Goal: Task Accomplishment & Management: Manage account settings

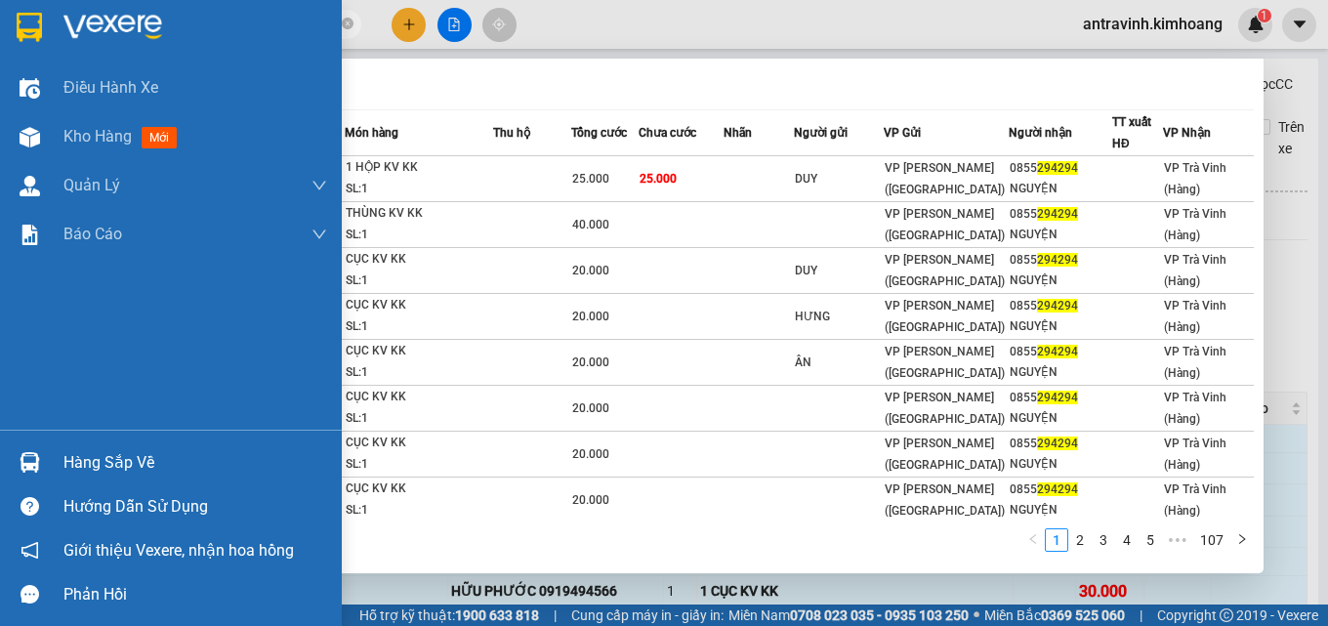
type input "294294"
click at [144, 459] on div "Hàng sắp về" at bounding box center [195, 462] width 264 height 29
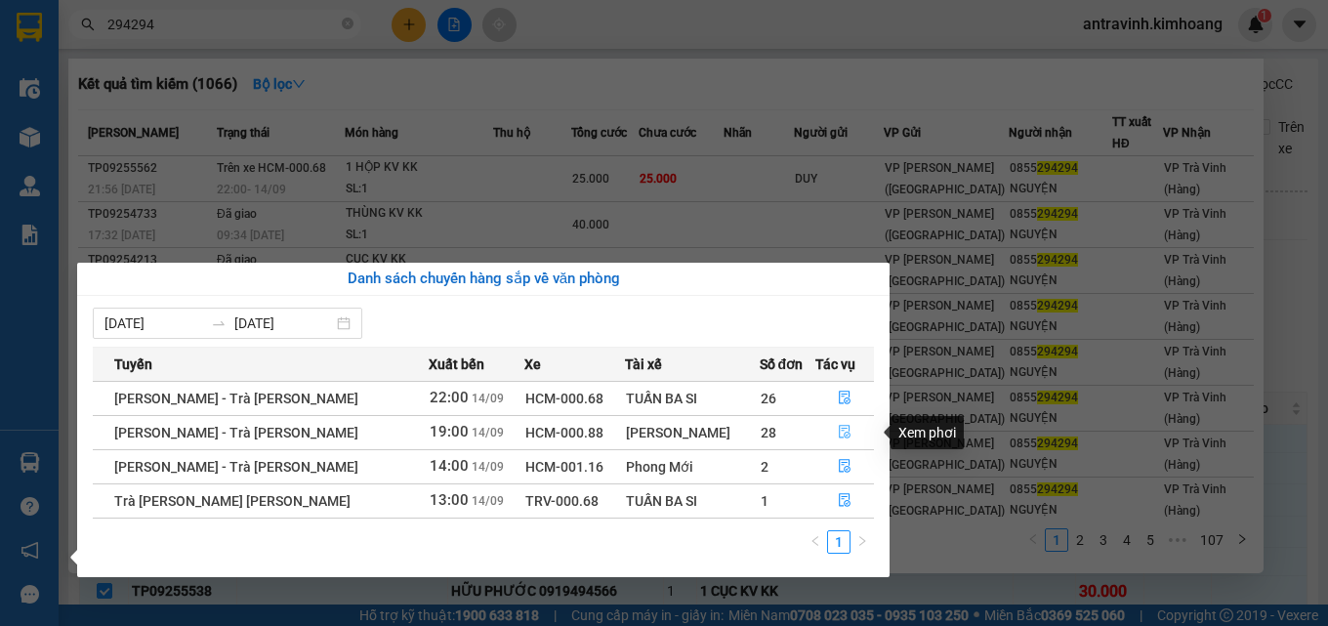
click at [842, 428] on icon "file-done" at bounding box center [845, 432] width 14 height 14
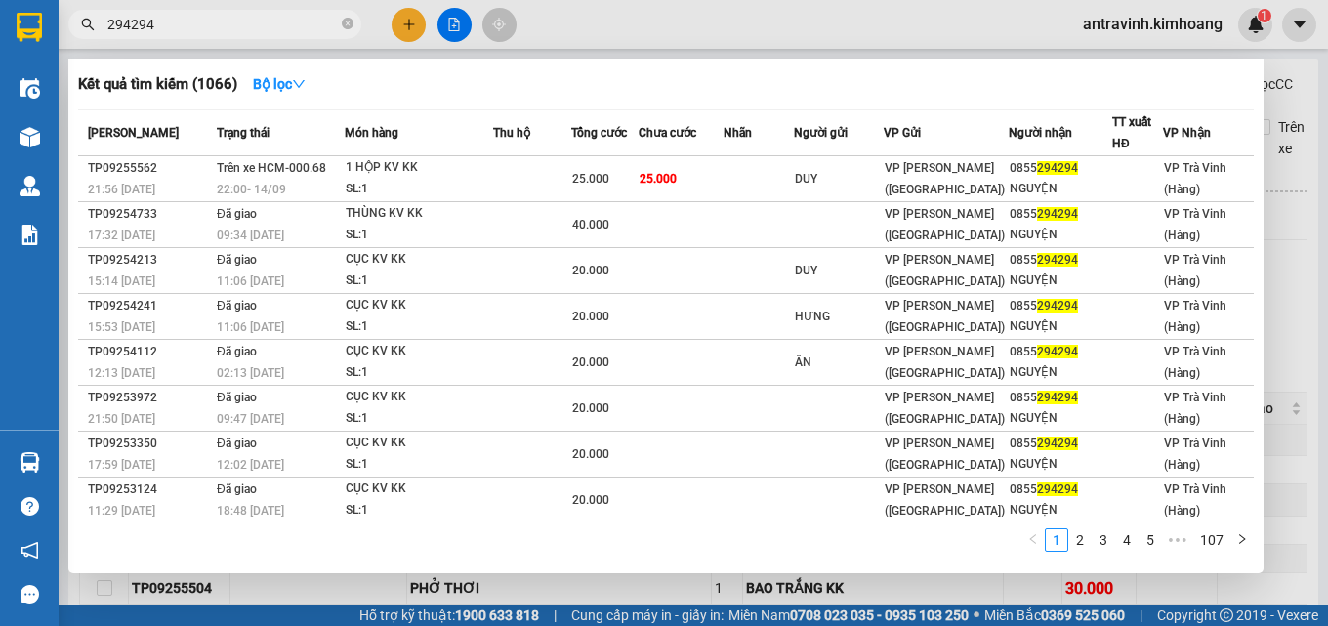
click at [1307, 224] on div at bounding box center [664, 313] width 1328 height 626
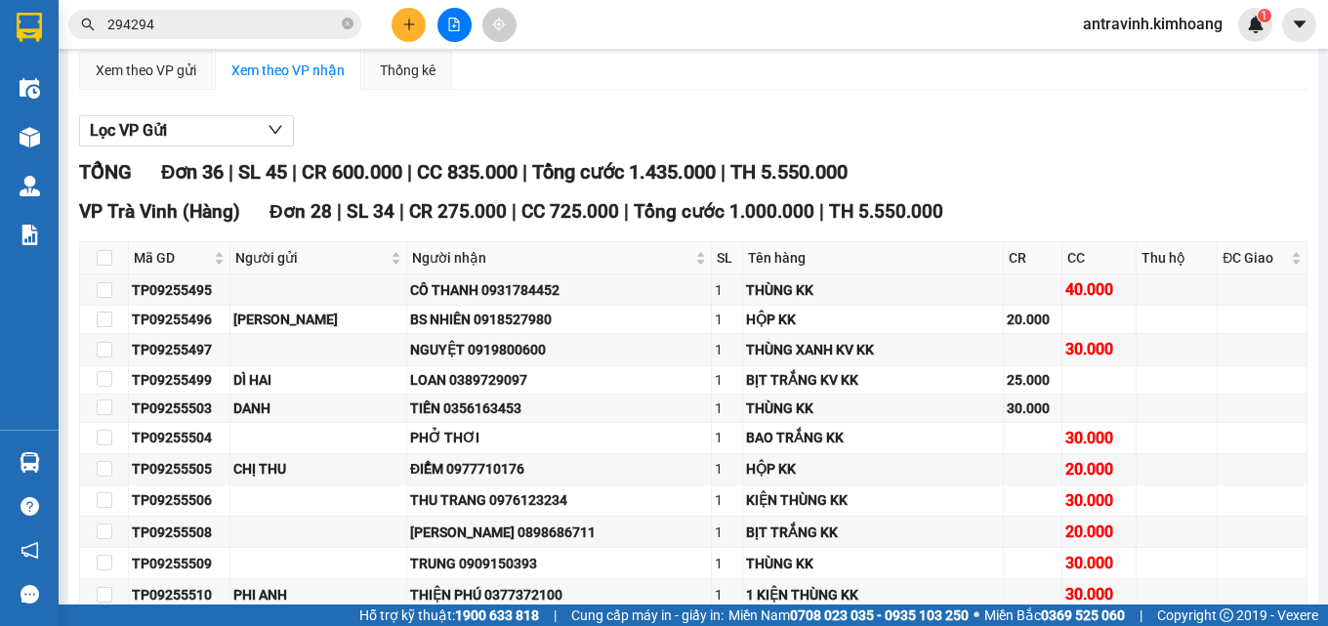
scroll to position [293, 0]
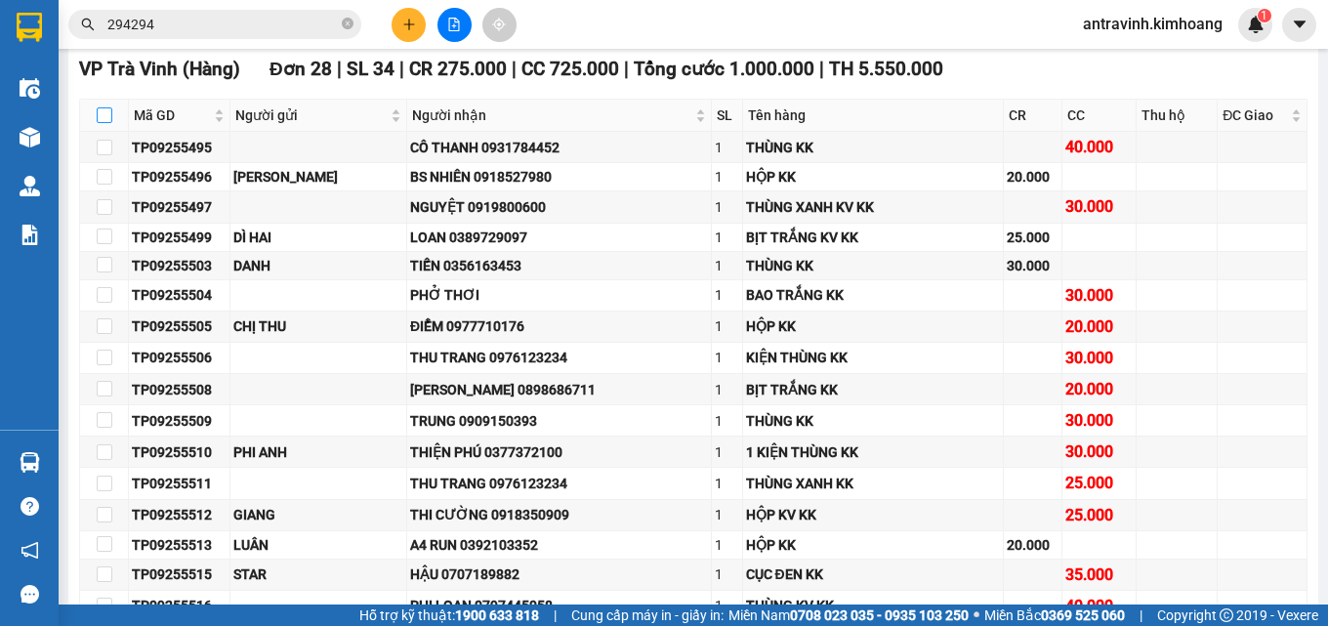
click at [107, 123] on input "checkbox" at bounding box center [105, 115] width 16 height 16
checkbox input "true"
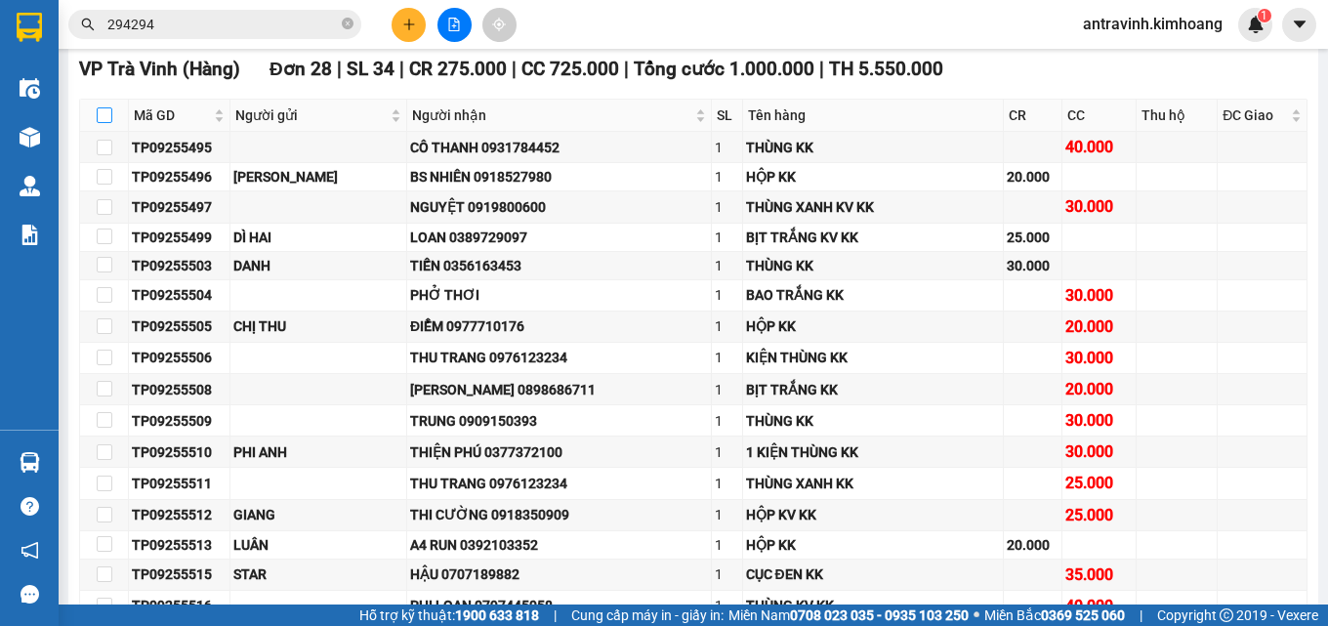
checkbox input "true"
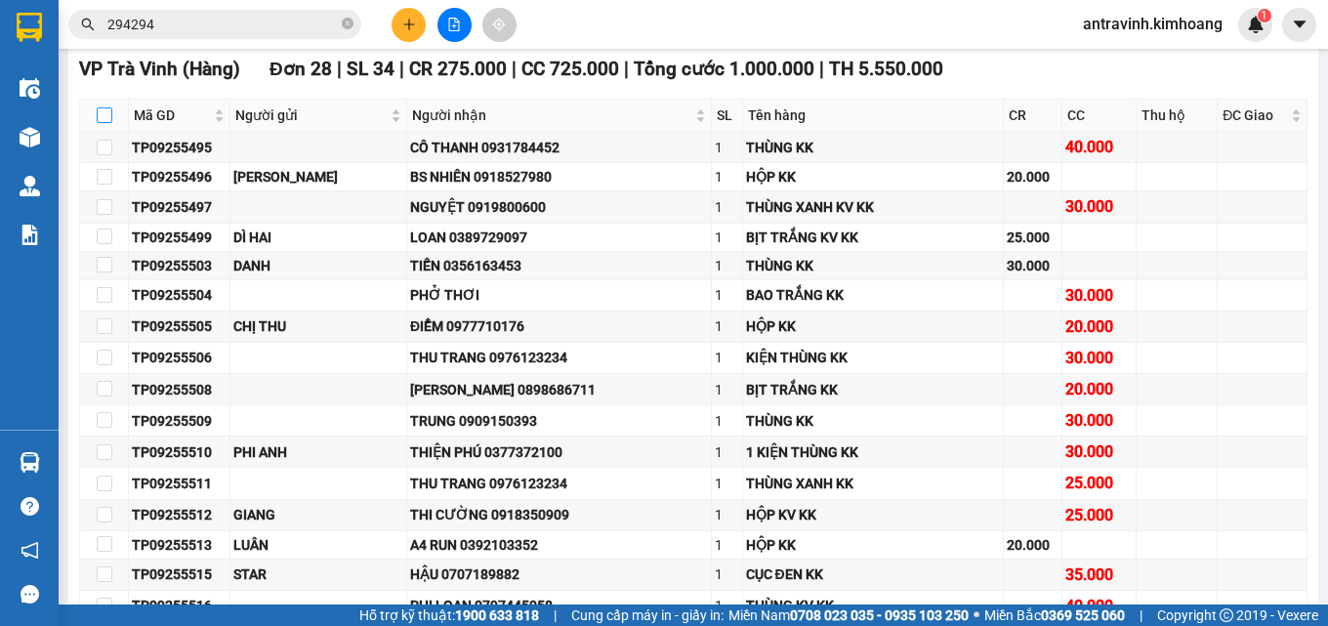
checkbox input "true"
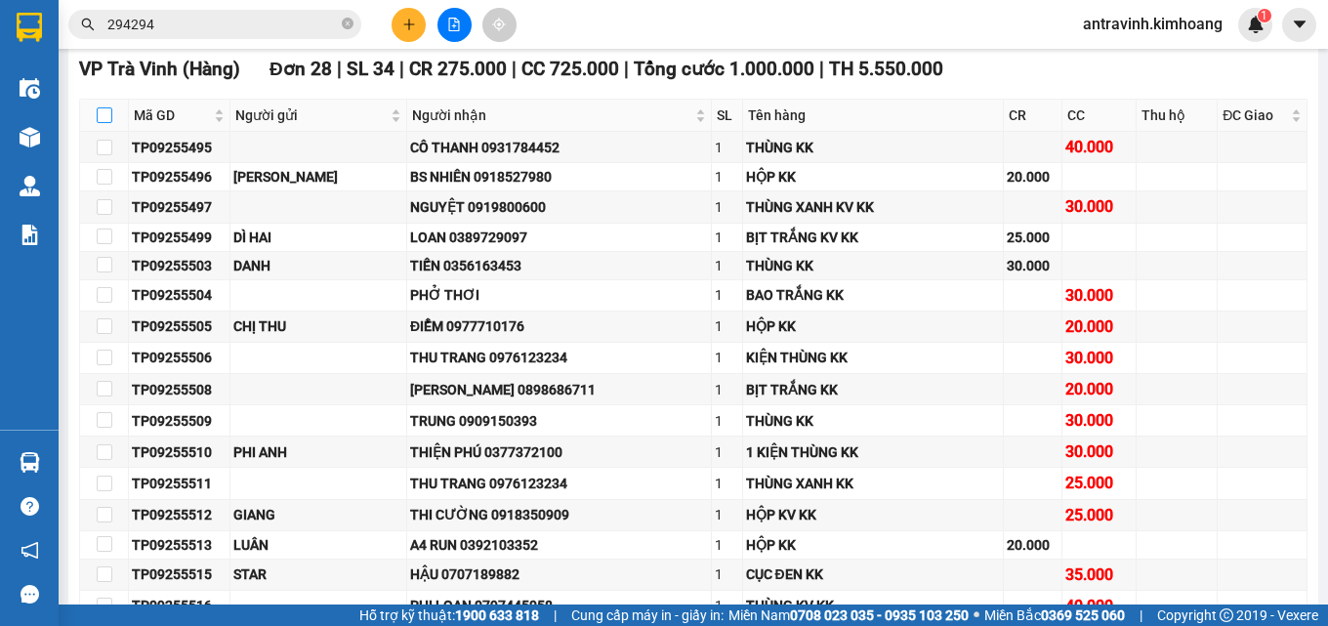
checkbox input "true"
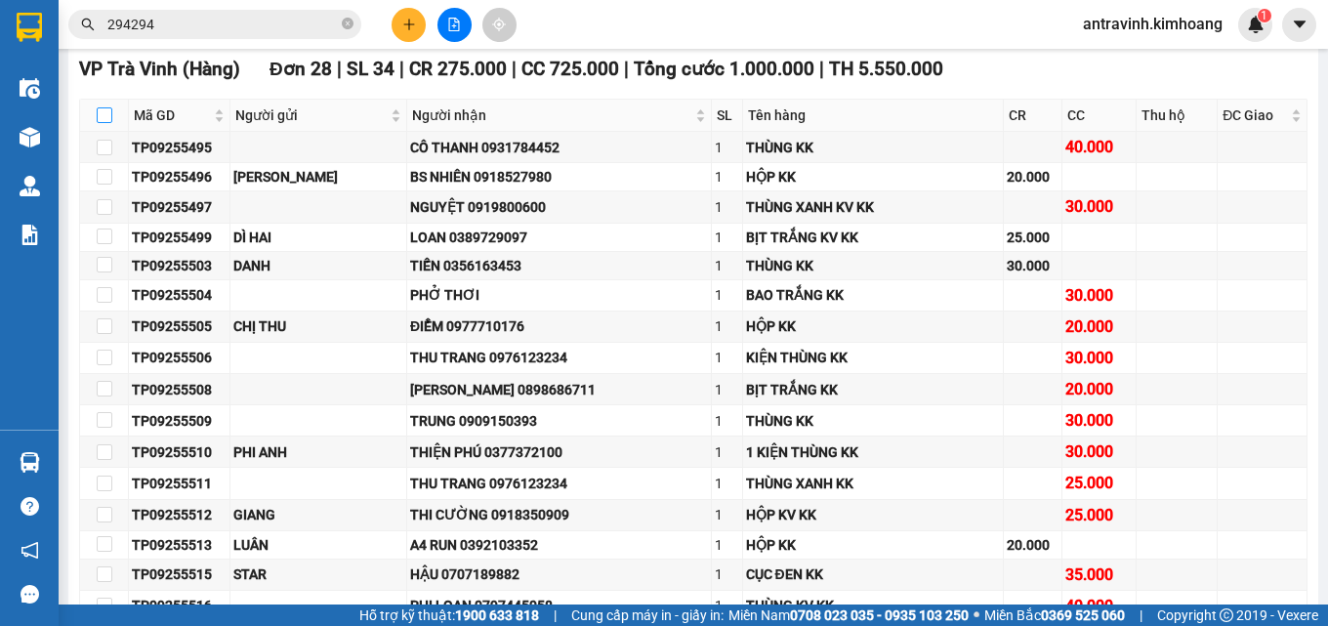
checkbox input "true"
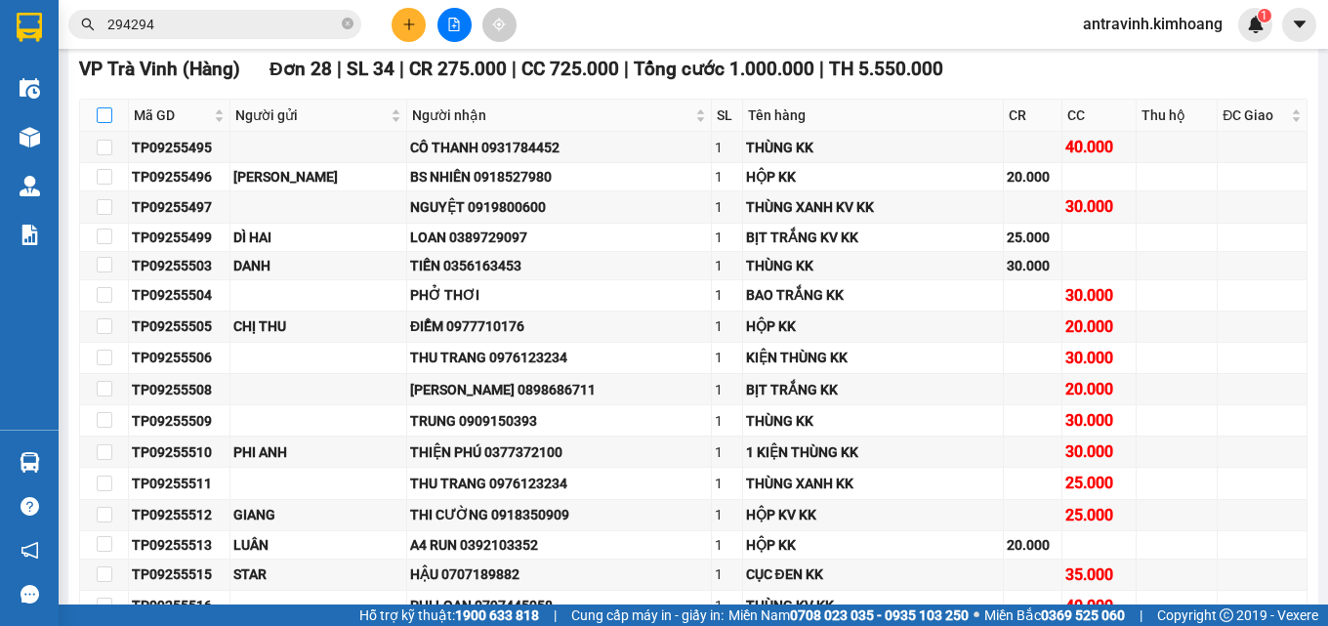
checkbox input "true"
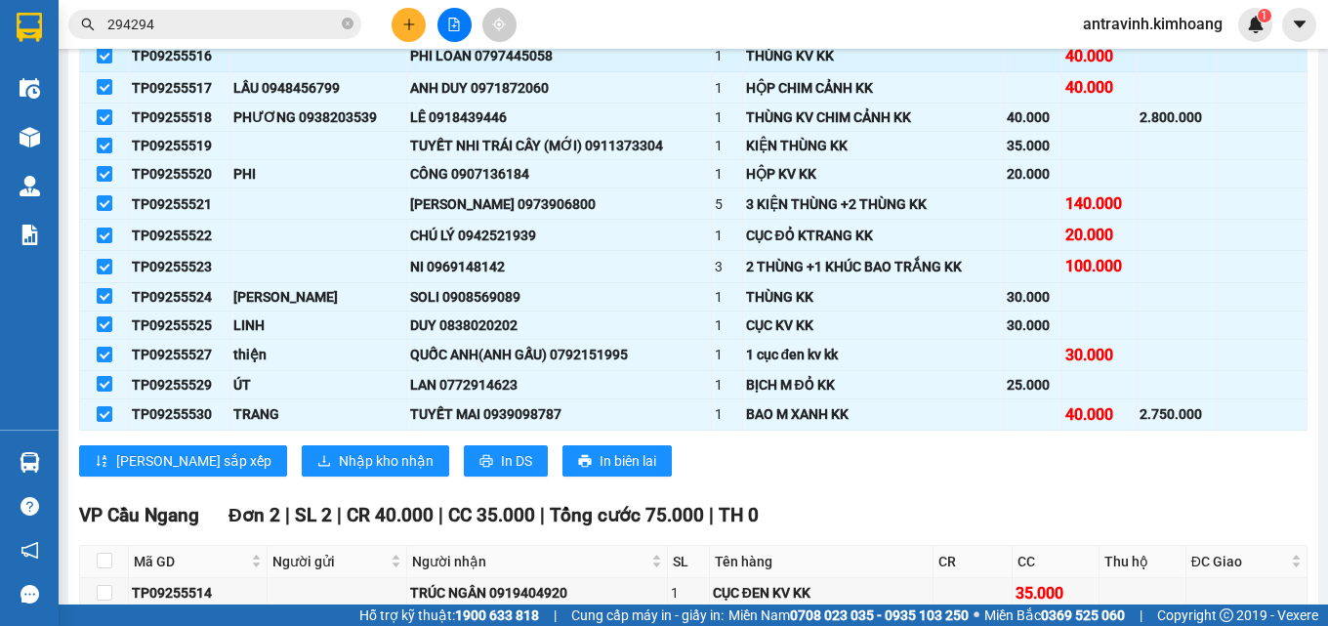
scroll to position [879, 0]
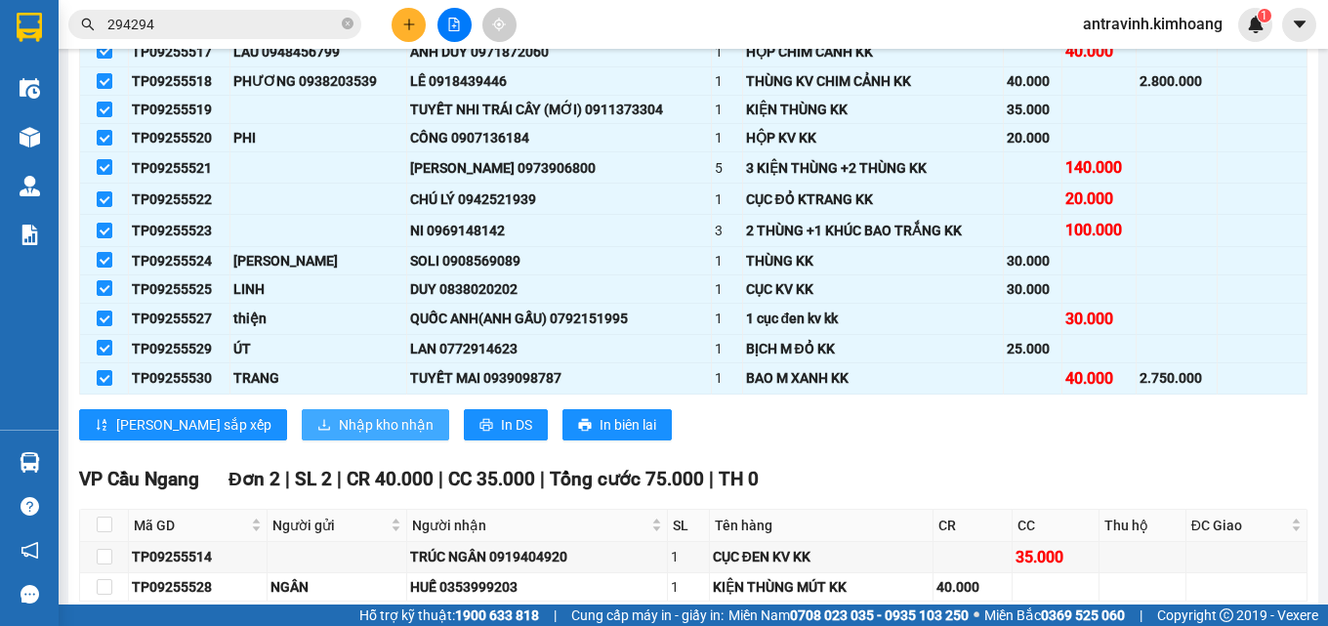
click at [339, 435] on span "Nhập kho nhận" at bounding box center [386, 424] width 95 height 21
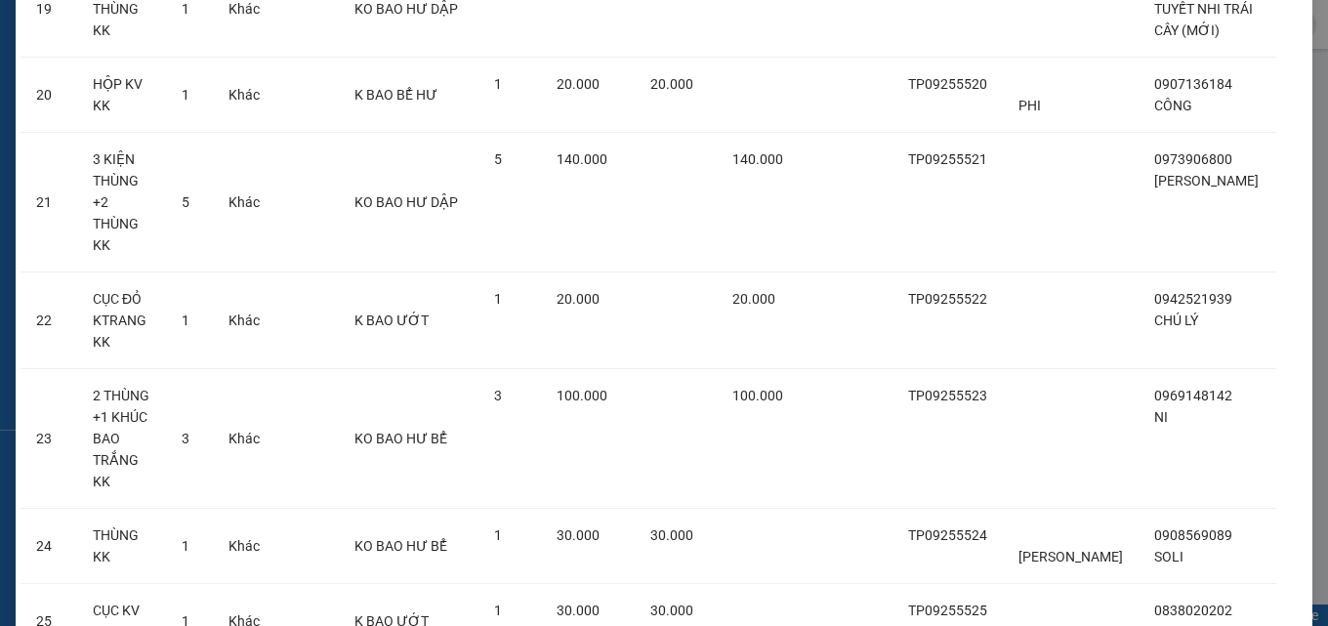
scroll to position [1893, 0]
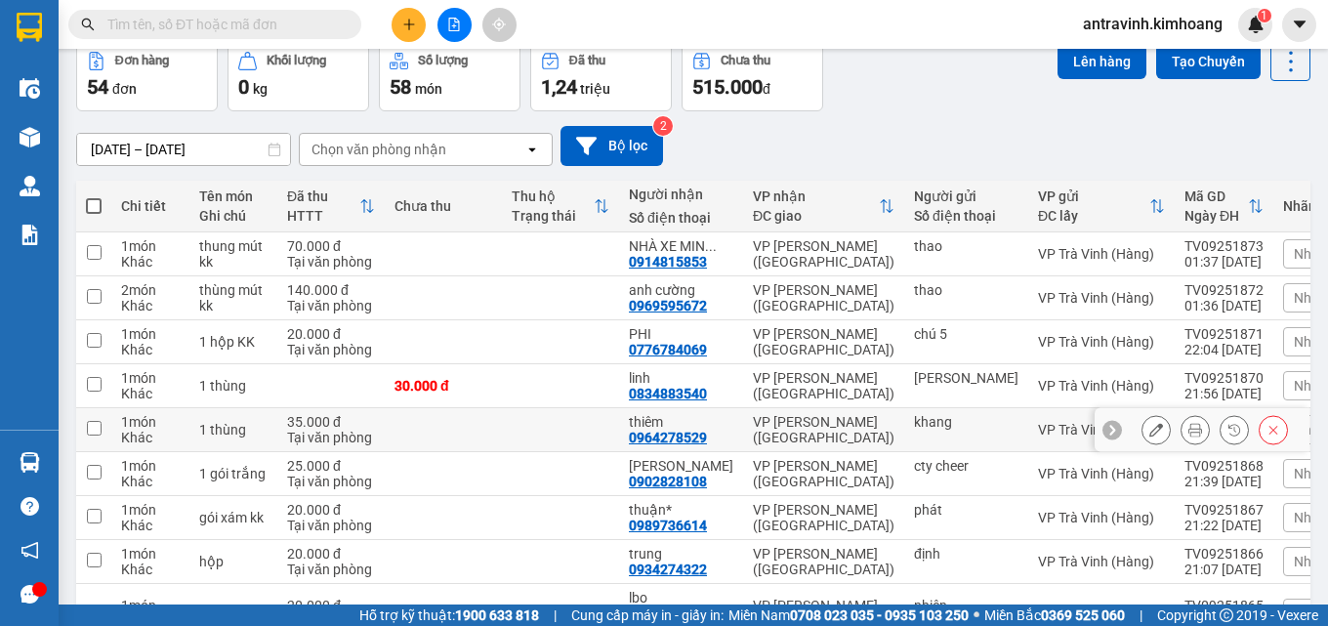
scroll to position [250, 0]
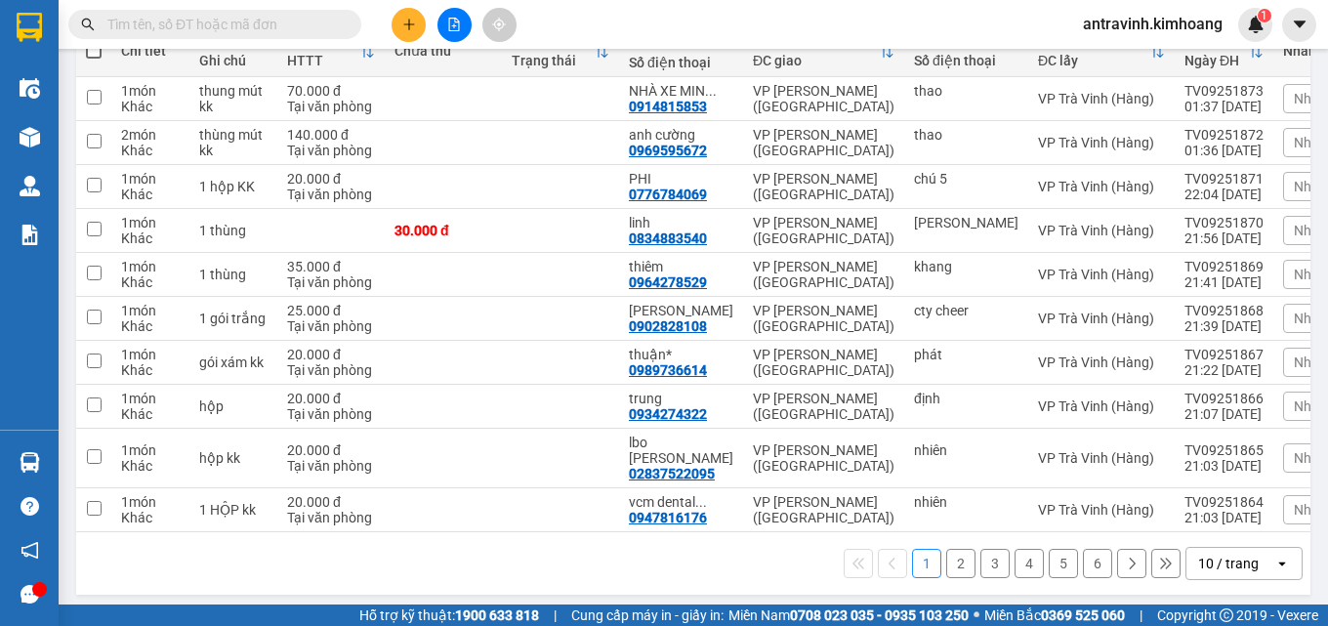
click at [1253, 555] on div "10 / trang" at bounding box center [1230, 563] width 88 height 31
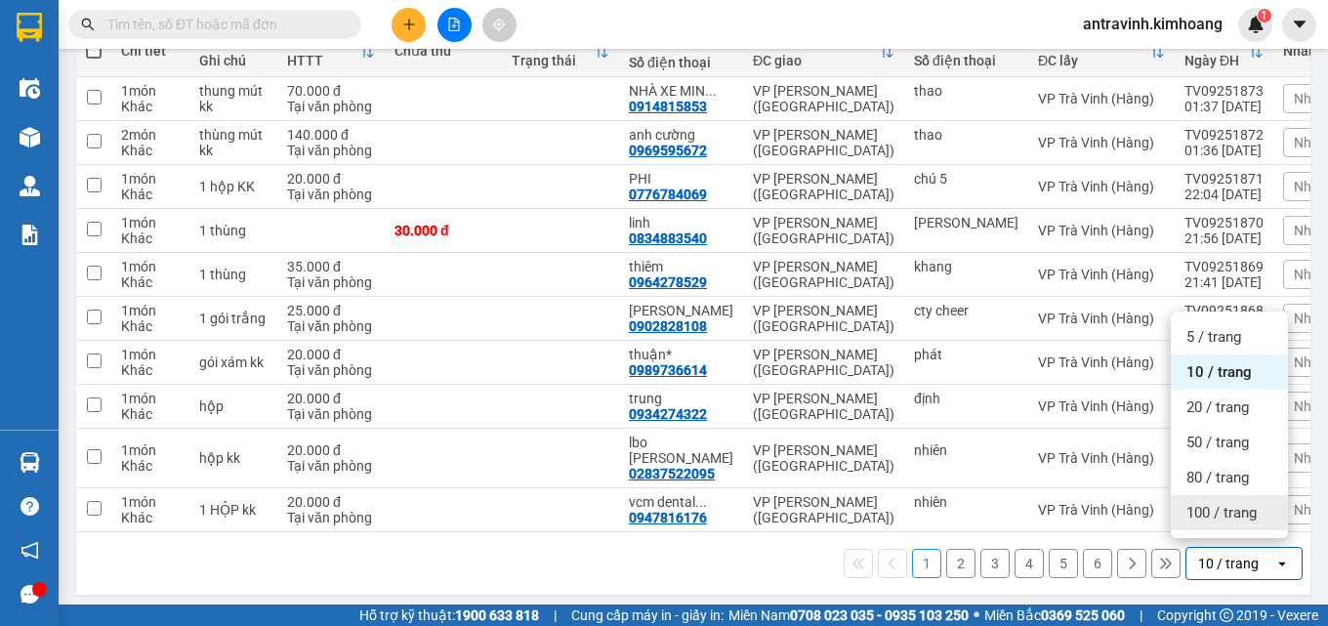
click at [1240, 513] on span "100 / trang" at bounding box center [1221, 513] width 70 height 20
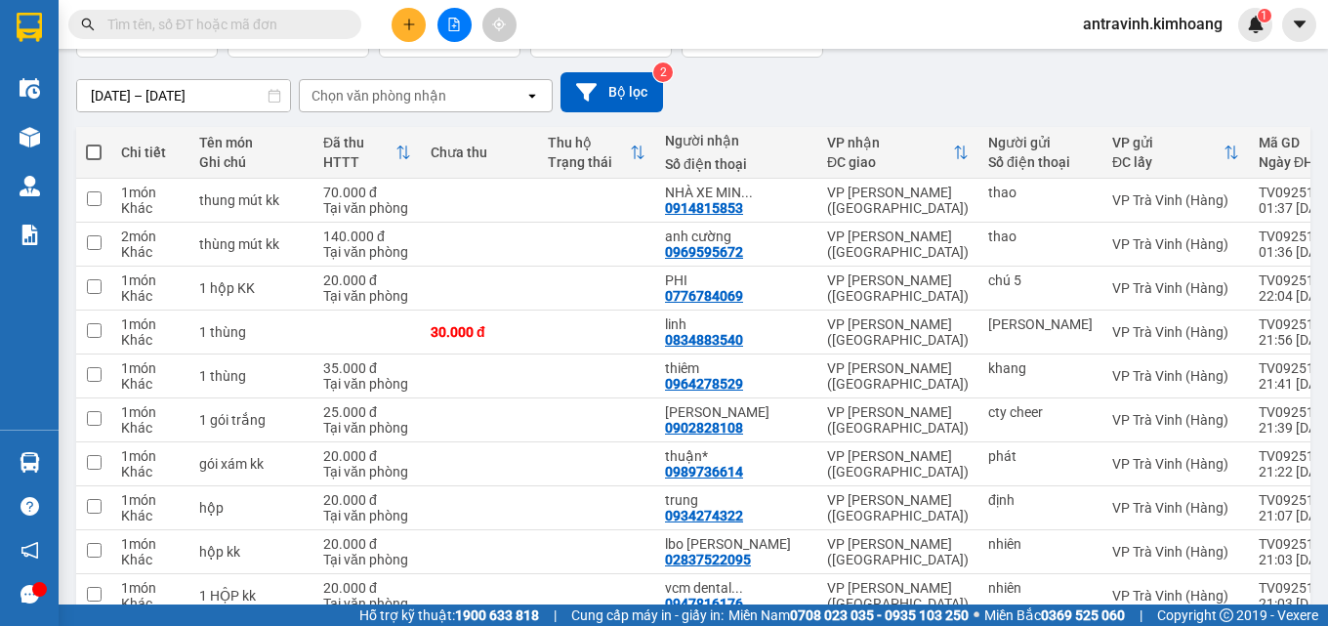
scroll to position [55, 0]
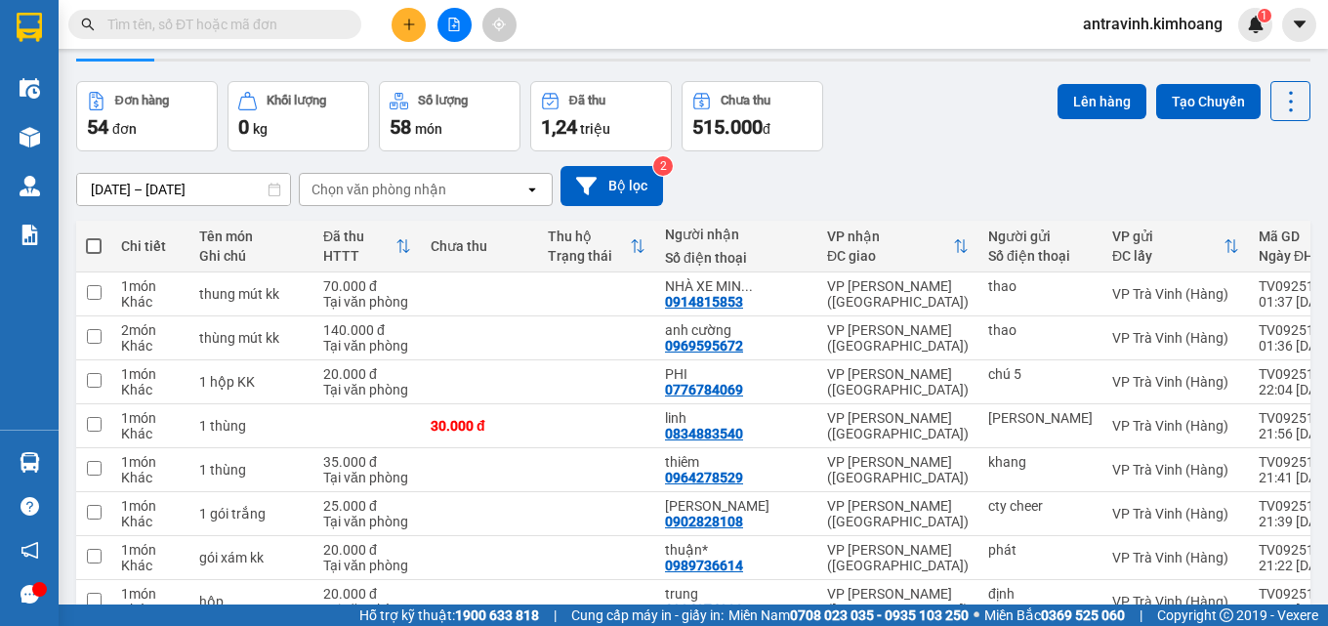
click at [97, 240] on span at bounding box center [94, 246] width 16 height 16
click at [94, 236] on input "checkbox" at bounding box center [94, 236] width 0 height 0
checkbox input "true"
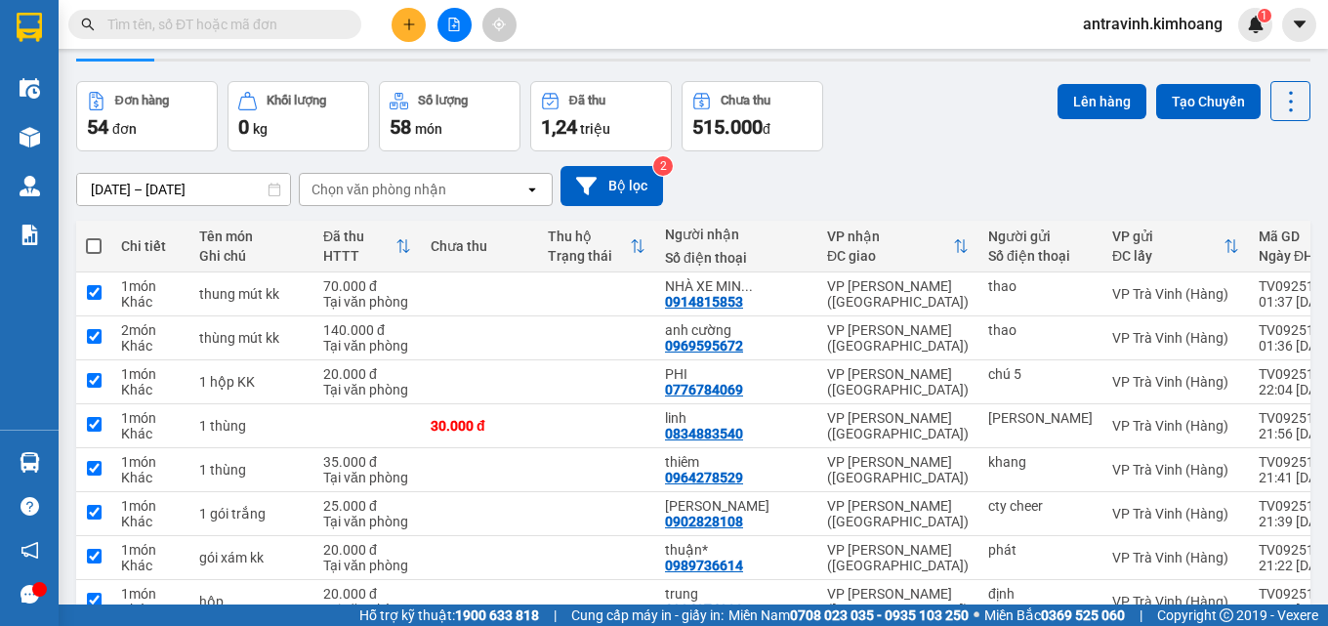
checkbox input "true"
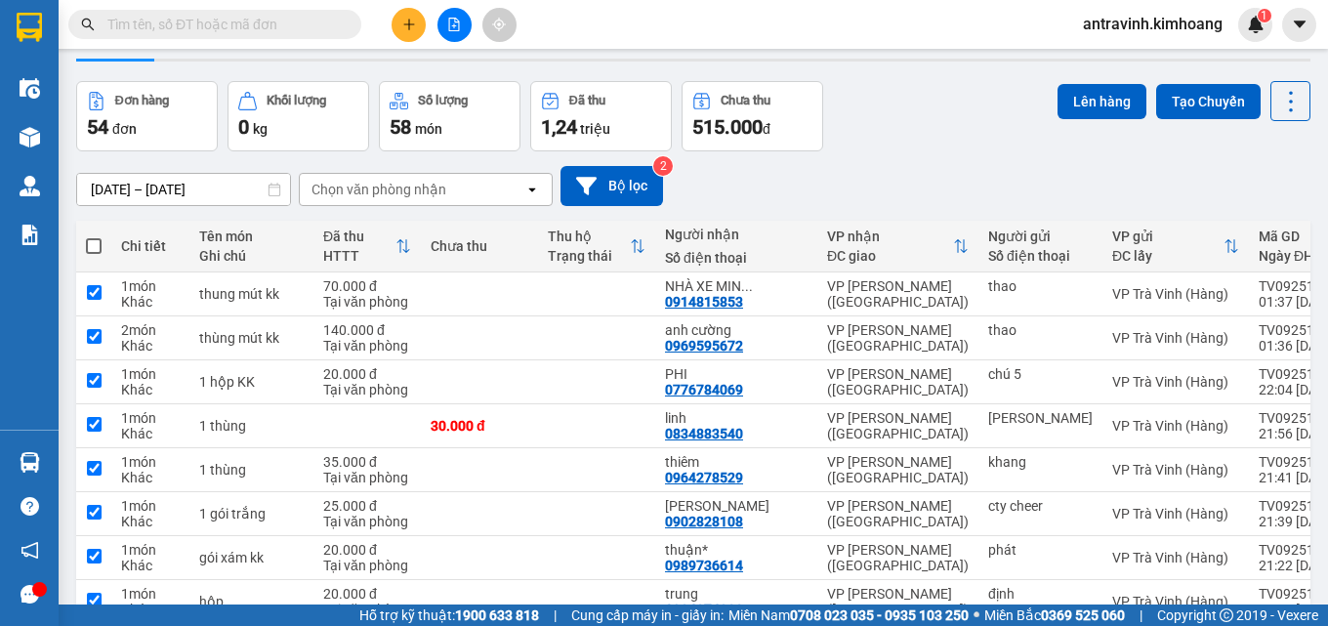
checkbox input "true"
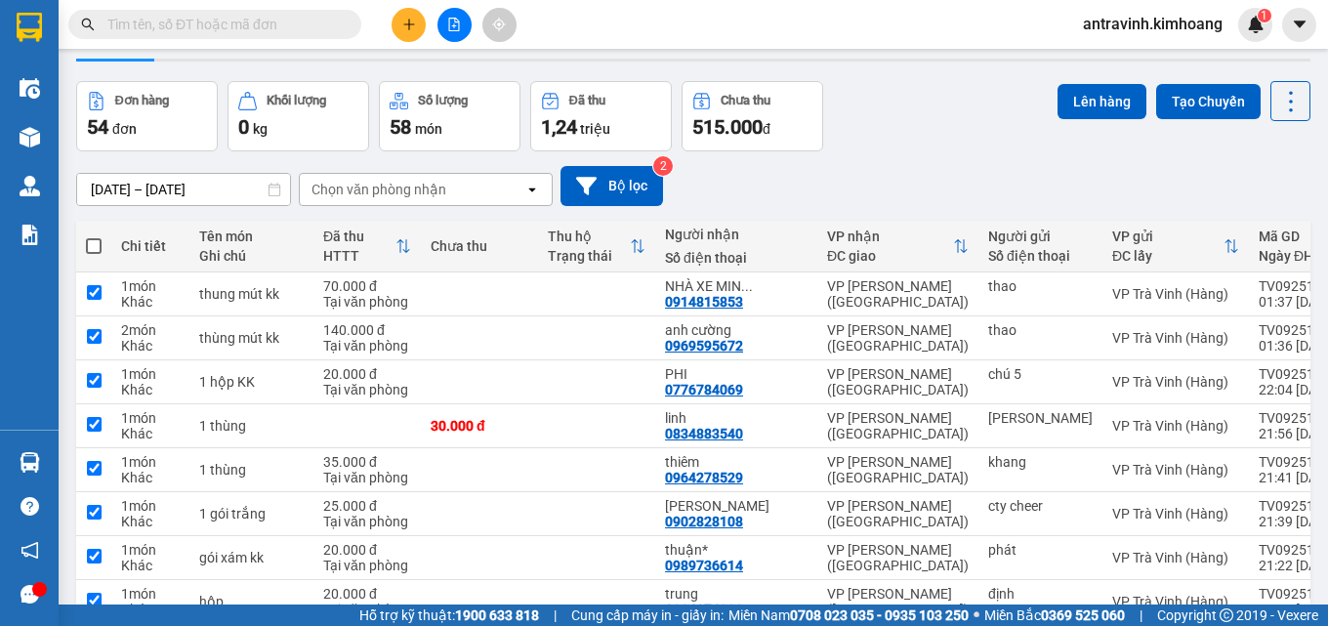
checkbox input "true"
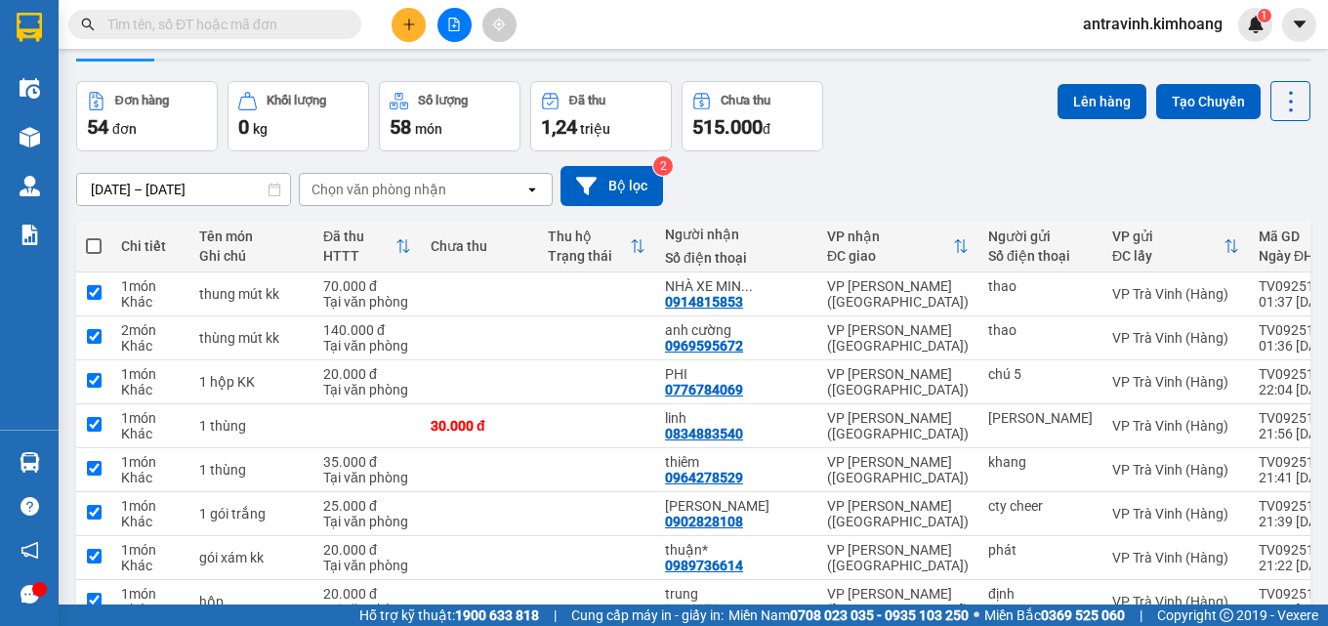
checkbox input "true"
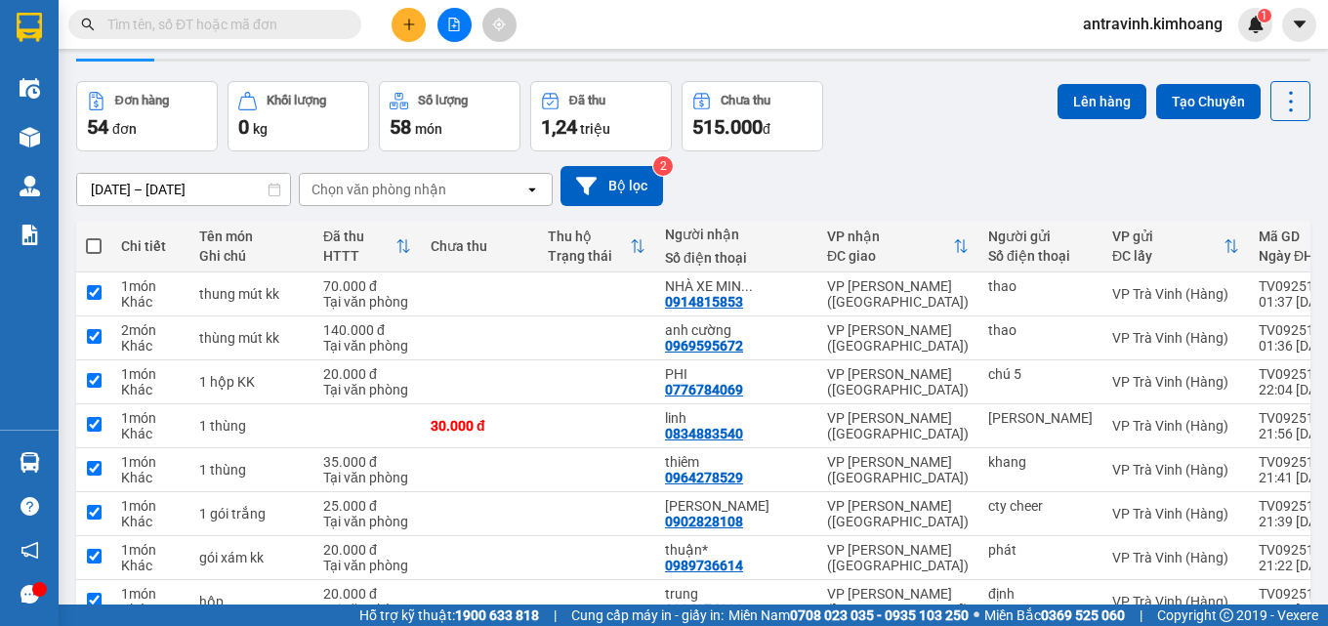
checkbox input "true"
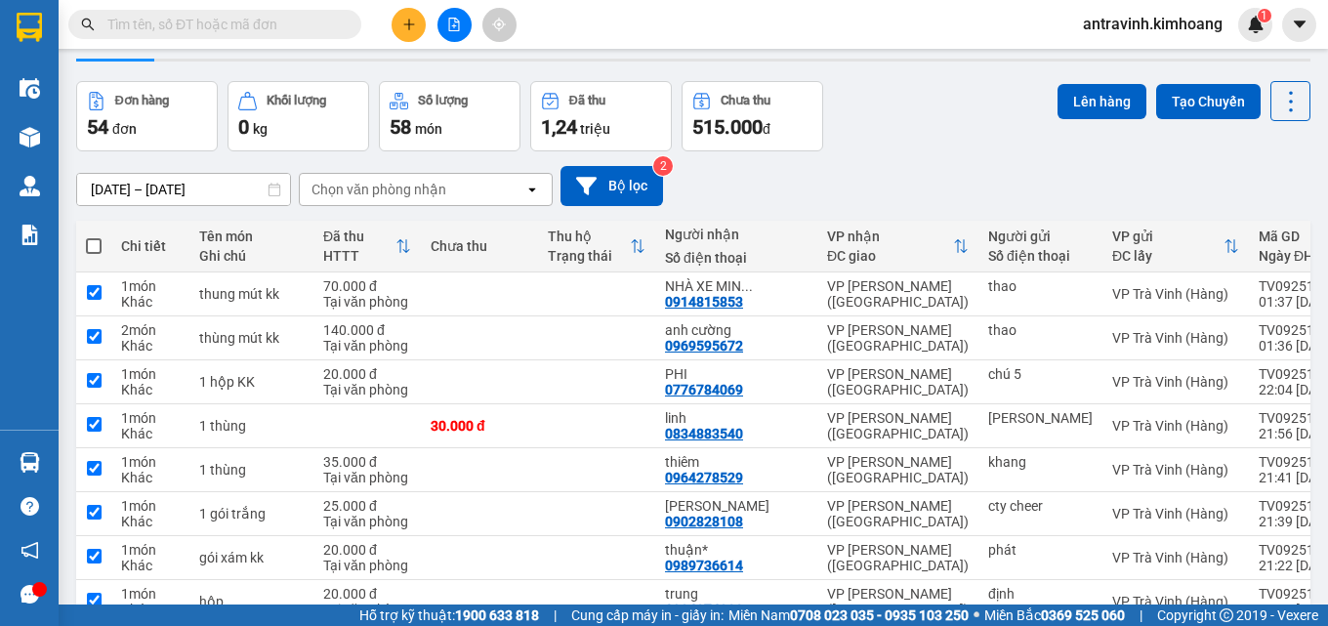
checkbox input "true"
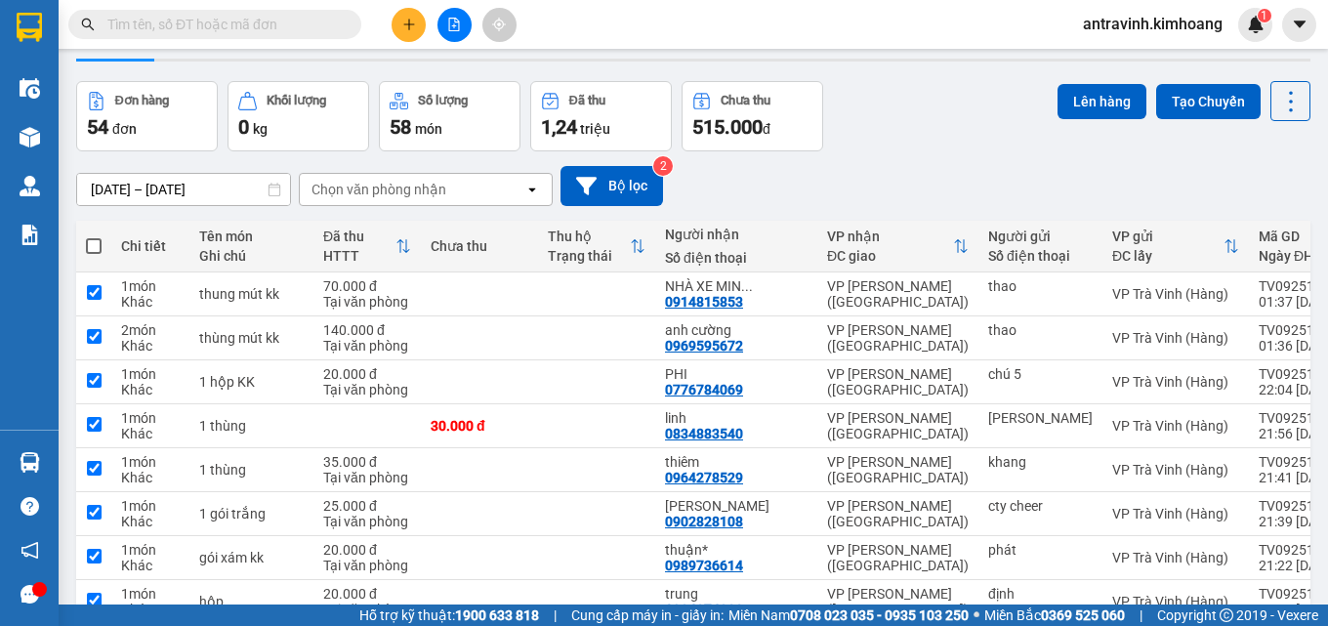
checkbox input "true"
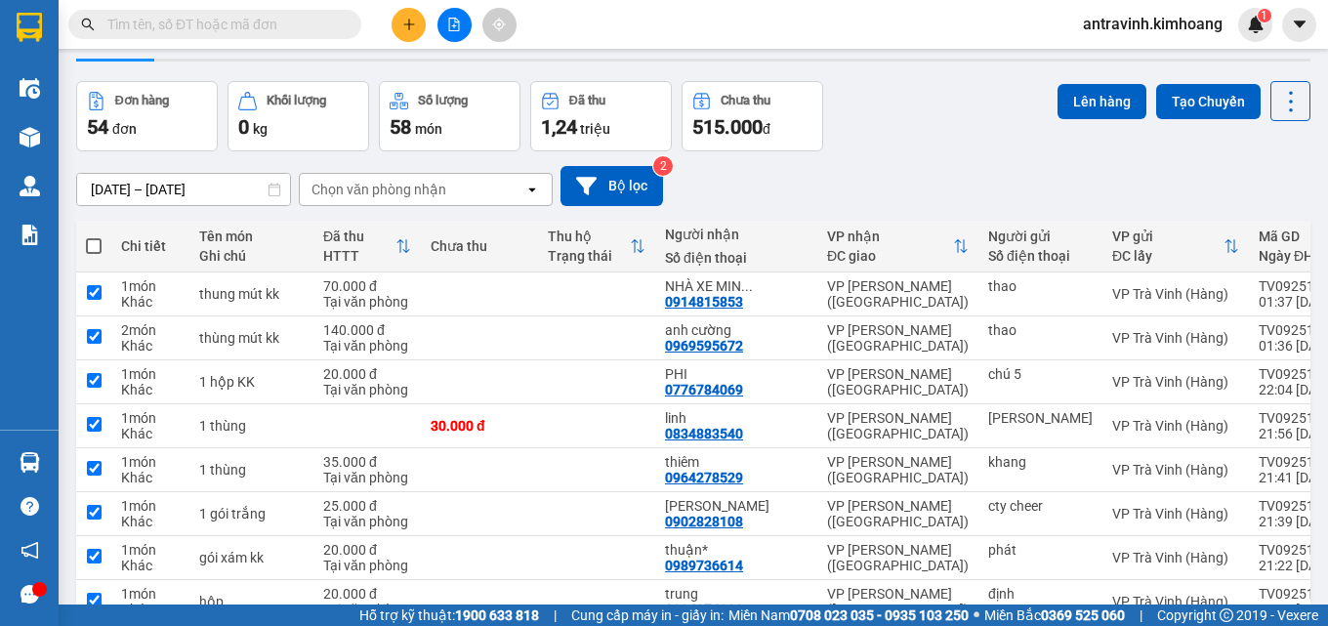
checkbox input "true"
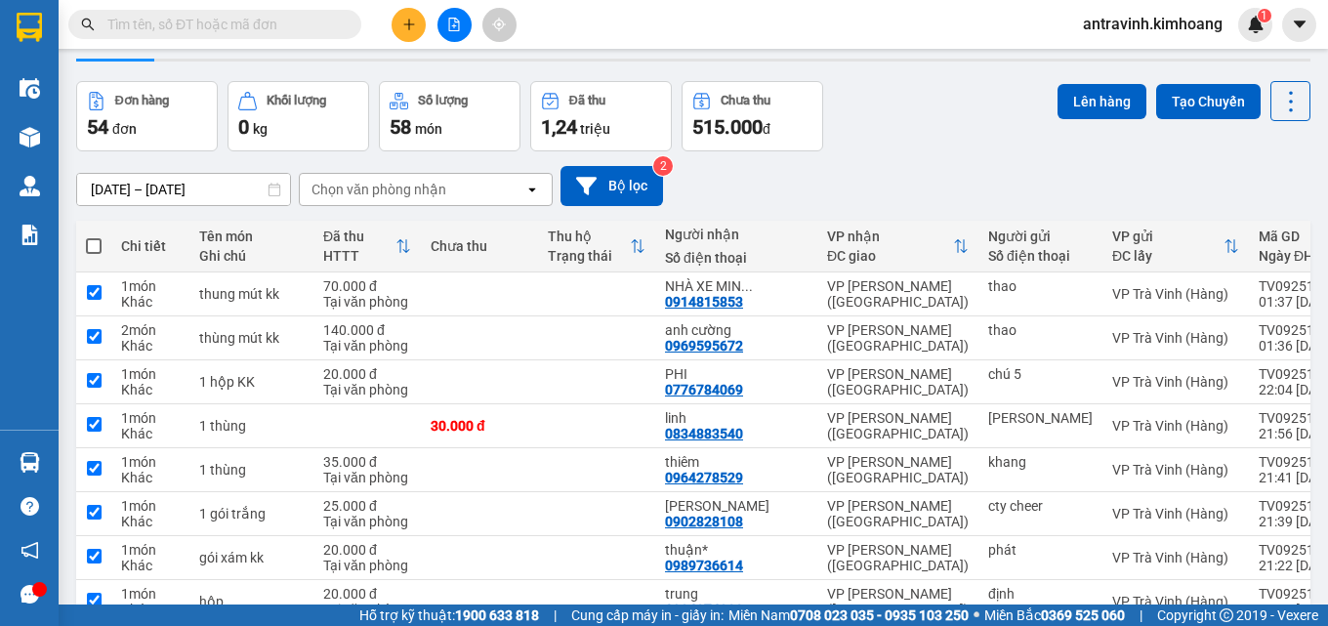
checkbox input "true"
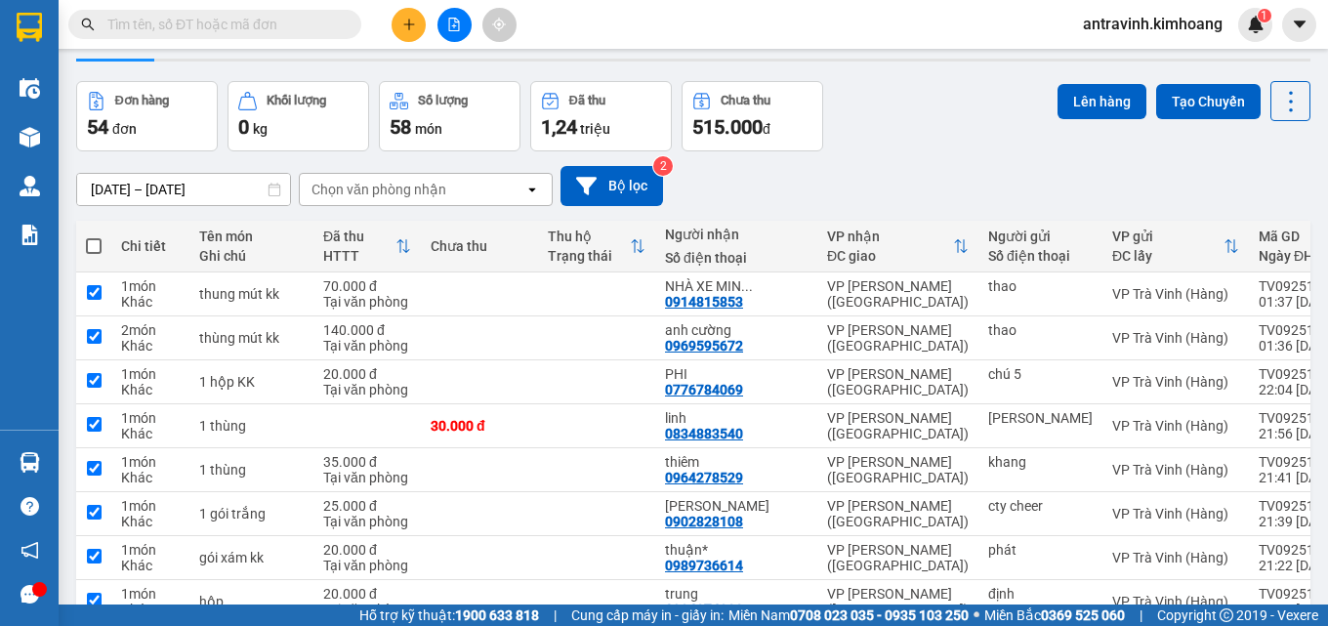
checkbox input "true"
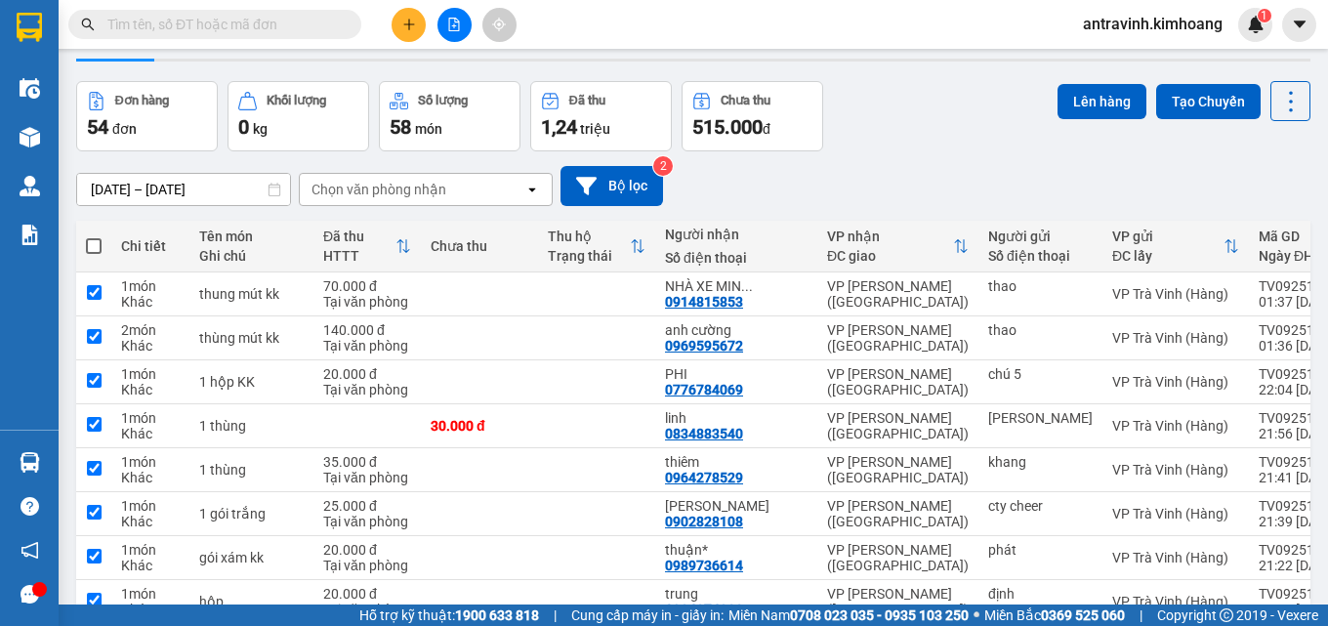
checkbox input "true"
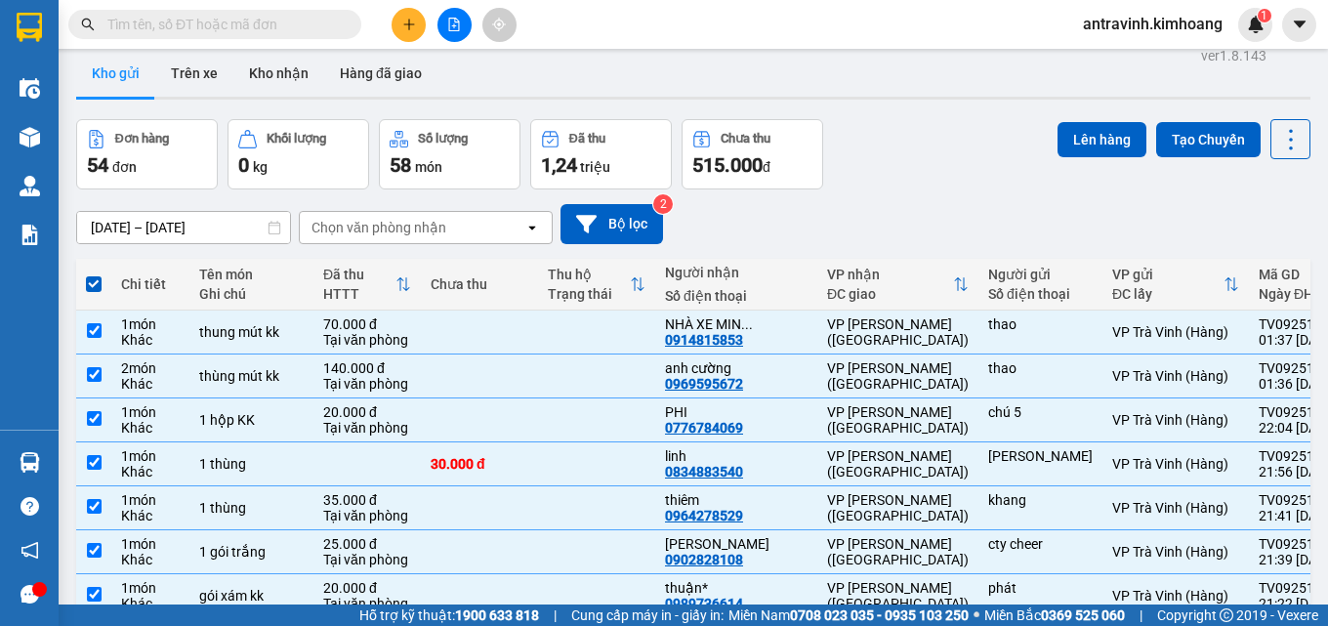
scroll to position [0, 0]
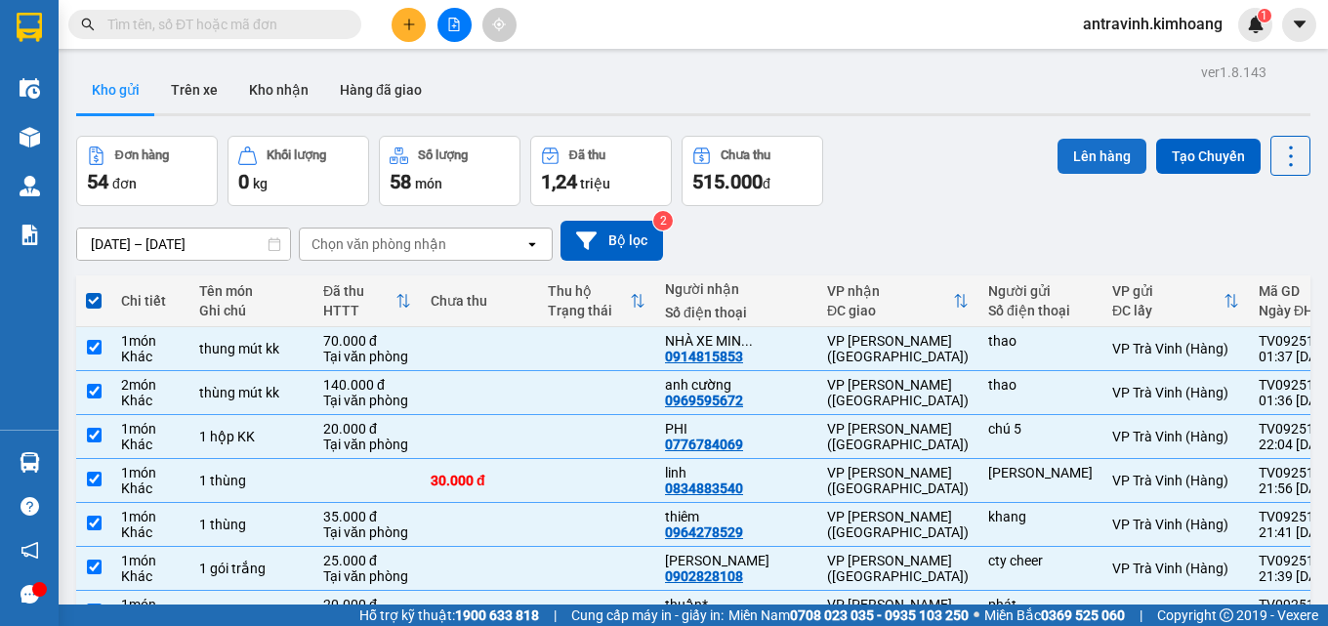
click at [1082, 158] on button "Lên hàng" at bounding box center [1101, 156] width 89 height 35
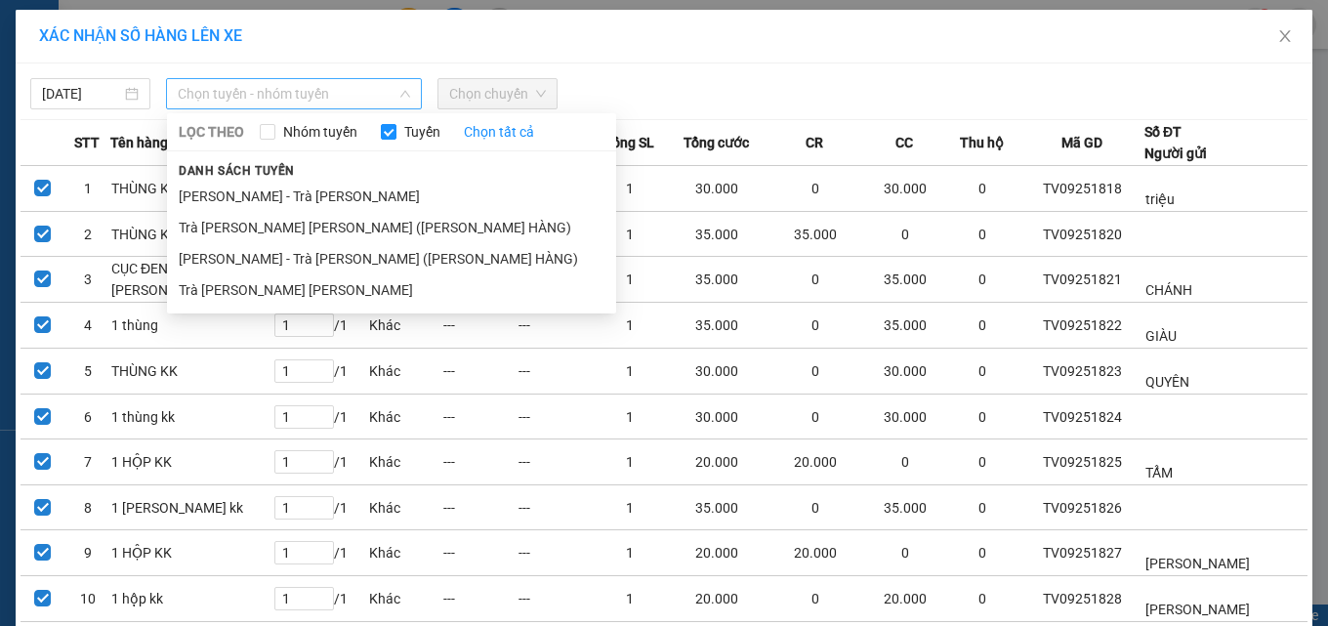
click at [224, 98] on span "Chọn tuyến - nhóm tuyến" at bounding box center [294, 93] width 232 height 29
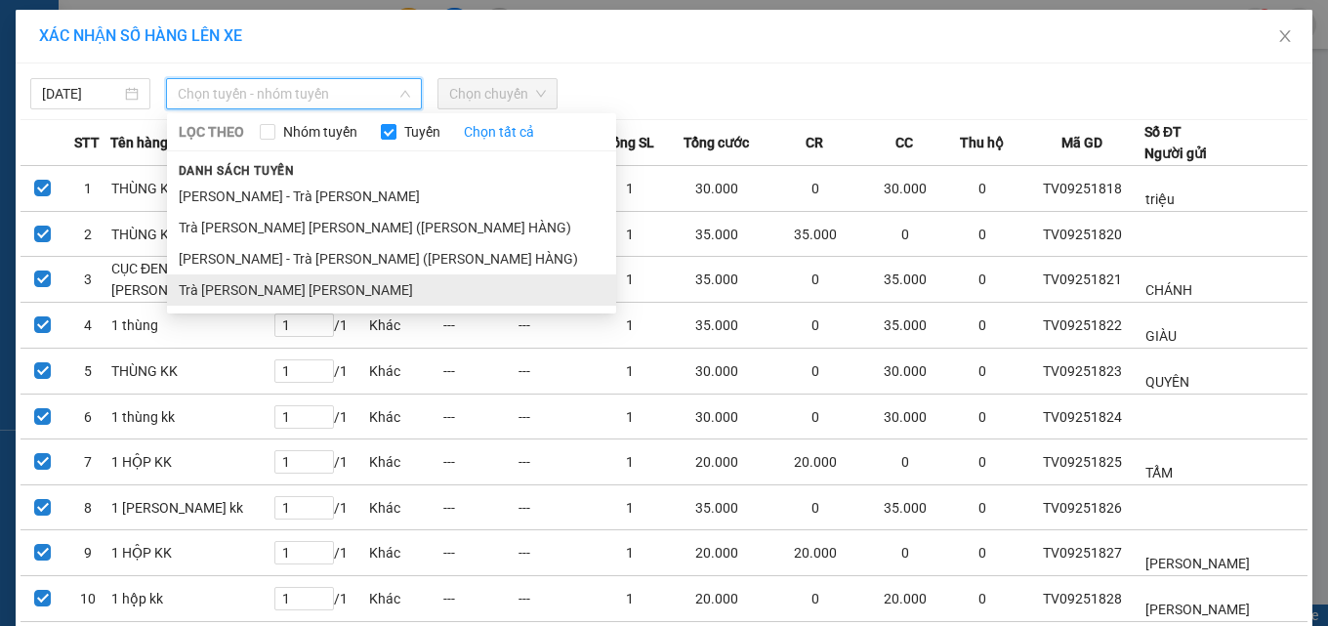
click at [256, 284] on li "Trà Vinh - [PERSON_NAME]" at bounding box center [391, 289] width 449 height 31
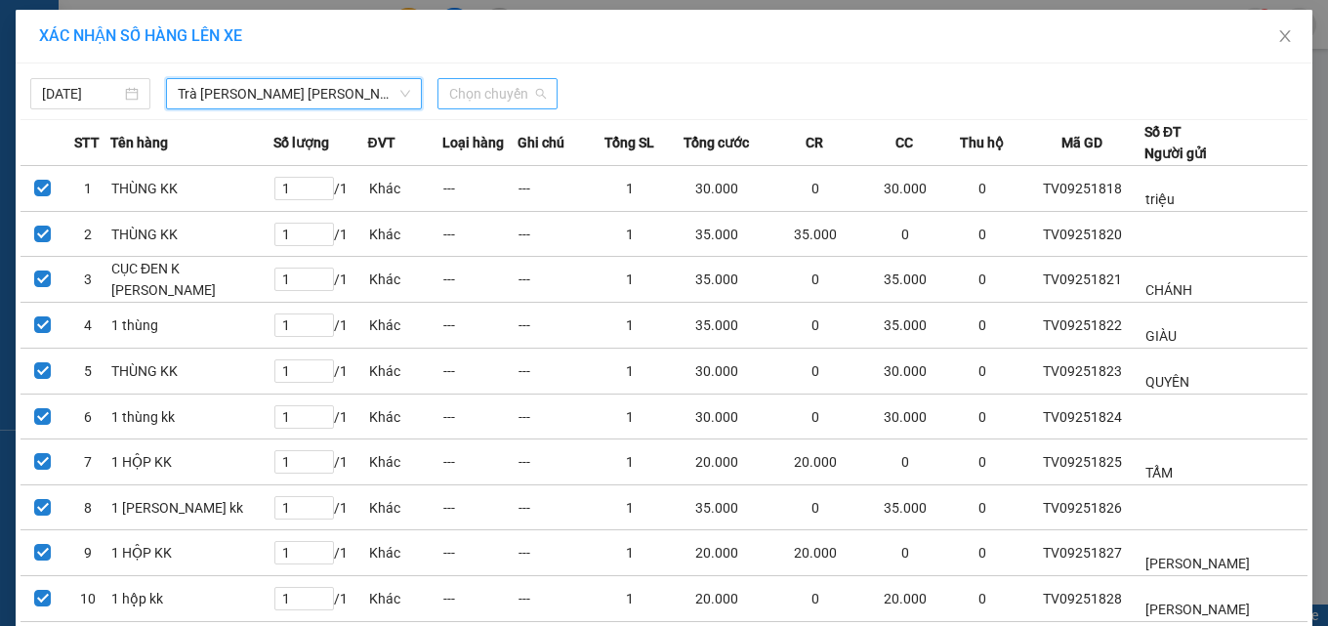
click at [476, 89] on span "Chọn chuyến" at bounding box center [497, 93] width 97 height 29
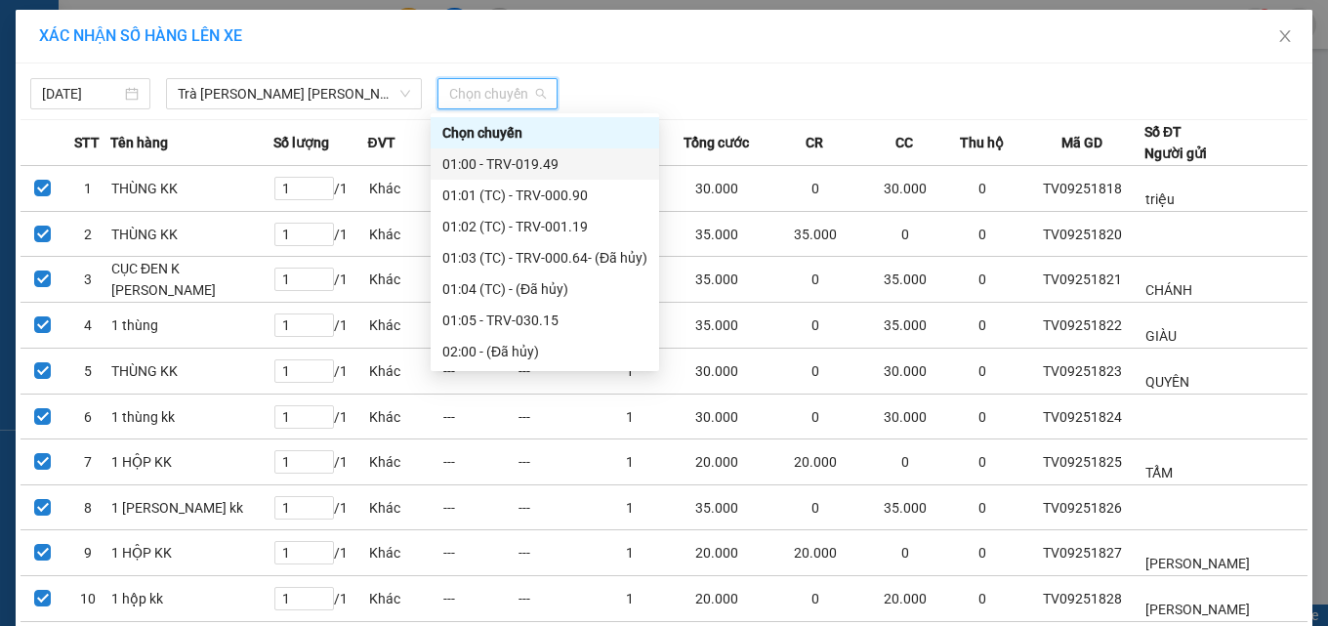
click at [543, 168] on div "01:00 - TRV-019.49" at bounding box center [544, 163] width 205 height 21
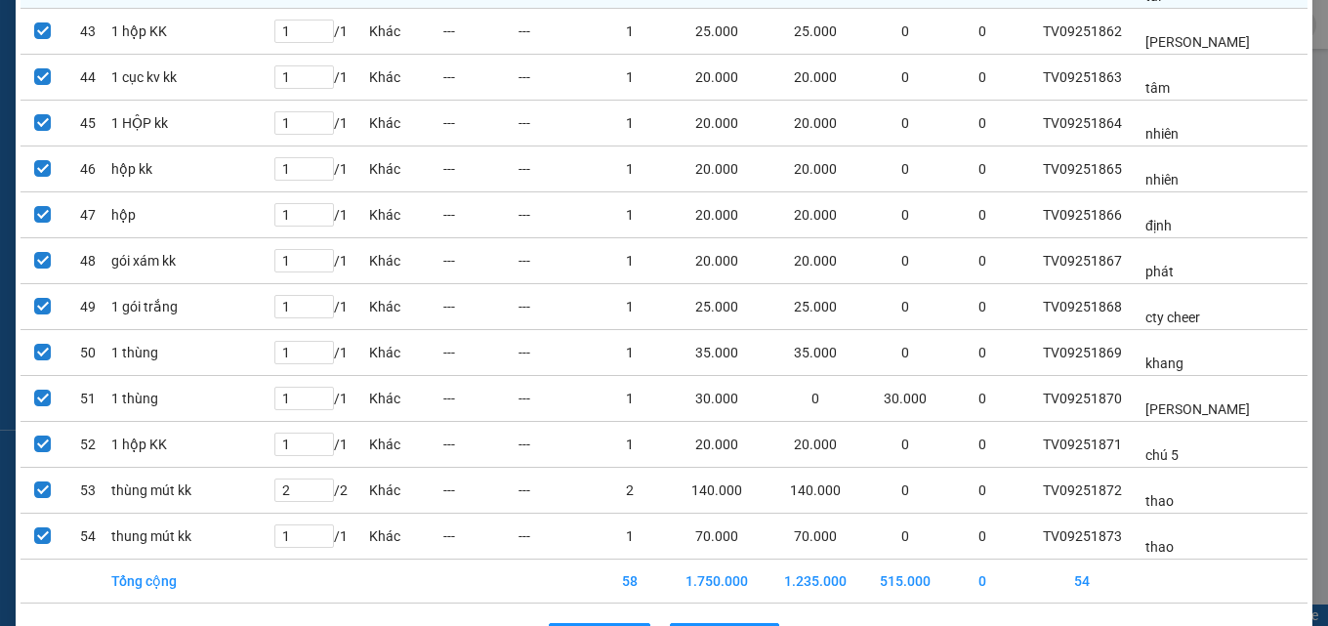
scroll to position [2172, 0]
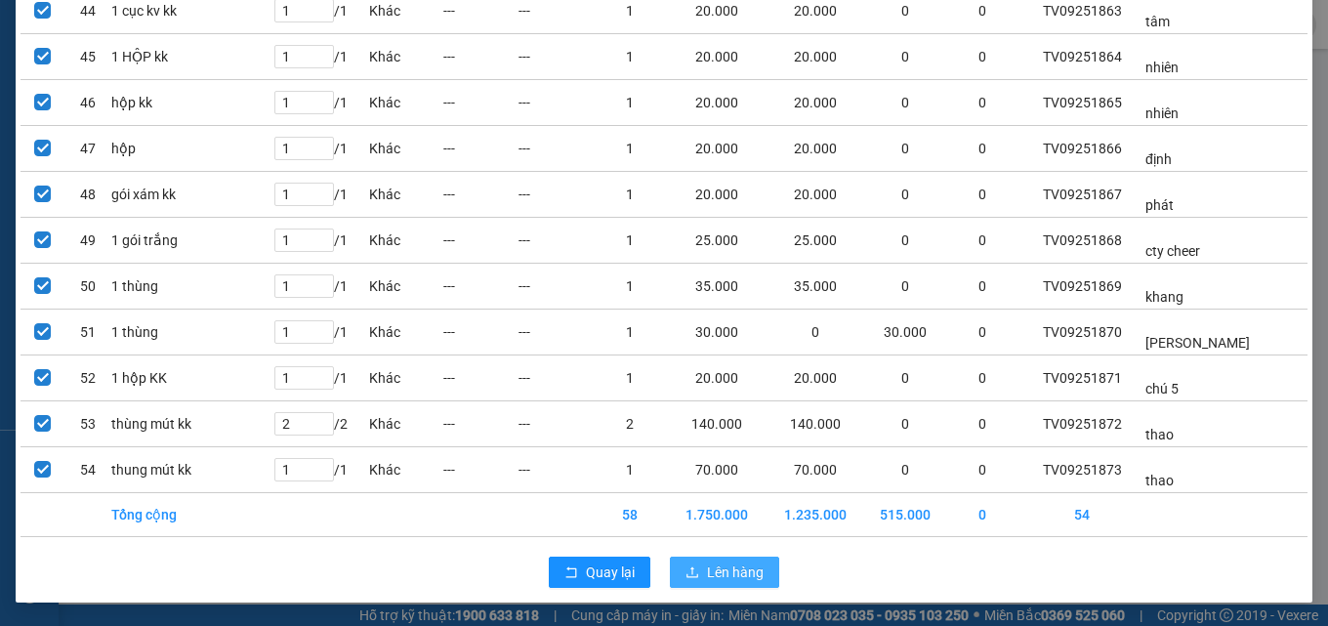
click at [724, 573] on span "Lên hàng" at bounding box center [735, 571] width 57 height 21
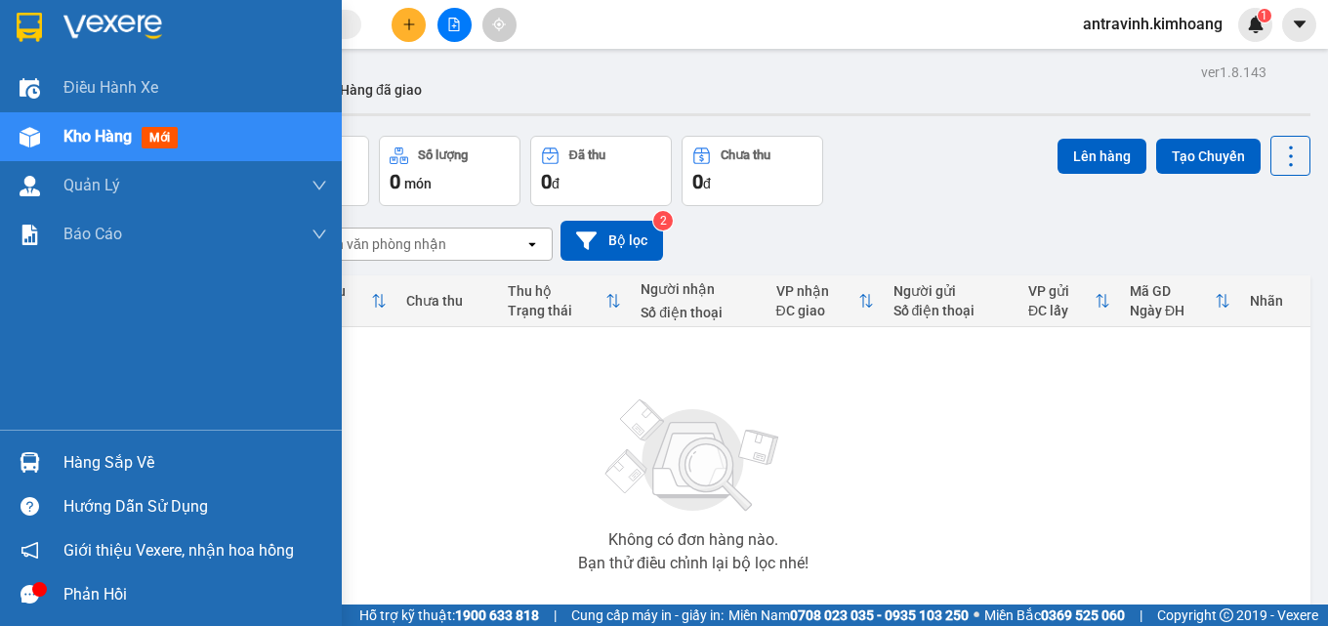
click at [89, 466] on div "Hàng sắp về" at bounding box center [195, 462] width 264 height 29
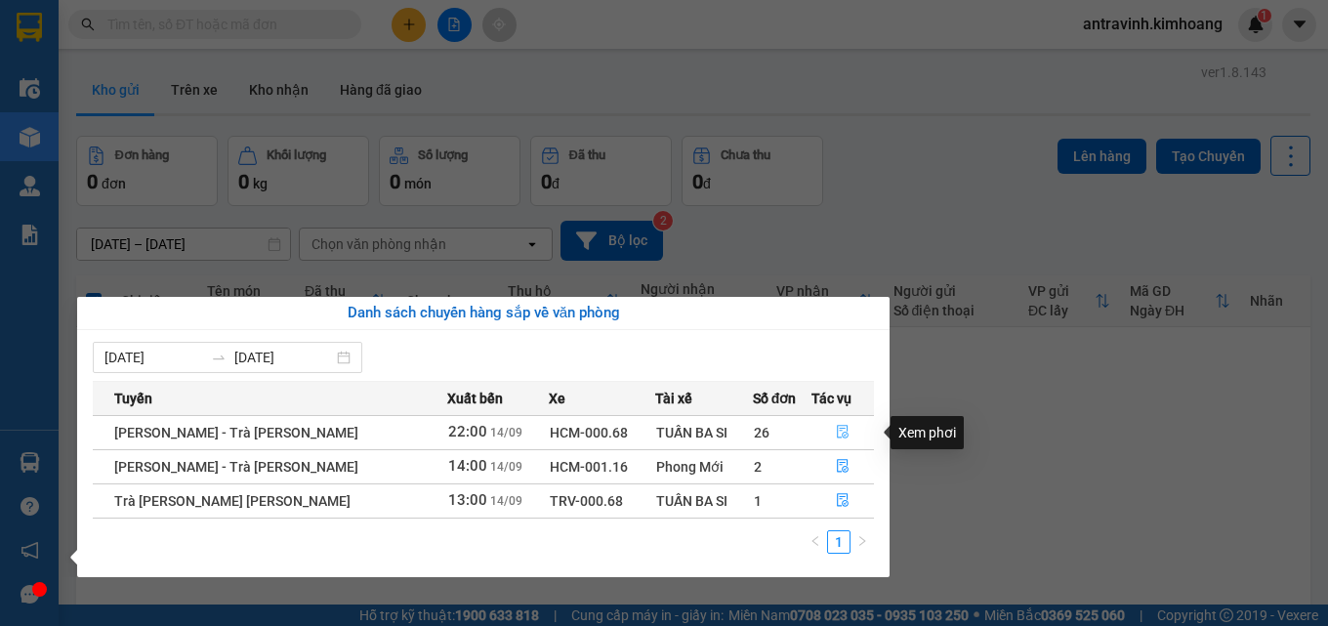
click at [842, 432] on icon "file-done" at bounding box center [843, 432] width 14 height 14
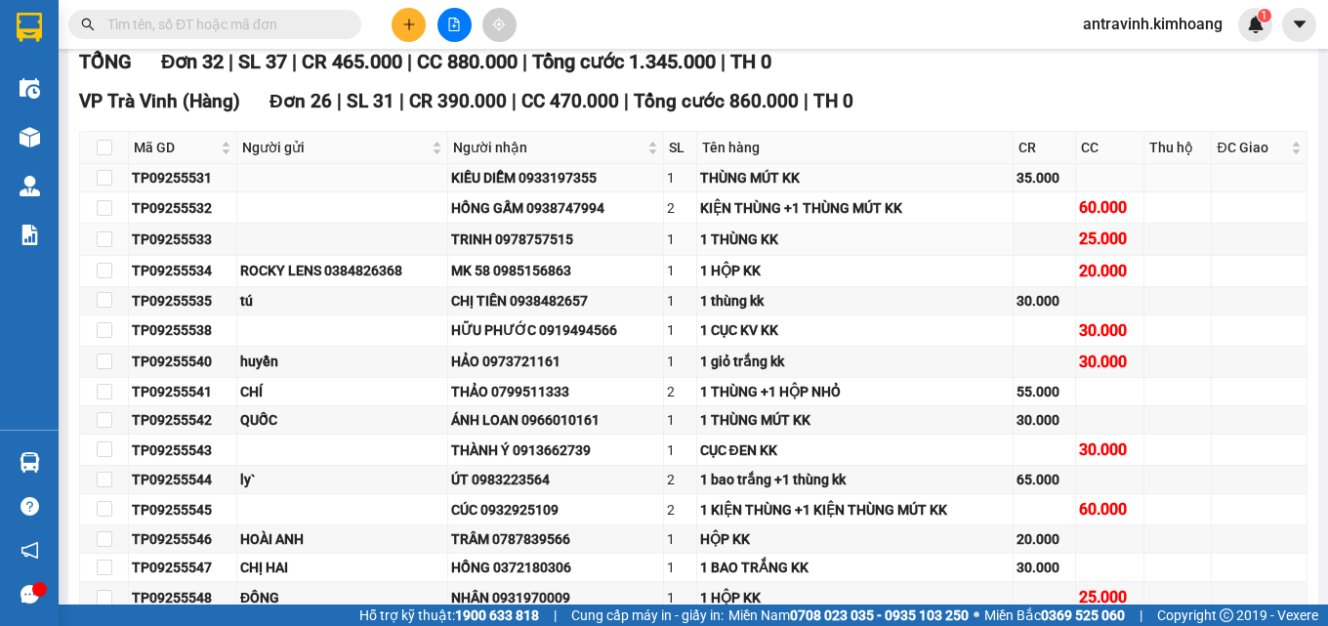
scroll to position [98, 0]
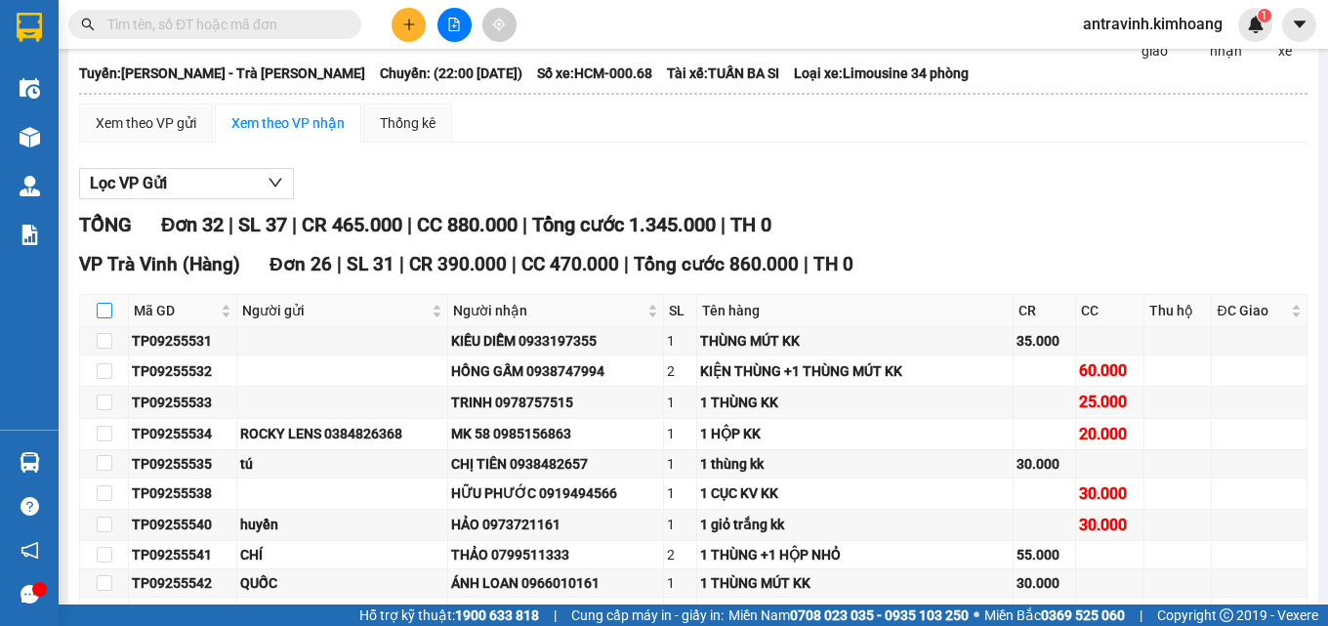
click at [100, 318] on input "checkbox" at bounding box center [105, 311] width 16 height 16
checkbox input "true"
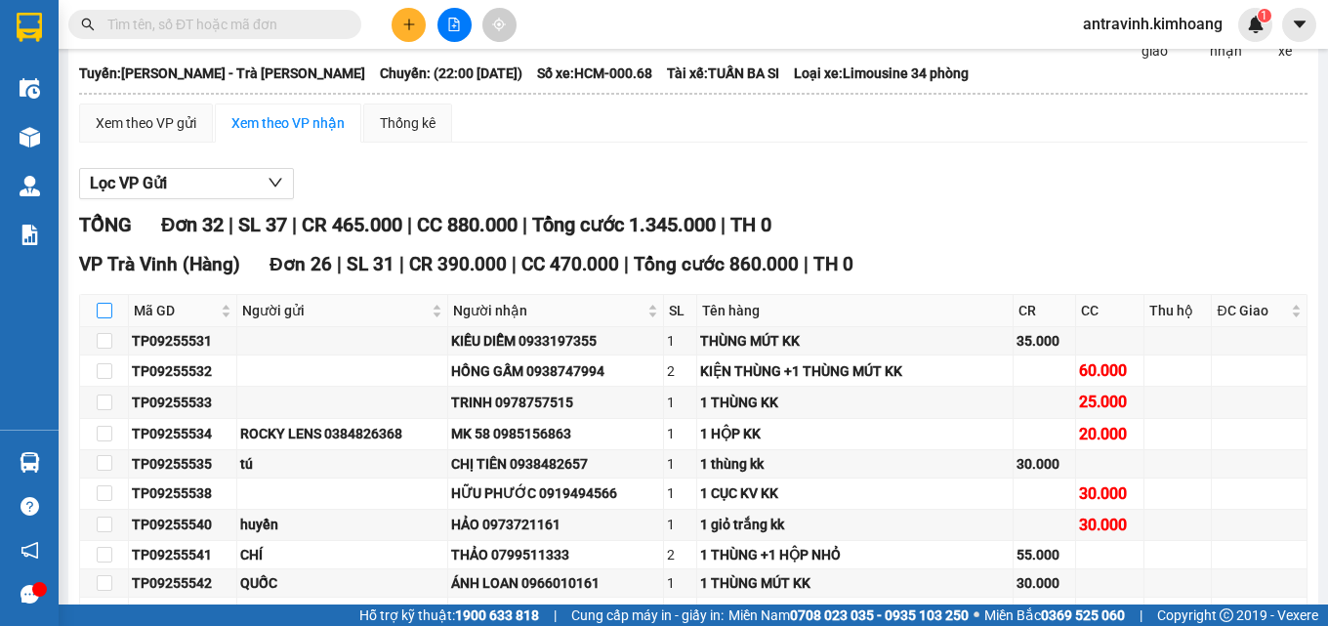
checkbox input "true"
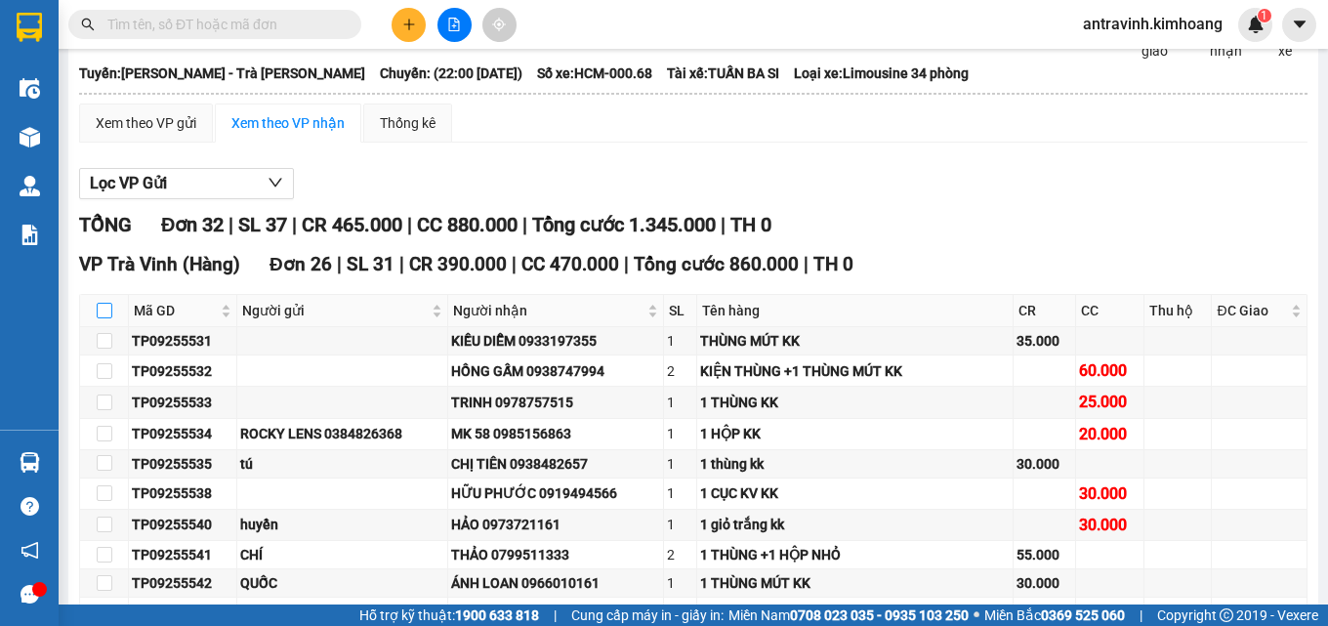
checkbox input "true"
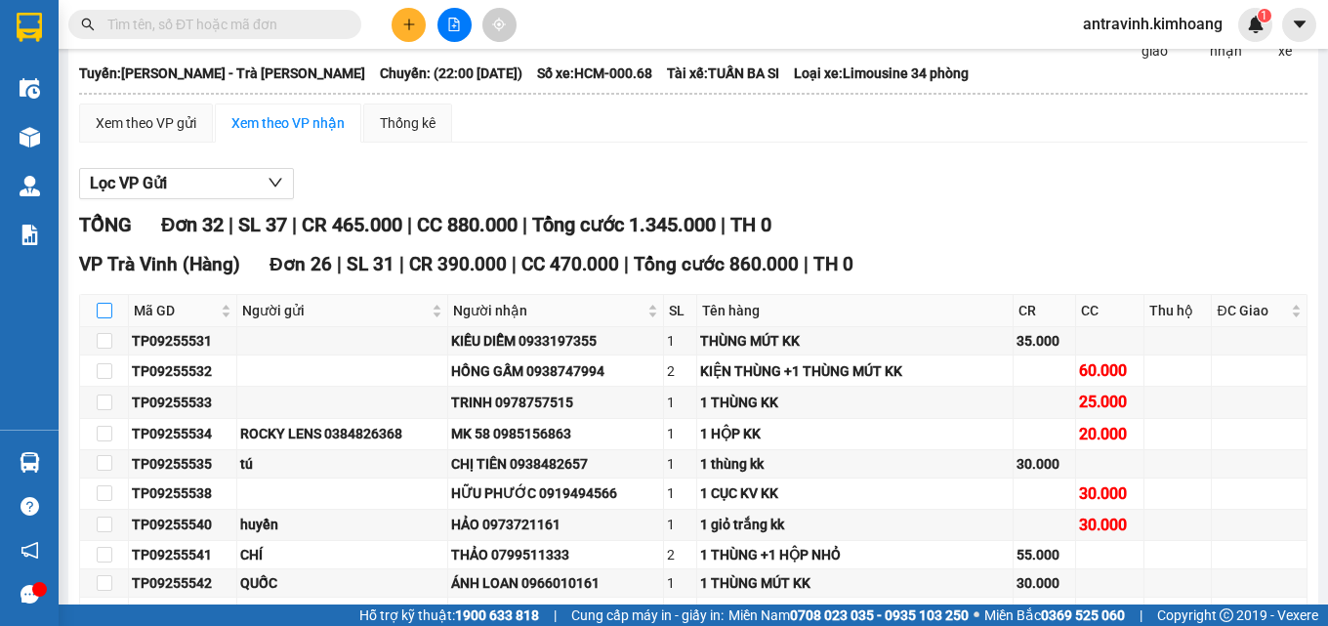
checkbox input "true"
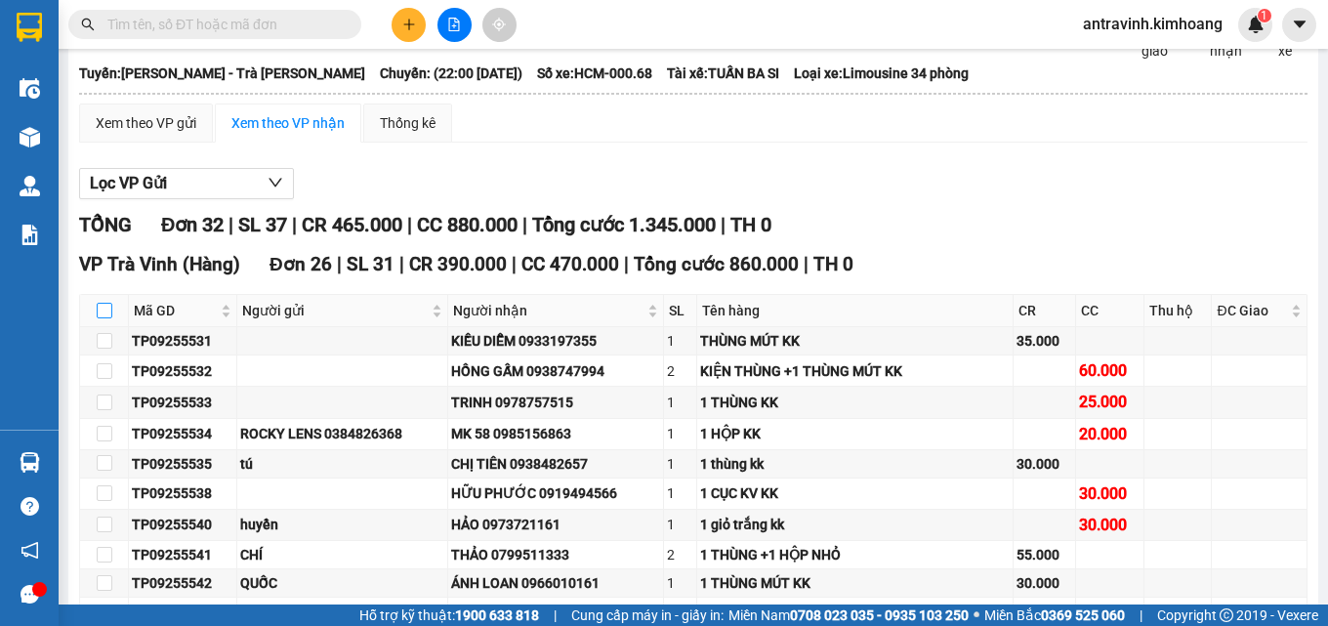
checkbox input "true"
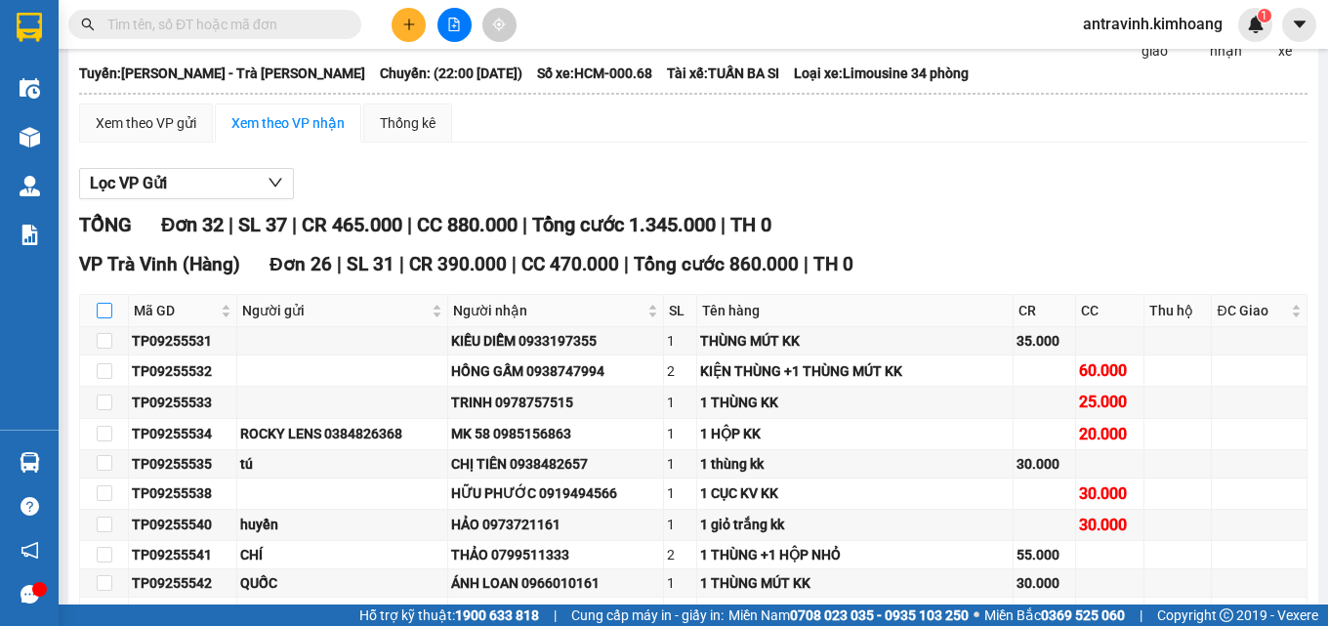
checkbox input "true"
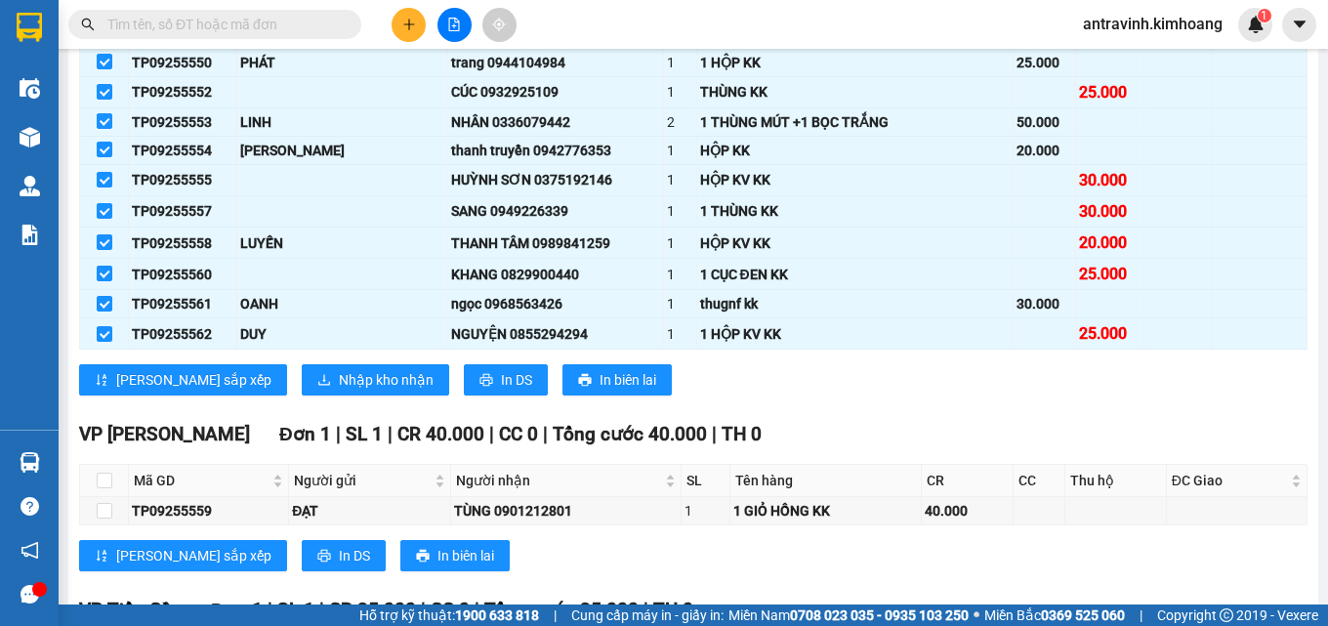
scroll to position [879, 0]
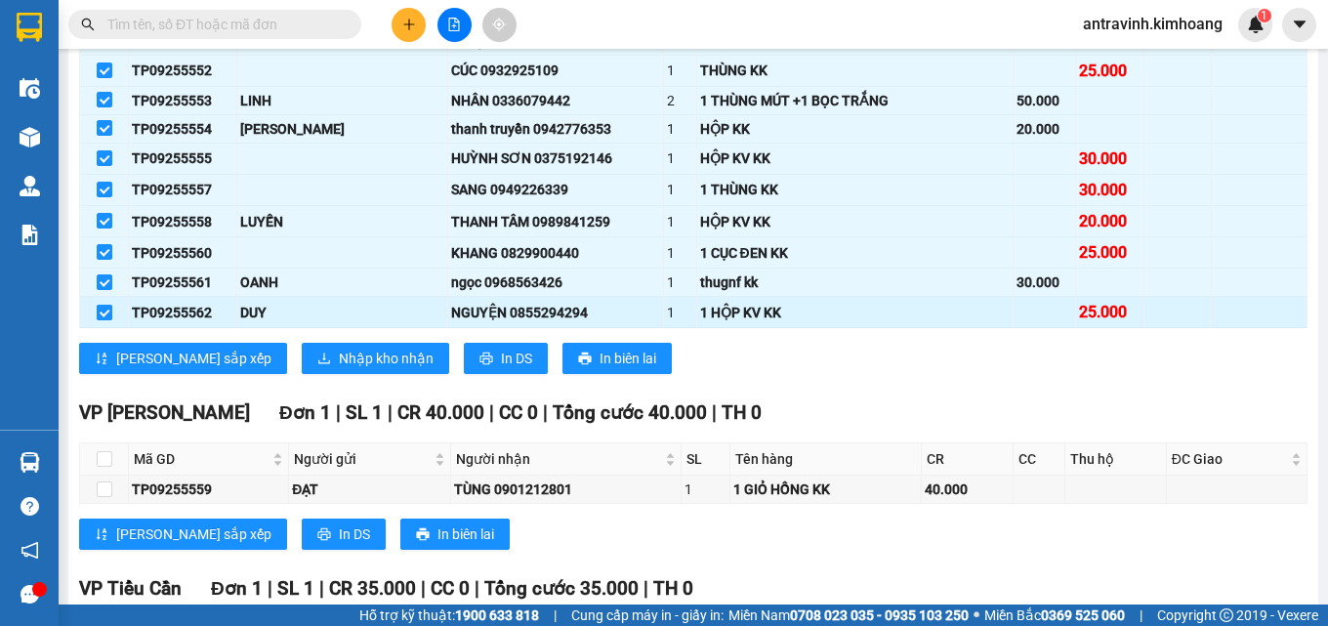
click at [105, 320] on input "checkbox" at bounding box center [105, 313] width 16 height 16
checkbox input "false"
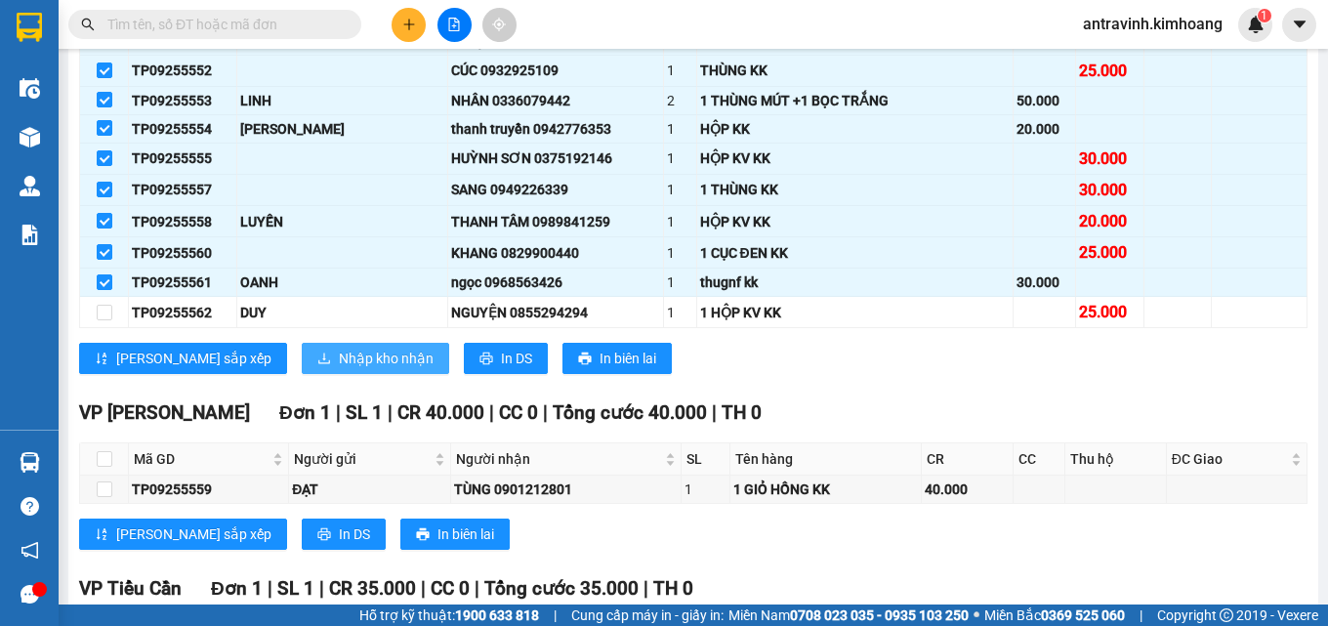
click at [339, 369] on span "Nhập kho nhận" at bounding box center [386, 358] width 95 height 21
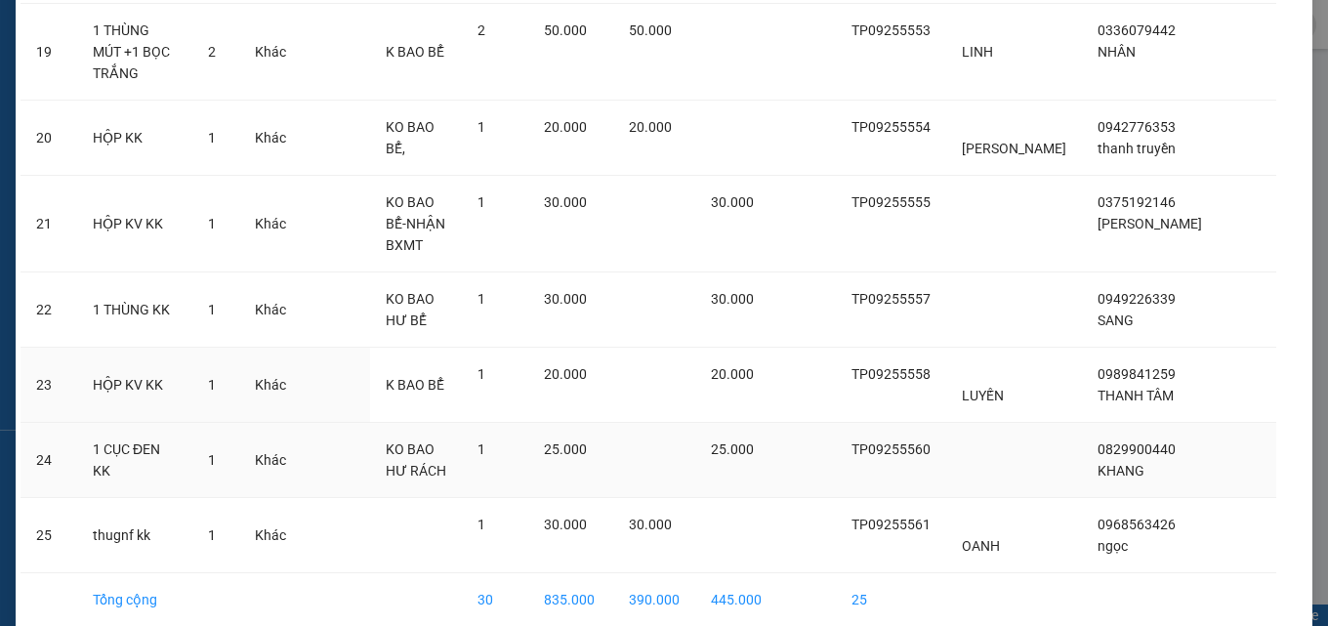
scroll to position [1646, 0]
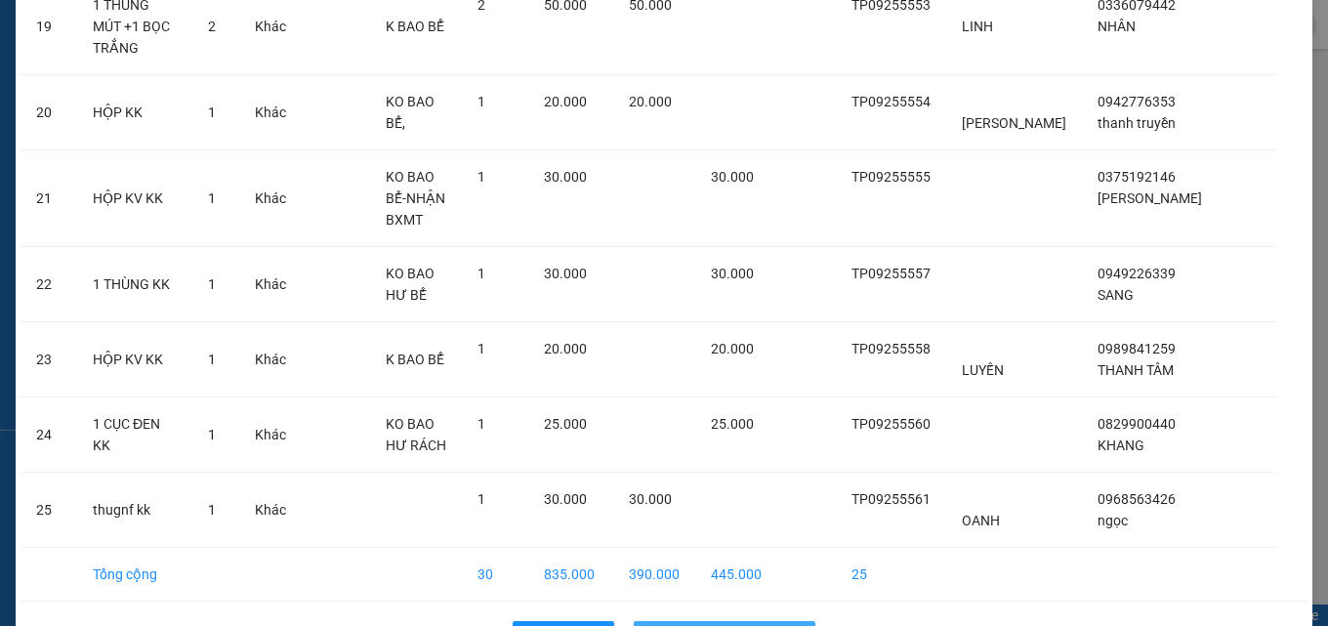
click at [695, 625] on span "Nhập hàng kho nhận" at bounding box center [735, 636] width 129 height 21
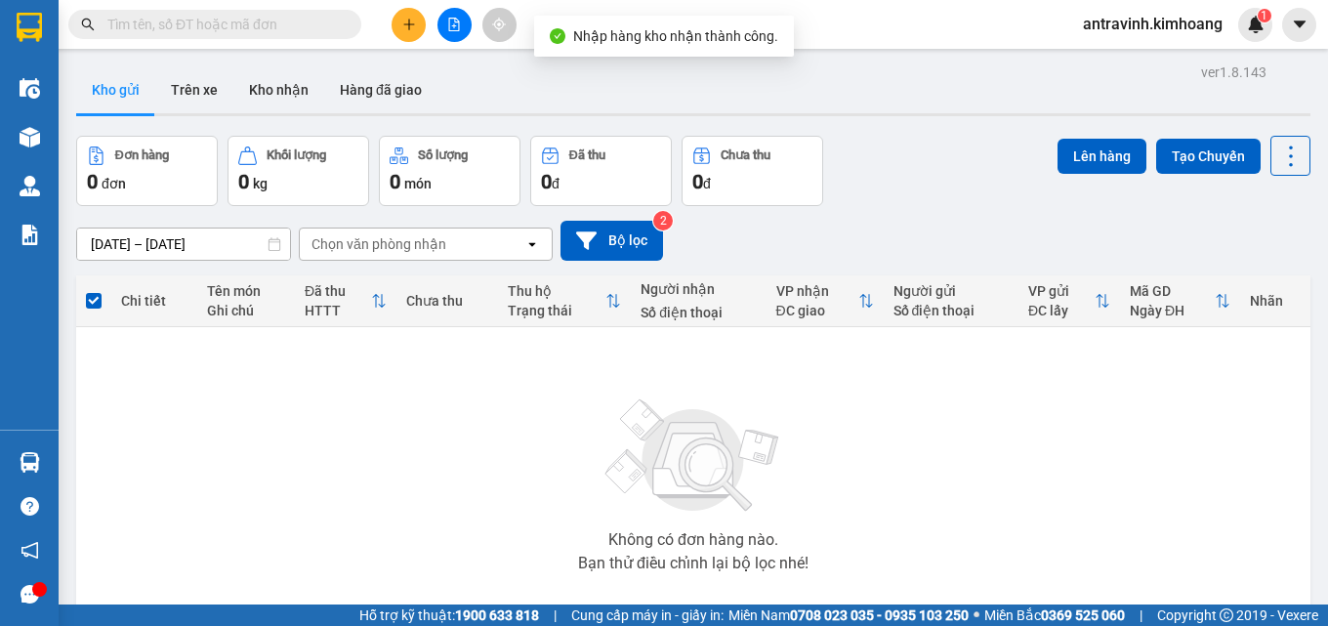
scroll to position [108, 0]
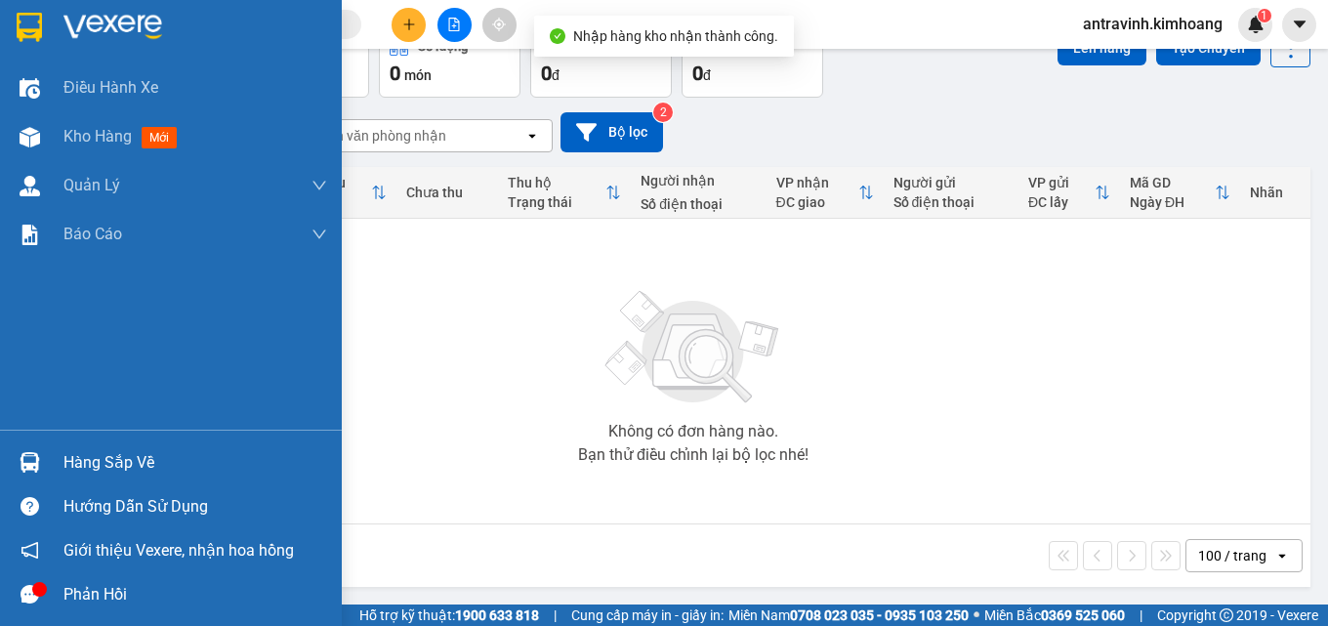
click at [70, 464] on div "Hàng sắp về" at bounding box center [195, 462] width 264 height 29
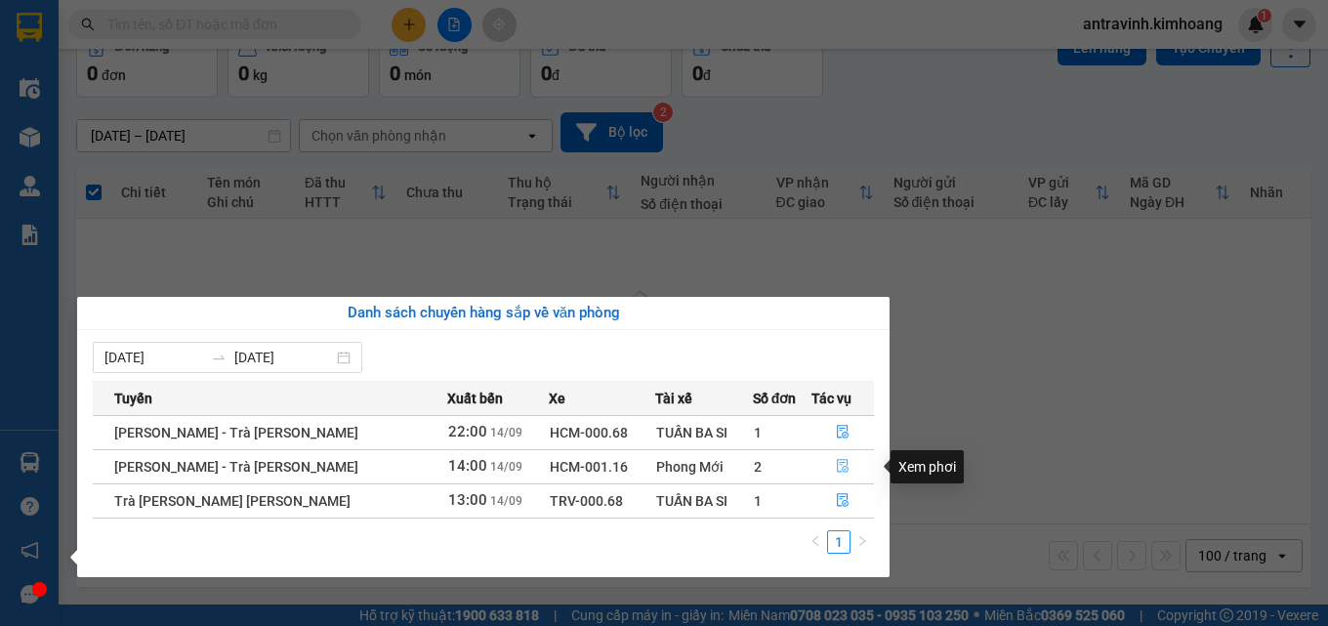
click at [838, 462] on icon "file-done" at bounding box center [843, 466] width 14 height 14
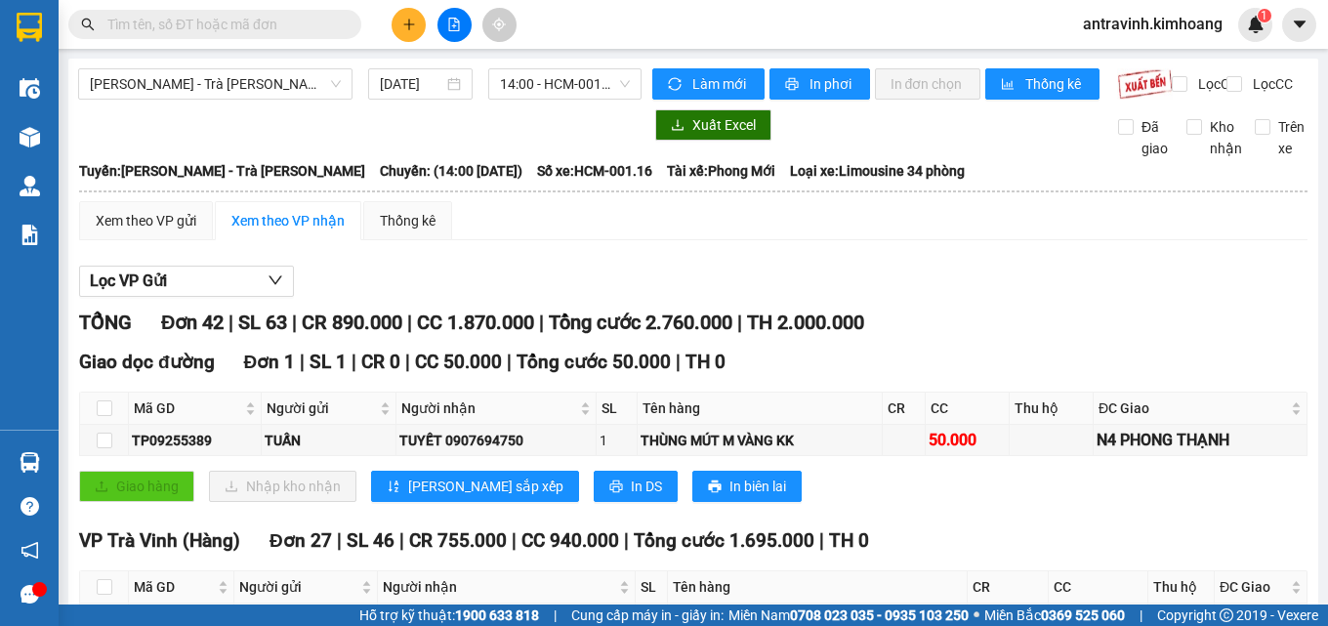
scroll to position [195, 0]
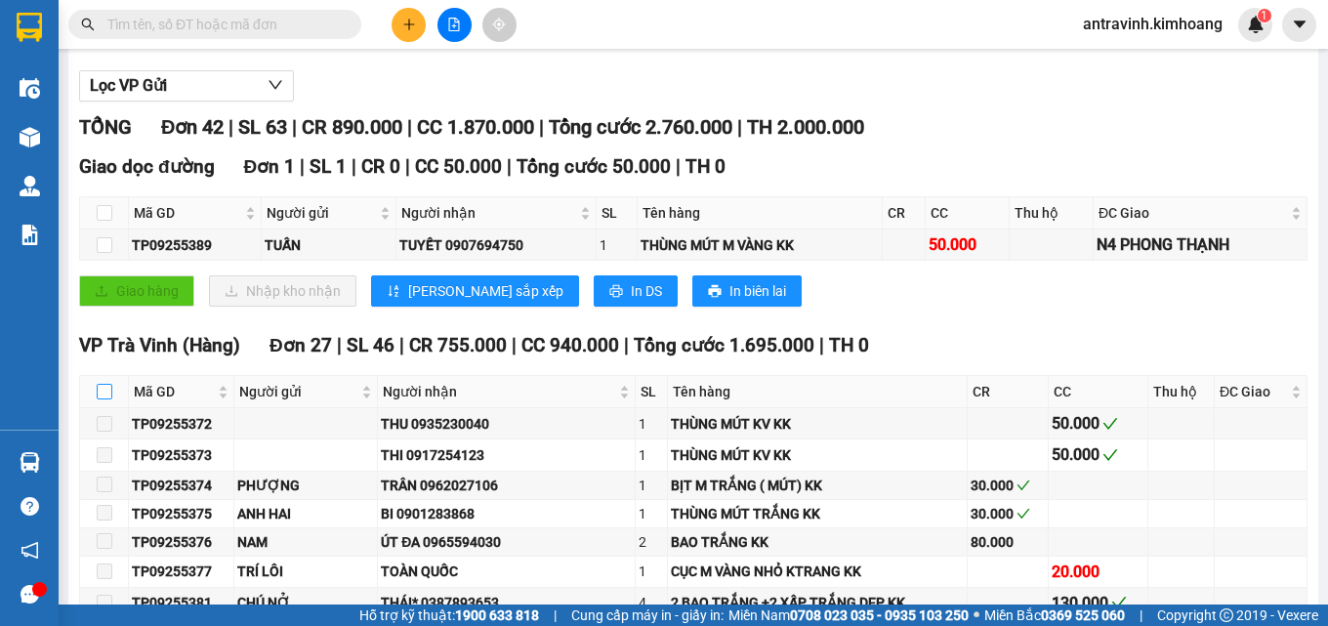
click at [103, 399] on input "checkbox" at bounding box center [105, 392] width 16 height 16
checkbox input "true"
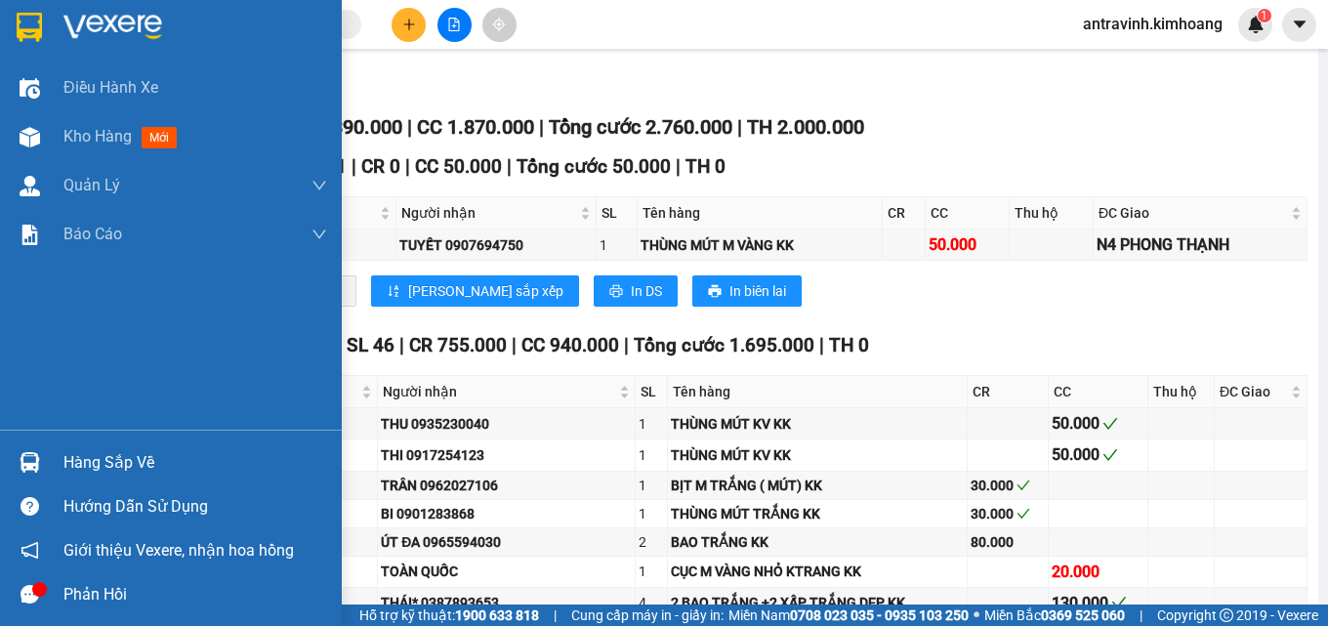
click at [38, 462] on img at bounding box center [30, 462] width 21 height 21
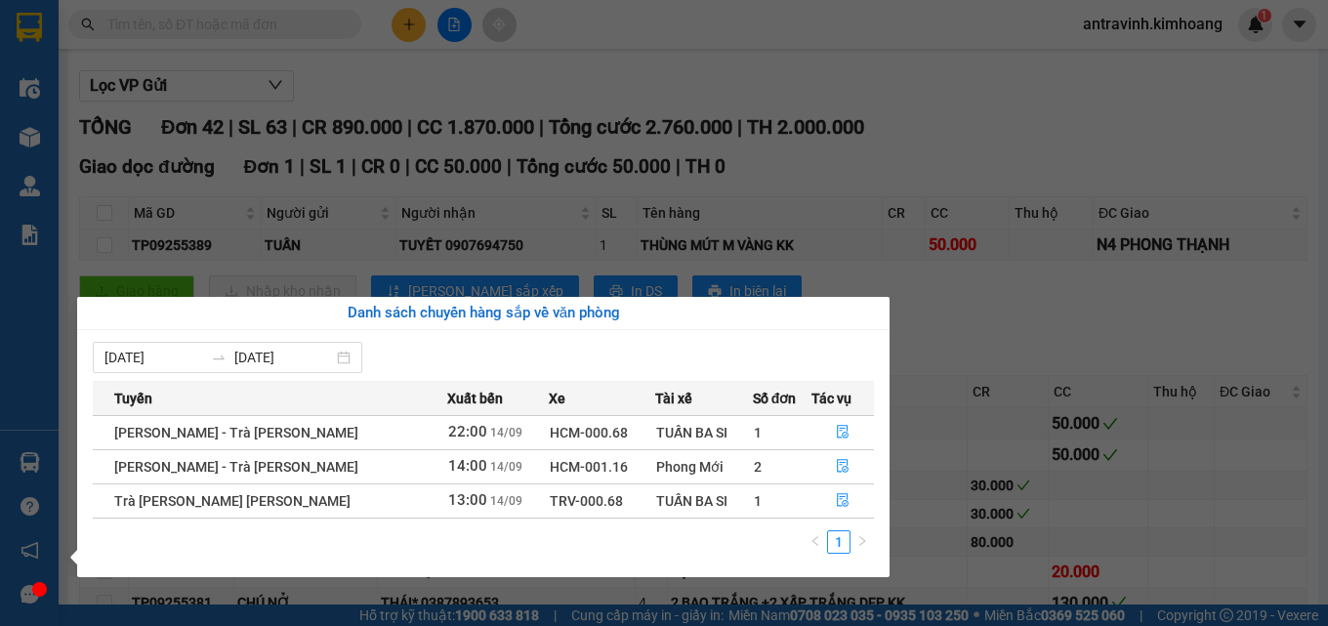
click at [1013, 155] on section "Kết quả tìm kiếm ( 0 ) Bộ lọc No Data antravinh.kimhoang 1 Điều hành xe Kho hàn…" at bounding box center [664, 313] width 1328 height 626
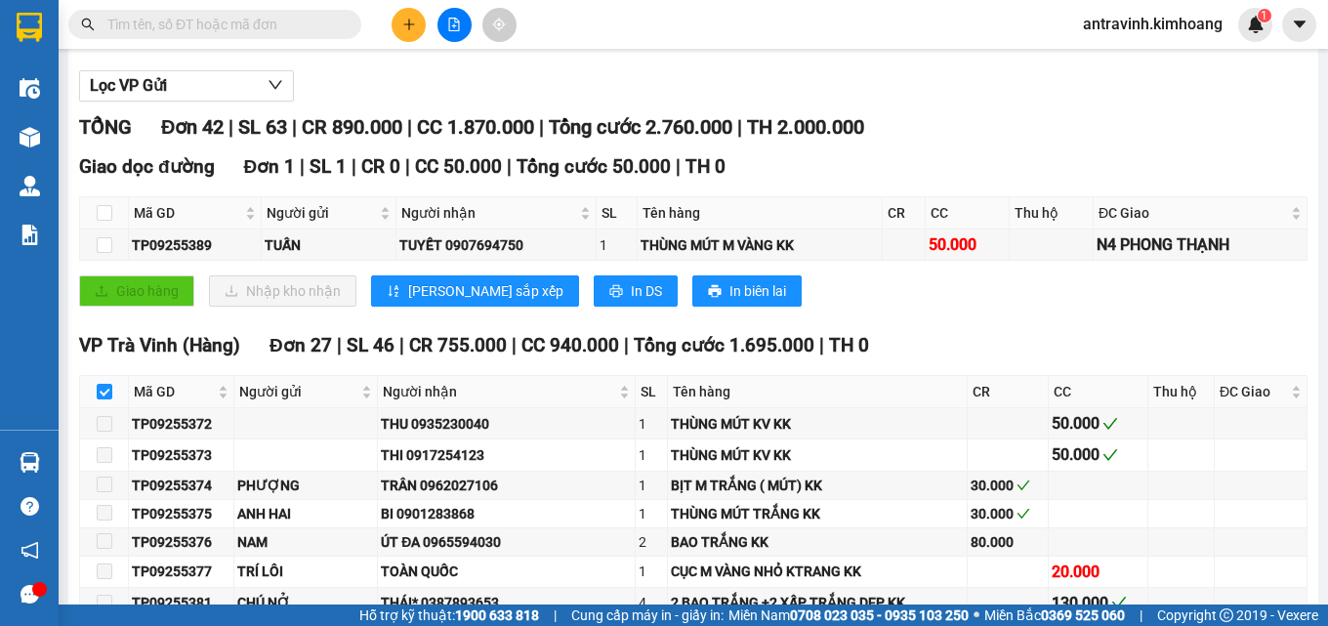
click at [239, 22] on input "text" at bounding box center [222, 24] width 230 height 21
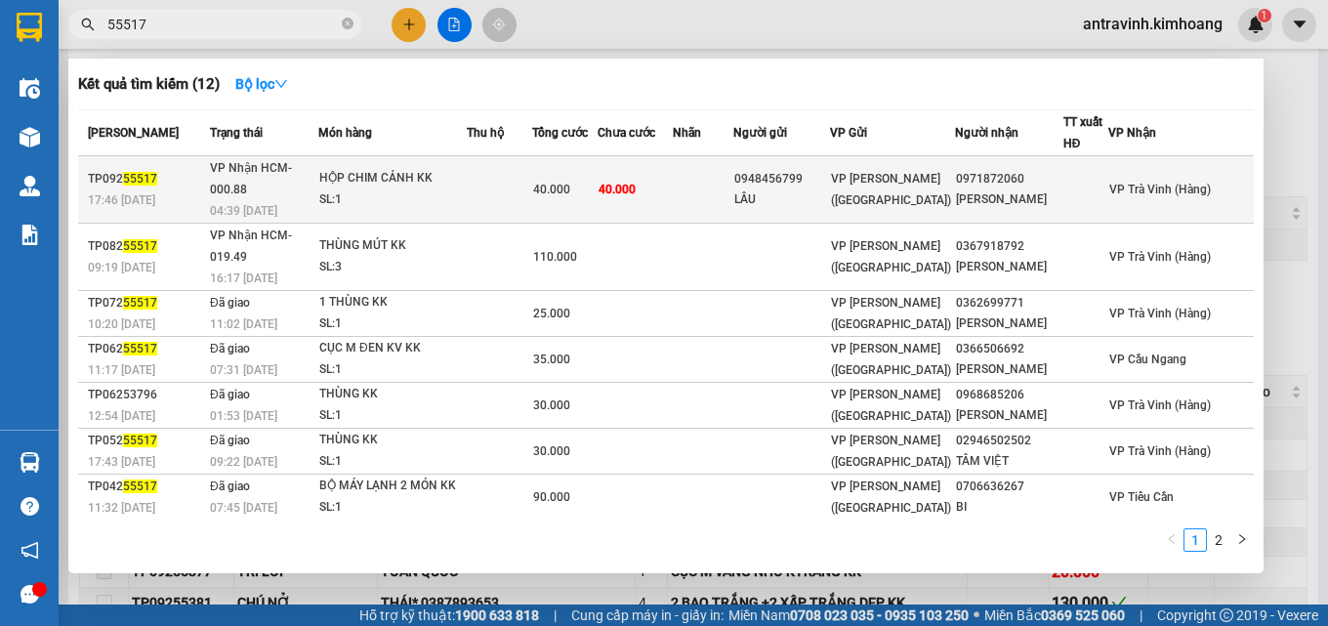
type input "55517"
click at [720, 179] on td at bounding box center [703, 189] width 61 height 67
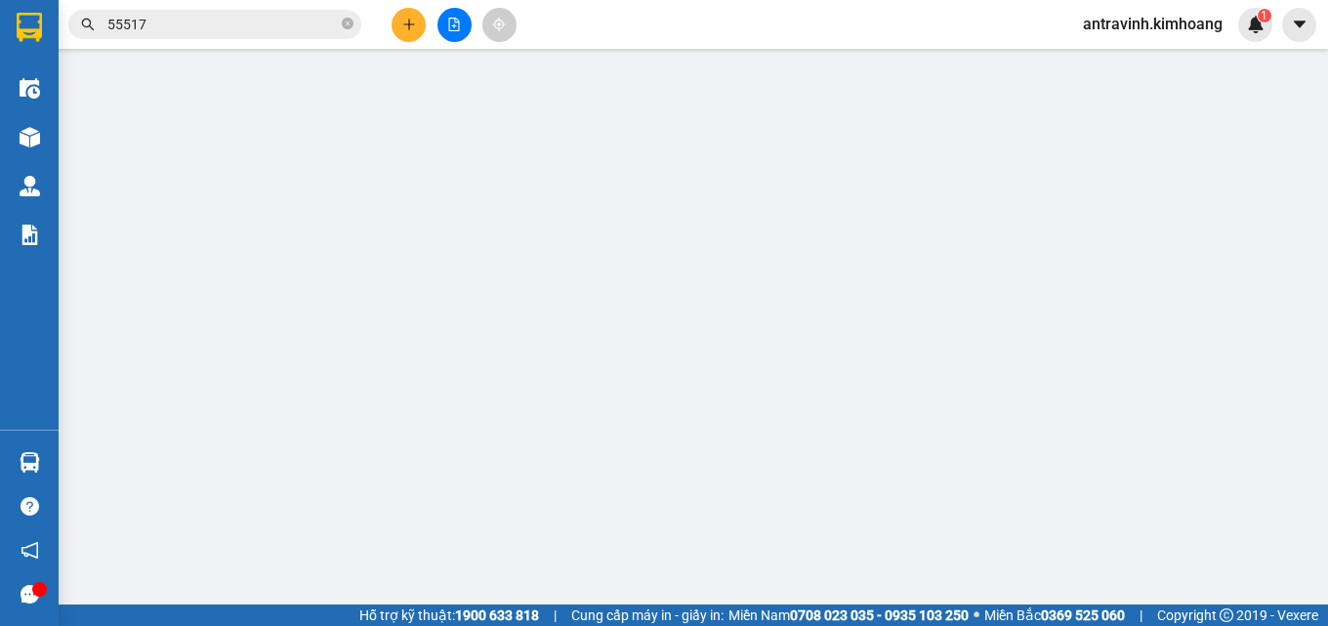
type input "0948456799"
type input "LẦU"
type input "0971872060"
type input "ANH DUY"
type input "40.000"
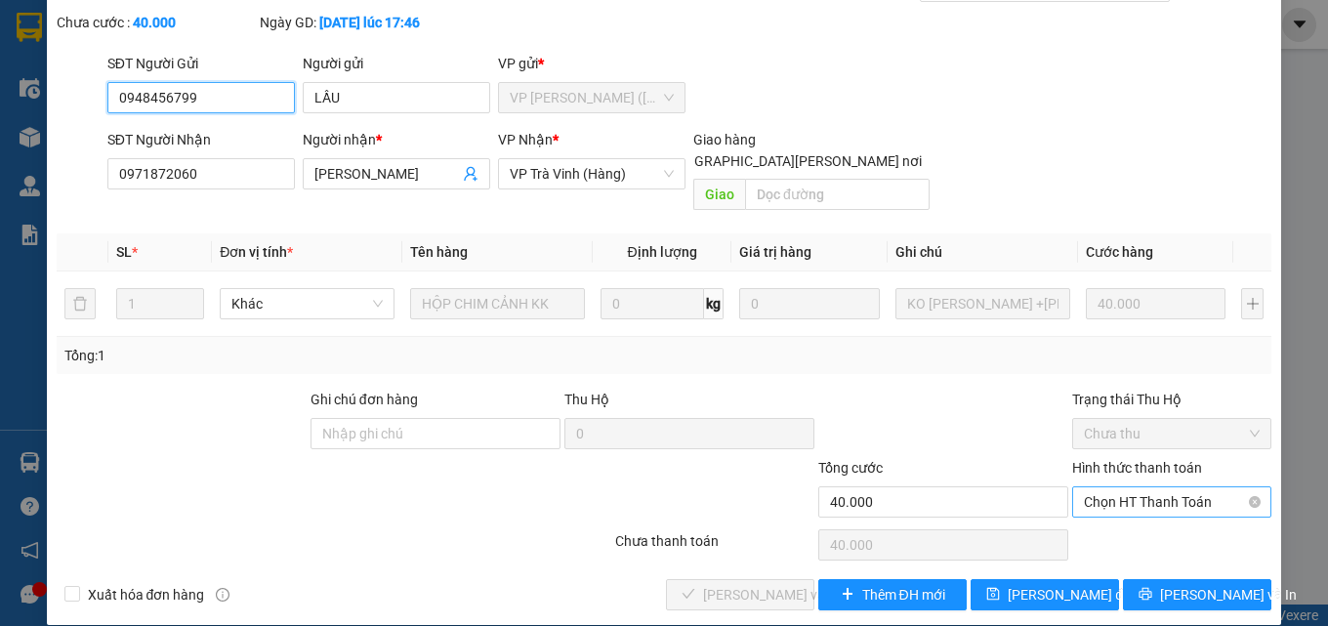
scroll to position [101, 0]
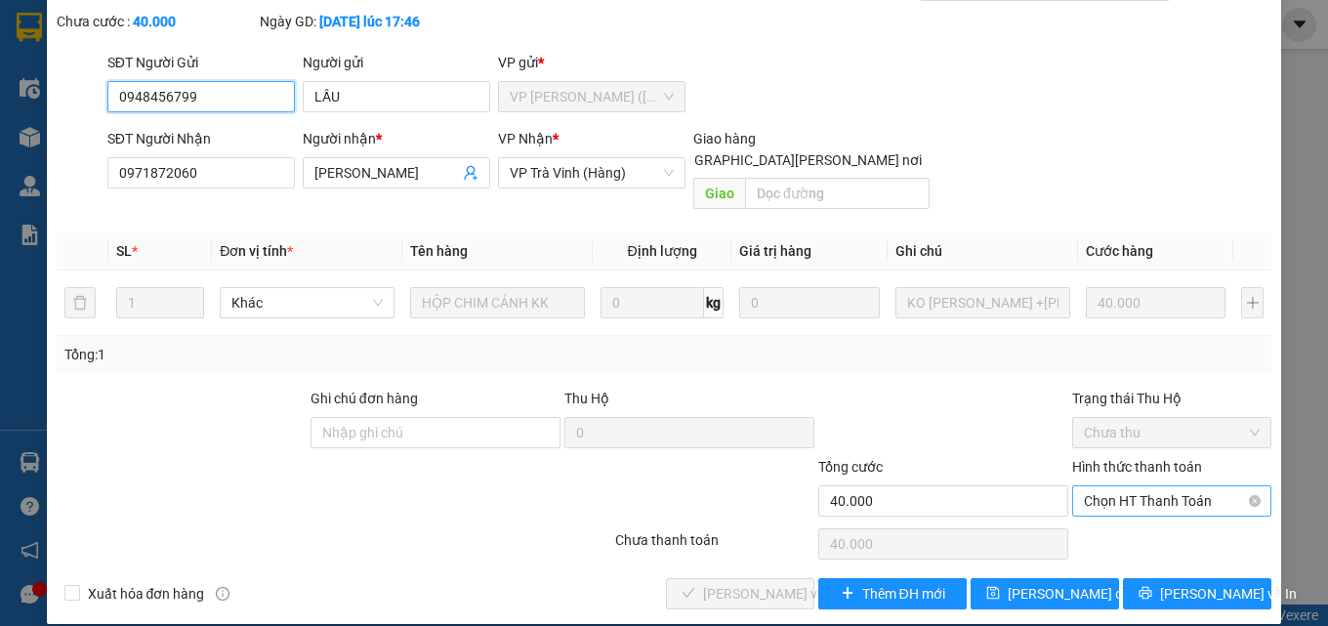
click at [1097, 486] on span "Chọn HT Thanh Toán" at bounding box center [1172, 500] width 176 height 29
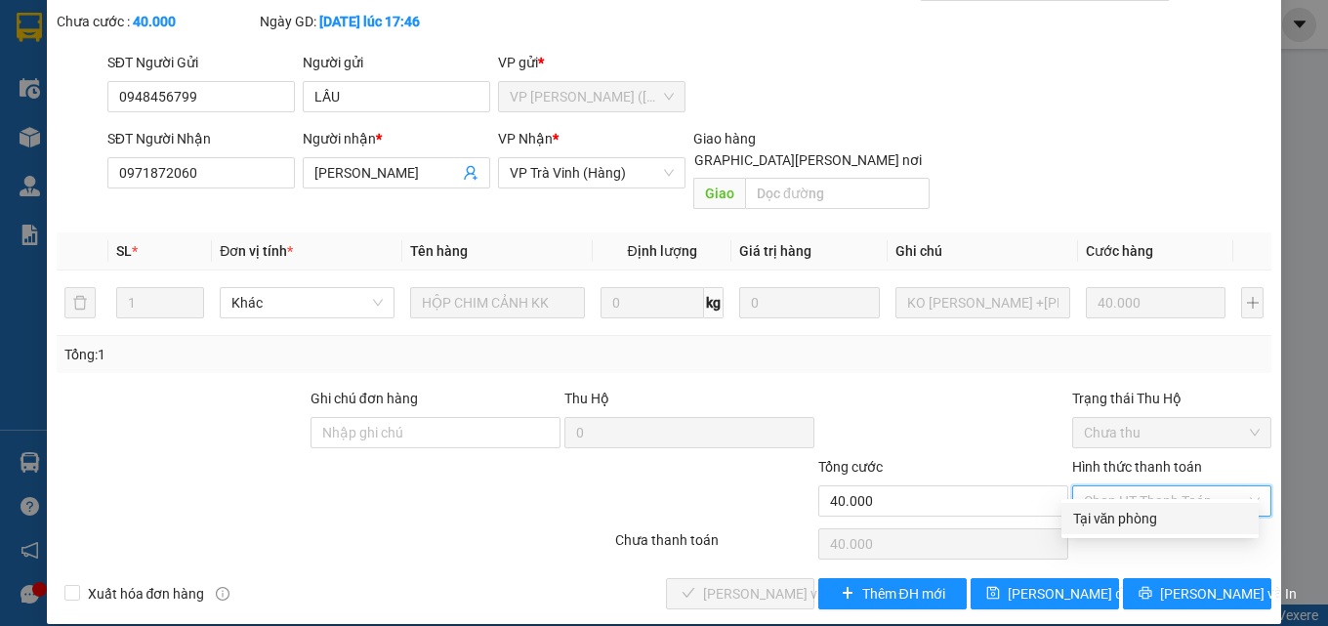
click at [1101, 517] on div "Tại văn phòng" at bounding box center [1160, 518] width 174 height 21
type input "0"
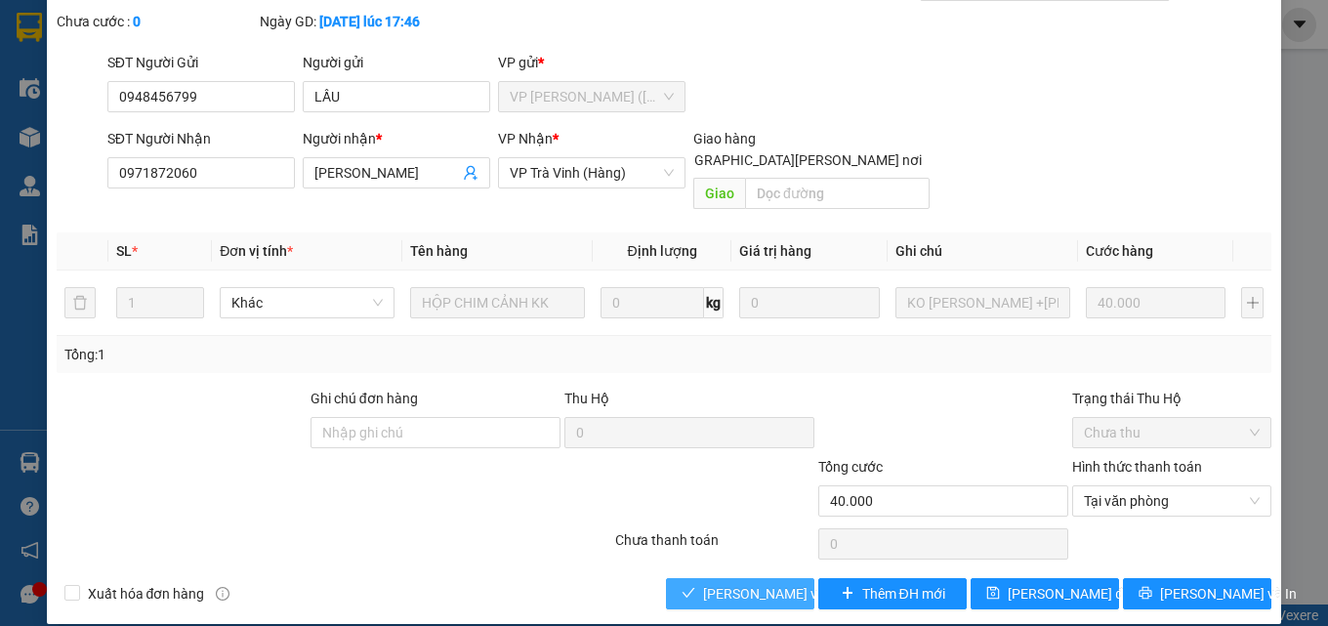
click at [722, 583] on span "[PERSON_NAME] và Giao hàng" at bounding box center [835, 593] width 264 height 21
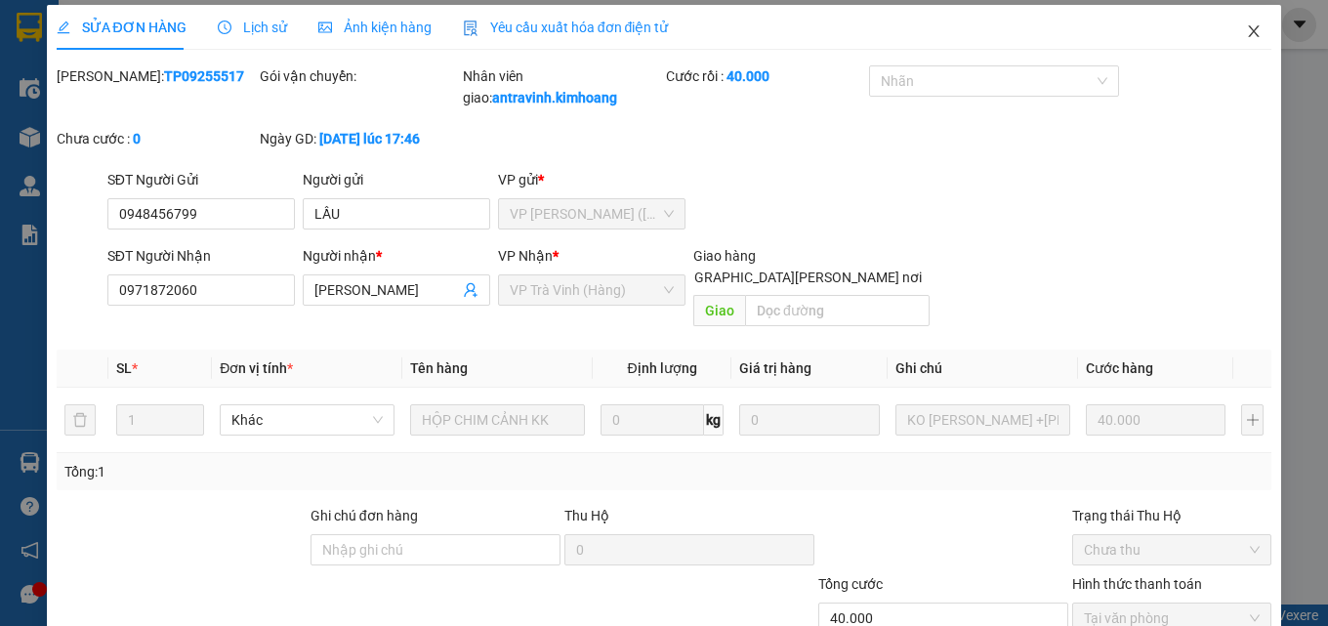
scroll to position [0, 0]
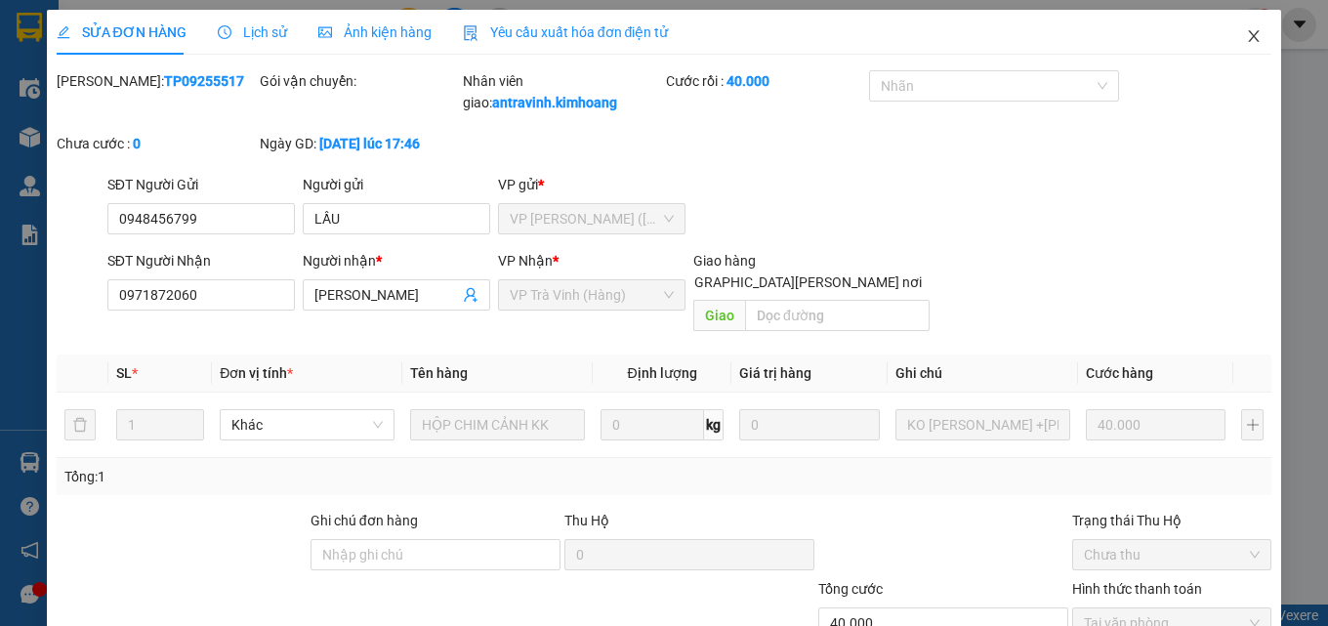
click at [1246, 32] on icon "close" at bounding box center [1254, 36] width 16 height 16
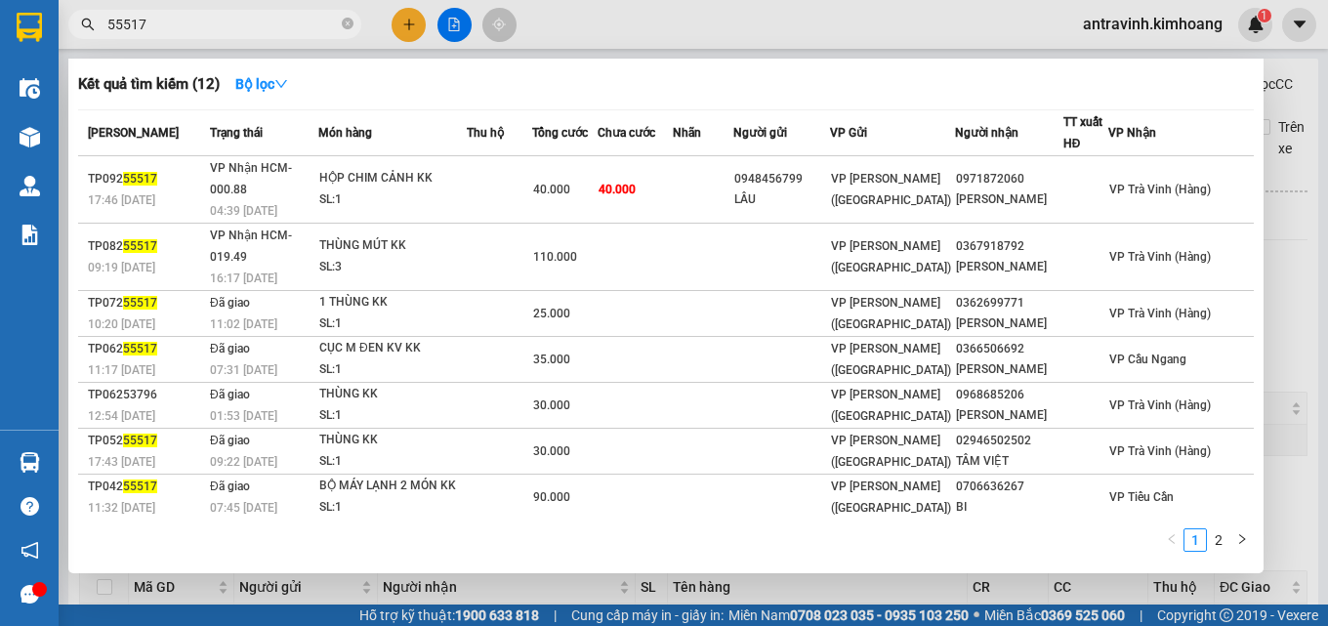
click at [253, 29] on input "55517" at bounding box center [222, 24] width 230 height 21
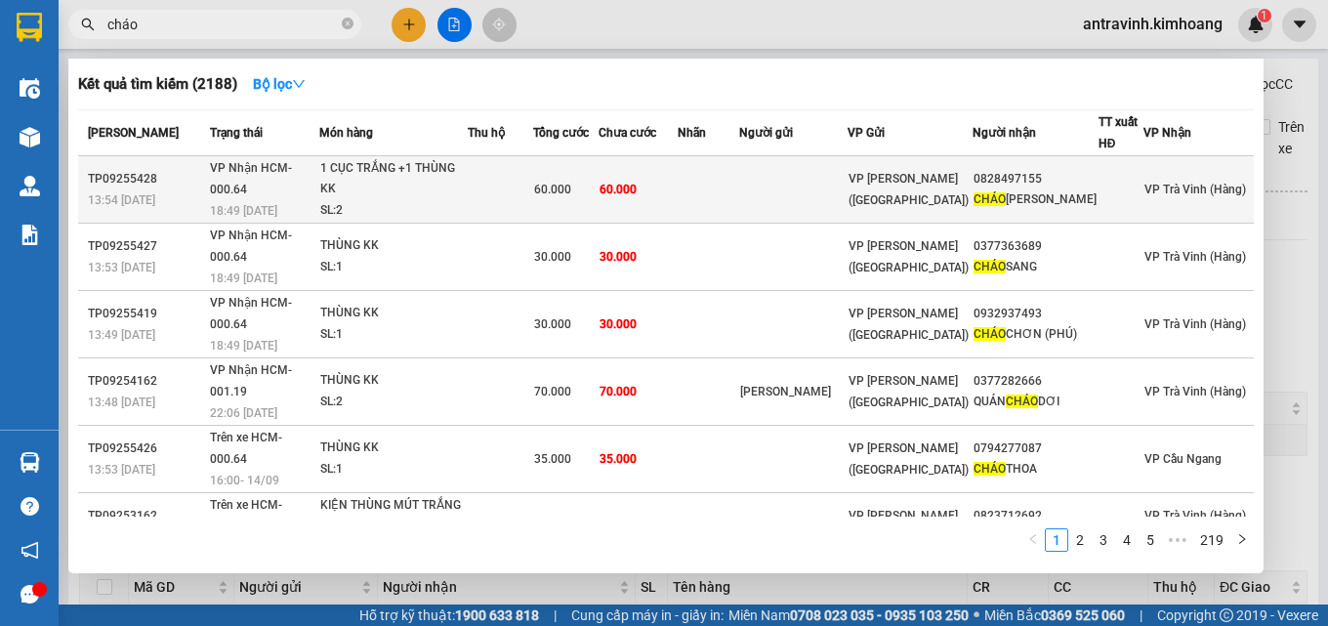
type input "cháo"
click at [678, 186] on td "60.000" at bounding box center [637, 189] width 79 height 67
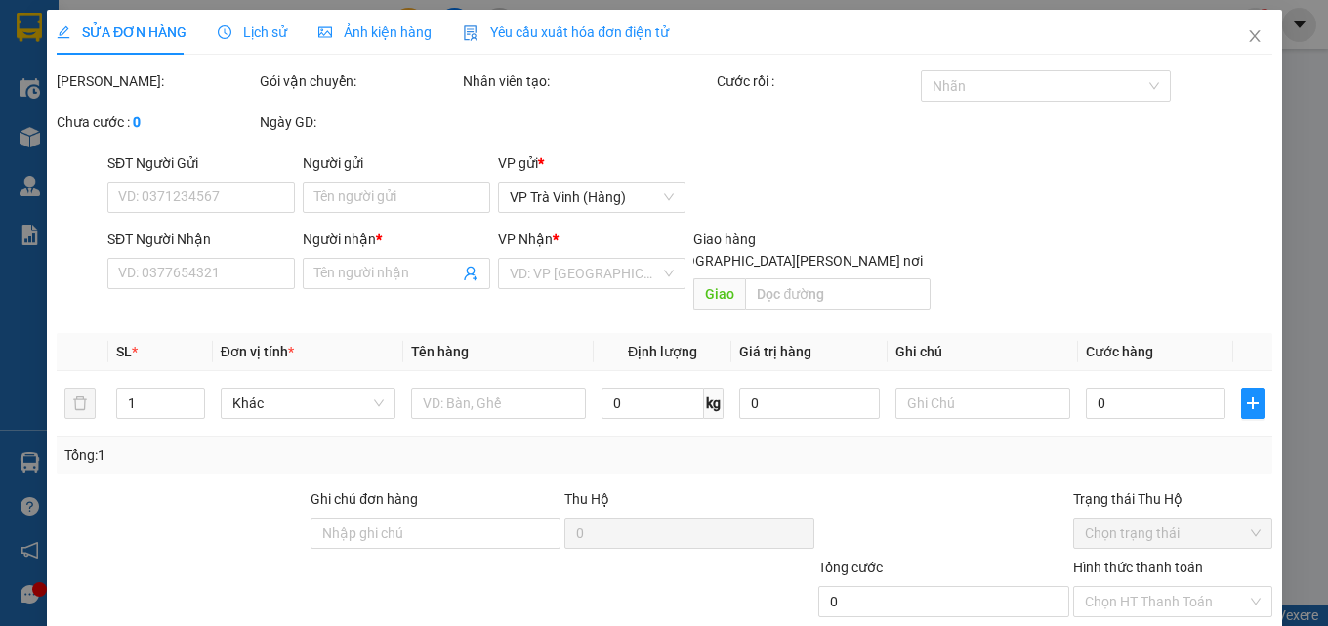
type input "0828497155"
type input "CHÁO KIM"
type input "60.000"
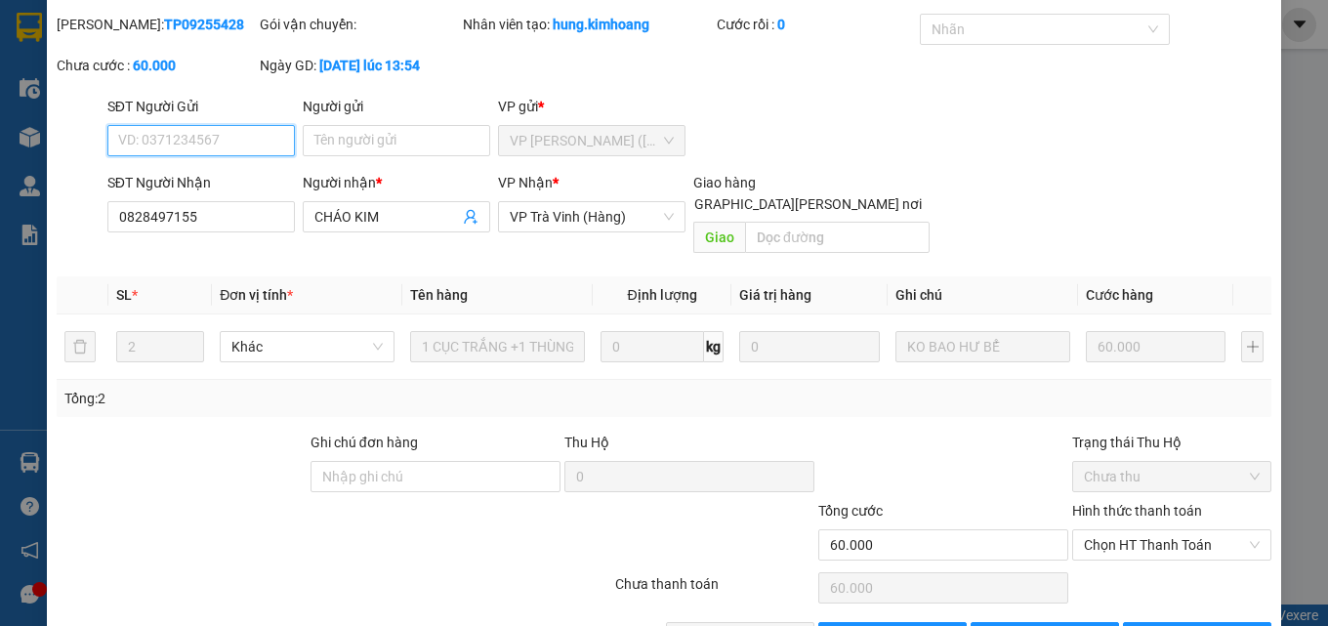
scroll to position [101, 0]
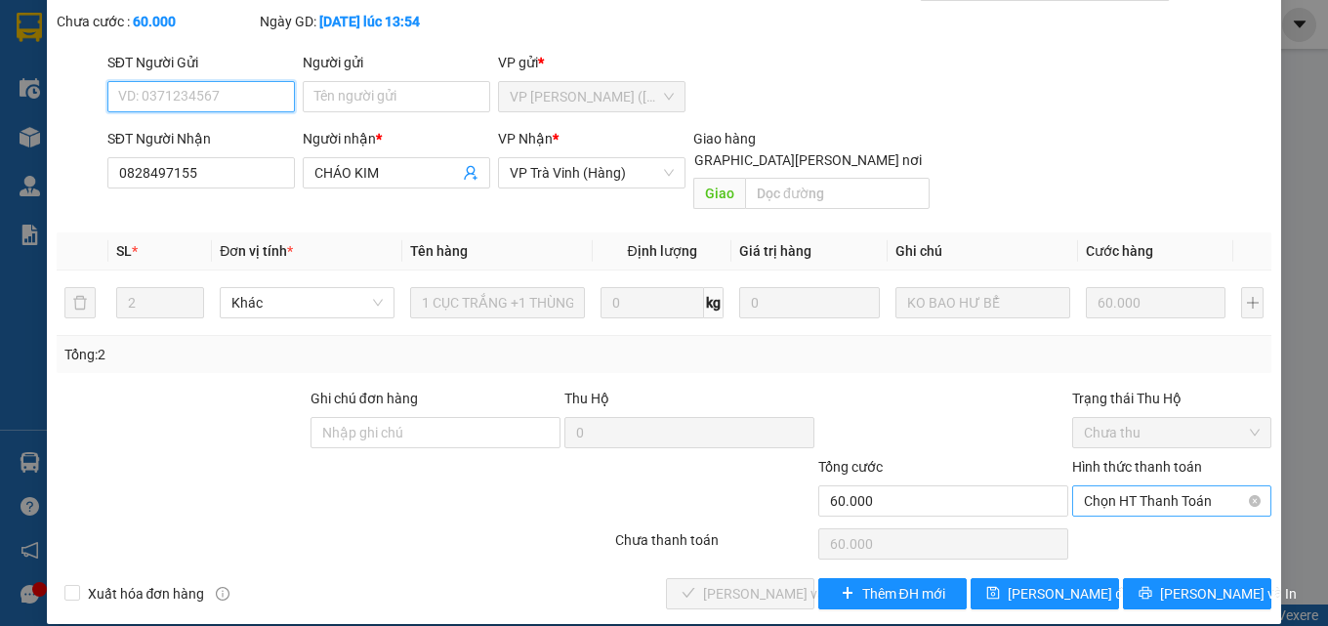
click at [1124, 486] on span "Chọn HT Thanh Toán" at bounding box center [1172, 500] width 176 height 29
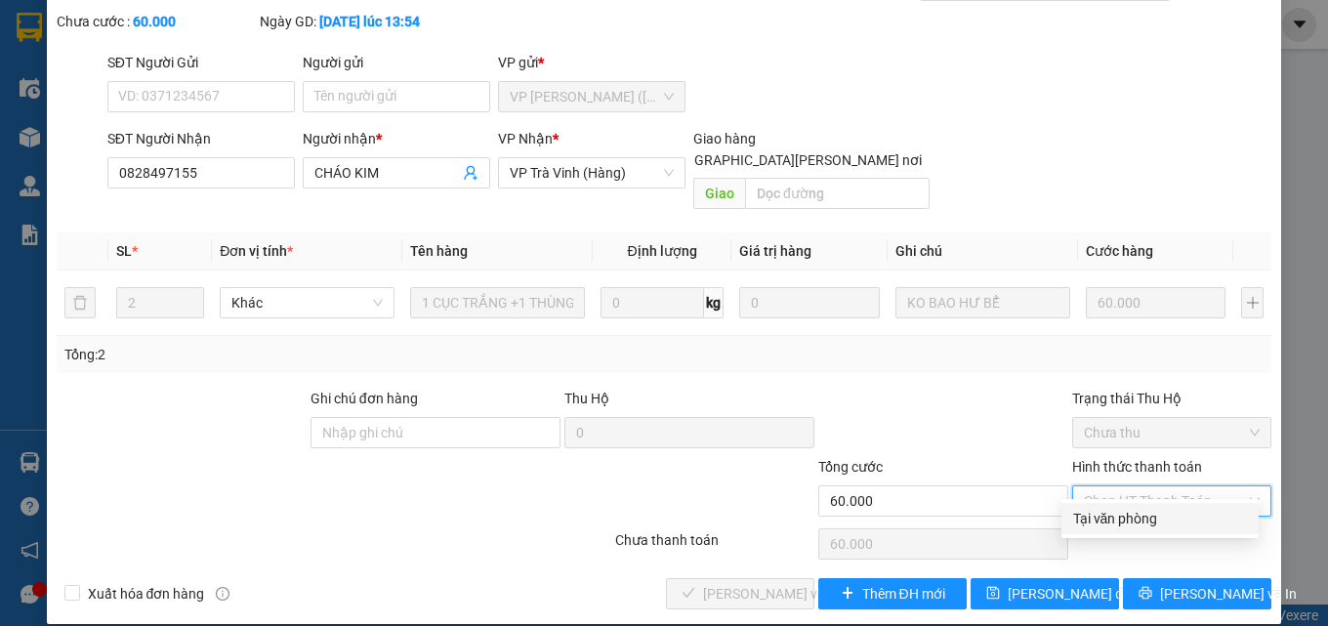
click at [1127, 511] on div "Tại văn phòng" at bounding box center [1160, 518] width 174 height 21
type input "0"
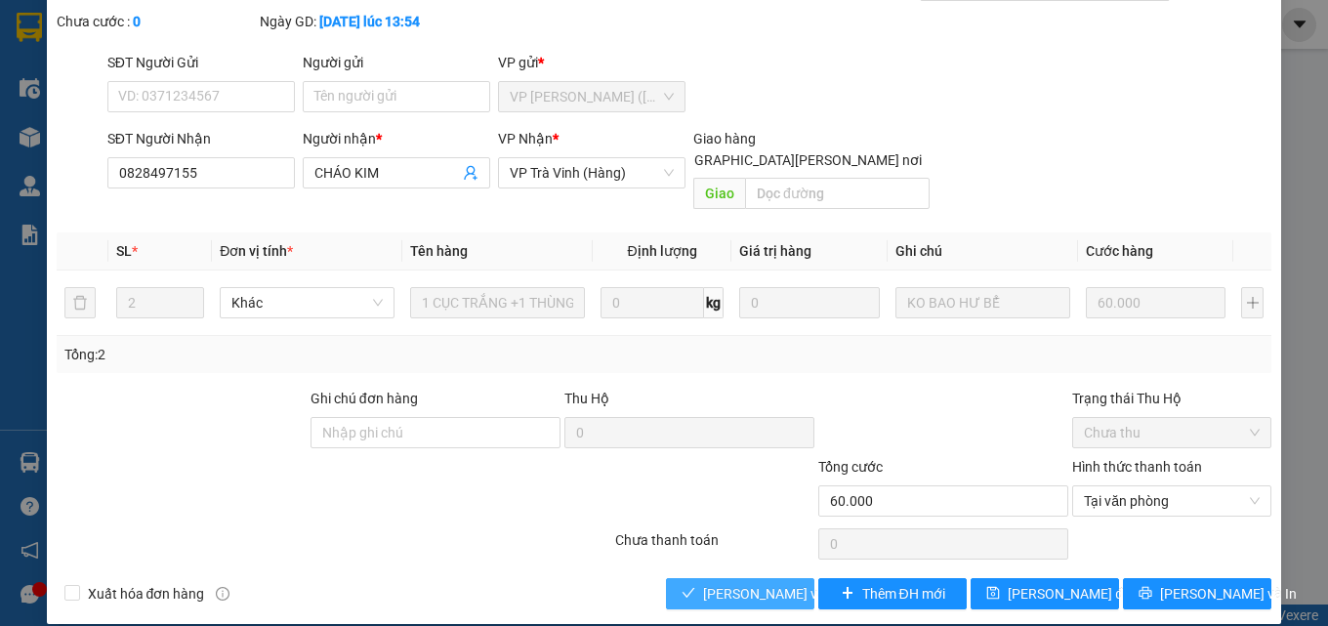
click at [709, 583] on span "[PERSON_NAME] và Giao hàng" at bounding box center [835, 593] width 264 height 21
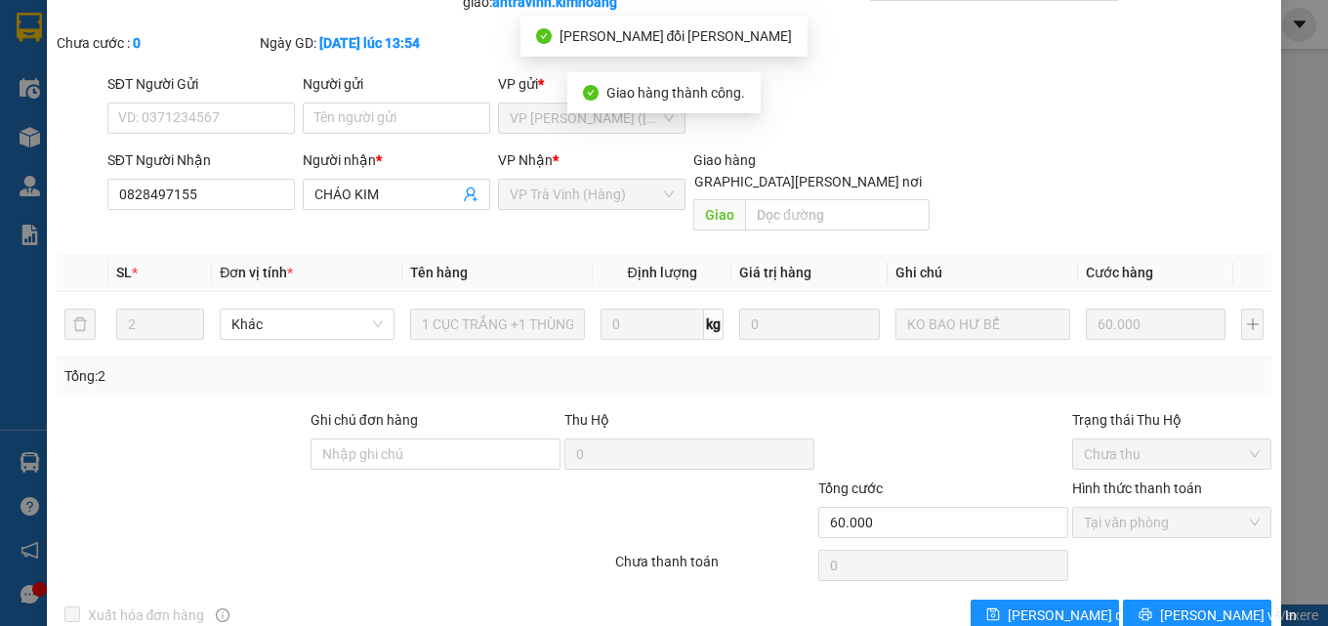
scroll to position [0, 0]
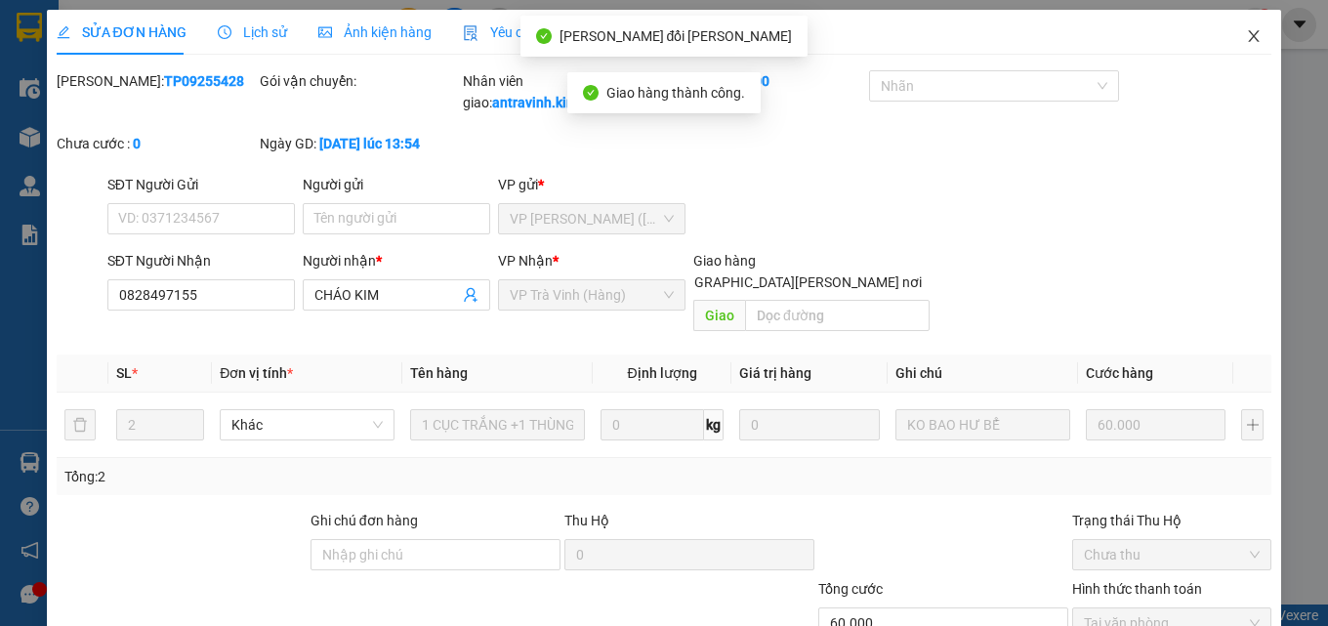
click at [1249, 35] on icon "close" at bounding box center [1254, 36] width 11 height 12
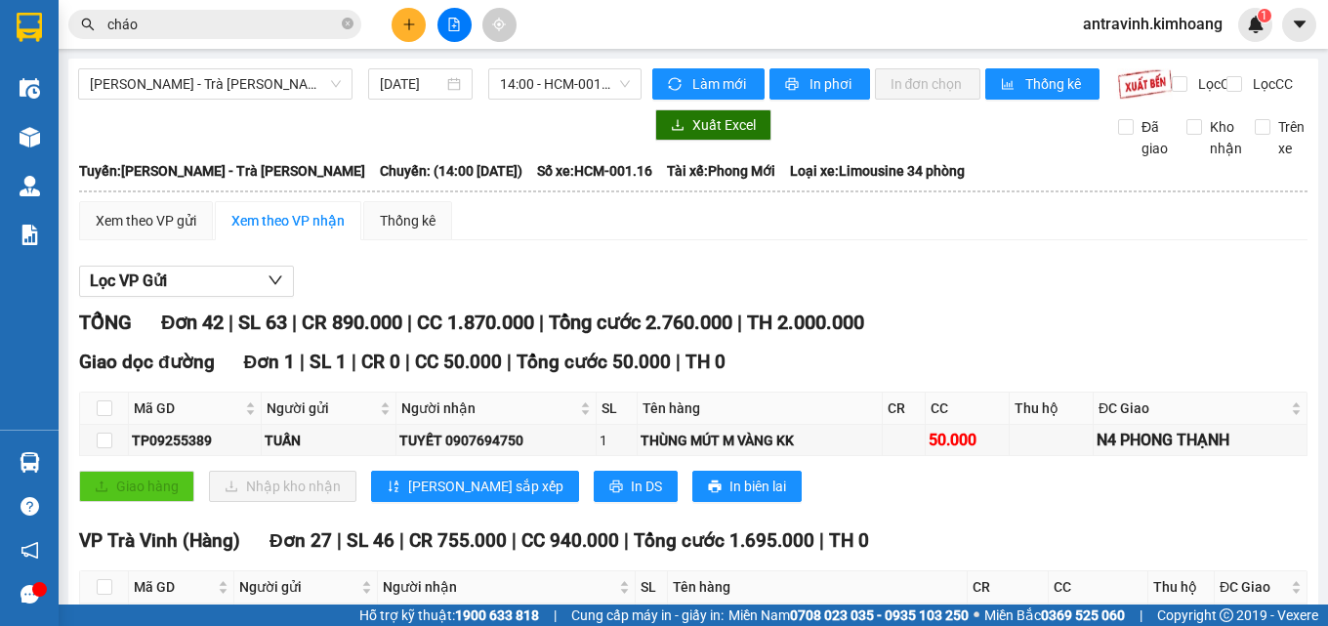
click at [246, 25] on input "cháo" at bounding box center [222, 24] width 230 height 21
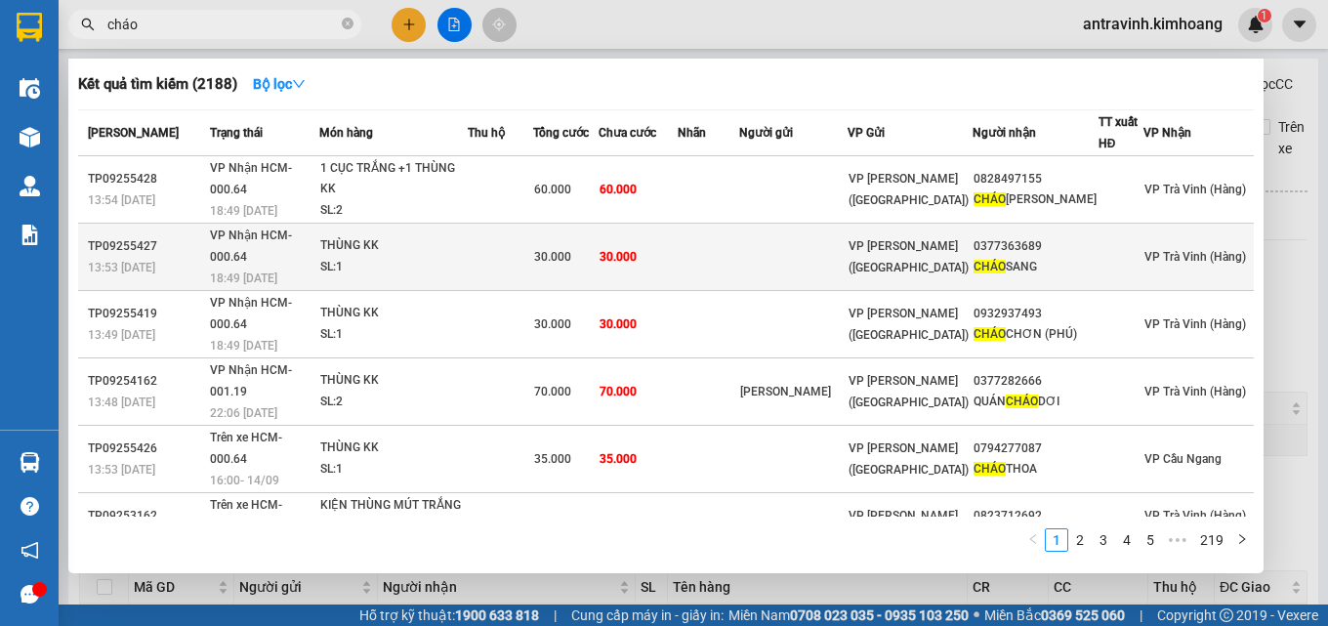
click at [467, 257] on div "SL: 1" at bounding box center [393, 267] width 146 height 21
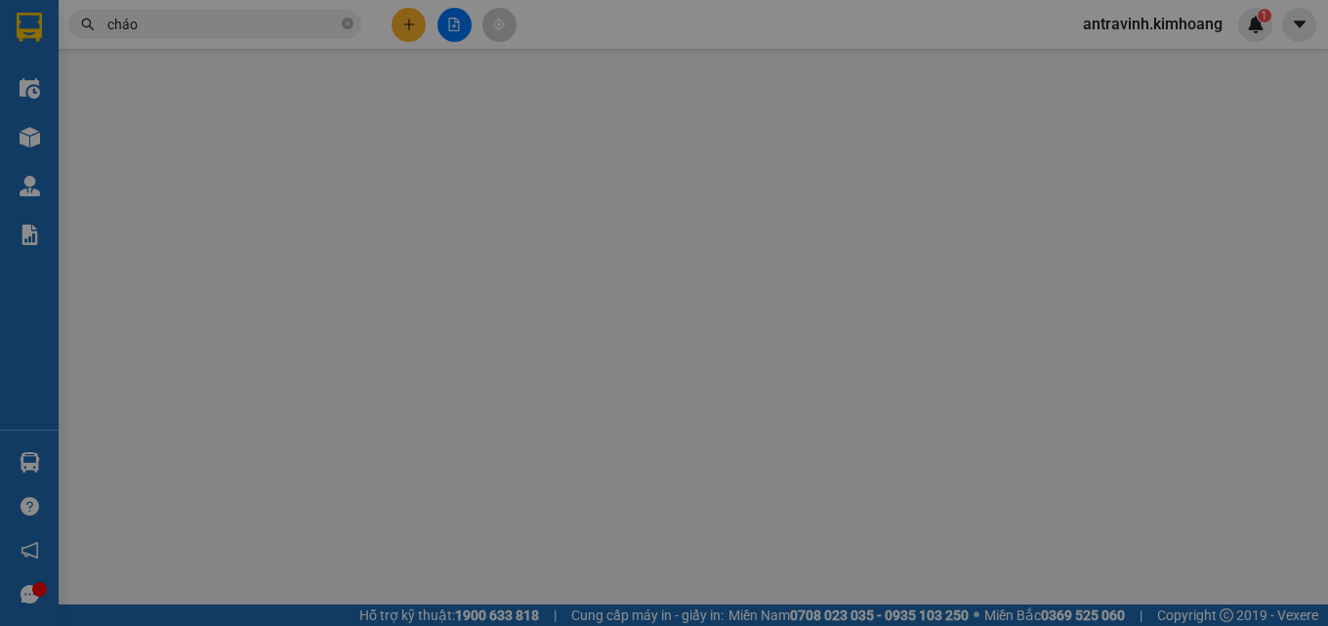
type input "0377363689"
type input "CHÁO SANG"
type input "30.000"
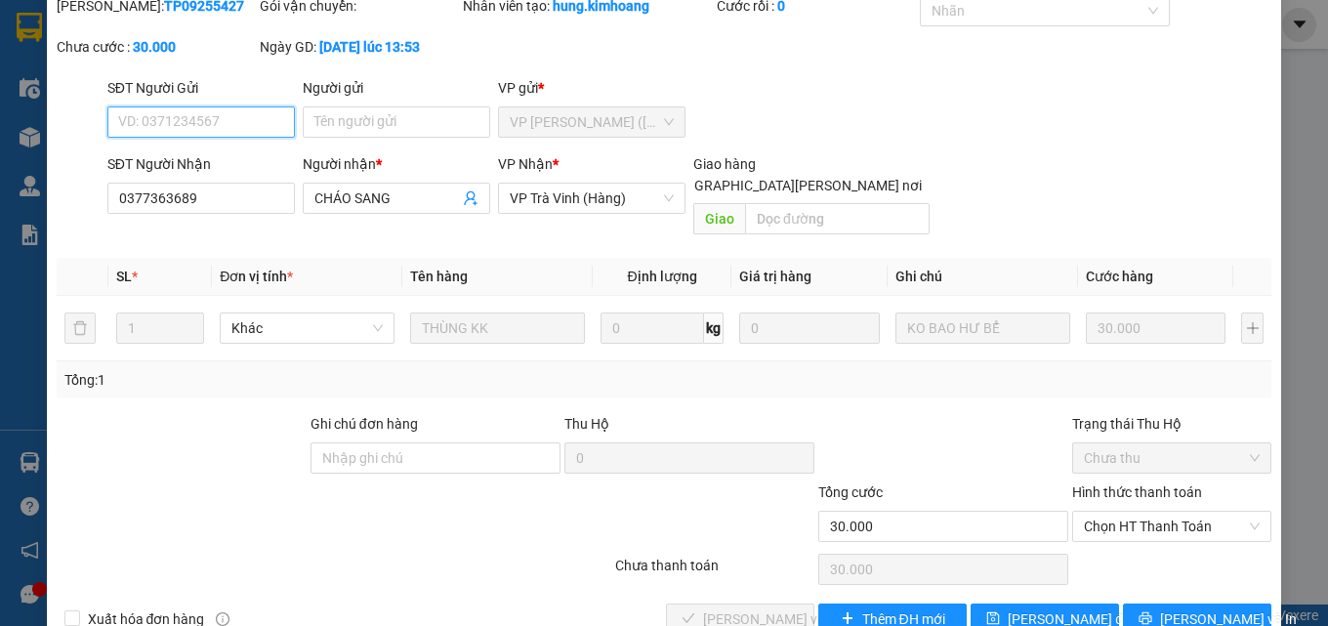
scroll to position [101, 0]
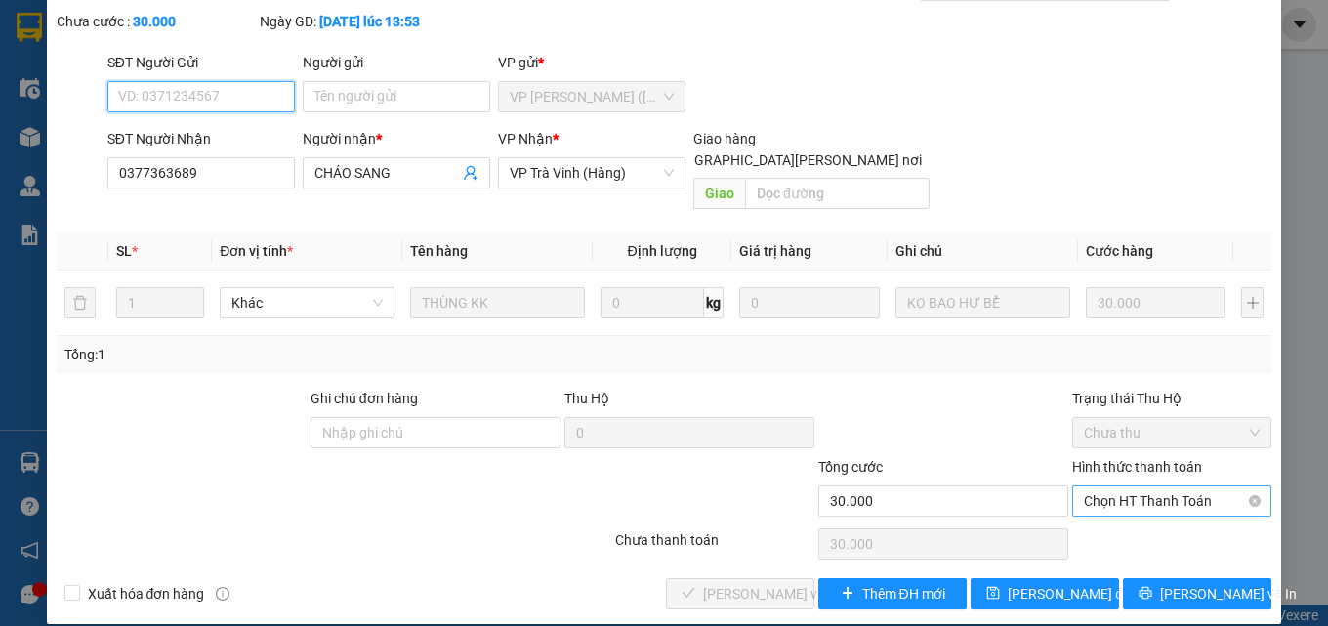
click at [1115, 486] on span "Chọn HT Thanh Toán" at bounding box center [1172, 500] width 176 height 29
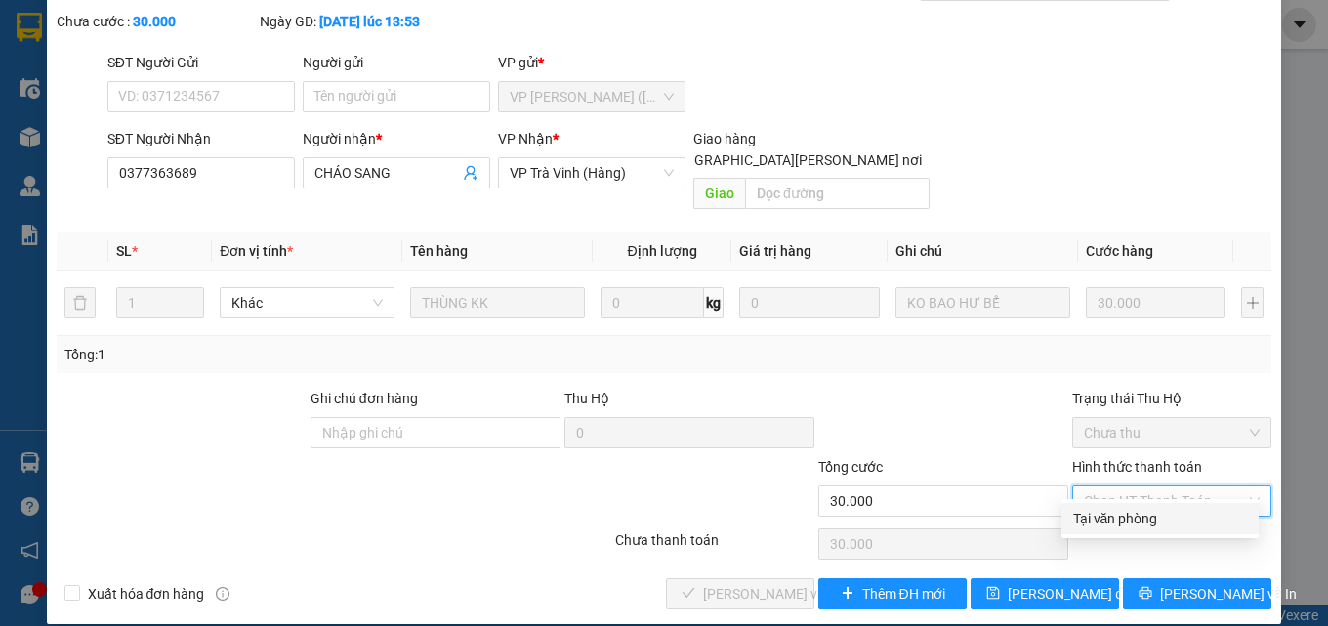
click at [1116, 519] on div "Tại văn phòng" at bounding box center [1160, 518] width 174 height 21
type input "0"
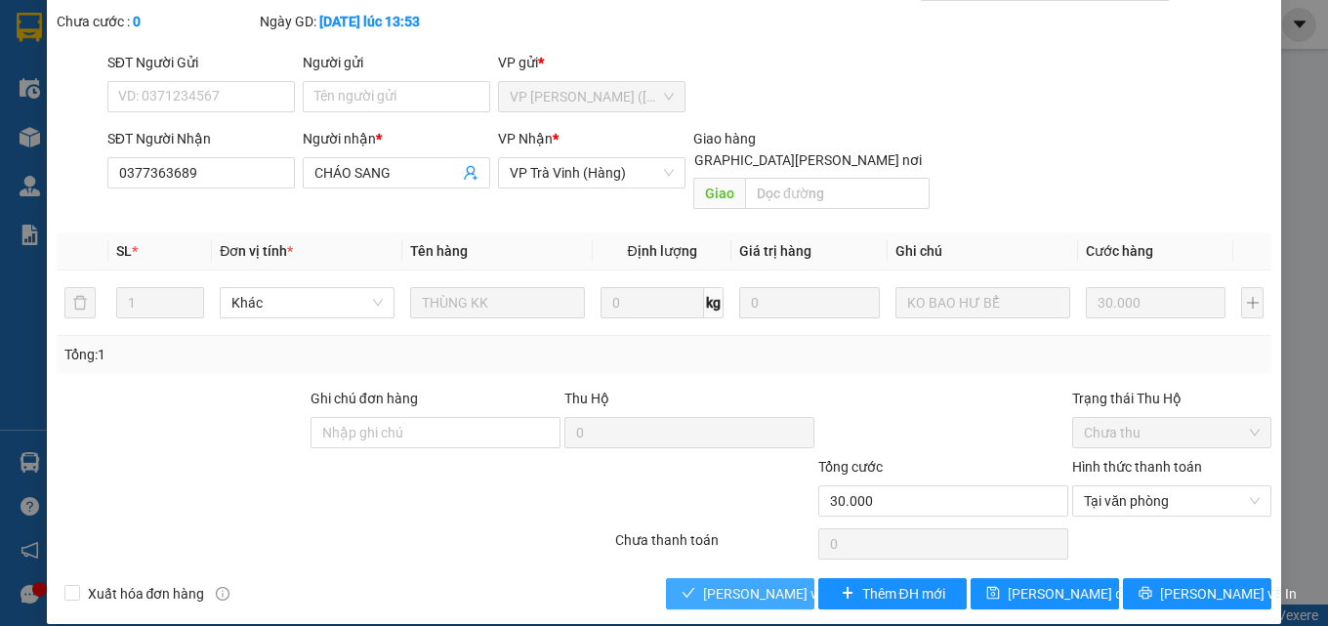
click at [752, 583] on span "[PERSON_NAME] và Giao hàng" at bounding box center [835, 593] width 264 height 21
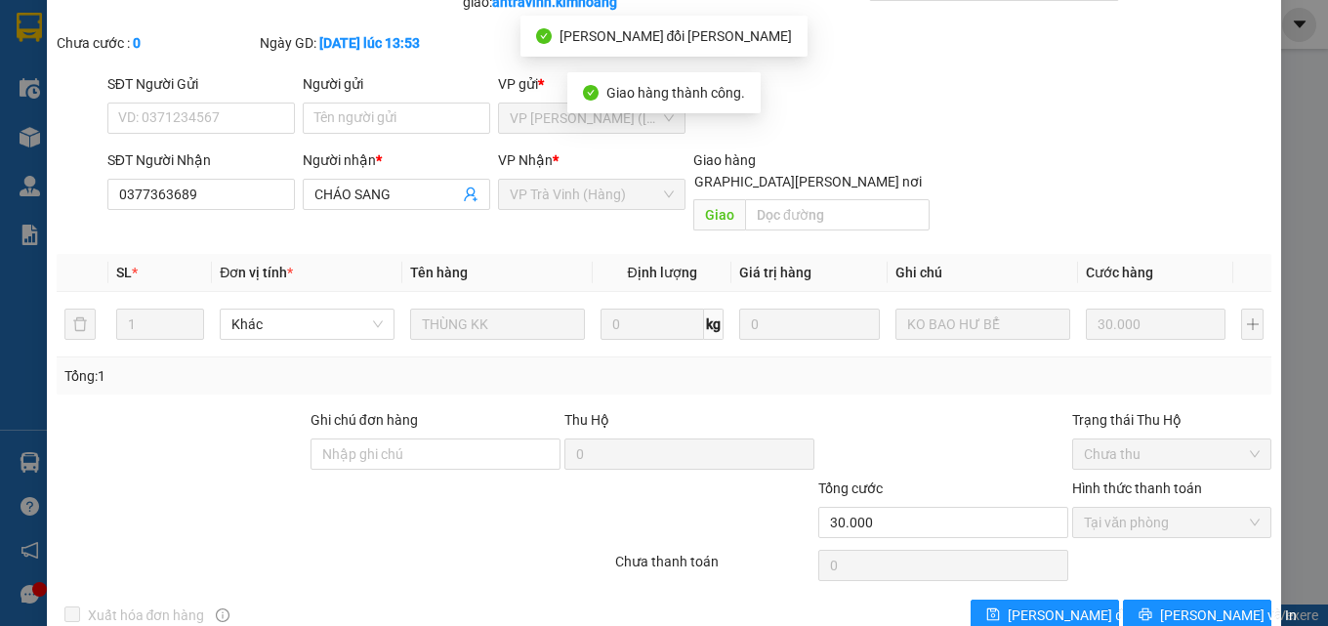
scroll to position [0, 0]
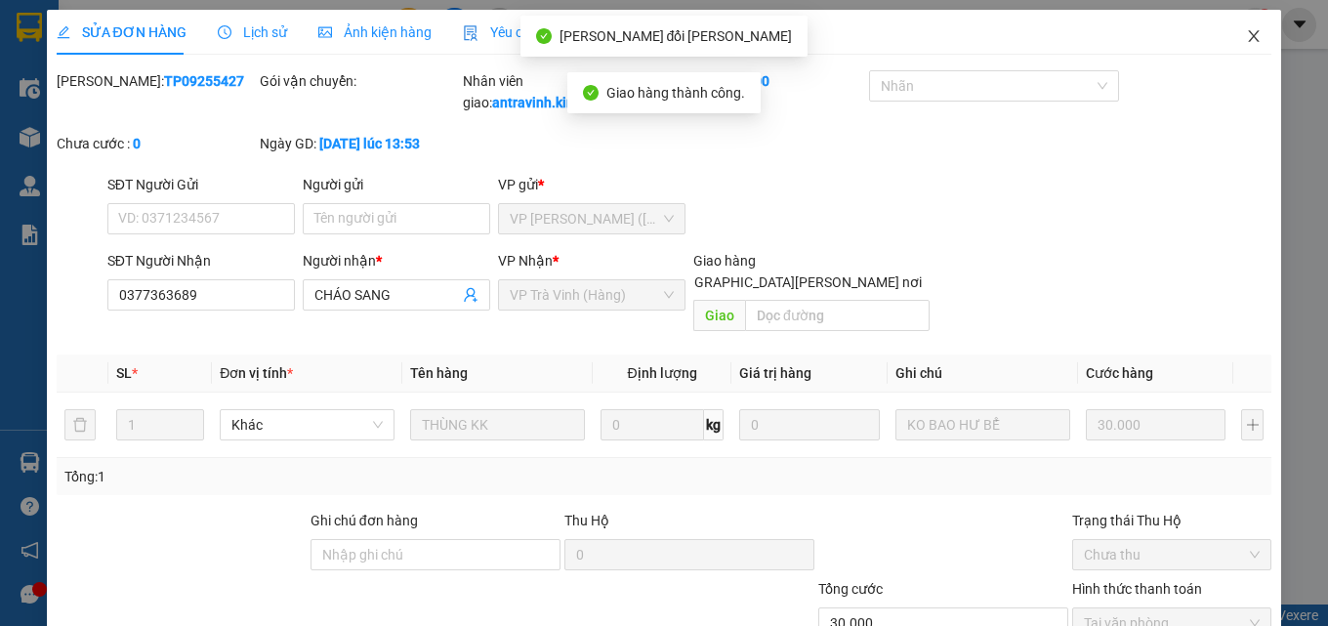
click at [1246, 41] on icon "close" at bounding box center [1254, 36] width 16 height 16
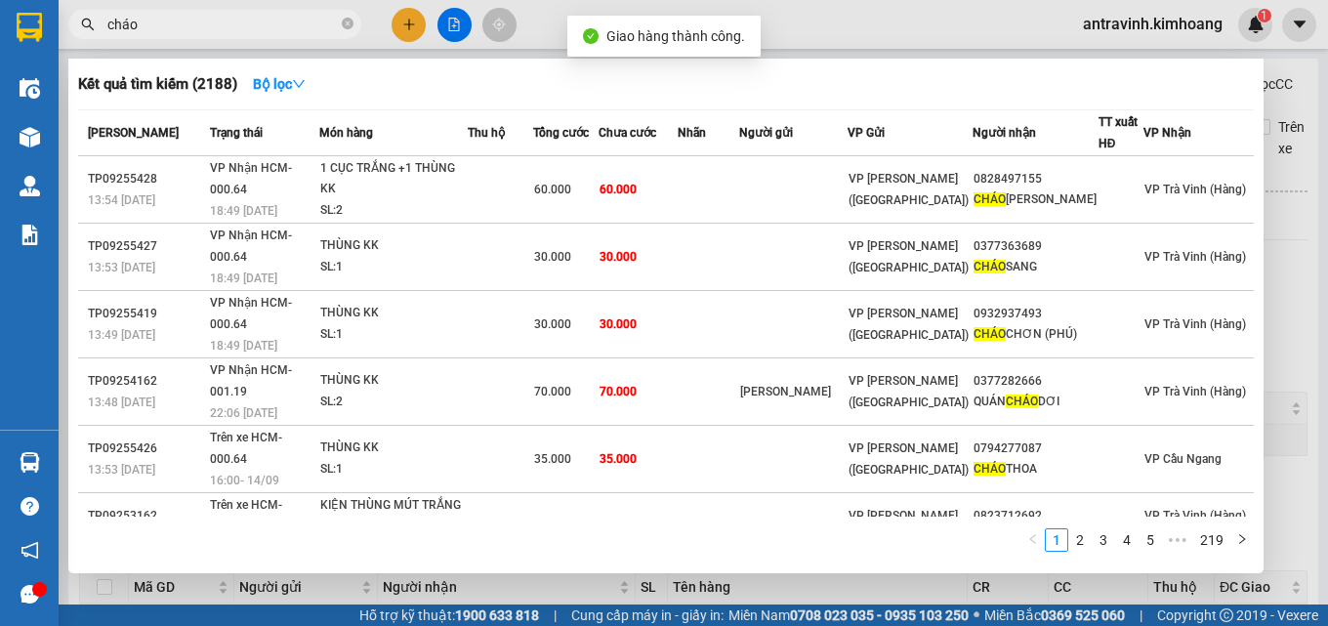
click at [260, 25] on input "cháo" at bounding box center [222, 24] width 230 height 21
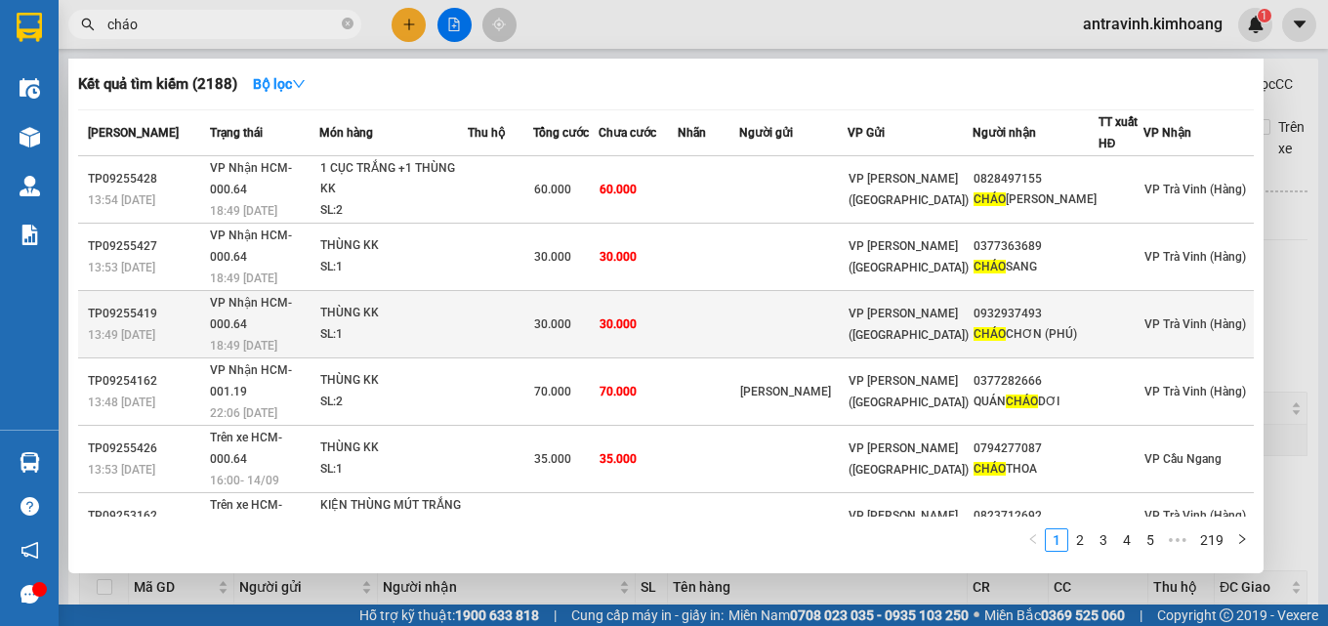
click at [597, 313] on div "30.000" at bounding box center [565, 323] width 63 height 21
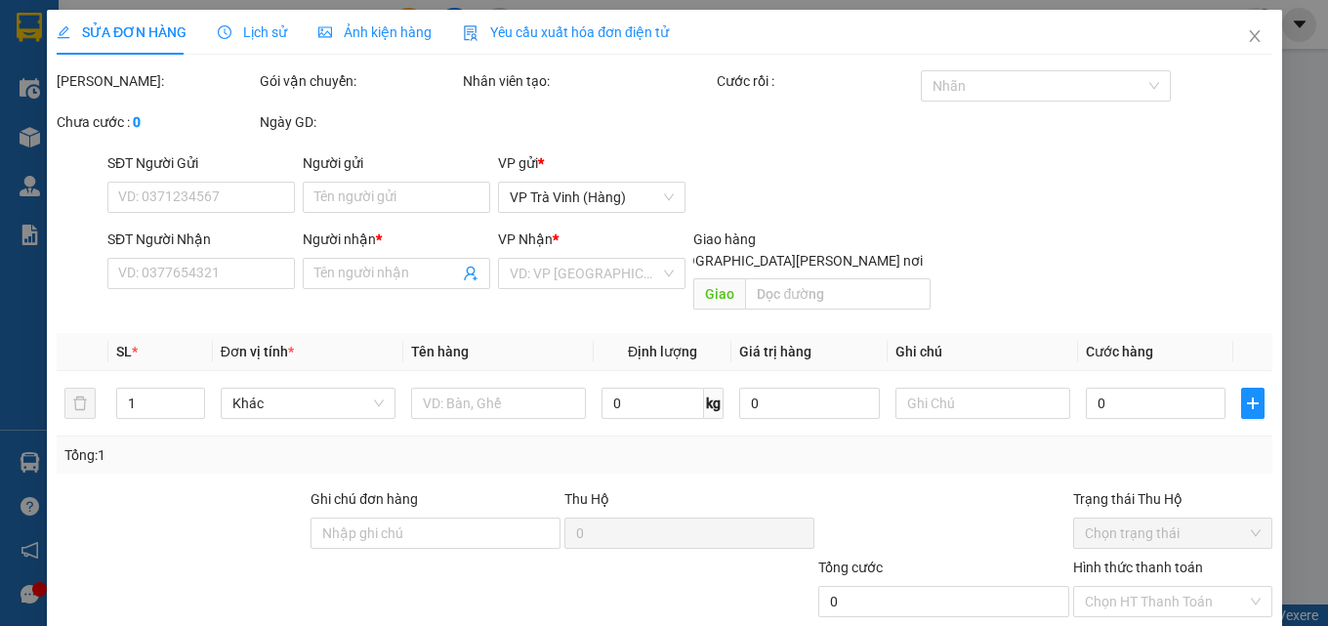
type input "0932937493"
type input "CHÁO CHƠN (PHÚ)"
type input "30.000"
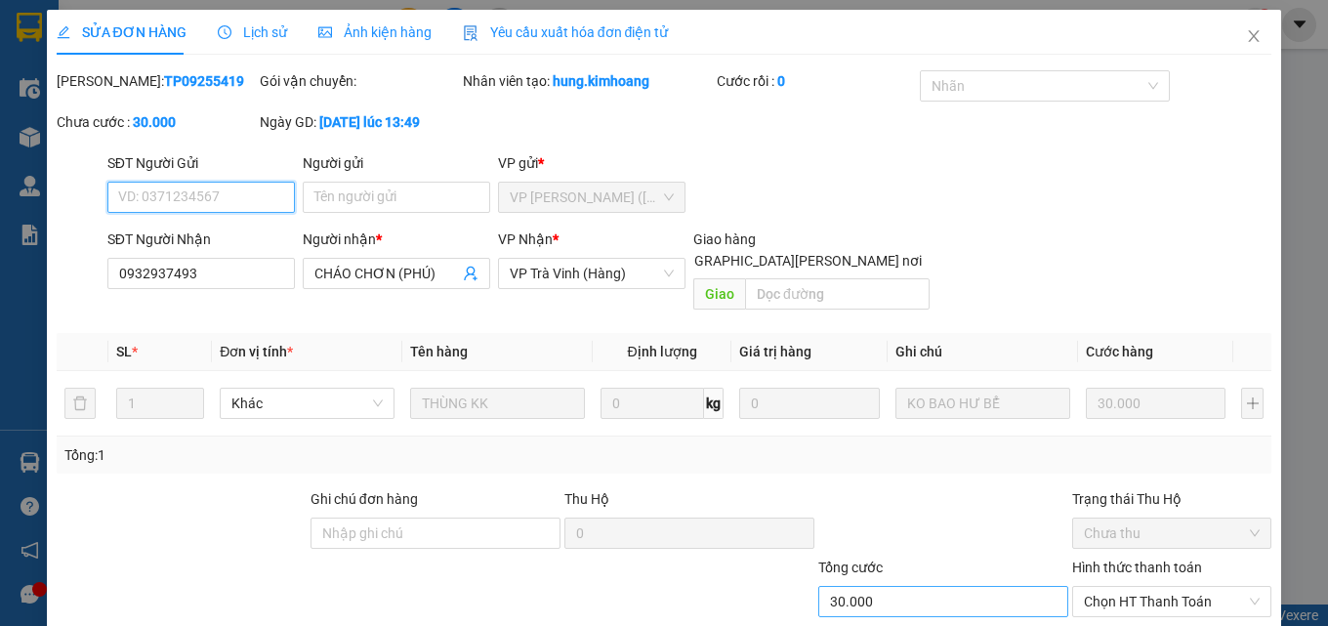
scroll to position [101, 0]
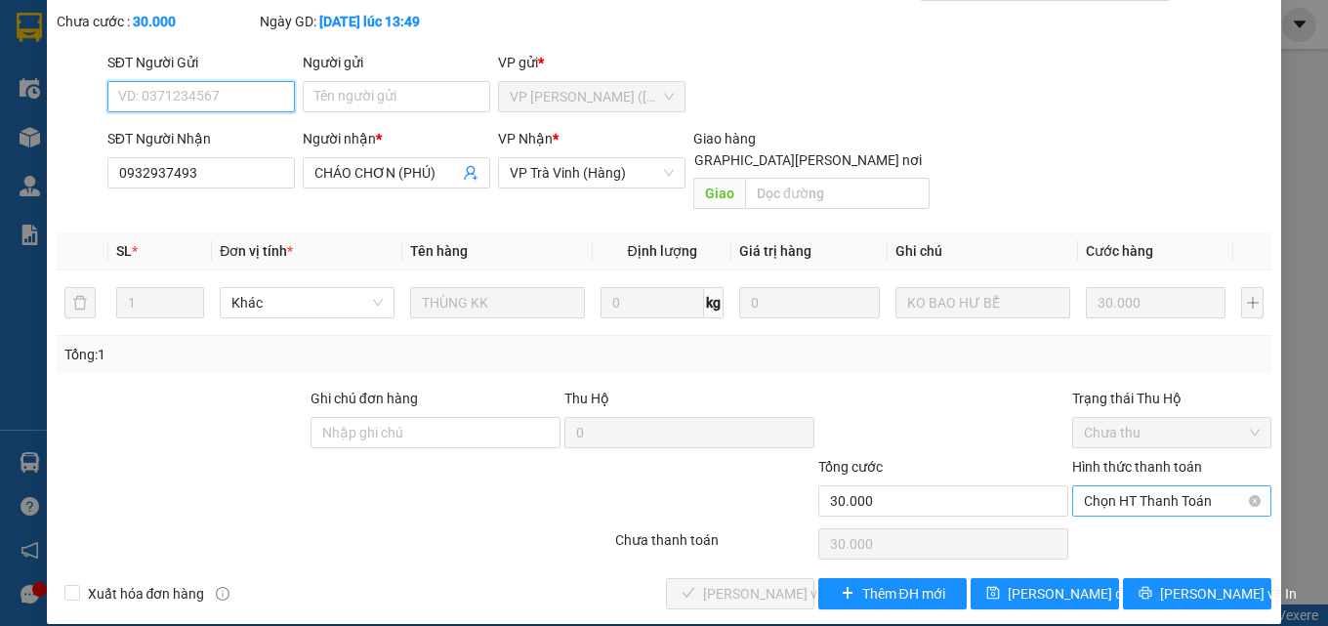
click at [1105, 486] on span "Chọn HT Thanh Toán" at bounding box center [1172, 500] width 176 height 29
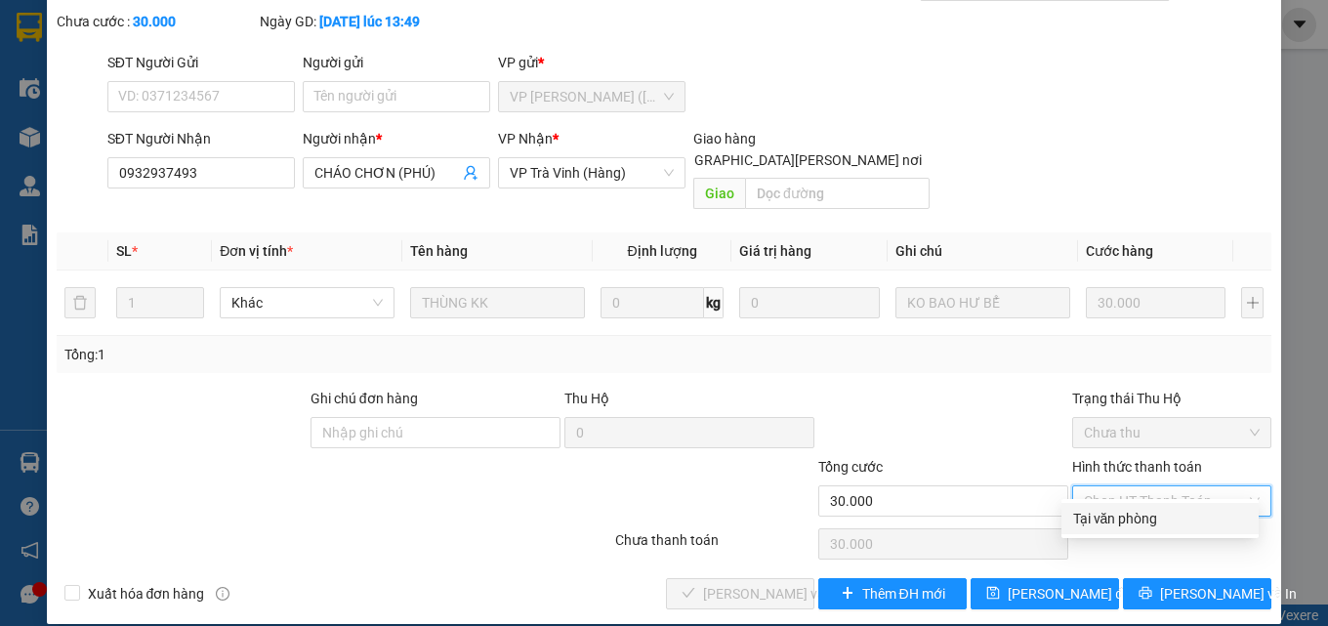
click at [1115, 510] on div "Tại văn phòng" at bounding box center [1160, 518] width 174 height 21
type input "0"
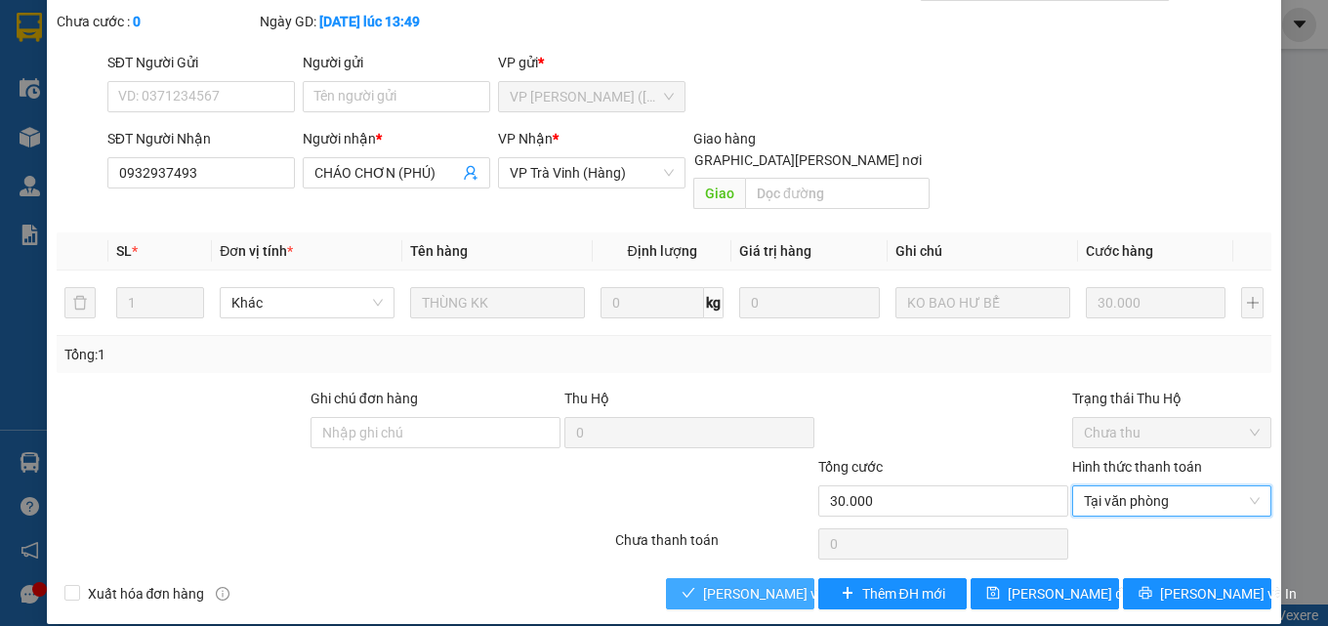
click at [719, 583] on span "[PERSON_NAME] và Giao hàng" at bounding box center [835, 593] width 264 height 21
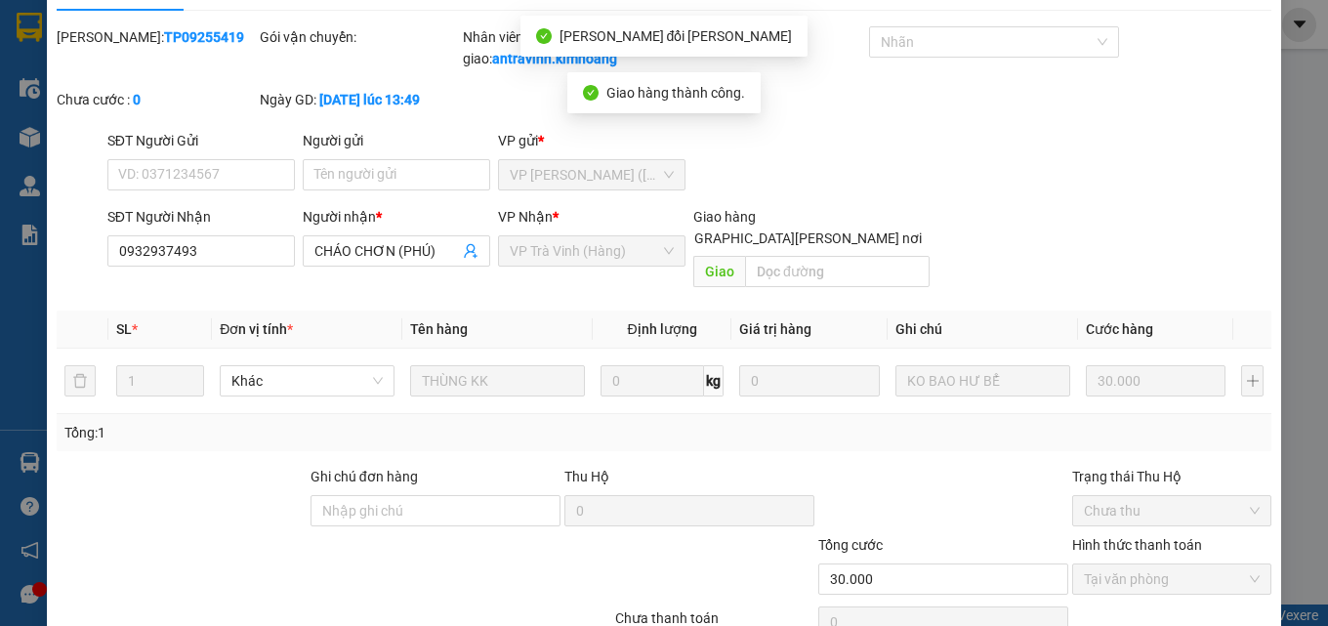
scroll to position [0, 0]
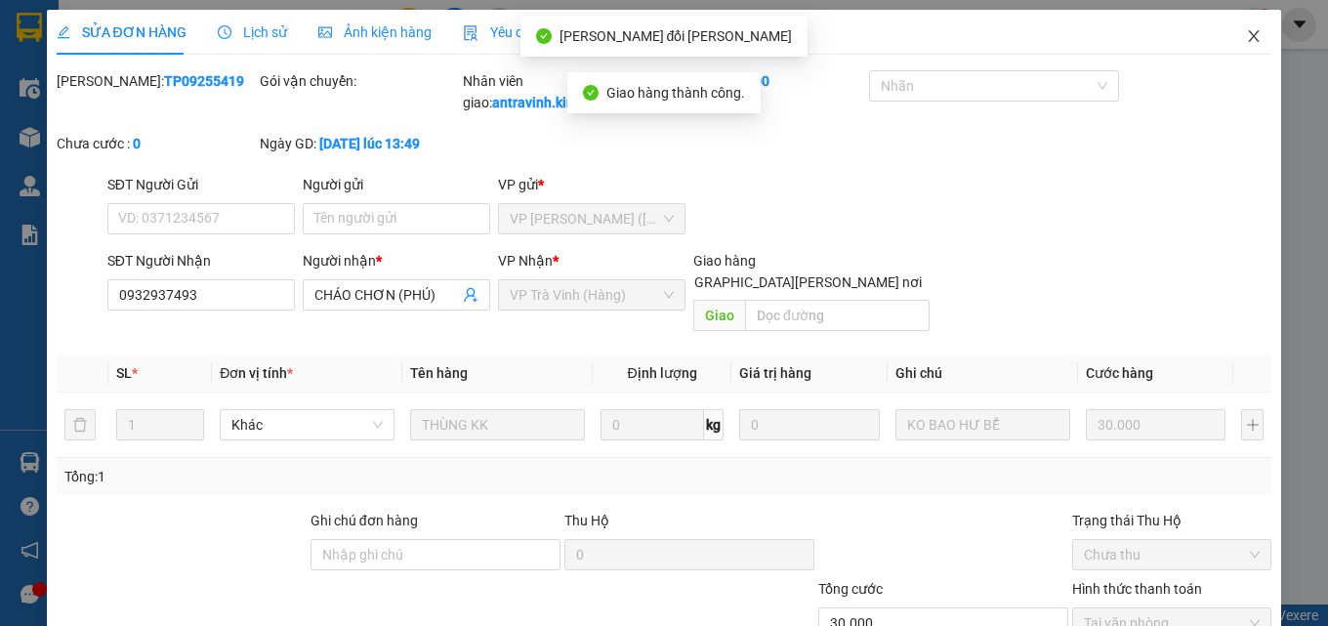
click at [1246, 40] on icon "close" at bounding box center [1254, 36] width 16 height 16
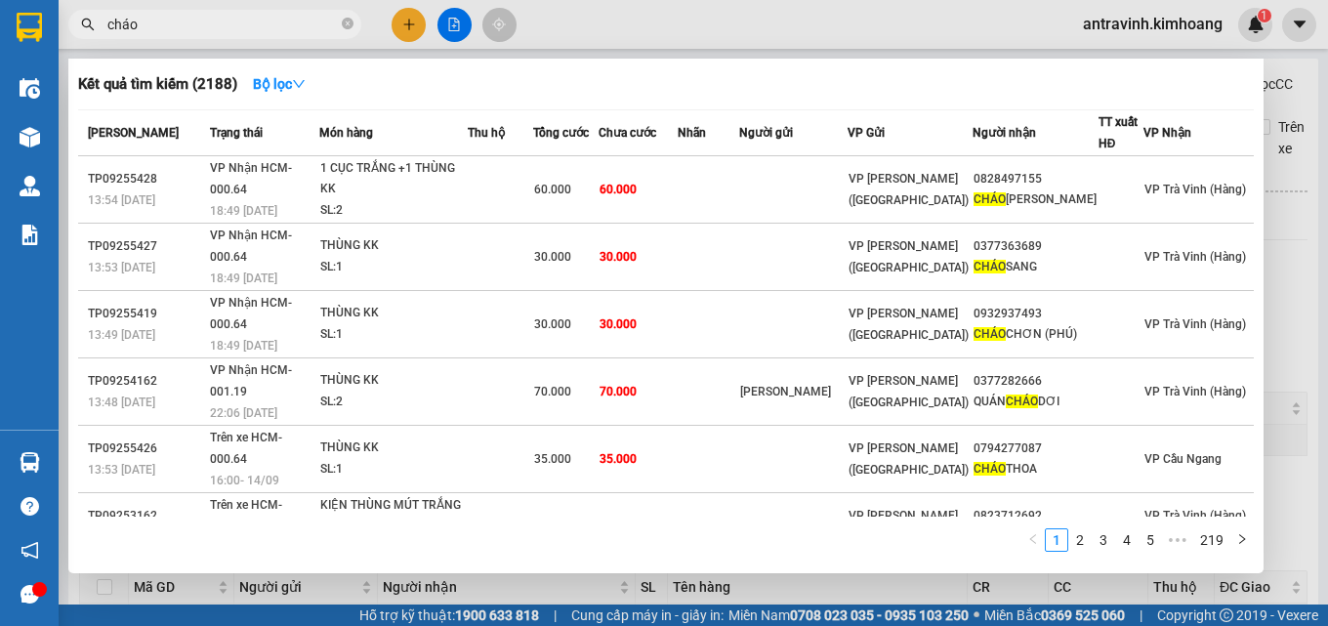
click at [185, 31] on input "cháo" at bounding box center [222, 24] width 230 height 21
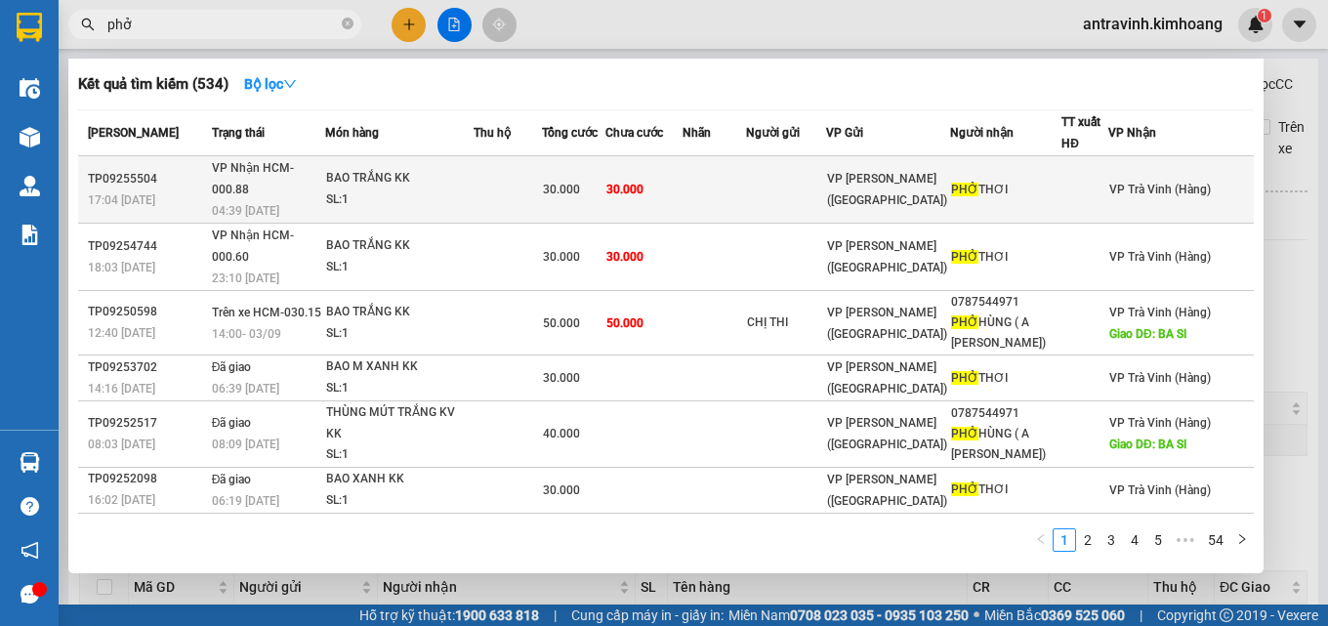
type input "phở"
click at [682, 176] on td "30.000" at bounding box center [643, 189] width 77 height 67
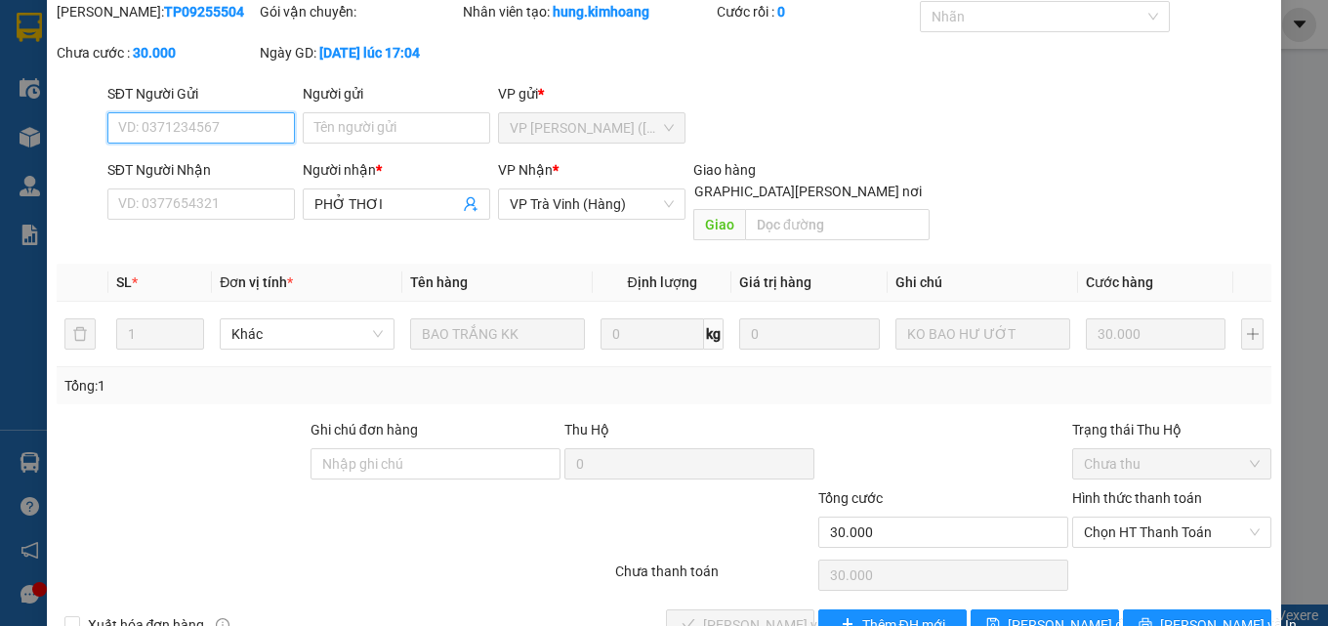
scroll to position [101, 0]
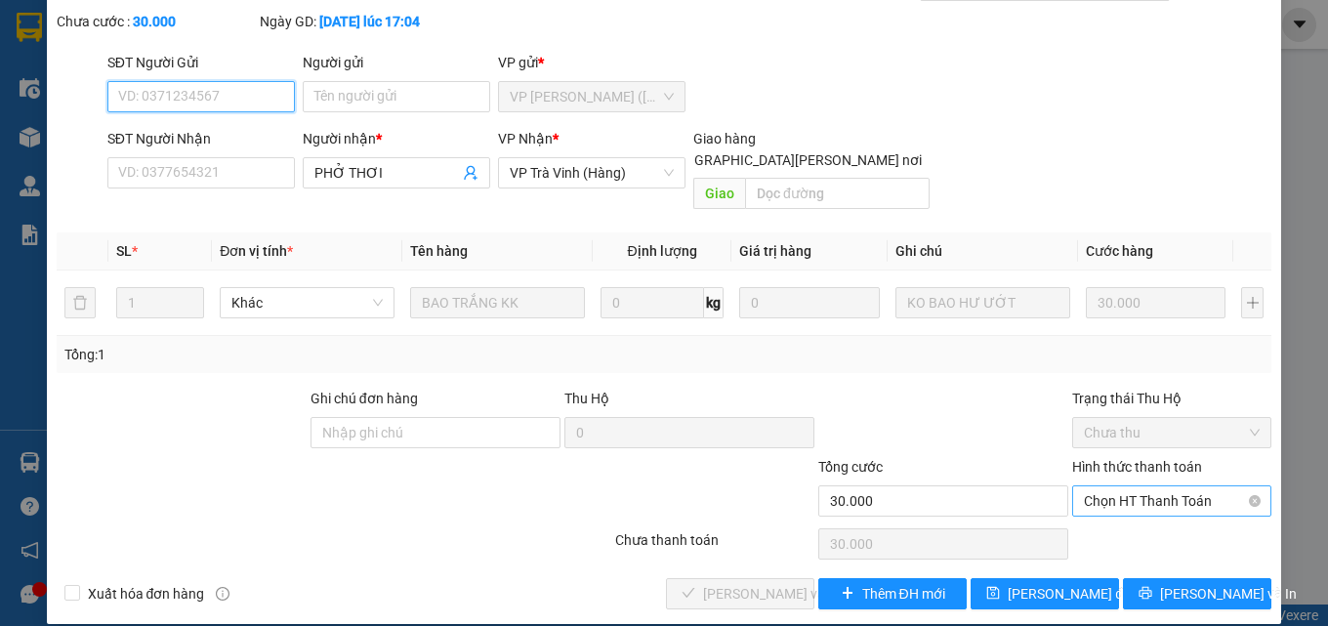
click at [1113, 486] on span "Chọn HT Thanh Toán" at bounding box center [1172, 500] width 176 height 29
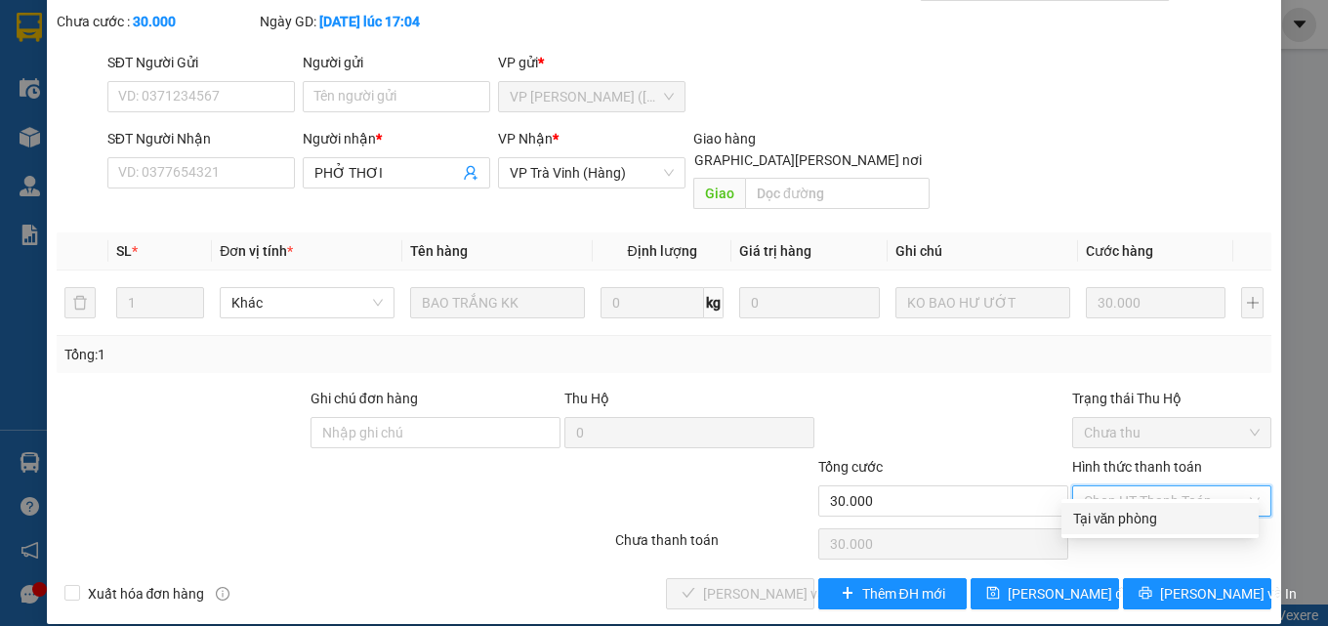
click at [1108, 518] on div "Tại văn phòng" at bounding box center [1160, 518] width 174 height 21
type input "0"
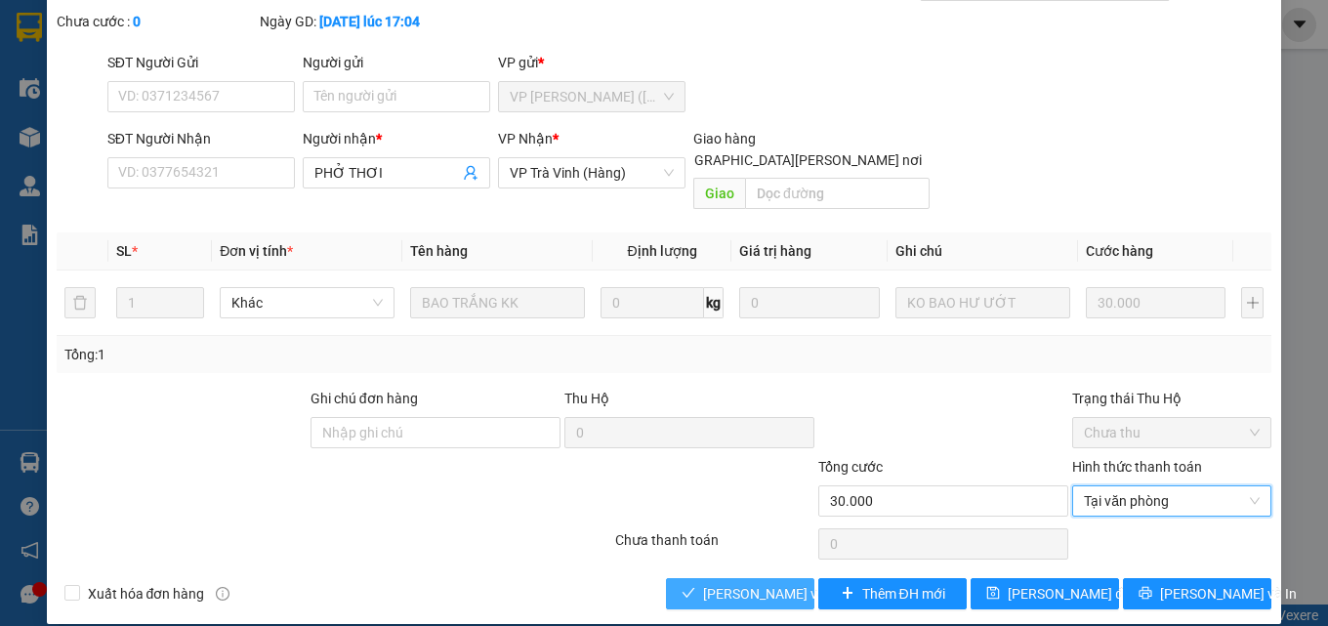
click at [756, 583] on span "[PERSON_NAME] và Giao hàng" at bounding box center [835, 593] width 264 height 21
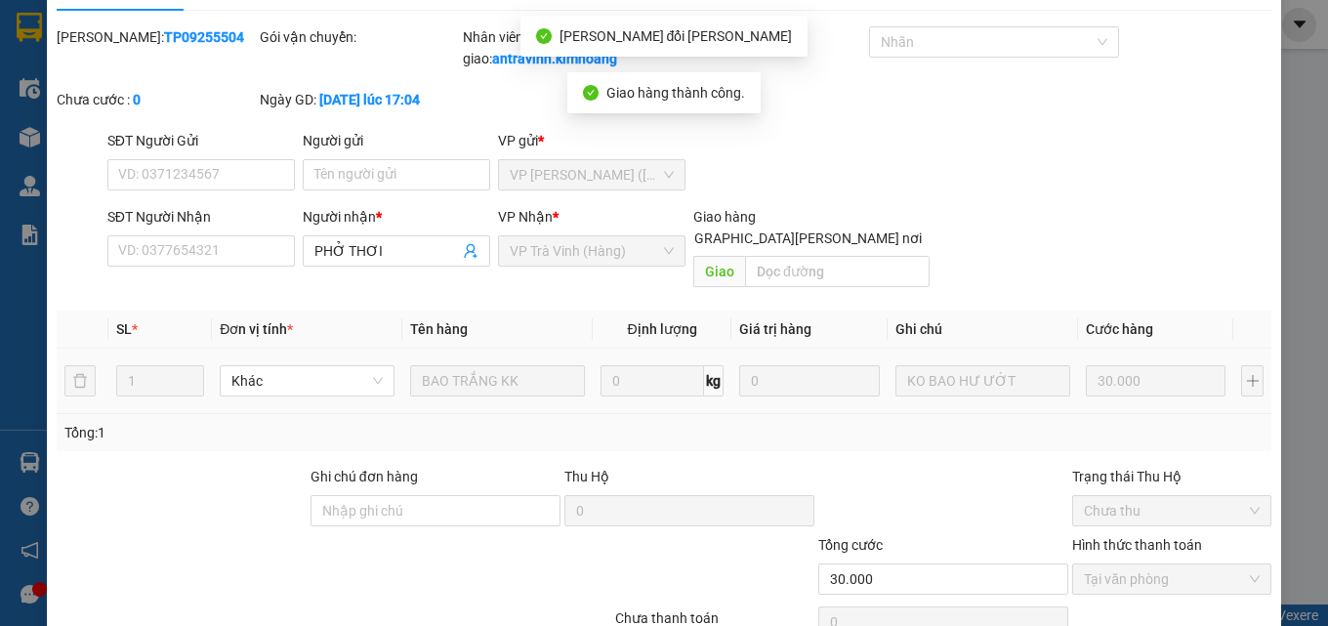
scroll to position [0, 0]
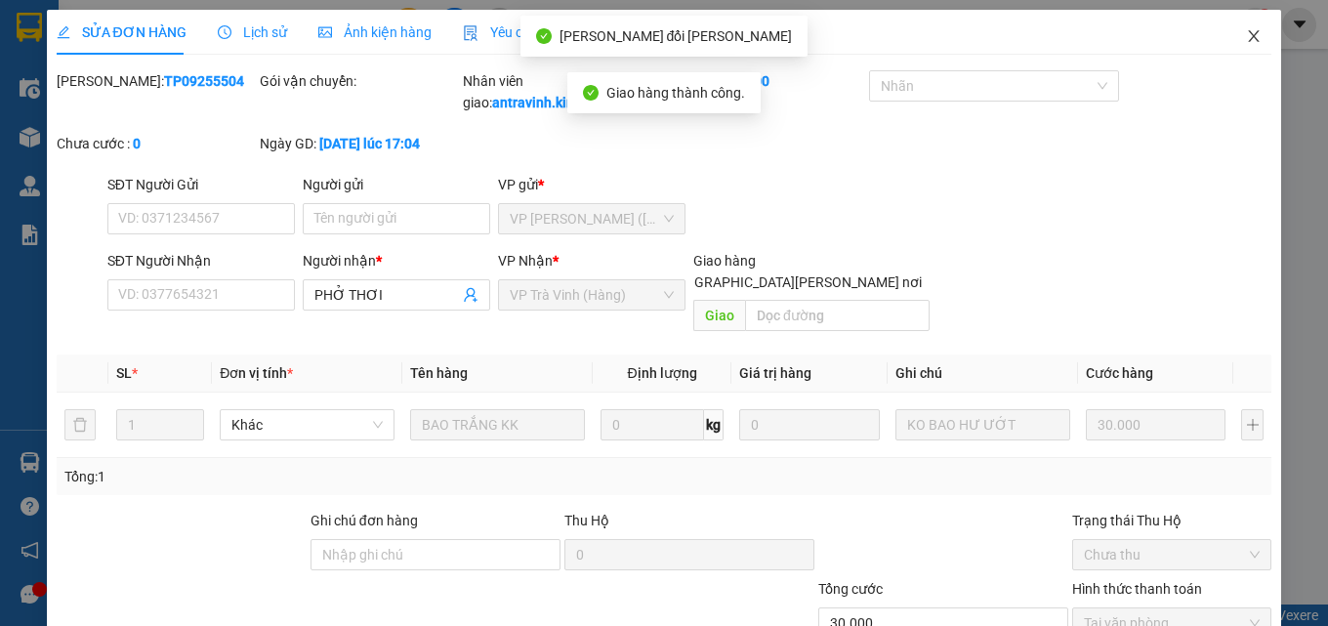
click at [1246, 37] on icon "close" at bounding box center [1254, 36] width 16 height 16
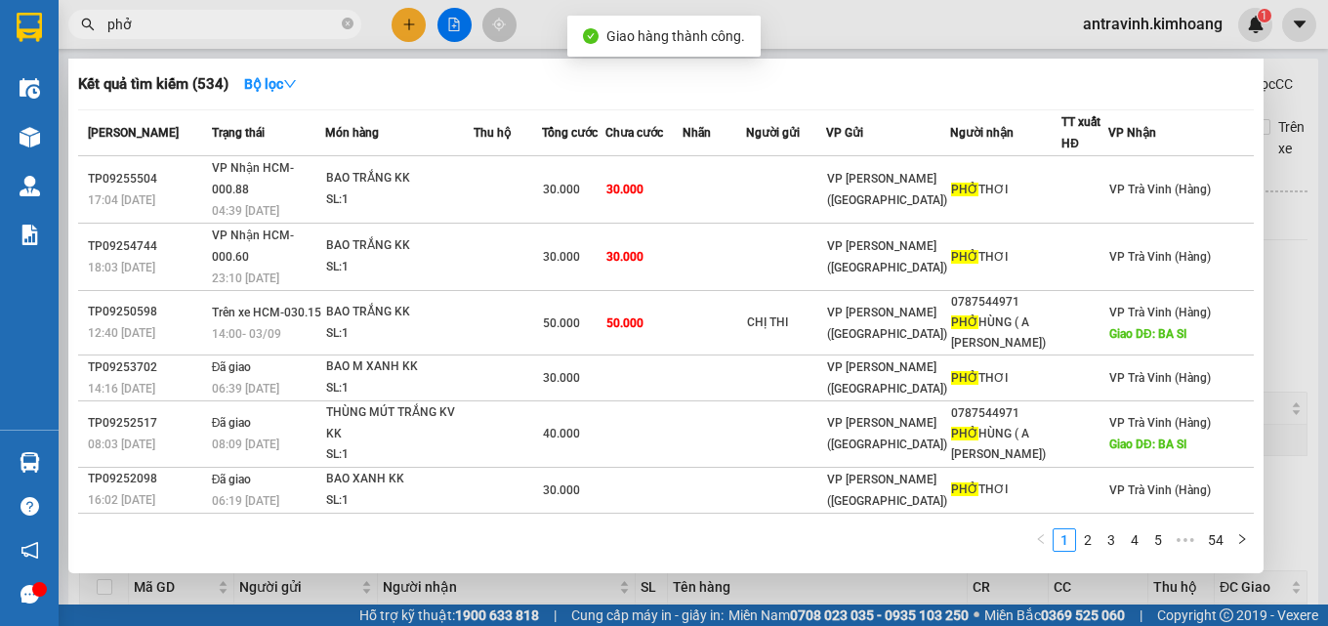
click at [255, 24] on input "phở" at bounding box center [222, 24] width 230 height 21
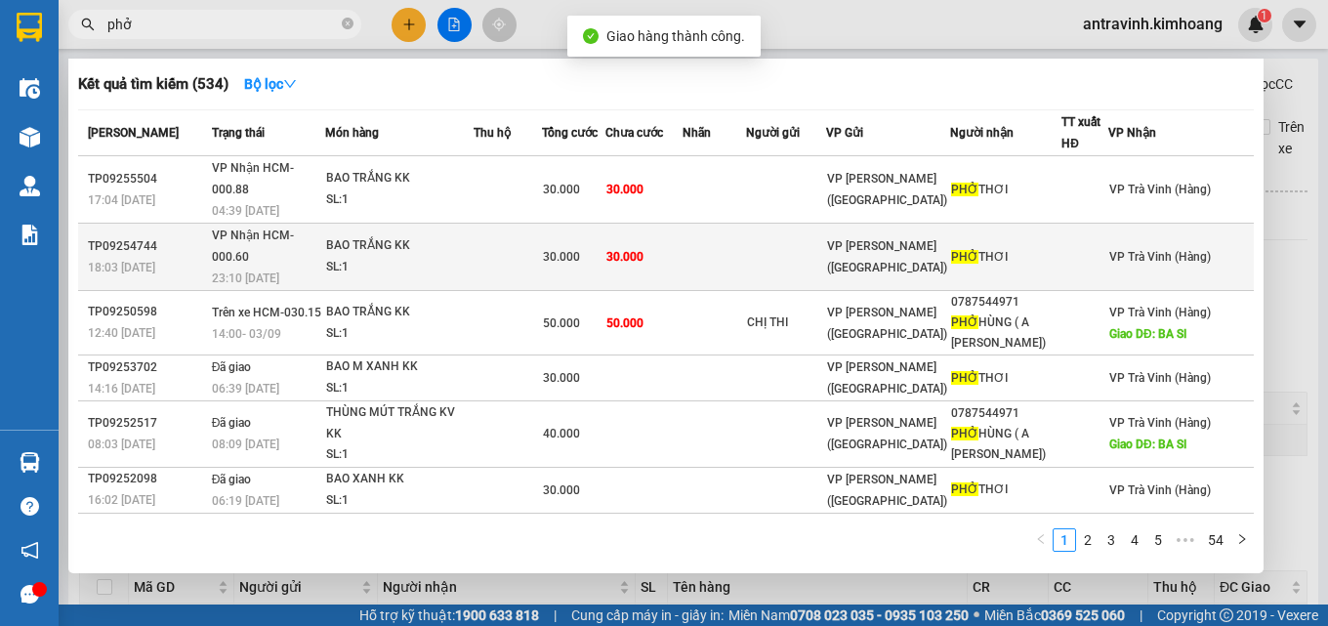
click at [453, 235] on div "BAO TRẮNG KK" at bounding box center [399, 245] width 146 height 21
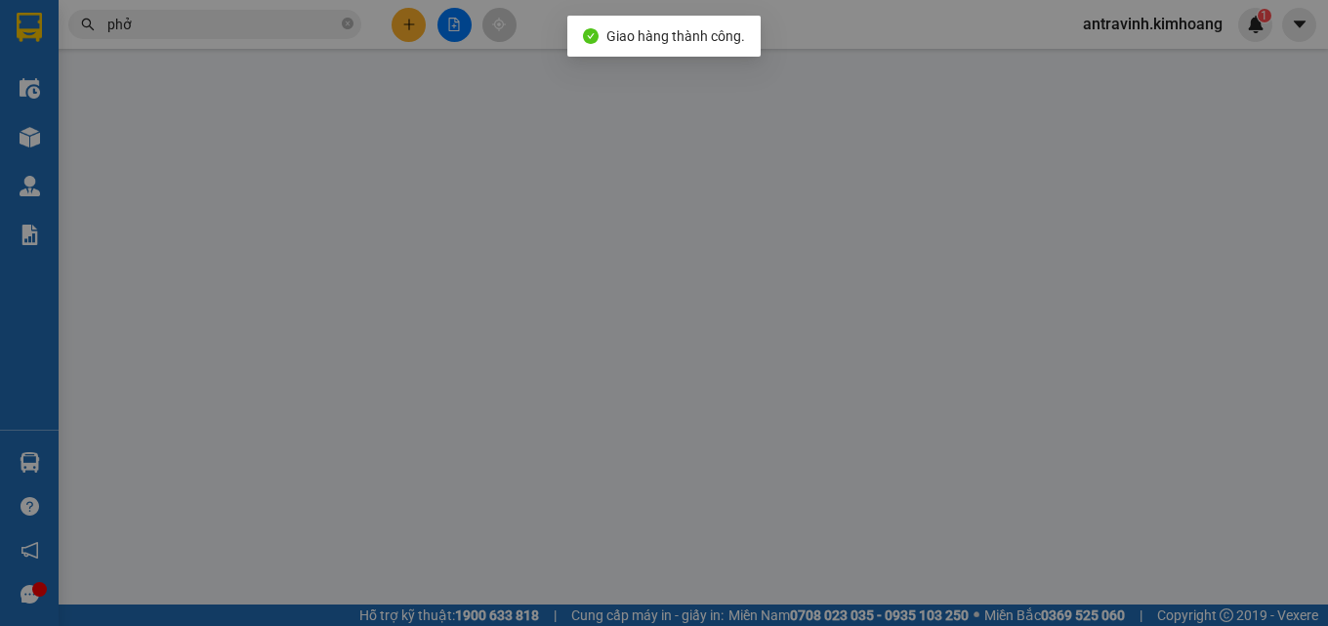
type input "PHỞ THƠI"
type input "30.000"
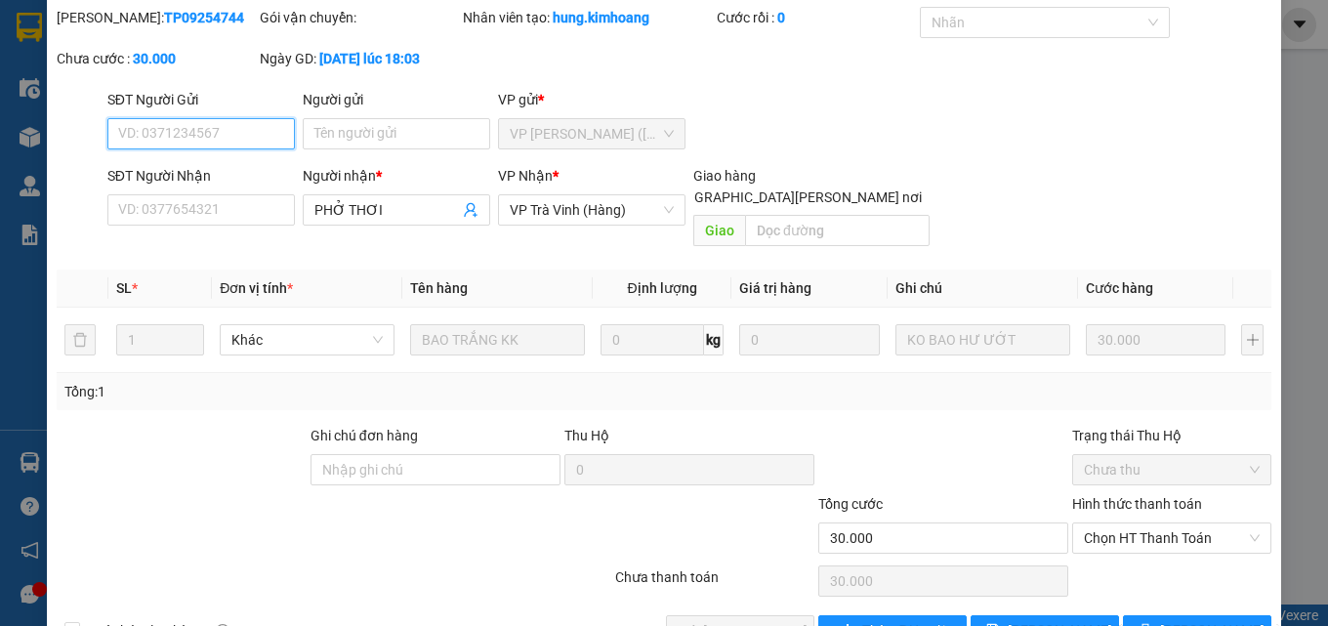
scroll to position [101, 0]
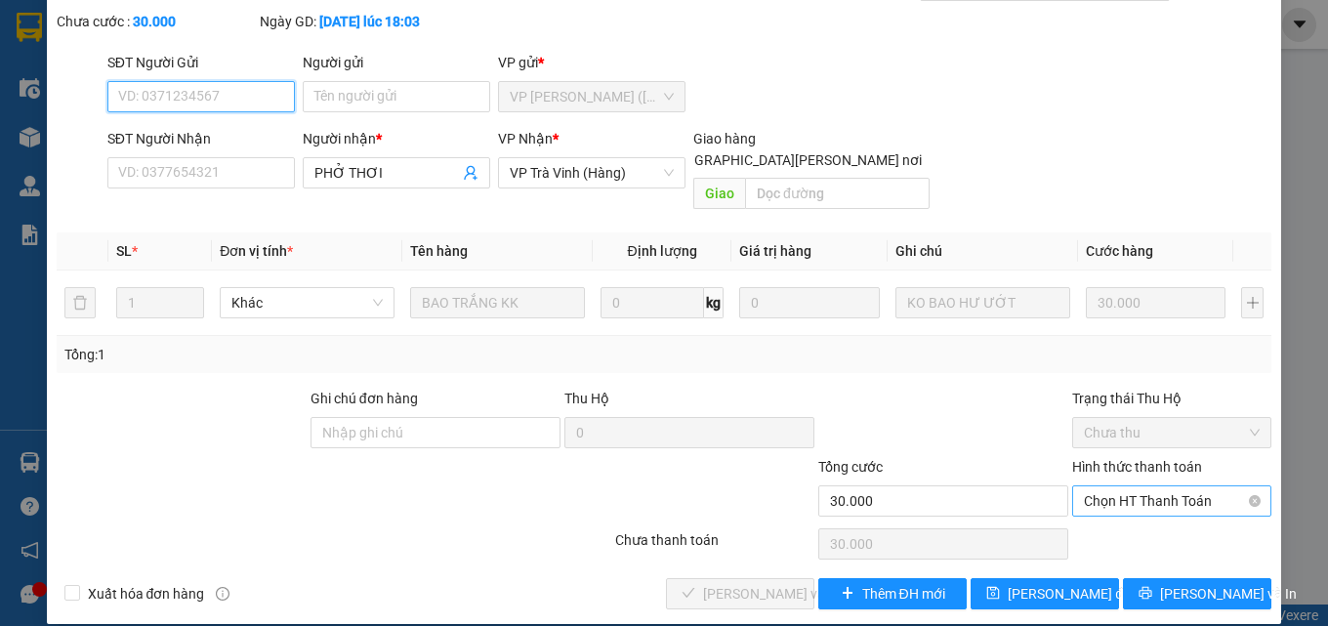
click at [1122, 486] on span "Chọn HT Thanh Toán" at bounding box center [1172, 500] width 176 height 29
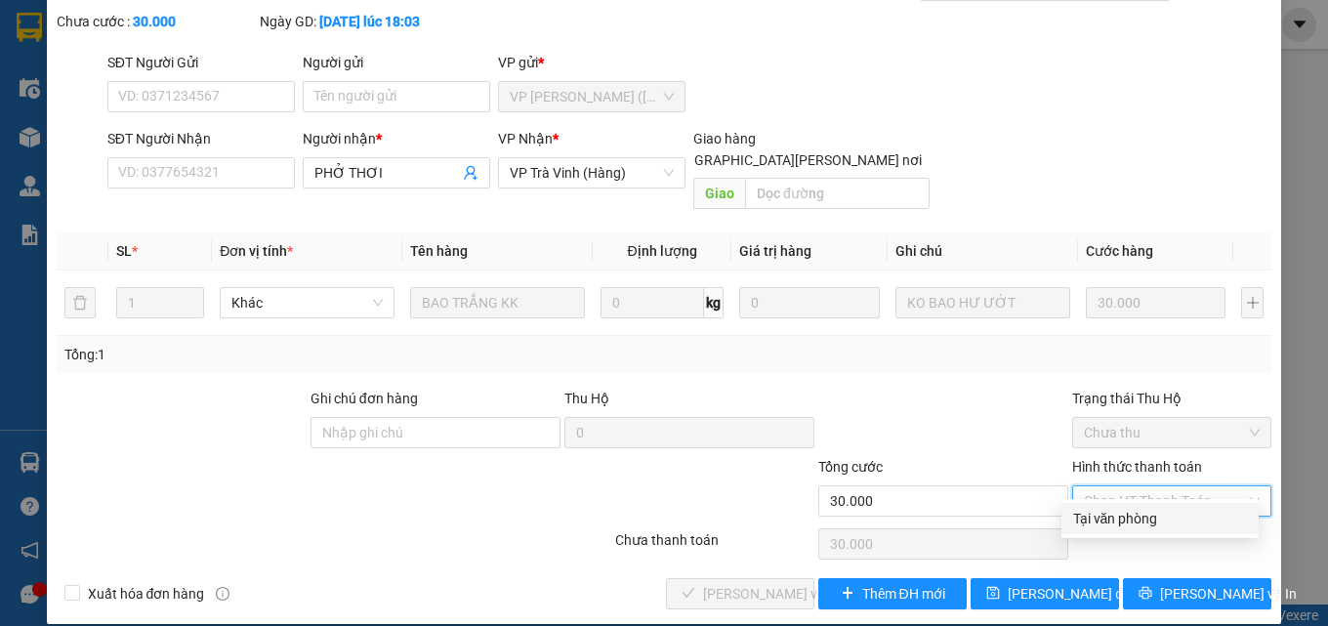
click at [1126, 520] on div "Tại văn phòng" at bounding box center [1160, 518] width 174 height 21
type input "0"
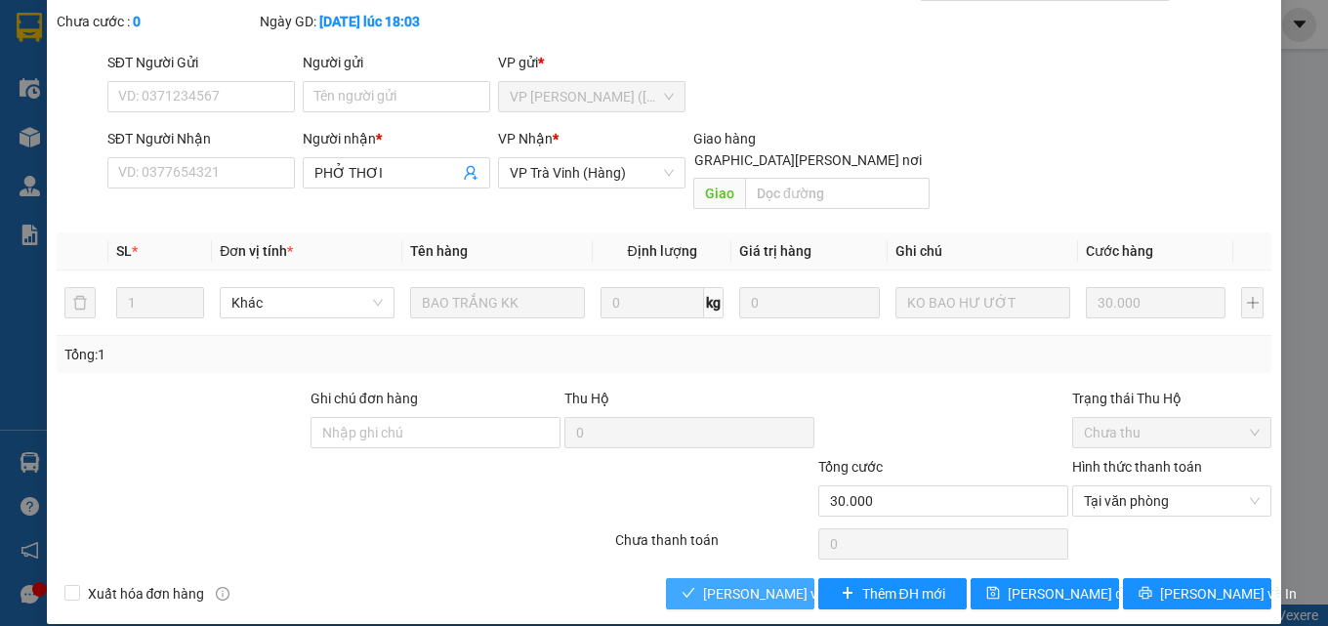
click at [775, 583] on span "[PERSON_NAME] và Giao hàng" at bounding box center [835, 593] width 264 height 21
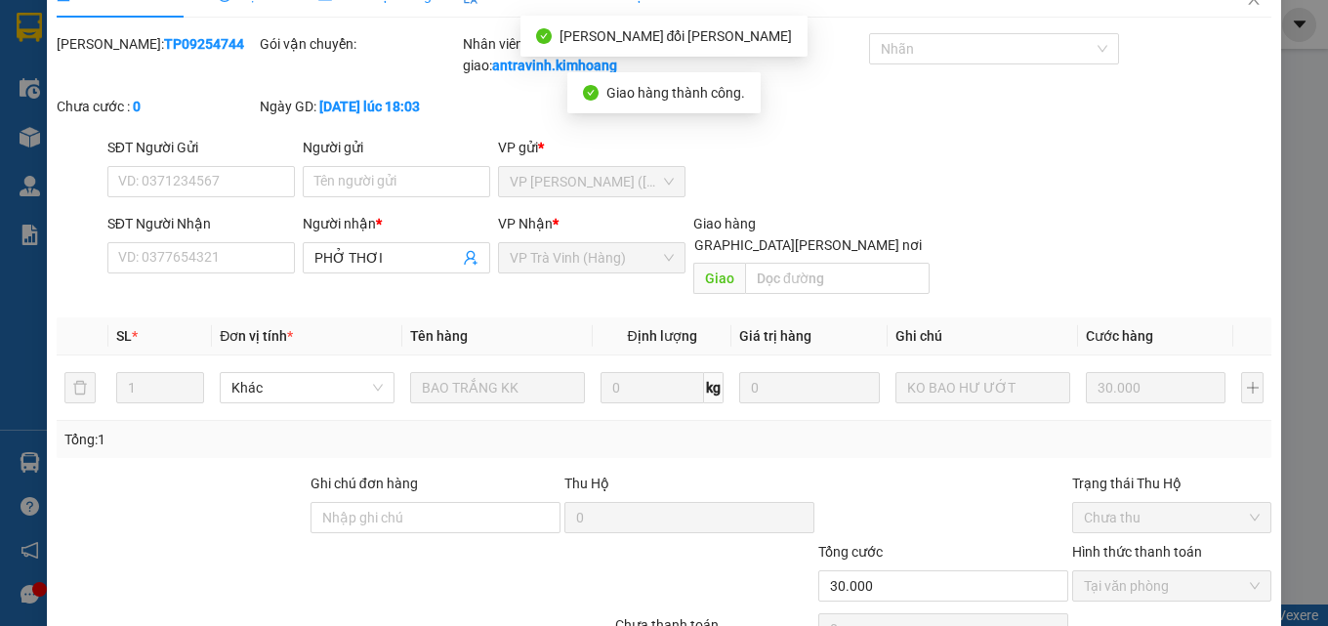
scroll to position [0, 0]
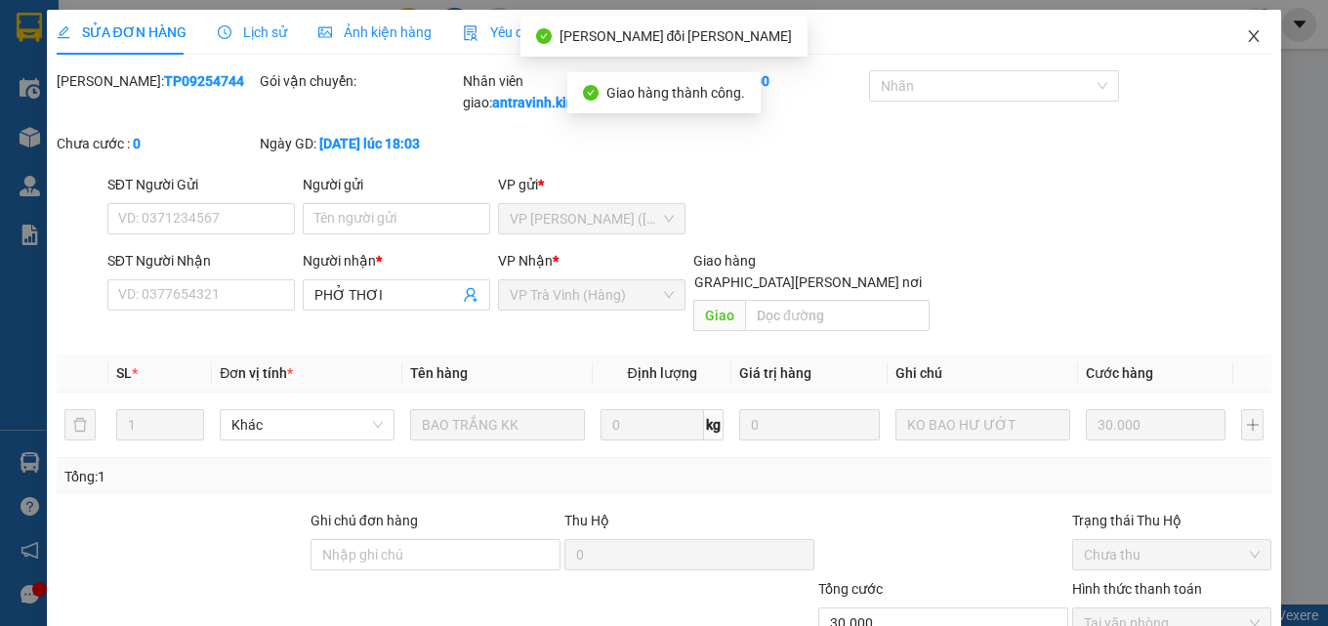
click at [1246, 38] on icon "close" at bounding box center [1254, 36] width 16 height 16
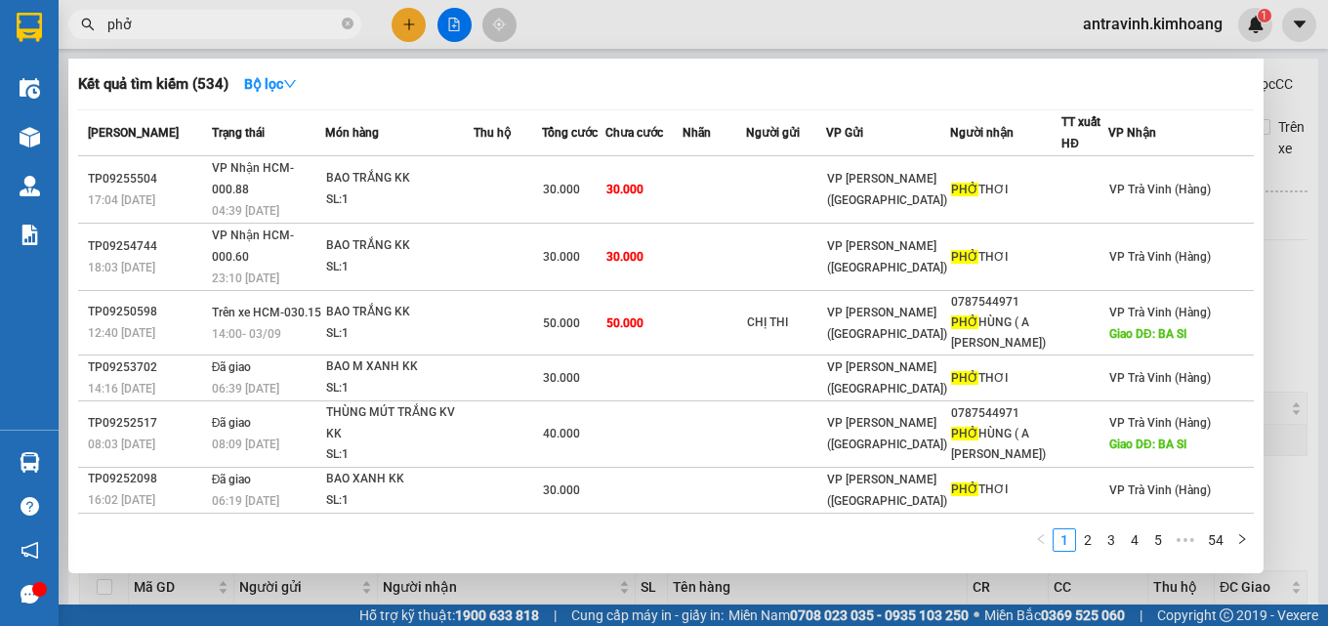
click at [231, 22] on input "phở" at bounding box center [222, 24] width 230 height 21
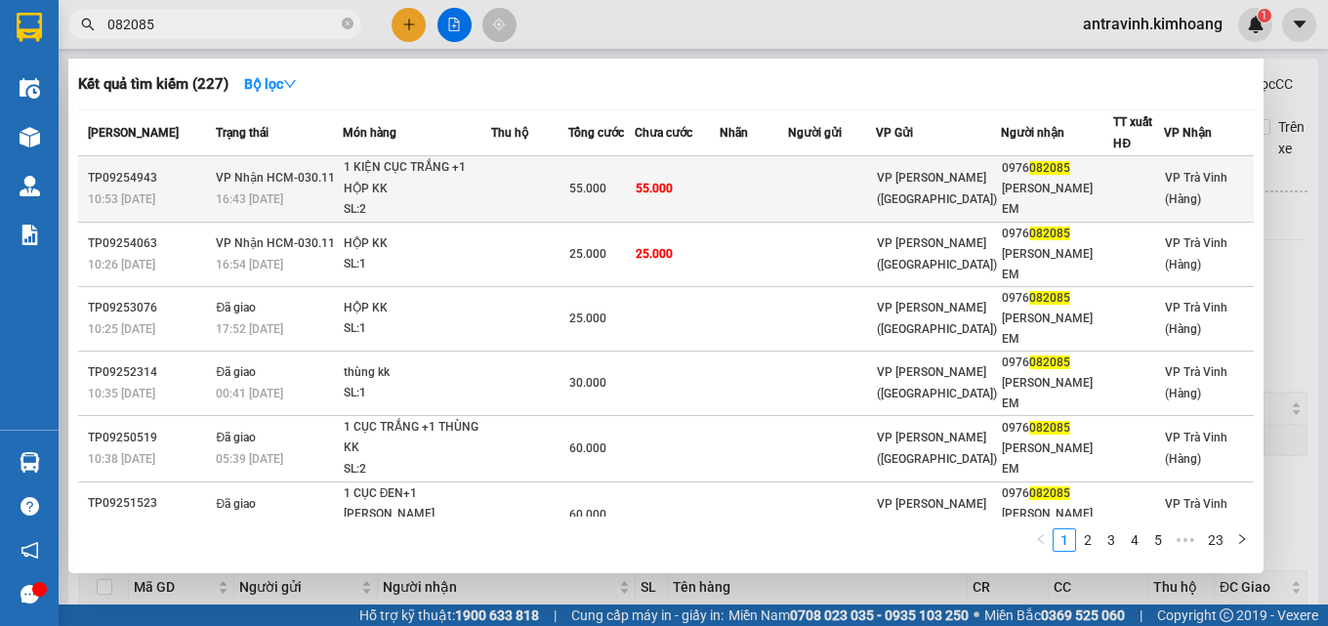
type input "082085"
click at [531, 188] on td at bounding box center [529, 189] width 77 height 66
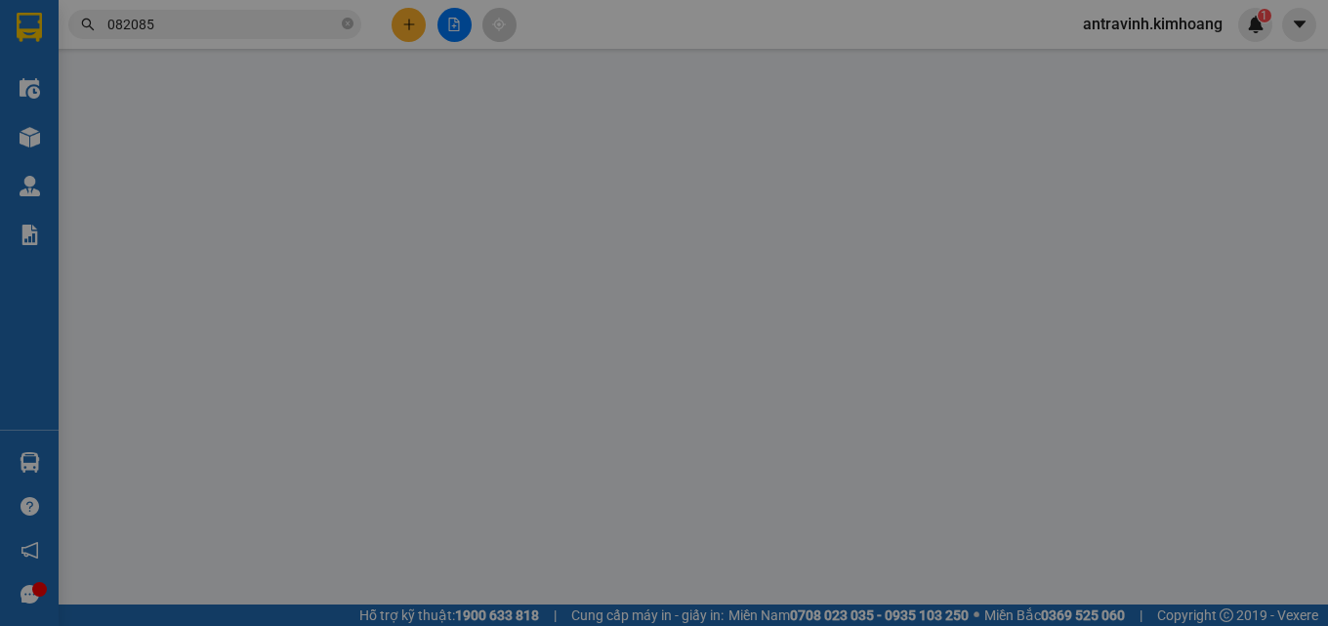
type input "0976082085"
type input "VÕ NGỌC EM"
type input "55.000"
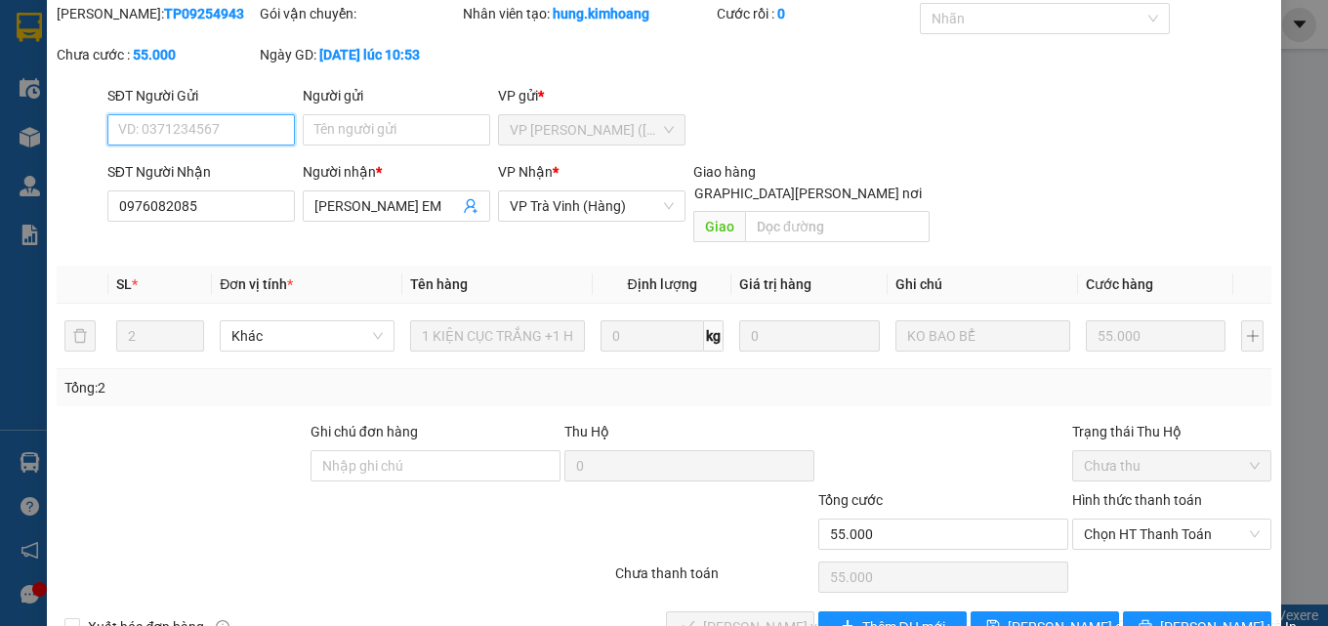
scroll to position [101, 0]
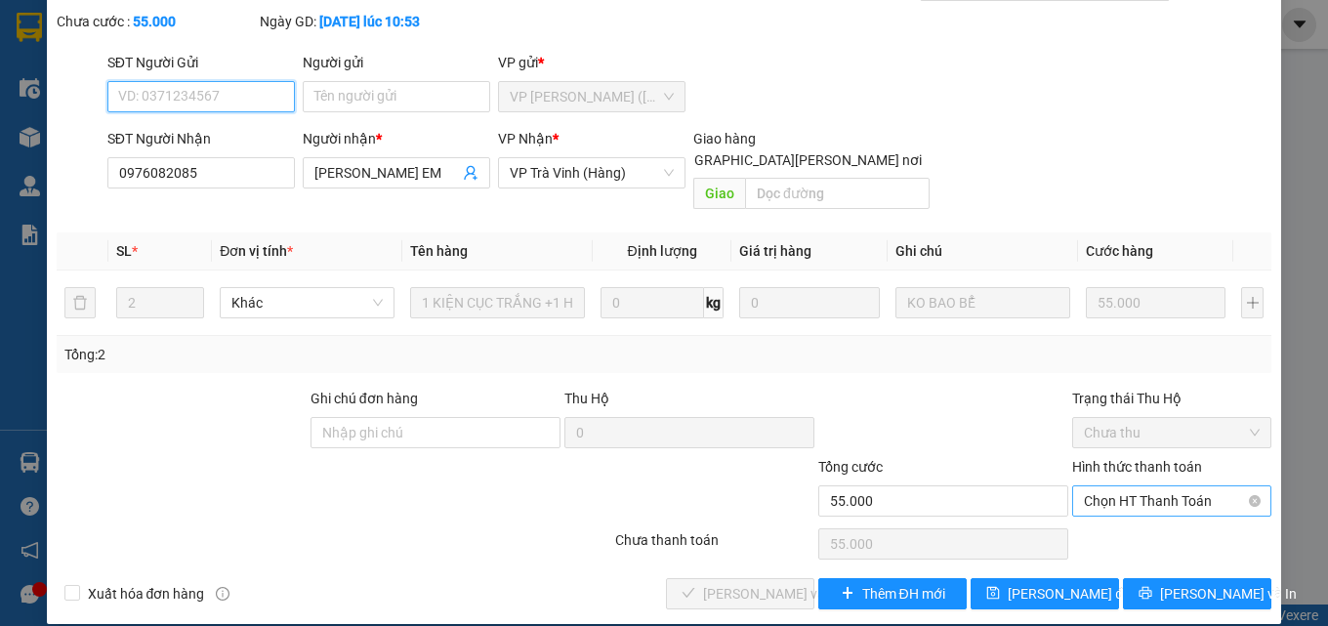
click at [1137, 486] on span "Chọn HT Thanh Toán" at bounding box center [1172, 500] width 176 height 29
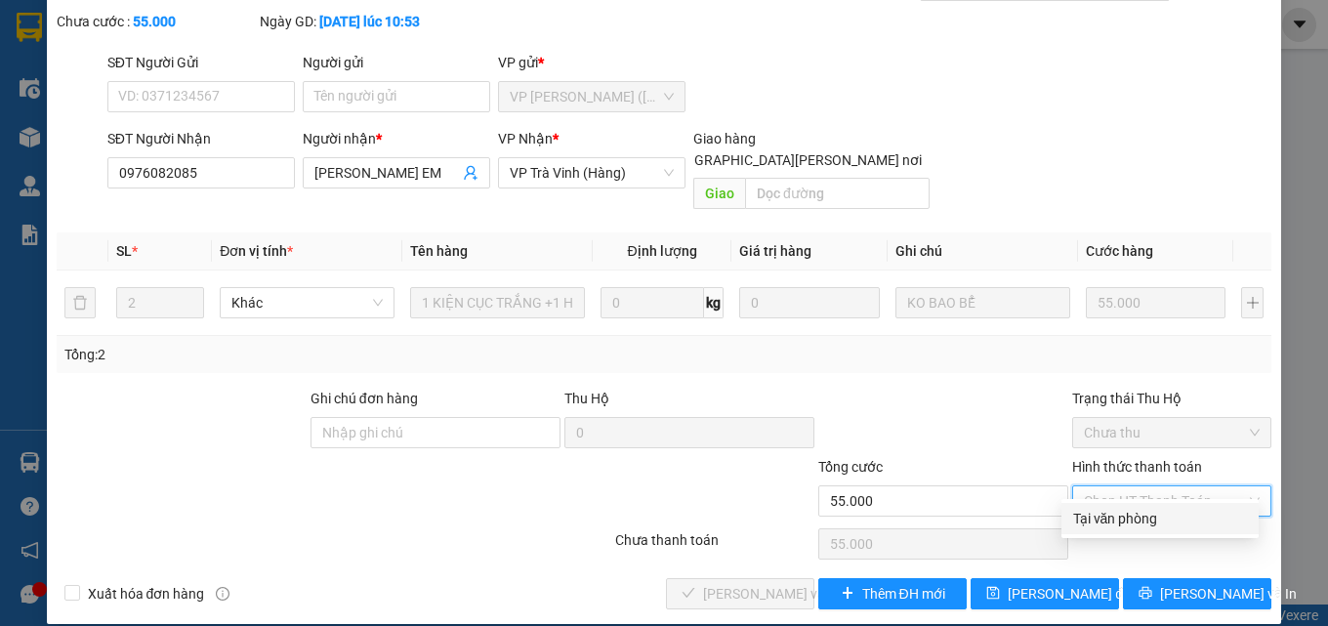
click at [1135, 515] on div "Tại văn phòng" at bounding box center [1160, 518] width 174 height 21
type input "0"
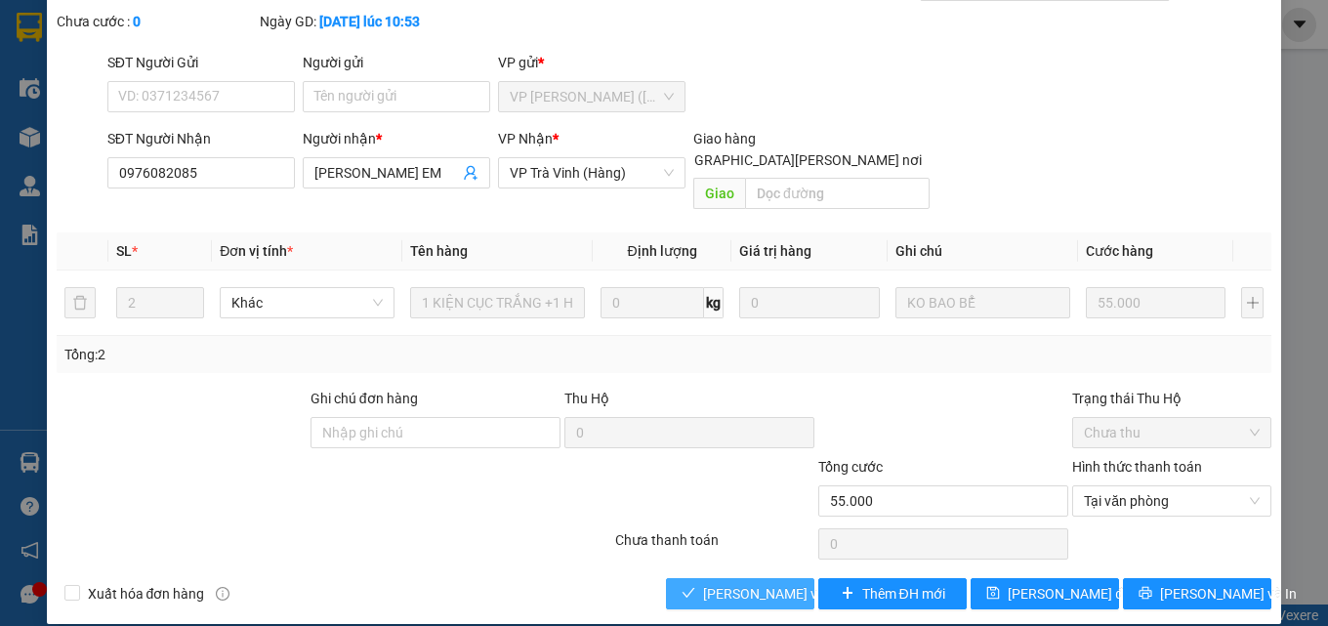
click at [756, 583] on span "[PERSON_NAME] và Giao hàng" at bounding box center [835, 593] width 264 height 21
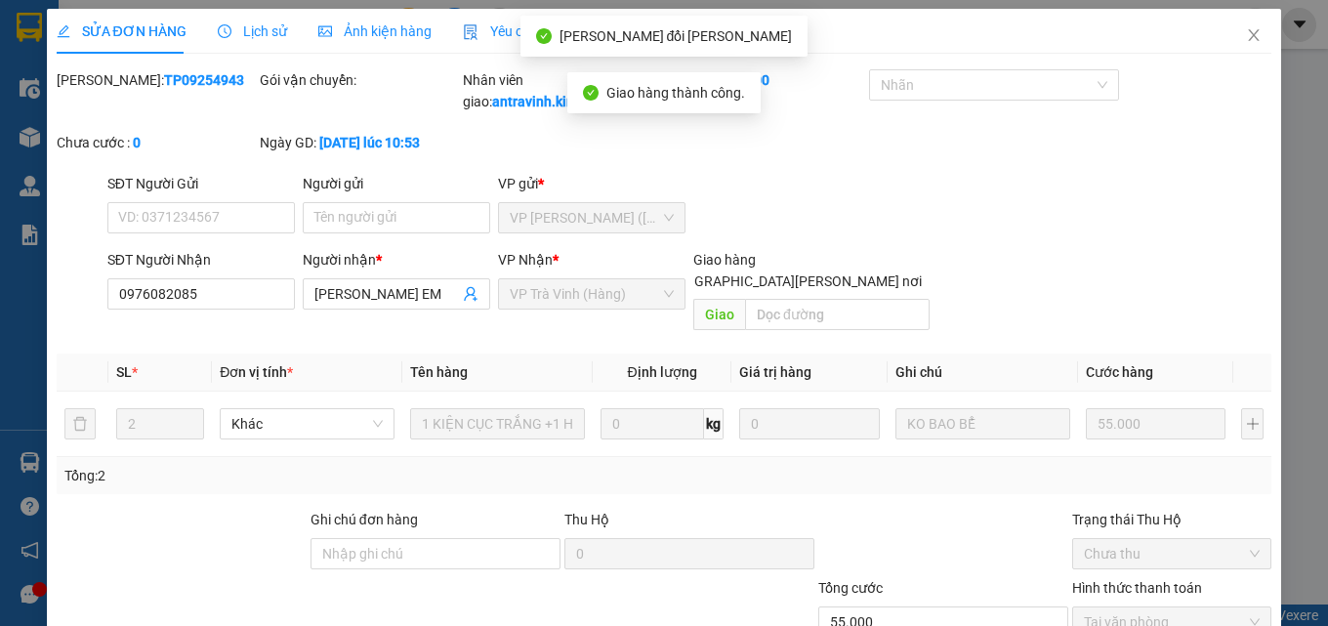
scroll to position [0, 0]
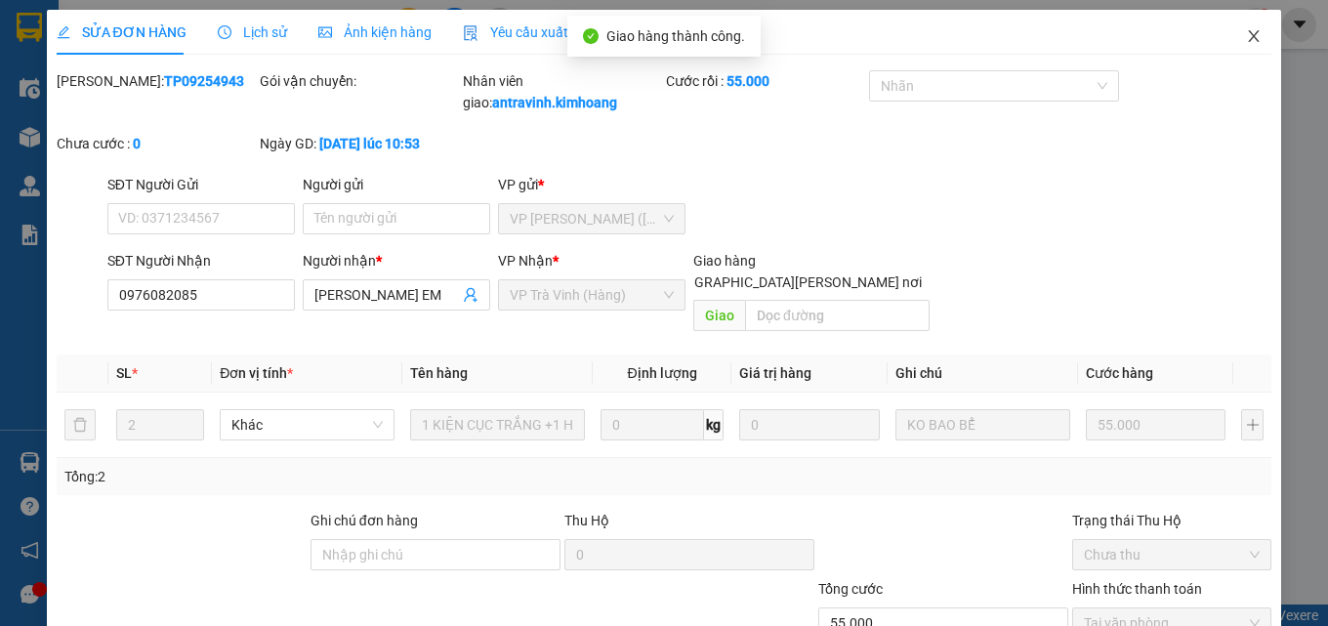
click at [1249, 41] on icon "close" at bounding box center [1254, 36] width 11 height 12
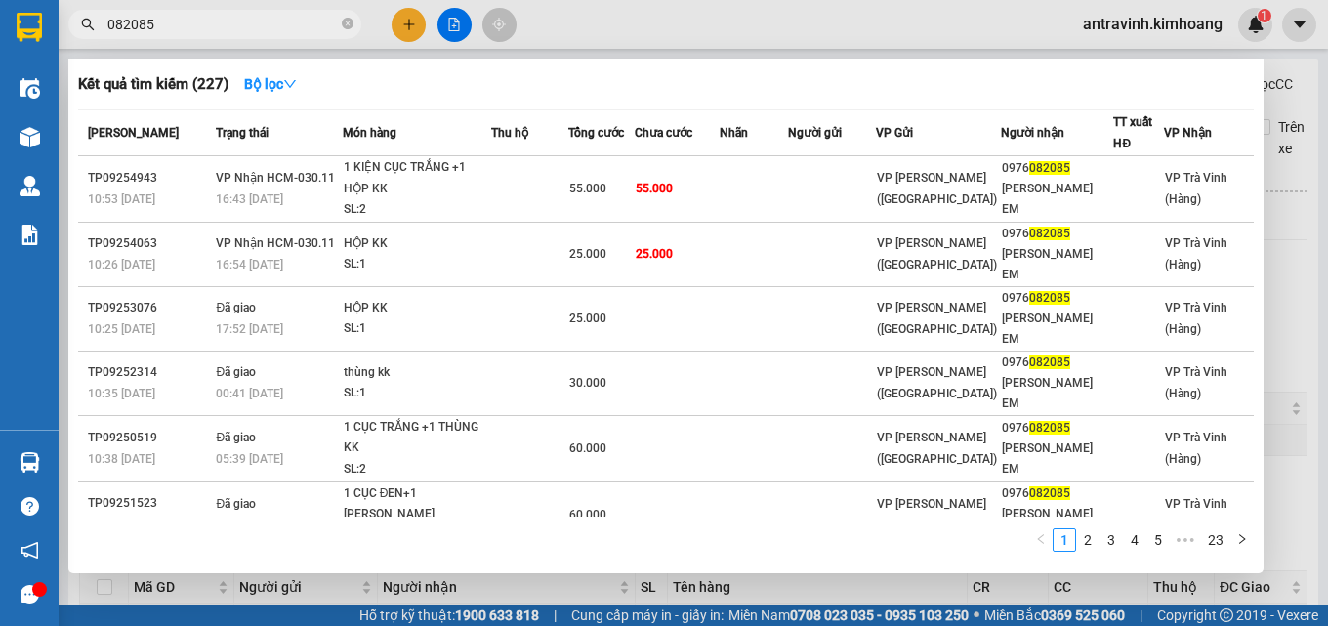
click at [238, 32] on input "082085" at bounding box center [222, 24] width 230 height 21
click at [296, 34] on input "082085" at bounding box center [222, 24] width 230 height 21
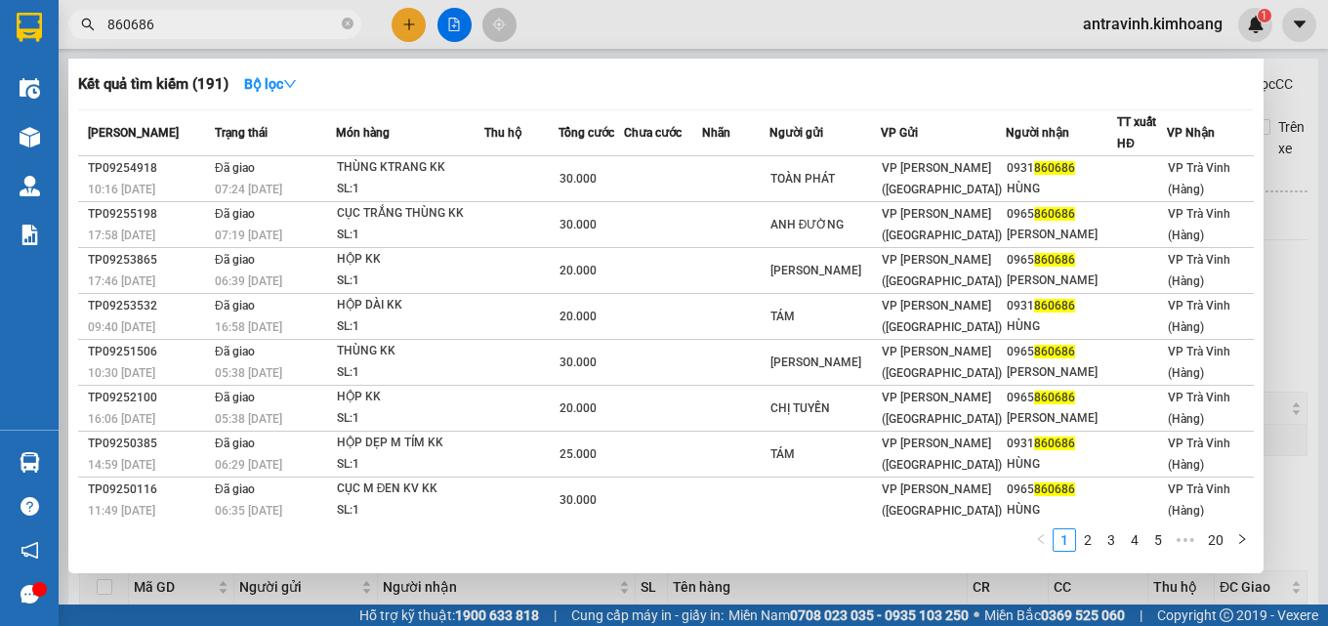
click at [296, 34] on input "860686" at bounding box center [222, 24] width 230 height 21
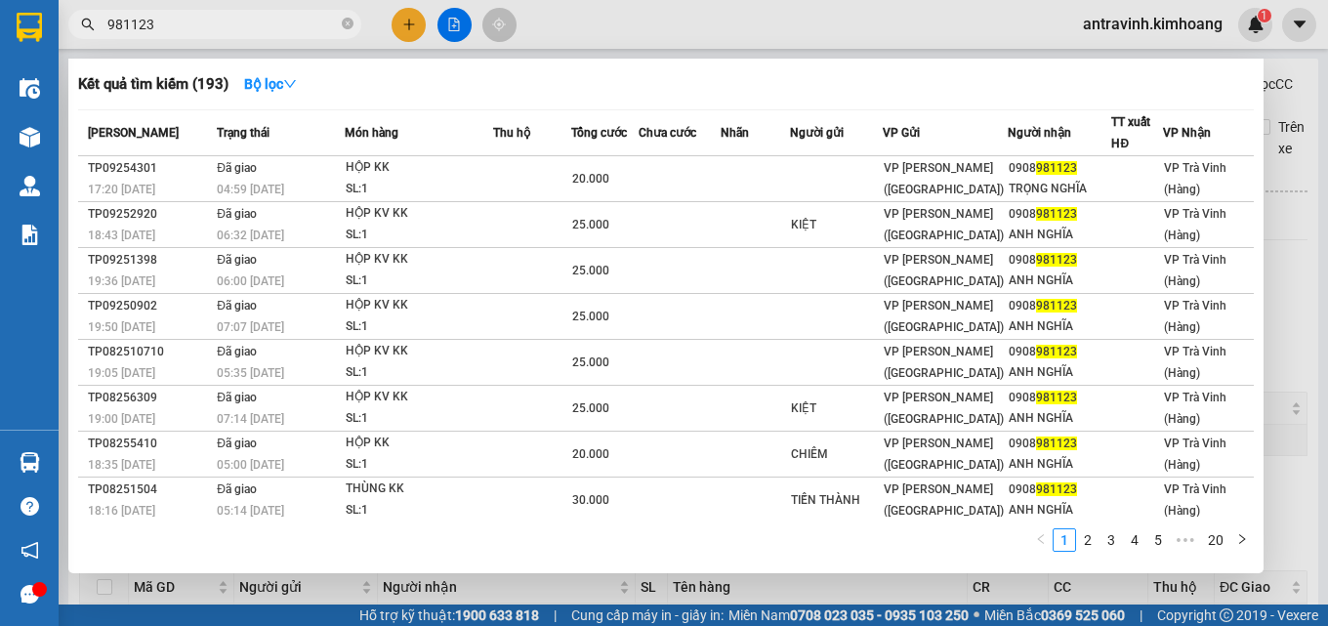
click at [256, 19] on input "981123" at bounding box center [222, 24] width 230 height 21
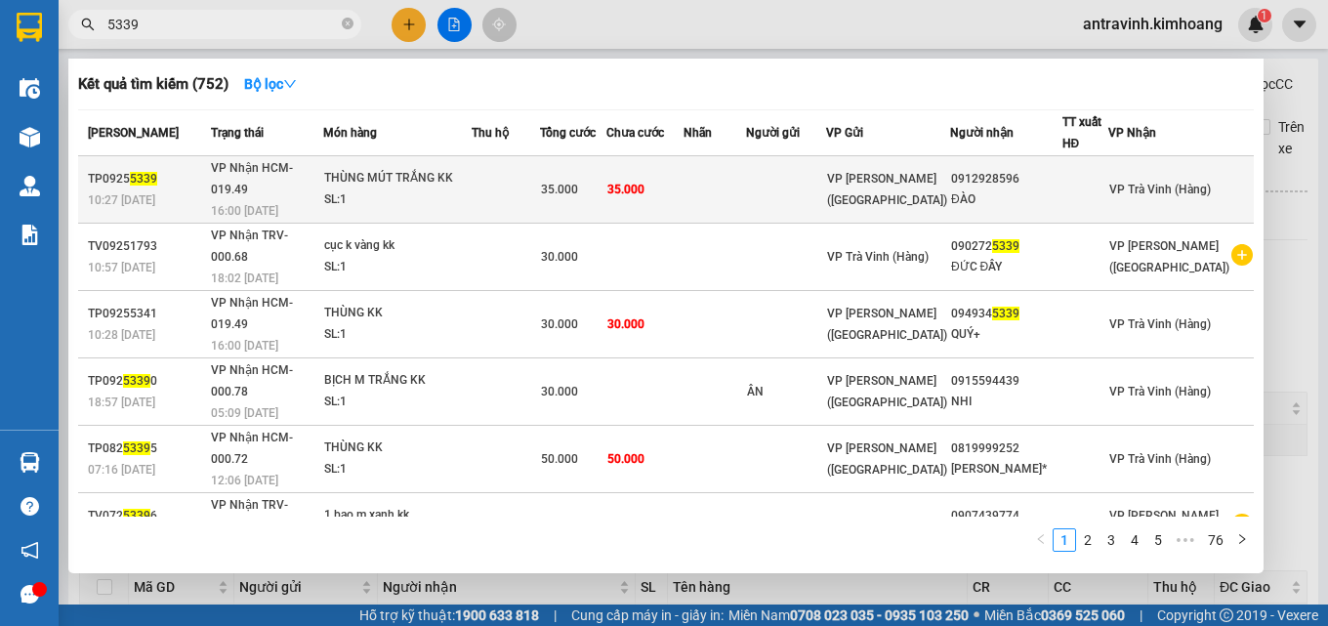
type input "5339"
click at [746, 172] on td at bounding box center [714, 189] width 62 height 67
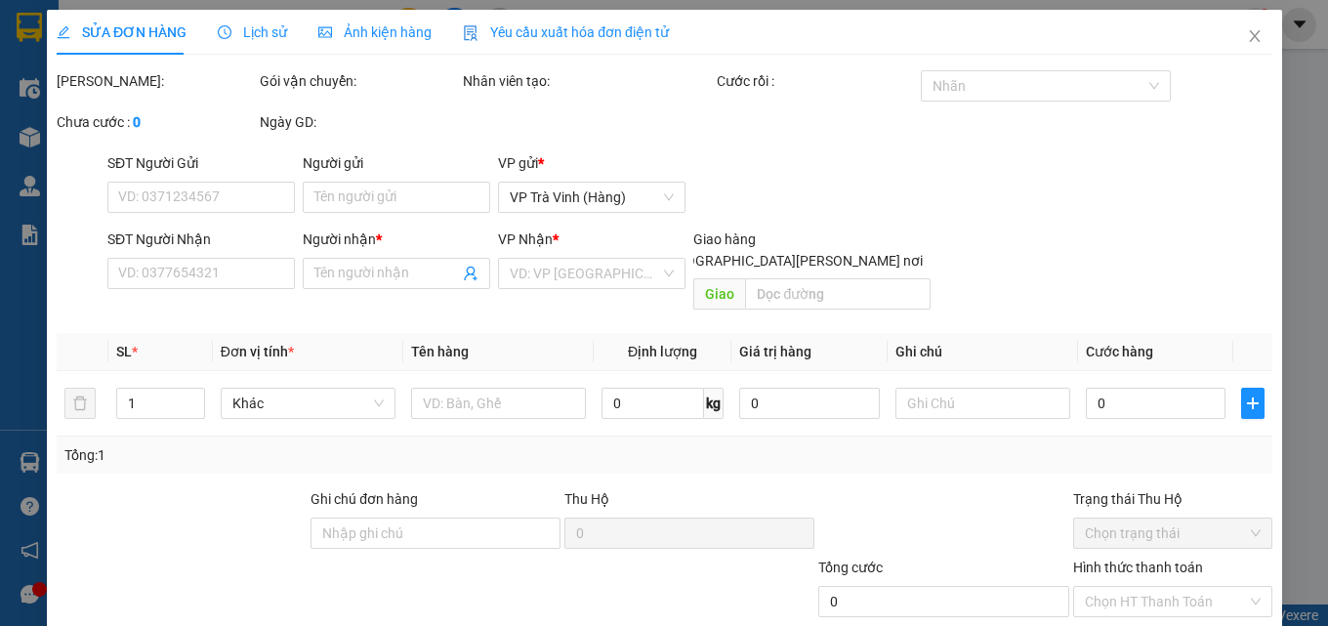
type input "0912928596"
type input "ĐÀO"
type input "35.000"
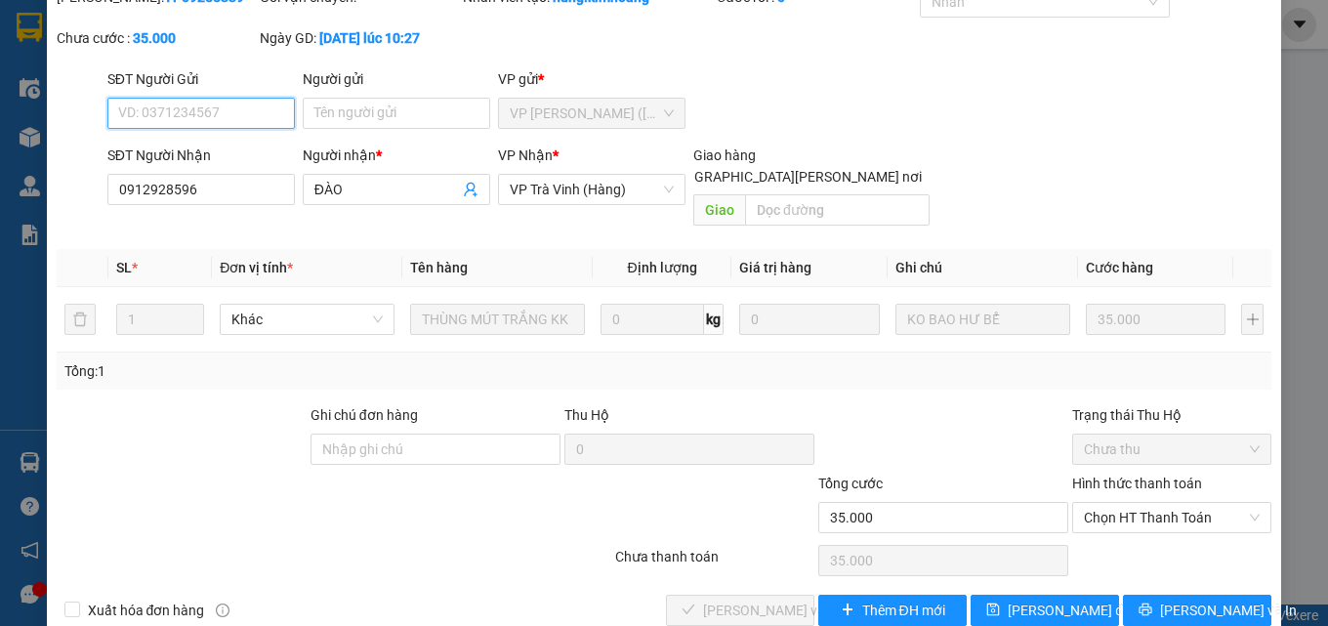
scroll to position [94, 0]
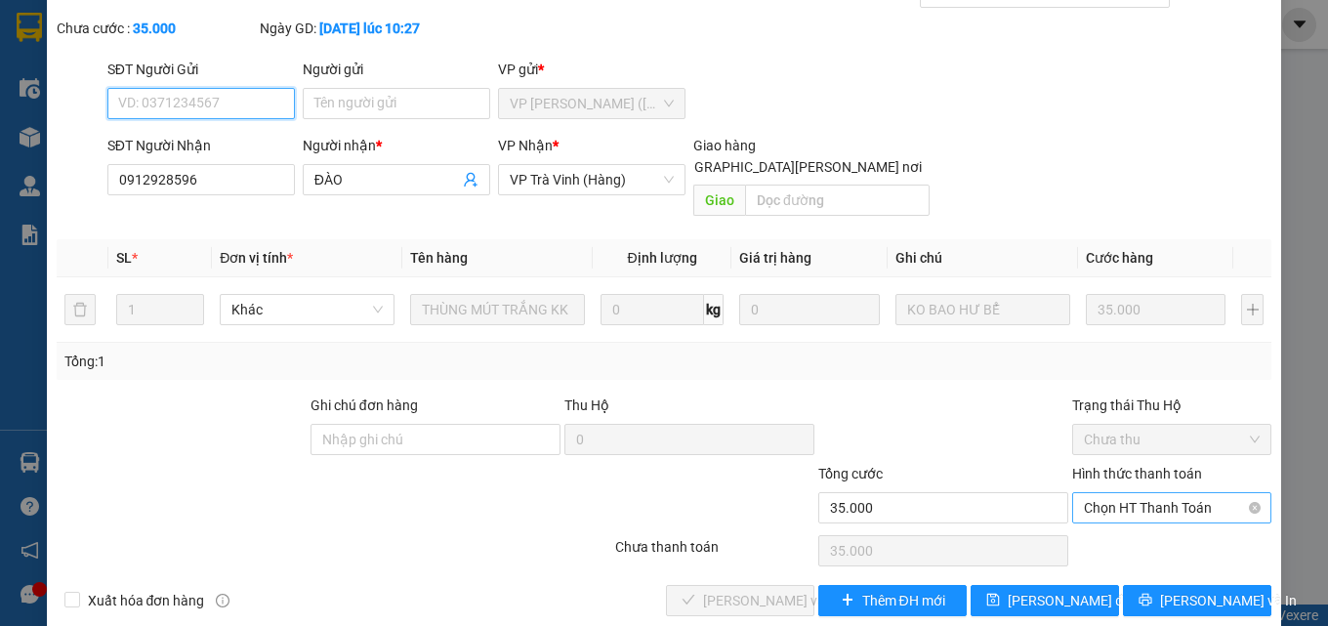
click at [1119, 493] on span "Chọn HT Thanh Toán" at bounding box center [1172, 507] width 176 height 29
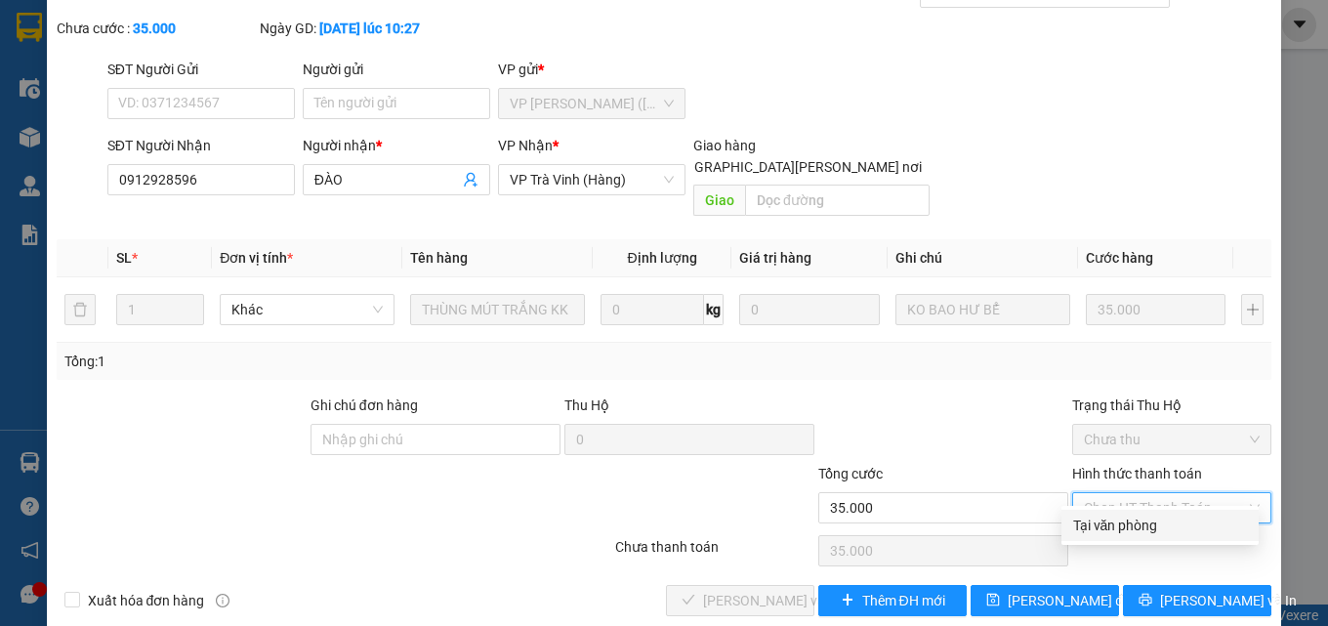
click at [1128, 522] on div "Tại văn phòng" at bounding box center [1160, 524] width 174 height 21
type input "0"
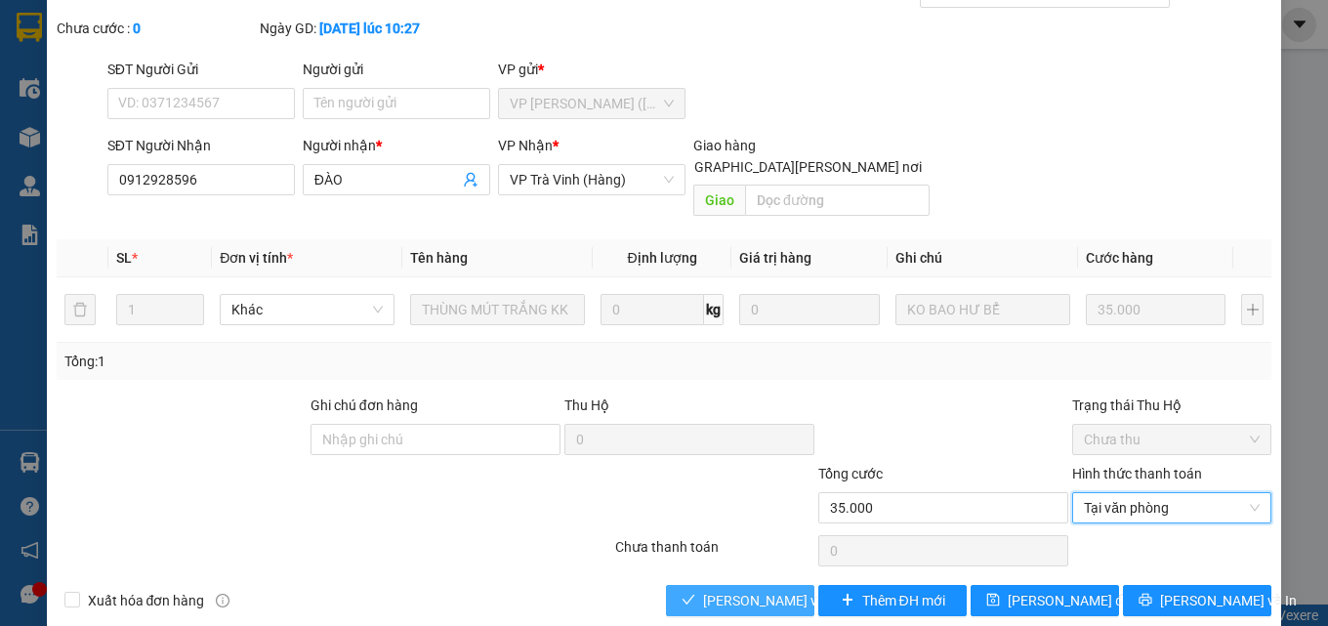
click at [773, 590] on span "[PERSON_NAME] và Giao hàng" at bounding box center [835, 600] width 264 height 21
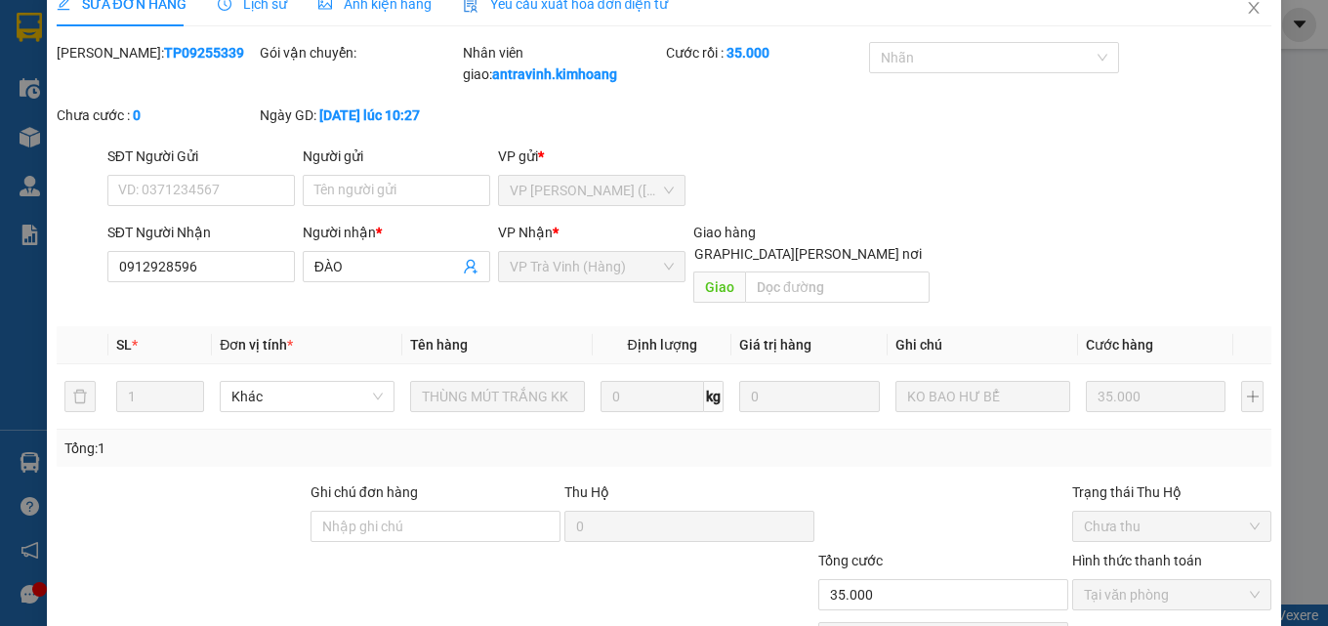
scroll to position [0, 0]
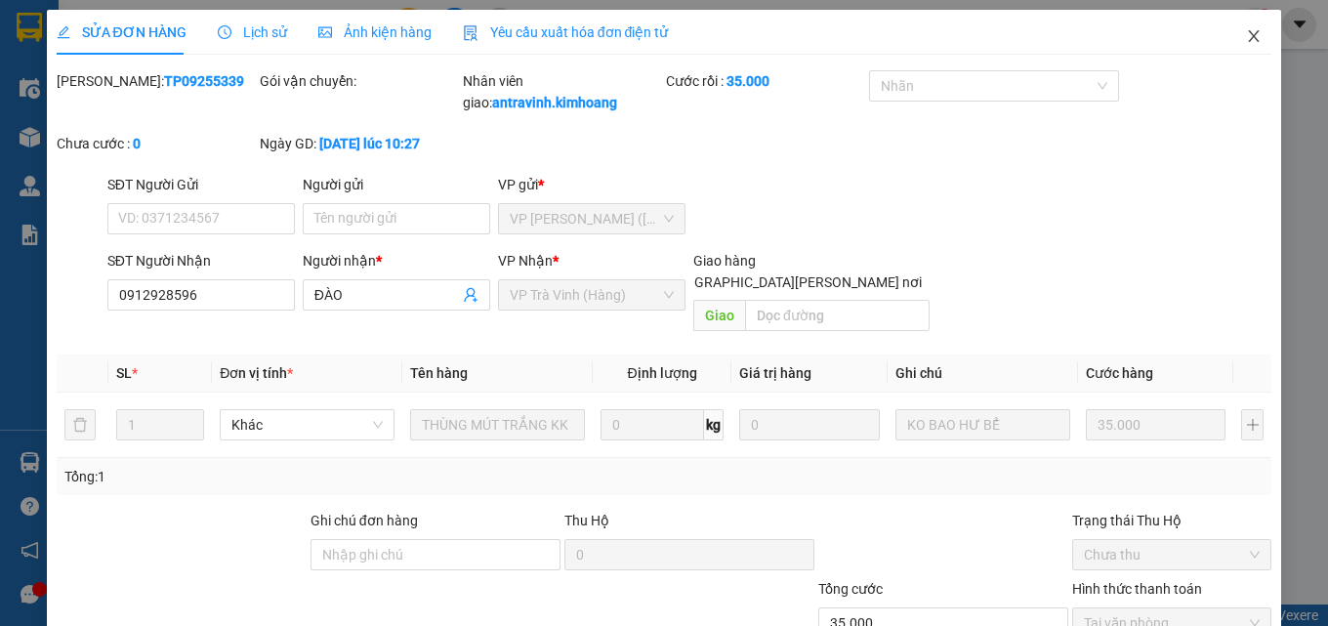
click at [1247, 34] on icon "close" at bounding box center [1254, 36] width 16 height 16
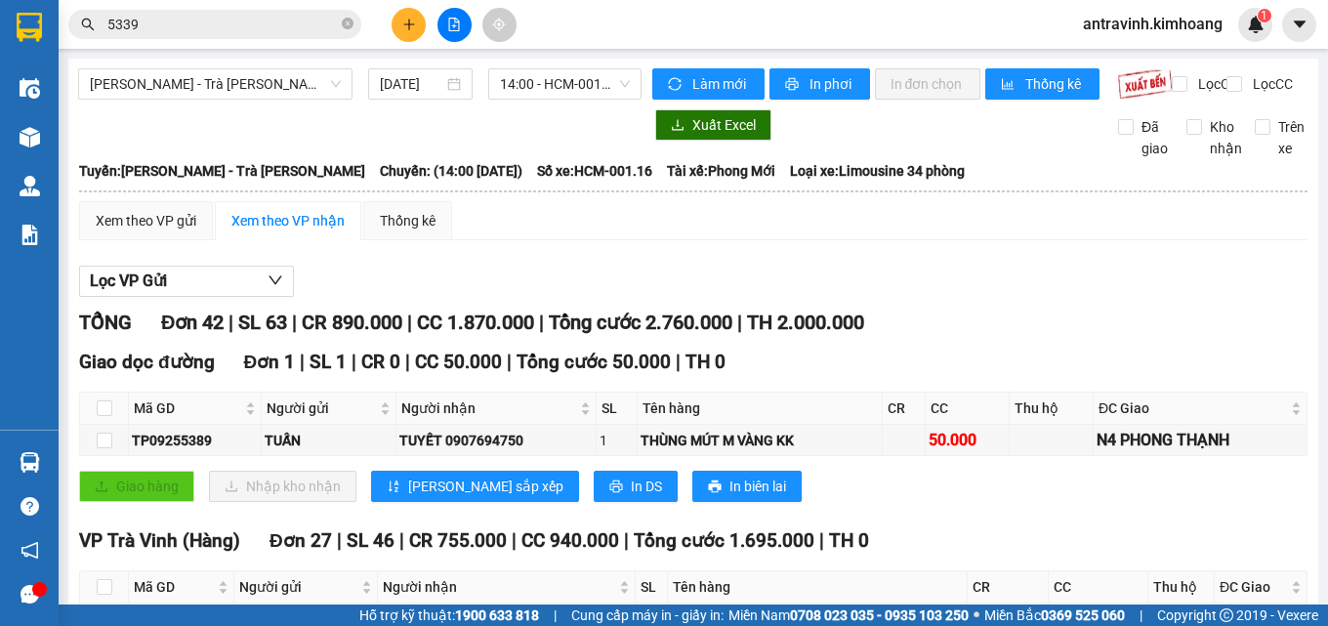
click at [258, 23] on input "5339" at bounding box center [222, 24] width 230 height 21
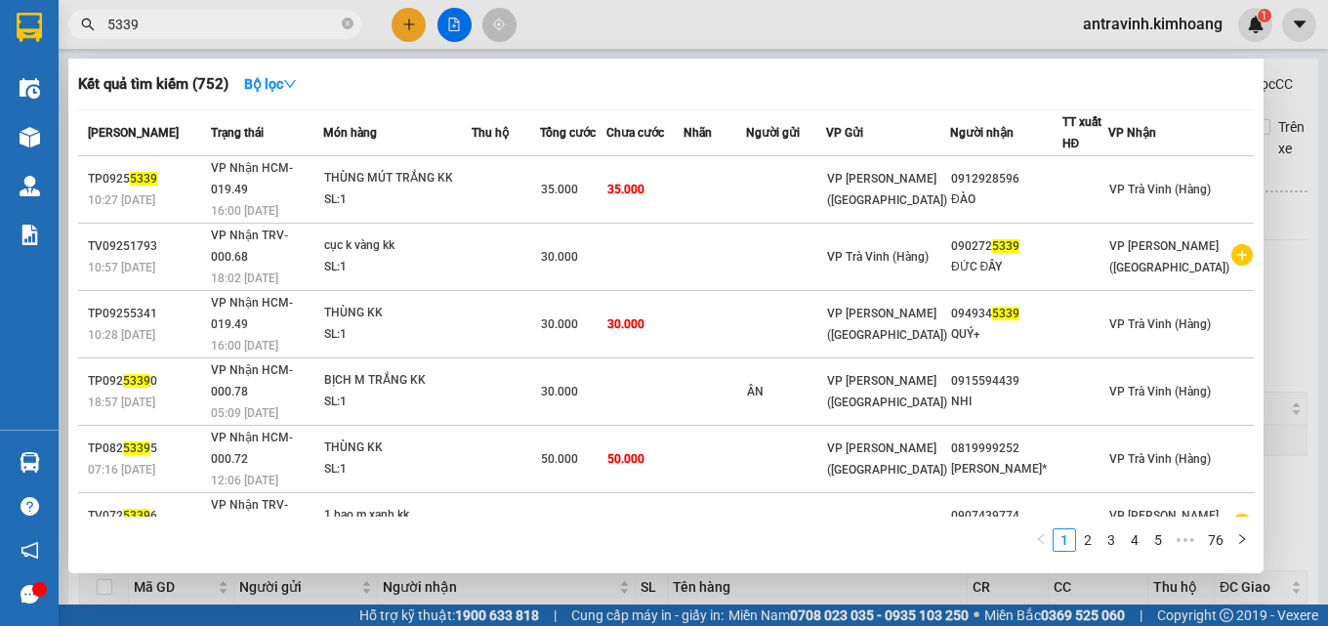
click at [258, 23] on input "5339" at bounding box center [222, 24] width 230 height 21
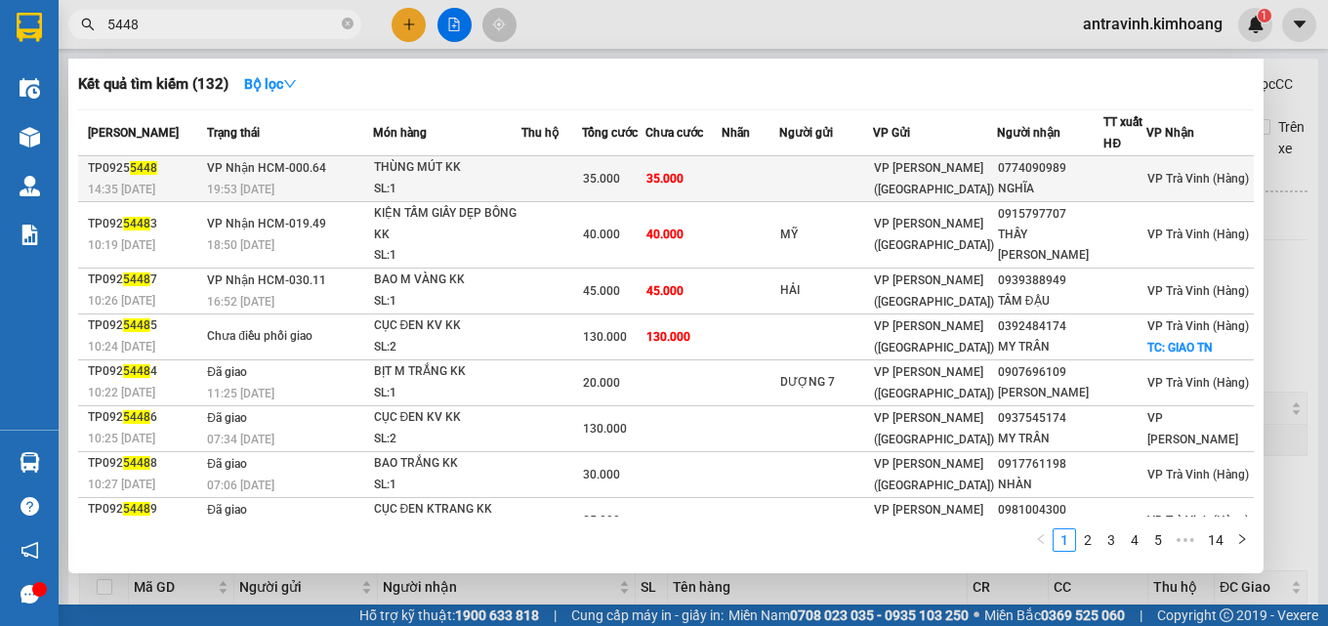
type input "5448"
click at [683, 172] on span "35.000" at bounding box center [664, 179] width 37 height 14
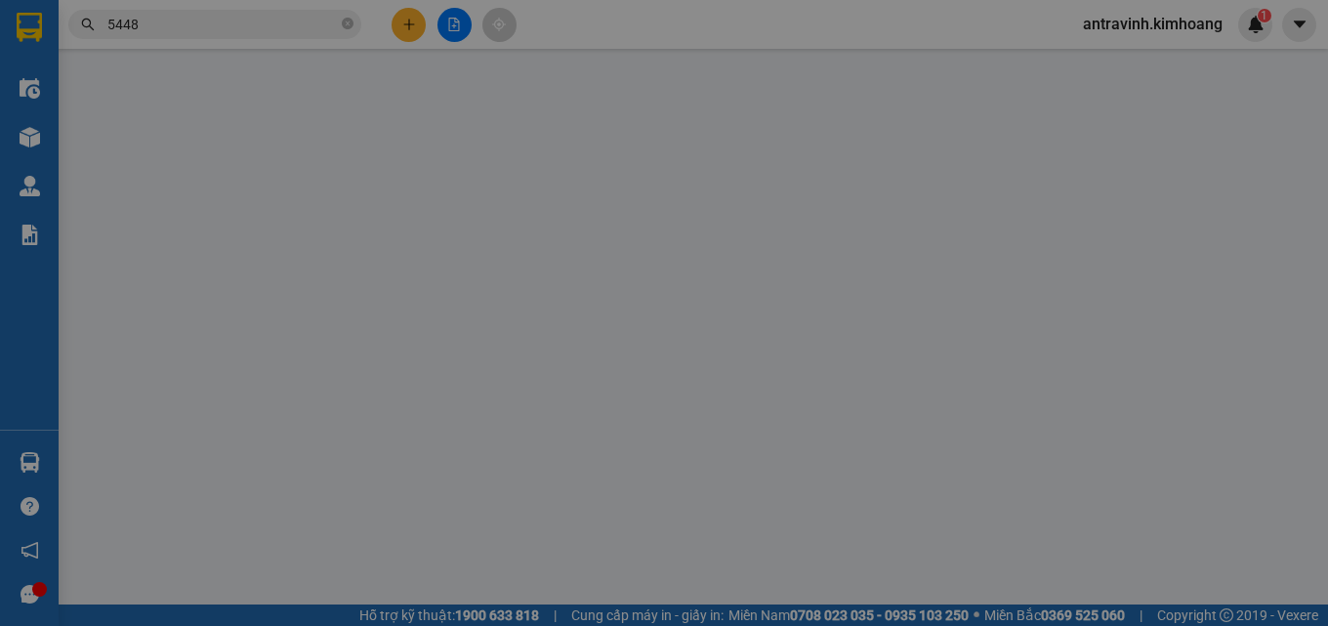
type input "0774090989"
type input "NGHĨA"
type input "35.000"
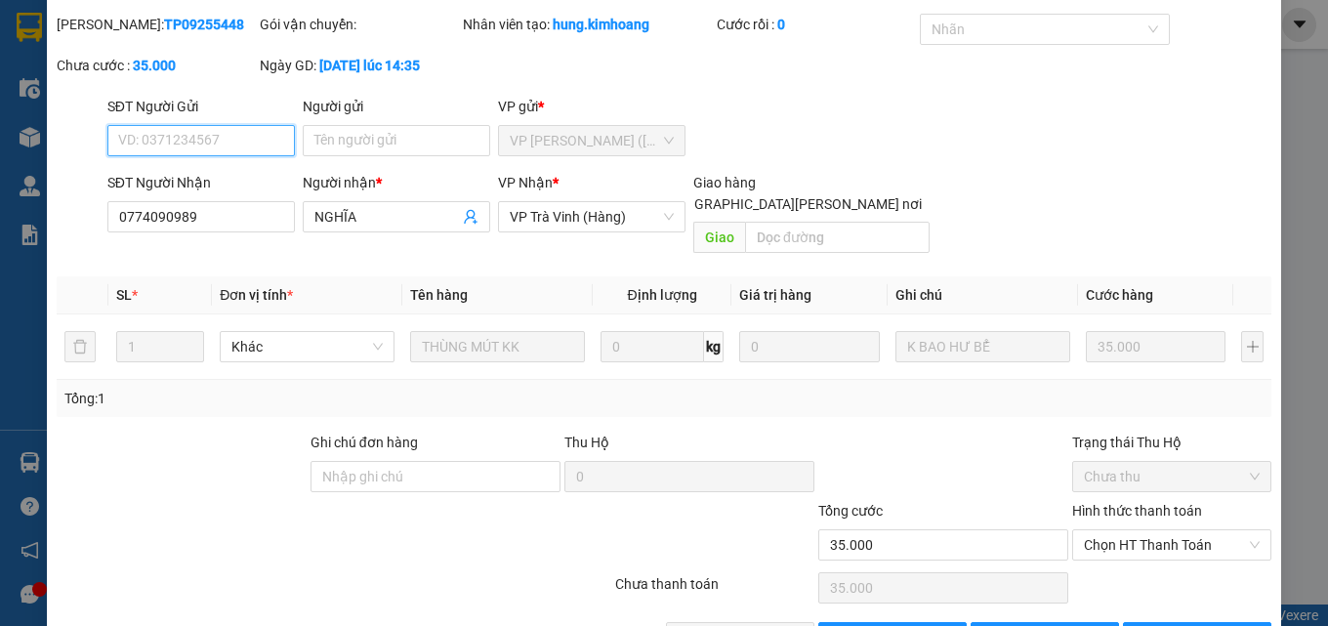
scroll to position [101, 0]
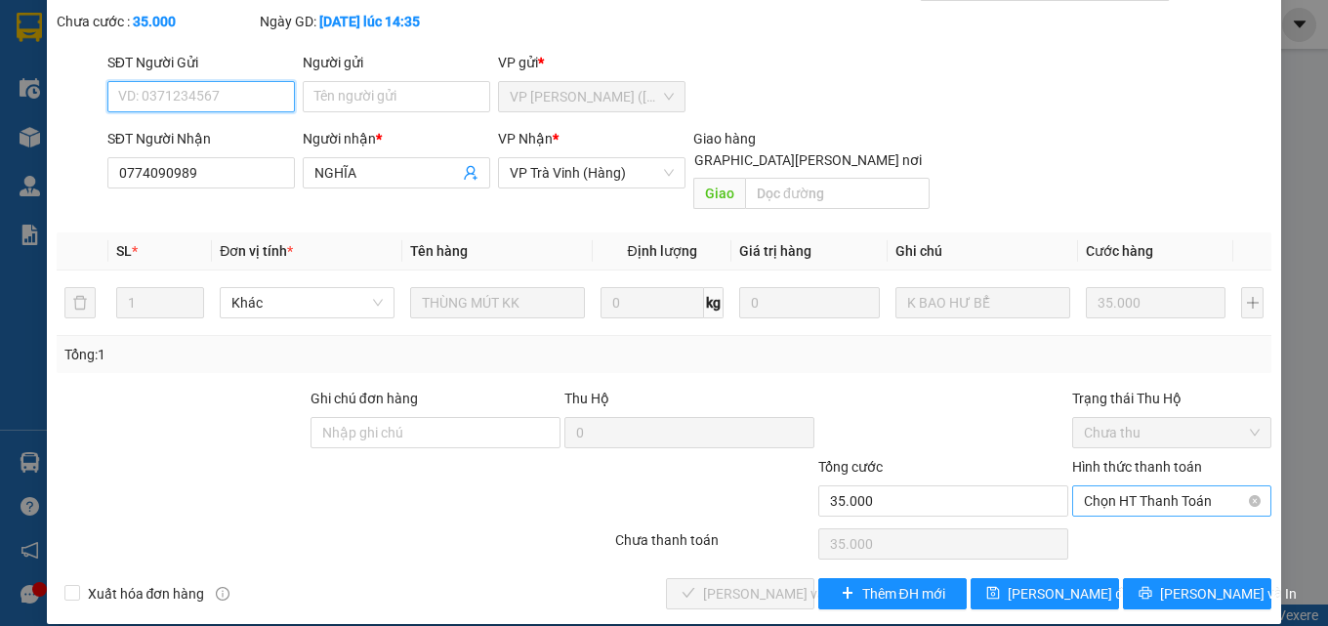
click at [1139, 486] on span "Chọn HT Thanh Toán" at bounding box center [1172, 500] width 176 height 29
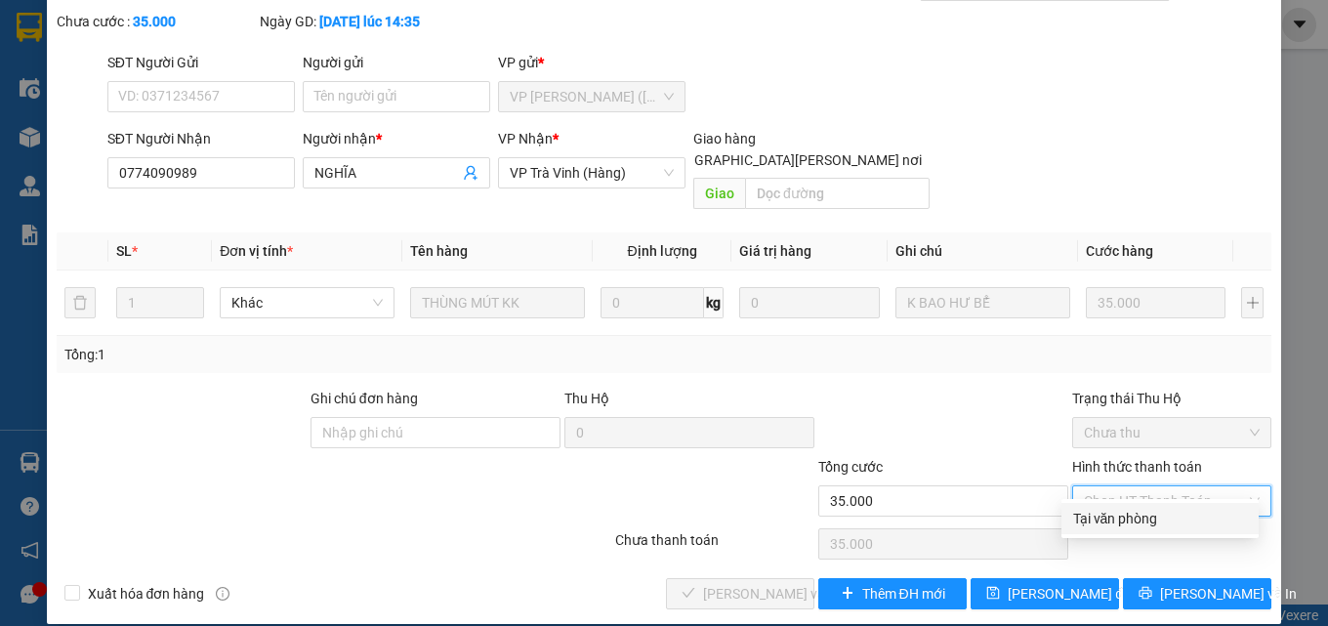
click at [1139, 517] on div "Tại văn phòng" at bounding box center [1160, 518] width 174 height 21
type input "0"
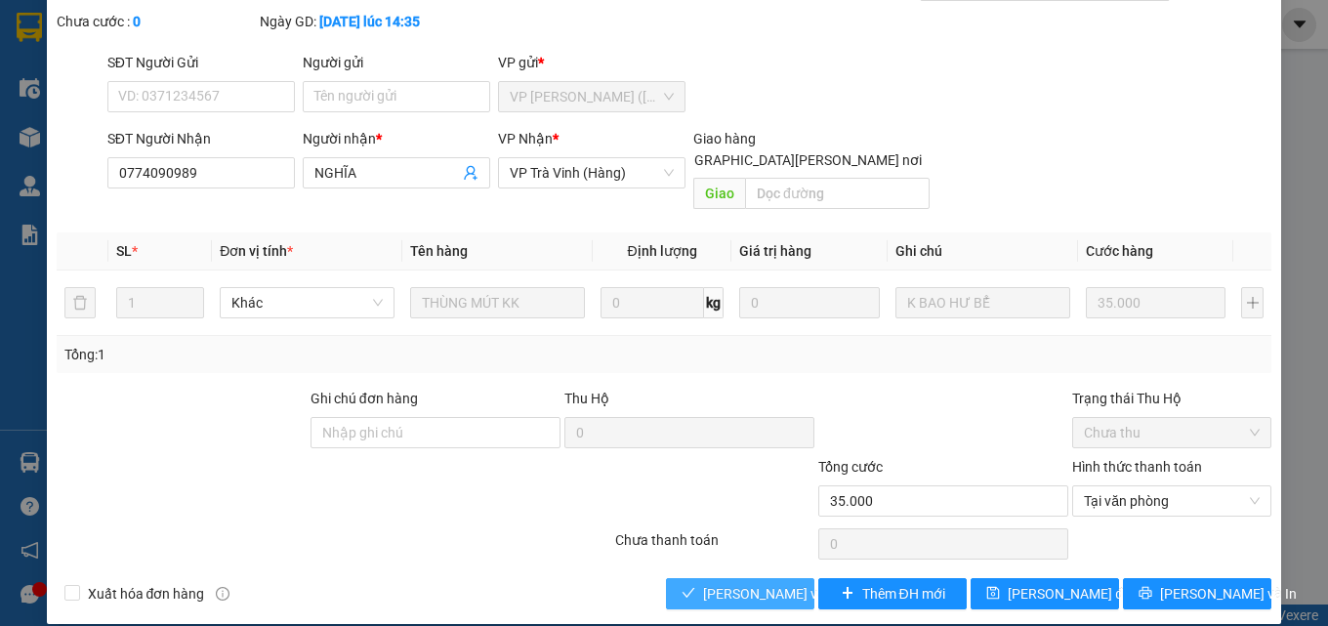
click at [765, 583] on span "[PERSON_NAME] và Giao hàng" at bounding box center [835, 593] width 264 height 21
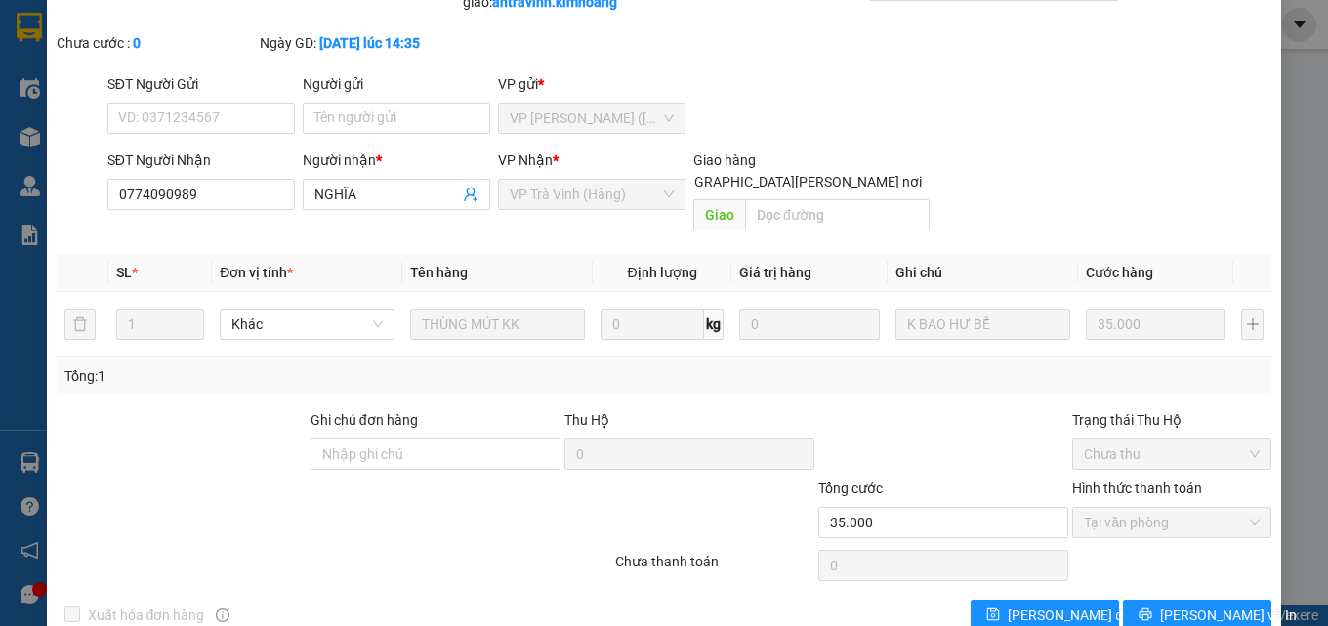
scroll to position [3, 0]
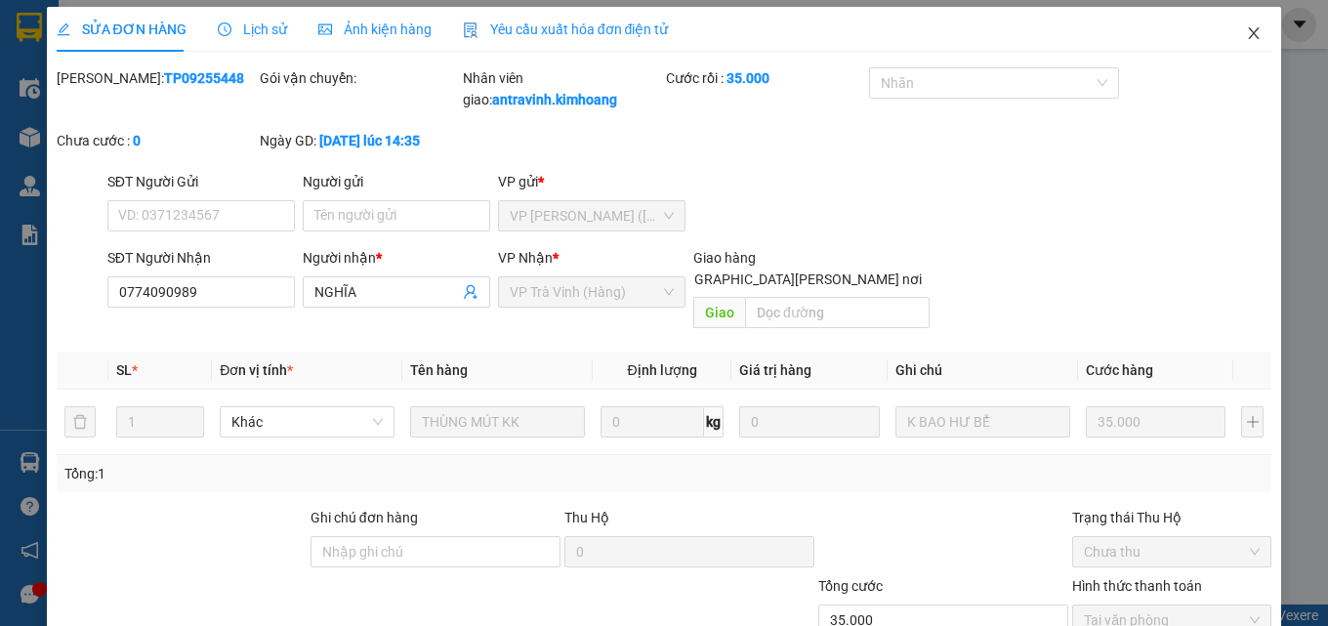
click at [1246, 33] on icon "close" at bounding box center [1254, 33] width 16 height 16
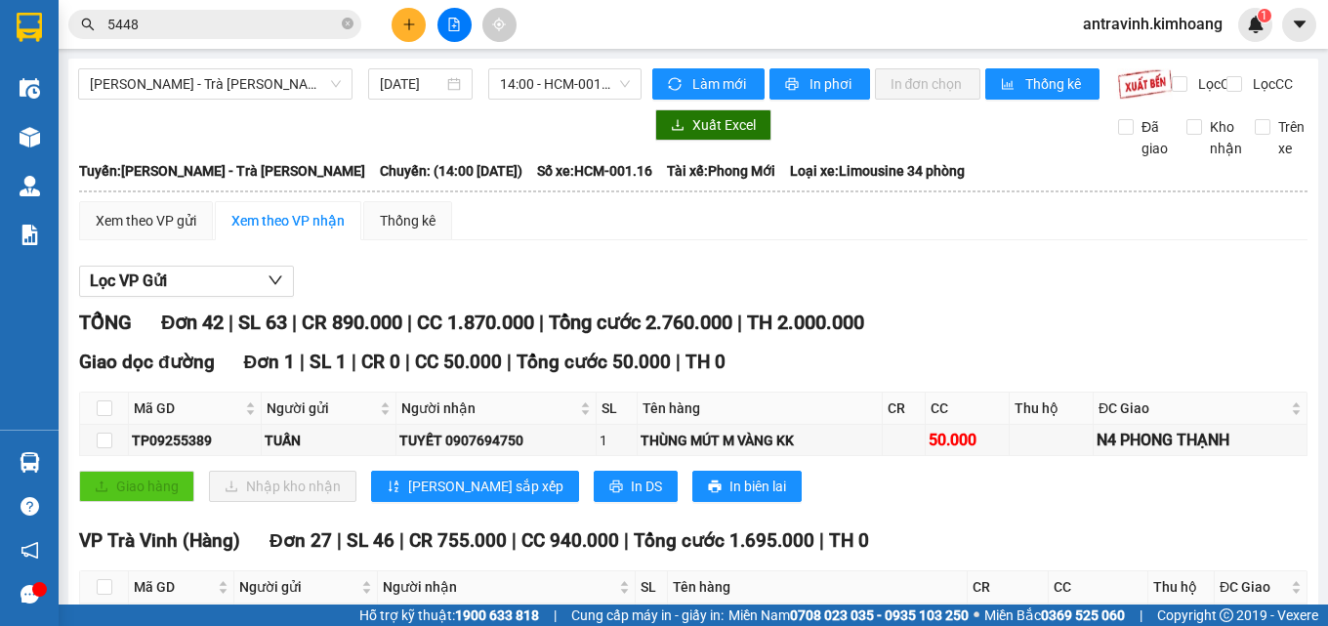
click at [247, 33] on input "5448" at bounding box center [222, 24] width 230 height 21
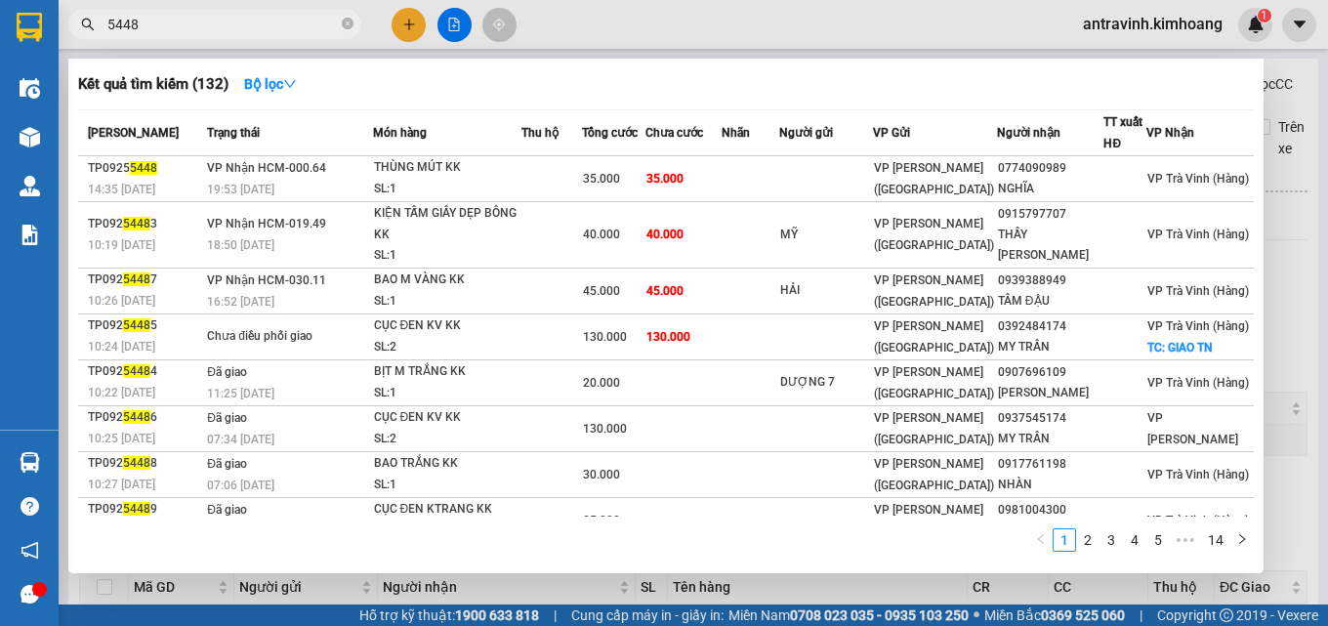
click at [246, 33] on input "5448" at bounding box center [222, 24] width 230 height 21
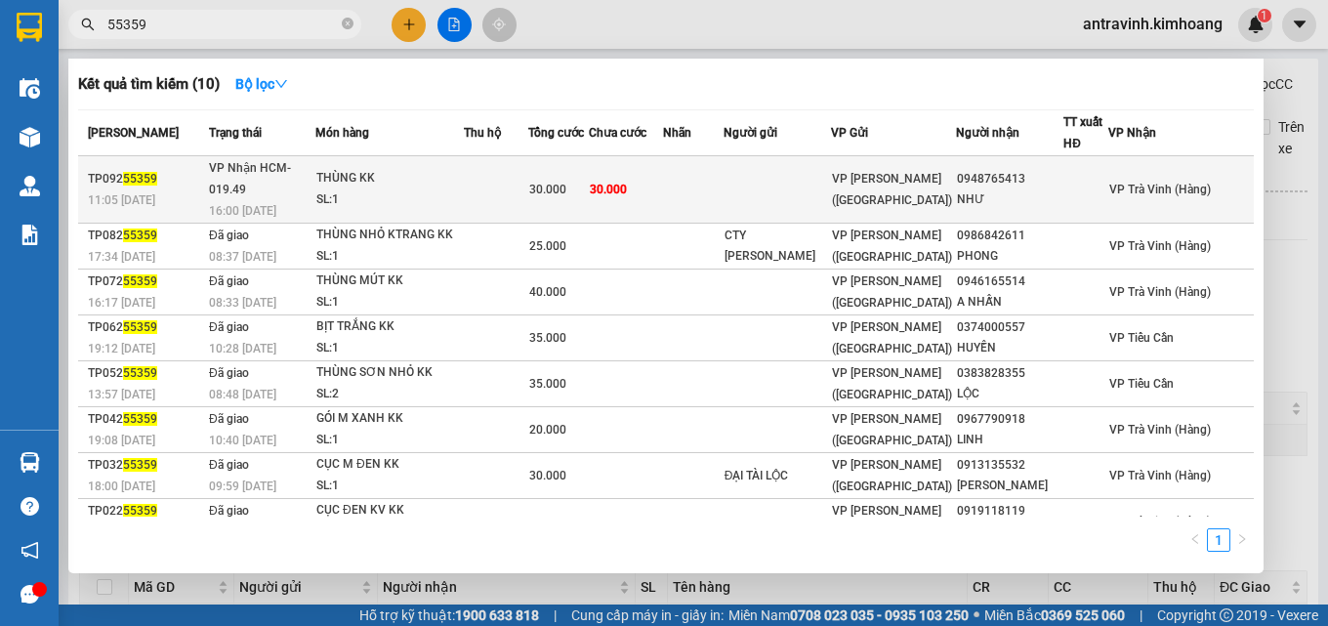
type input "55359"
click at [588, 182] on div "30.000" at bounding box center [558, 189] width 59 height 21
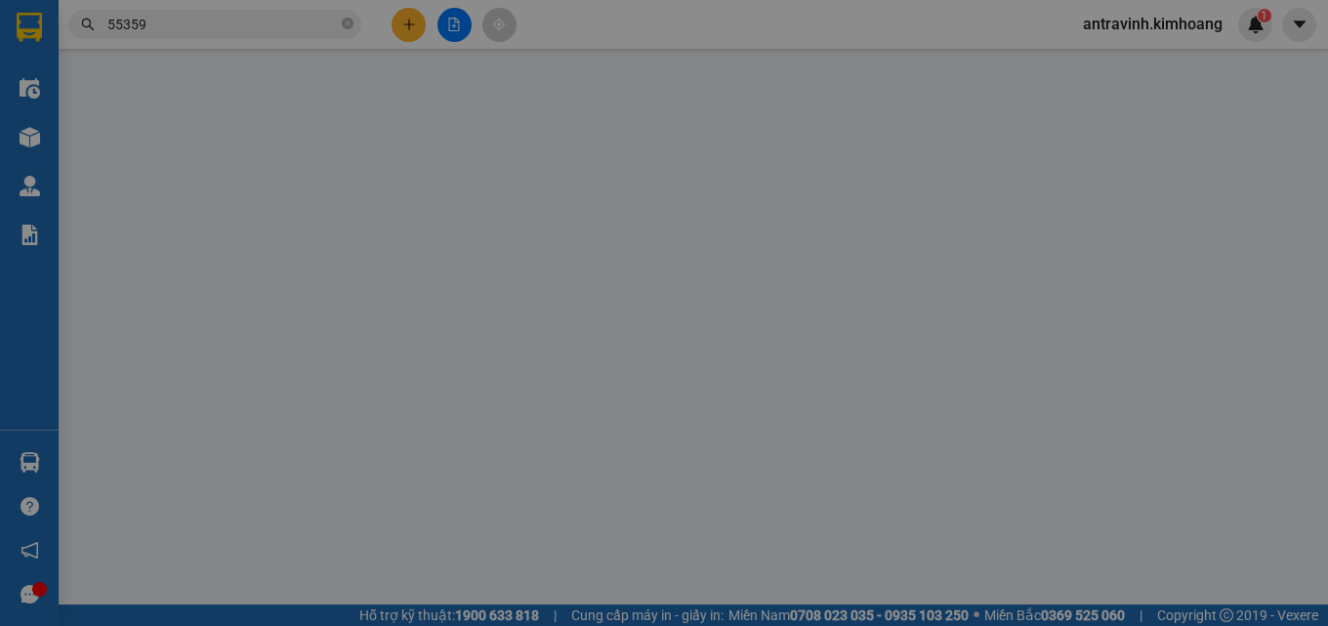
type input "0948765413"
type input "NHƯ"
type input "30.000"
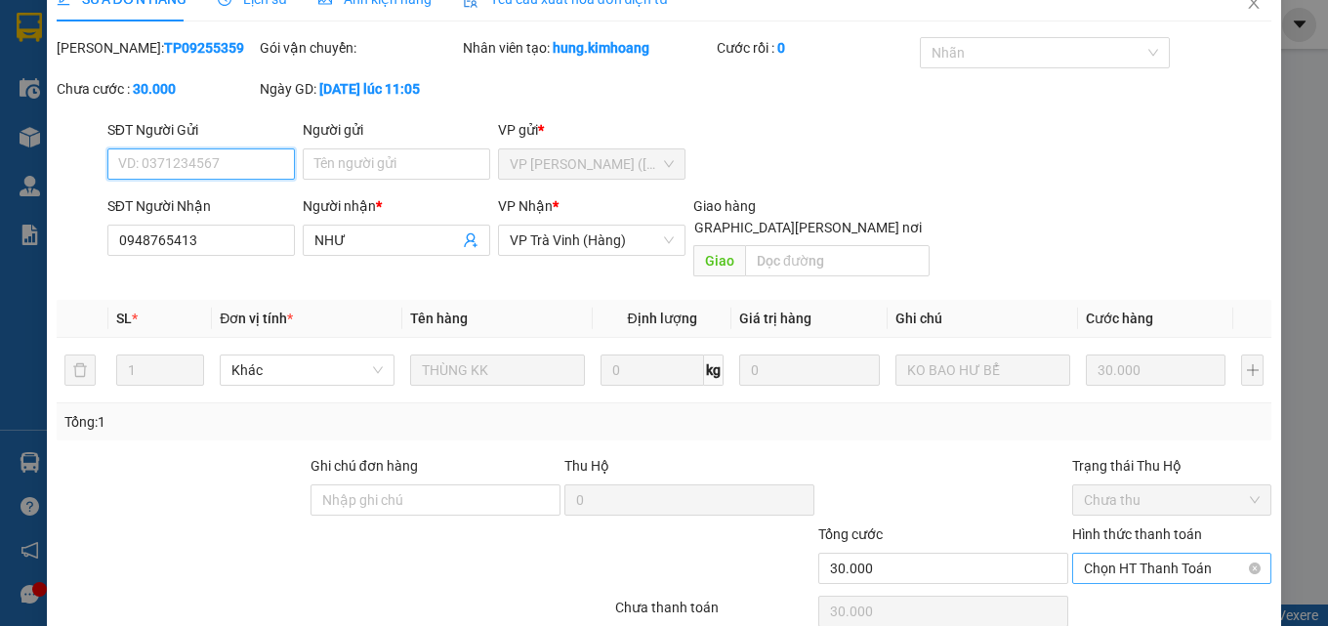
scroll to position [101, 0]
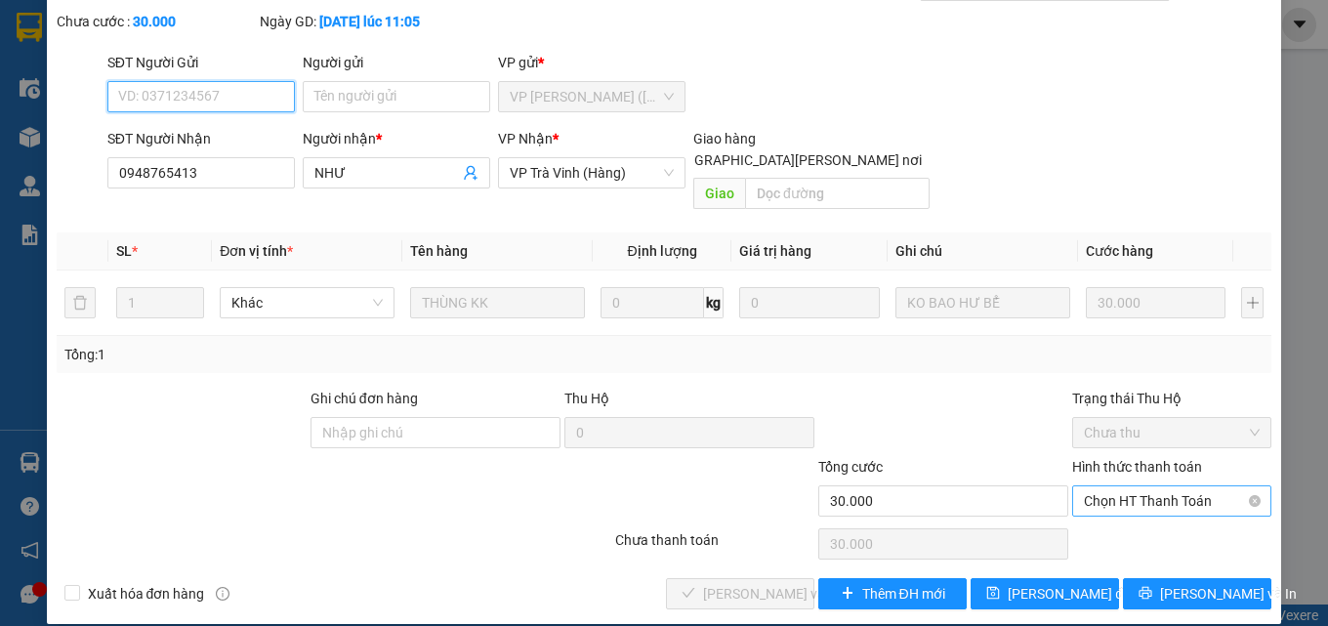
click at [1144, 486] on span "Chọn HT Thanh Toán" at bounding box center [1172, 500] width 176 height 29
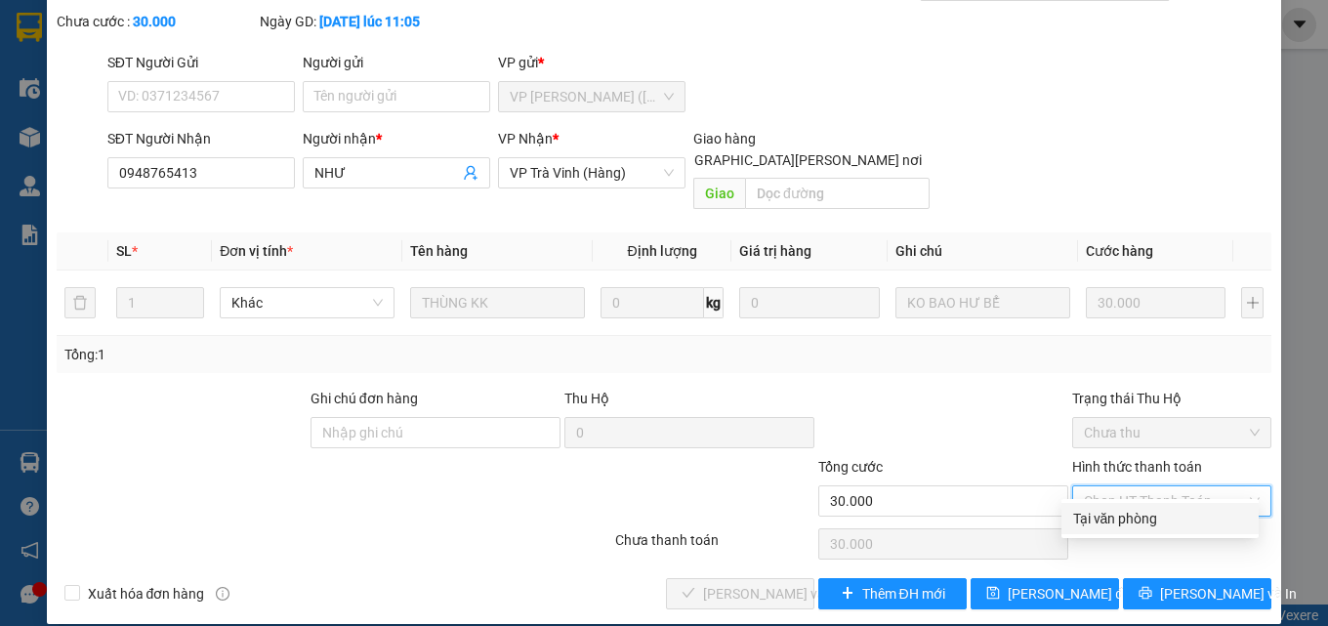
click at [1131, 508] on div "Tại văn phòng" at bounding box center [1160, 518] width 174 height 21
type input "0"
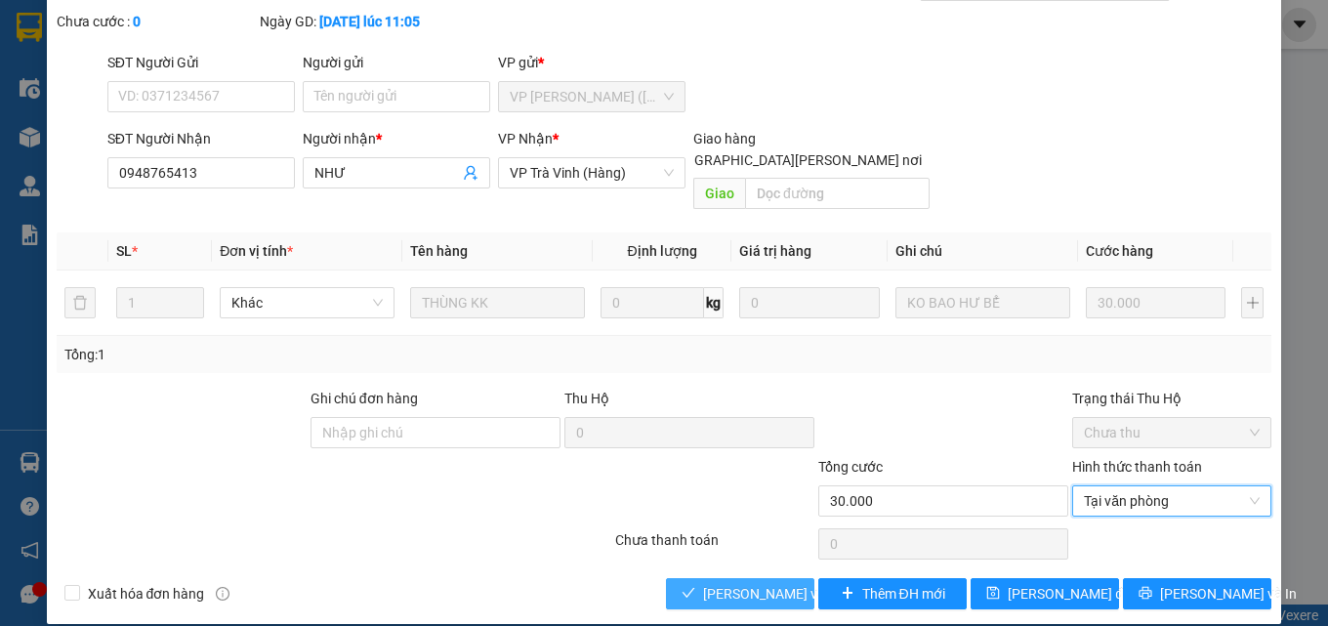
click at [731, 583] on span "[PERSON_NAME] và Giao hàng" at bounding box center [835, 593] width 264 height 21
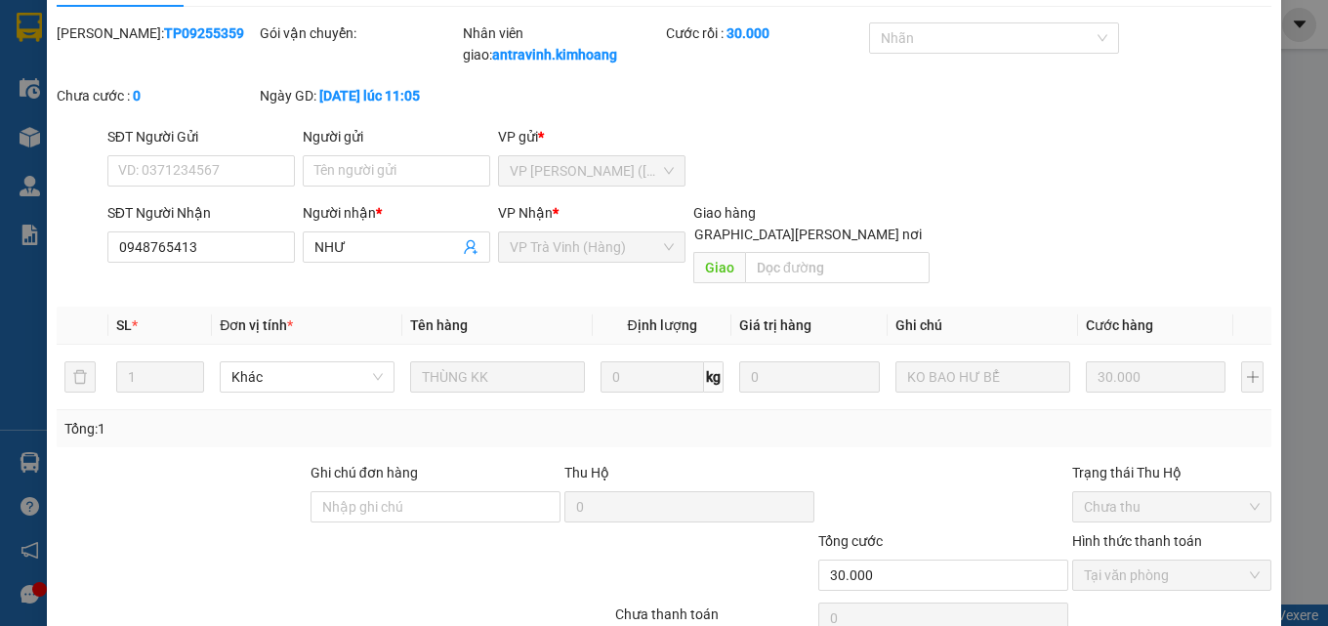
scroll to position [0, 0]
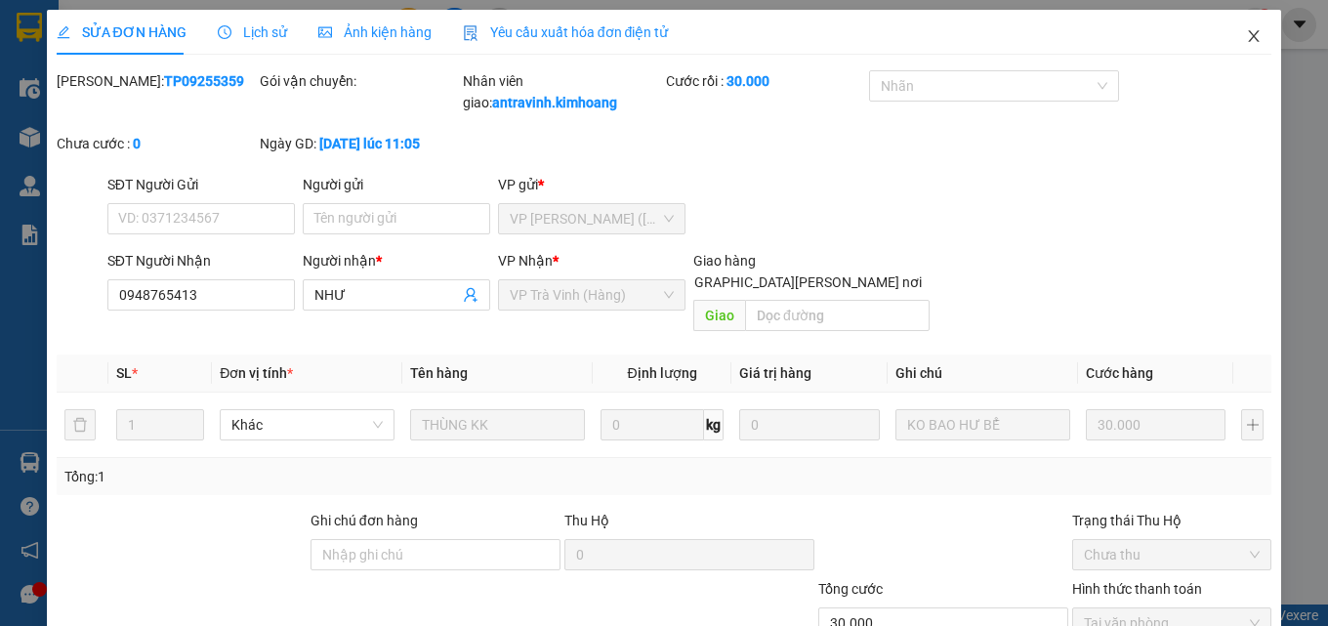
click at [1246, 39] on icon "close" at bounding box center [1254, 36] width 16 height 16
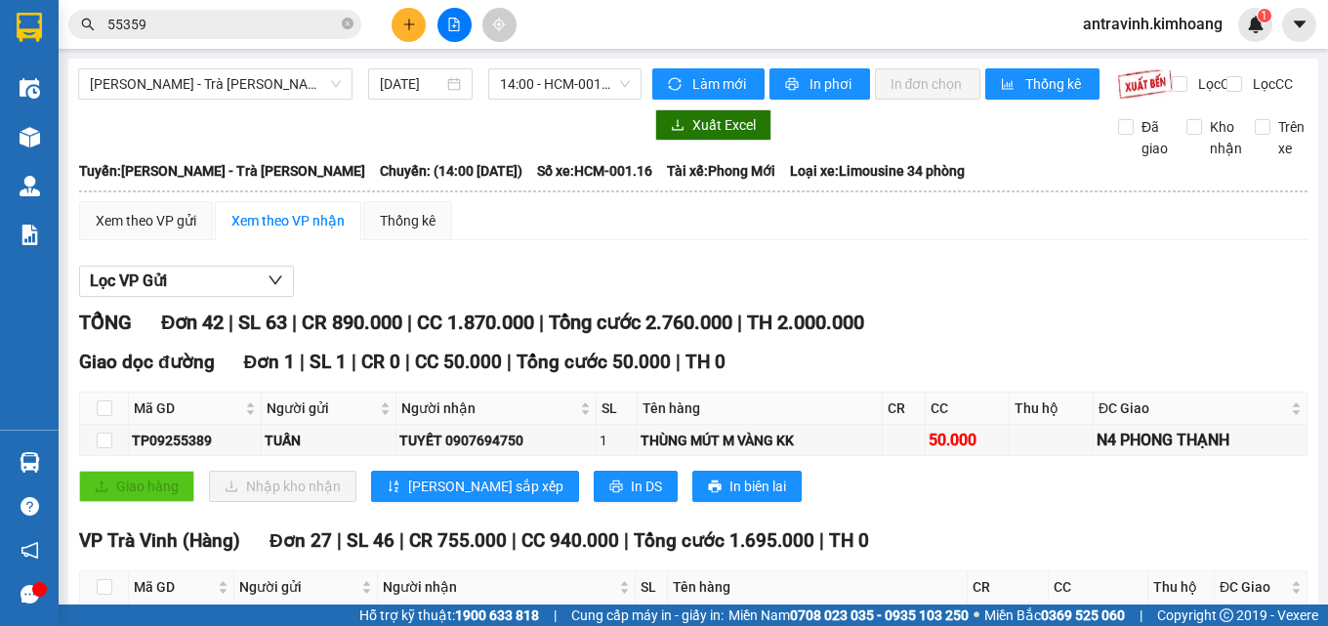
click at [205, 27] on input "55359" at bounding box center [222, 24] width 230 height 21
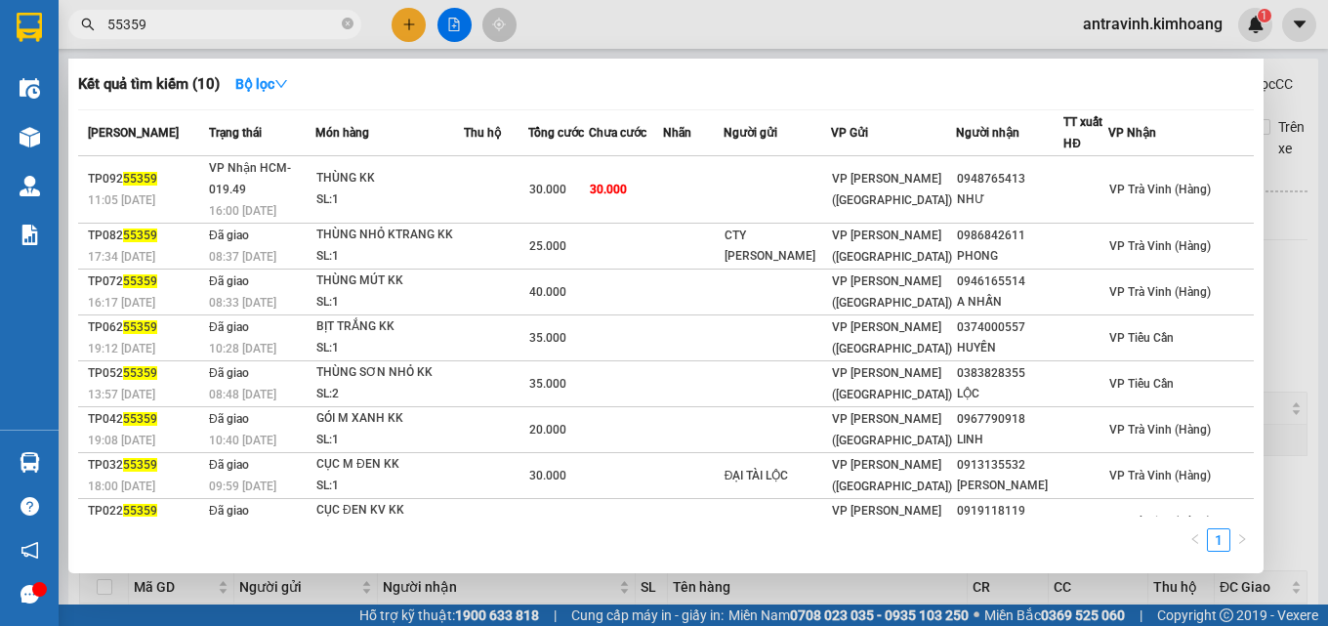
click at [205, 27] on input "55359" at bounding box center [222, 24] width 230 height 21
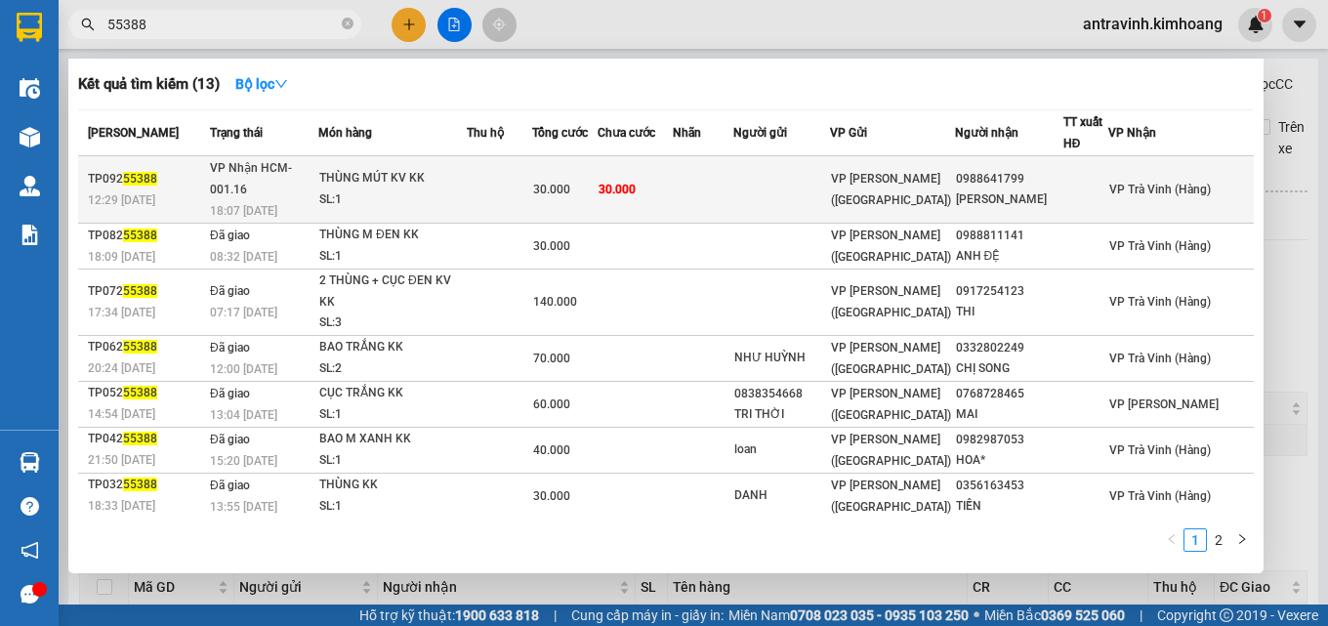
type input "55388"
click at [596, 179] on div "30.000" at bounding box center [564, 189] width 63 height 21
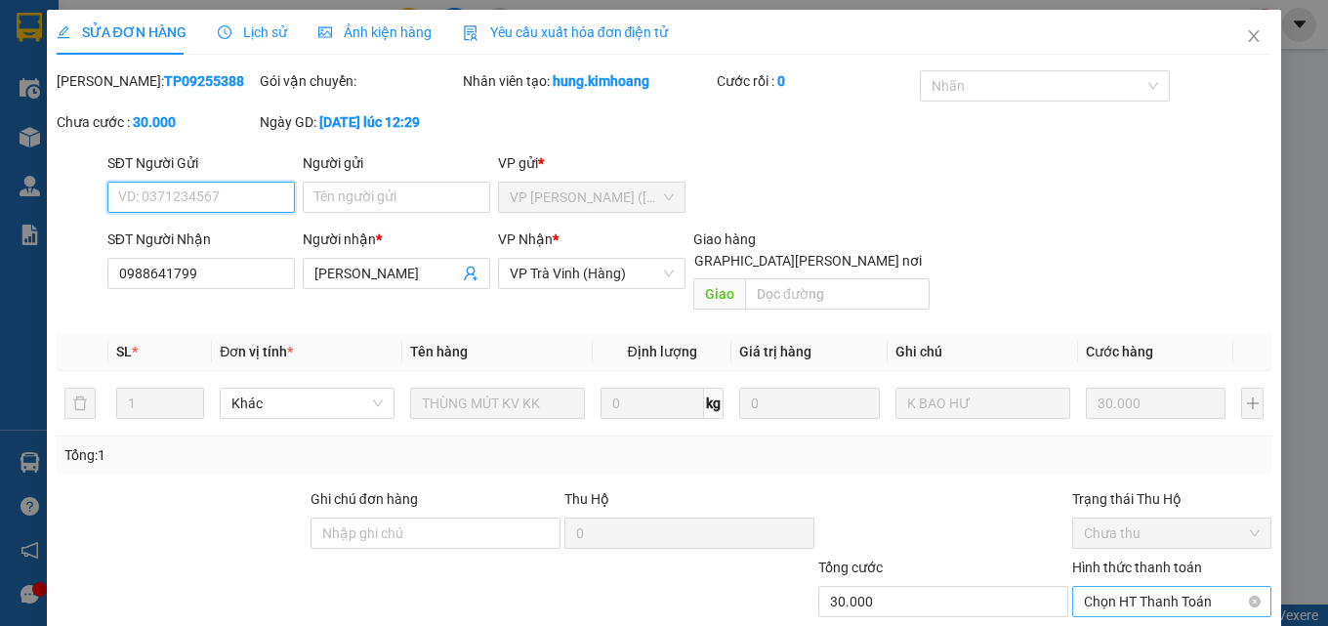
scroll to position [101, 0]
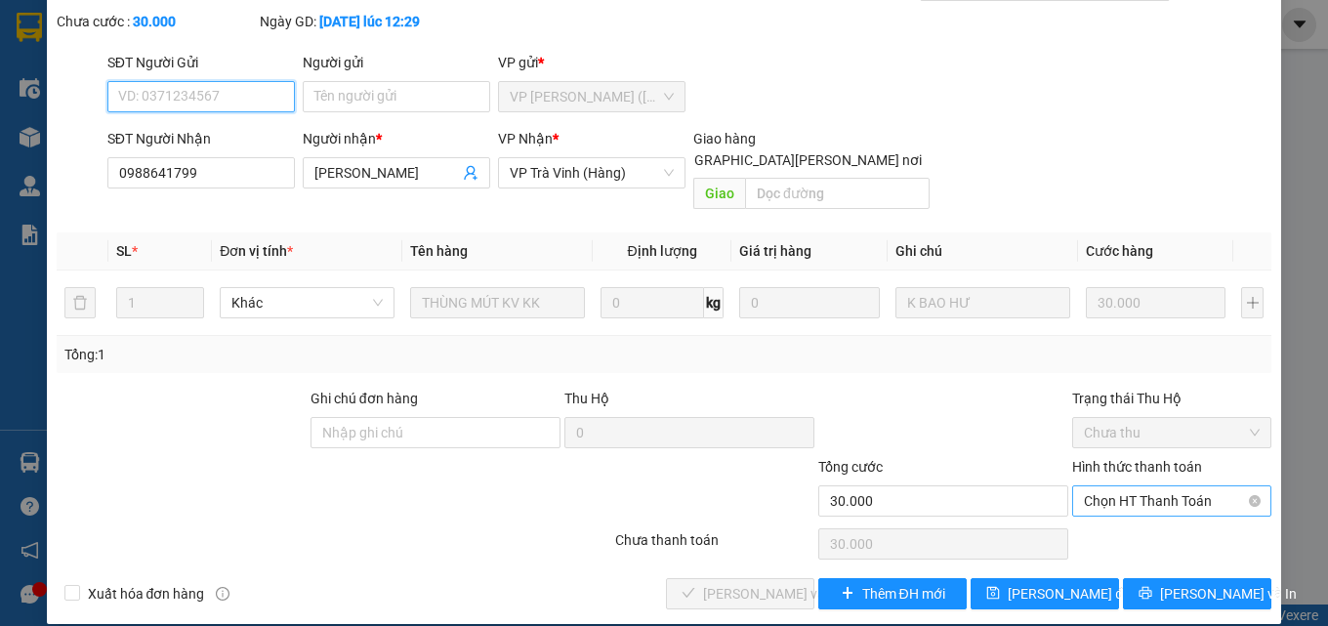
click at [1133, 486] on span "Chọn HT Thanh Toán" at bounding box center [1172, 500] width 176 height 29
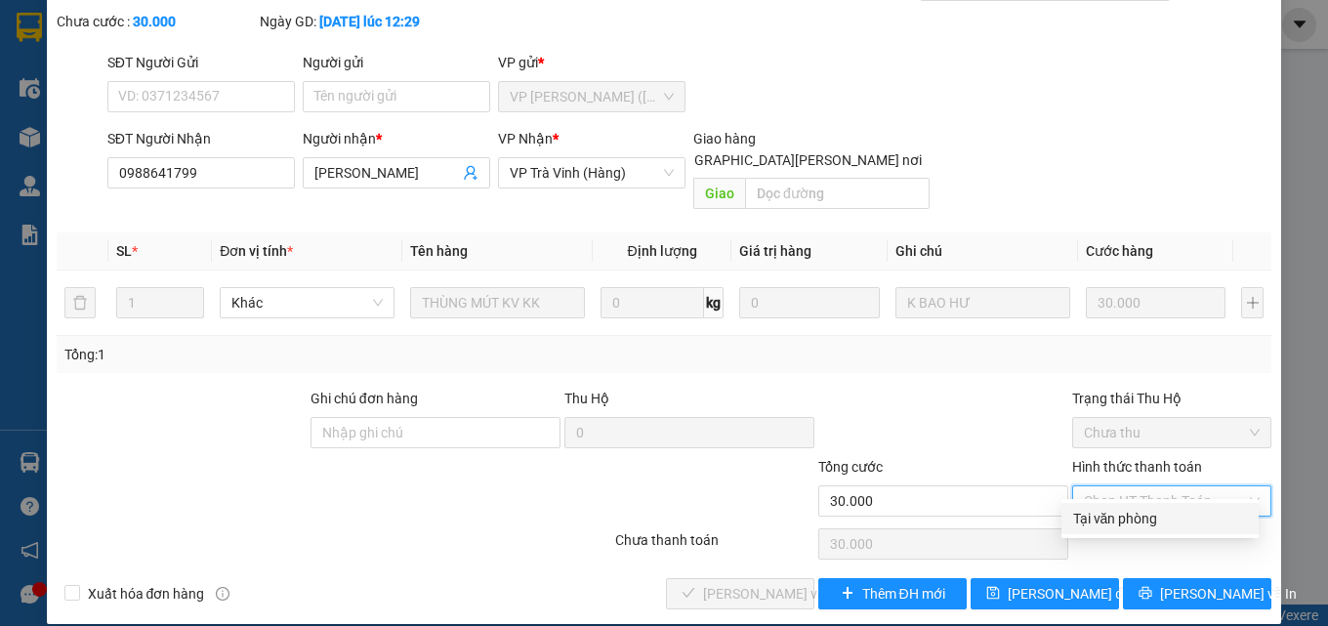
click at [1130, 509] on div "Tại văn phòng" at bounding box center [1160, 518] width 174 height 21
type input "0"
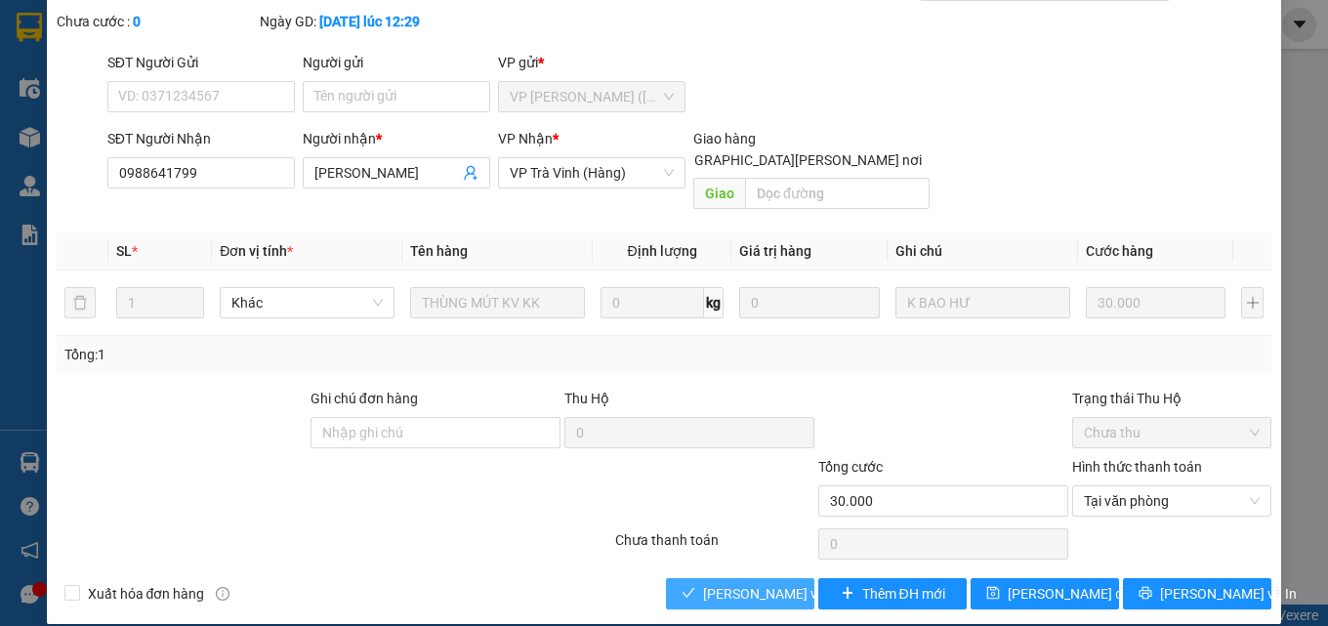
click at [777, 583] on span "[PERSON_NAME] và Giao hàng" at bounding box center [835, 593] width 264 height 21
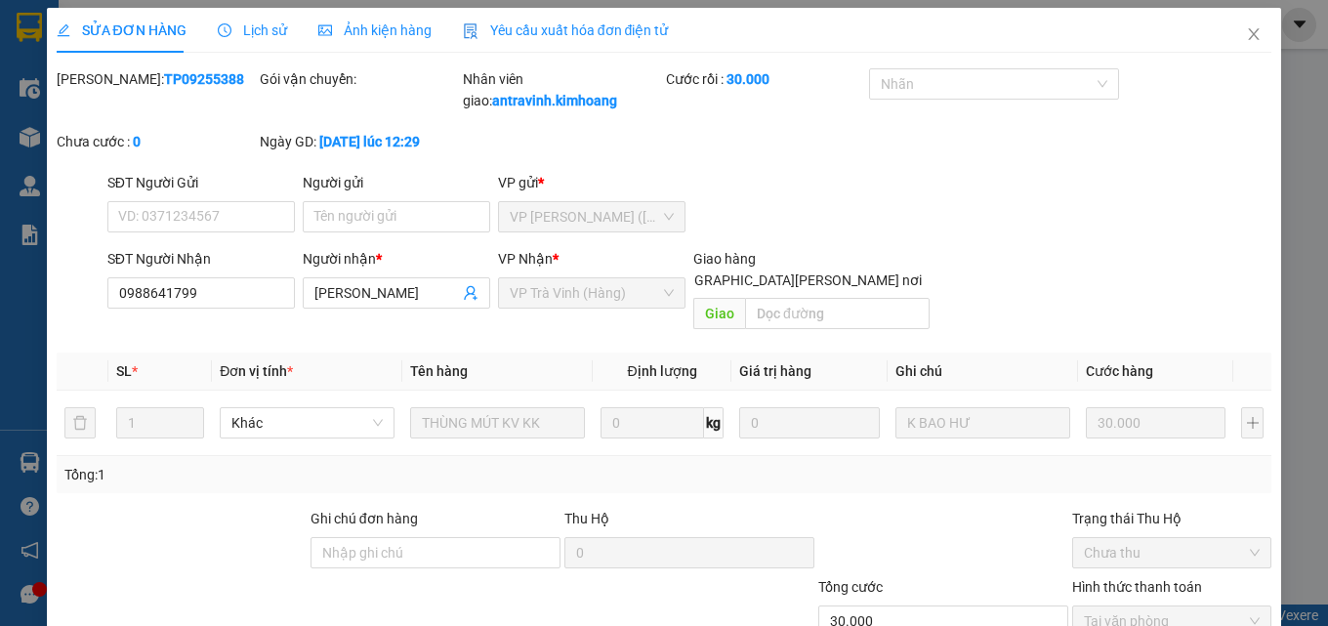
scroll to position [0, 0]
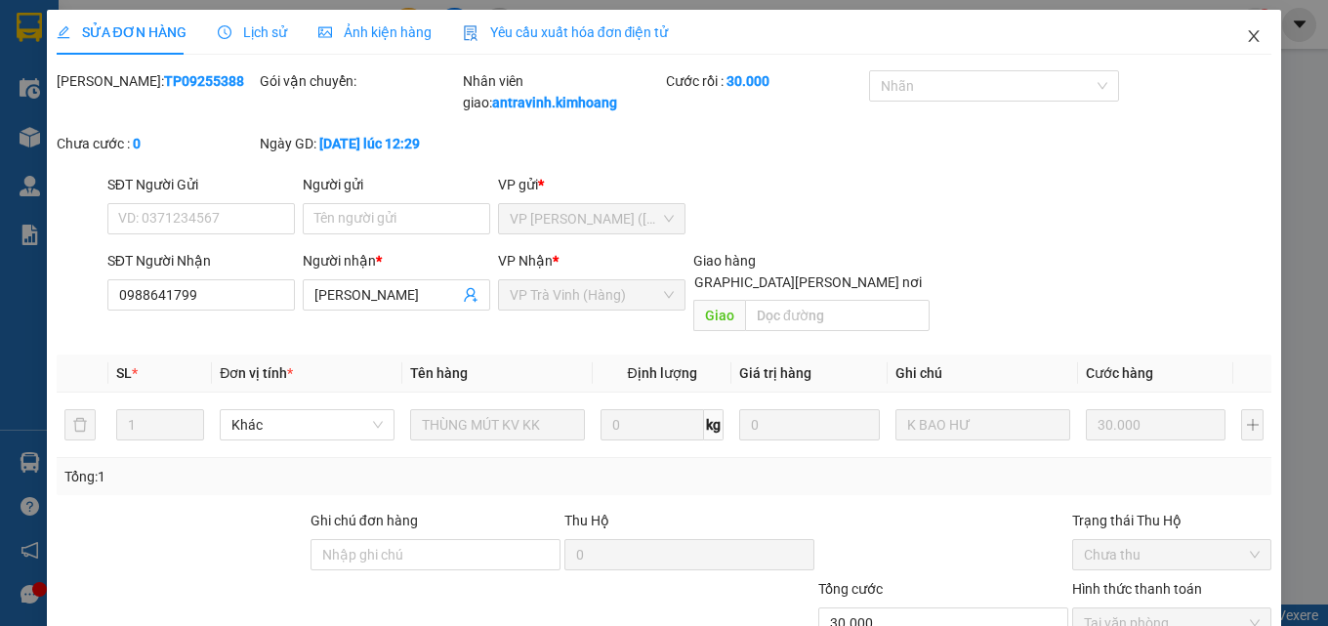
click at [1249, 41] on icon "close" at bounding box center [1254, 36] width 11 height 12
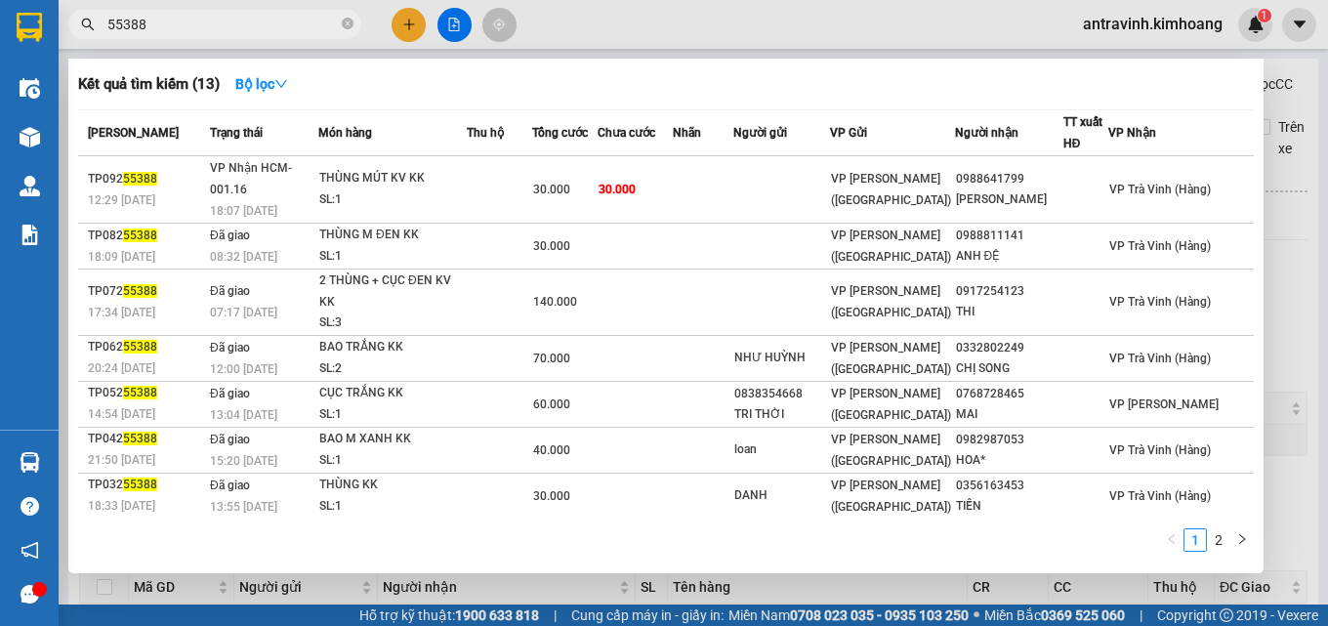
click at [229, 24] on input "55388" at bounding box center [222, 24] width 230 height 21
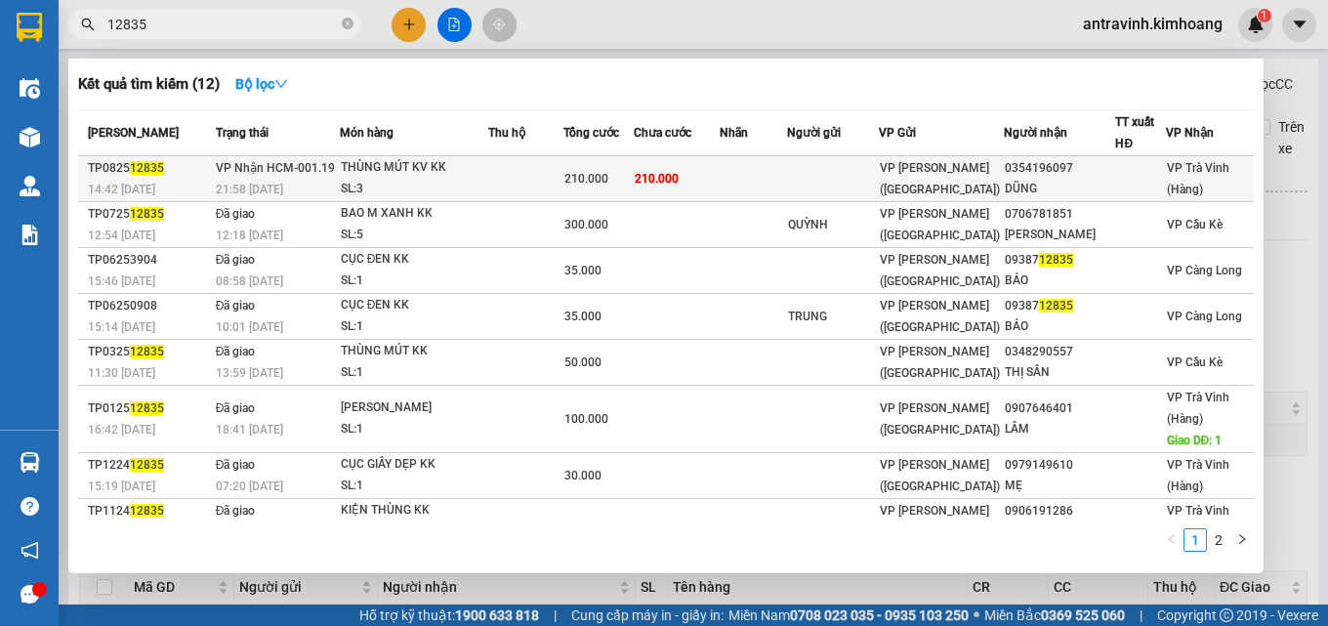
type input "12835"
click at [588, 183] on span "210.000" at bounding box center [586, 179] width 44 height 14
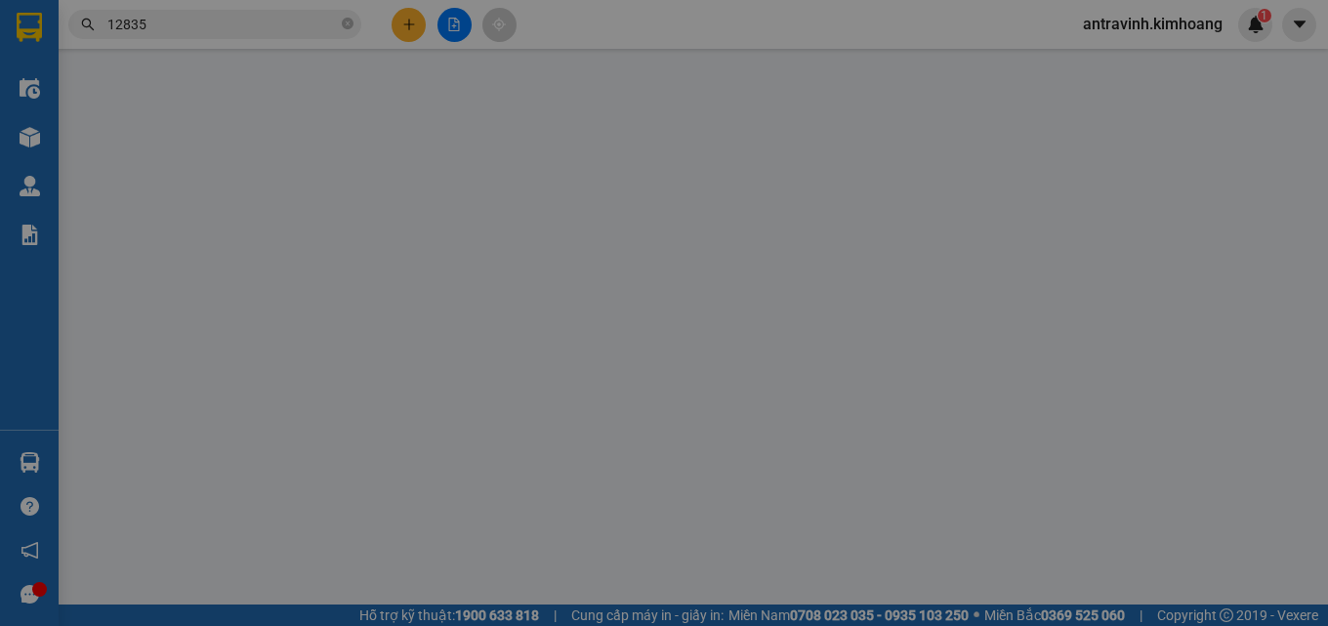
type input "0354196097"
type input "DŨNG"
type input "210.000"
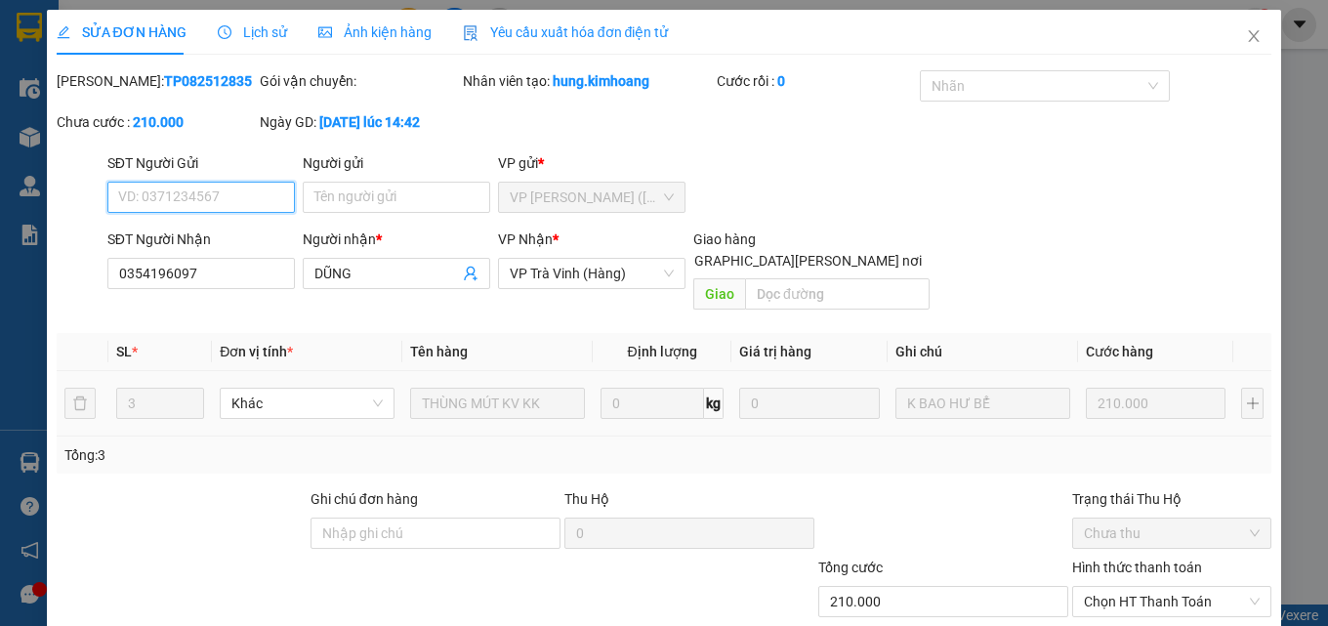
scroll to position [101, 0]
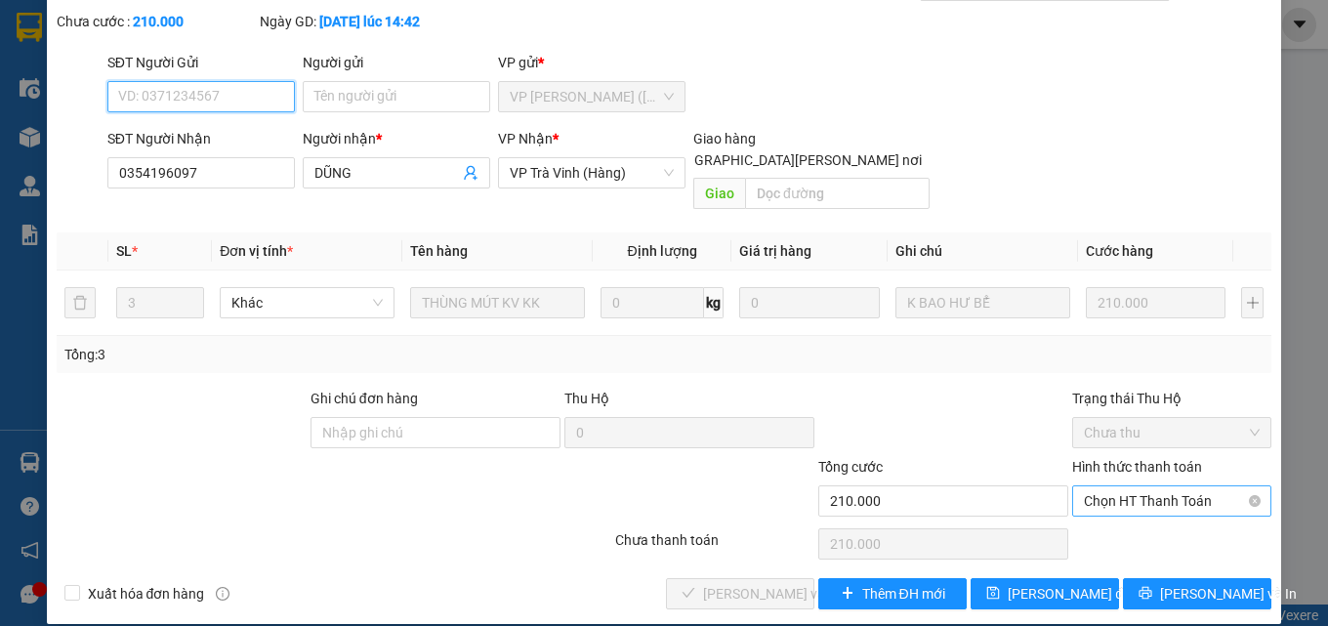
click at [1104, 486] on span "Chọn HT Thanh Toán" at bounding box center [1172, 500] width 176 height 29
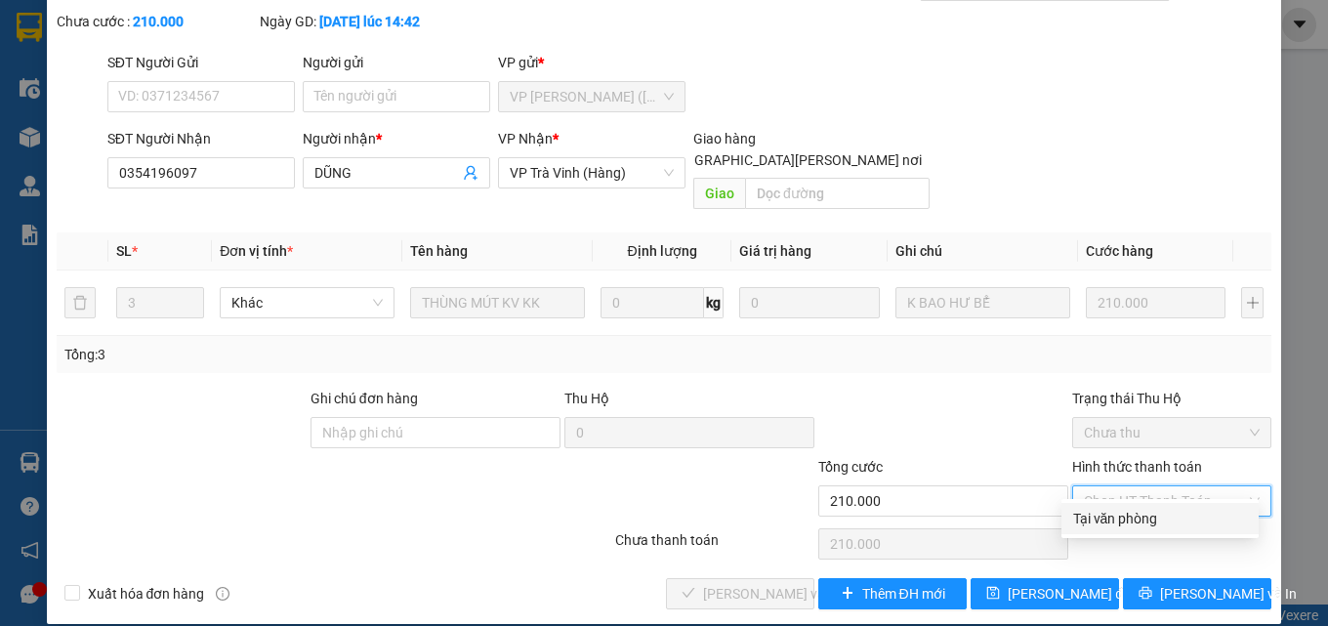
click at [1112, 525] on div "Tại văn phòng" at bounding box center [1160, 518] width 174 height 21
type input "0"
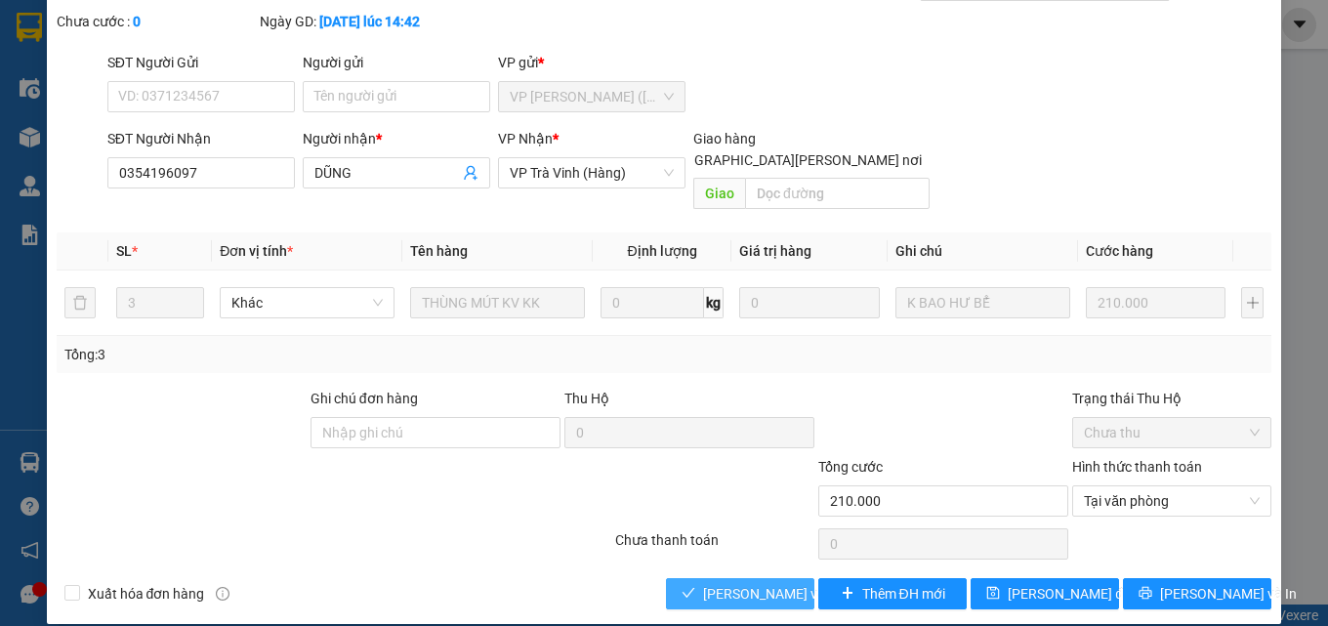
click at [741, 583] on span "[PERSON_NAME] và Giao hàng" at bounding box center [835, 593] width 264 height 21
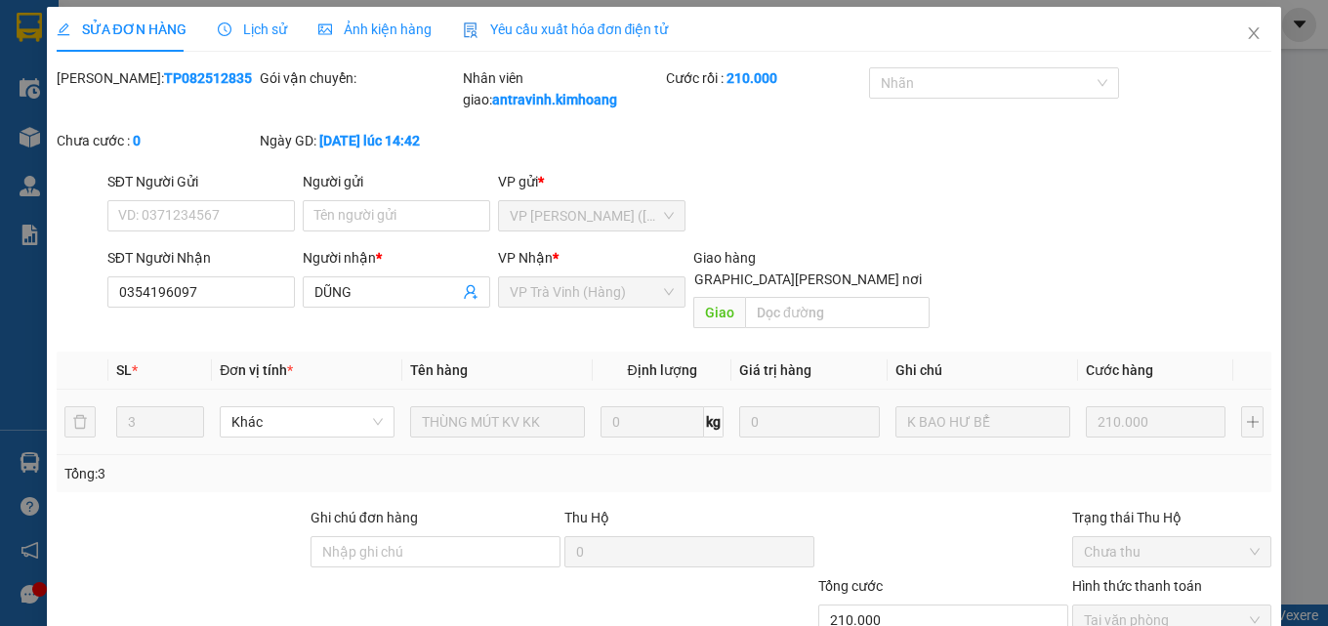
scroll to position [0, 0]
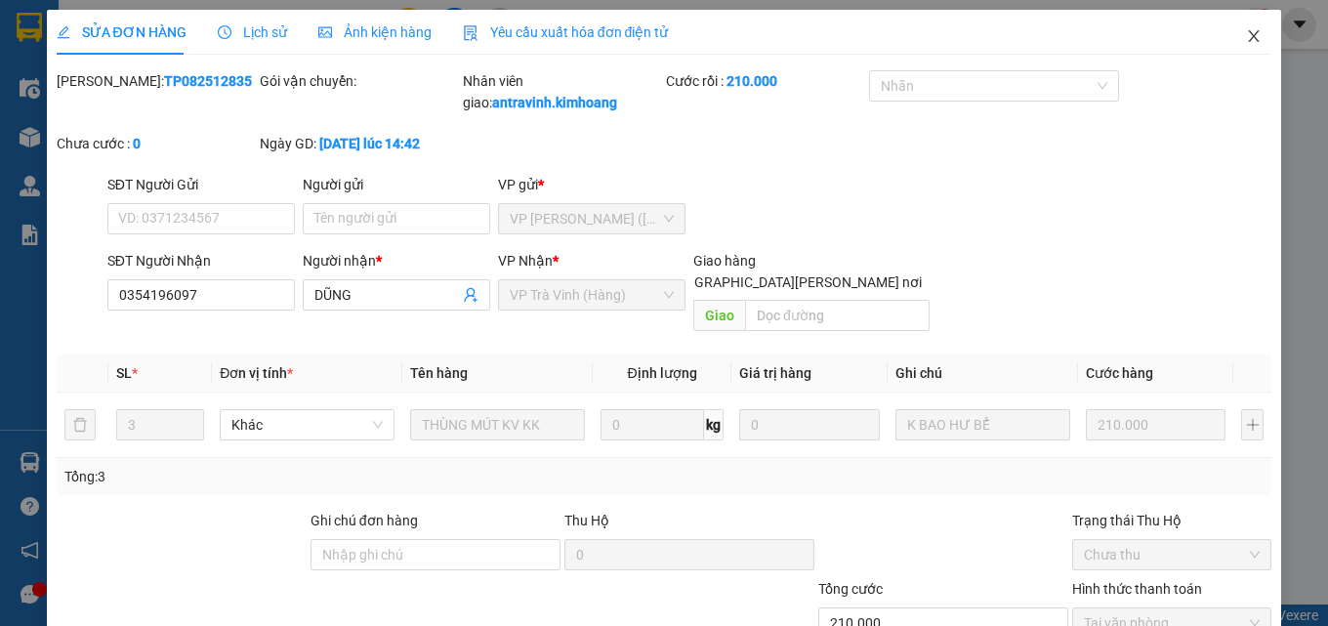
click at [1246, 41] on icon "close" at bounding box center [1254, 36] width 16 height 16
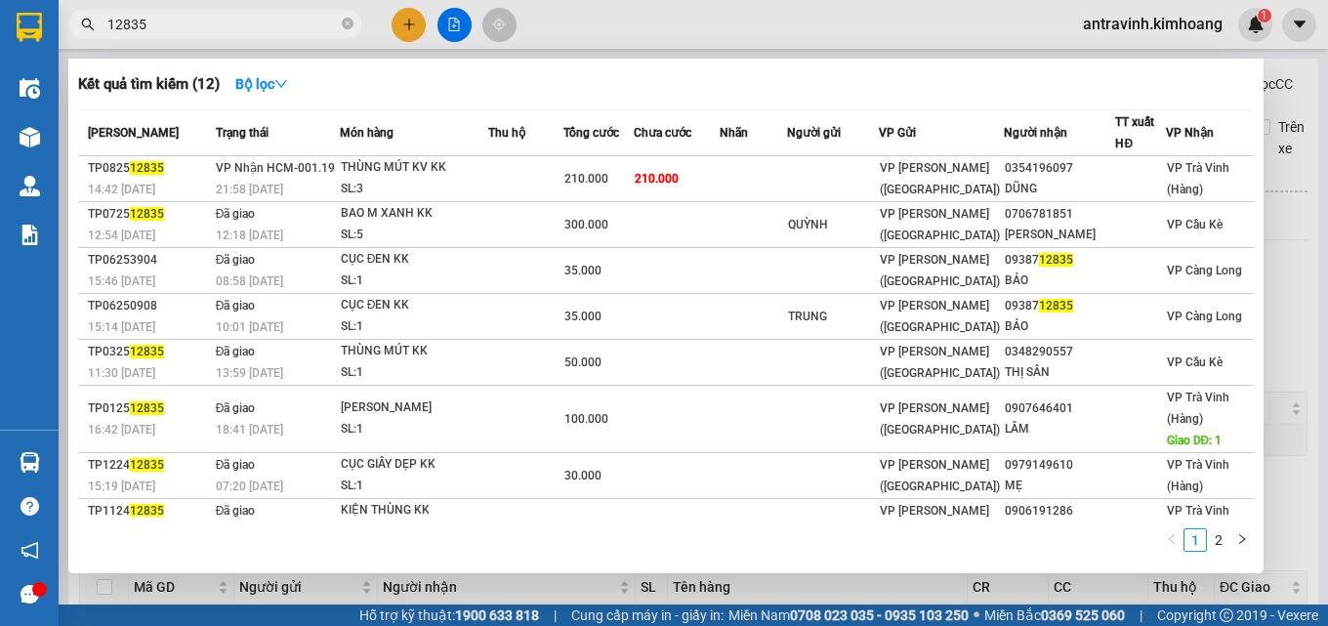
click at [250, 26] on input "12835" at bounding box center [222, 24] width 230 height 21
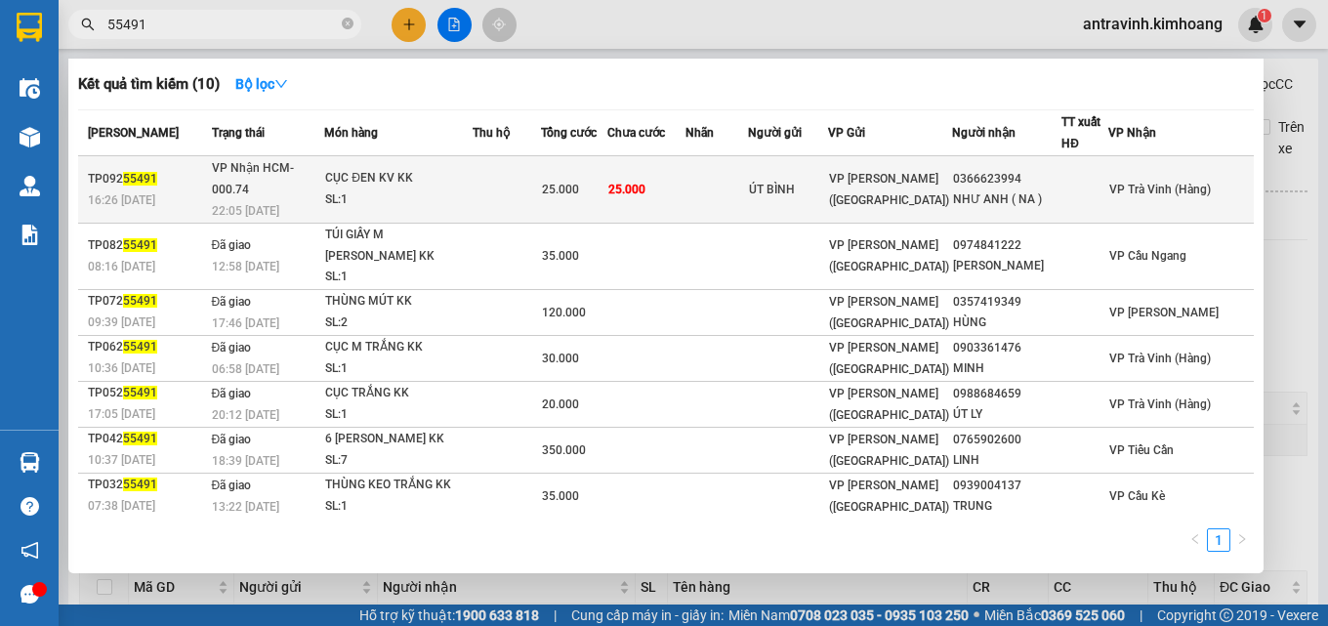
type input "55491"
click at [595, 188] on div "25.000" at bounding box center [574, 189] width 64 height 21
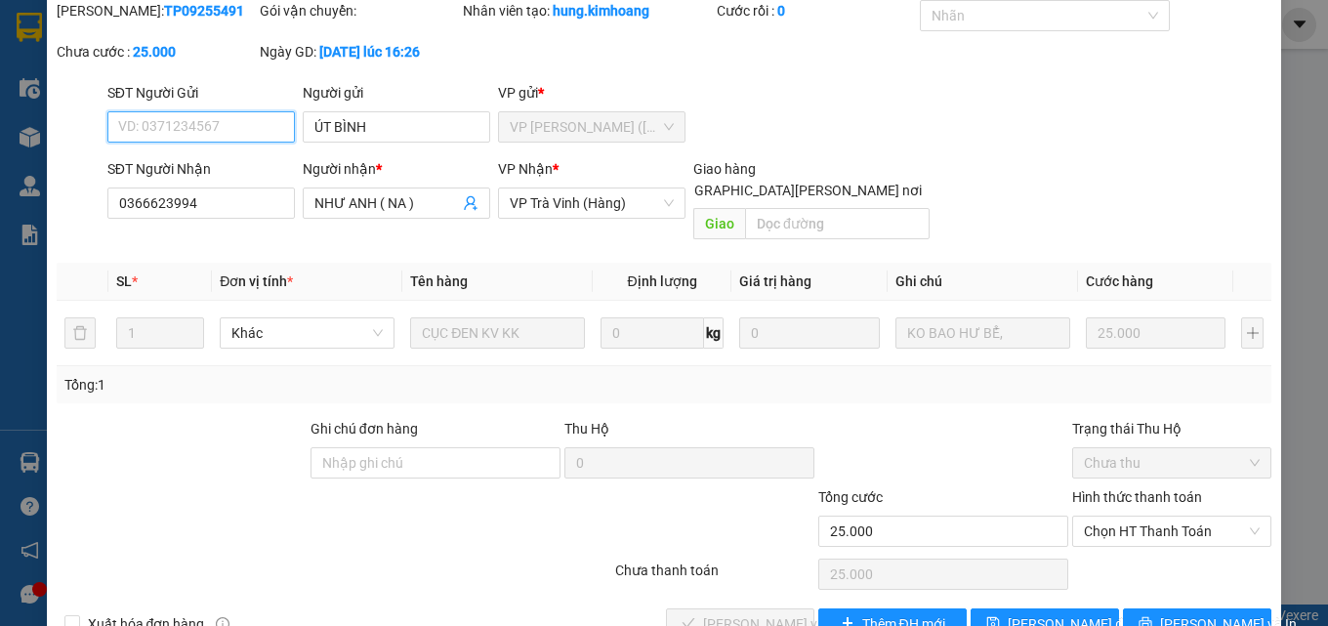
scroll to position [101, 0]
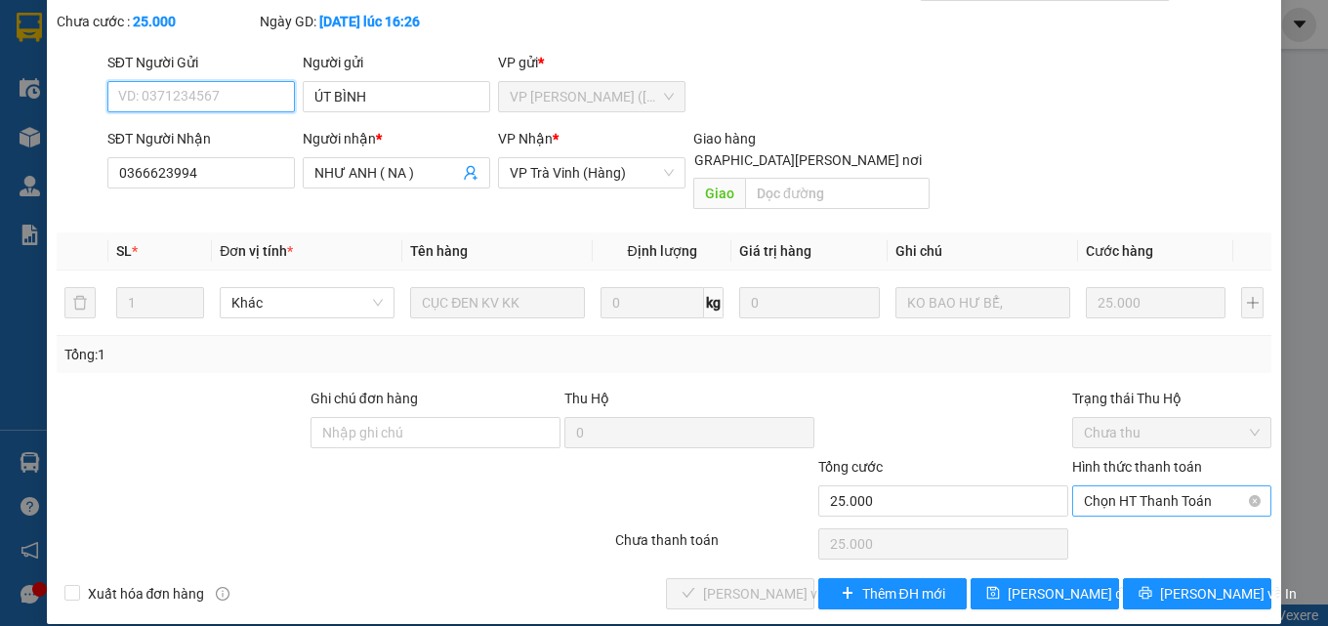
click at [1094, 486] on span "Chọn HT Thanh Toán" at bounding box center [1172, 500] width 176 height 29
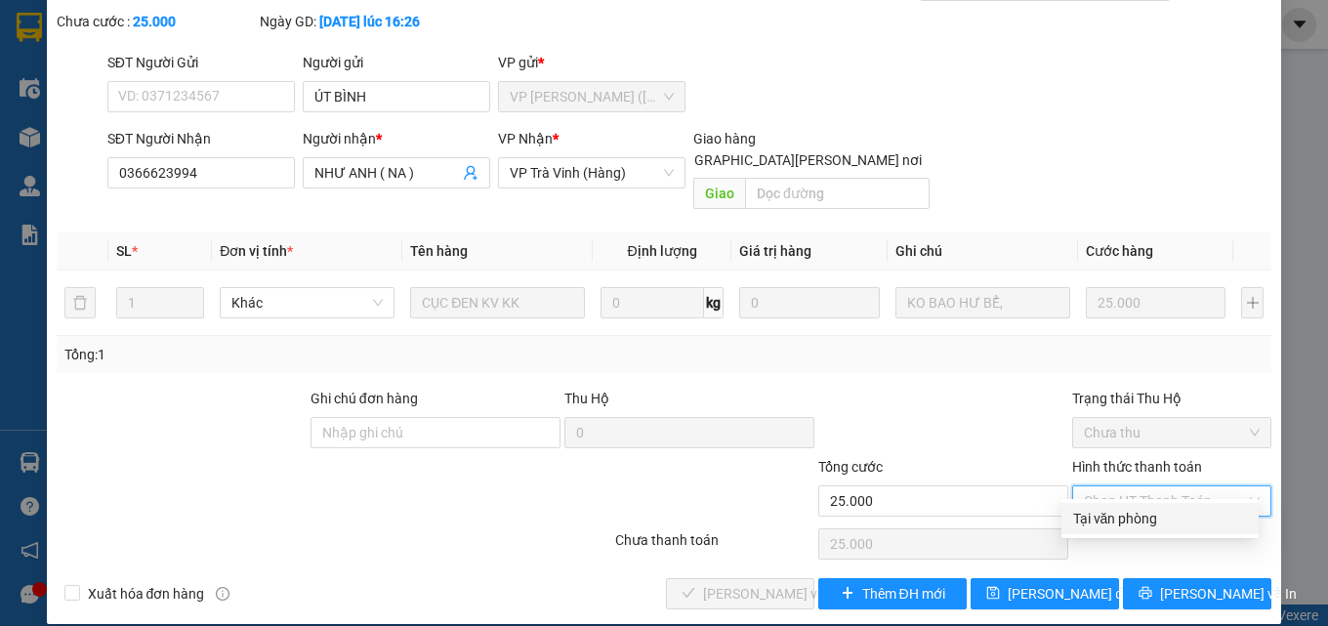
click at [1089, 519] on div "Tại văn phòng" at bounding box center [1160, 518] width 174 height 21
type input "0"
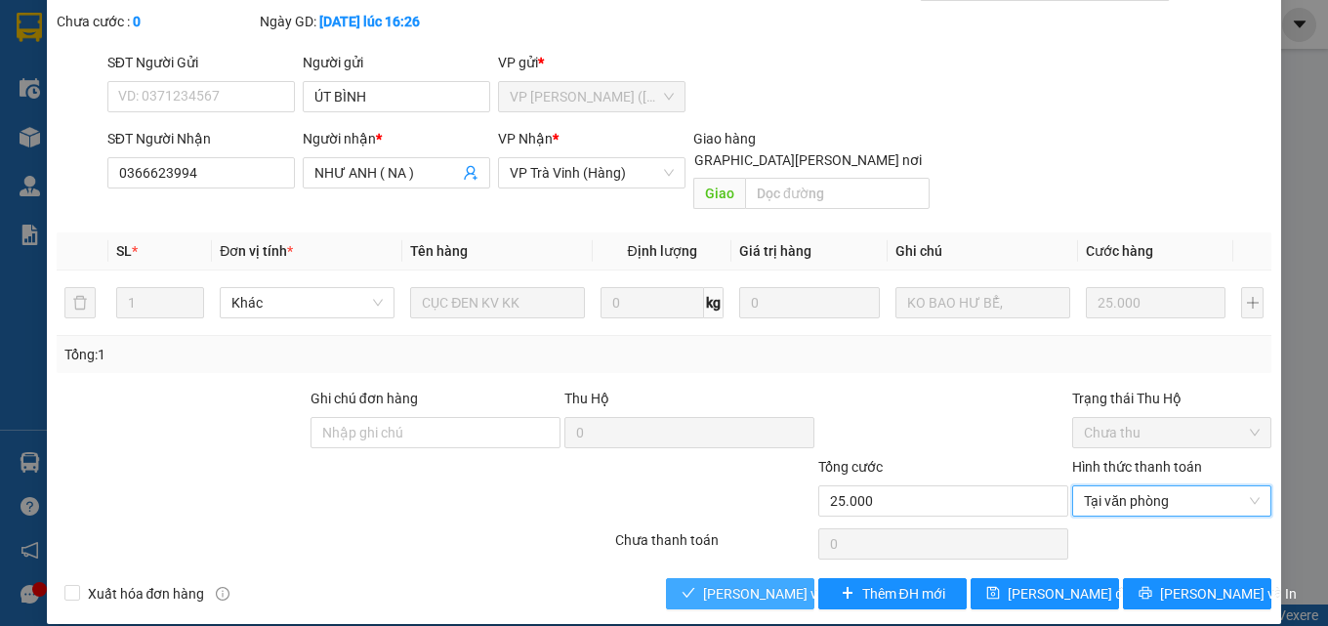
click at [735, 583] on span "[PERSON_NAME] và Giao hàng" at bounding box center [835, 593] width 264 height 21
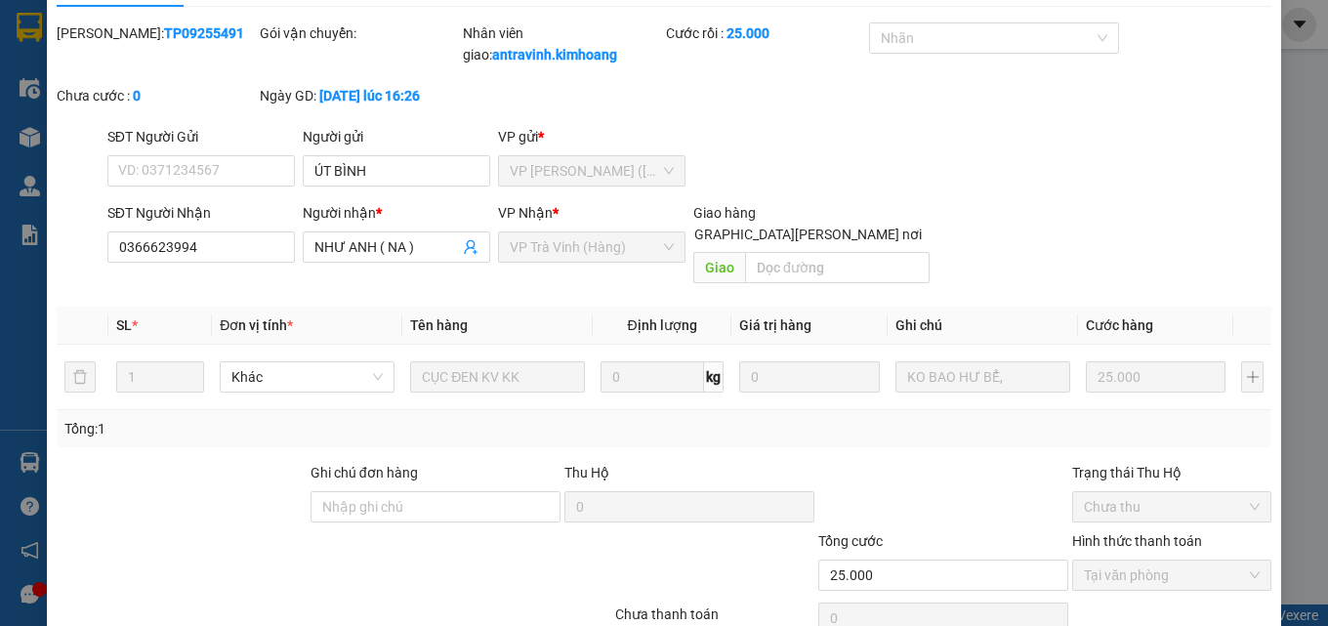
scroll to position [0, 0]
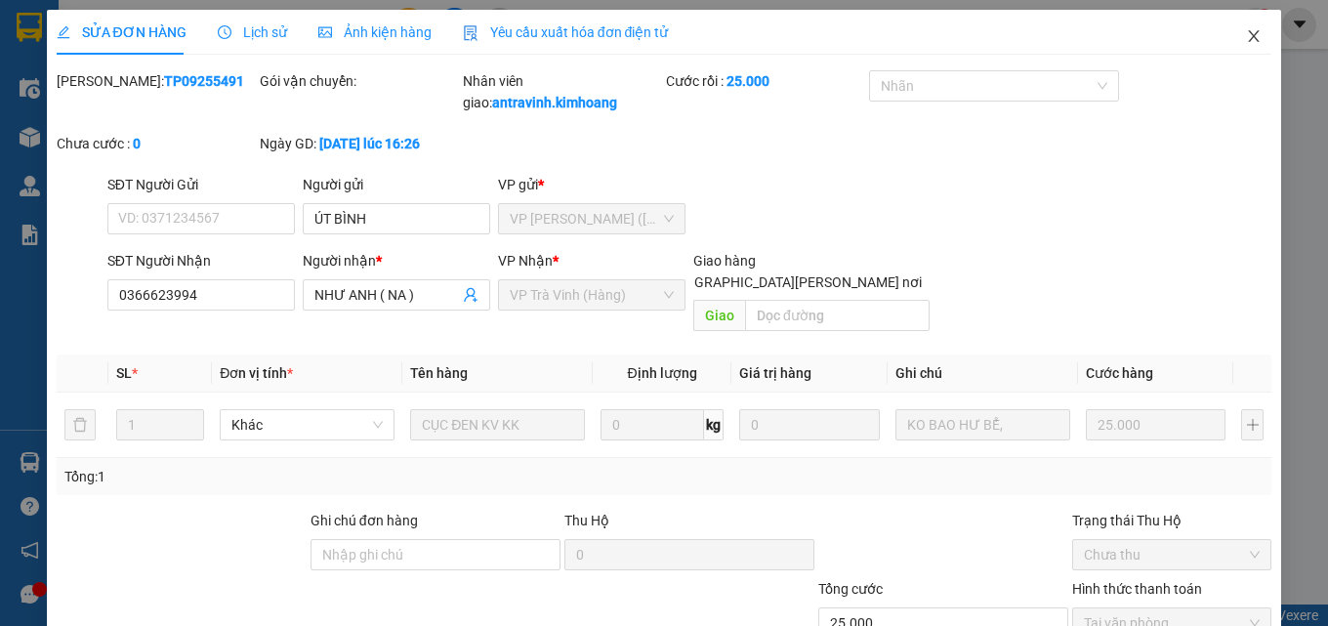
click at [1249, 39] on icon "close" at bounding box center [1254, 36] width 11 height 12
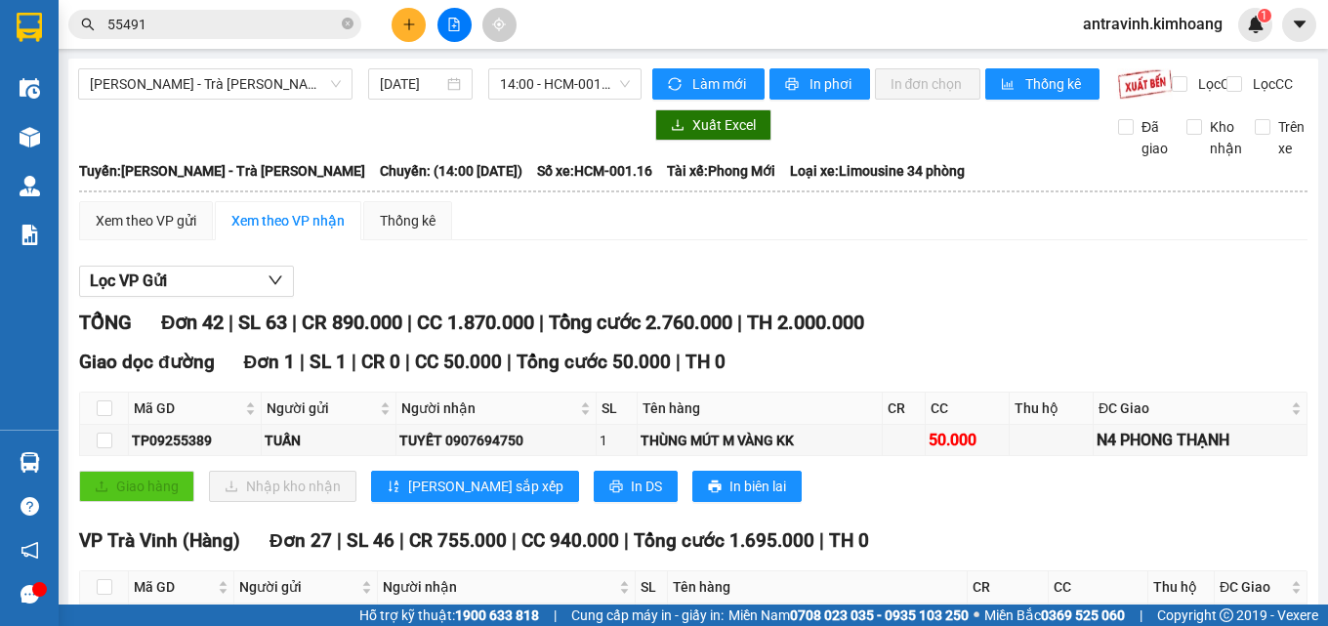
click at [269, 31] on input "55491" at bounding box center [222, 24] width 230 height 21
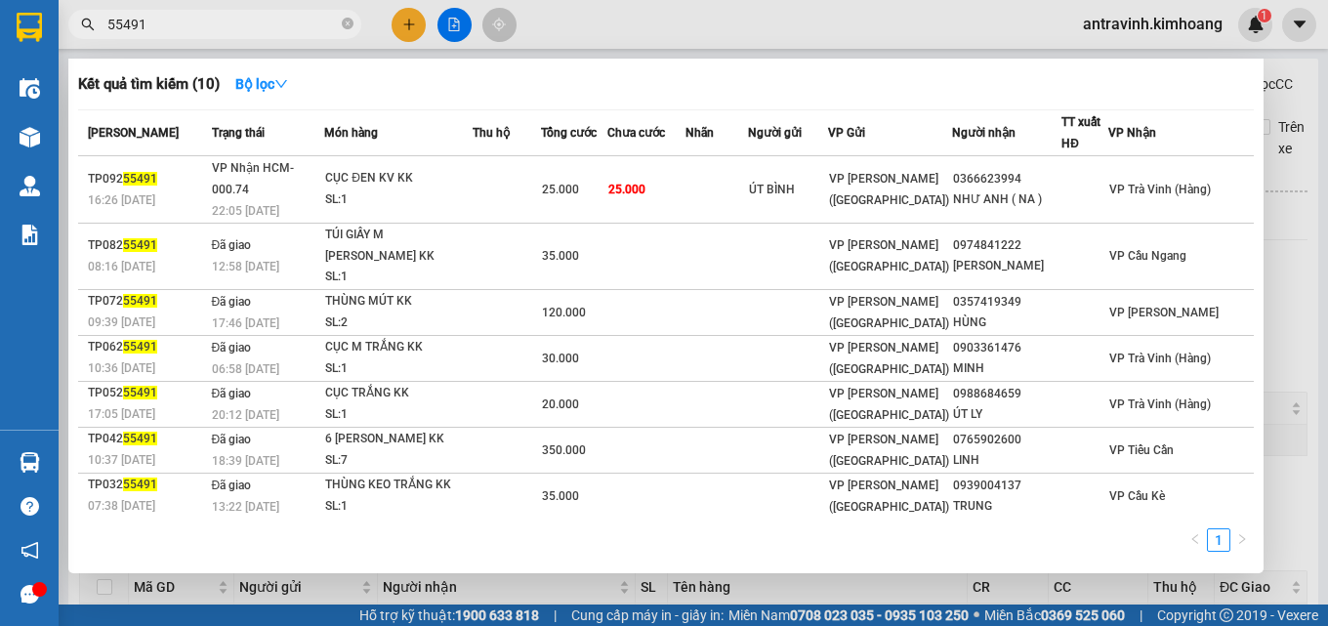
click at [269, 31] on input "55491" at bounding box center [222, 24] width 230 height 21
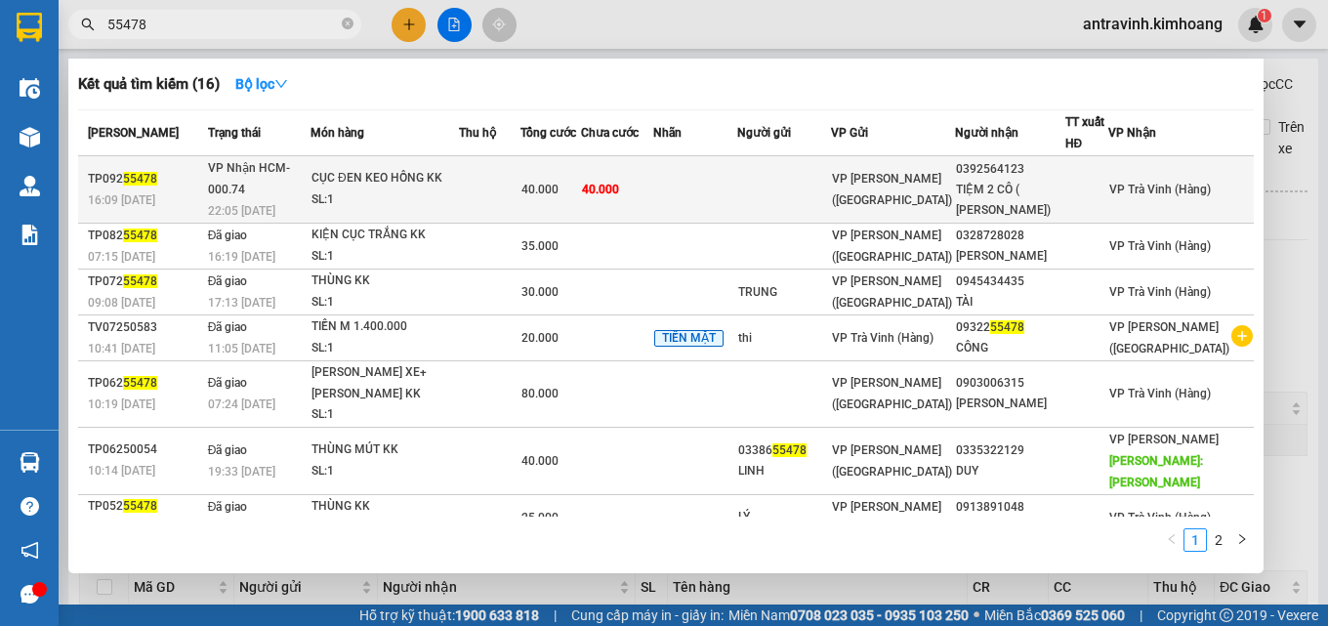
type input "55478"
click at [558, 194] on span "40.000" at bounding box center [539, 190] width 37 height 14
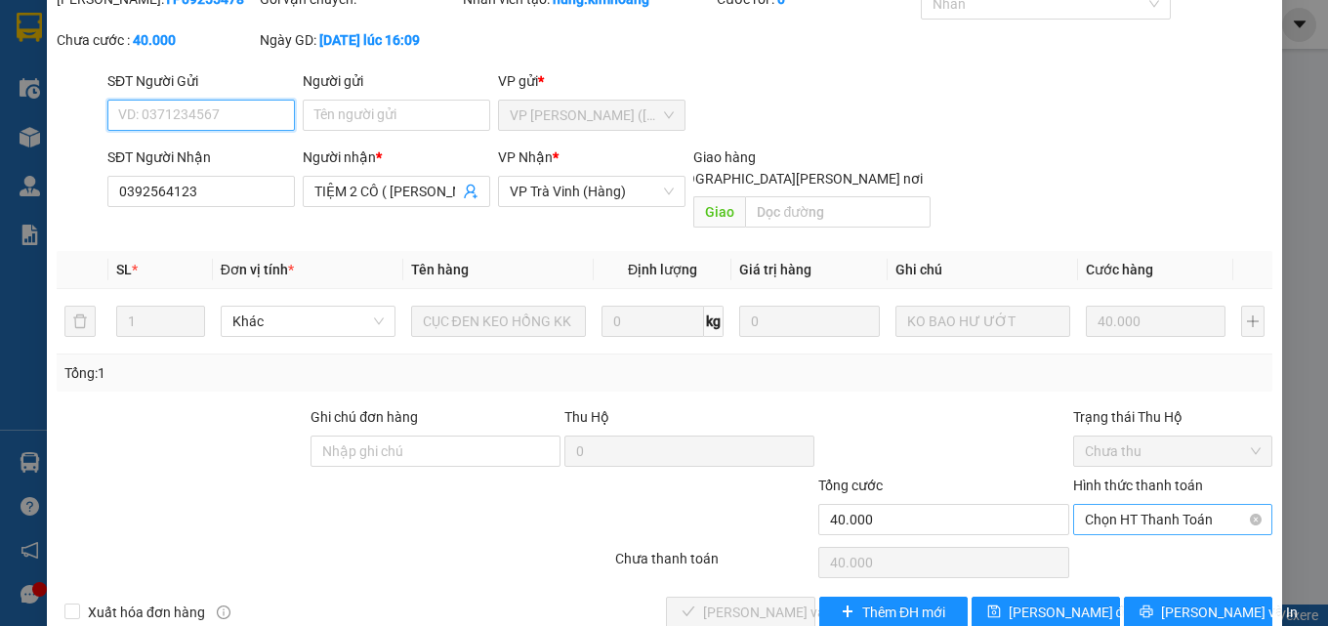
scroll to position [100, 0]
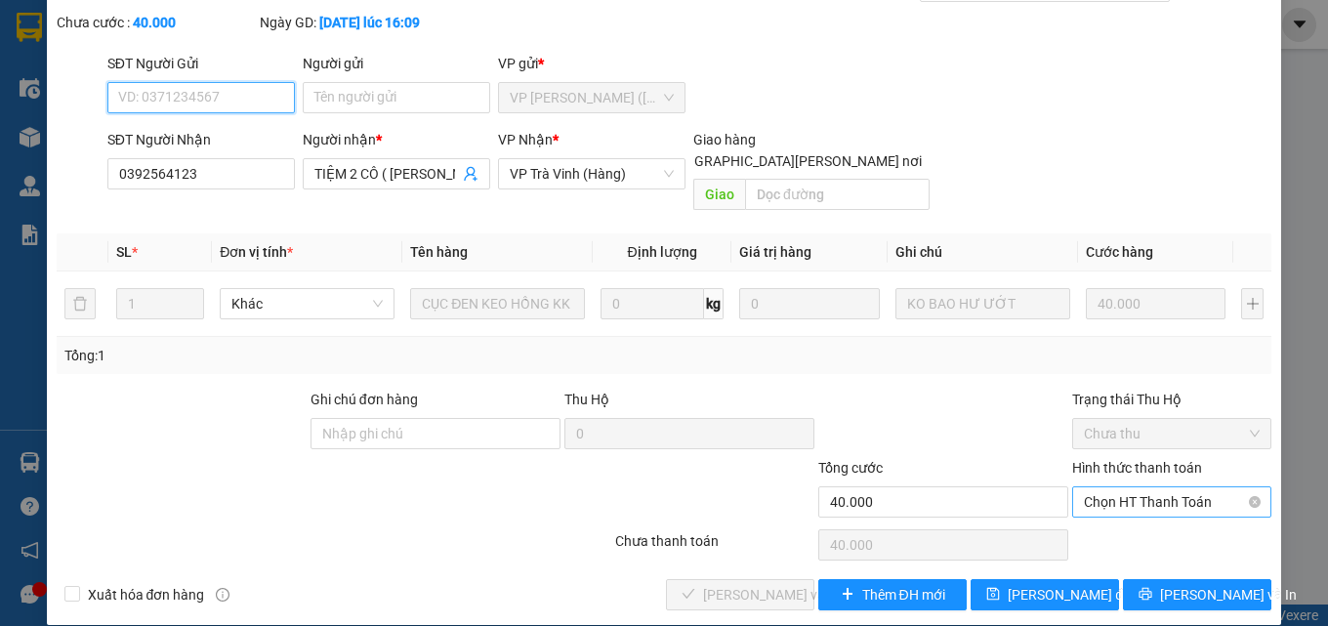
click at [1138, 487] on span "Chọn HT Thanh Toán" at bounding box center [1172, 501] width 176 height 29
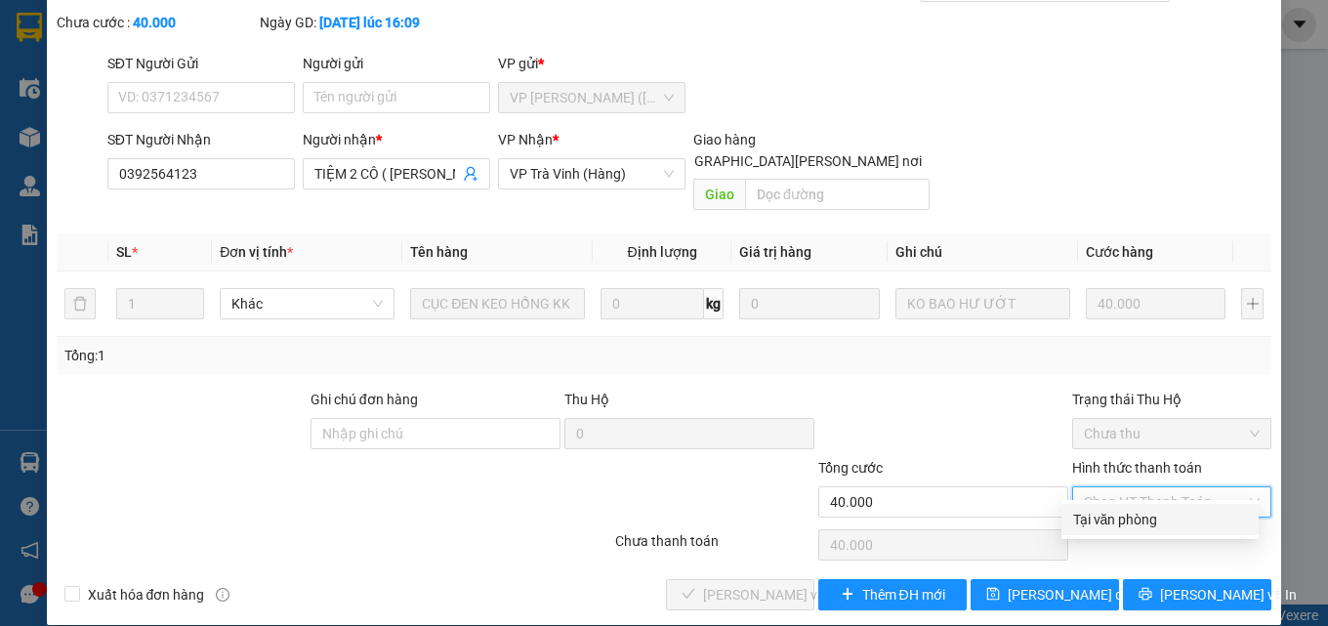
click at [1143, 518] on div "Tại văn phòng" at bounding box center [1160, 519] width 174 height 21
type input "0"
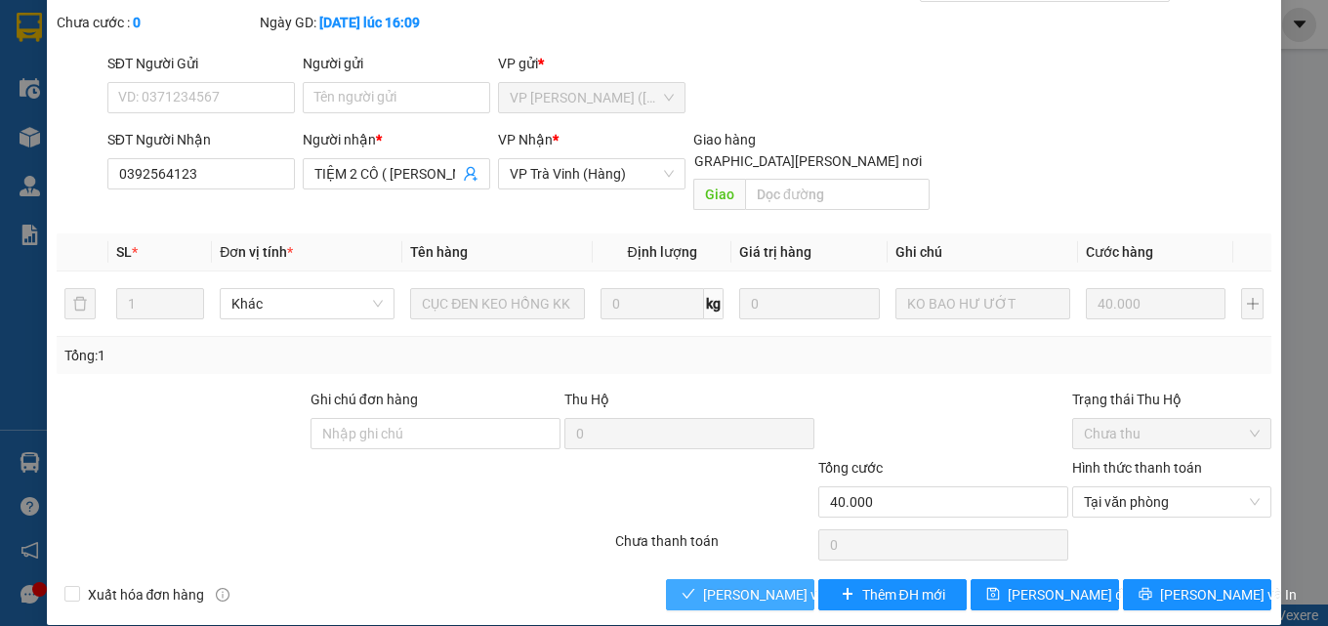
click at [764, 584] on span "[PERSON_NAME] và Giao hàng" at bounding box center [835, 594] width 264 height 21
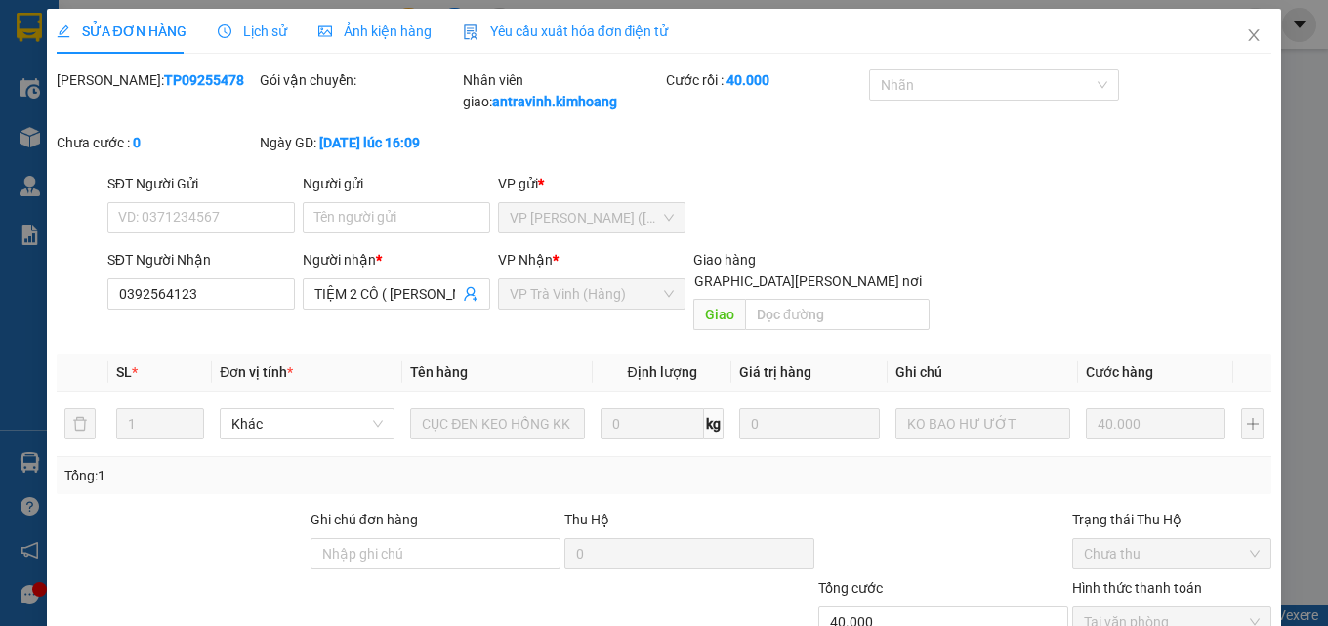
scroll to position [0, 0]
click at [1246, 40] on icon "close" at bounding box center [1254, 36] width 16 height 16
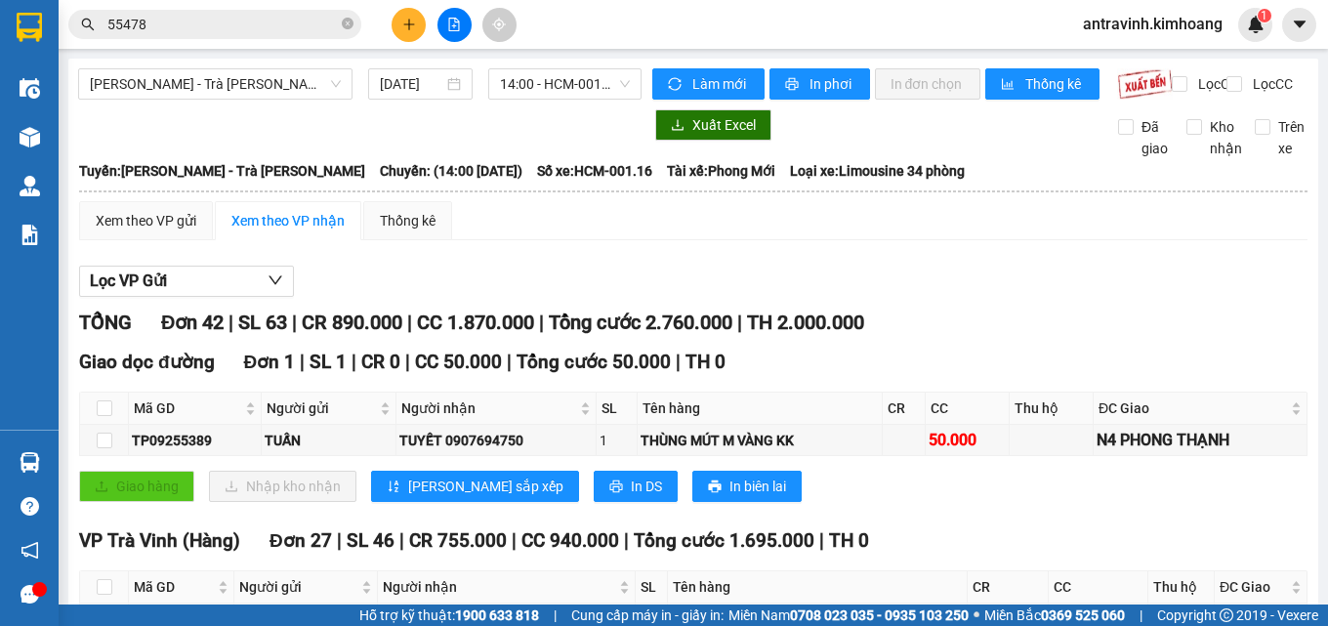
click at [170, 26] on input "55478" at bounding box center [222, 24] width 230 height 21
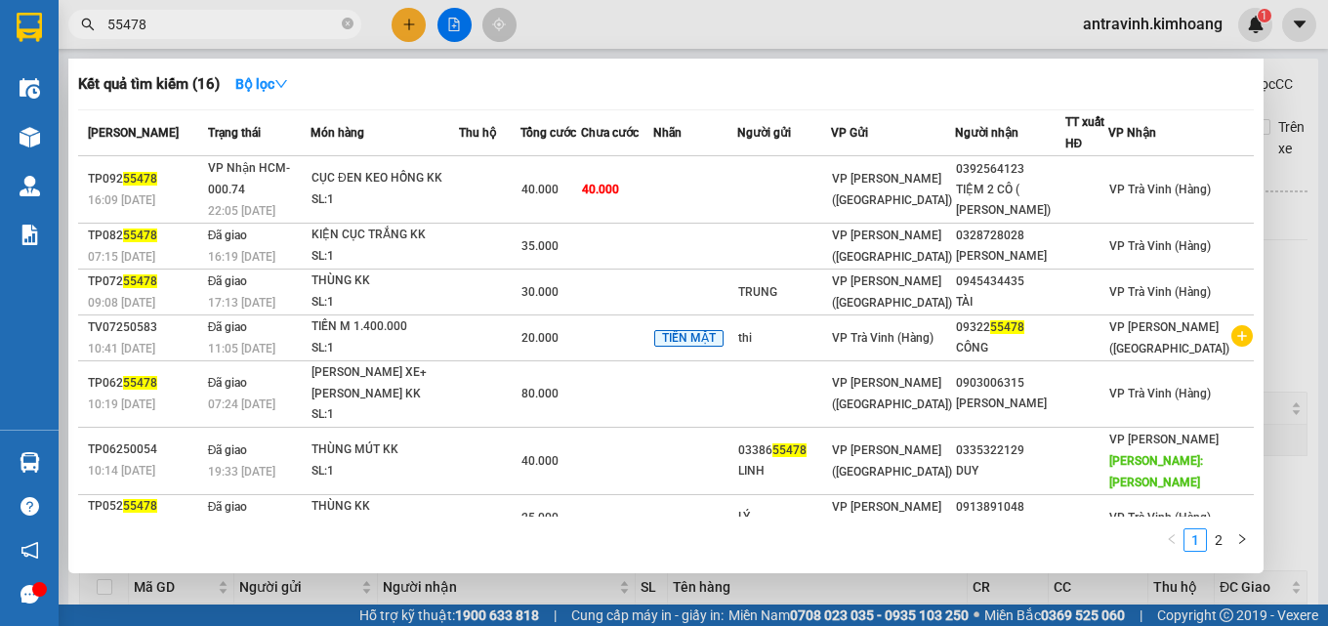
click at [170, 26] on input "55478" at bounding box center [222, 24] width 230 height 21
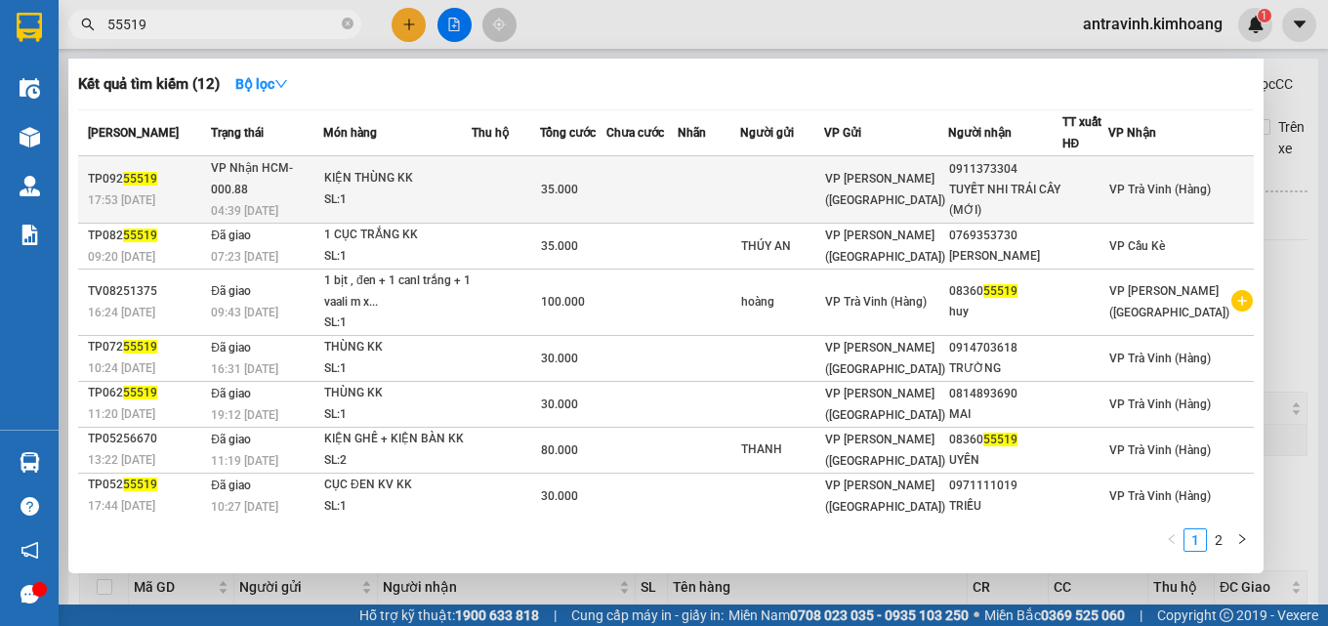
type input "55519"
click at [540, 188] on td at bounding box center [506, 189] width 68 height 67
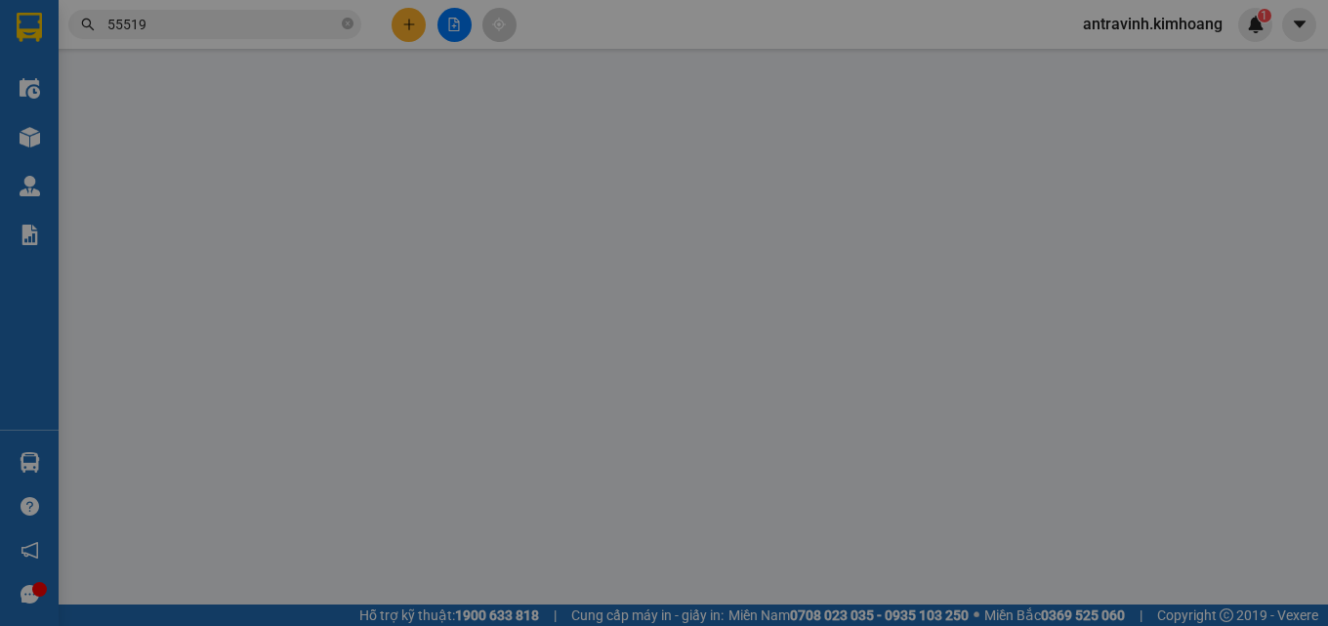
type input "0911373304"
type input "TUYẾT NHI TRÁI CÂY (MỚI)"
type input "35.000"
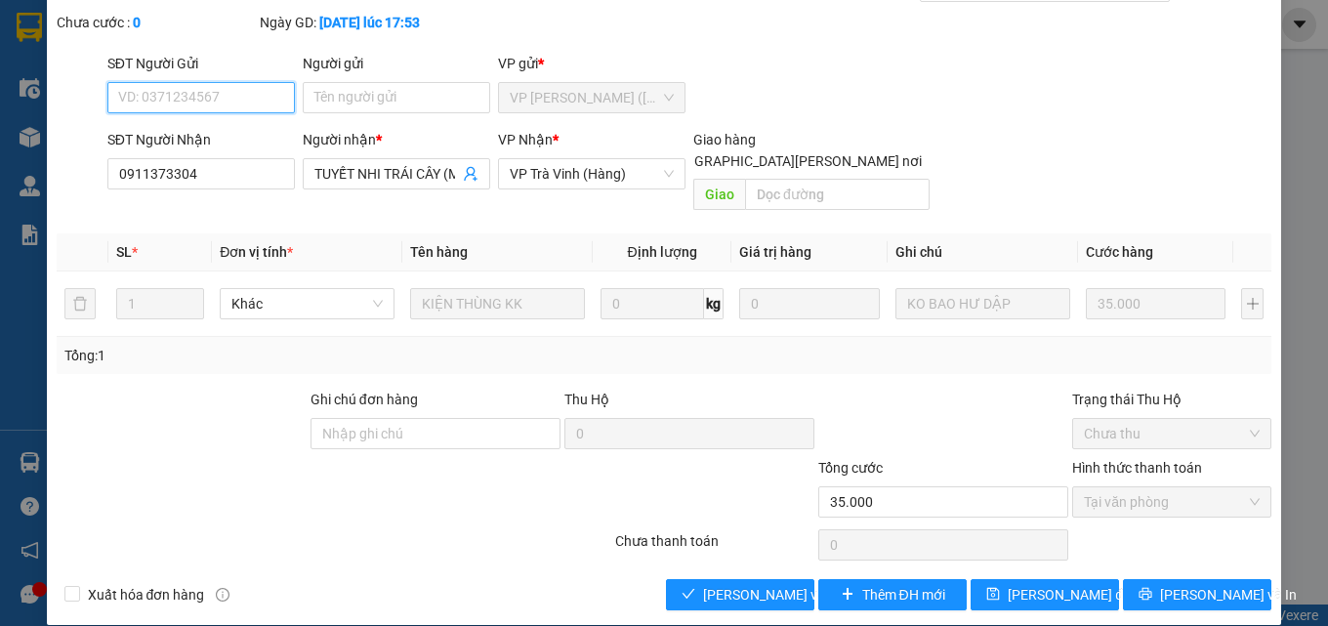
scroll to position [101, 0]
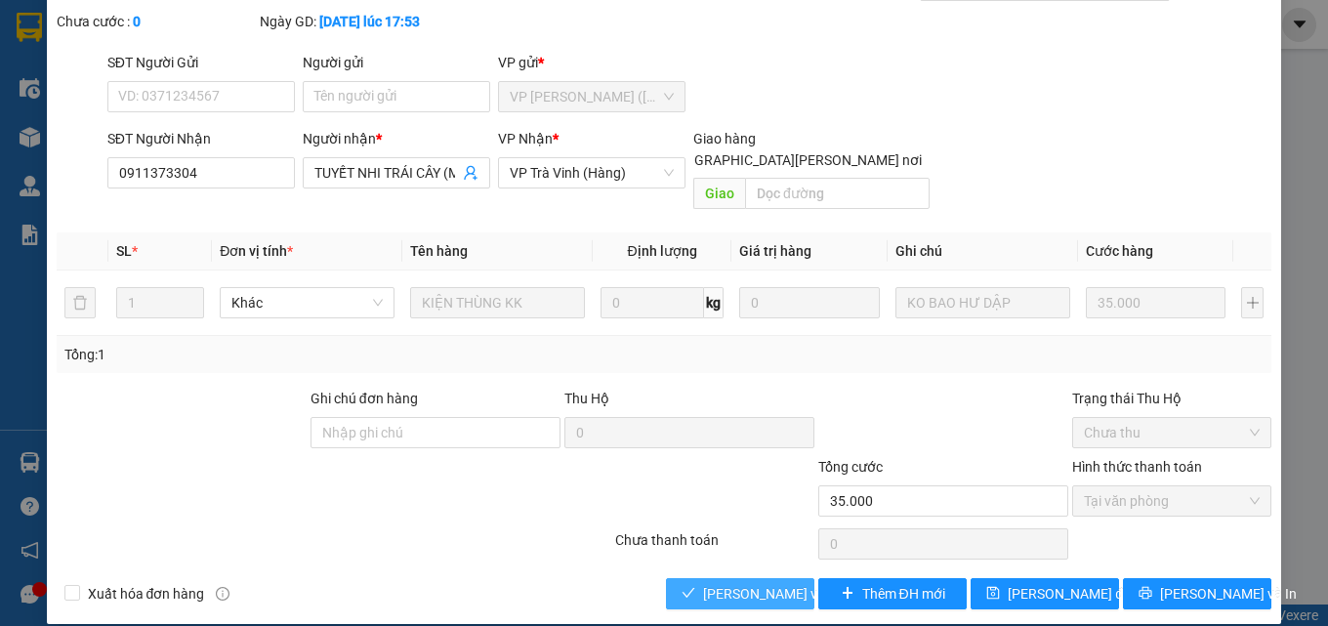
click at [703, 583] on span "[PERSON_NAME] và Giao hàng" at bounding box center [835, 593] width 264 height 21
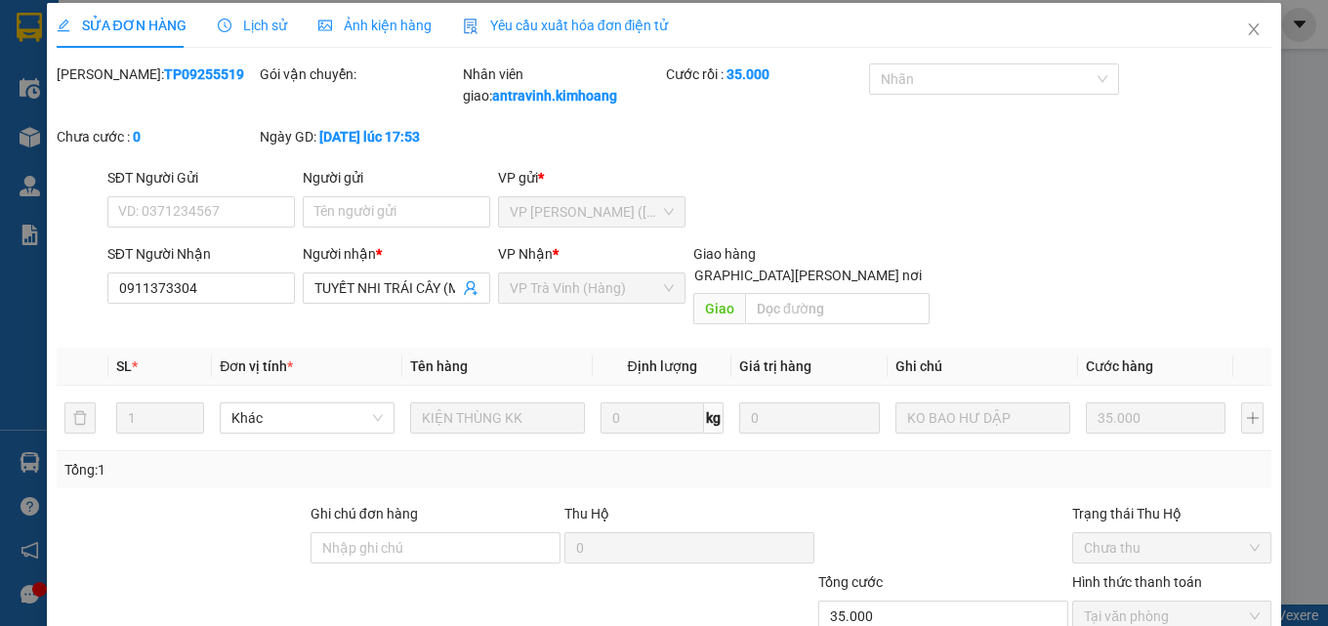
scroll to position [0, 0]
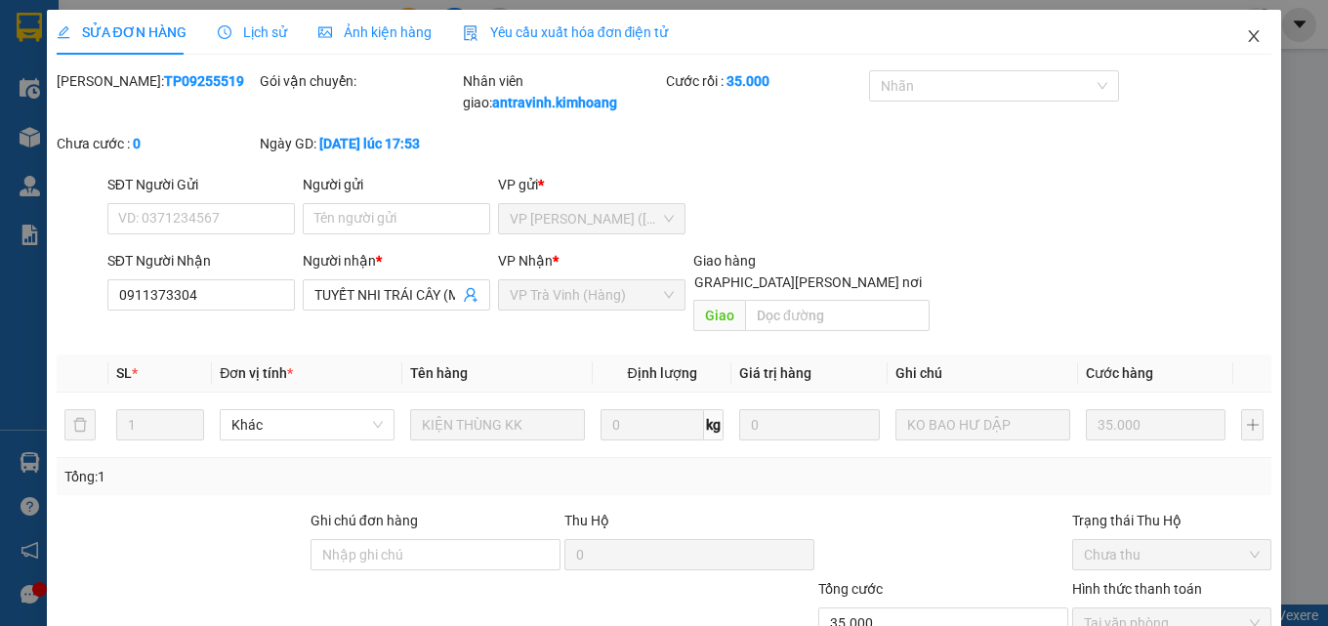
click at [1246, 32] on icon "close" at bounding box center [1254, 36] width 16 height 16
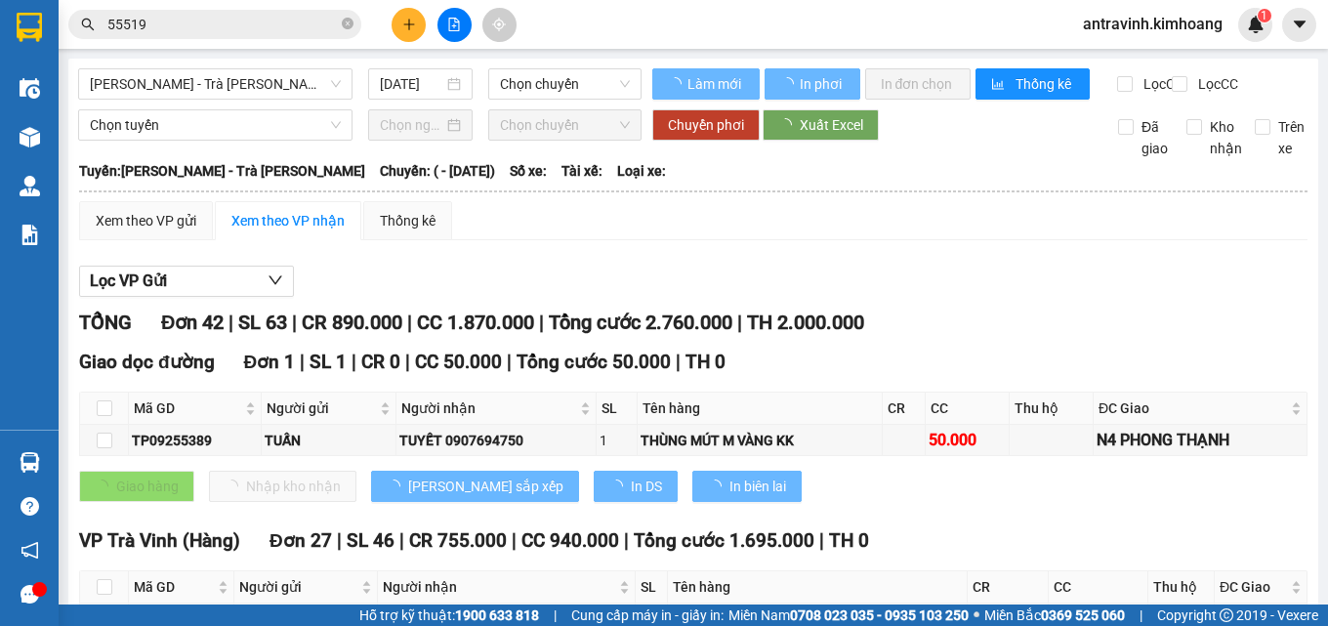
click at [226, 28] on input "55519" at bounding box center [222, 24] width 230 height 21
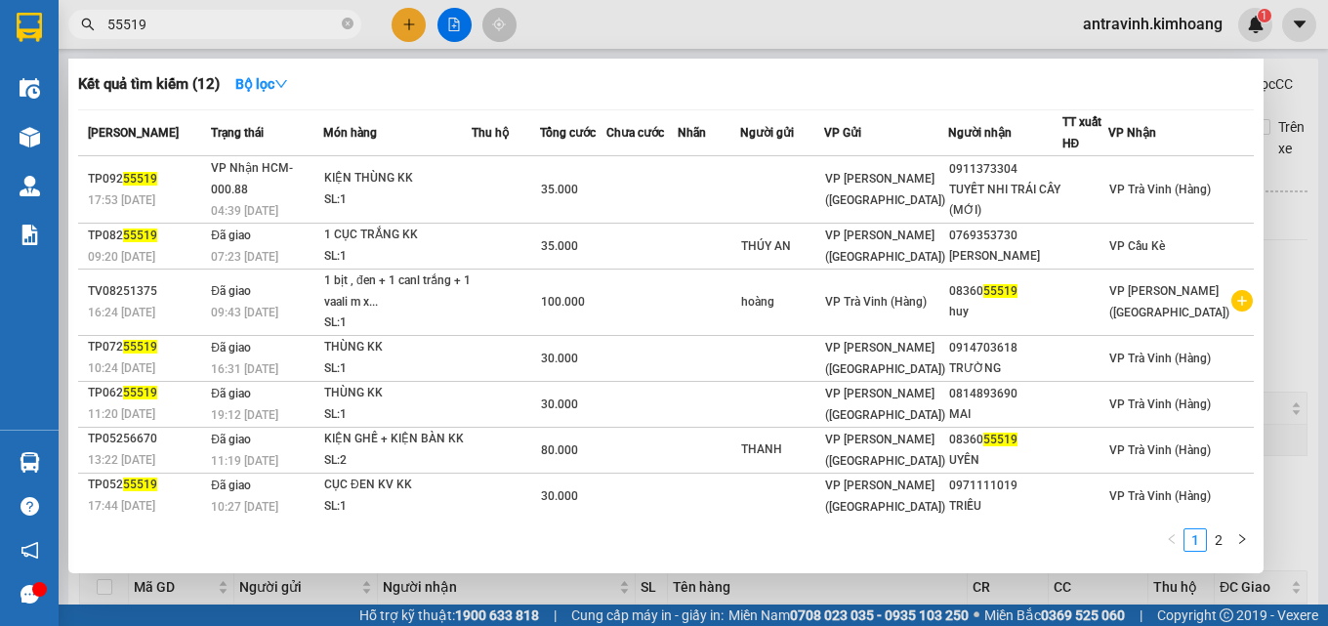
click at [226, 28] on input "55519" at bounding box center [222, 24] width 230 height 21
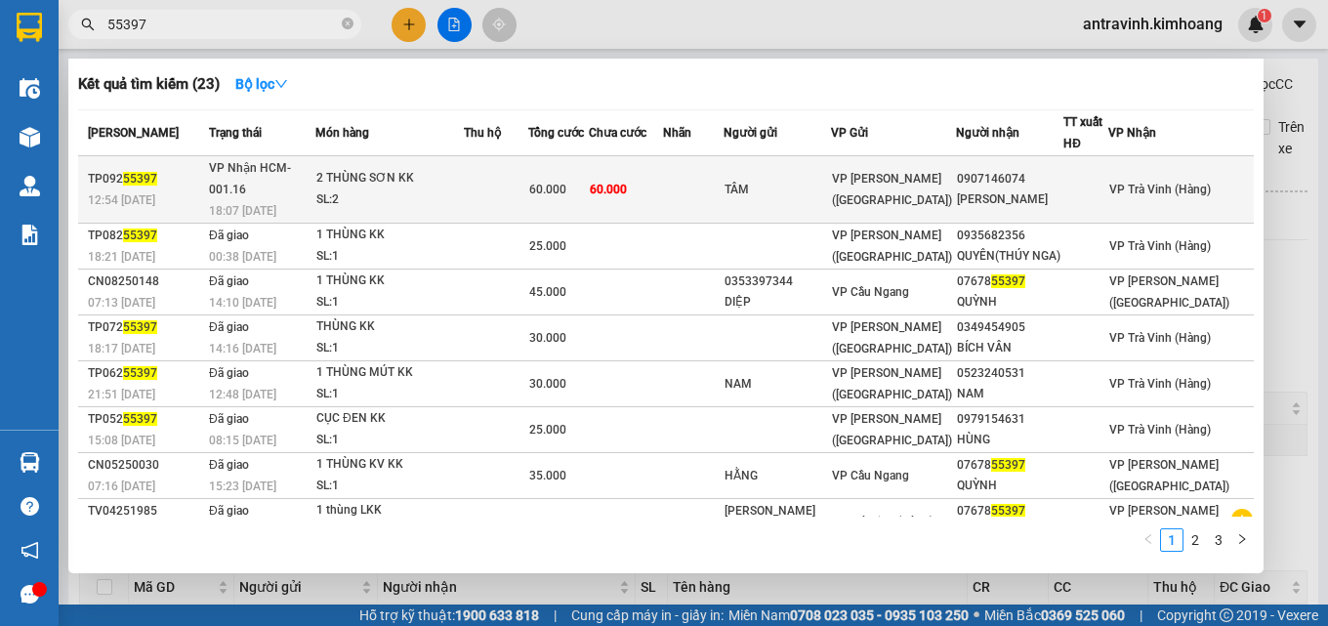
type input "55397"
click at [508, 183] on td at bounding box center [496, 189] width 64 height 67
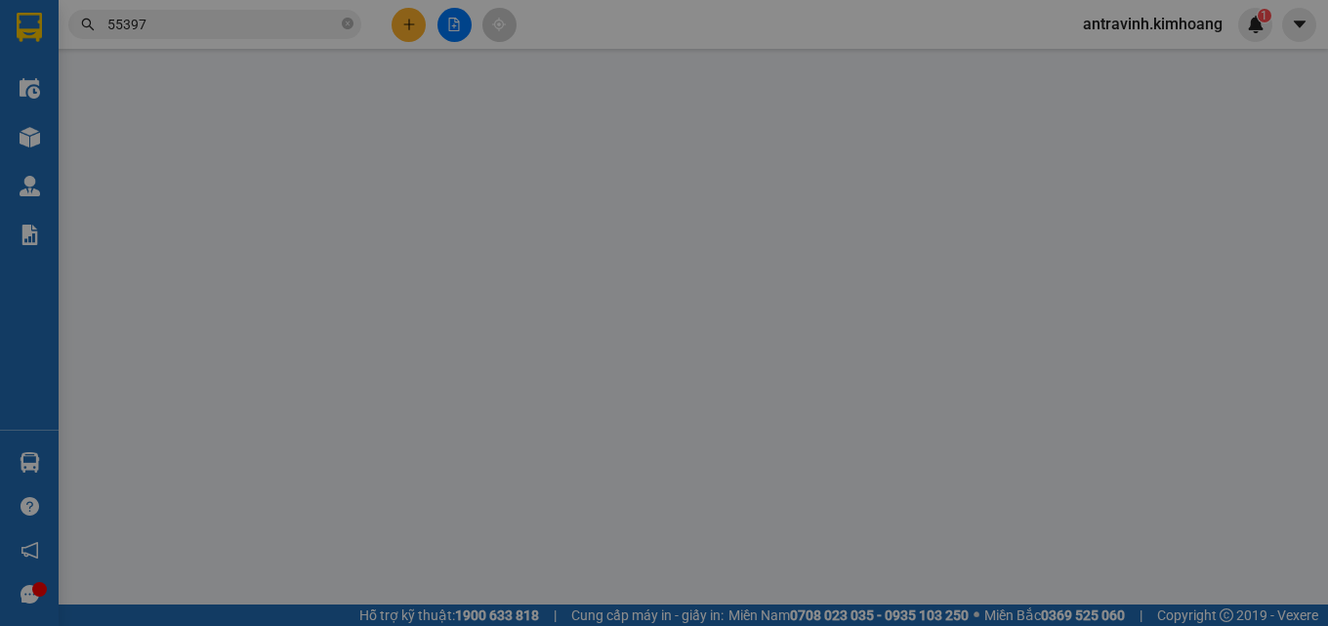
type input "TÂM"
type input "0907146074"
type input "MINH TÚ"
type input "60.000"
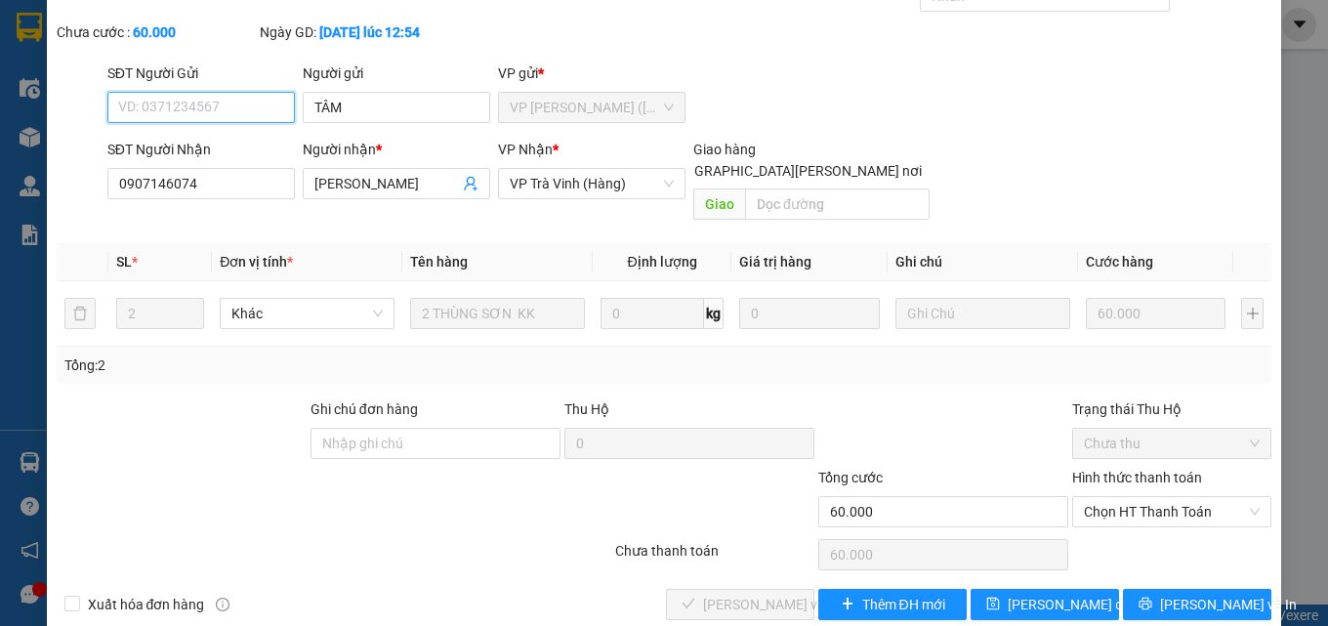
scroll to position [101, 0]
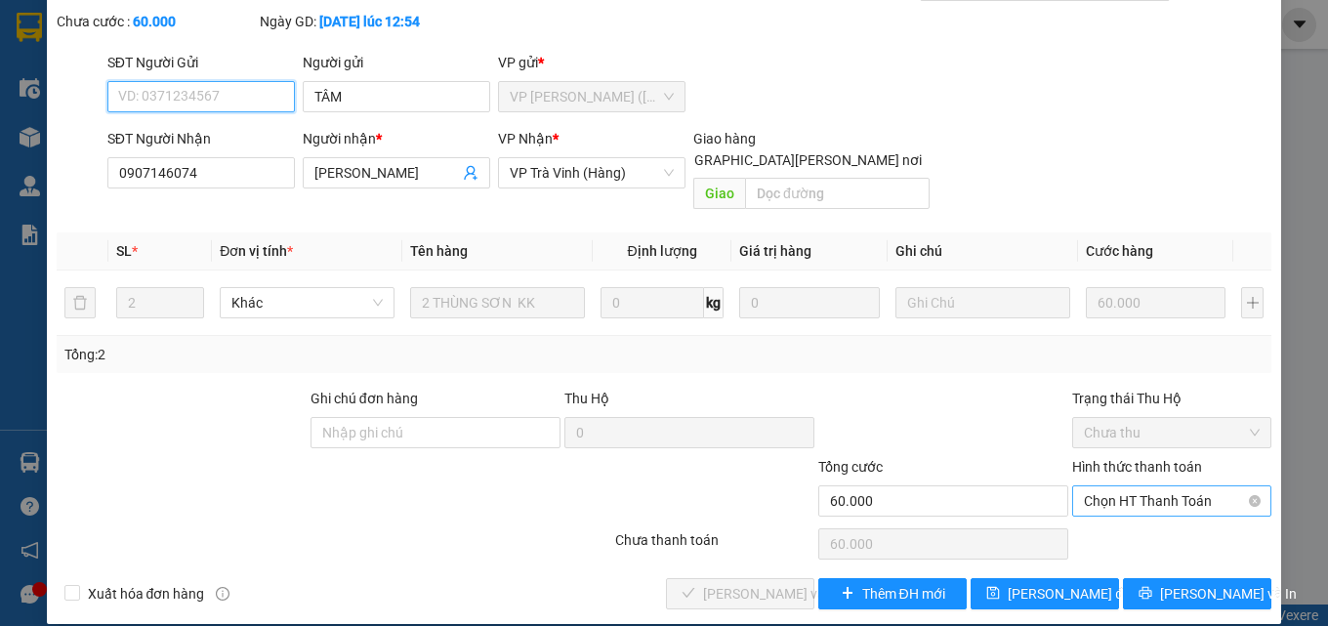
click at [1089, 486] on span "Chọn HT Thanh Toán" at bounding box center [1172, 500] width 176 height 29
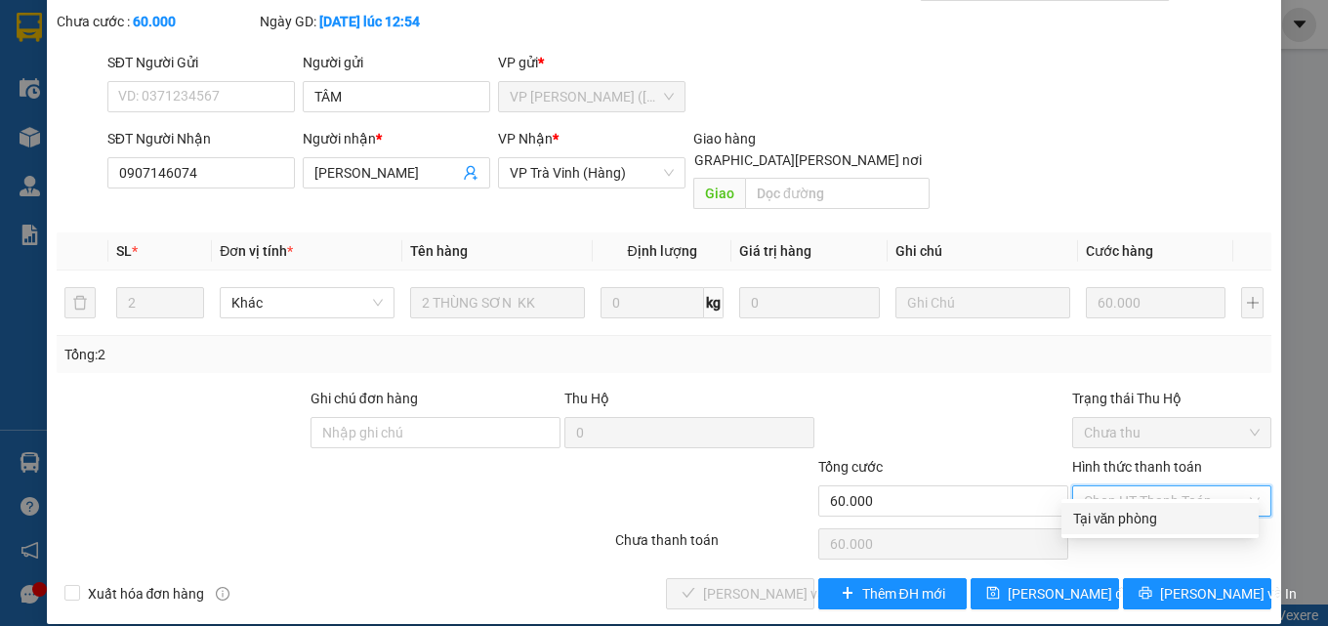
click at [1110, 521] on div "Tại văn phòng" at bounding box center [1160, 518] width 174 height 21
type input "0"
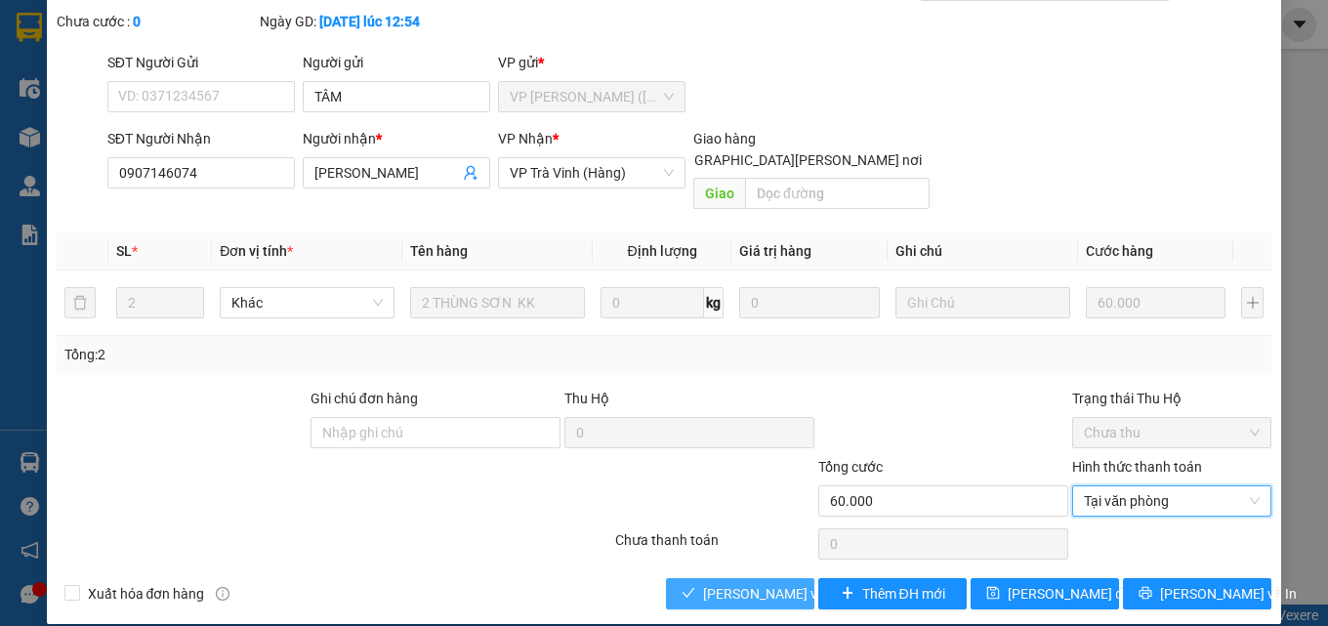
click at [738, 583] on span "[PERSON_NAME] và Giao hàng" at bounding box center [835, 593] width 264 height 21
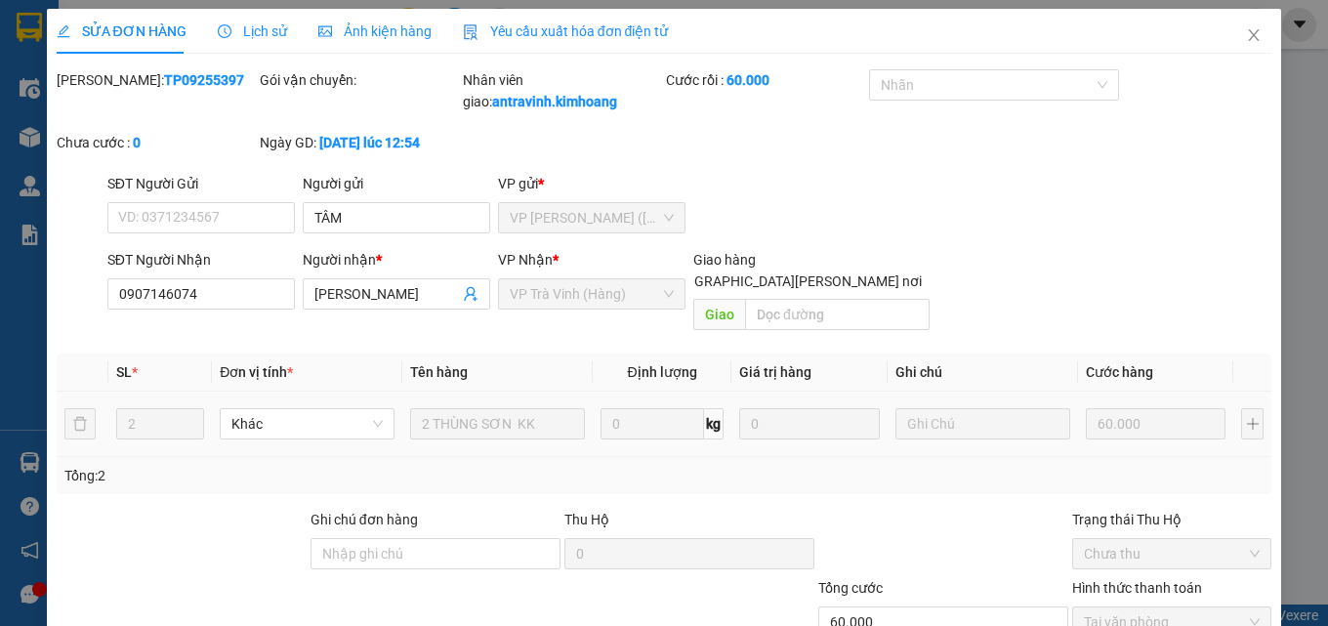
scroll to position [0, 0]
click at [1246, 38] on icon "close" at bounding box center [1254, 36] width 16 height 16
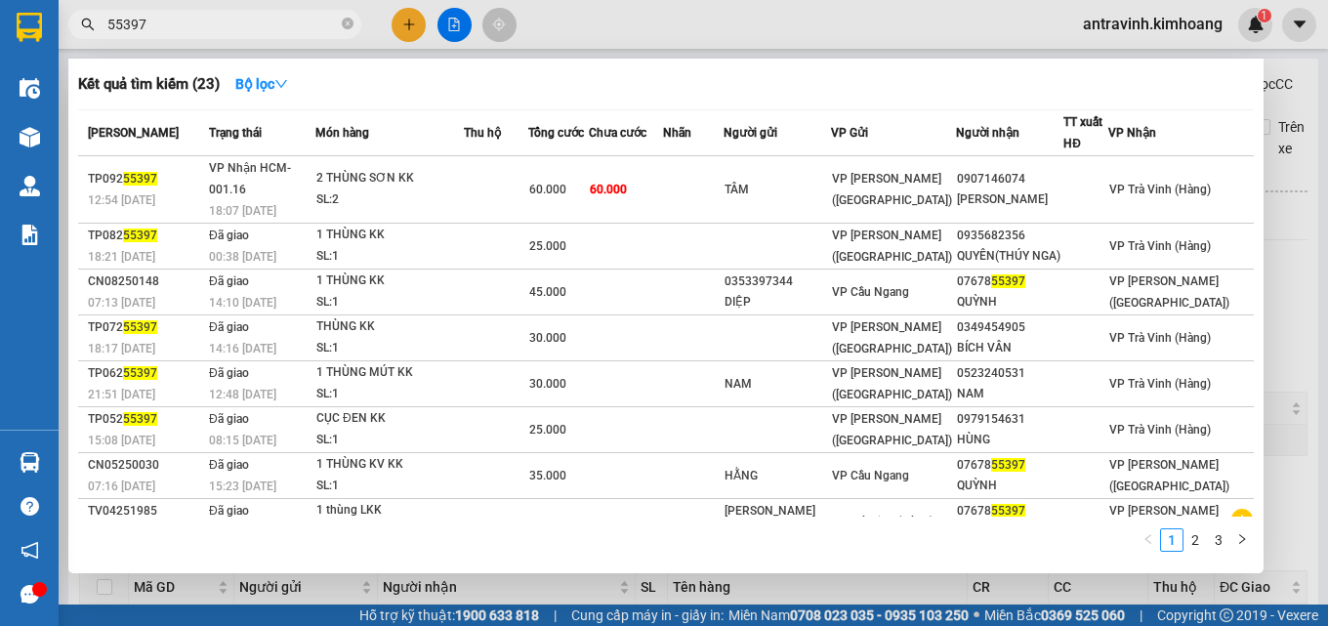
click at [242, 21] on input "55397" at bounding box center [222, 24] width 230 height 21
click at [241, 21] on input "55397" at bounding box center [222, 24] width 230 height 21
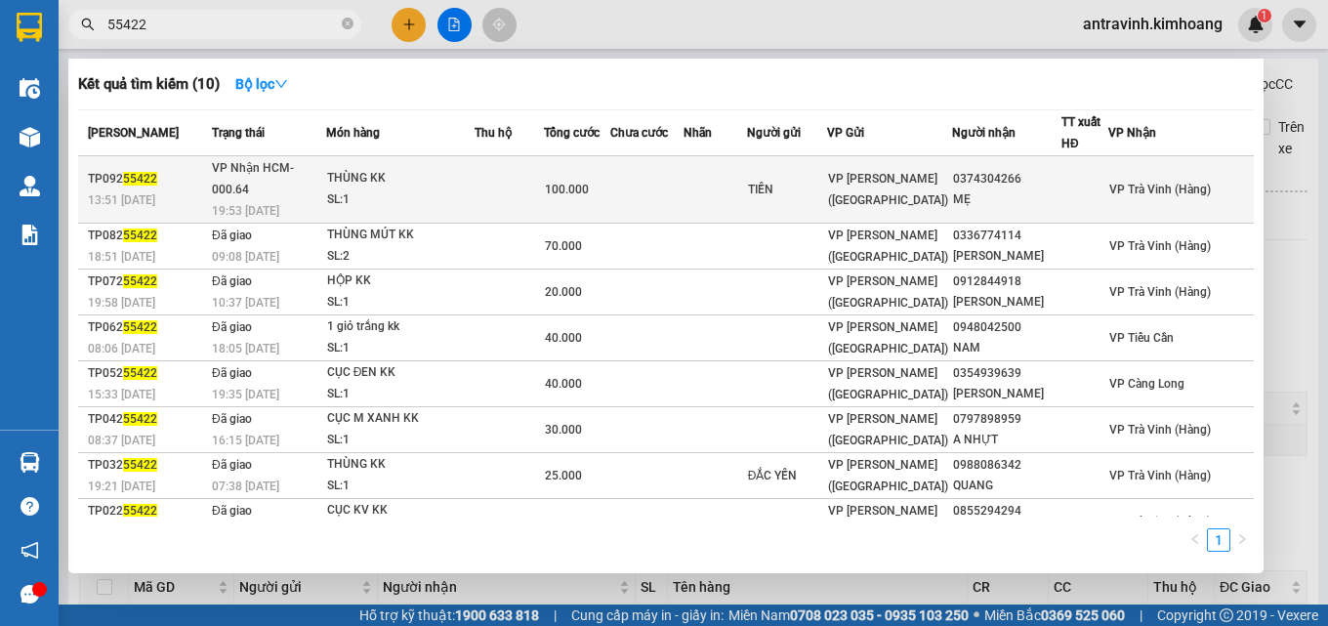
type input "55422"
click at [595, 188] on div "100.000" at bounding box center [577, 189] width 64 height 21
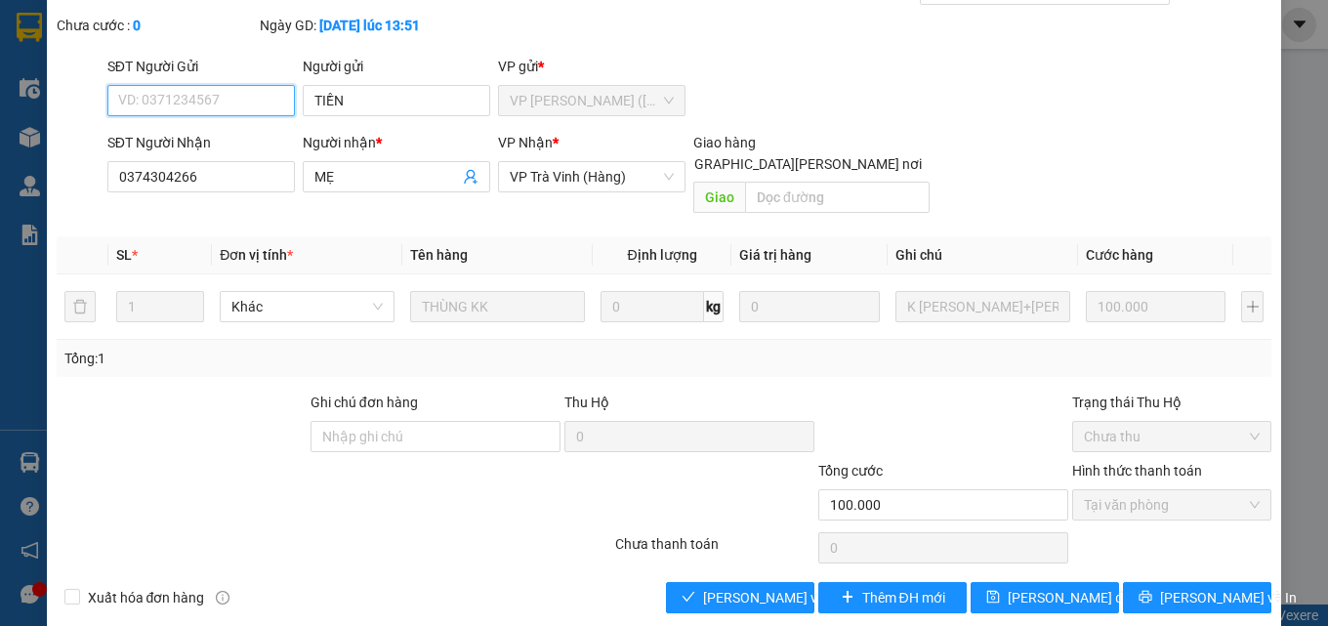
scroll to position [101, 0]
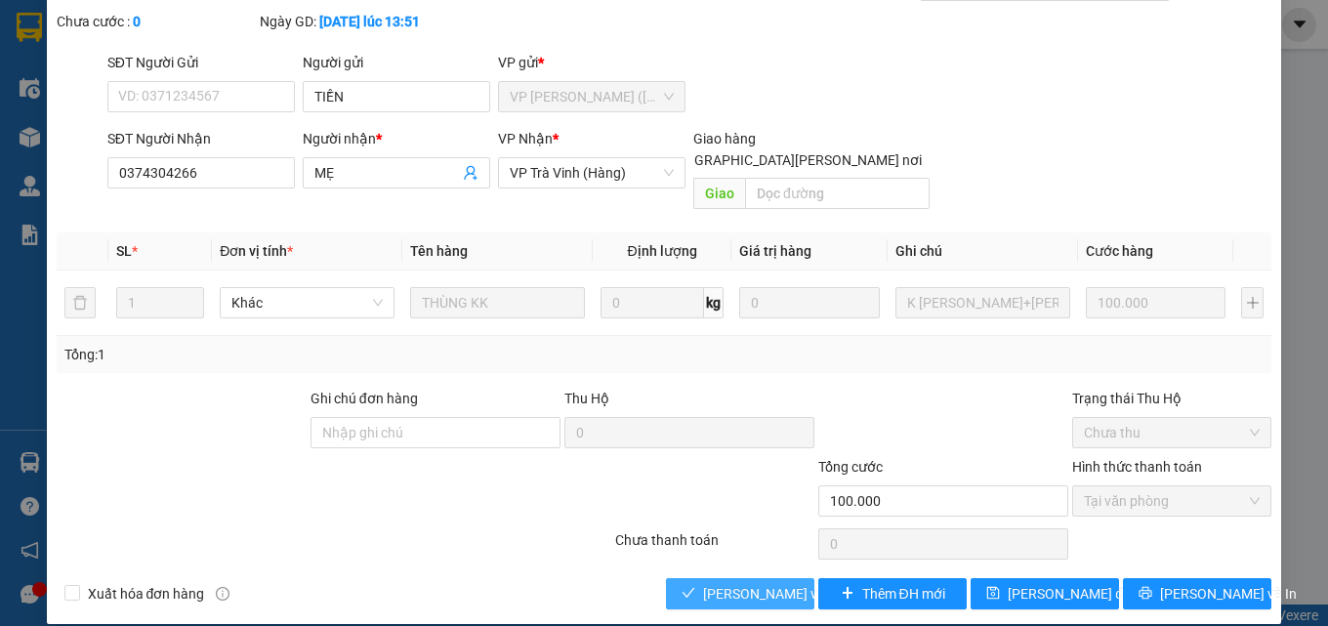
click at [754, 583] on span "[PERSON_NAME] và Giao hàng" at bounding box center [835, 593] width 264 height 21
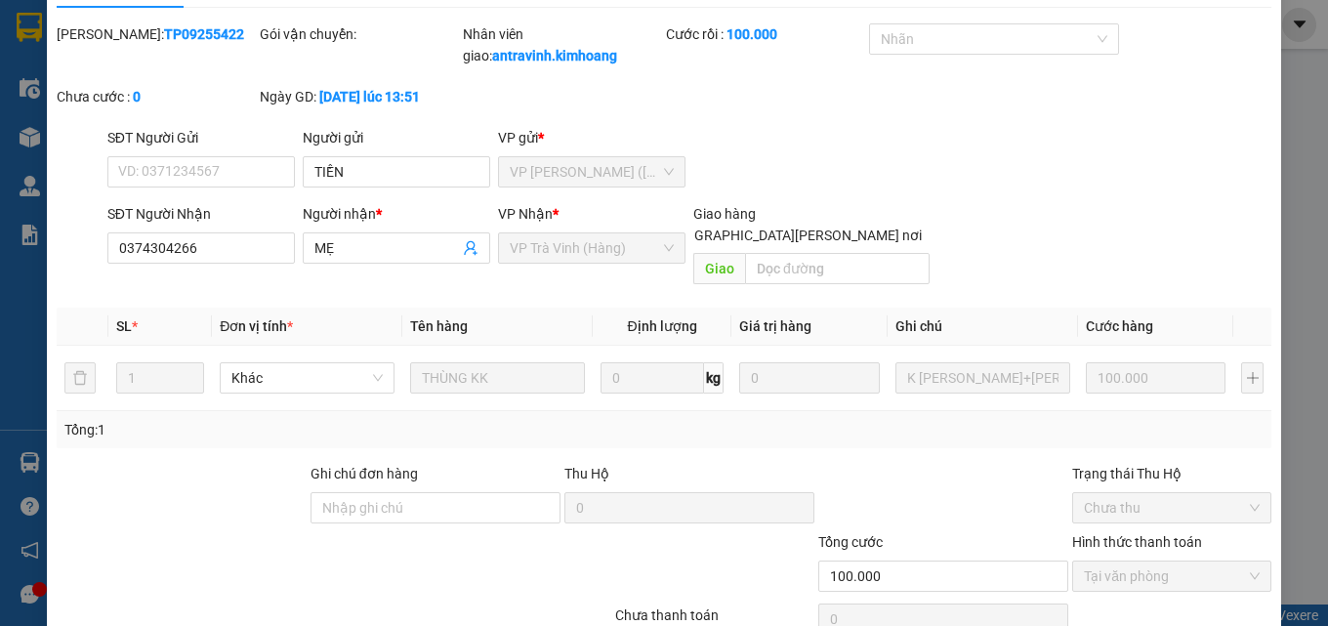
scroll to position [0, 0]
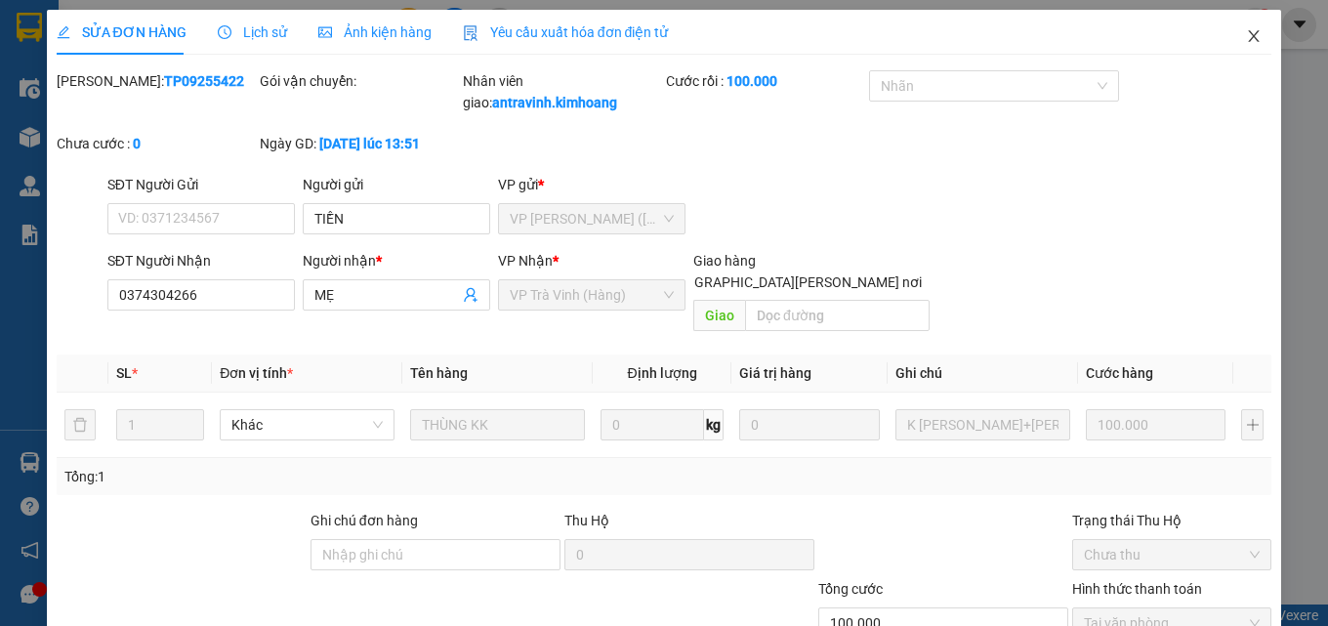
click at [1246, 36] on icon "close" at bounding box center [1254, 36] width 16 height 16
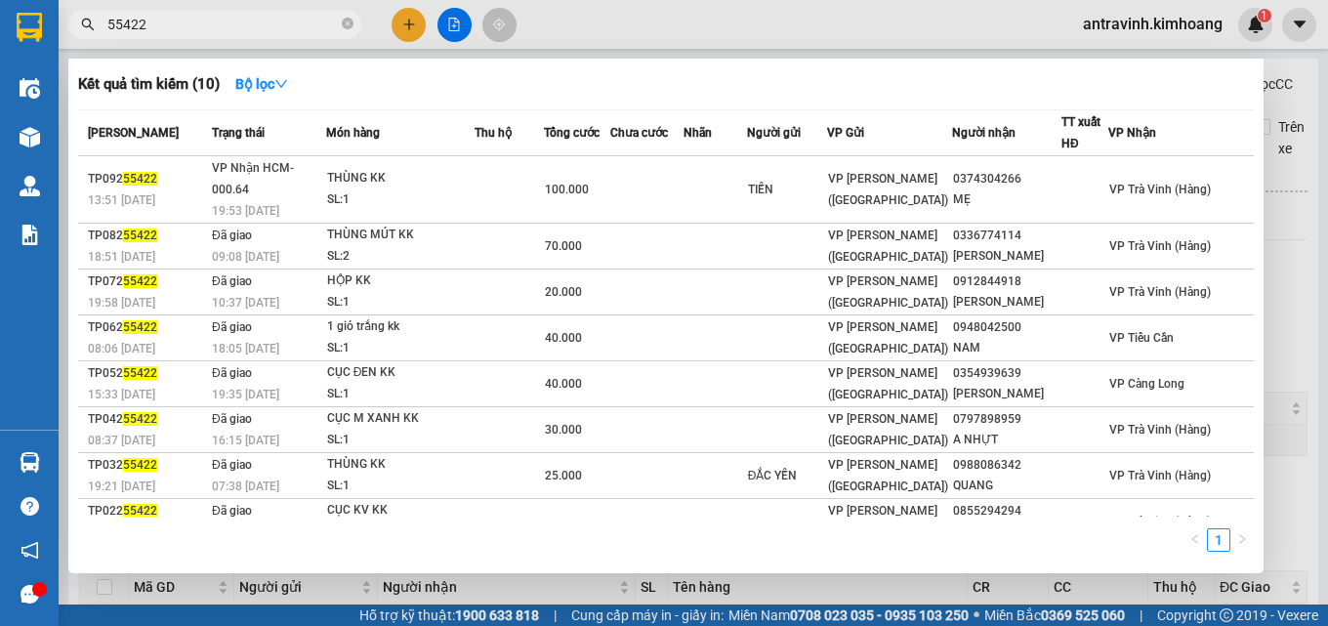
click at [253, 21] on input "55422" at bounding box center [222, 24] width 230 height 21
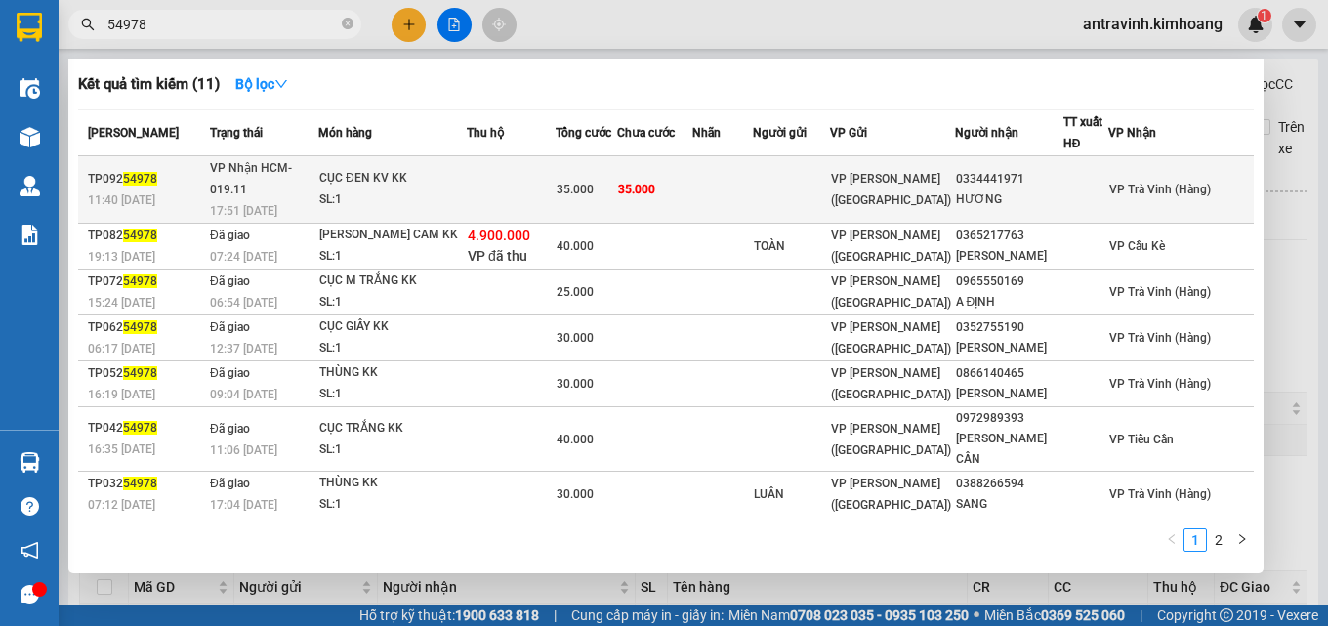
type input "54978"
click at [738, 183] on td at bounding box center [722, 189] width 61 height 67
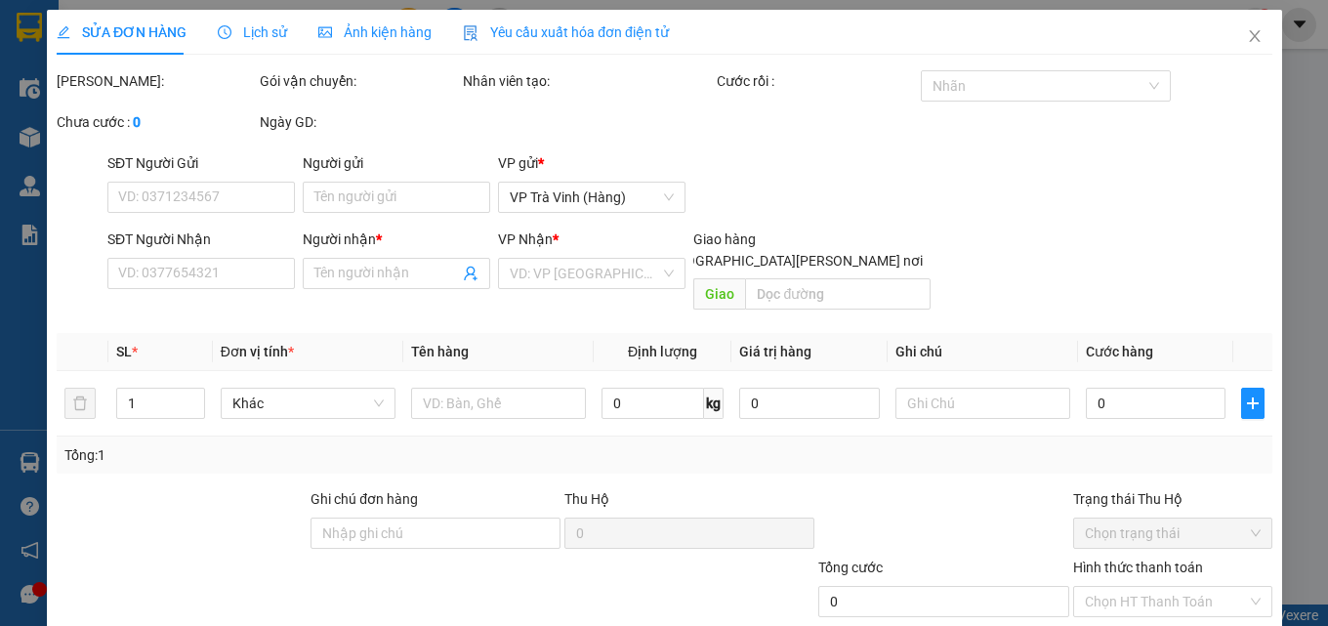
type input "0334441971"
type input "HƯƠNG"
type input "35.000"
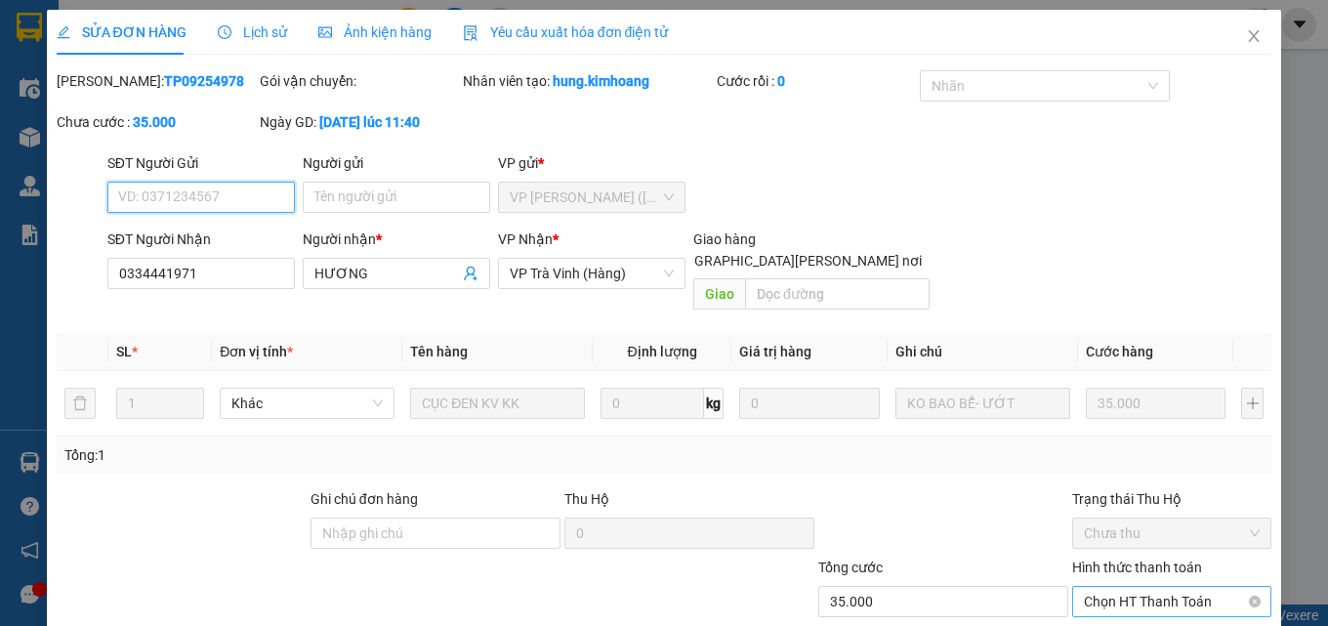
scroll to position [101, 0]
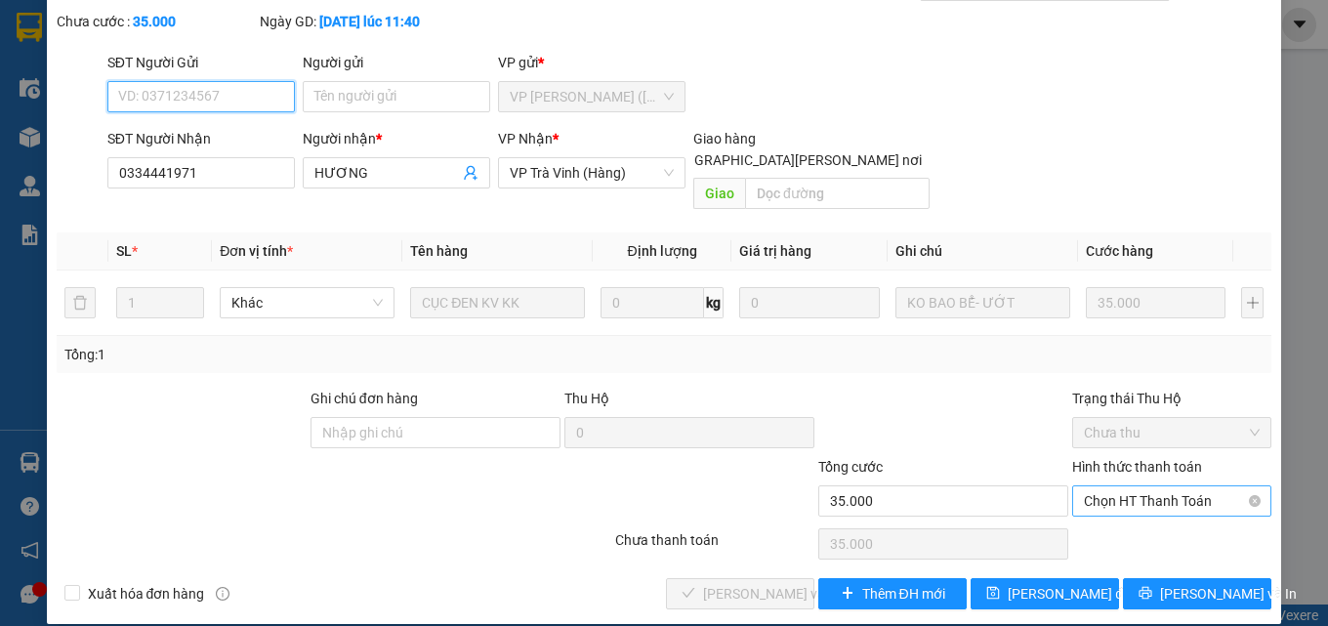
click at [1097, 486] on span "Chọn HT Thanh Toán" at bounding box center [1172, 500] width 176 height 29
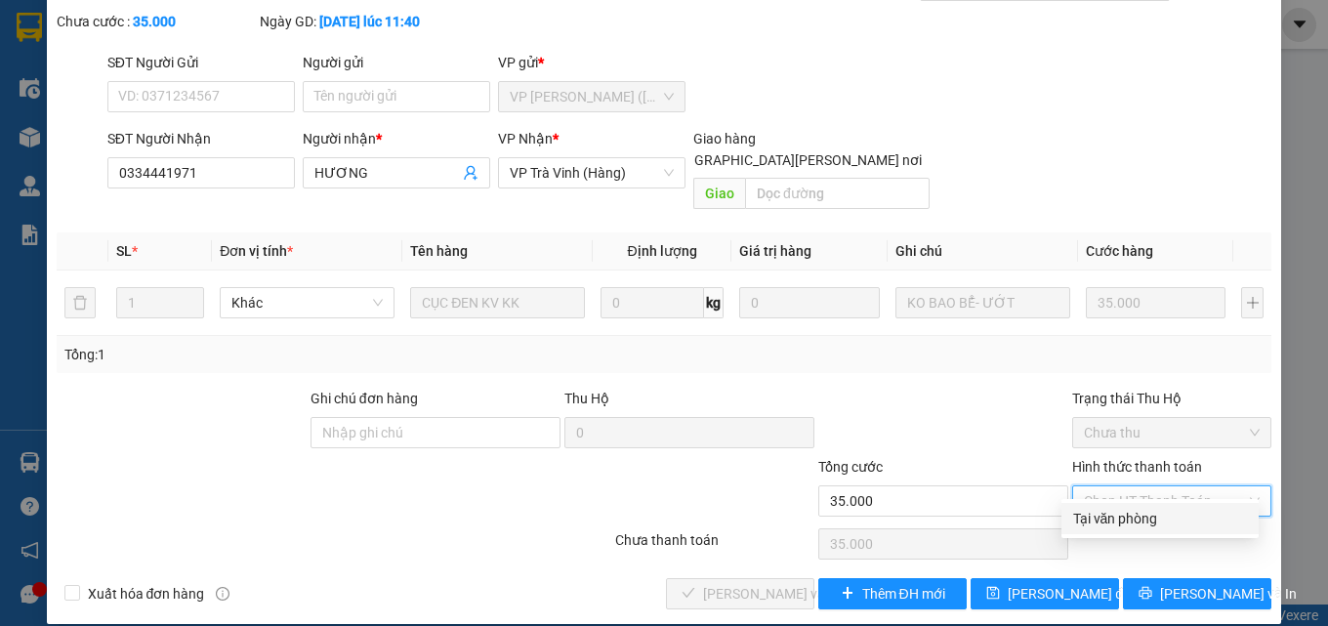
click at [1107, 514] on div "Tại văn phòng" at bounding box center [1160, 518] width 174 height 21
type input "0"
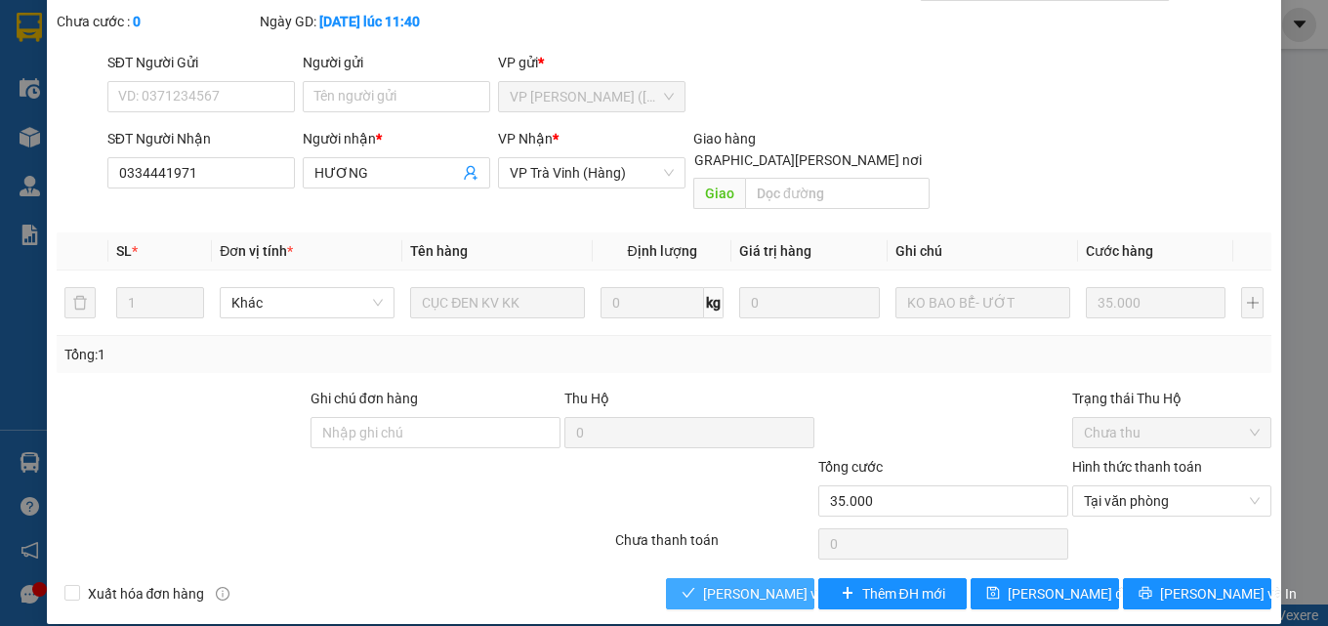
click at [778, 583] on span "[PERSON_NAME] và Giao hàng" at bounding box center [835, 593] width 264 height 21
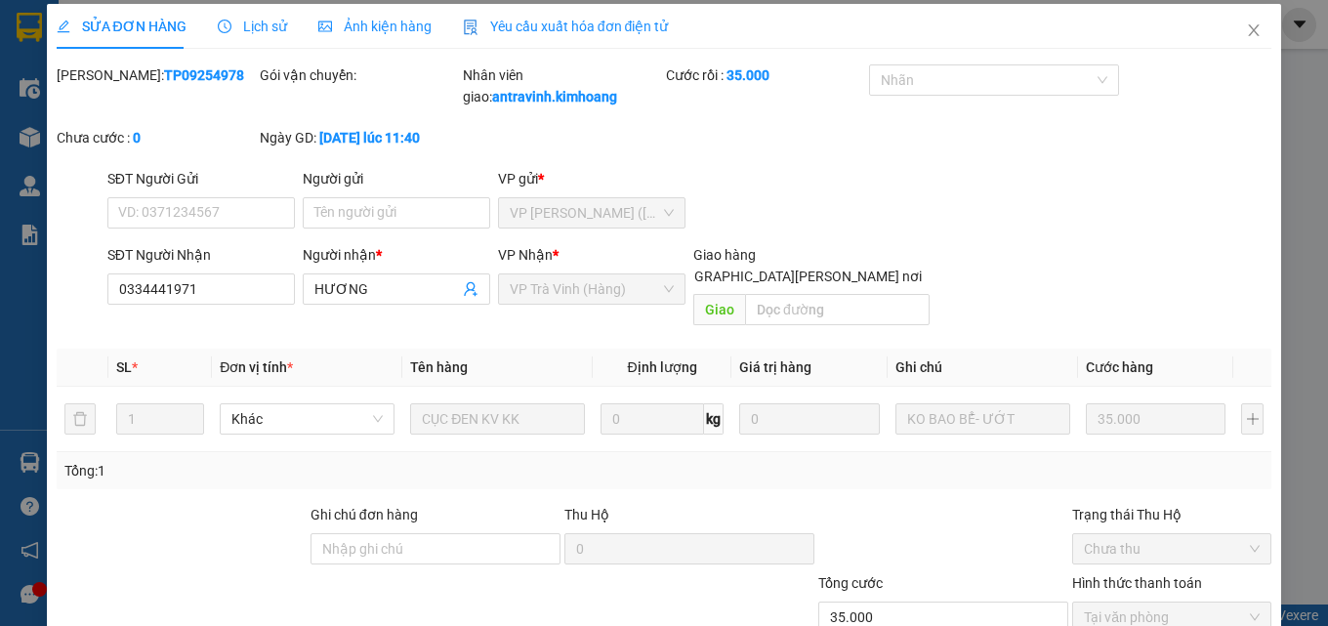
scroll to position [0, 0]
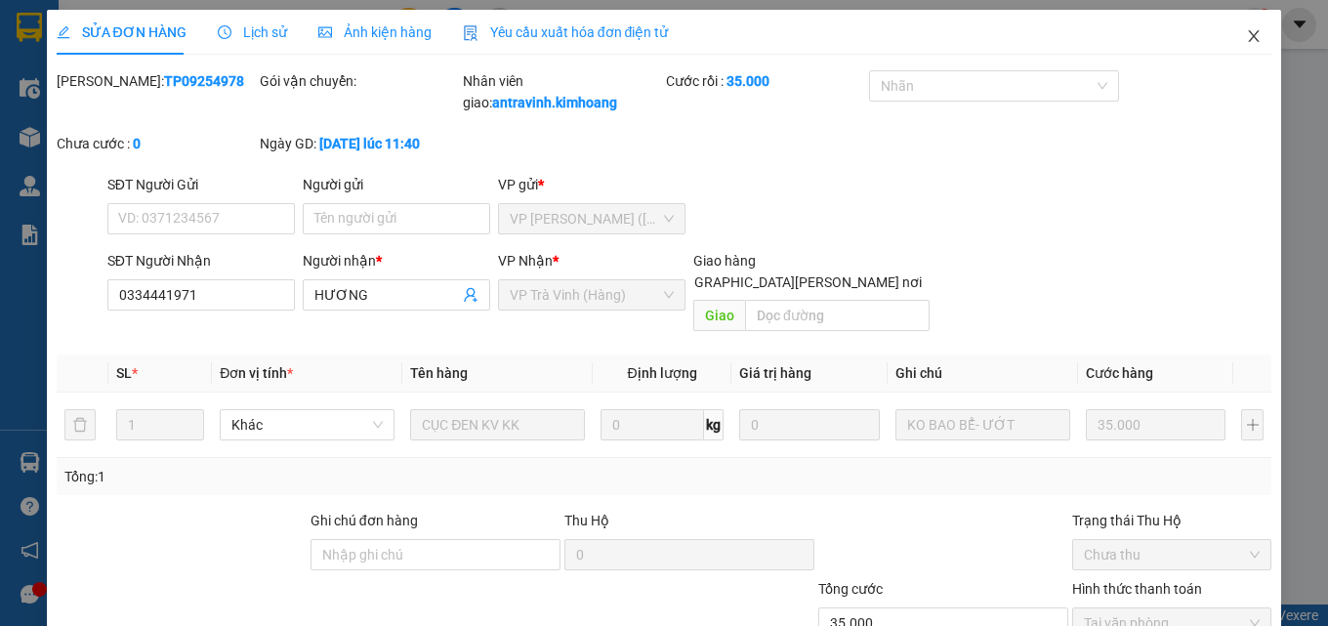
click at [1249, 38] on icon "close" at bounding box center [1254, 36] width 11 height 12
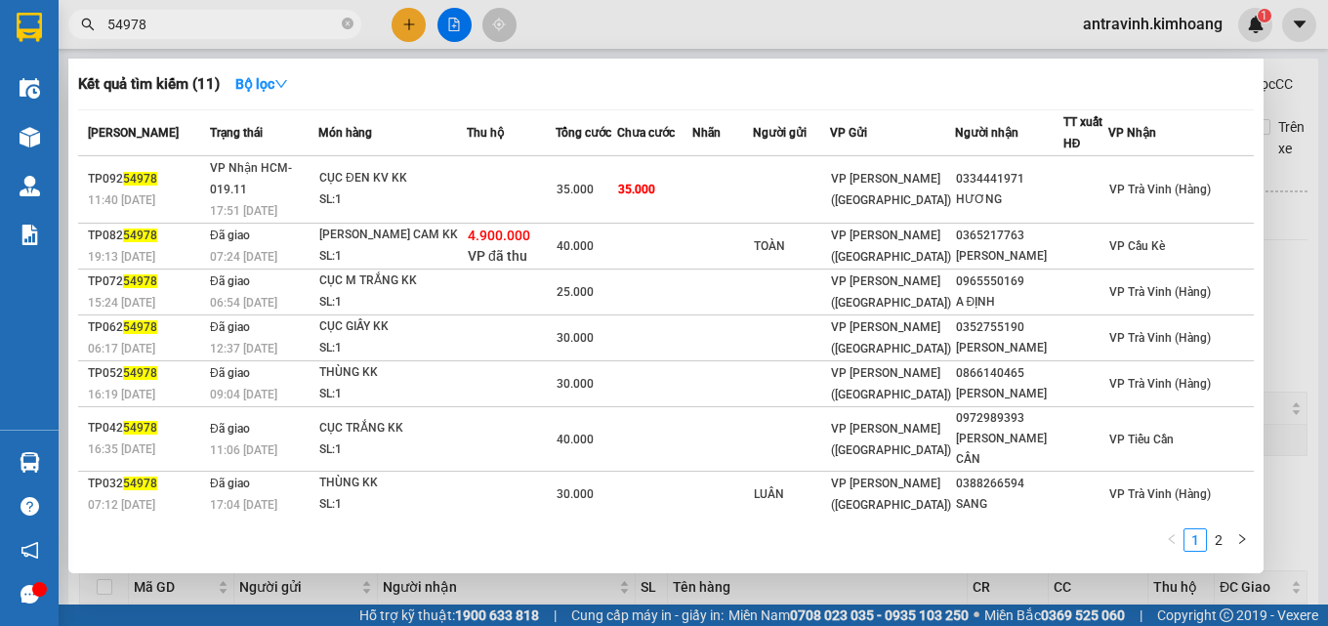
click at [237, 34] on input "54978" at bounding box center [222, 24] width 230 height 21
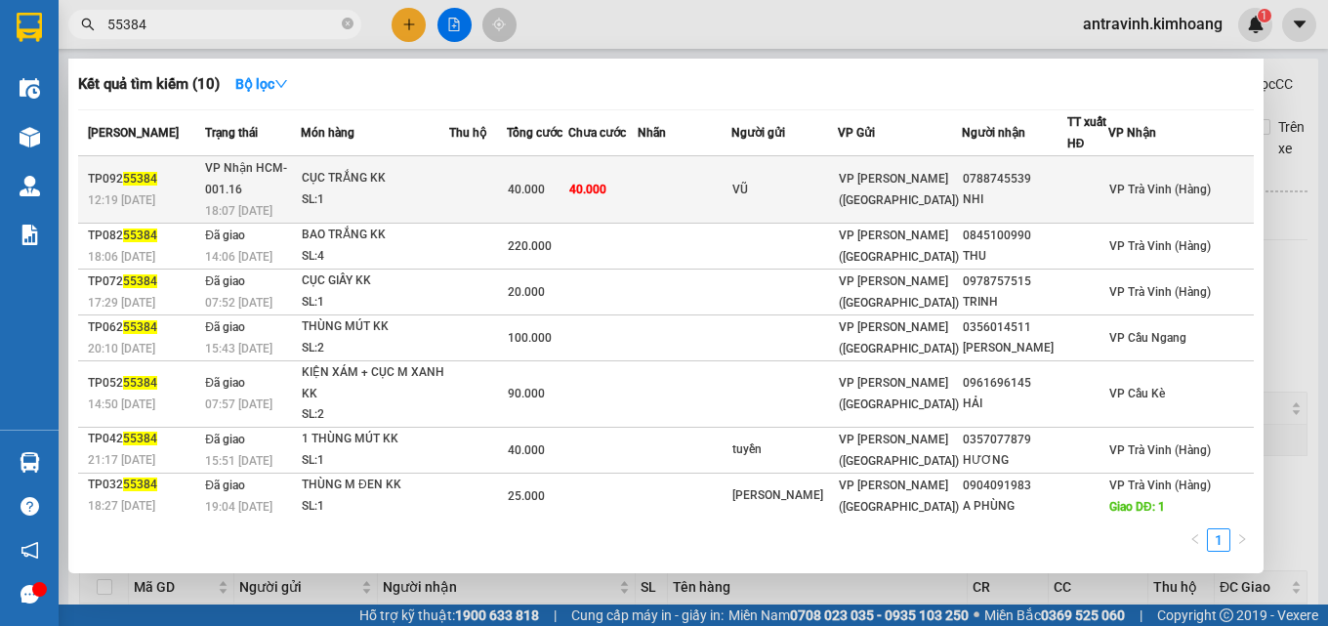
type input "55384"
click at [567, 179] on div "40.000" at bounding box center [538, 189] width 60 height 21
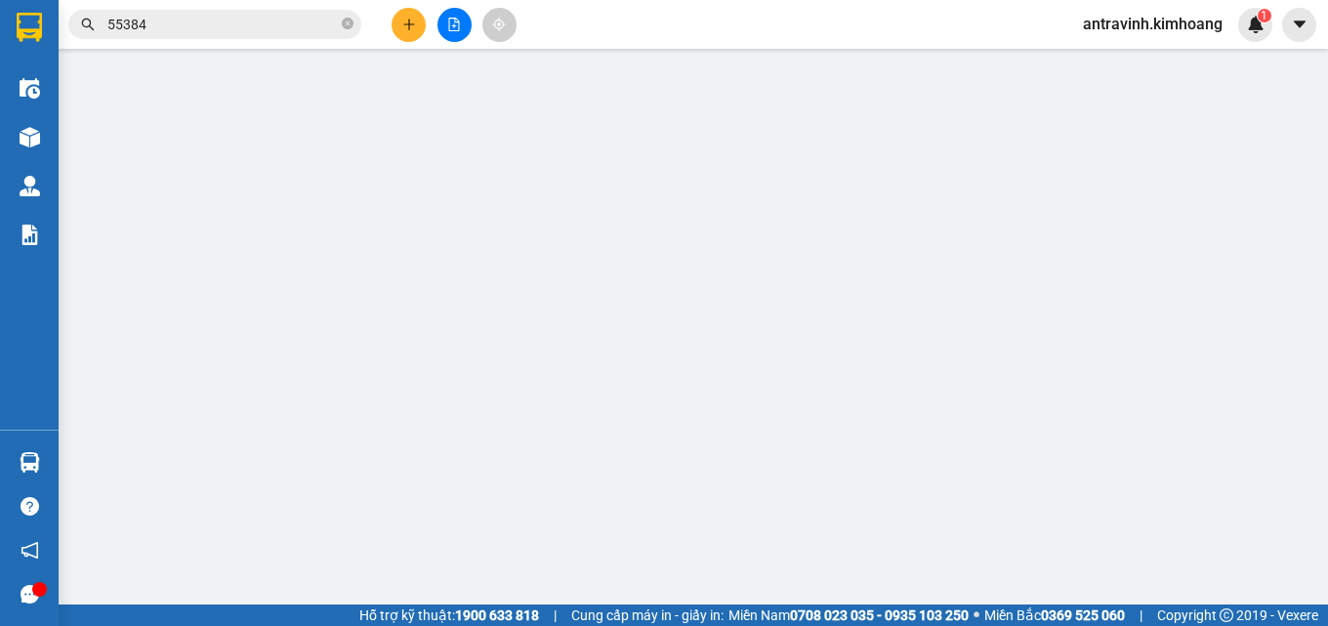
type input "VŨ"
type input "0788745539"
type input "NHI"
type input "40.000"
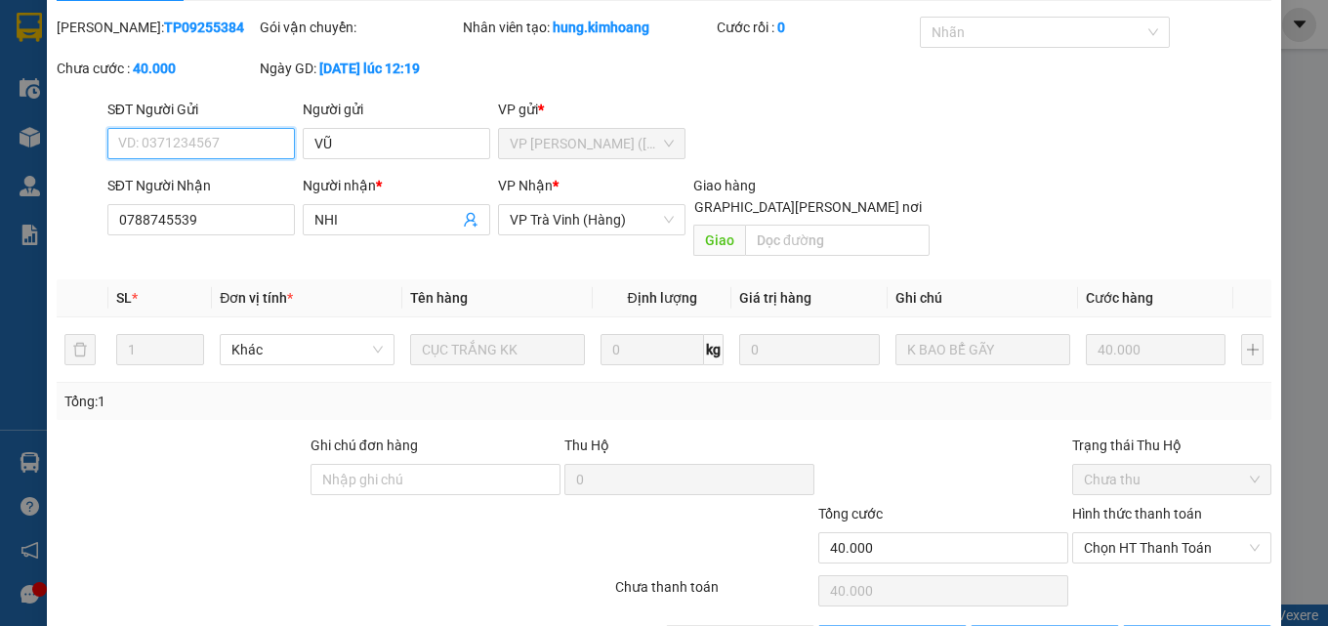
scroll to position [101, 0]
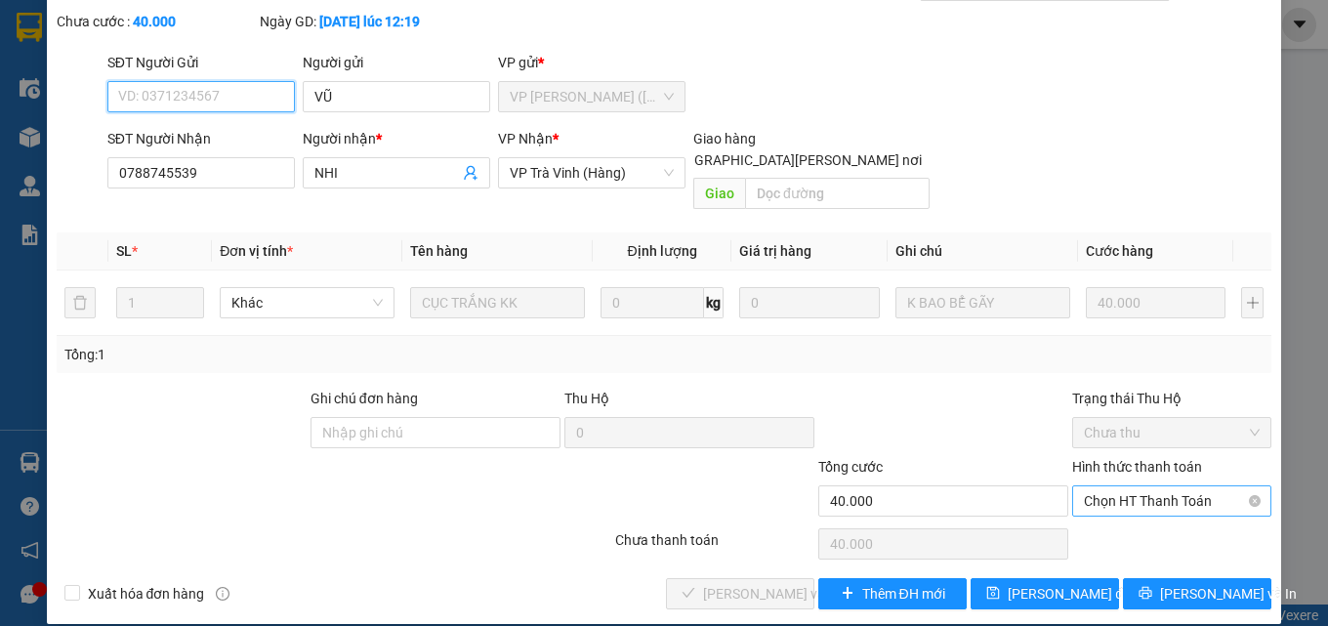
click at [1132, 486] on span "Chọn HT Thanh Toán" at bounding box center [1172, 500] width 176 height 29
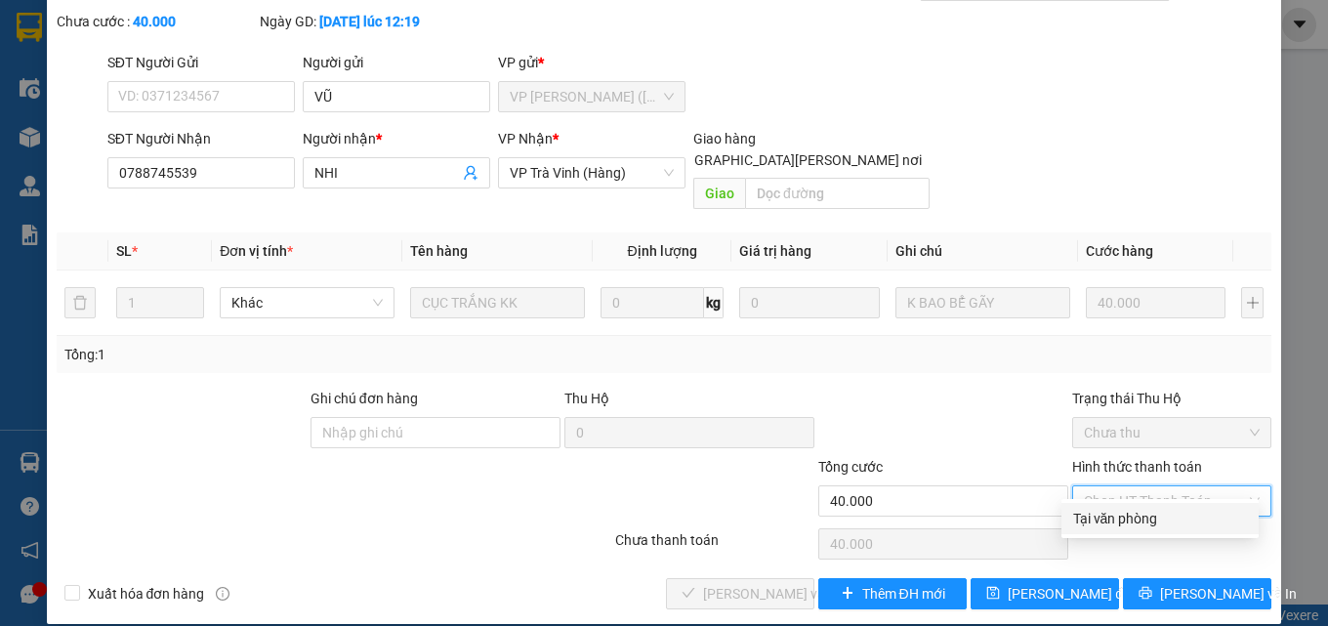
click at [1130, 518] on div "Tại văn phòng" at bounding box center [1160, 518] width 174 height 21
type input "0"
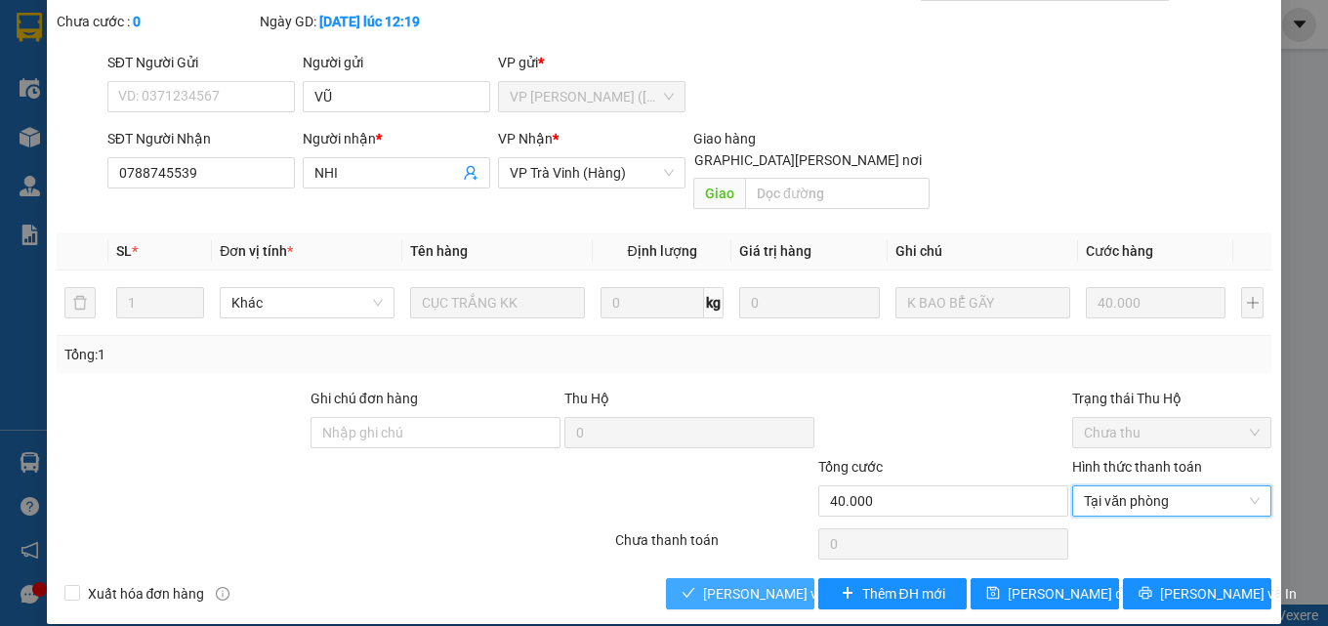
click at [773, 583] on span "[PERSON_NAME] và Giao hàng" at bounding box center [835, 593] width 264 height 21
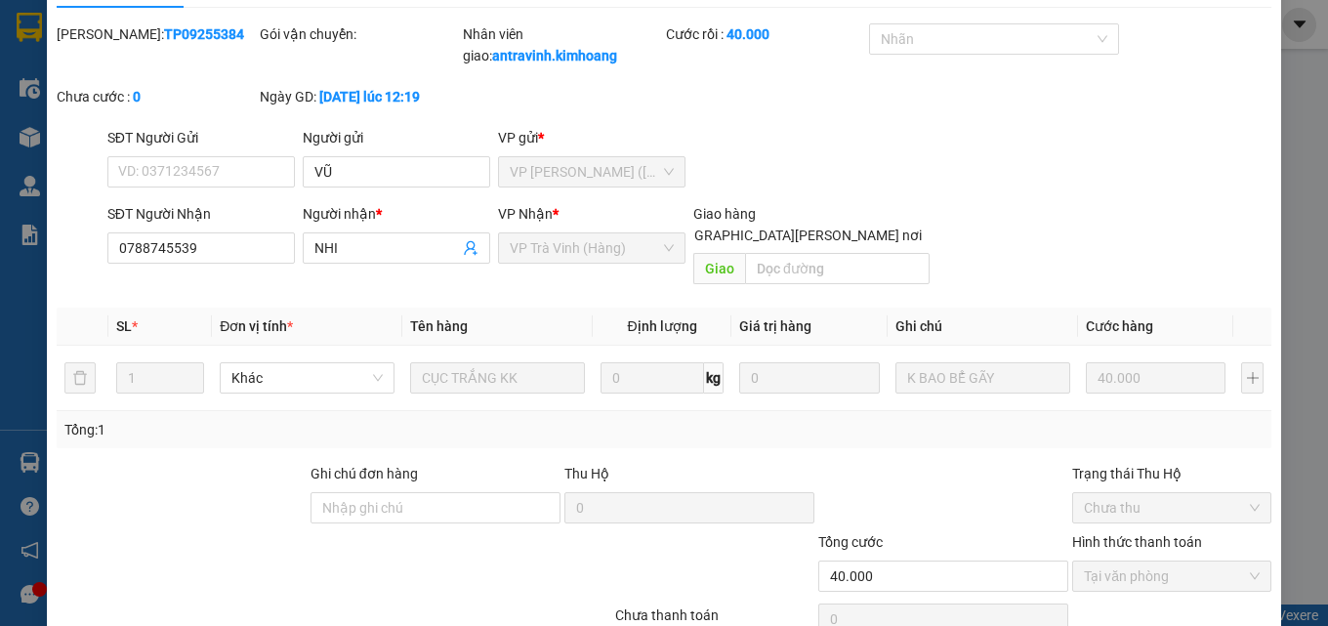
scroll to position [0, 0]
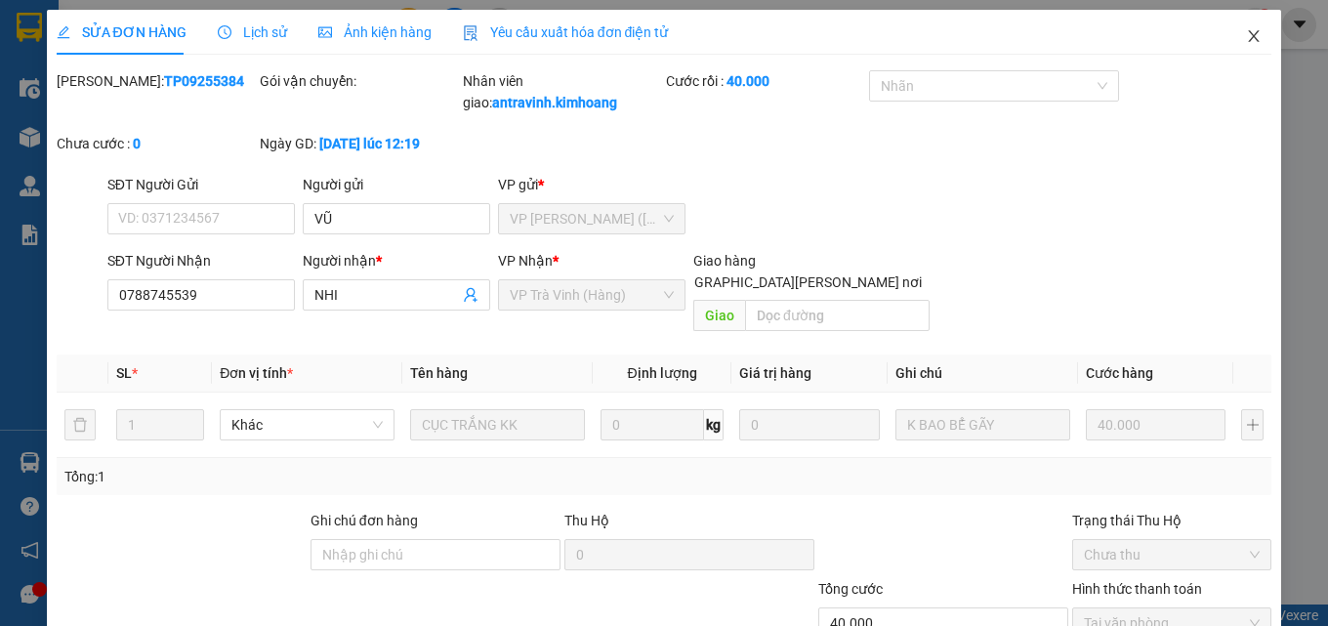
click at [1246, 43] on icon "close" at bounding box center [1254, 36] width 16 height 16
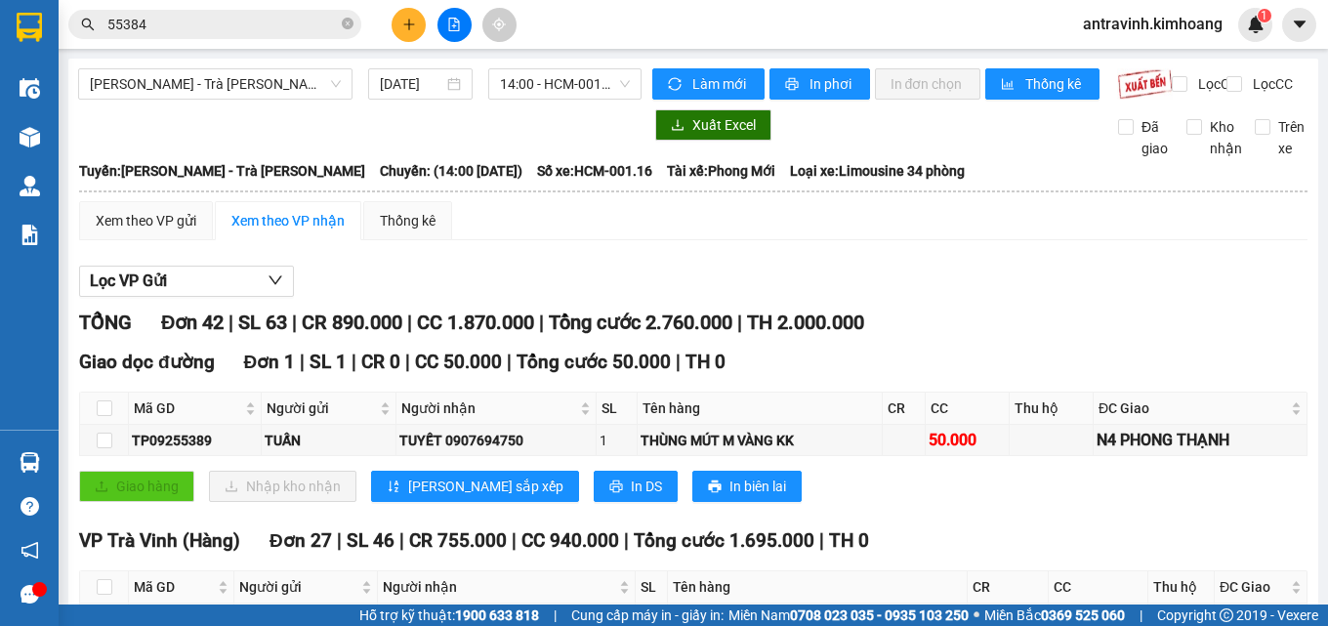
click at [245, 20] on input "55384" at bounding box center [222, 24] width 230 height 21
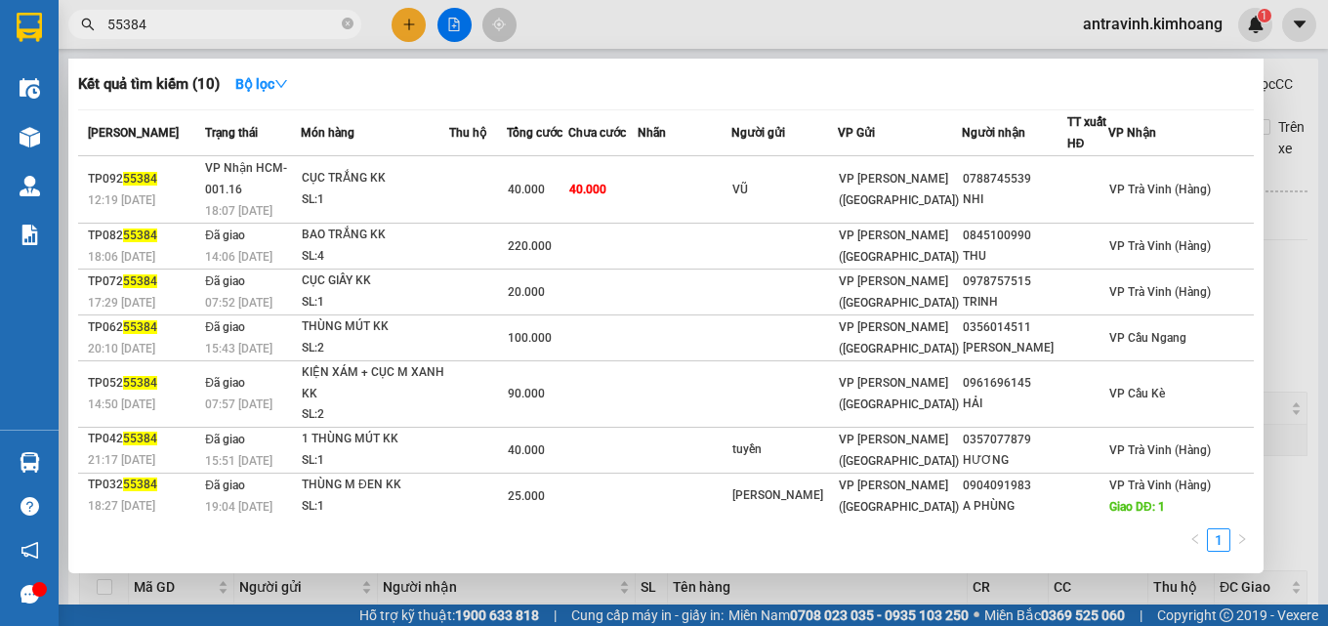
click at [245, 20] on input "55384" at bounding box center [222, 24] width 230 height 21
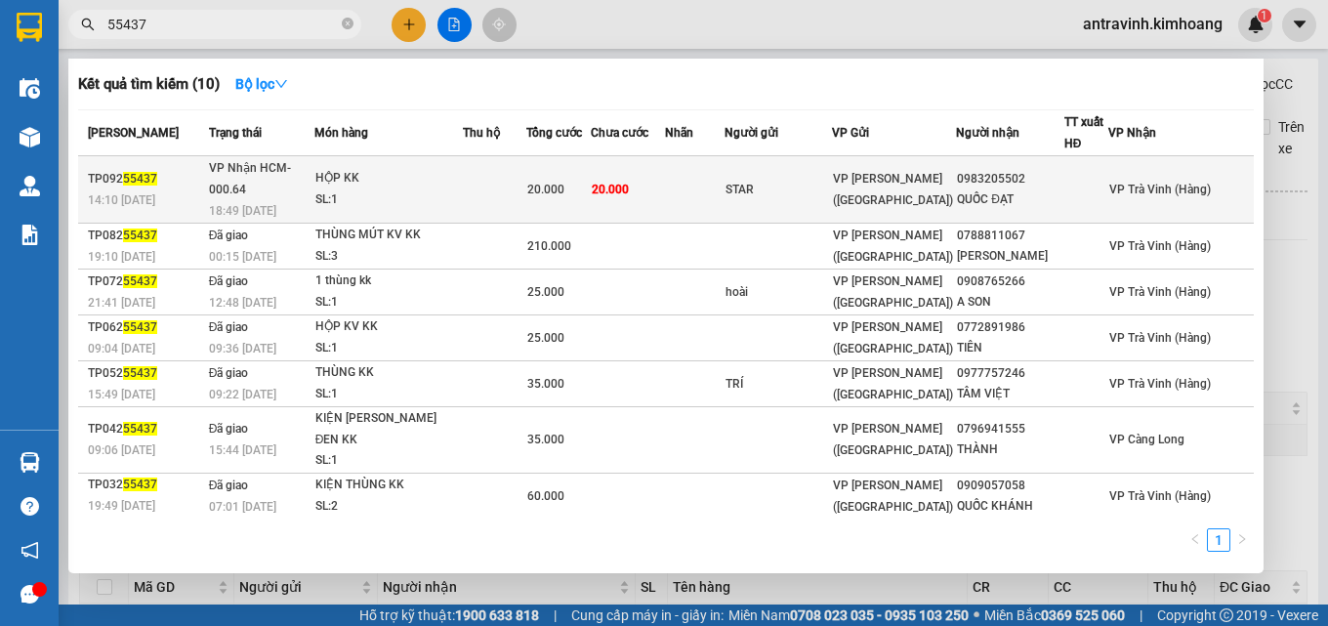
type input "55437"
click at [590, 179] on div "20.000" at bounding box center [558, 189] width 62 height 21
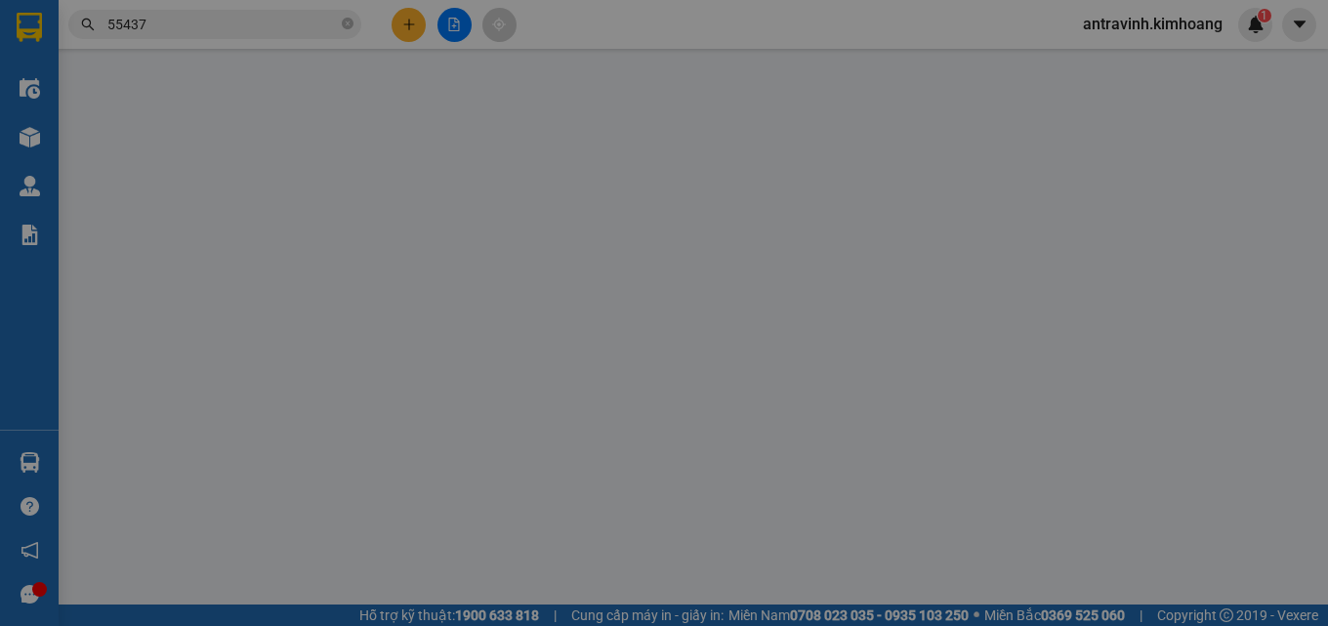
type input "STAR"
type input "0983205502"
type input "QUỐC ĐẠT"
type input "20.000"
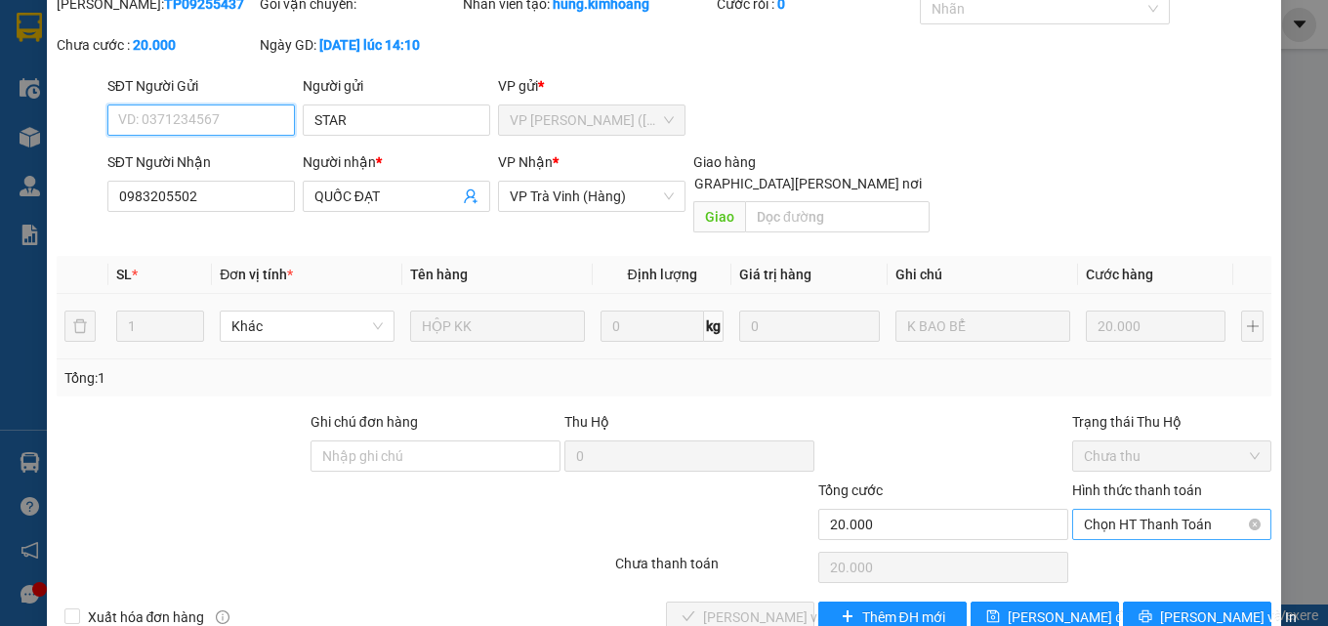
scroll to position [101, 0]
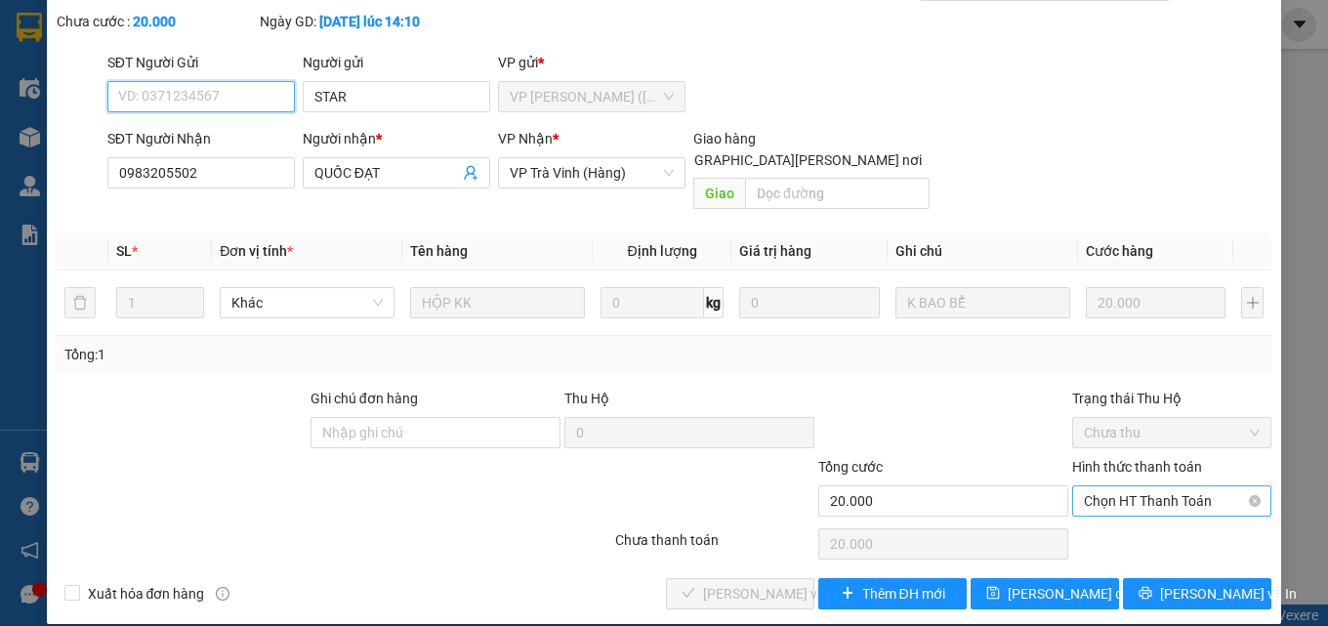
click at [1147, 486] on span "Chọn HT Thanh Toán" at bounding box center [1172, 500] width 176 height 29
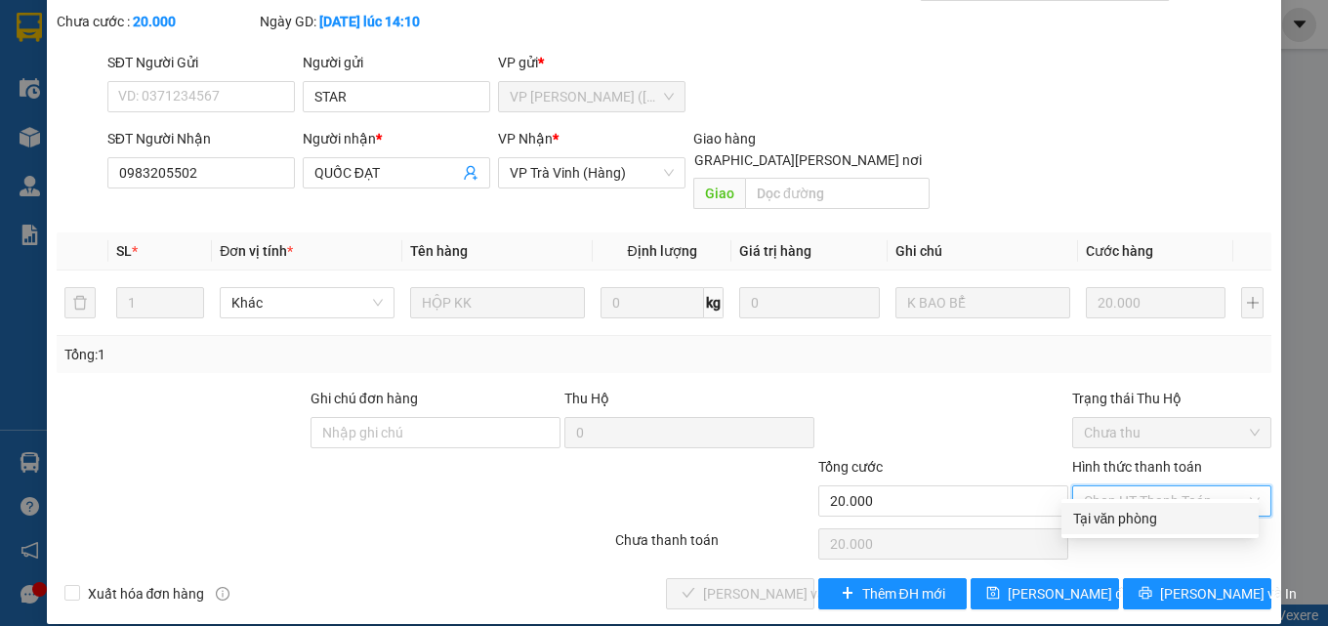
click at [1148, 515] on div "Tại văn phòng" at bounding box center [1160, 518] width 174 height 21
type input "0"
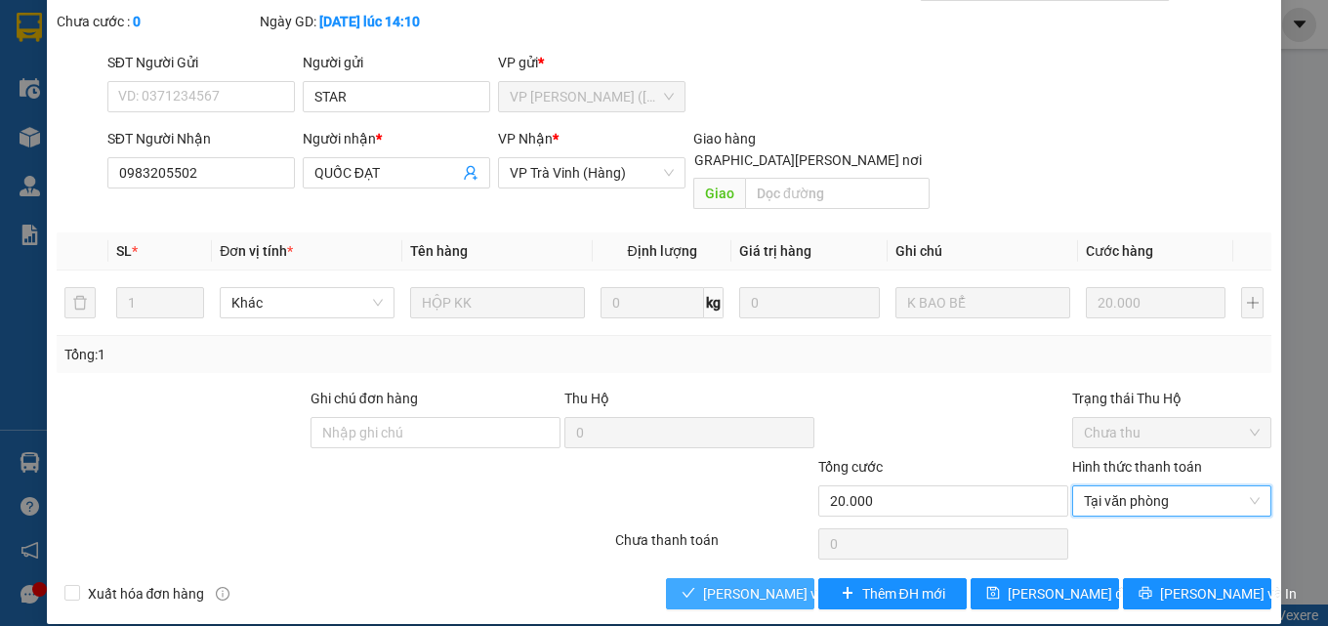
click at [771, 583] on span "[PERSON_NAME] và Giao hàng" at bounding box center [835, 593] width 264 height 21
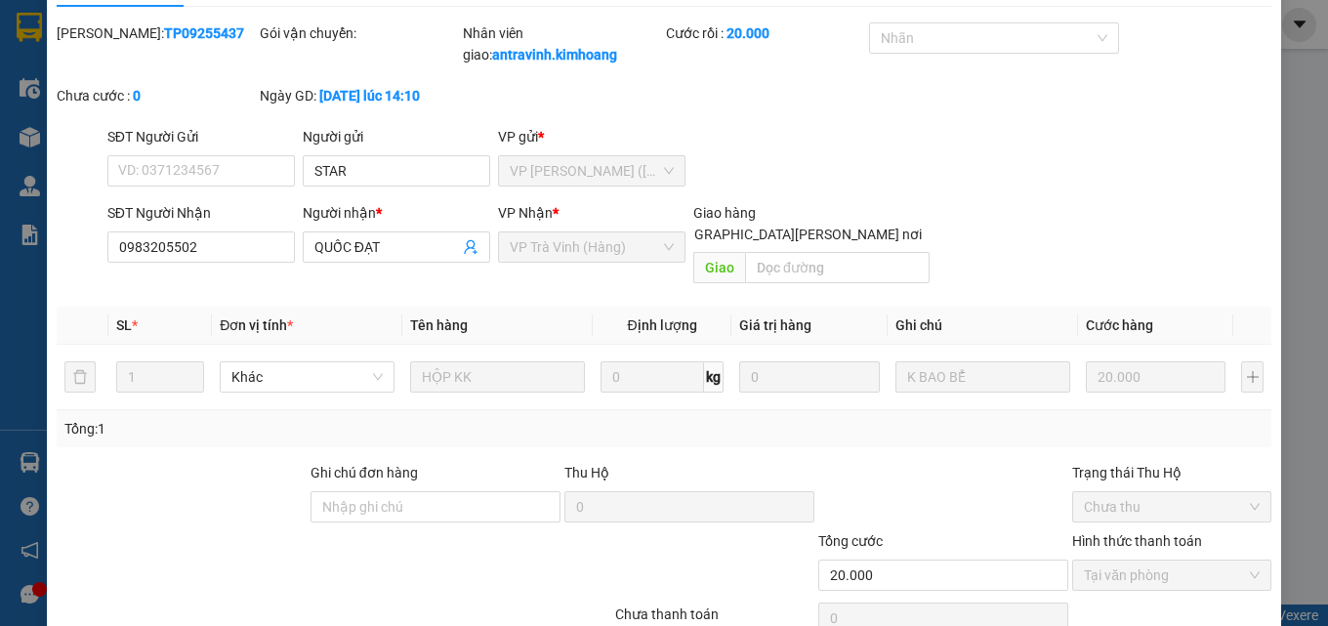
scroll to position [0, 0]
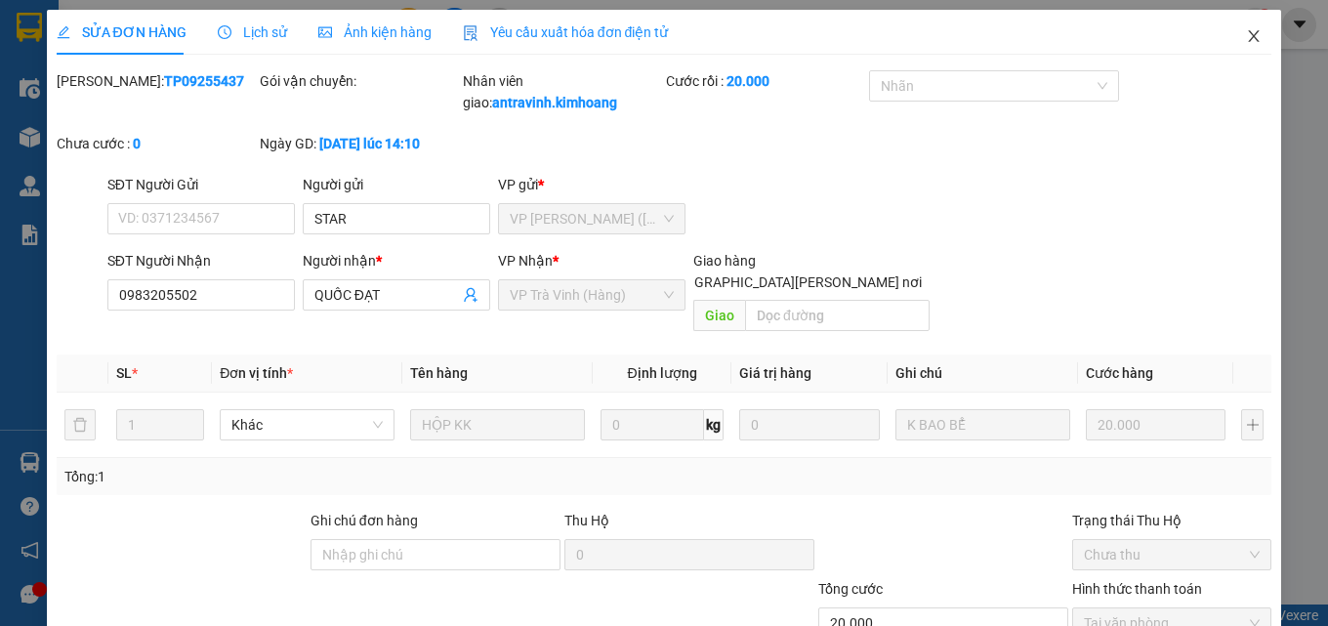
click at [1249, 38] on icon "close" at bounding box center [1254, 36] width 11 height 12
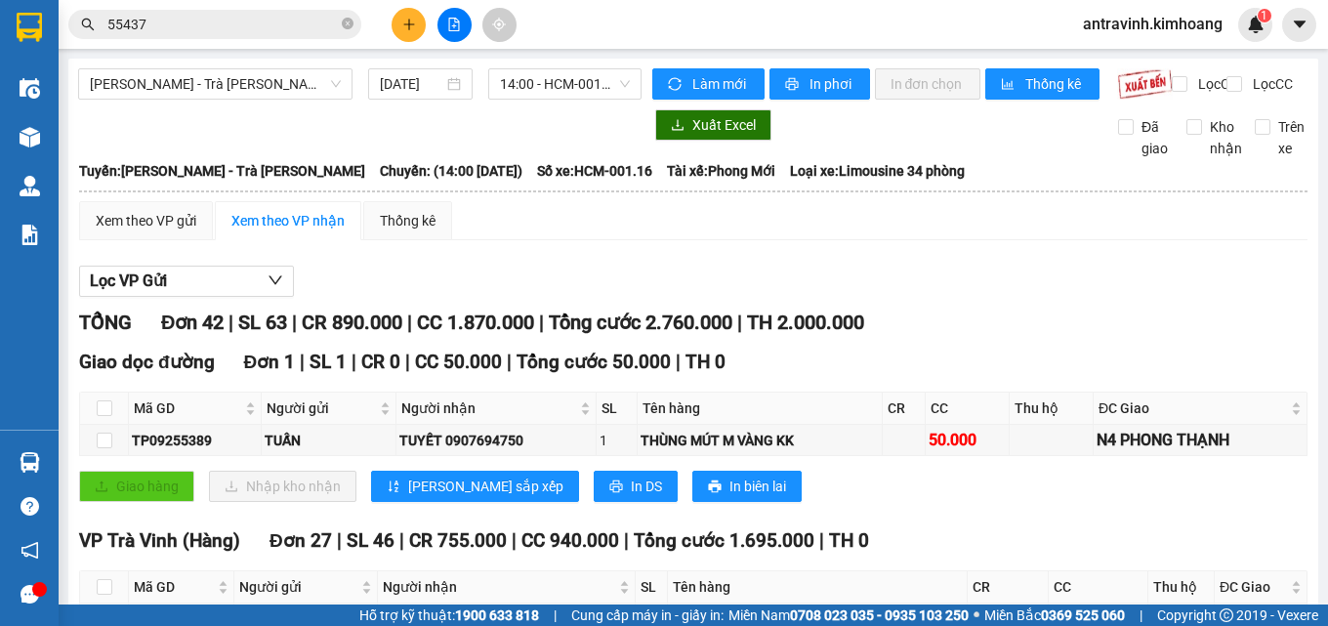
click at [281, 29] on input "55437" at bounding box center [222, 24] width 230 height 21
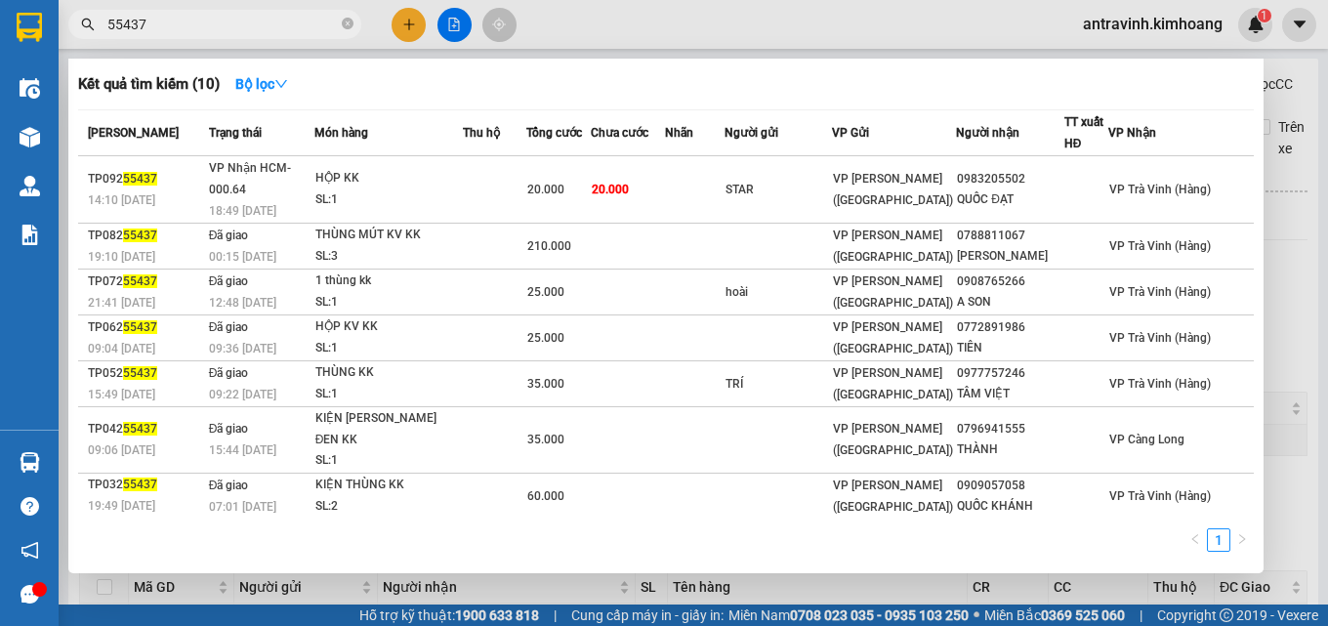
click at [281, 29] on input "55437" at bounding box center [222, 24] width 230 height 21
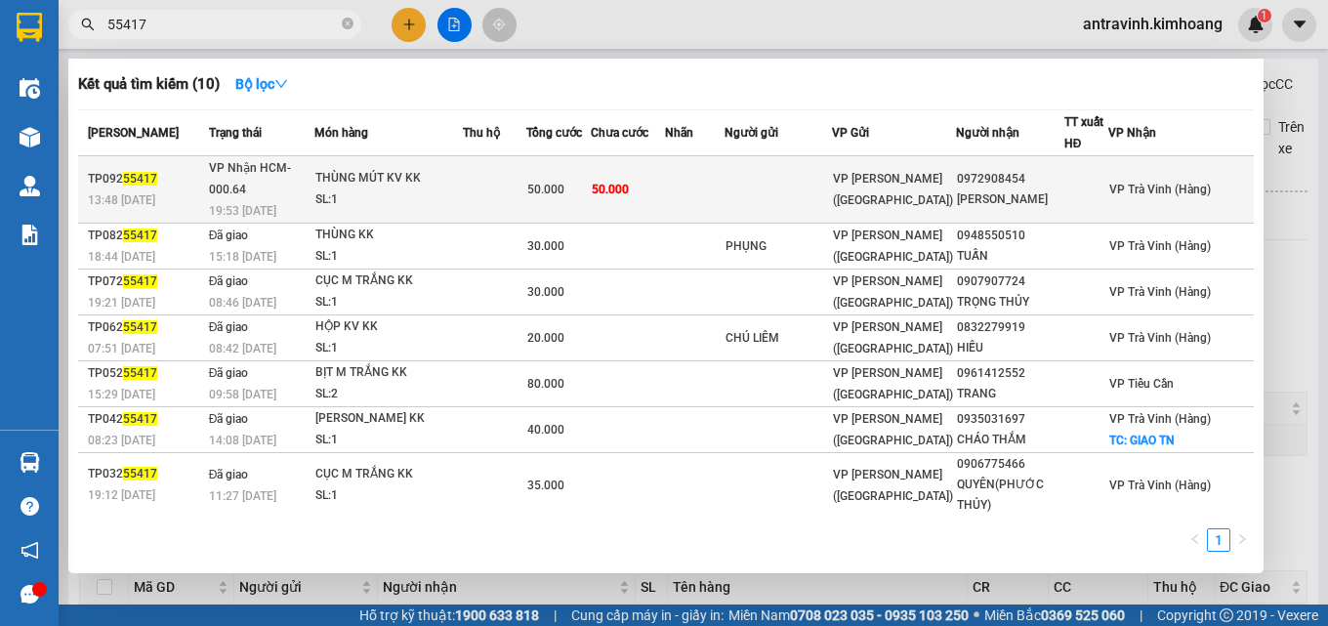
type input "55417"
click at [629, 183] on span "50.000" at bounding box center [610, 190] width 37 height 14
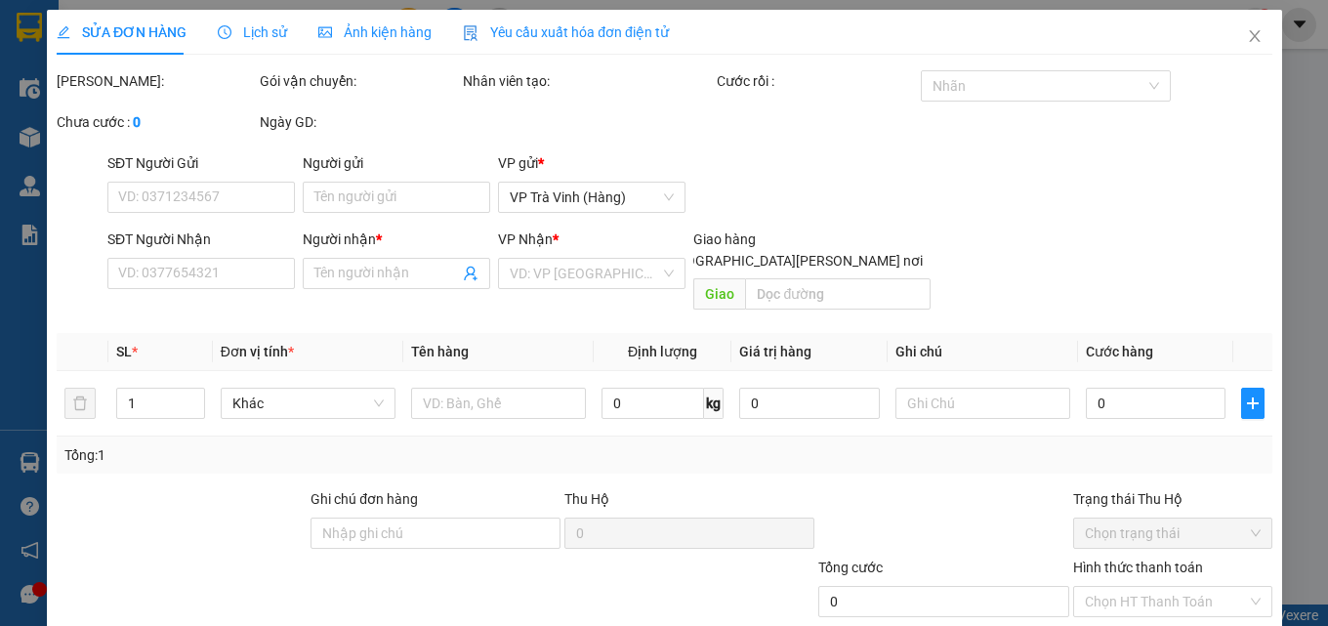
type input "0972908454"
type input "THẢO TRINH"
type input "50.000"
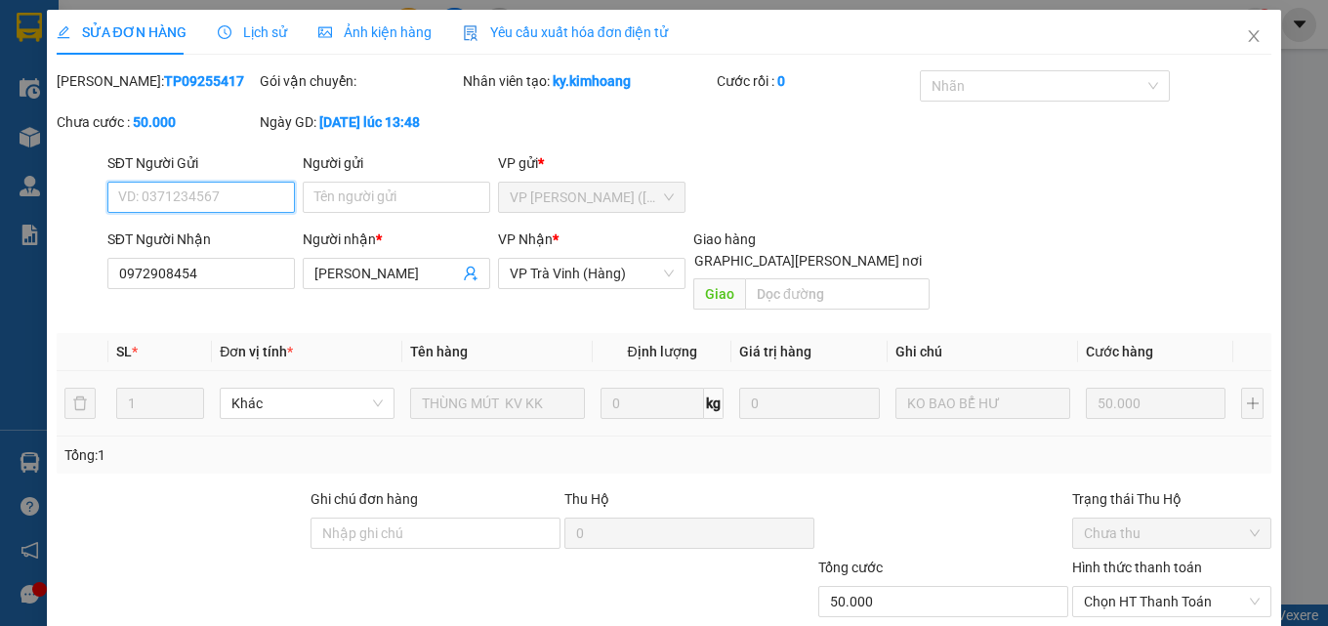
scroll to position [101, 0]
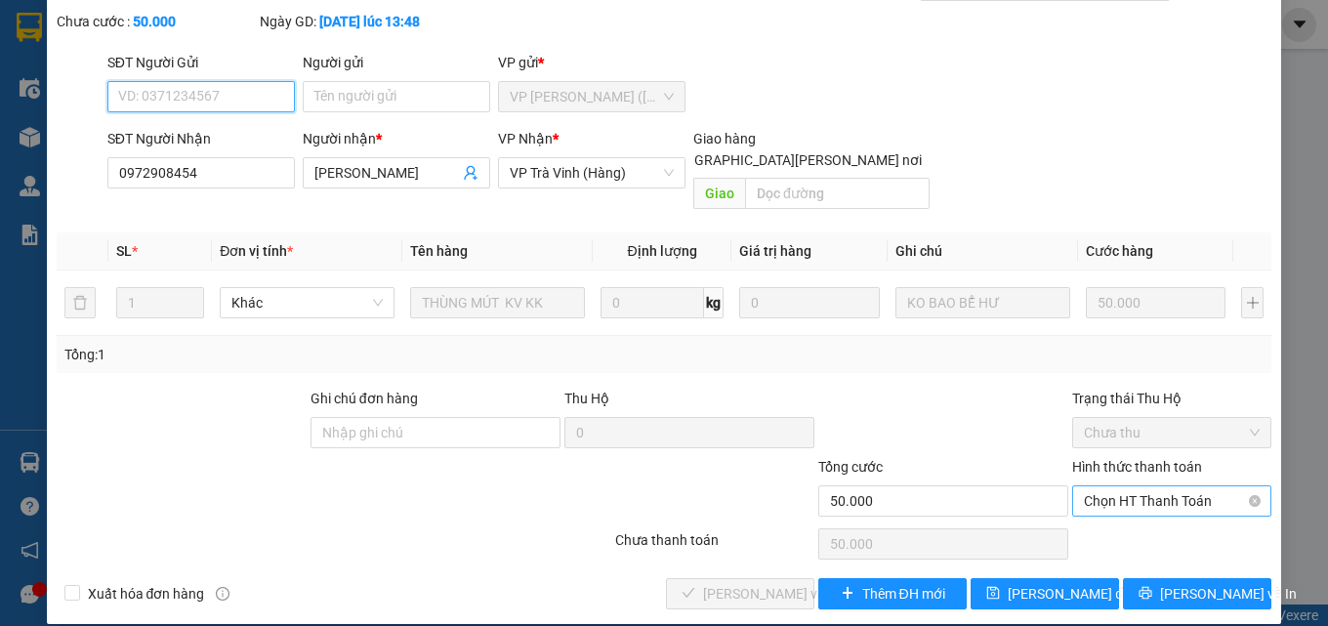
click at [1155, 486] on span "Chọn HT Thanh Toán" at bounding box center [1172, 500] width 176 height 29
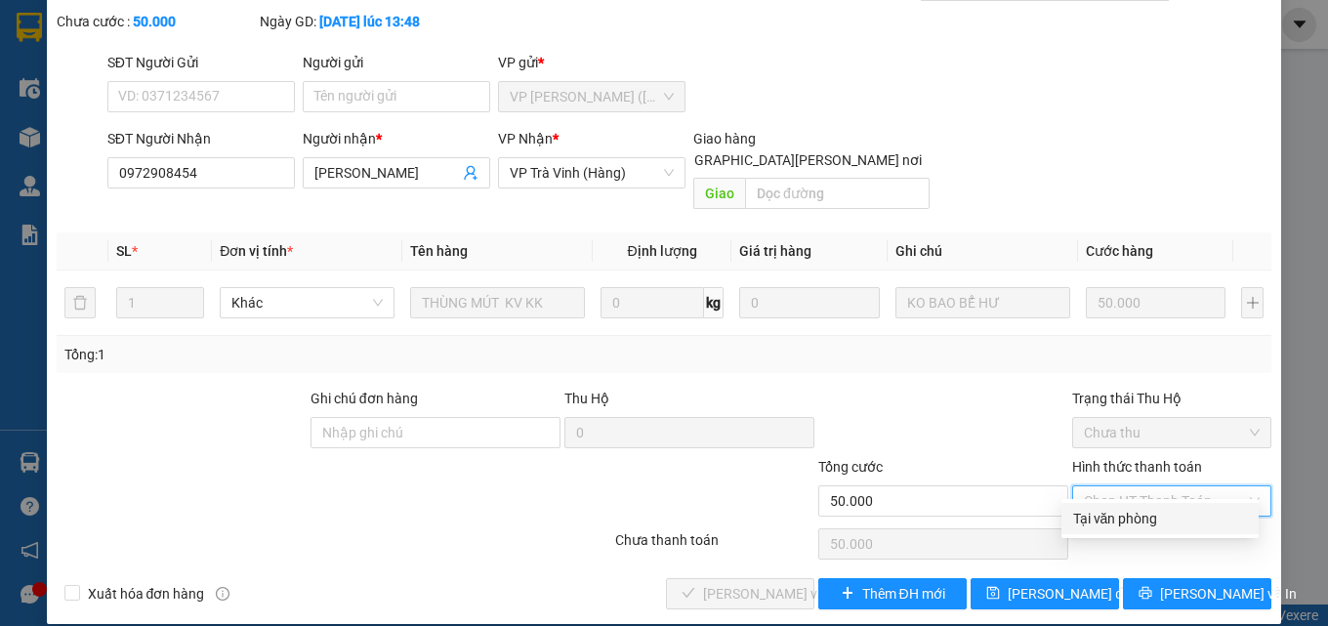
click at [1139, 516] on div "Tại văn phòng" at bounding box center [1160, 518] width 174 height 21
type input "0"
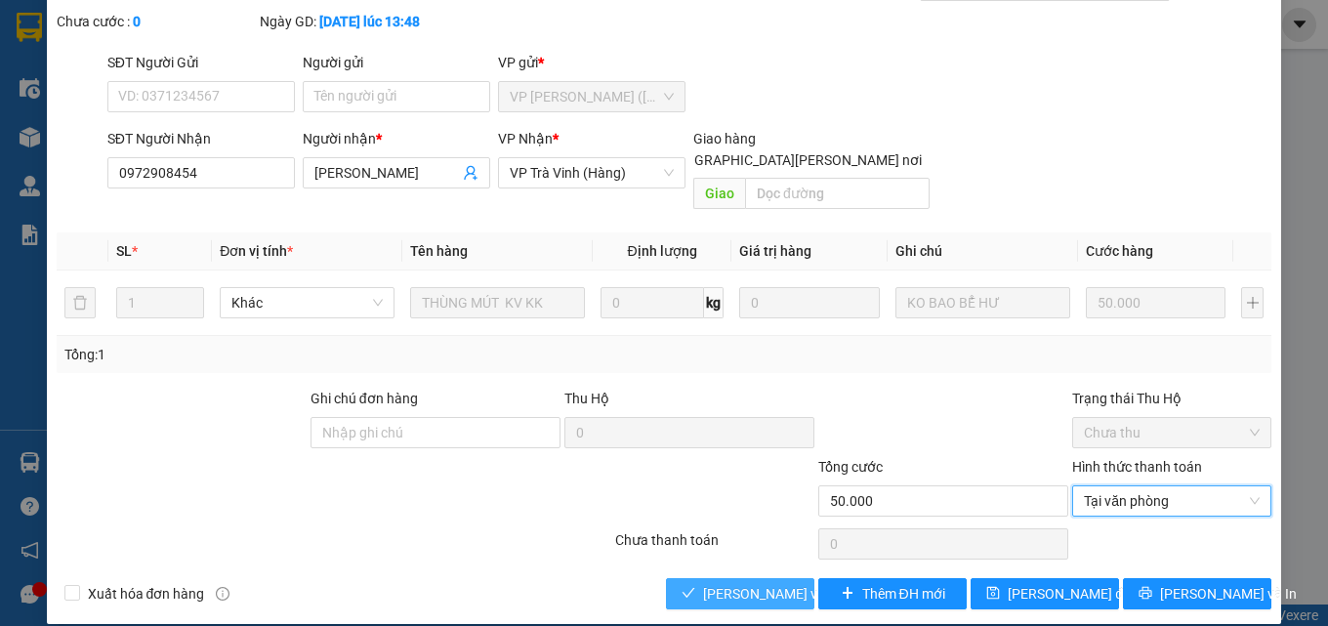
click at [754, 583] on span "[PERSON_NAME] và Giao hàng" at bounding box center [835, 593] width 264 height 21
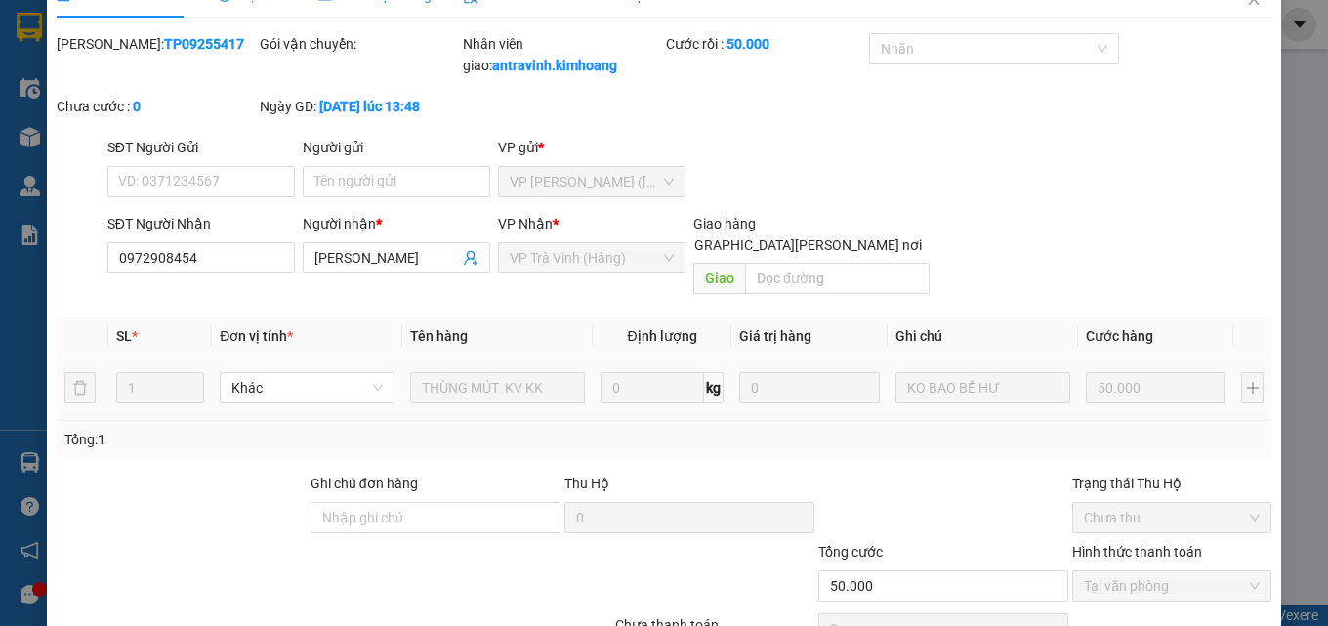
scroll to position [0, 0]
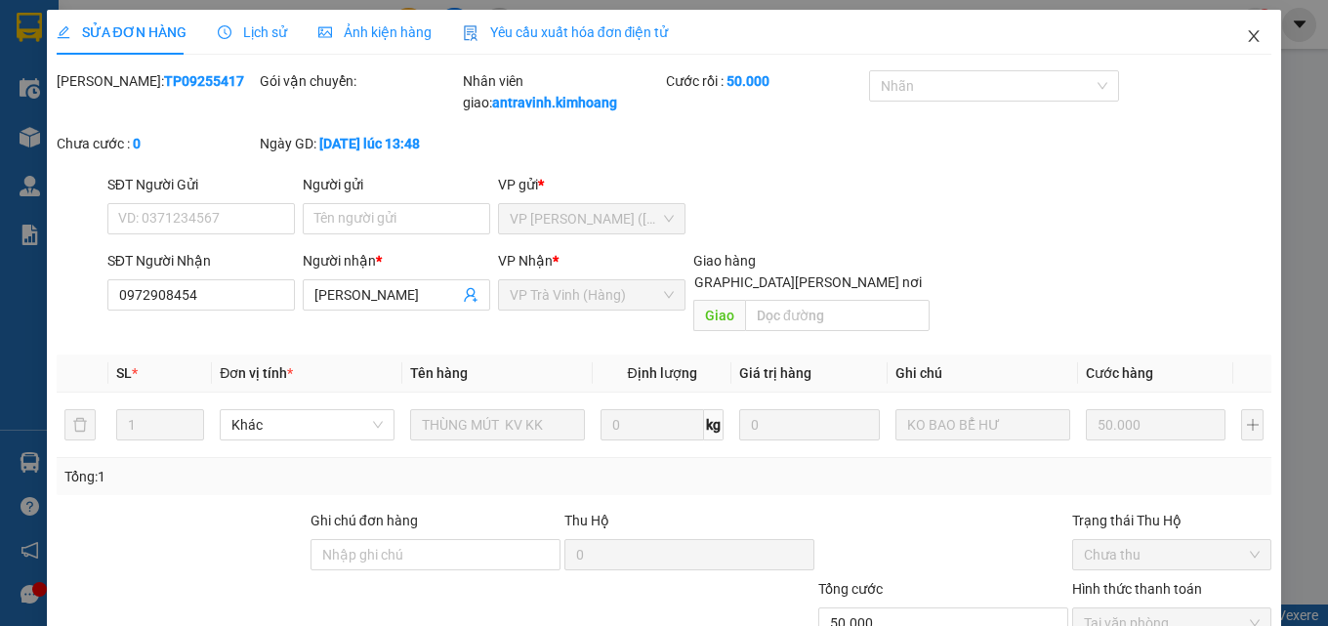
click at [1246, 33] on icon "close" at bounding box center [1254, 36] width 16 height 16
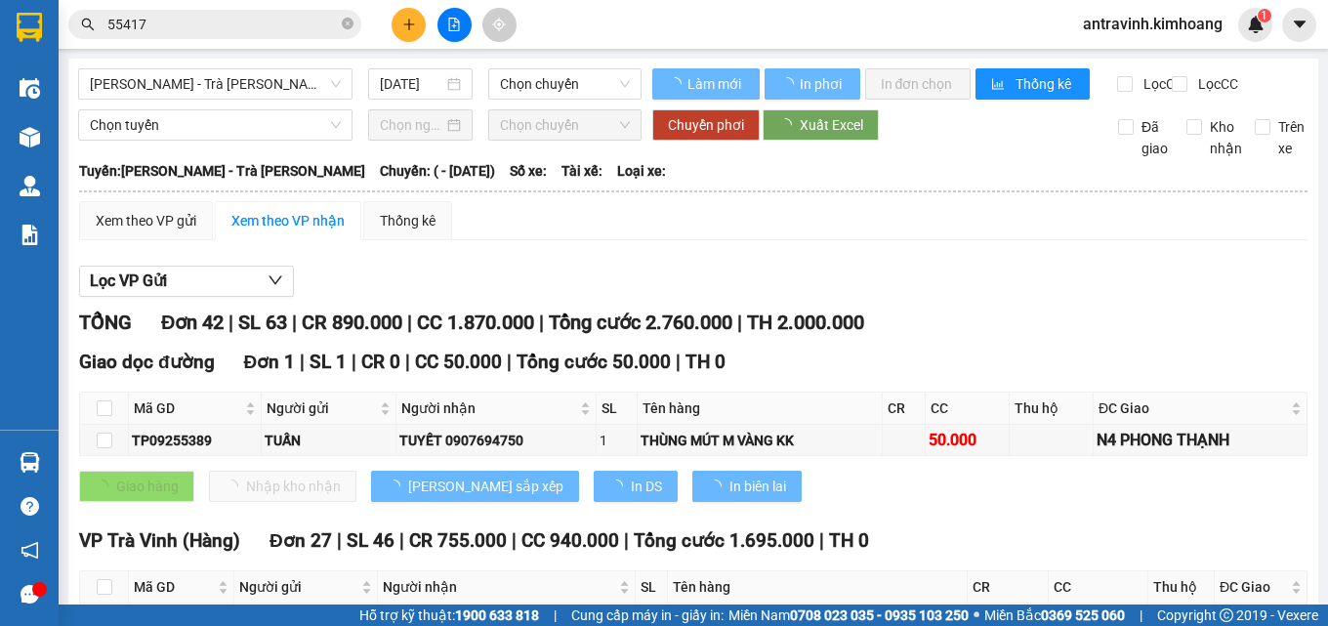
click at [267, 29] on input "55417" at bounding box center [222, 24] width 230 height 21
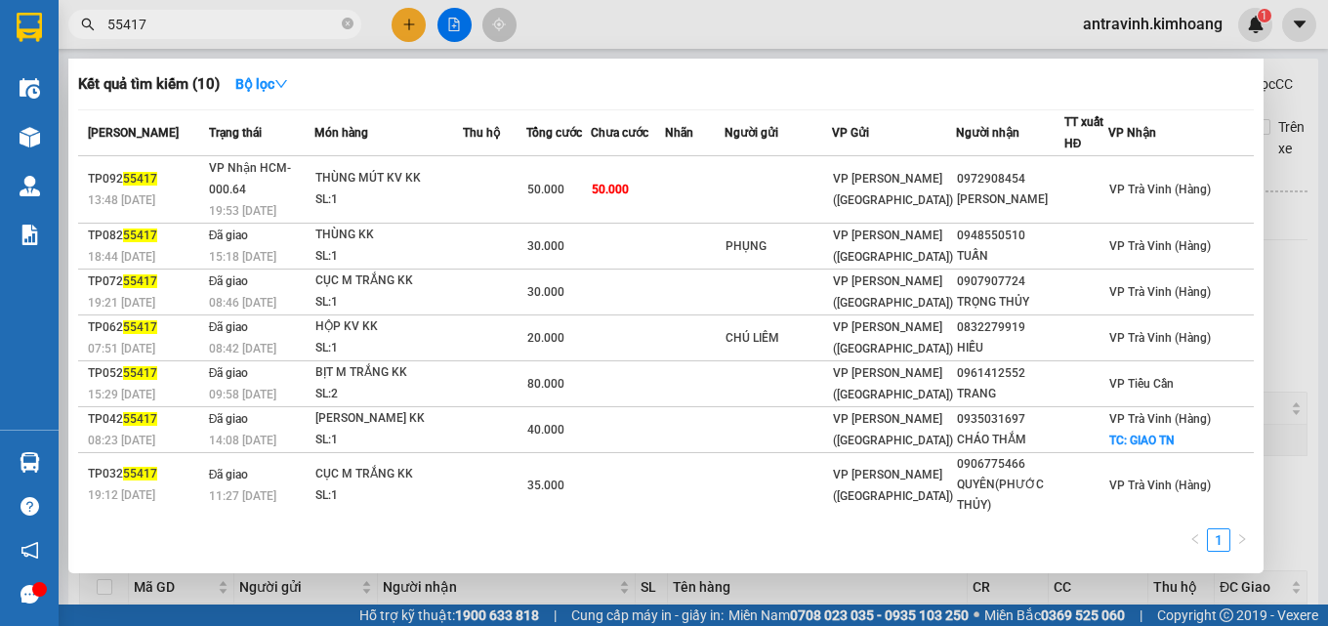
click at [267, 29] on input "55417" at bounding box center [222, 24] width 230 height 21
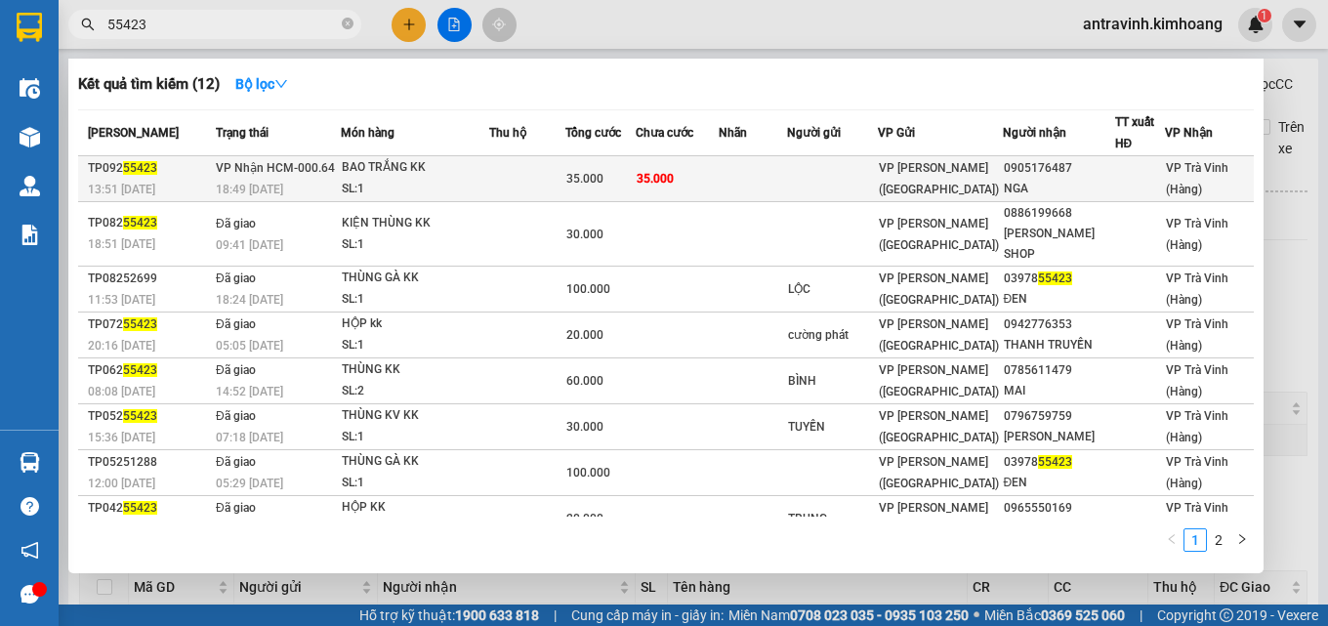
type input "55423"
click at [646, 185] on span "35.000" at bounding box center [655, 179] width 37 height 14
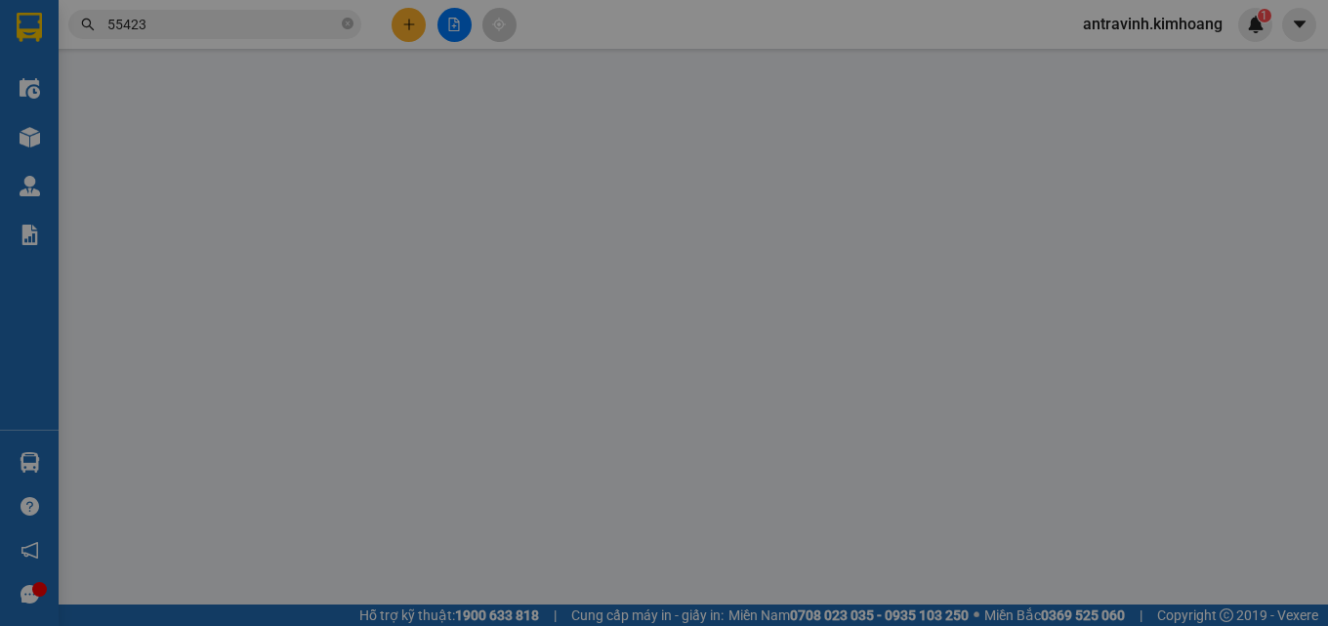
type input "0905176487"
type input "NGA"
type input "35.000"
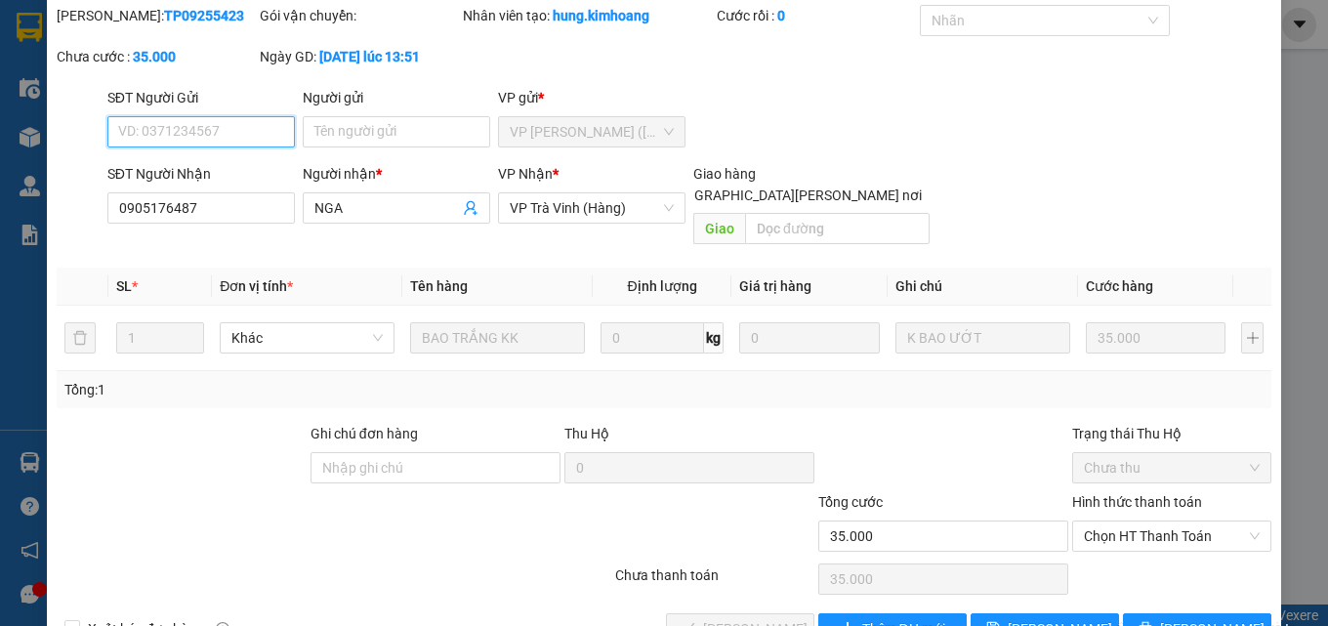
scroll to position [101, 0]
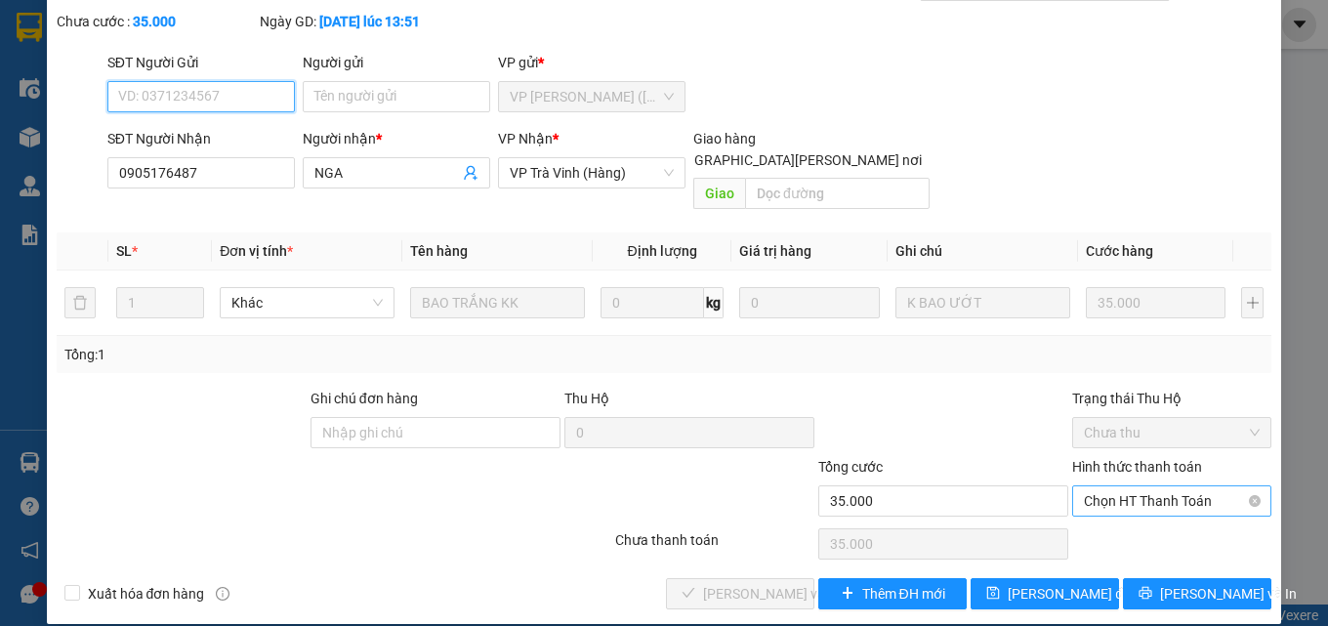
click at [1098, 489] on span "Chọn HT Thanh Toán" at bounding box center [1172, 500] width 176 height 29
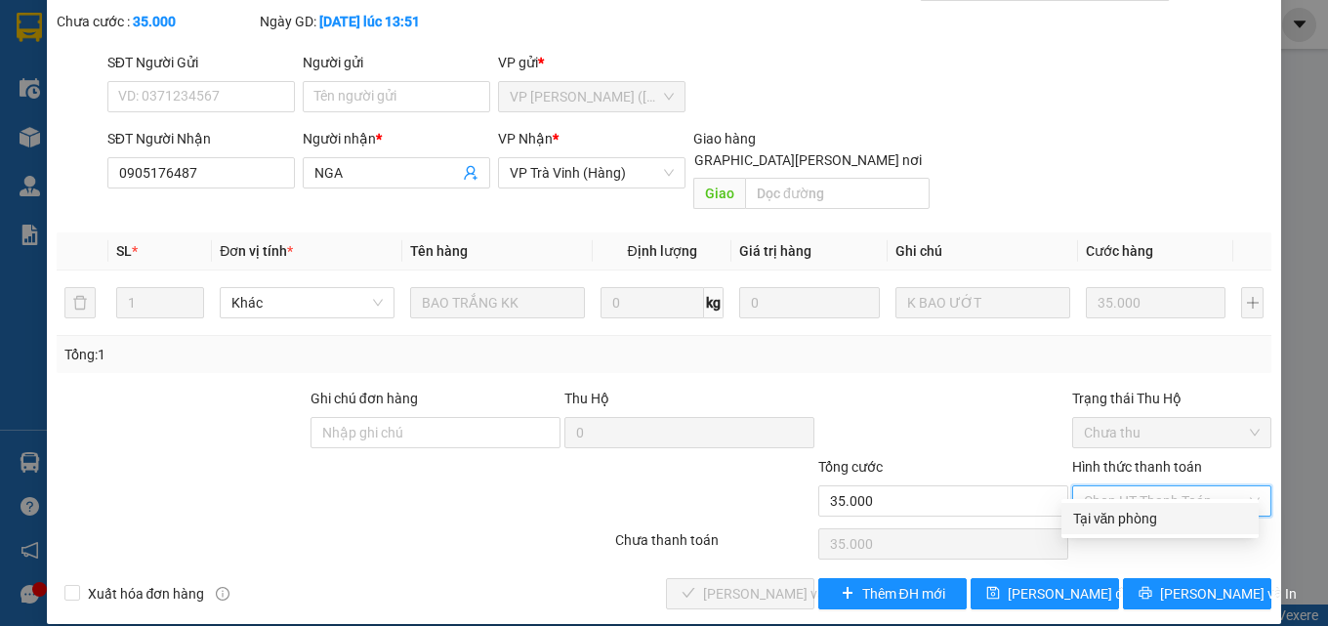
click at [1100, 516] on div "Tại văn phòng" at bounding box center [1160, 518] width 174 height 21
type input "0"
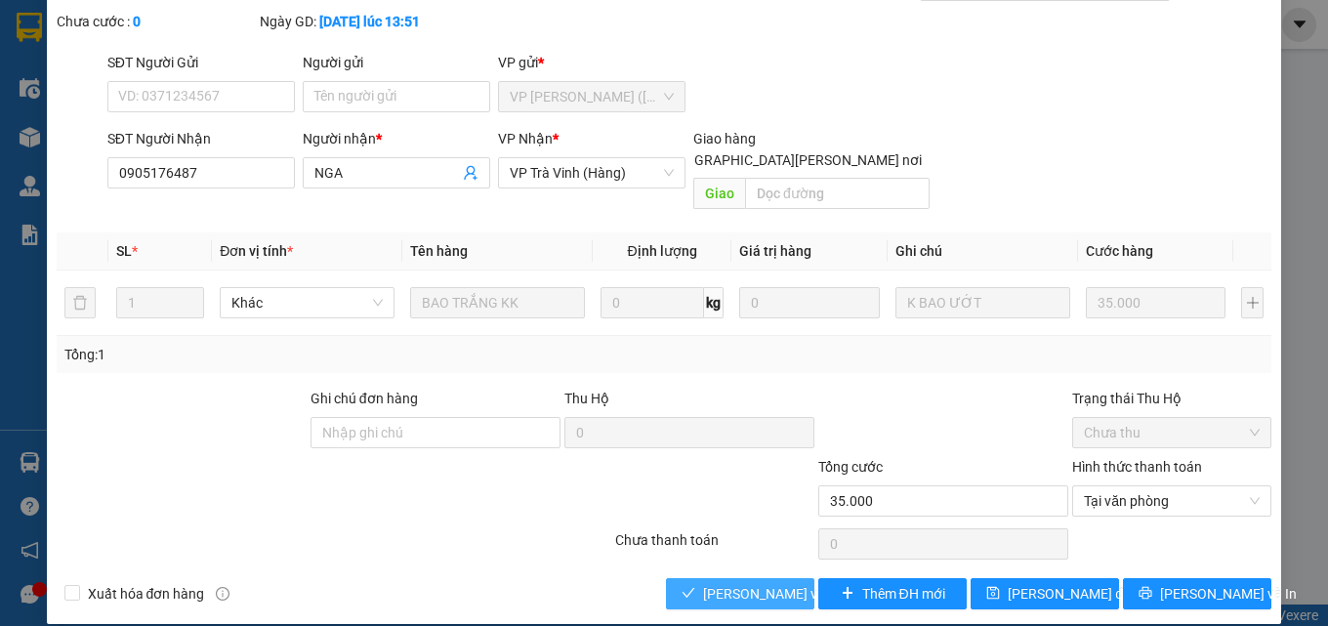
click at [739, 583] on span "[PERSON_NAME] và Giao hàng" at bounding box center [835, 593] width 264 height 21
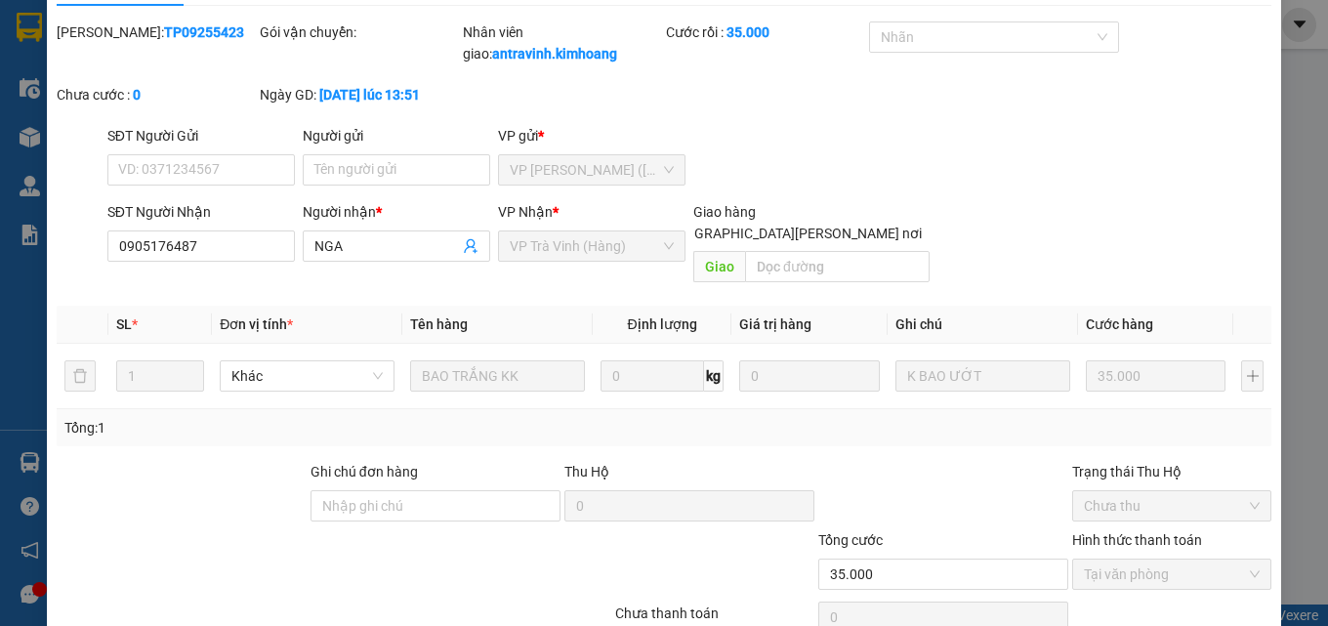
scroll to position [0, 0]
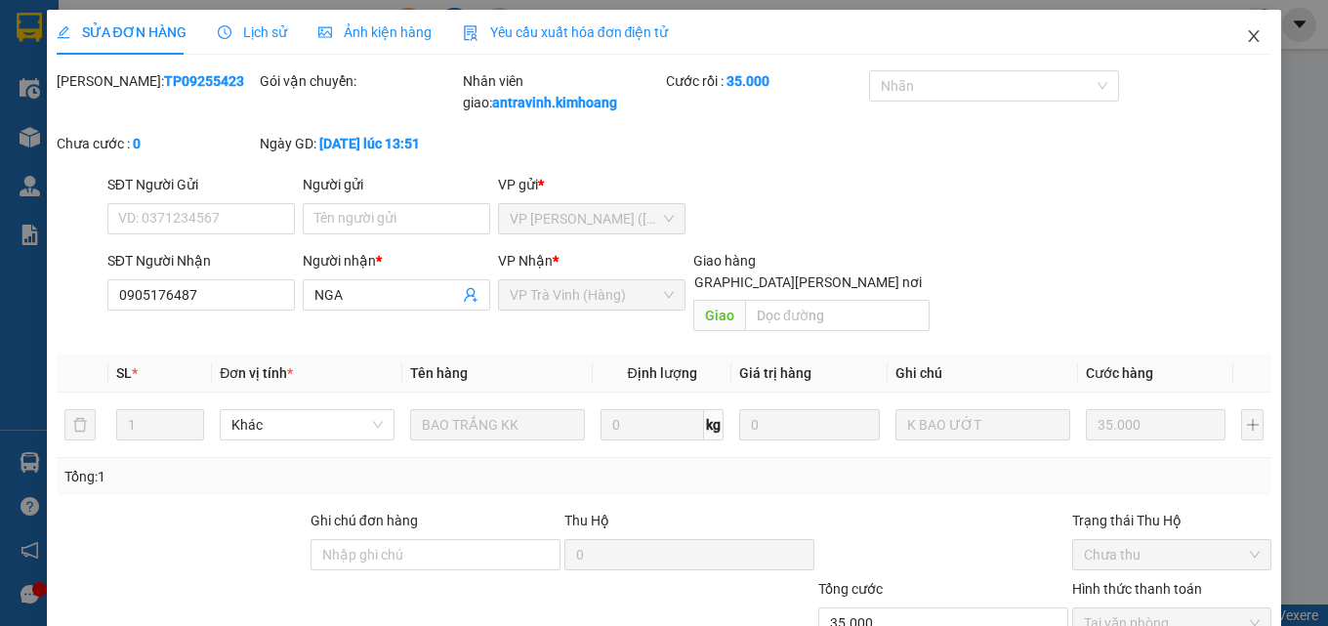
click at [1249, 38] on icon "close" at bounding box center [1254, 36] width 11 height 12
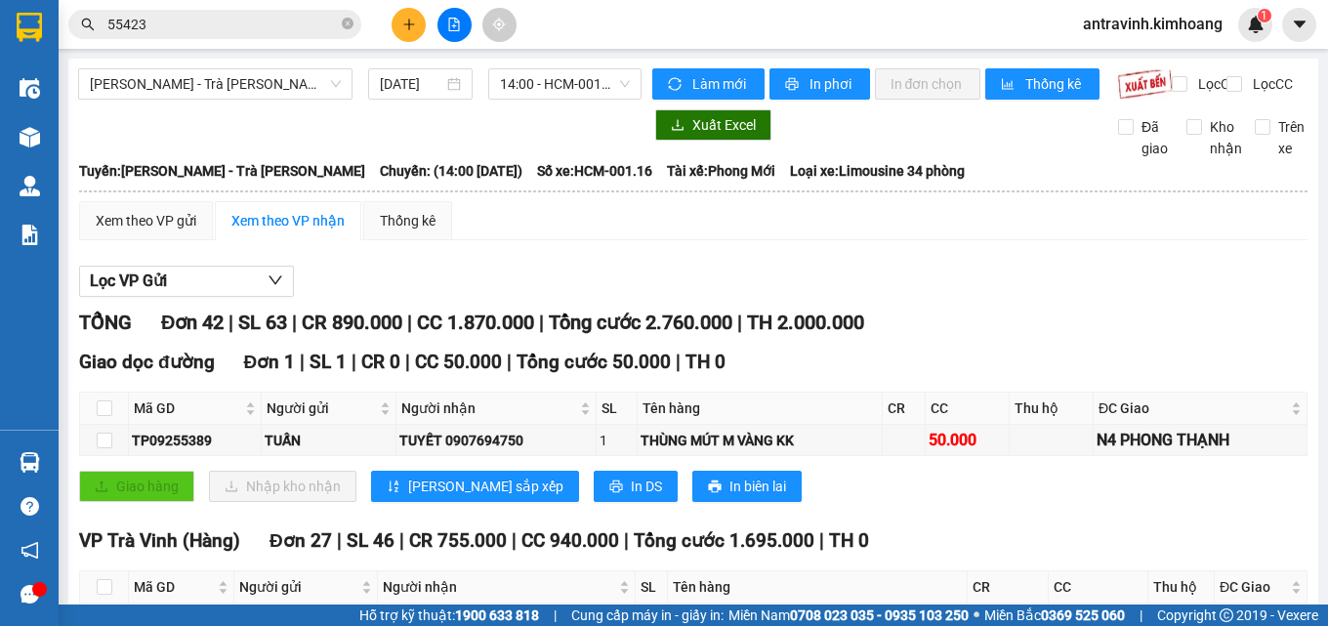
click at [271, 28] on input "55423" at bounding box center [222, 24] width 230 height 21
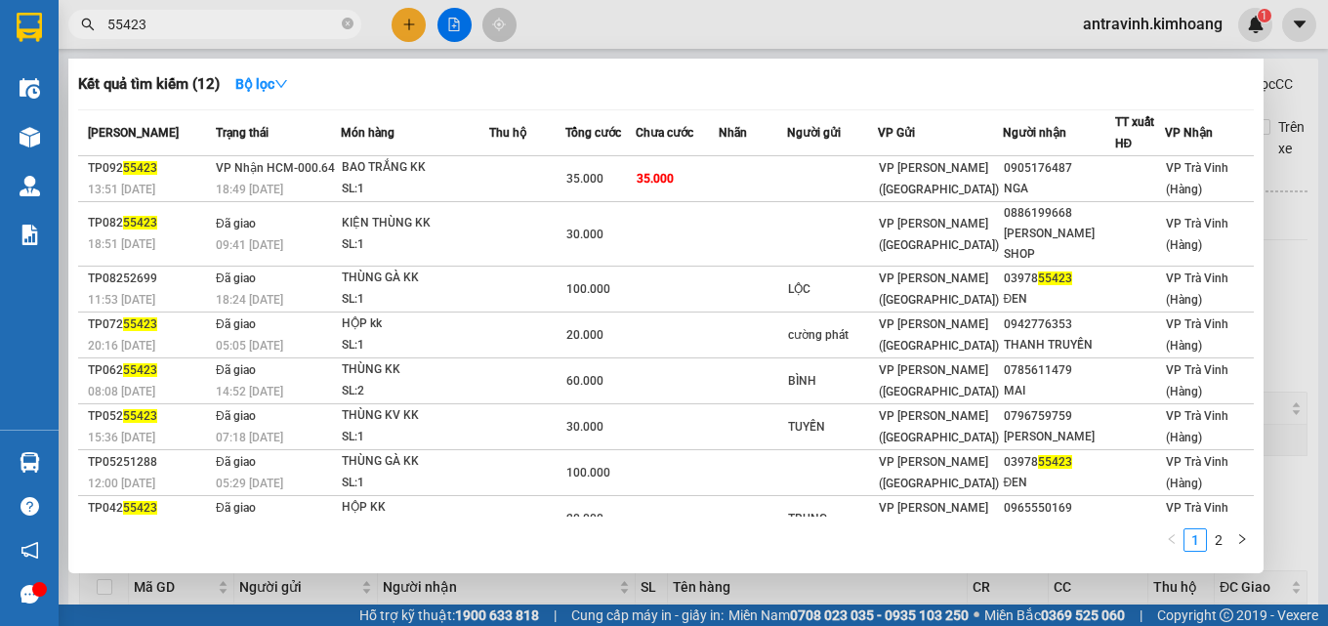
click at [271, 28] on input "55423" at bounding box center [222, 24] width 230 height 21
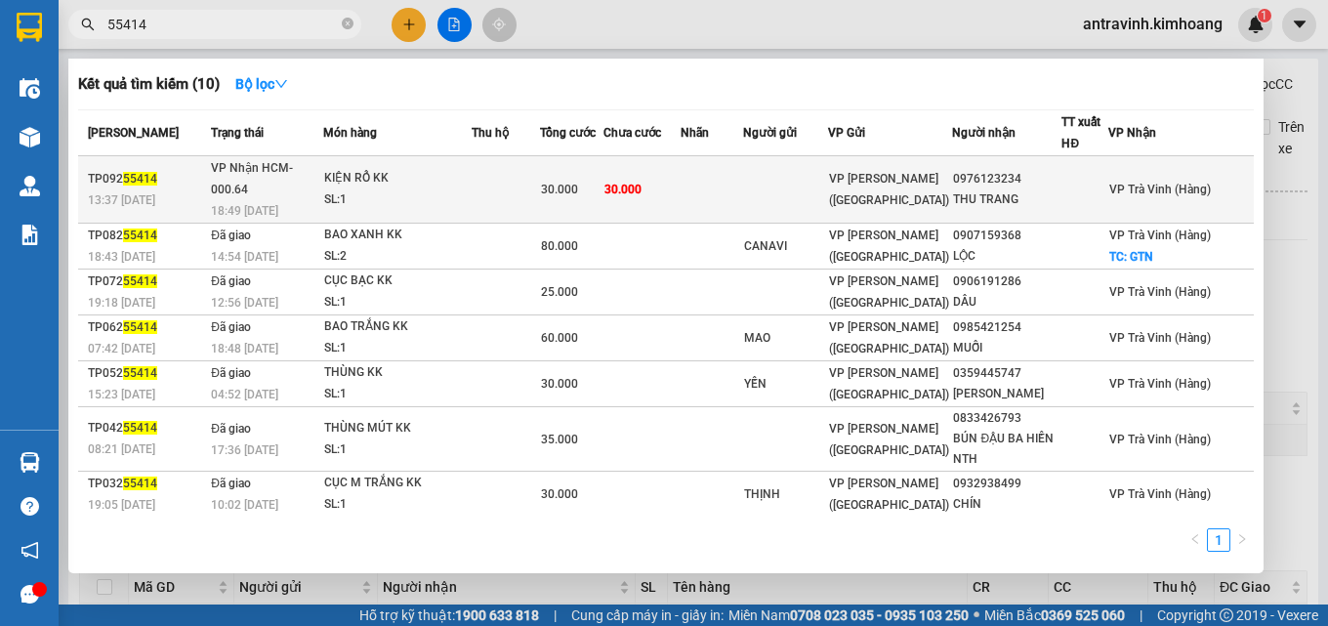
type input "55414"
click at [680, 181] on td "30.000" at bounding box center [641, 189] width 77 height 67
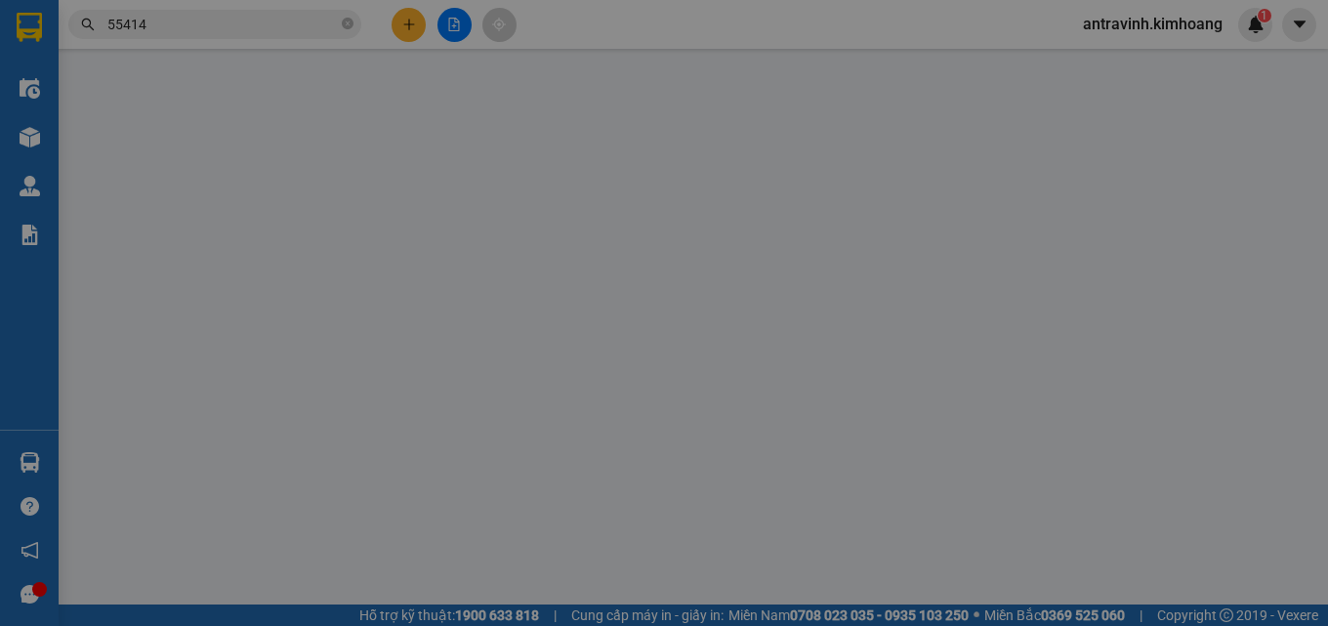
type input "0976123234"
type input "THU TRANG"
type input "30.000"
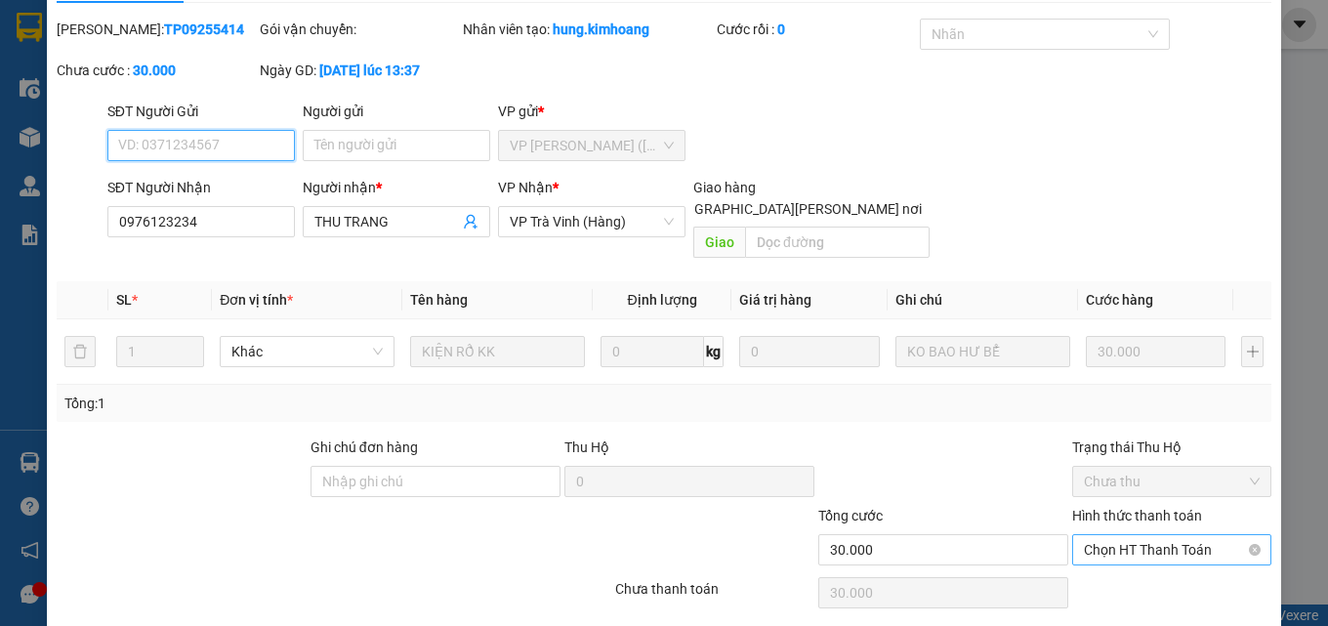
scroll to position [101, 0]
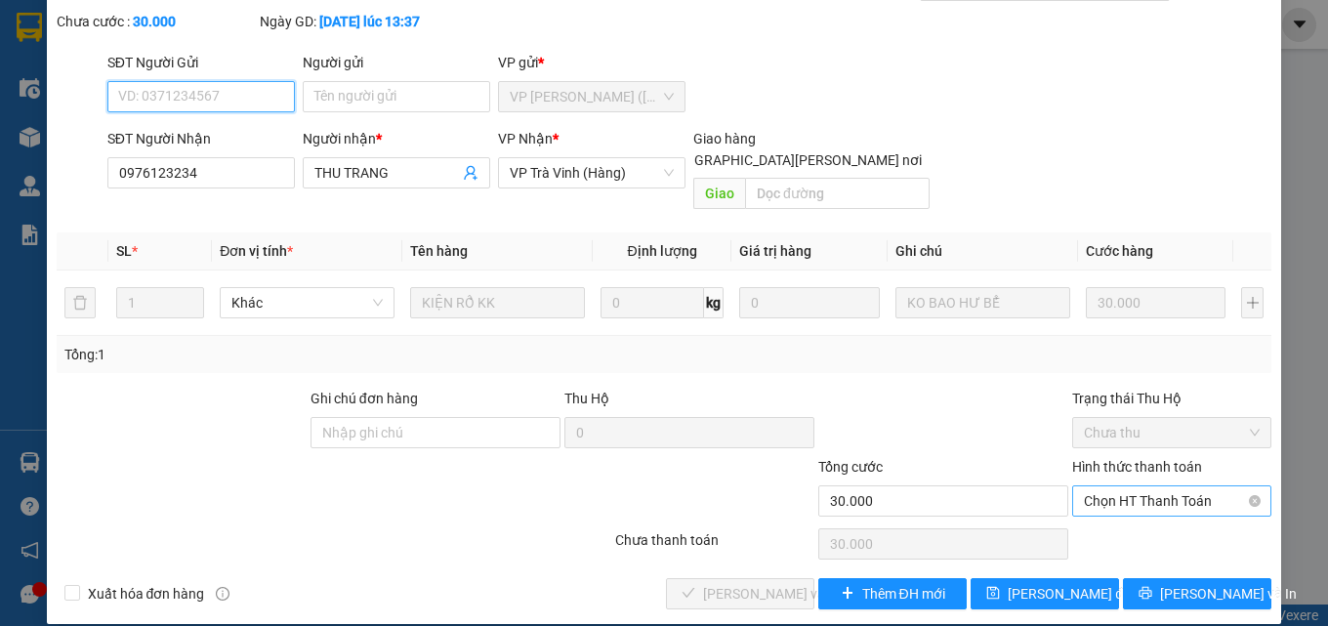
click at [1149, 486] on span "Chọn HT Thanh Toán" at bounding box center [1172, 500] width 176 height 29
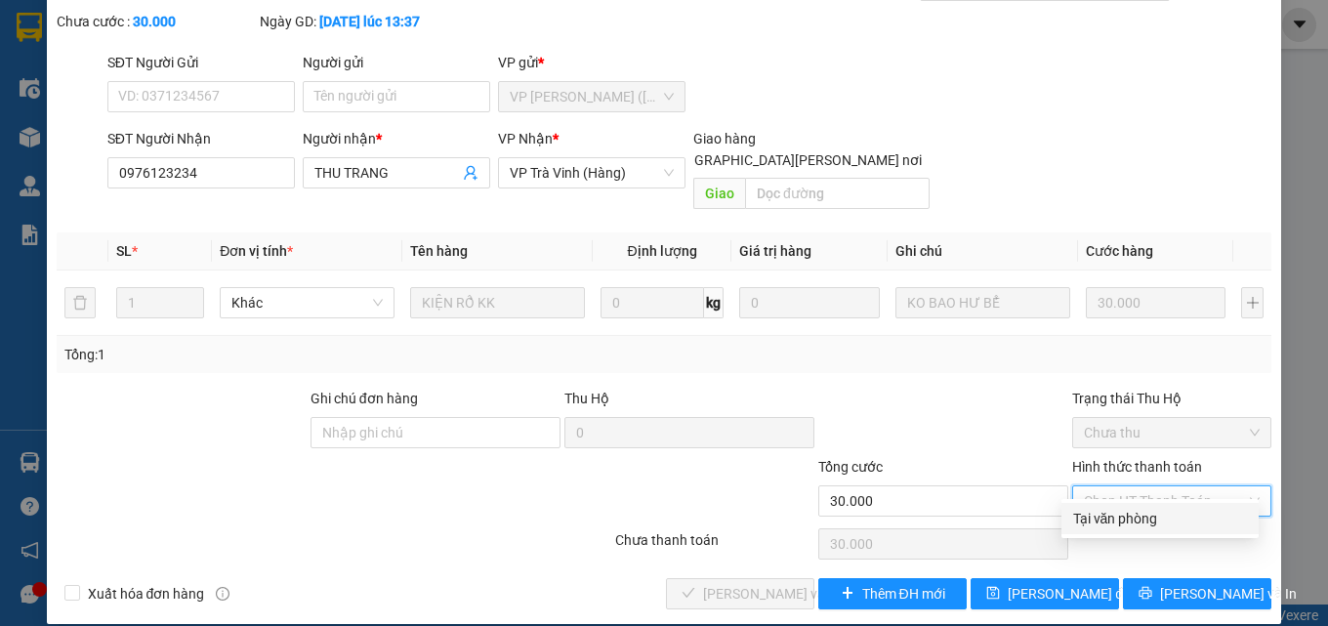
click at [1144, 520] on div "Tại văn phòng" at bounding box center [1160, 518] width 174 height 21
type input "0"
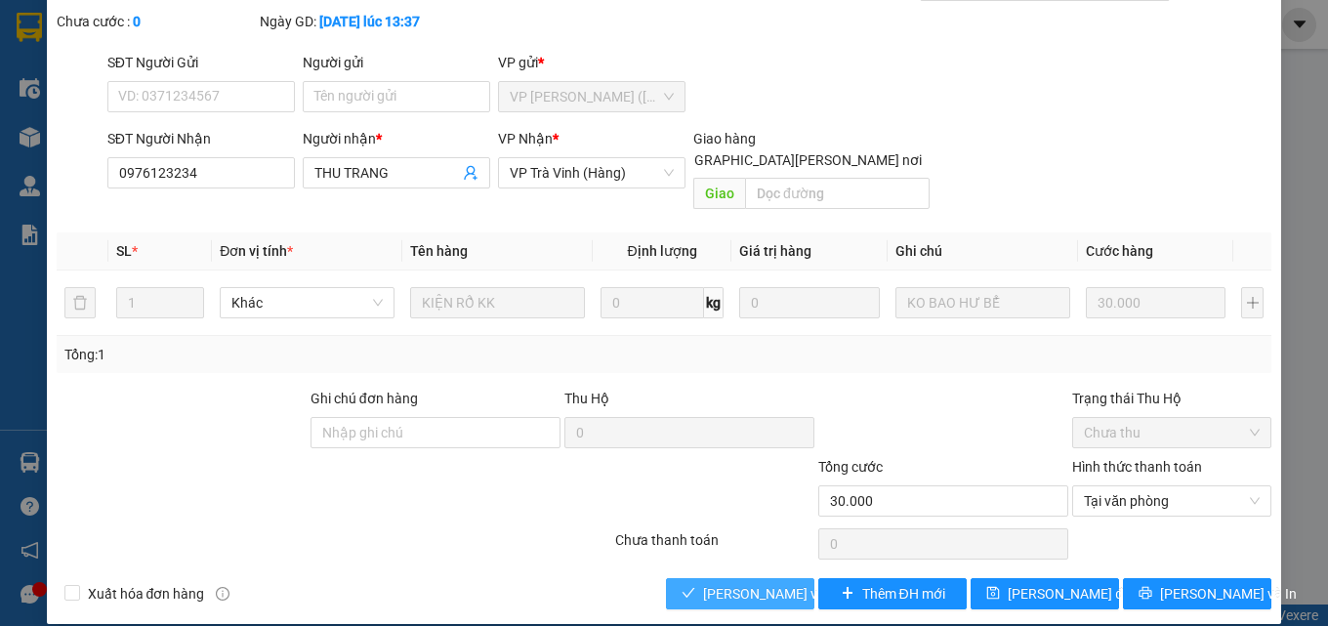
click at [727, 583] on span "[PERSON_NAME] và Giao hàng" at bounding box center [835, 593] width 264 height 21
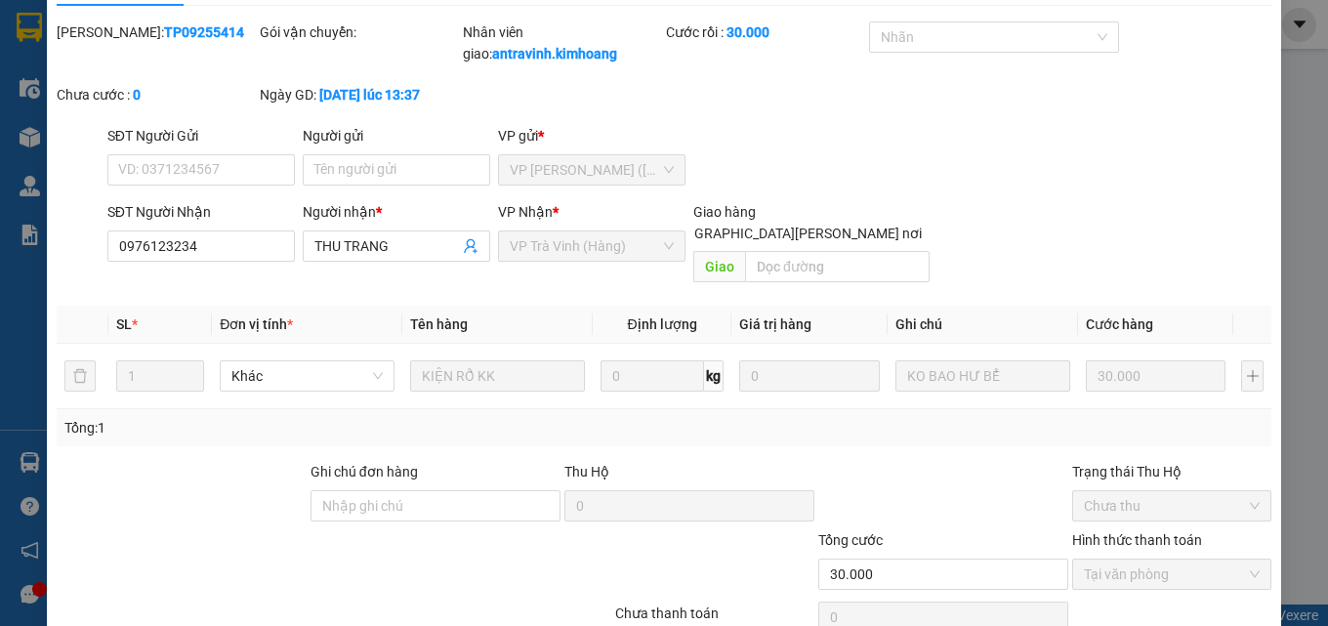
scroll to position [0, 0]
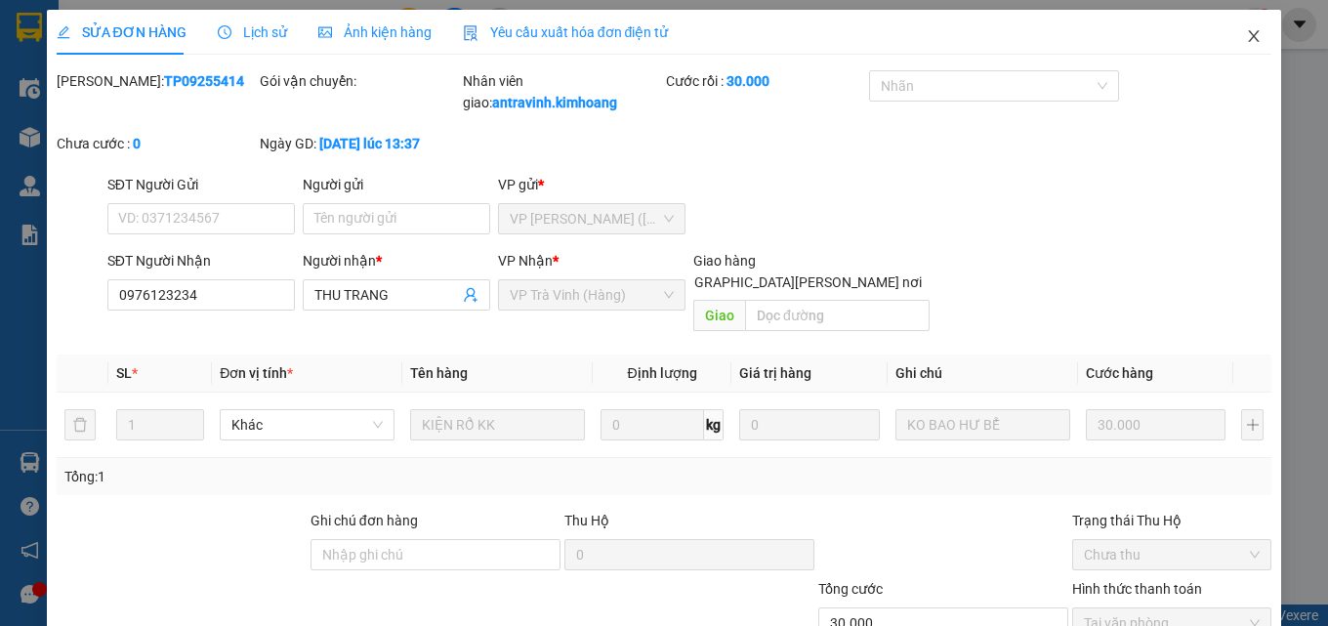
click at [1249, 42] on icon "close" at bounding box center [1254, 36] width 11 height 12
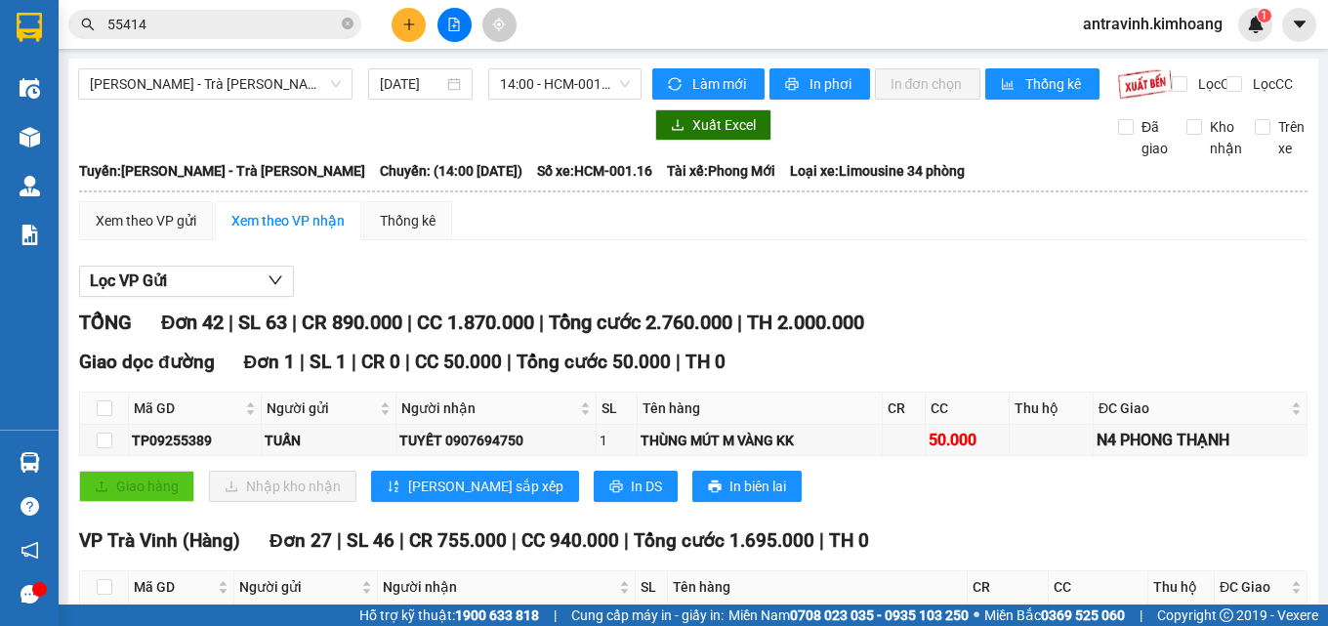
click at [292, 19] on input "55414" at bounding box center [222, 24] width 230 height 21
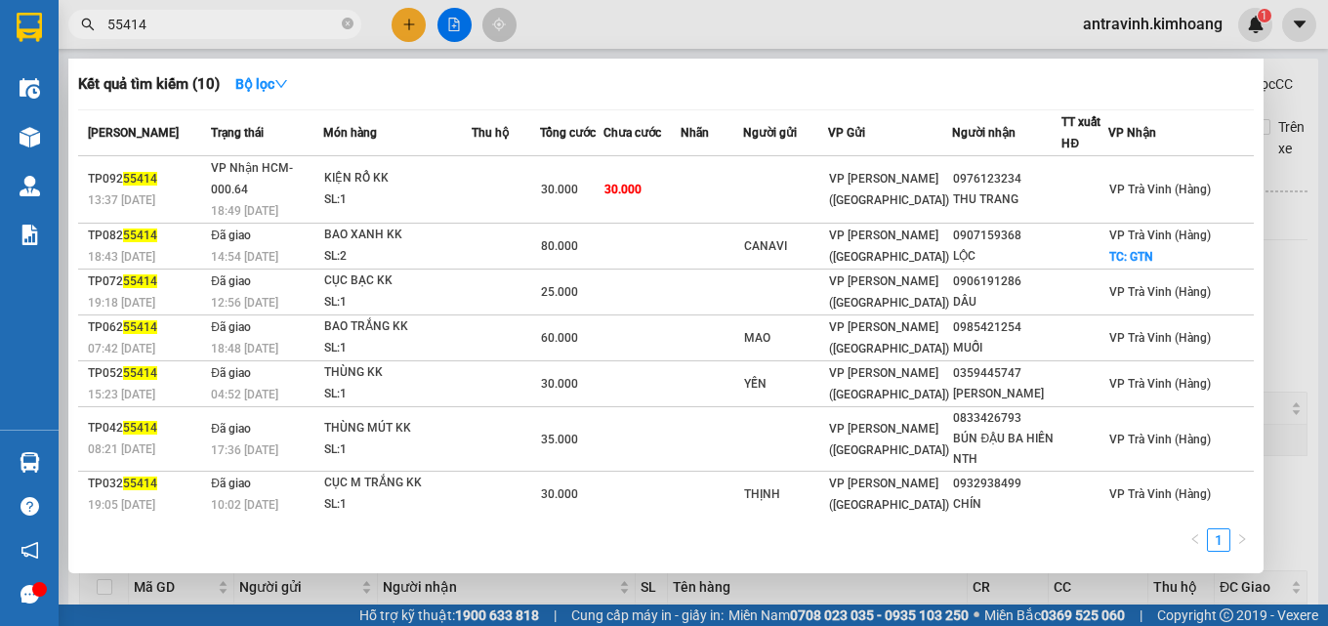
click at [292, 19] on input "55414" at bounding box center [222, 24] width 230 height 21
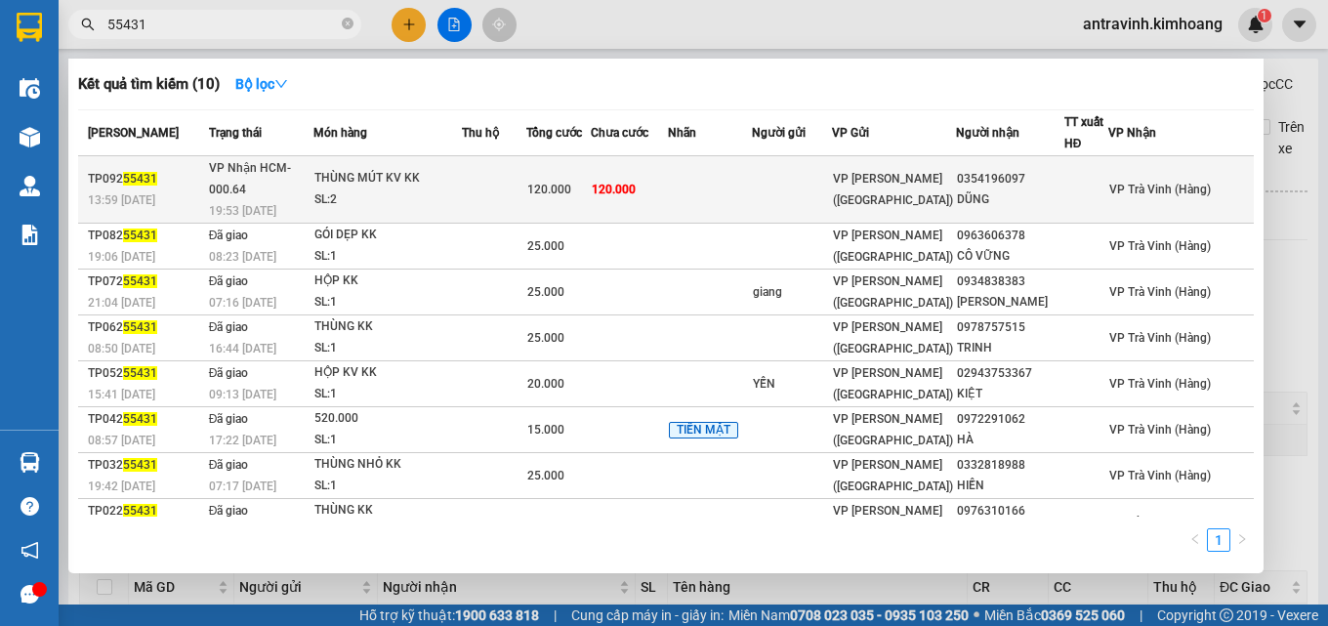
type input "55431"
click at [590, 179] on div "120.000" at bounding box center [558, 189] width 62 height 21
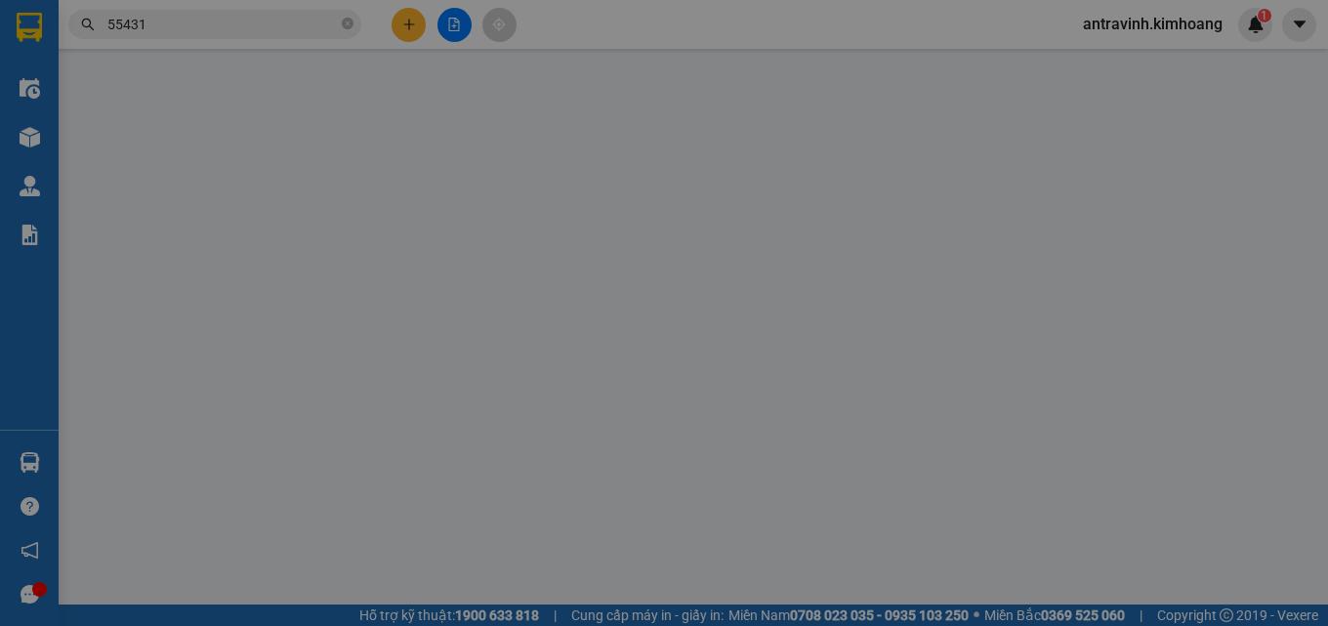
type input "0354196097"
type input "DŨNG"
type input "120.000"
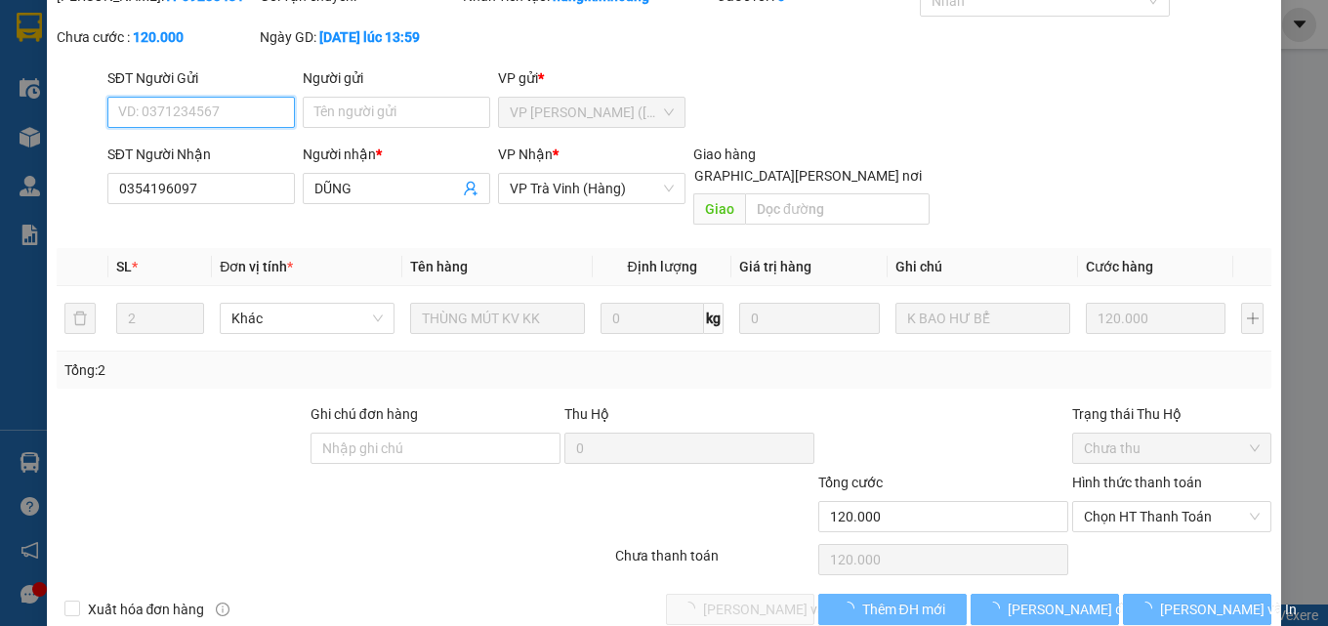
scroll to position [101, 0]
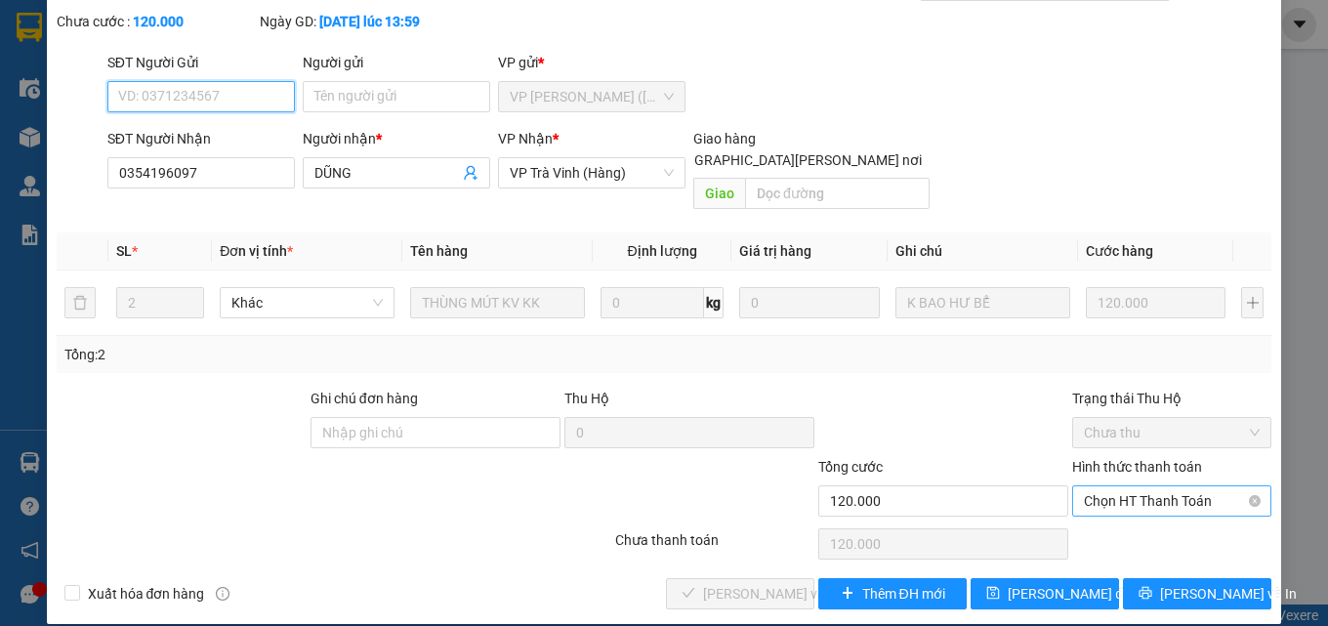
click at [1110, 486] on span "Chọn HT Thanh Toán" at bounding box center [1172, 500] width 176 height 29
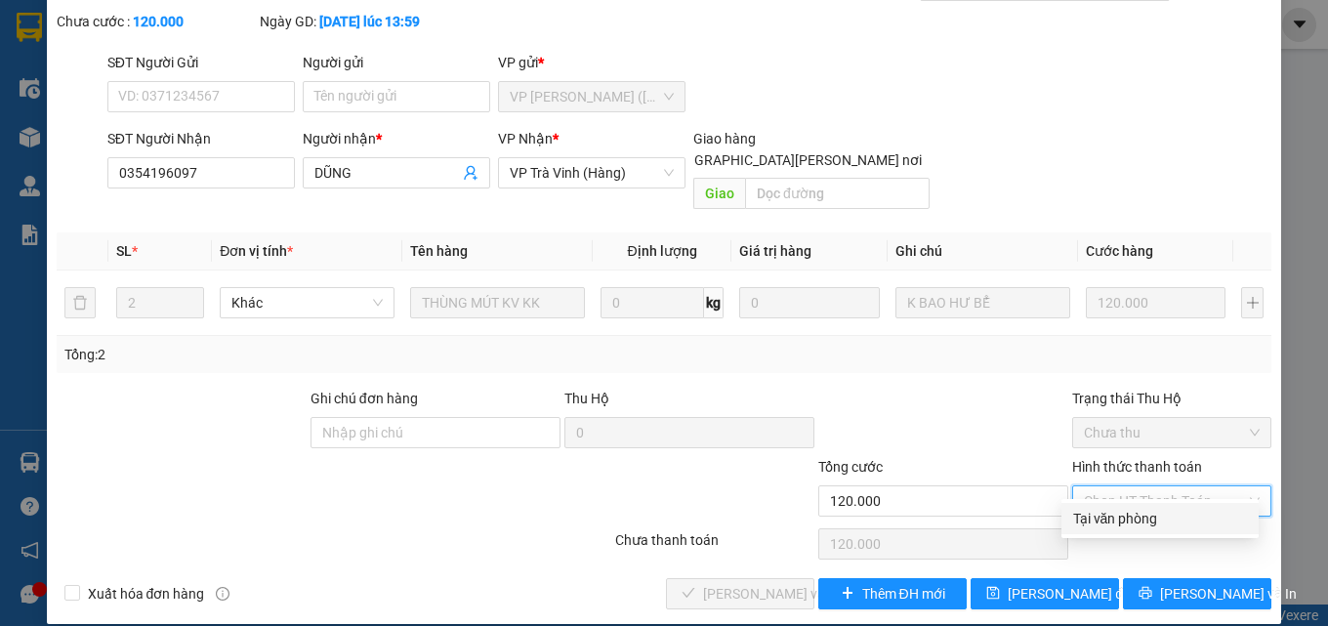
click at [1116, 521] on div "Tại văn phòng" at bounding box center [1160, 518] width 174 height 21
type input "0"
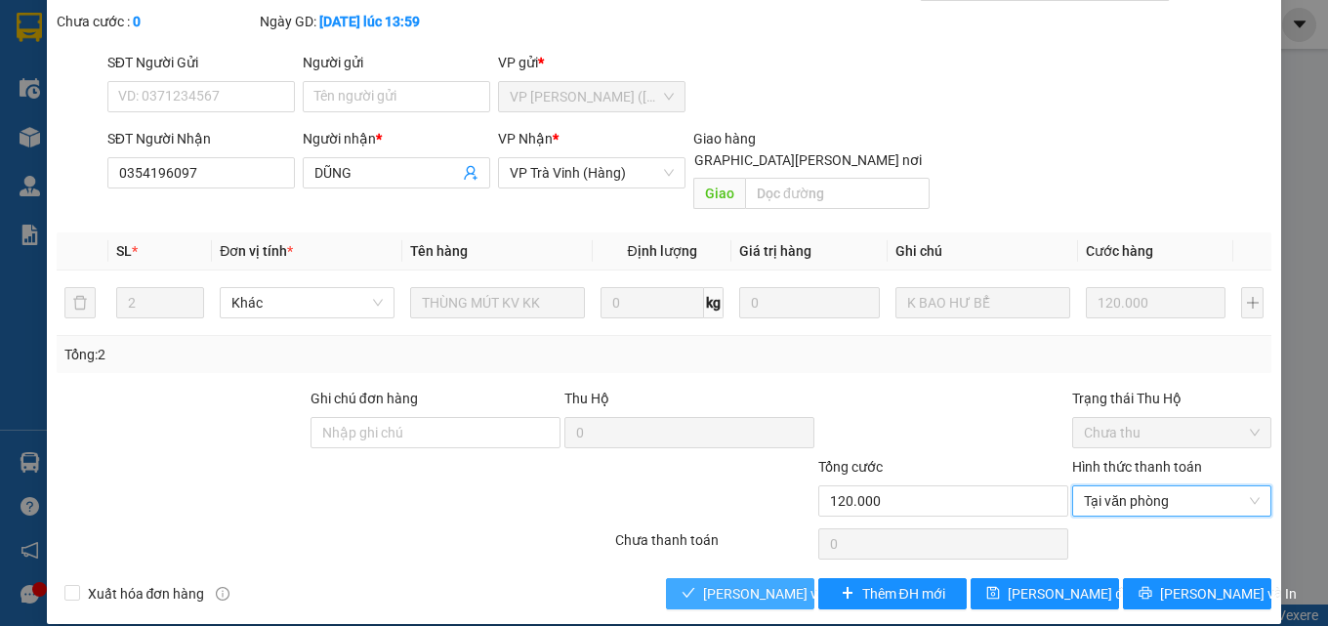
click at [752, 583] on span "[PERSON_NAME] và Giao hàng" at bounding box center [835, 593] width 264 height 21
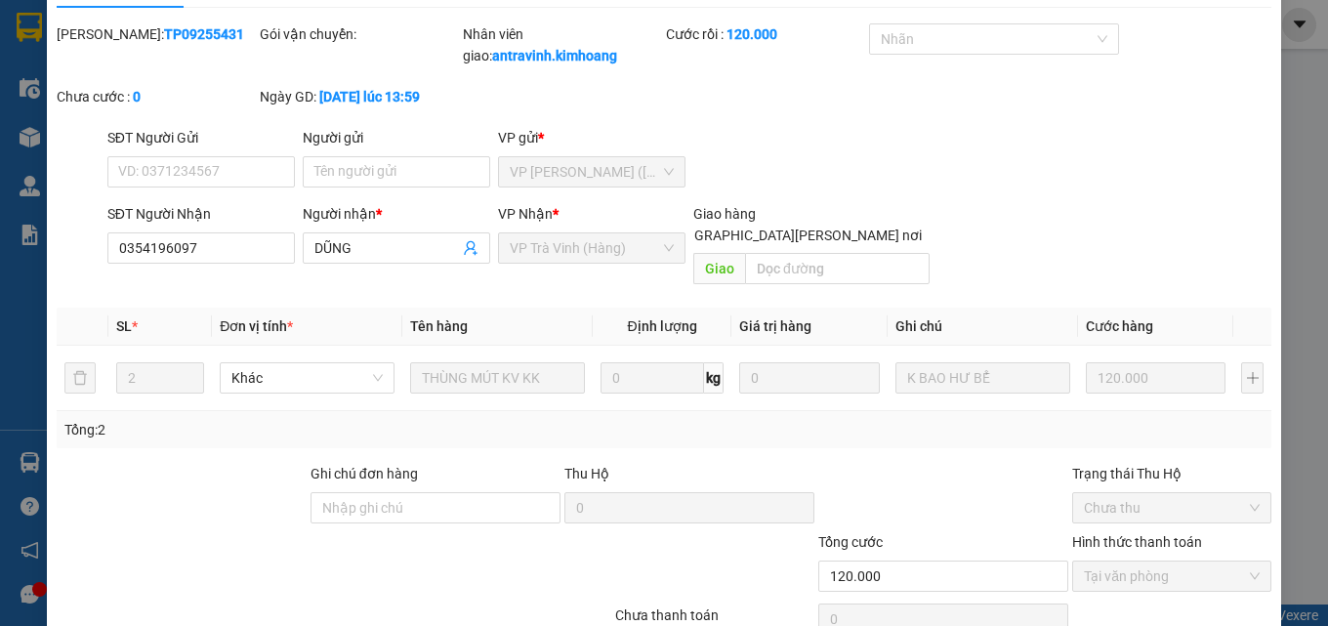
scroll to position [0, 0]
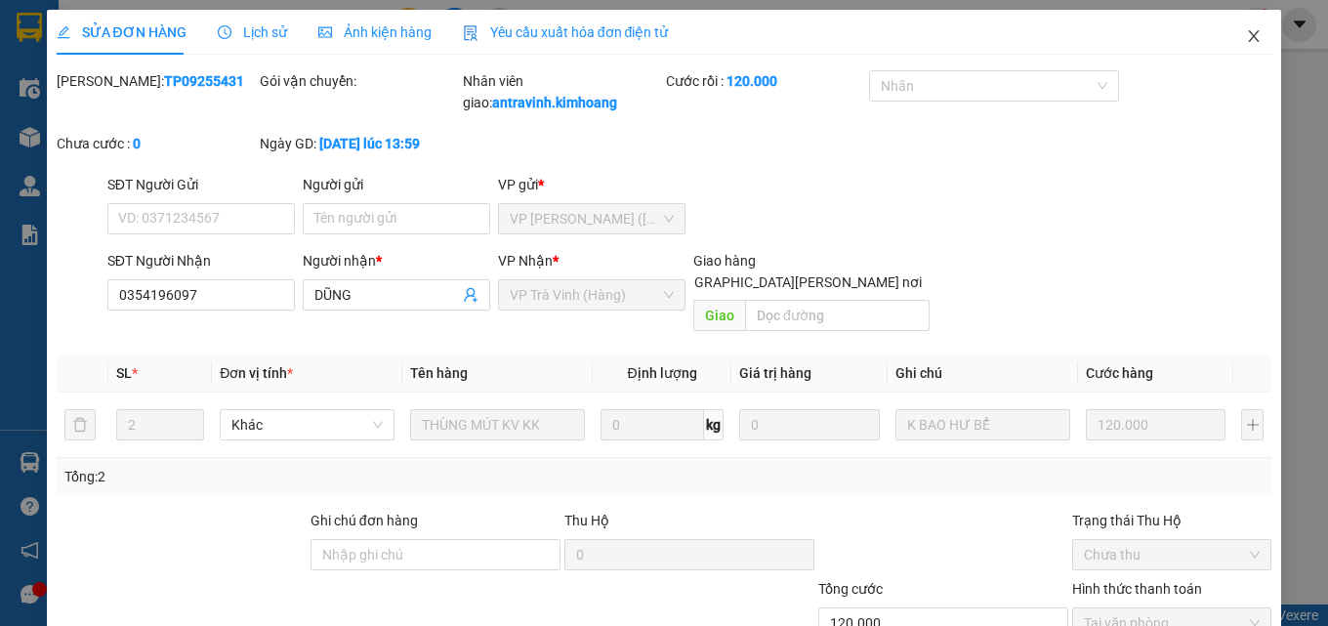
click at [1249, 38] on icon "close" at bounding box center [1254, 36] width 11 height 12
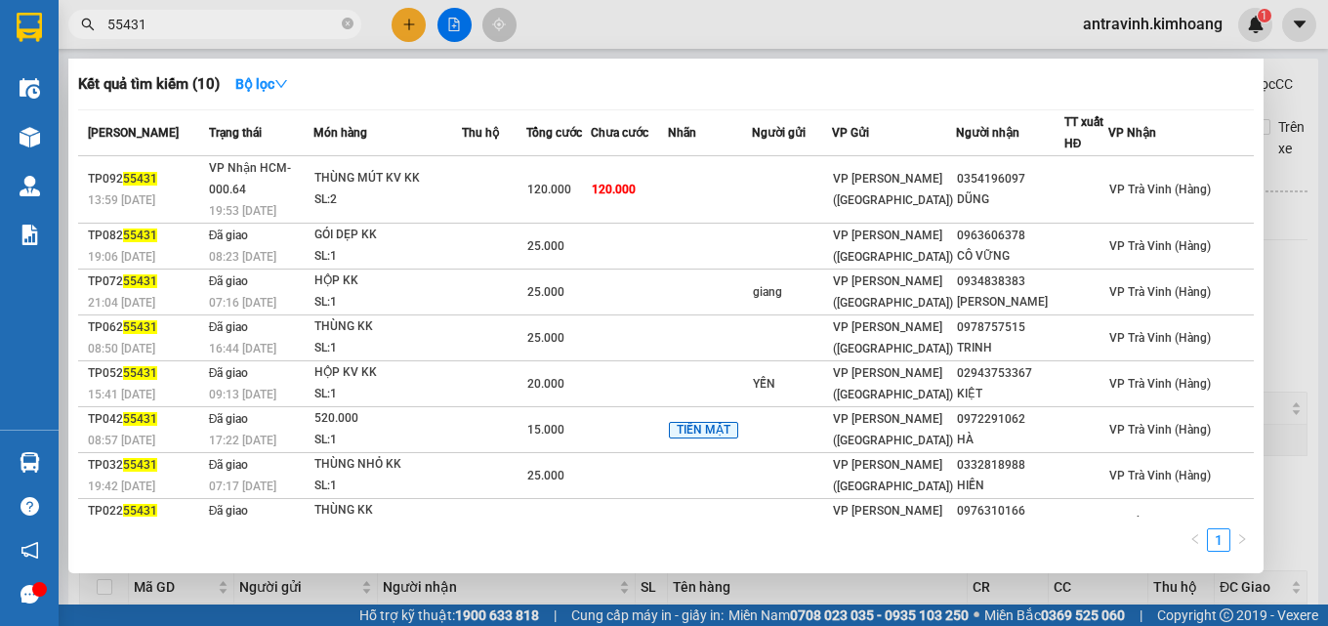
click at [244, 26] on input "55431" at bounding box center [222, 24] width 230 height 21
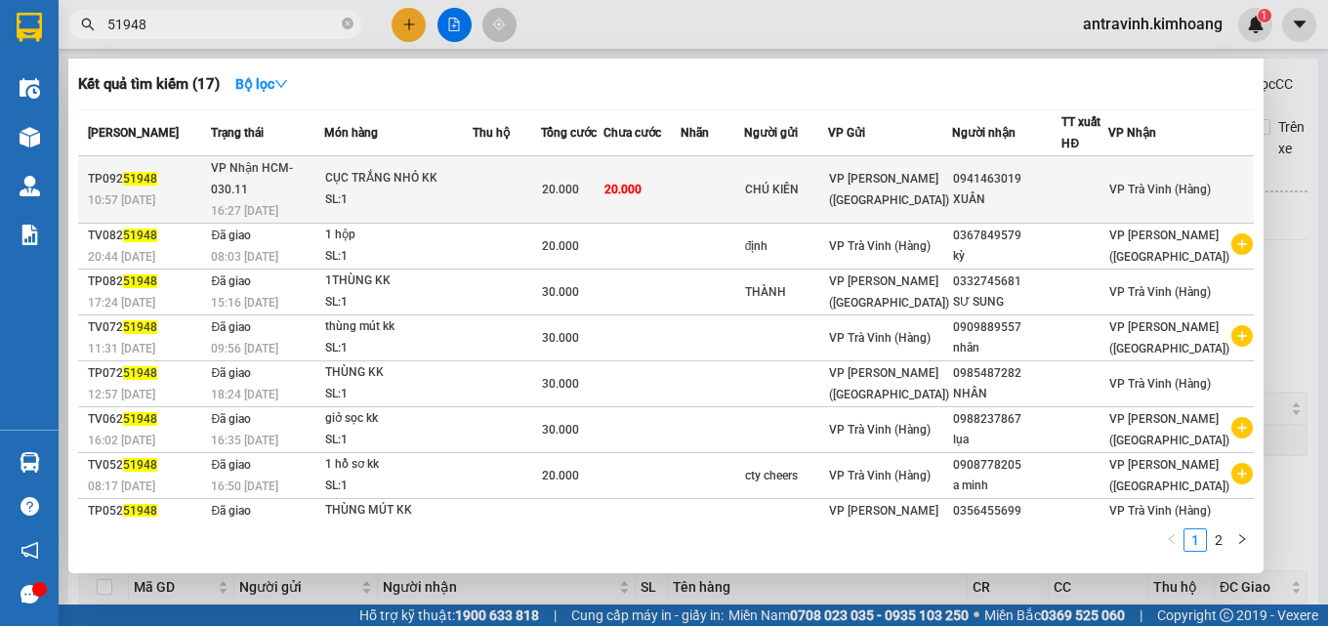
type input "51948"
click at [536, 165] on td at bounding box center [506, 189] width 68 height 67
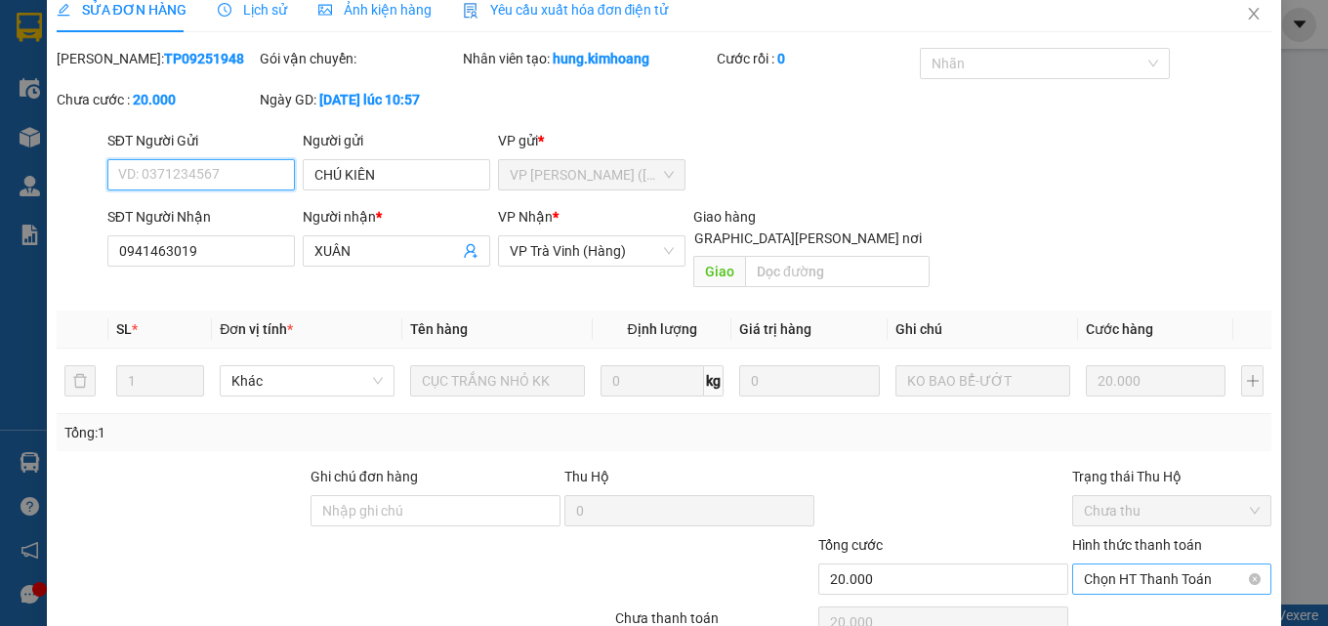
scroll to position [101, 0]
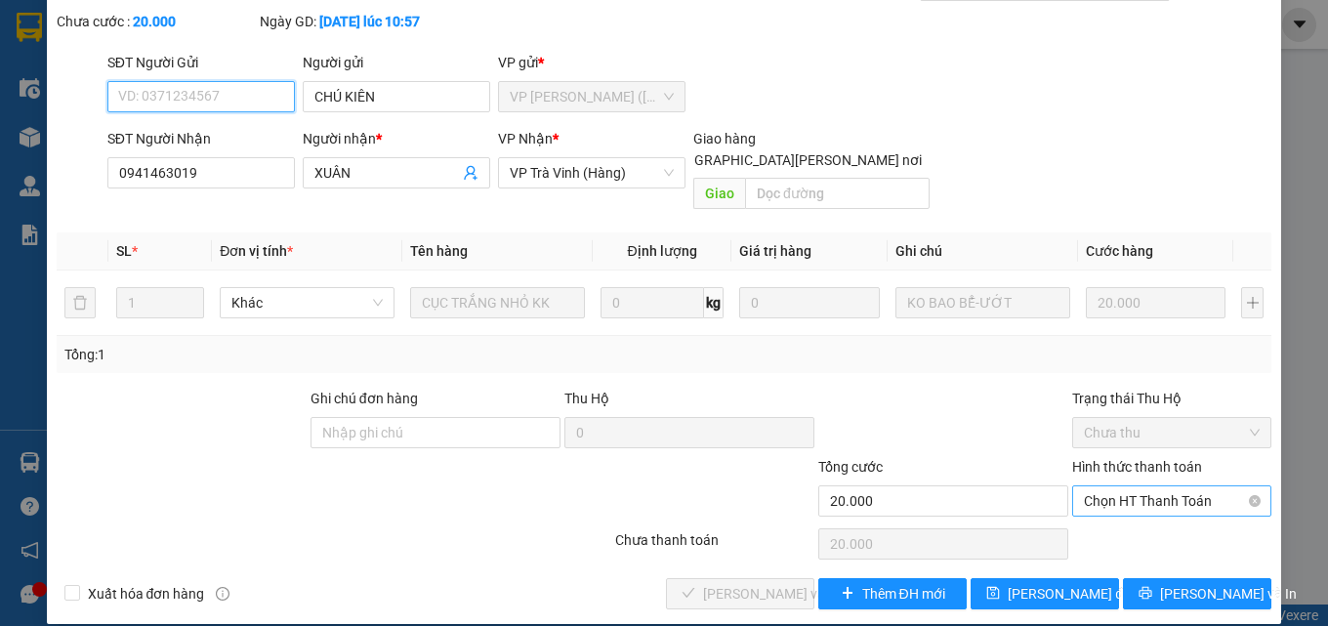
click at [1140, 491] on span "Chọn HT Thanh Toán" at bounding box center [1172, 500] width 176 height 29
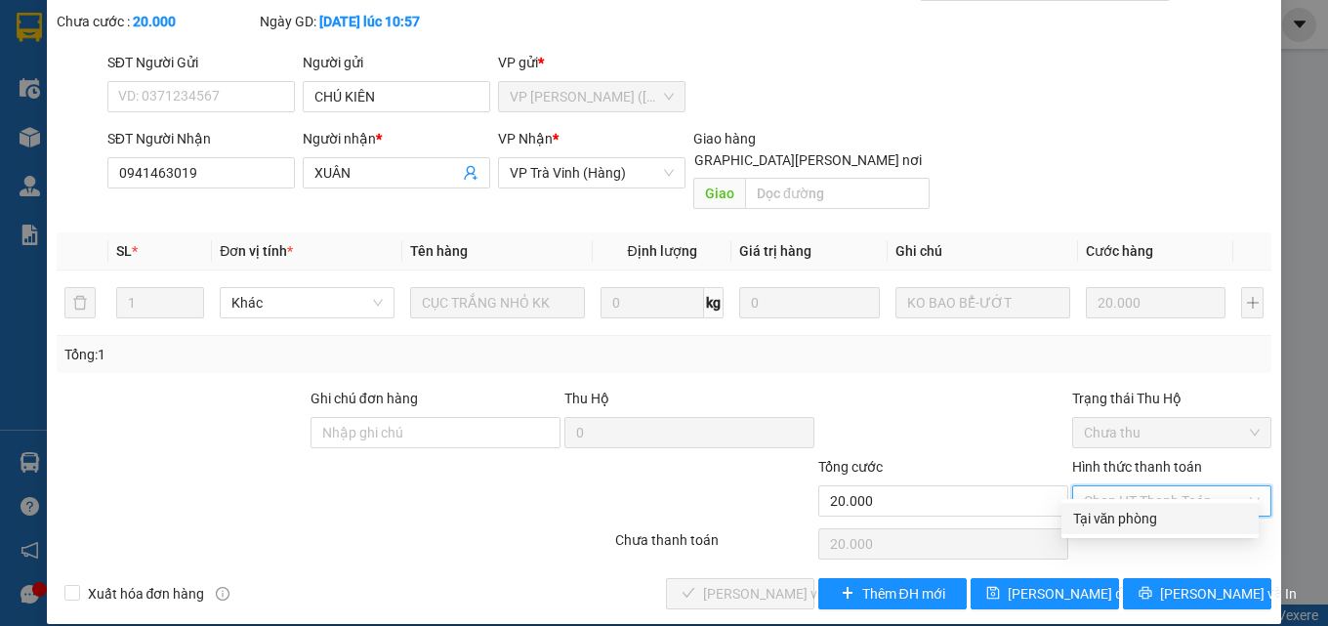
click at [1131, 516] on div "Tại văn phòng" at bounding box center [1160, 518] width 174 height 21
type input "0"
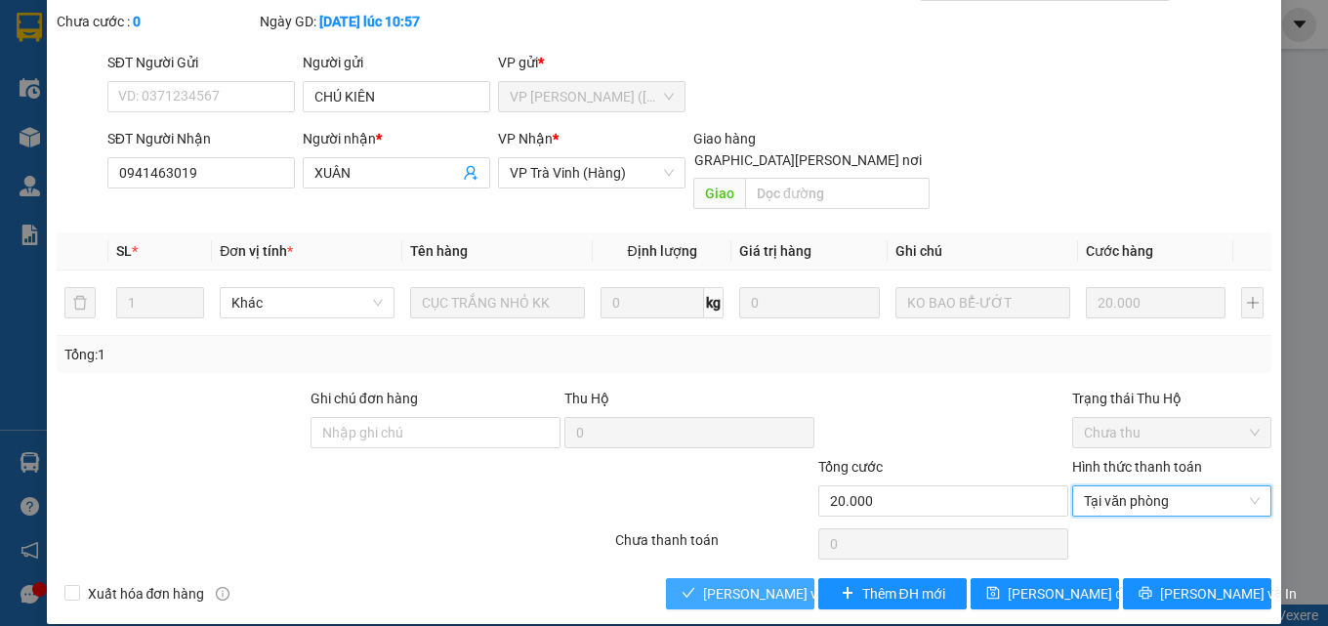
click at [780, 583] on span "[PERSON_NAME] và Giao hàng" at bounding box center [835, 593] width 264 height 21
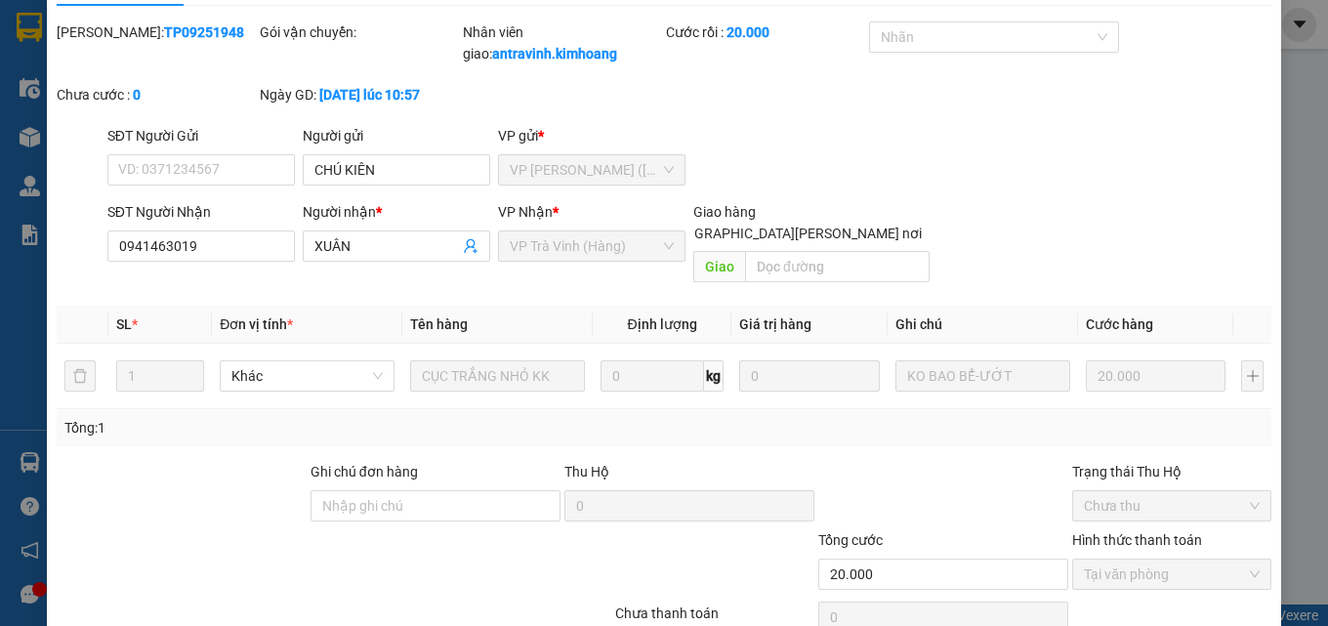
scroll to position [0, 0]
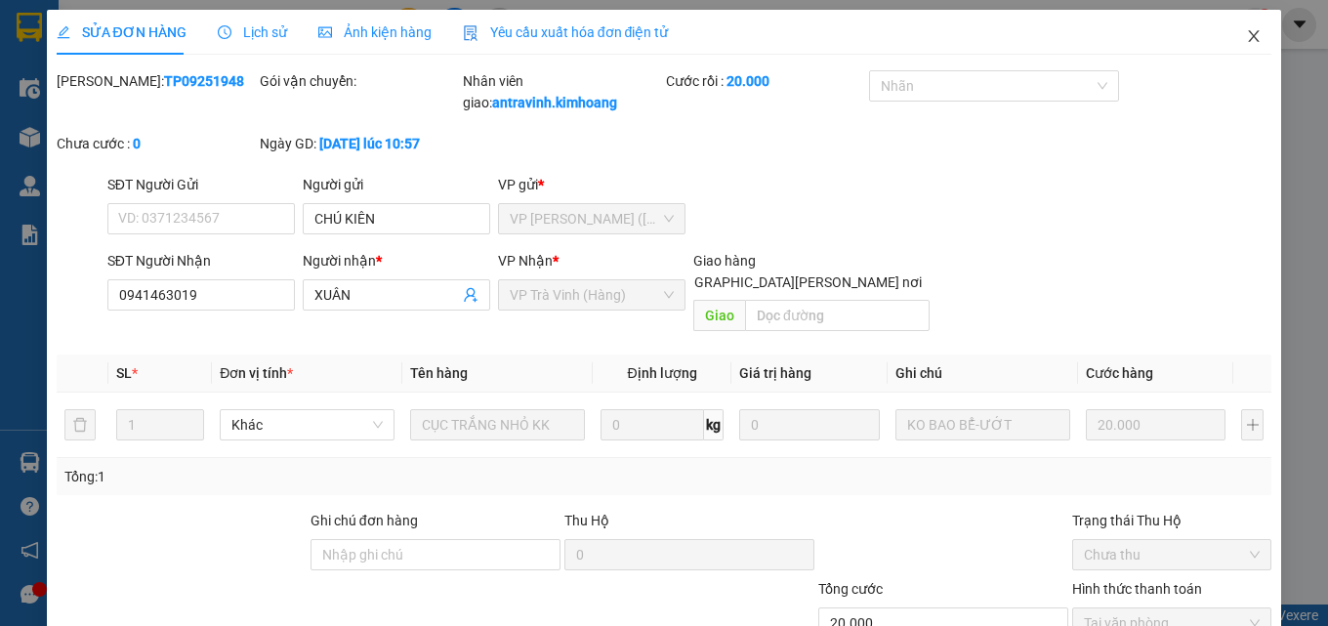
click at [1246, 40] on icon "close" at bounding box center [1254, 36] width 16 height 16
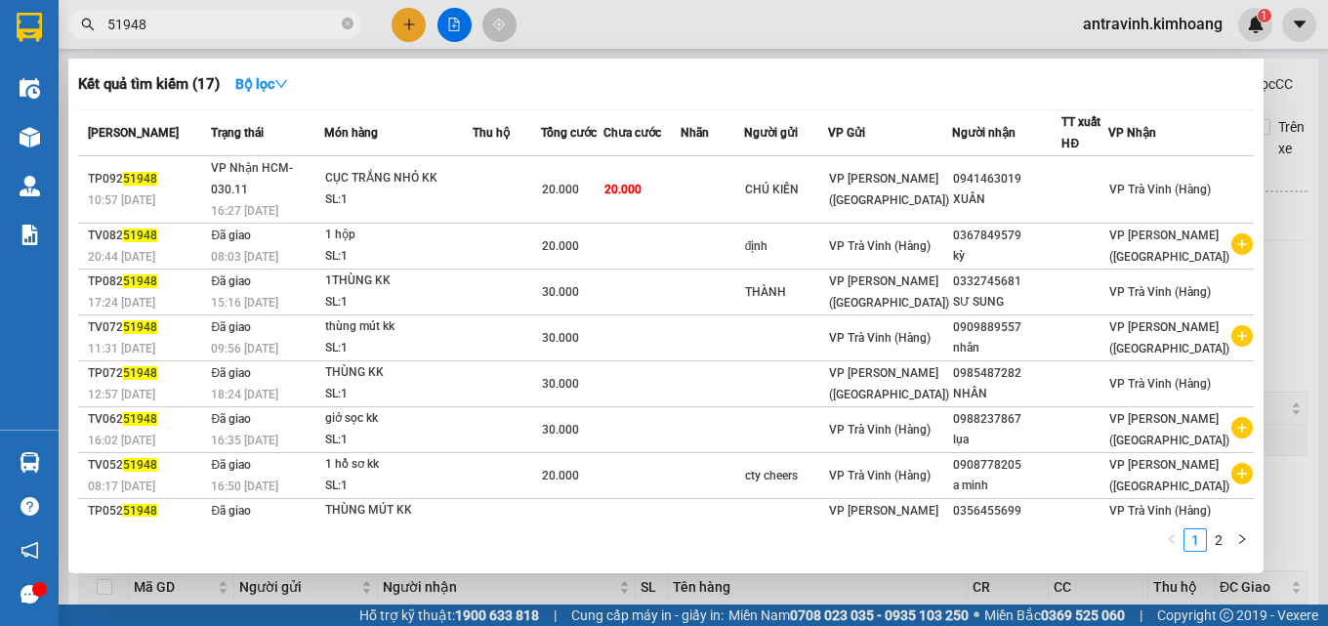
click at [259, 26] on input "51948" at bounding box center [222, 24] width 230 height 21
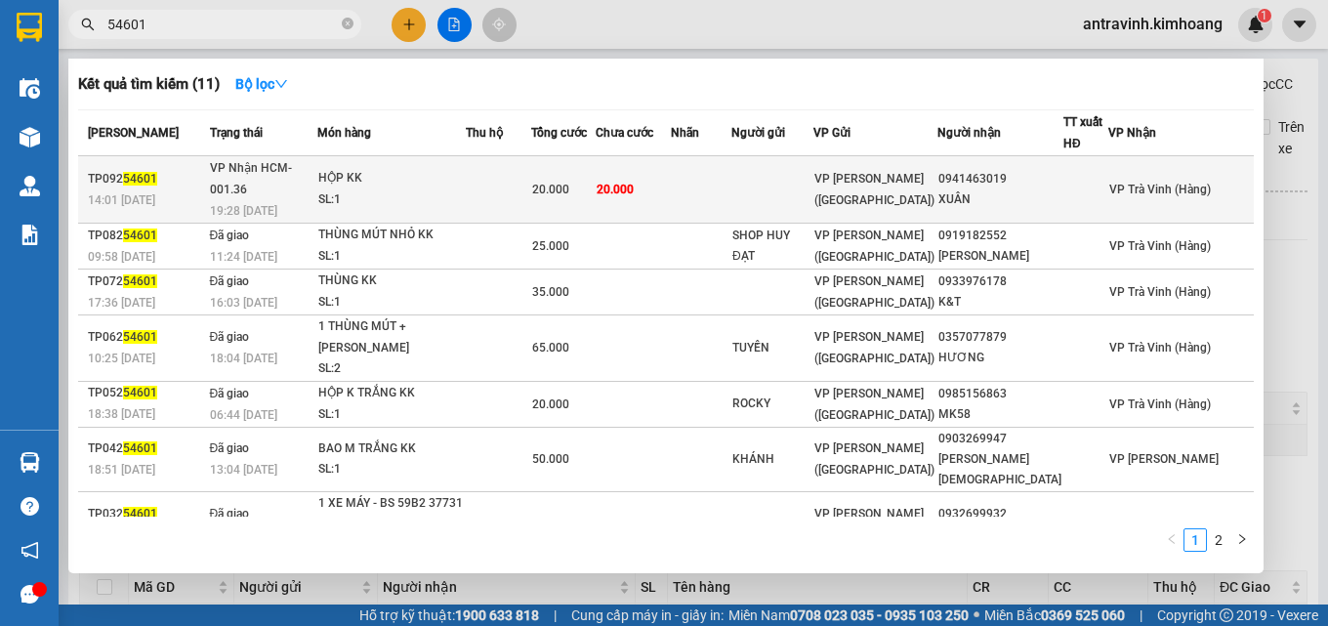
type input "54601"
click at [569, 183] on span "20.000" at bounding box center [550, 190] width 37 height 14
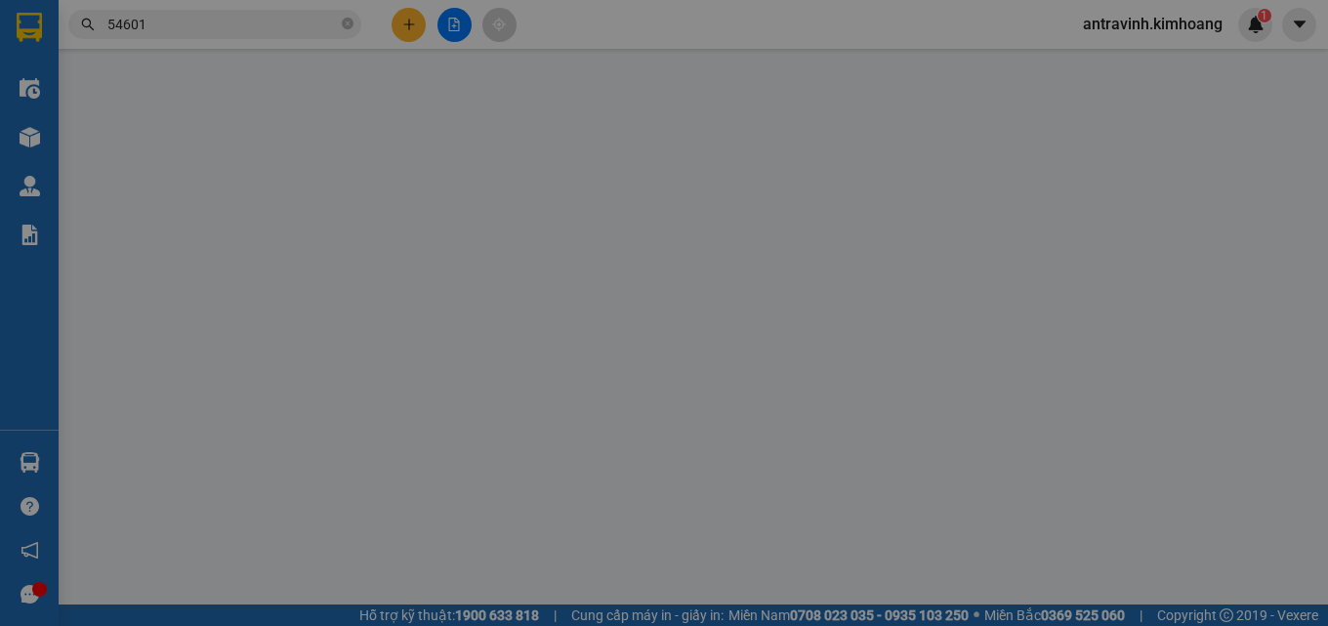
type input "0941463019"
type input "XUÂN"
type input "20.000"
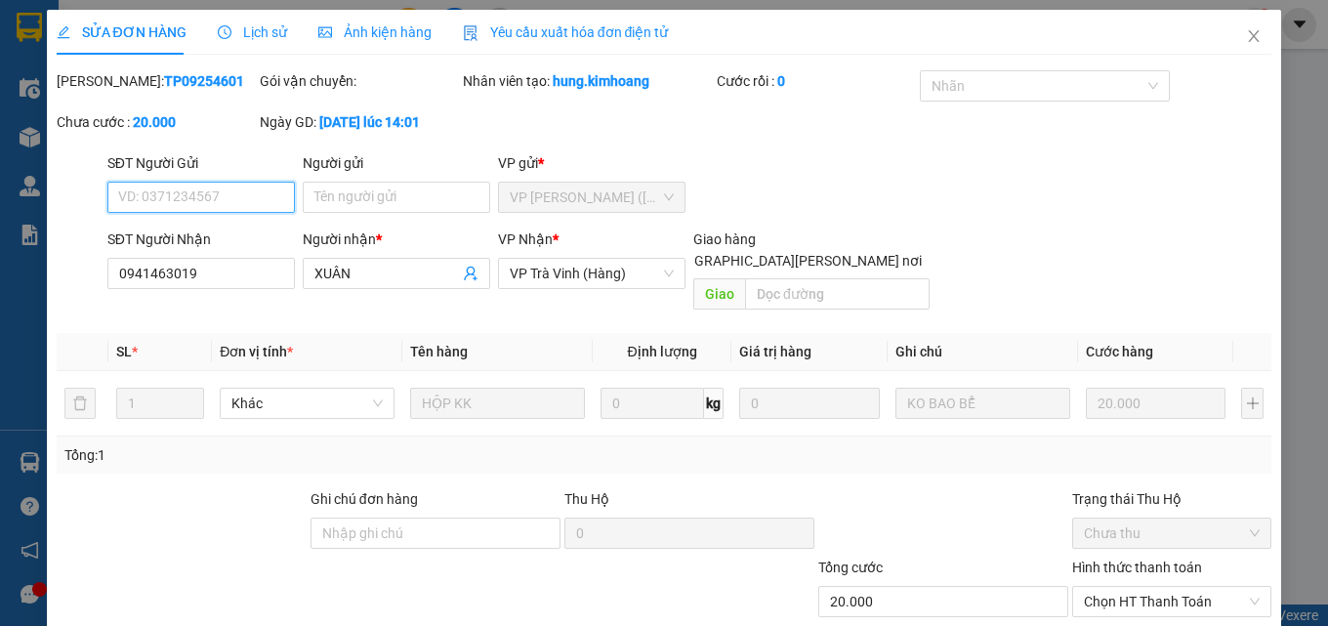
scroll to position [101, 0]
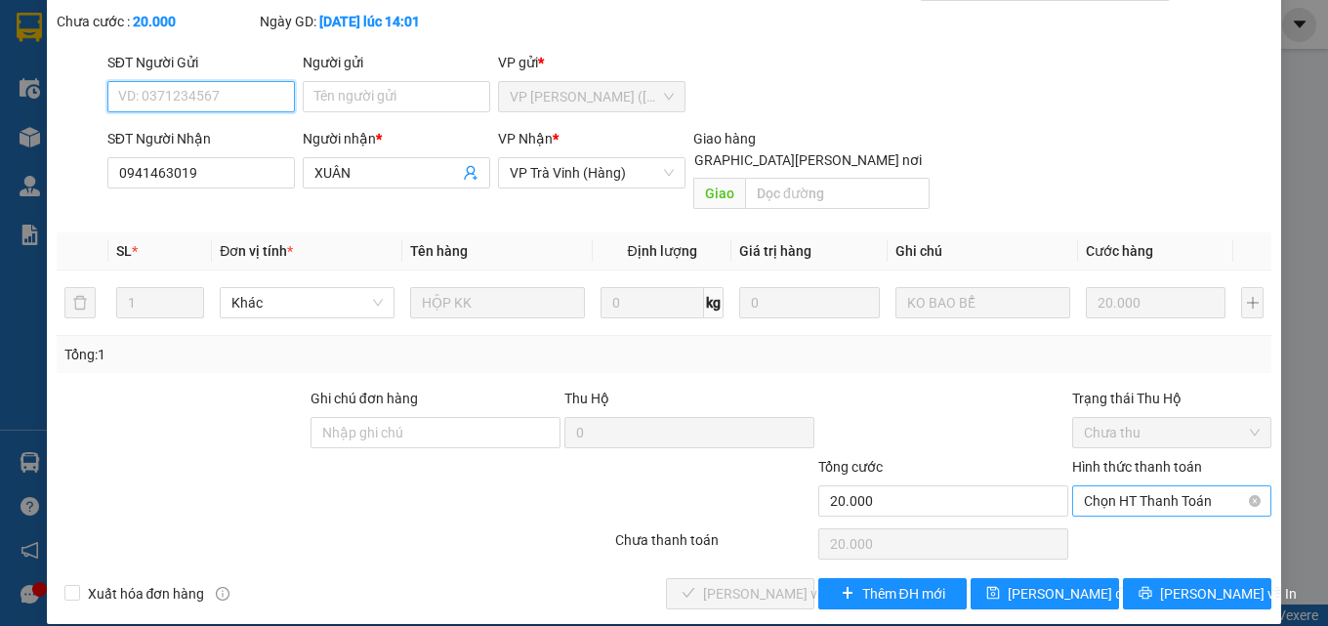
click at [1126, 486] on span "Chọn HT Thanh Toán" at bounding box center [1172, 500] width 176 height 29
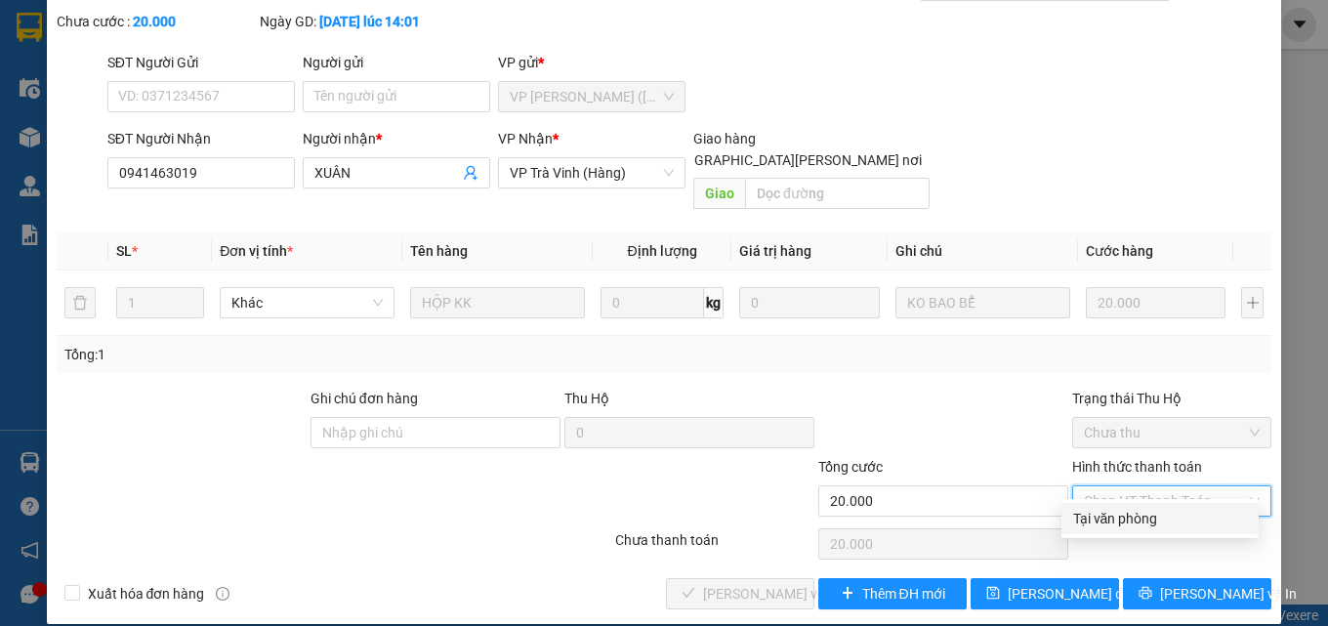
click at [1117, 509] on div "Tại văn phòng" at bounding box center [1160, 518] width 174 height 21
type input "0"
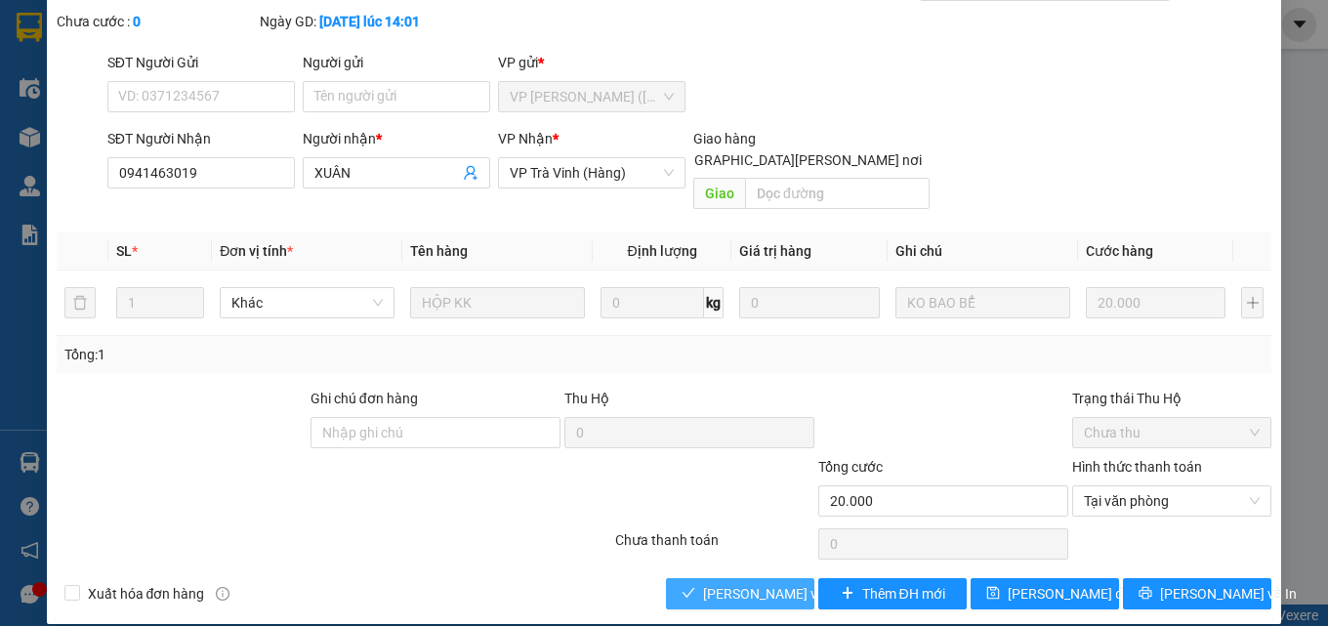
click at [741, 583] on span "[PERSON_NAME] và Giao hàng" at bounding box center [835, 593] width 264 height 21
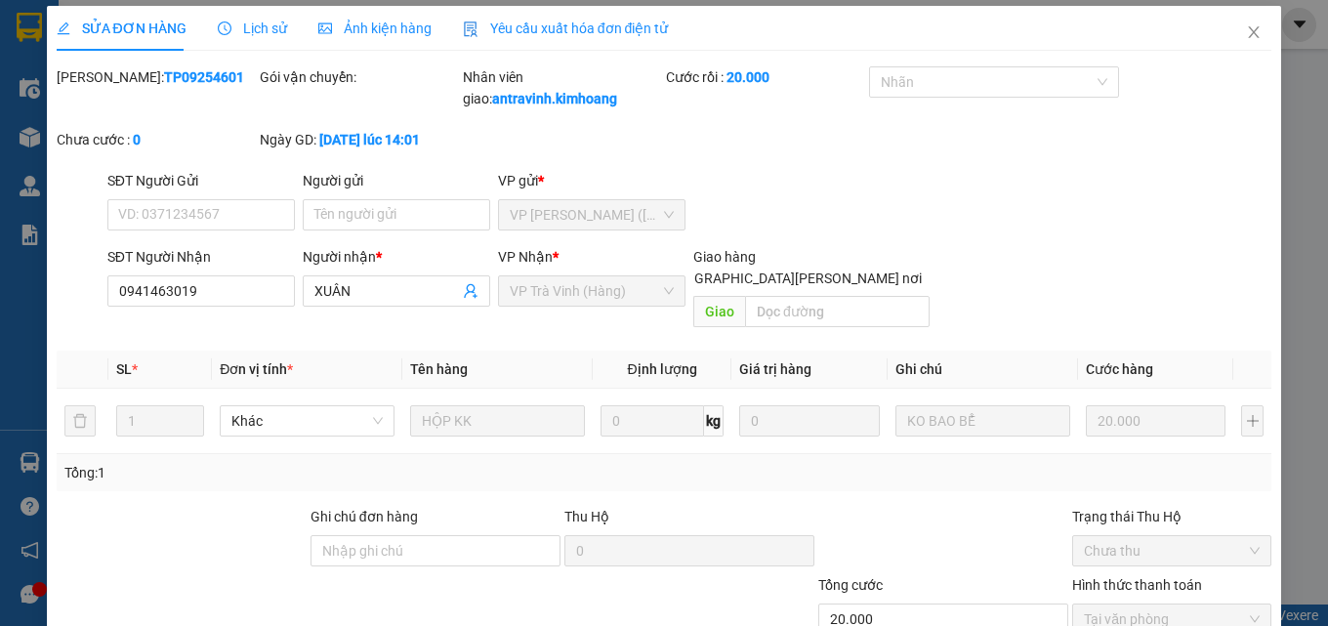
scroll to position [0, 0]
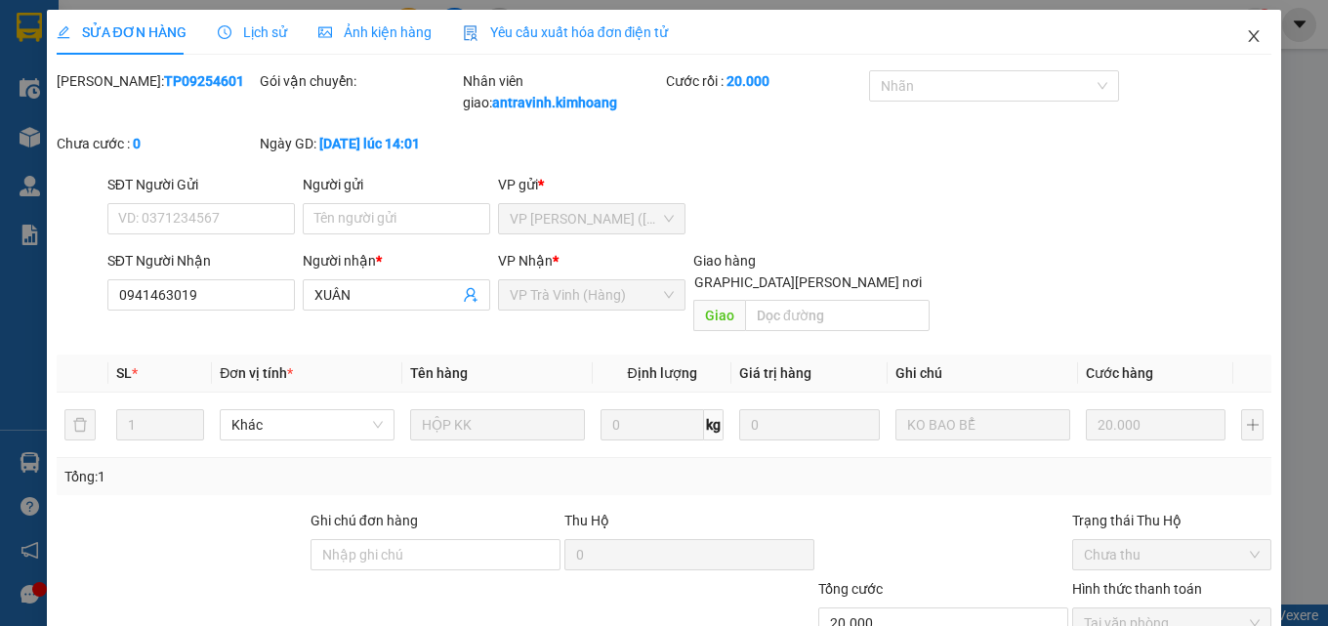
click at [1246, 35] on icon "close" at bounding box center [1254, 36] width 16 height 16
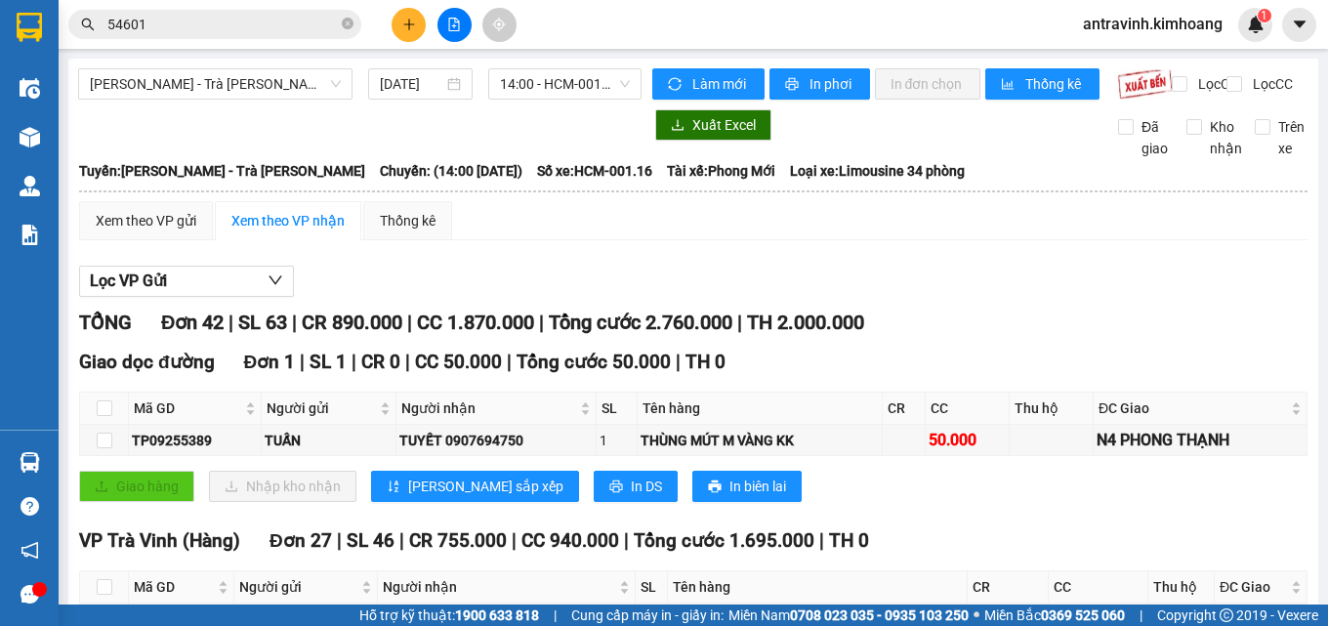
click at [242, 29] on input "54601" at bounding box center [222, 24] width 230 height 21
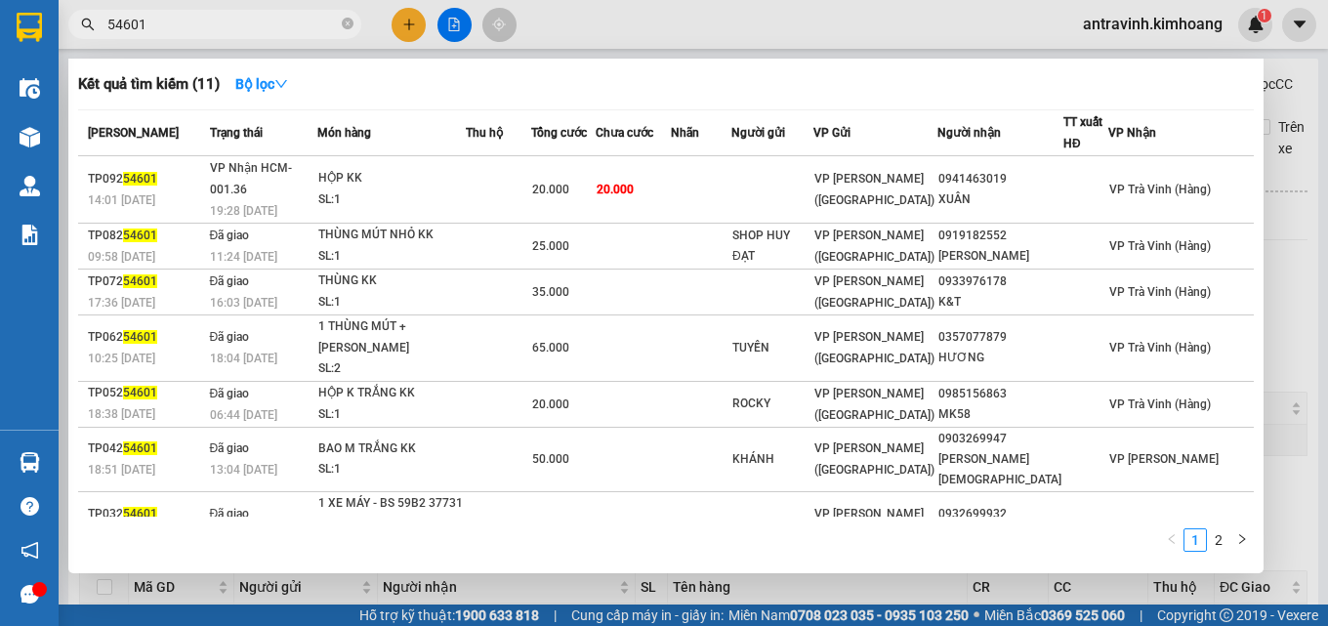
click at [242, 29] on input "54601" at bounding box center [222, 24] width 230 height 21
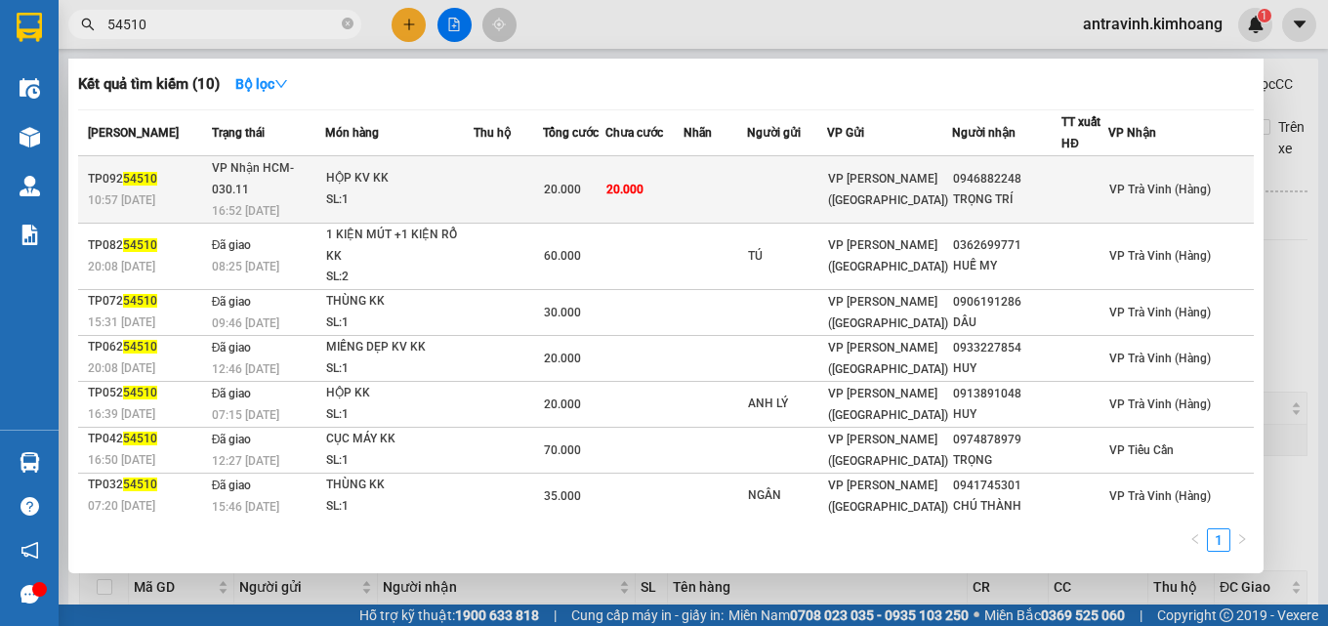
type input "54510"
click at [605, 182] on div "20.000" at bounding box center [575, 189] width 62 height 21
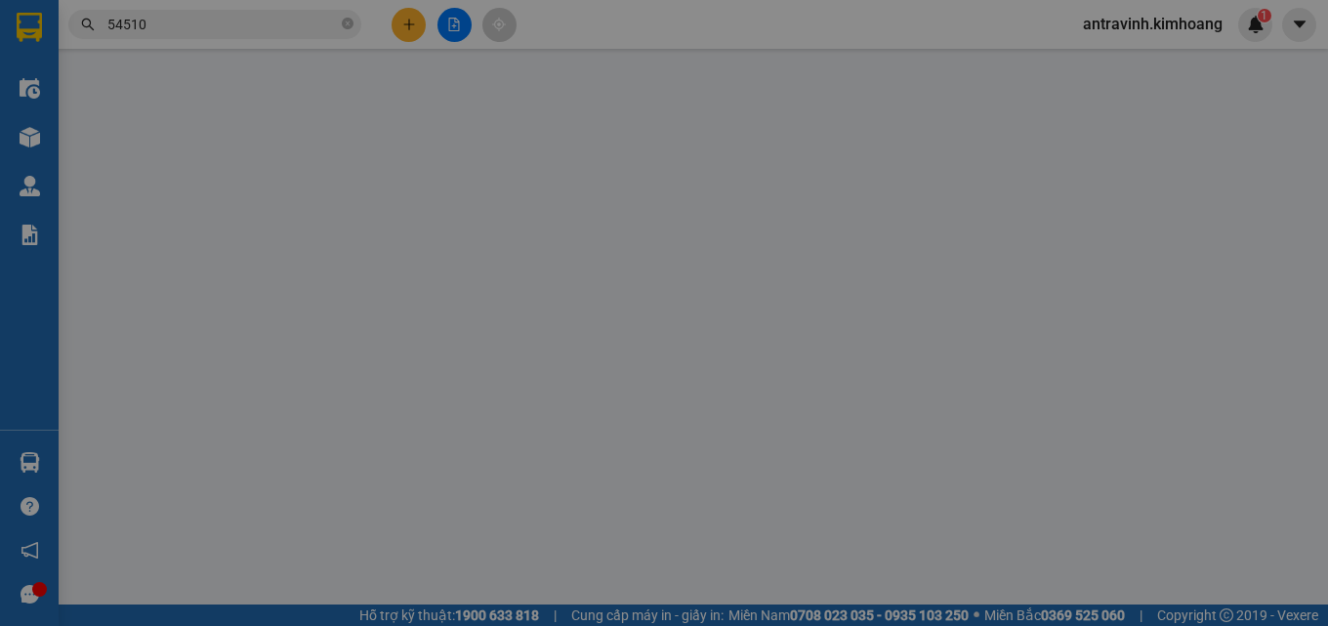
type input "0946882248"
type input "TRỌNG TRÍ"
type input "20.000"
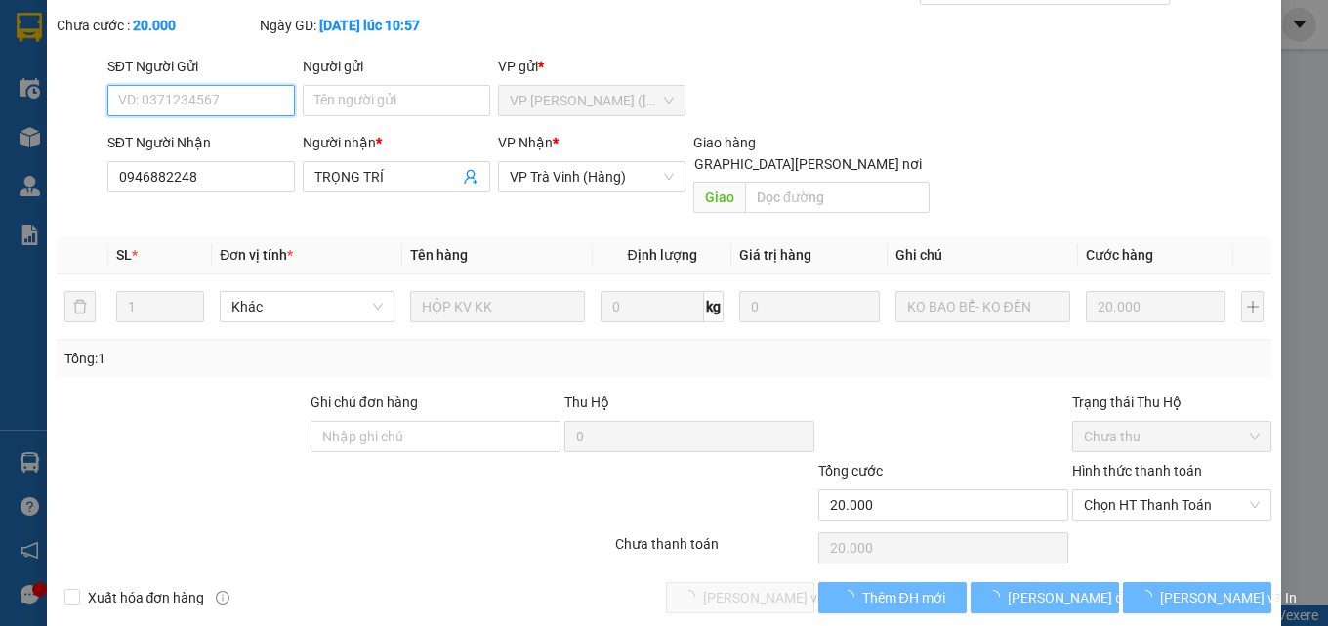
scroll to position [101, 0]
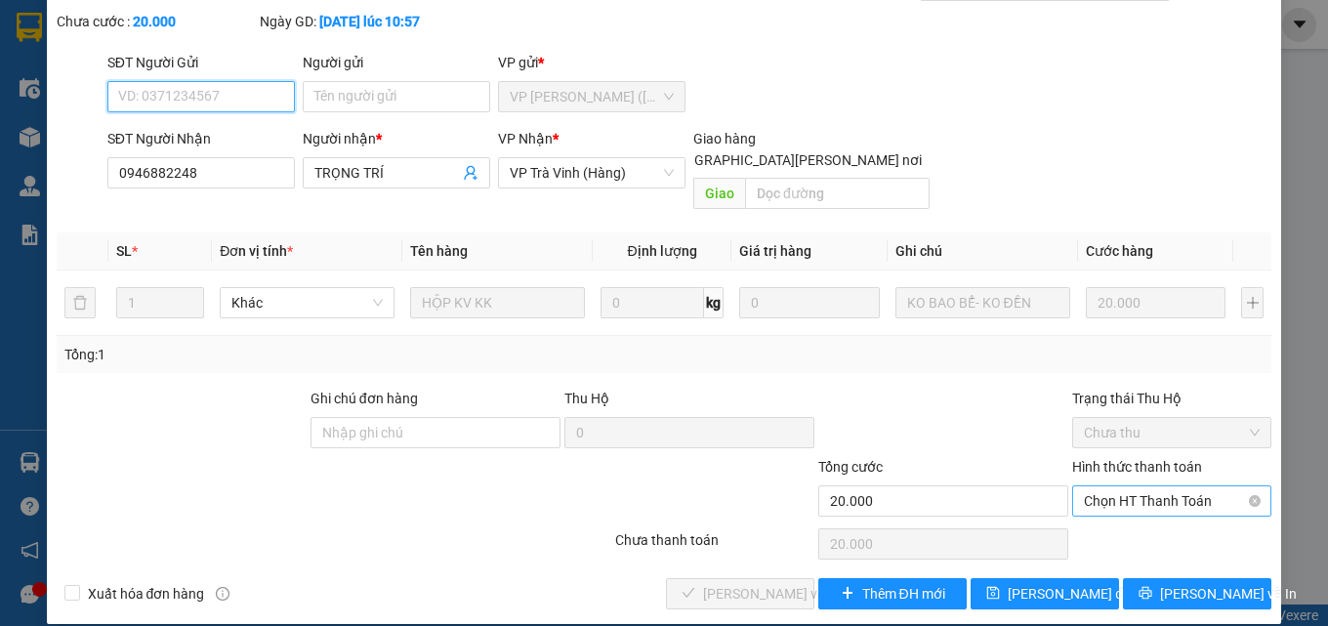
click at [1133, 486] on span "Chọn HT Thanh Toán" at bounding box center [1172, 500] width 176 height 29
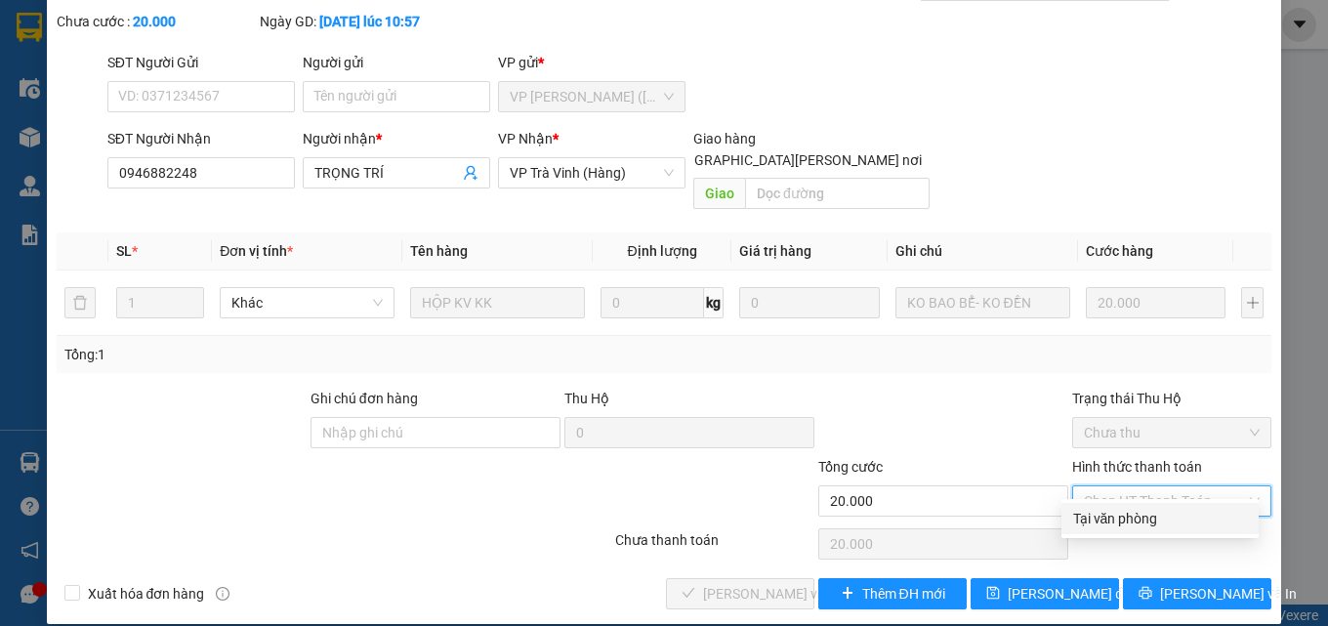
click at [1127, 522] on div "Tại văn phòng" at bounding box center [1160, 518] width 174 height 21
type input "0"
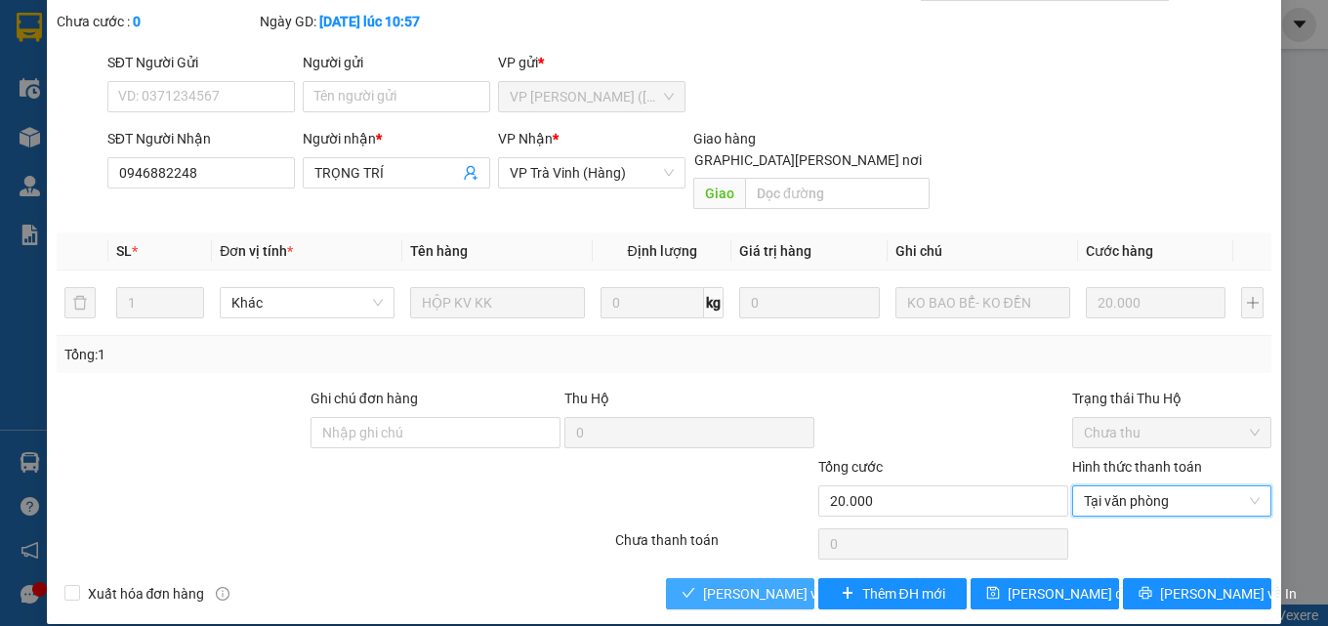
click at [752, 583] on span "[PERSON_NAME] và Giao hàng" at bounding box center [835, 593] width 264 height 21
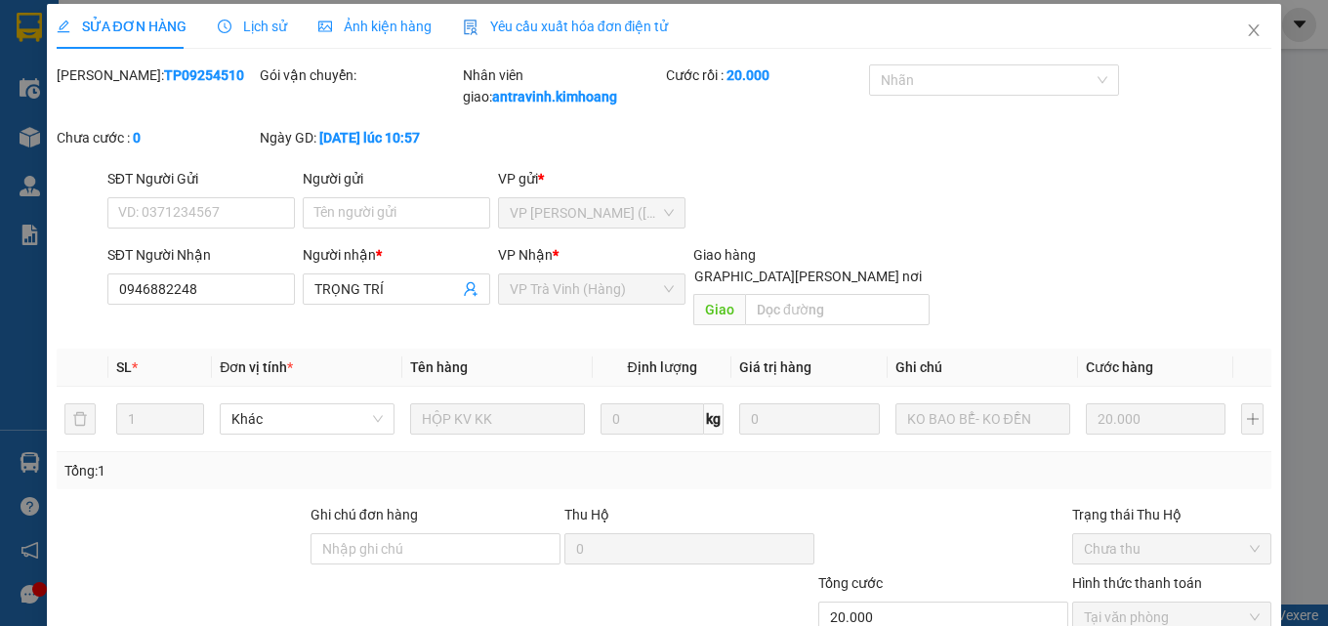
scroll to position [0, 0]
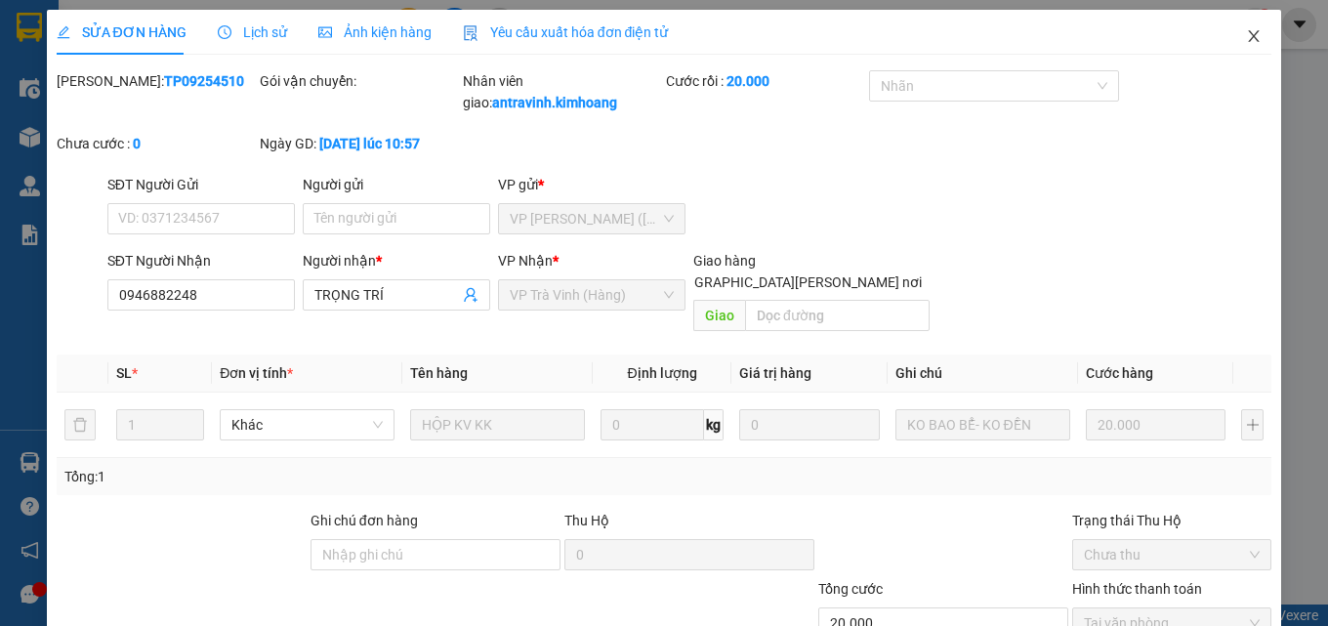
click at [1246, 36] on icon "close" at bounding box center [1254, 36] width 16 height 16
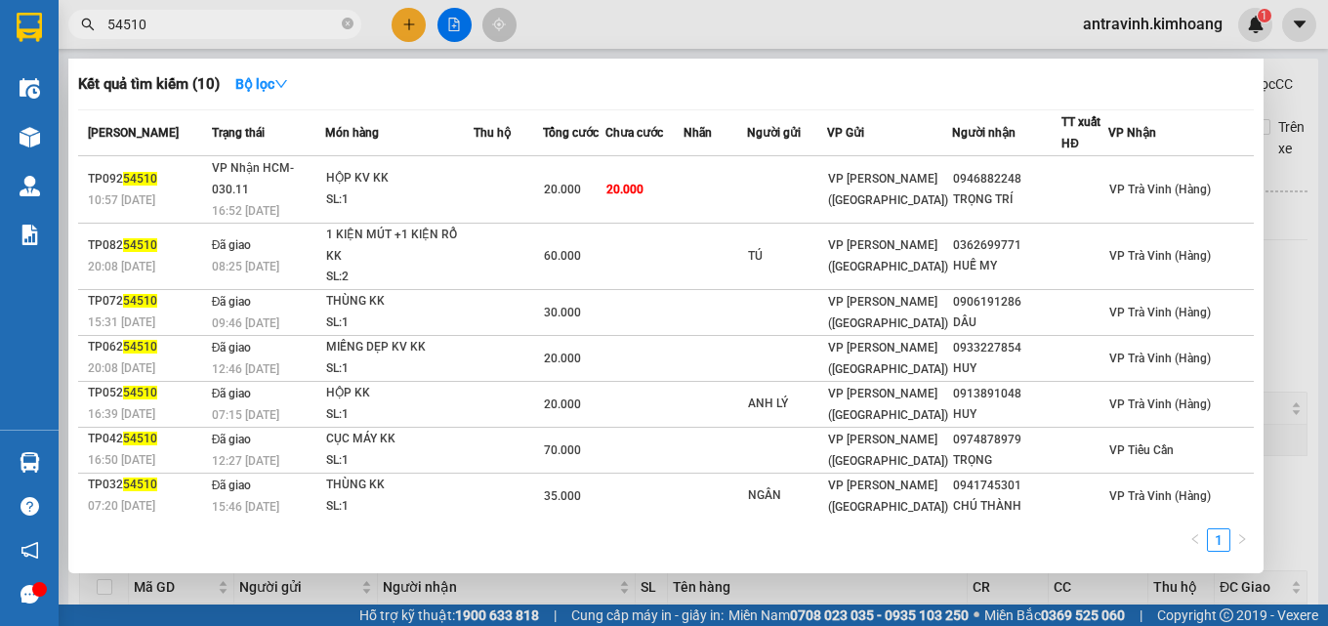
click at [267, 24] on input "54510" at bounding box center [222, 24] width 230 height 21
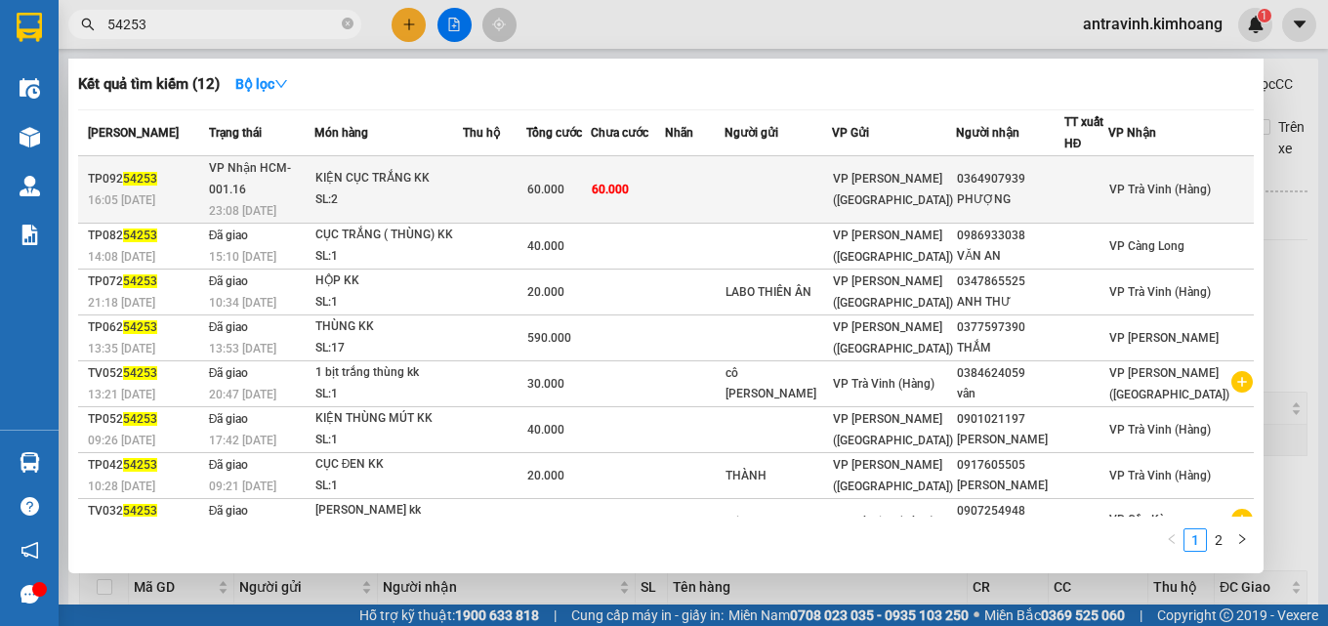
type input "54253"
click at [564, 183] on span "60.000" at bounding box center [545, 190] width 37 height 14
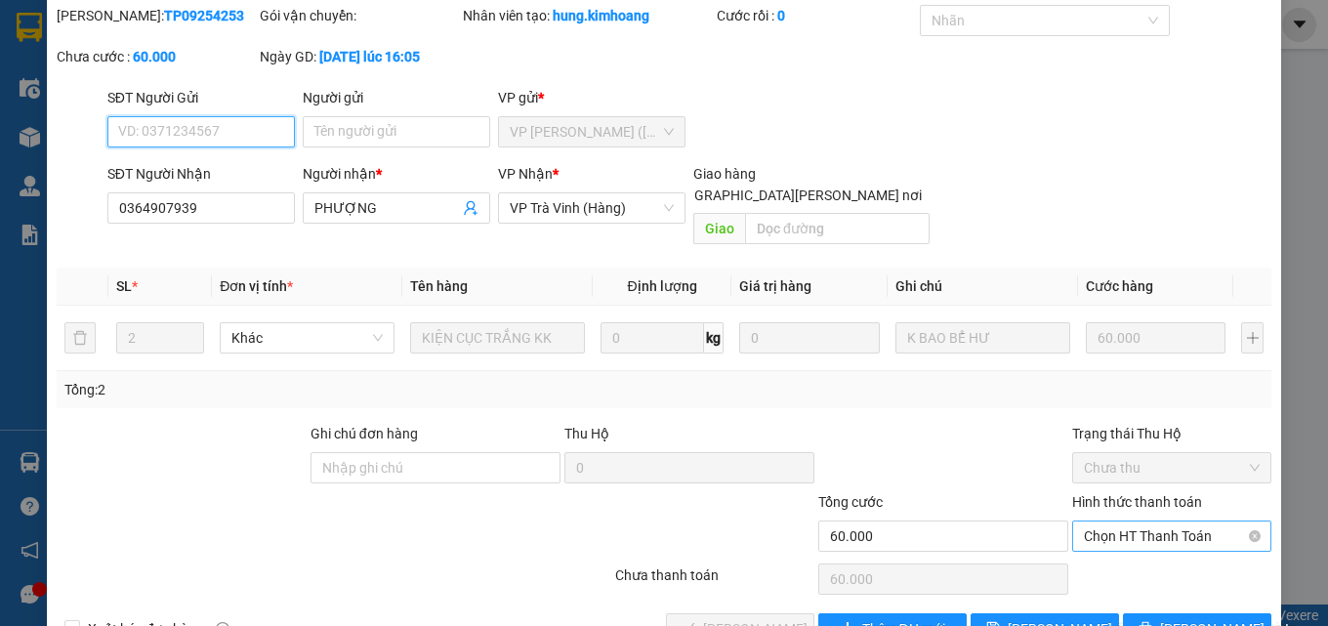
scroll to position [101, 0]
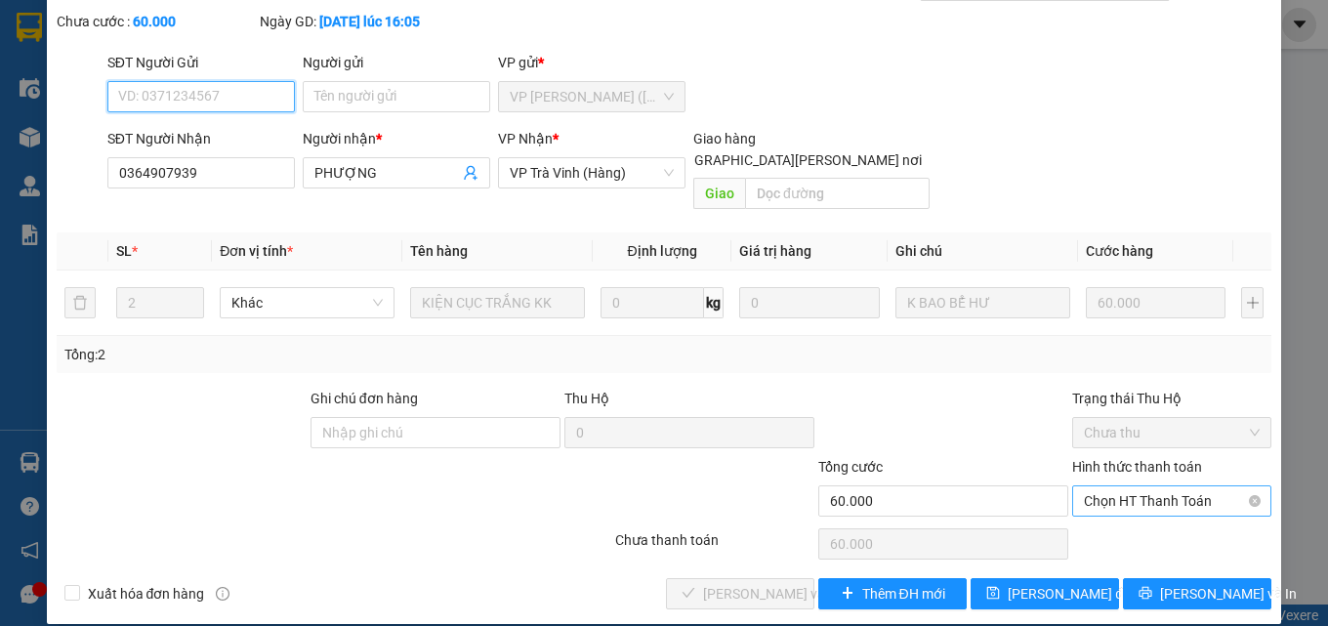
click at [1129, 486] on span "Chọn HT Thanh Toán" at bounding box center [1172, 500] width 176 height 29
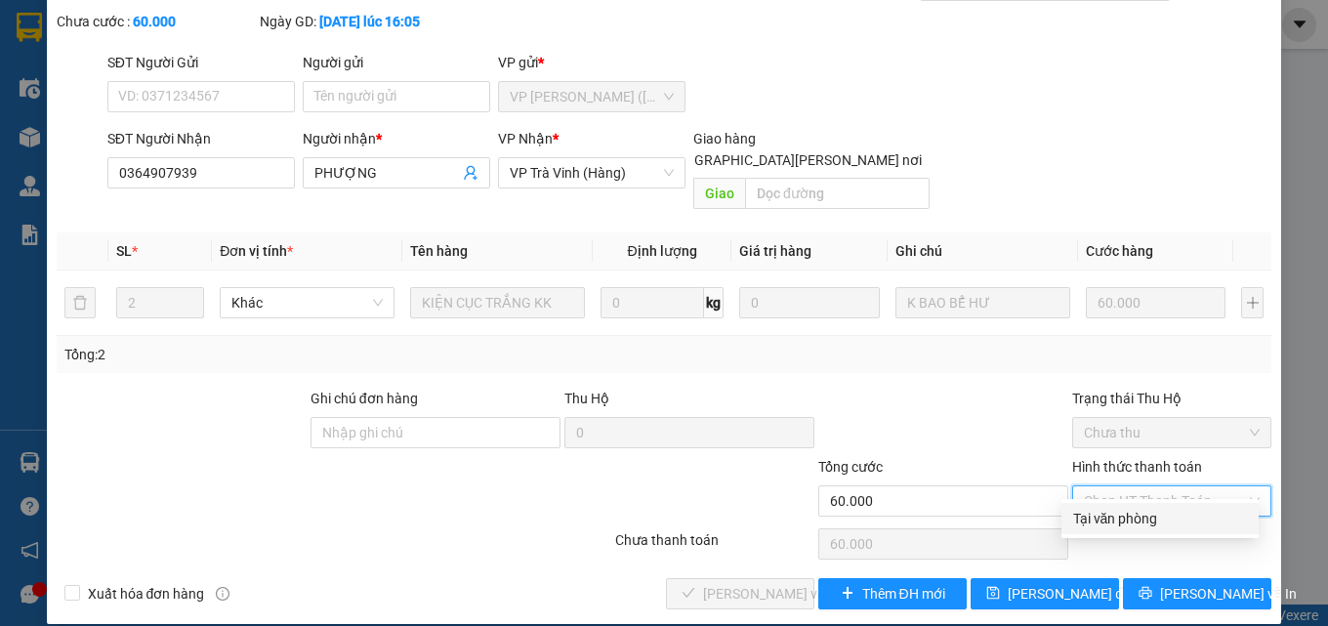
click at [1123, 513] on div "Tại văn phòng" at bounding box center [1160, 518] width 174 height 21
type input "0"
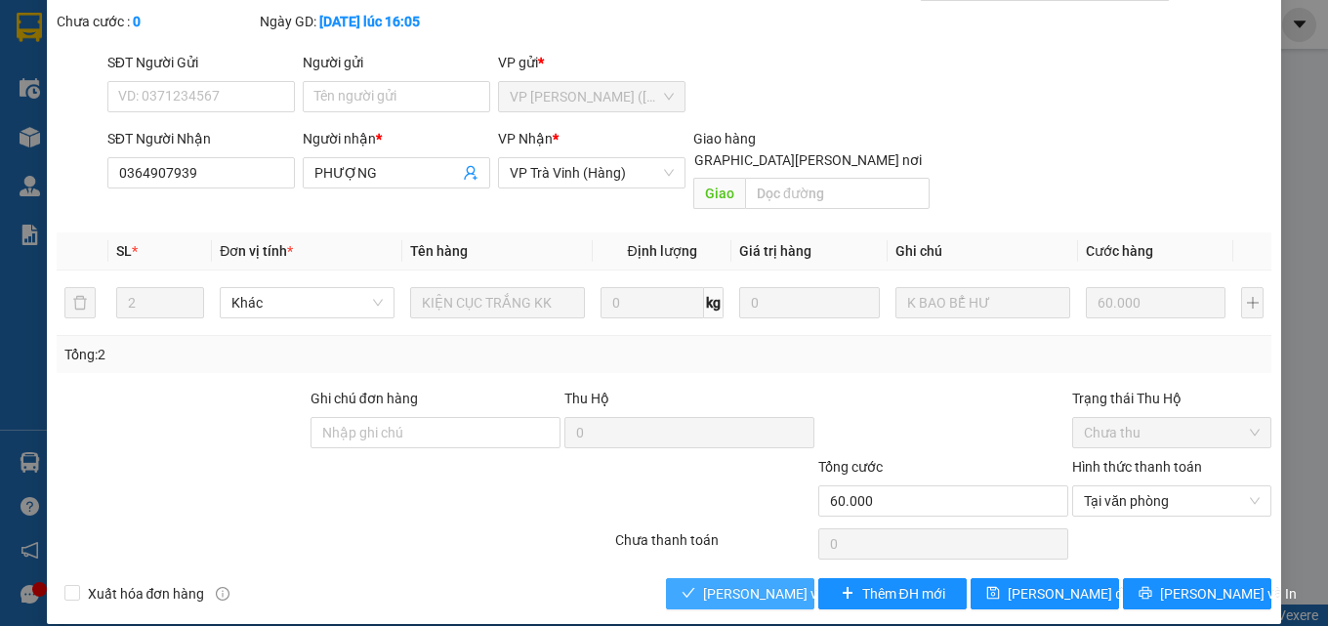
click at [746, 583] on span "[PERSON_NAME] và Giao hàng" at bounding box center [835, 593] width 264 height 21
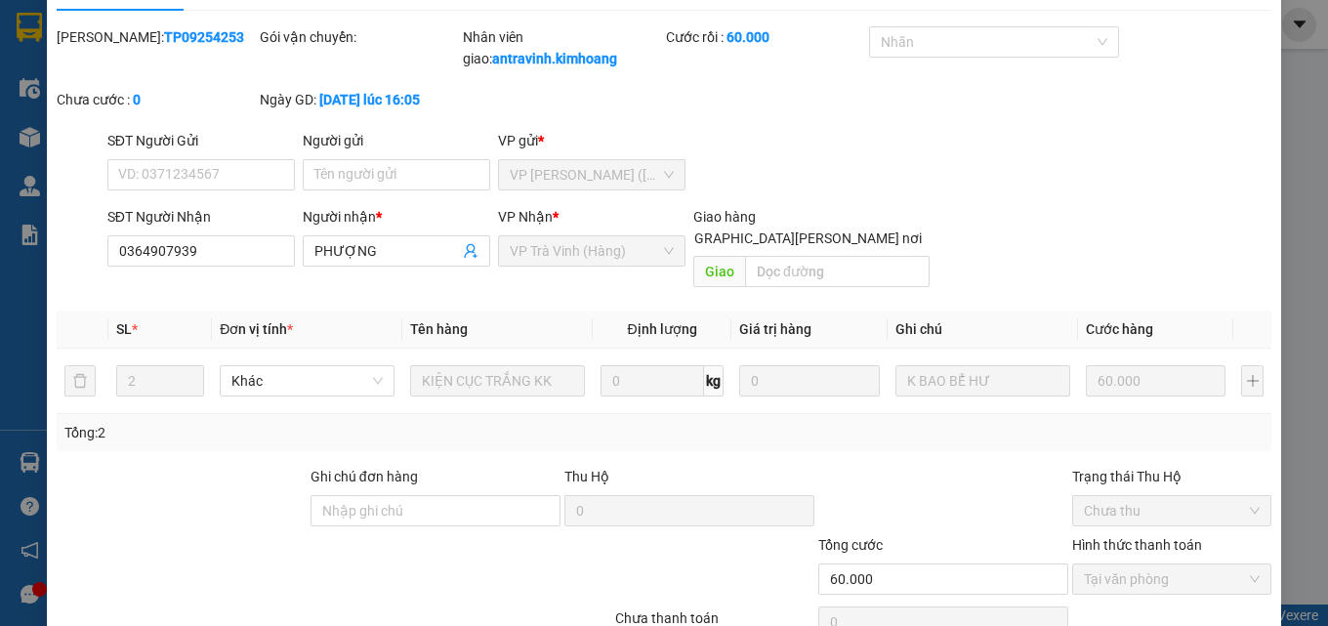
scroll to position [0, 0]
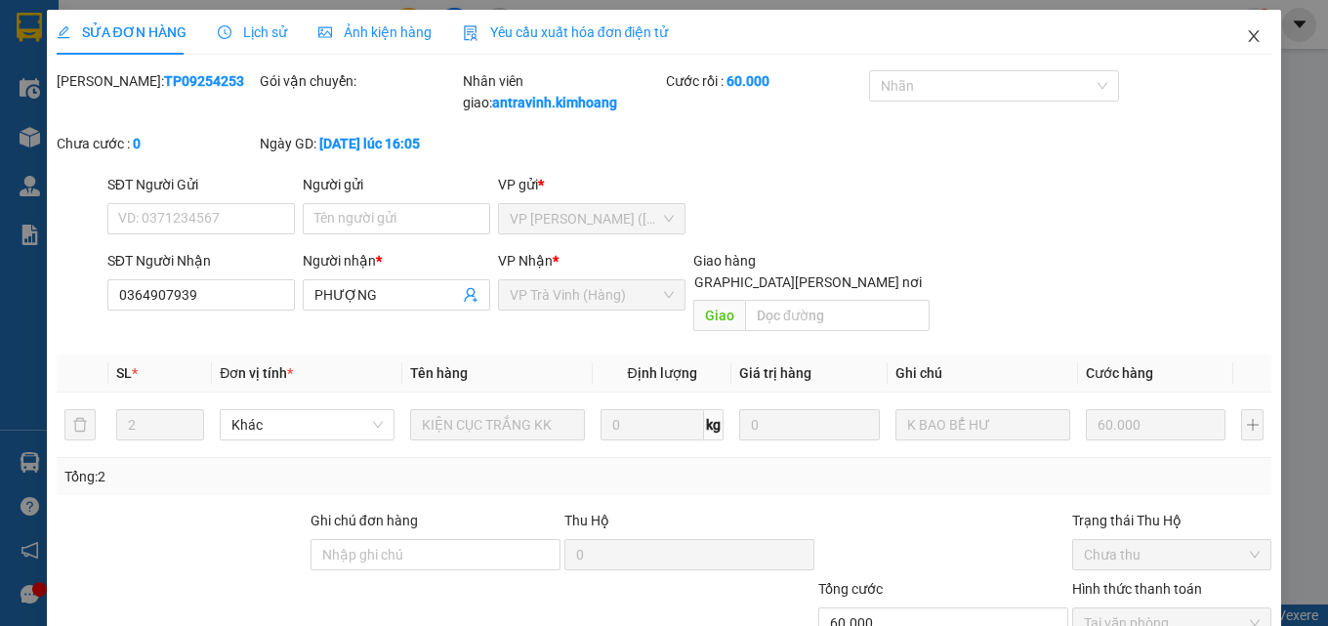
click at [1246, 40] on icon "close" at bounding box center [1254, 36] width 16 height 16
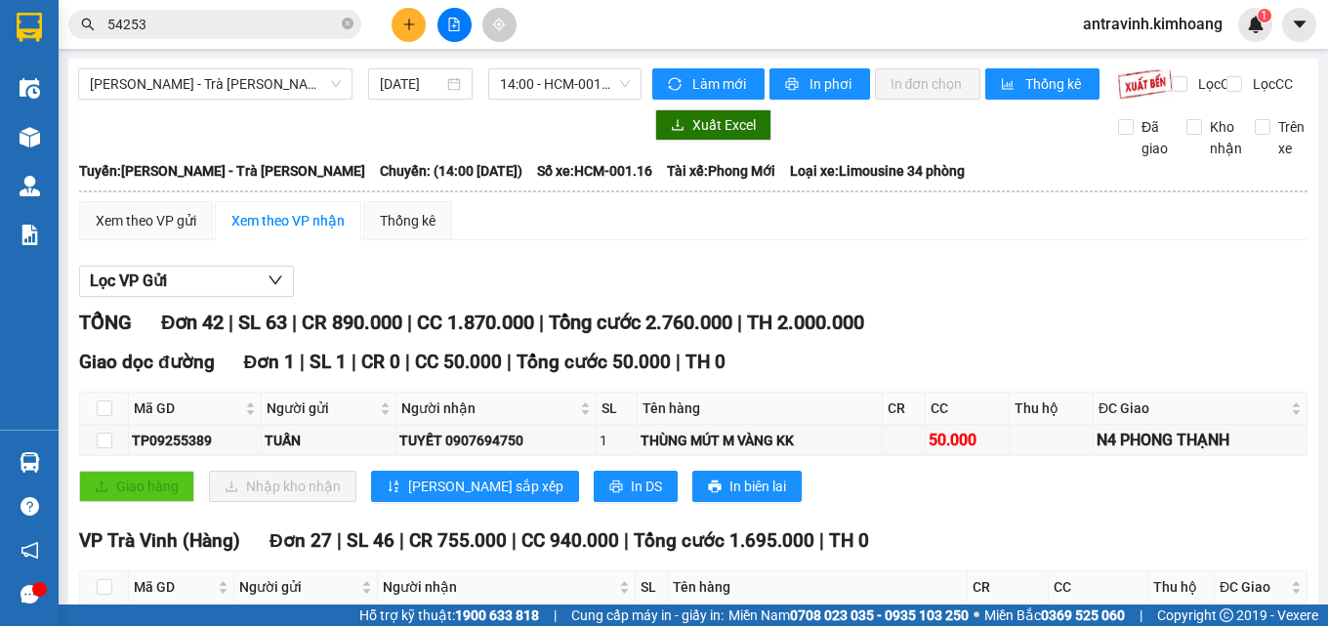
click at [227, 29] on input "54253" at bounding box center [222, 24] width 230 height 21
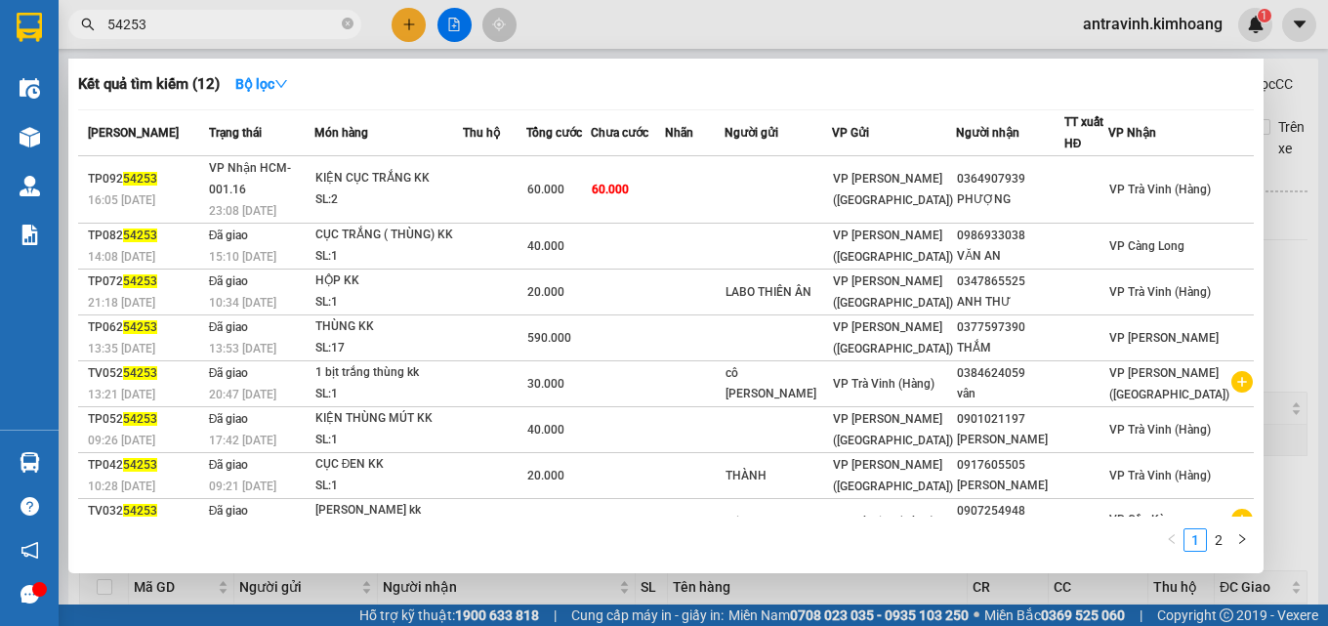
click at [227, 29] on input "54253" at bounding box center [222, 24] width 230 height 21
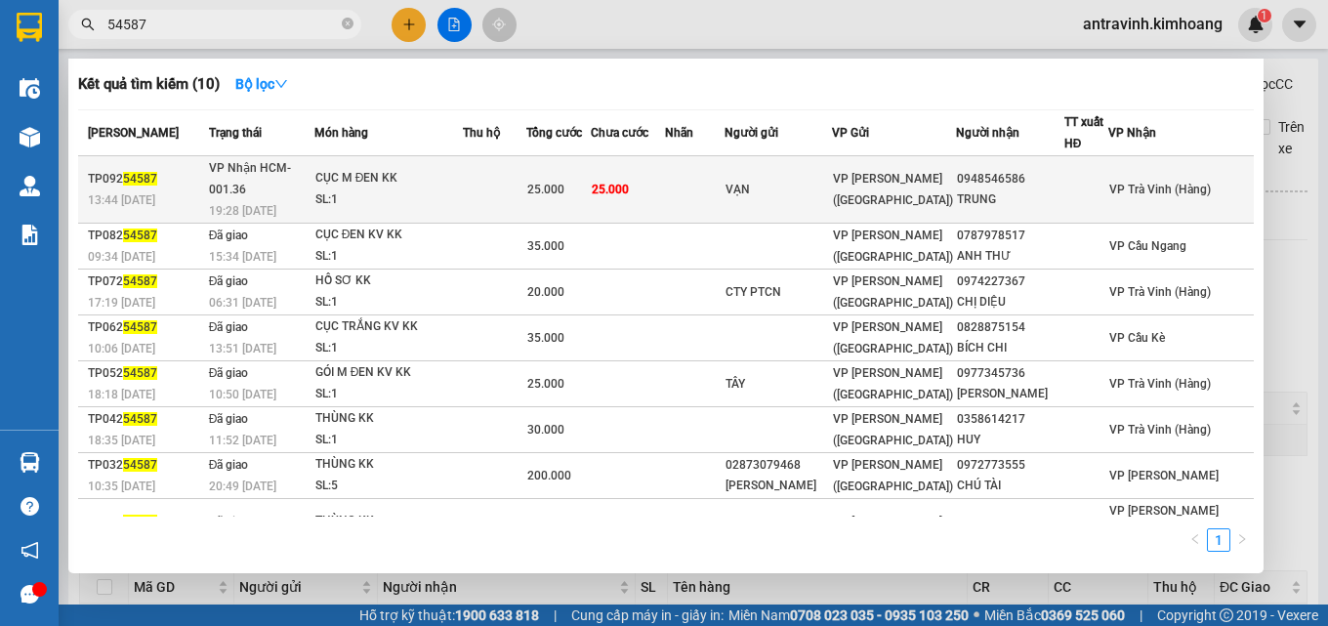
type input "54587"
click at [564, 185] on span "25.000" at bounding box center [545, 190] width 37 height 14
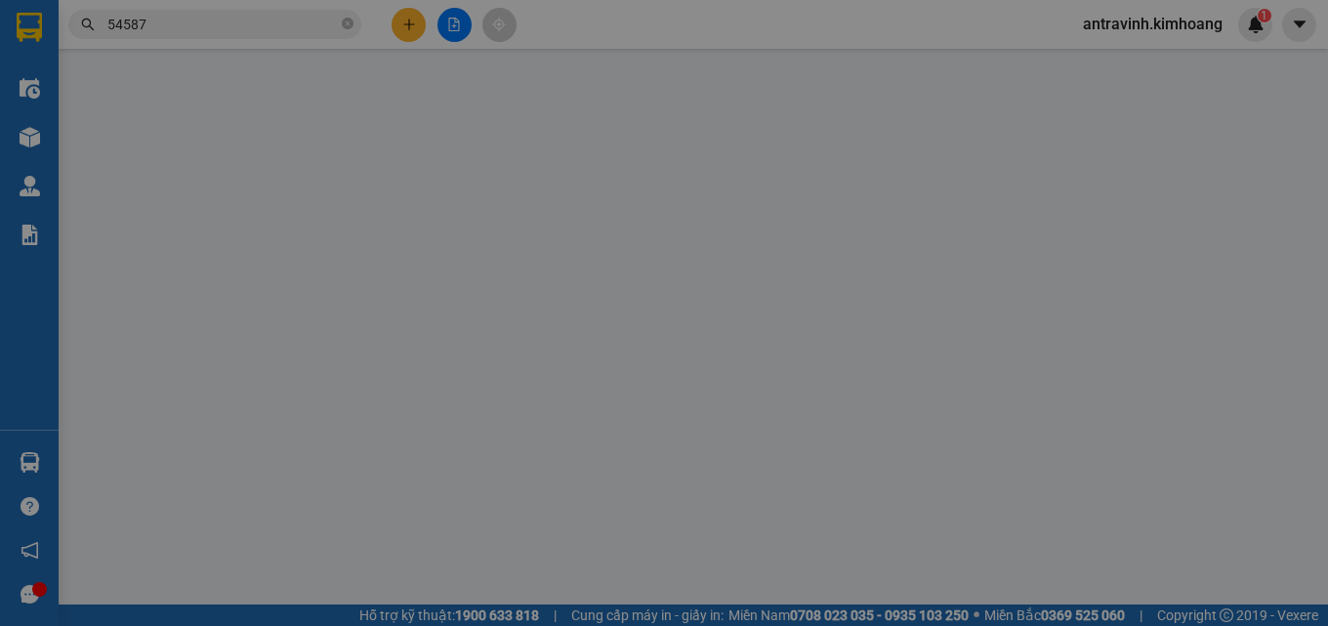
type input "VẠN"
type input "0948546586"
type input "TRUNG"
type input "25.000"
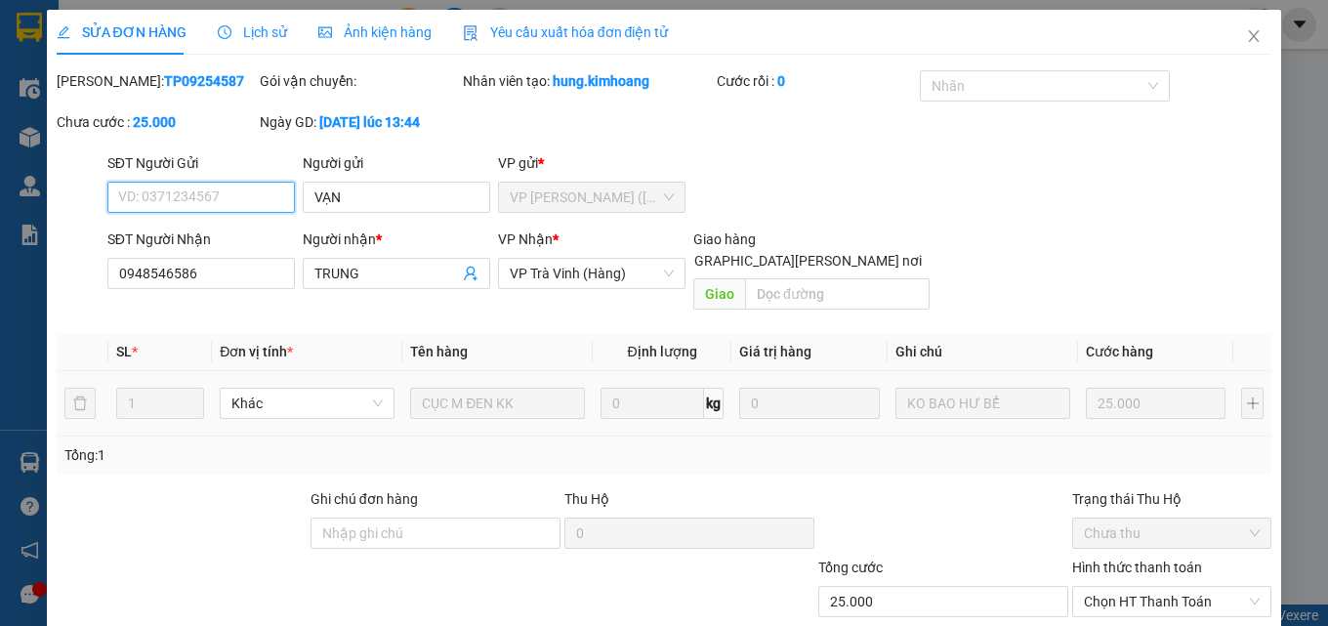
scroll to position [101, 0]
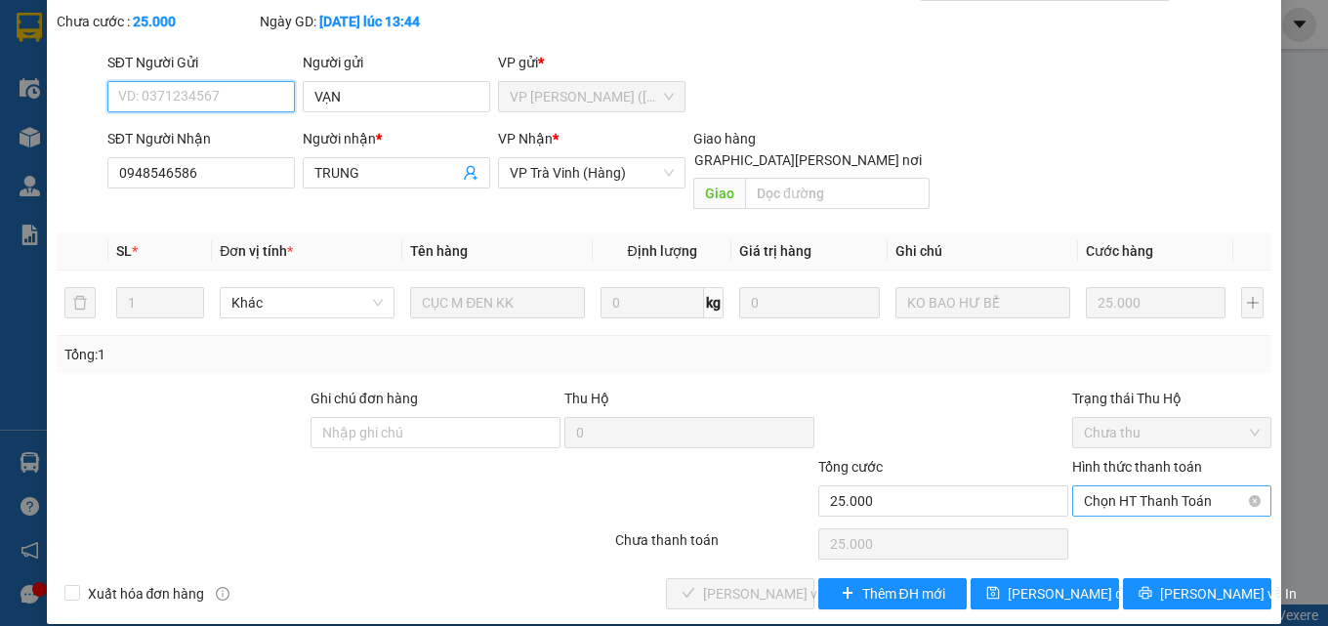
click at [1120, 486] on span "Chọn HT Thanh Toán" at bounding box center [1172, 500] width 176 height 29
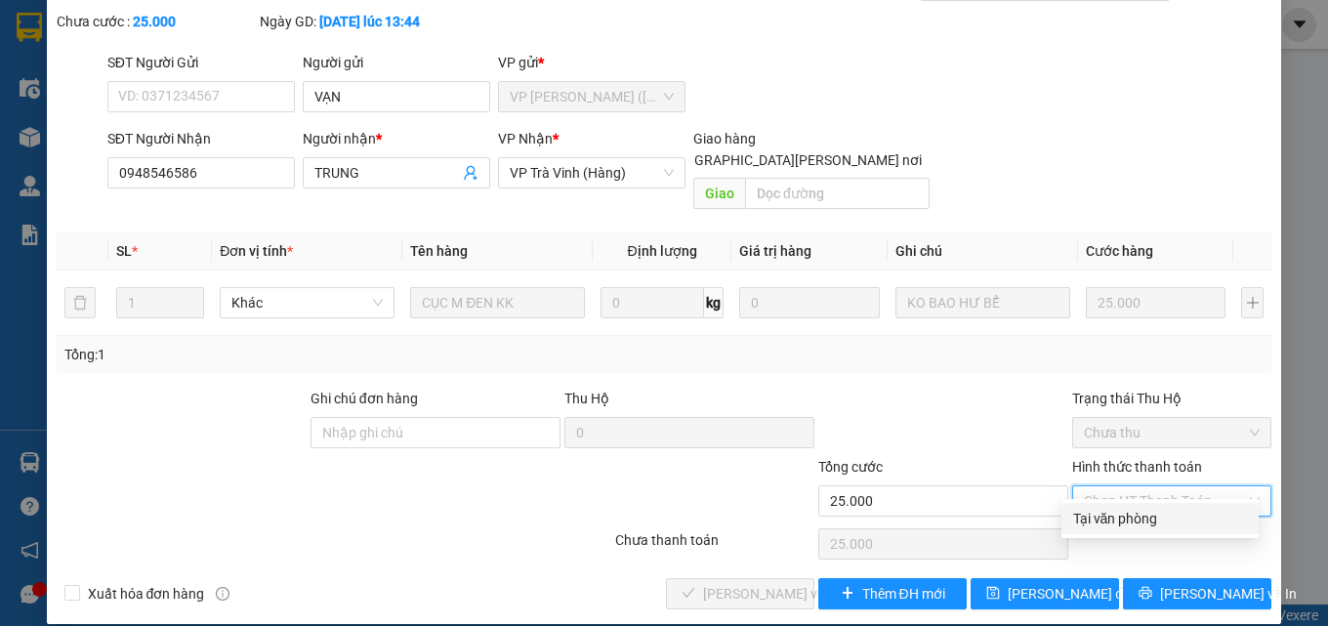
click at [1116, 513] on div "Tại văn phòng" at bounding box center [1160, 518] width 174 height 21
type input "0"
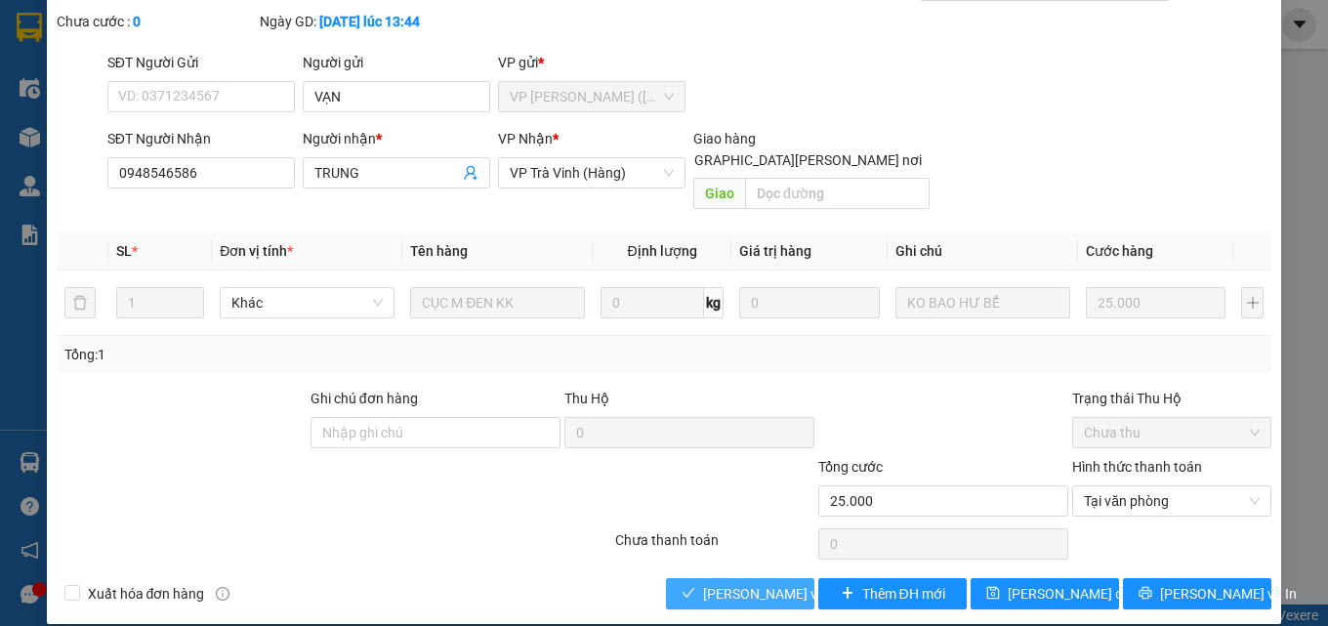
click at [767, 583] on span "[PERSON_NAME] và Giao hàng" at bounding box center [835, 593] width 264 height 21
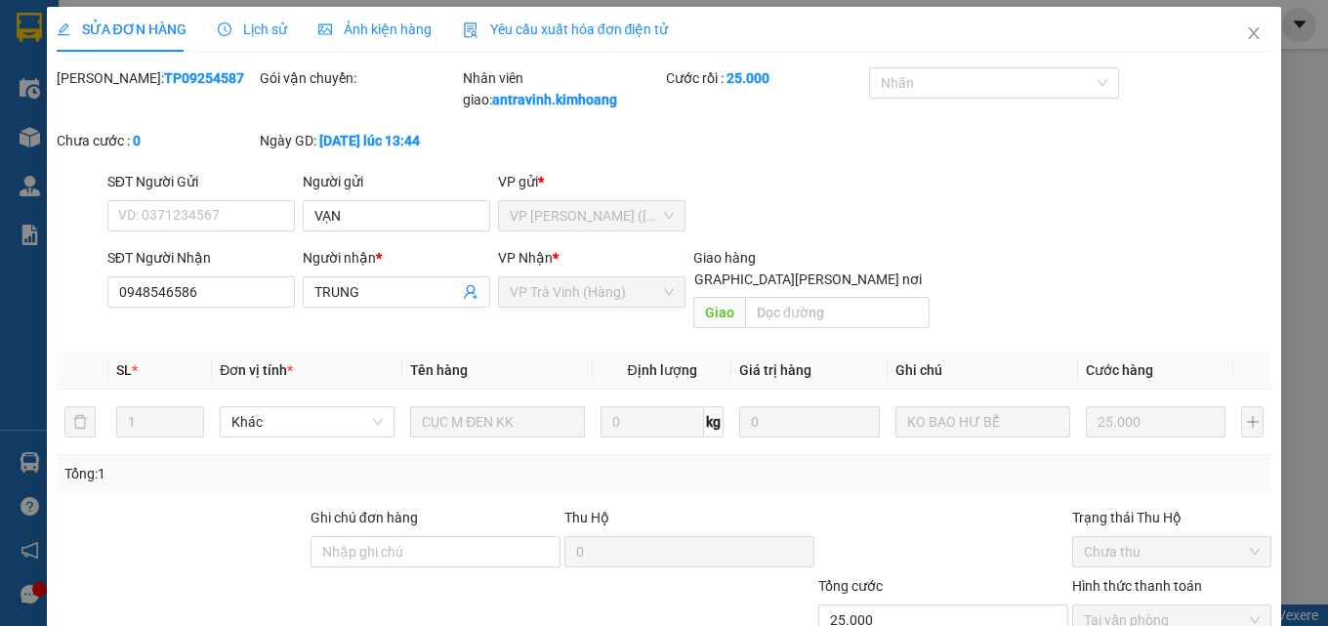
scroll to position [0, 0]
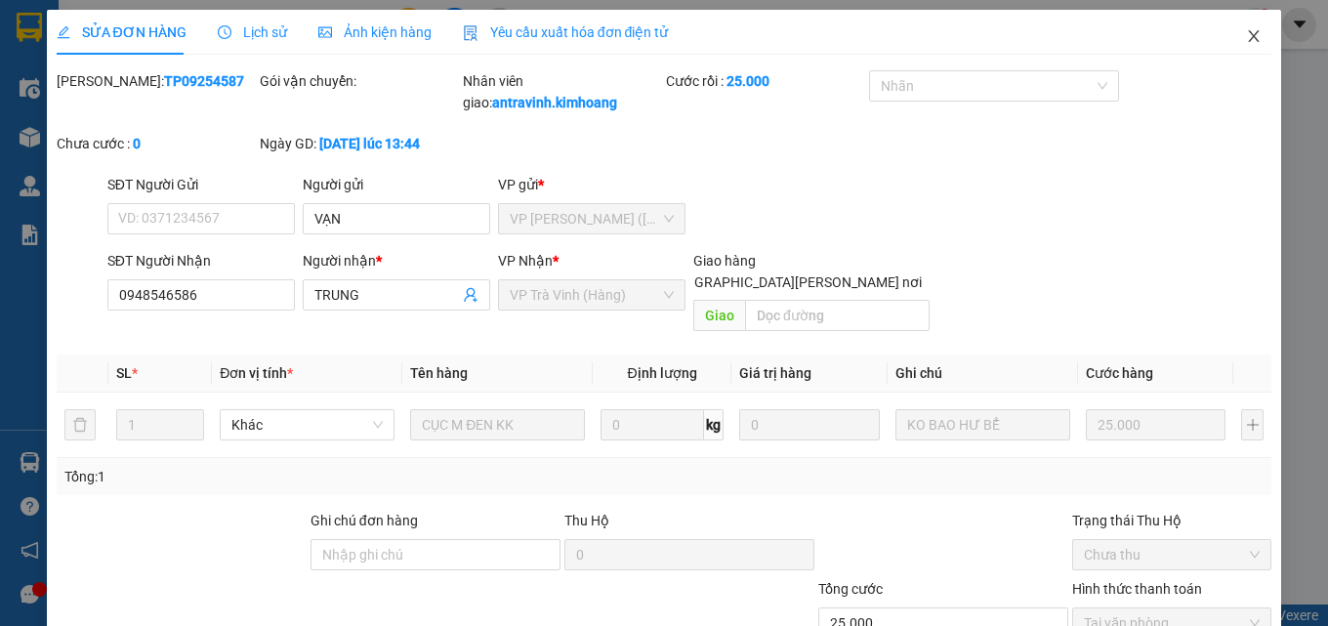
click at [1246, 34] on icon "close" at bounding box center [1254, 36] width 16 height 16
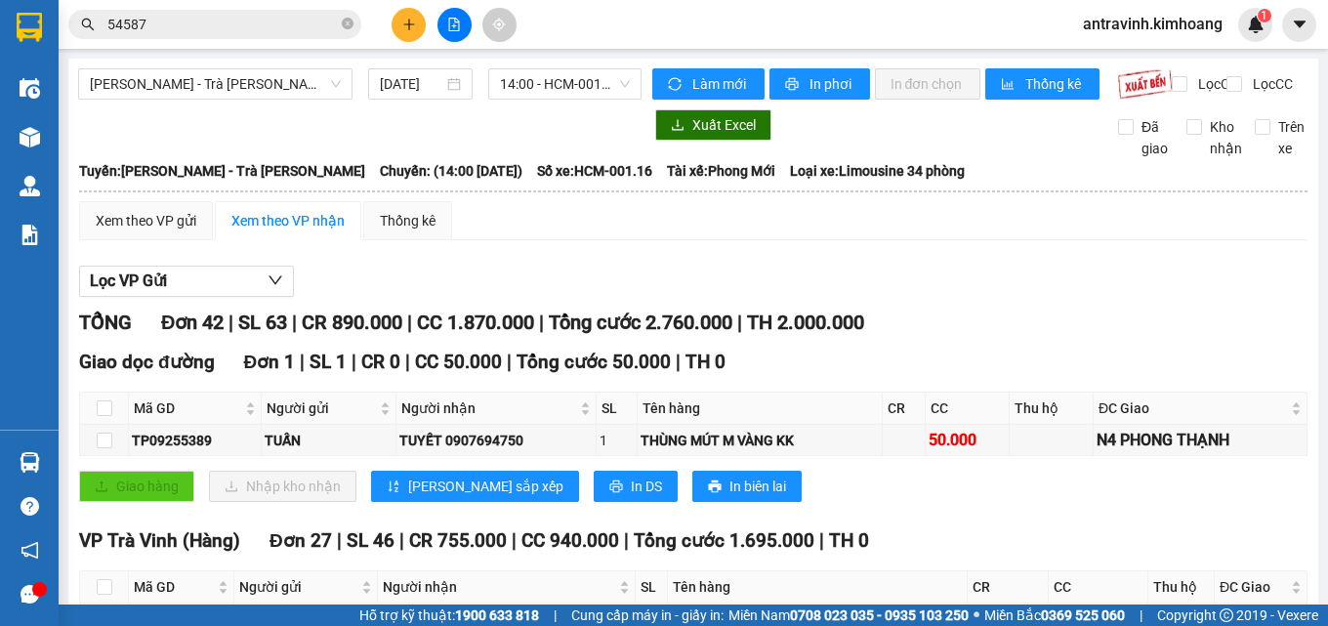
click at [276, 30] on input "54587" at bounding box center [222, 24] width 230 height 21
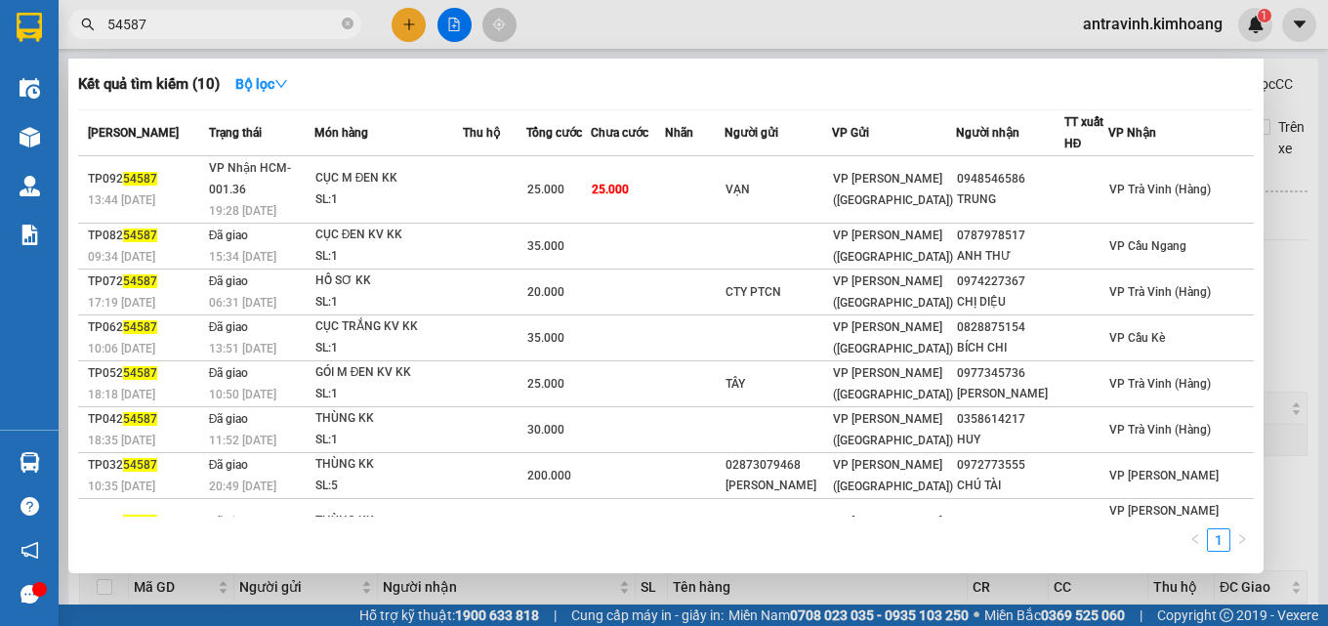
click at [276, 30] on input "54587" at bounding box center [222, 24] width 230 height 21
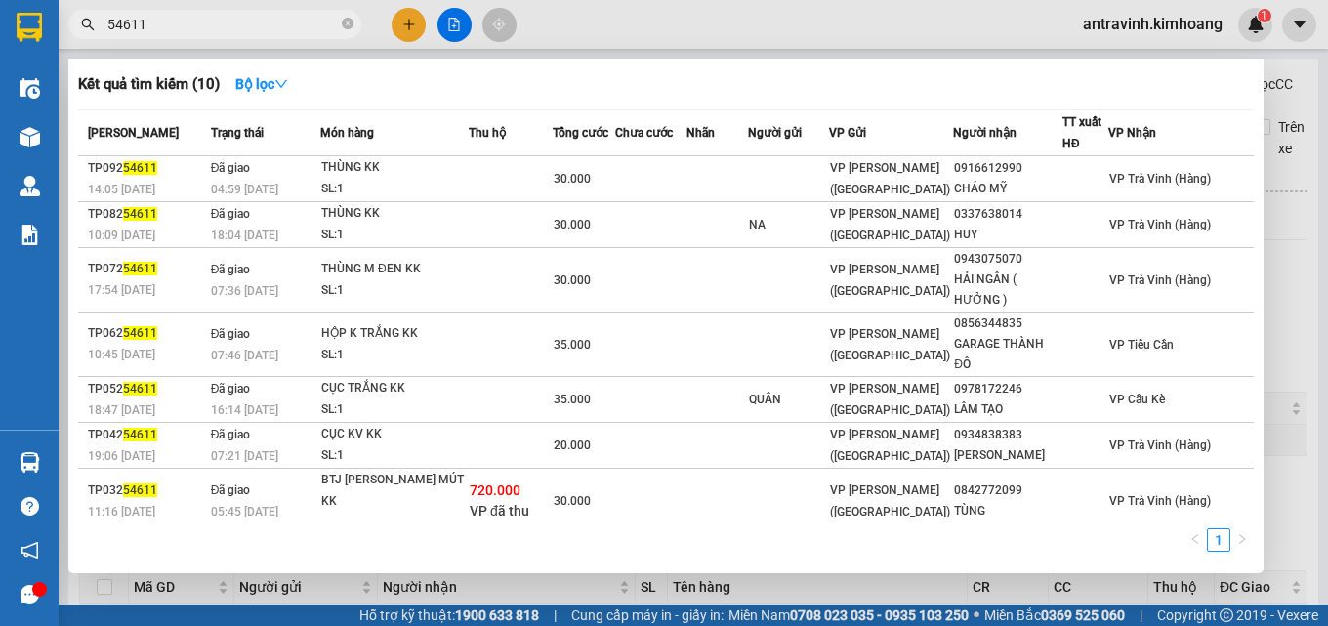
click at [276, 30] on input "54611" at bounding box center [222, 24] width 230 height 21
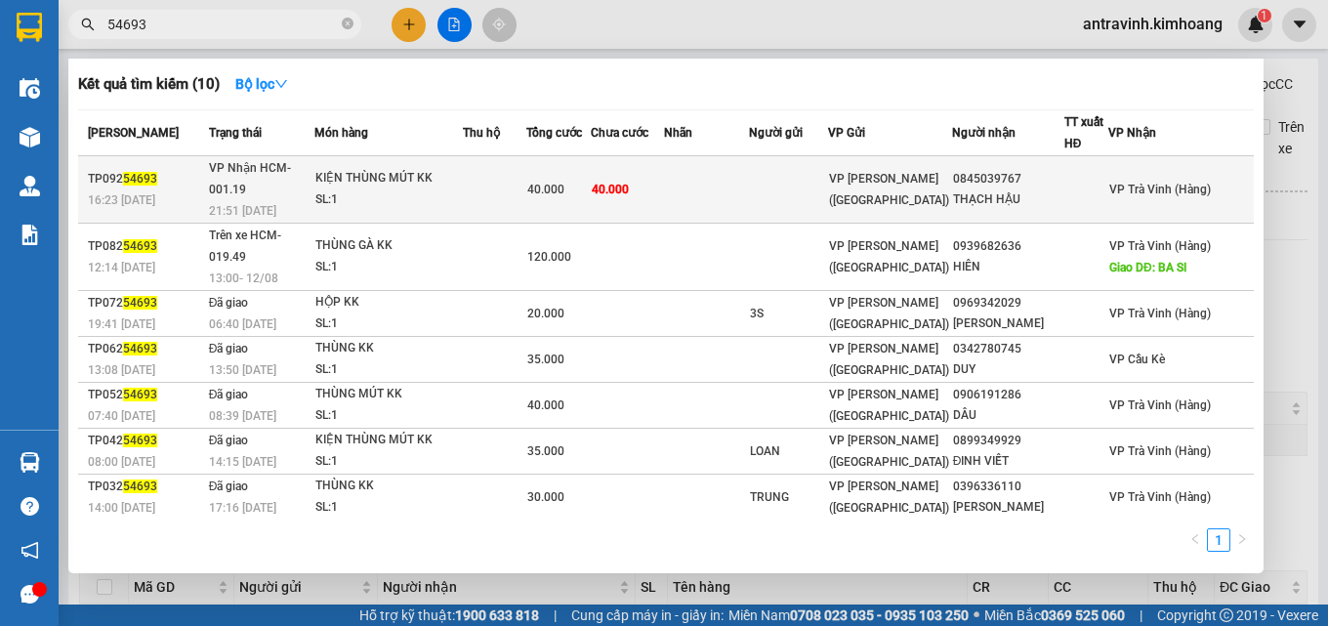
type input "54693"
click at [507, 175] on td at bounding box center [494, 189] width 63 height 67
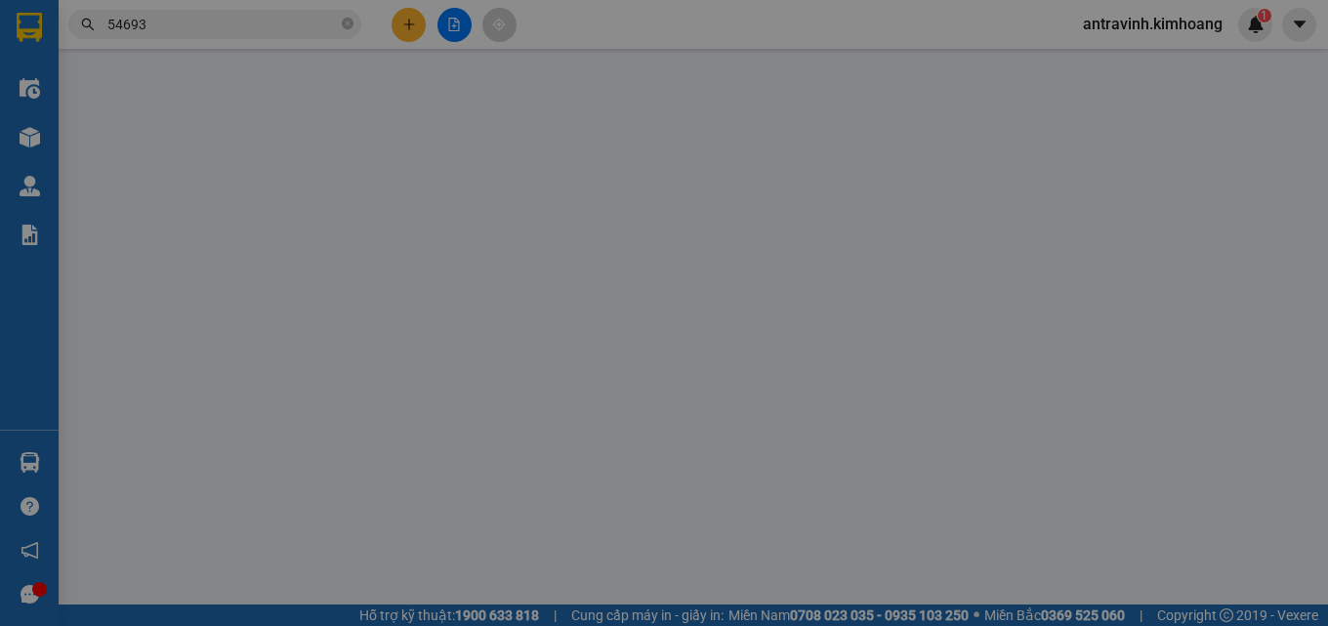
type input "0845039767"
type input "THẠCH HẬU"
type input "40.000"
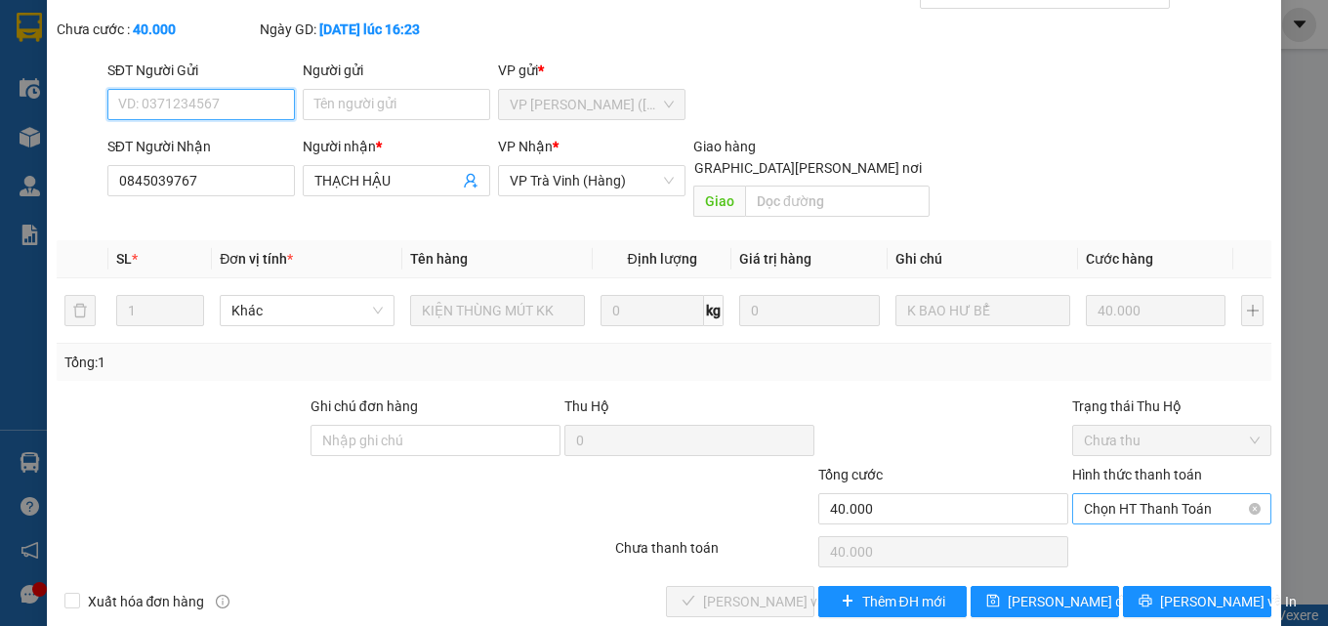
scroll to position [101, 0]
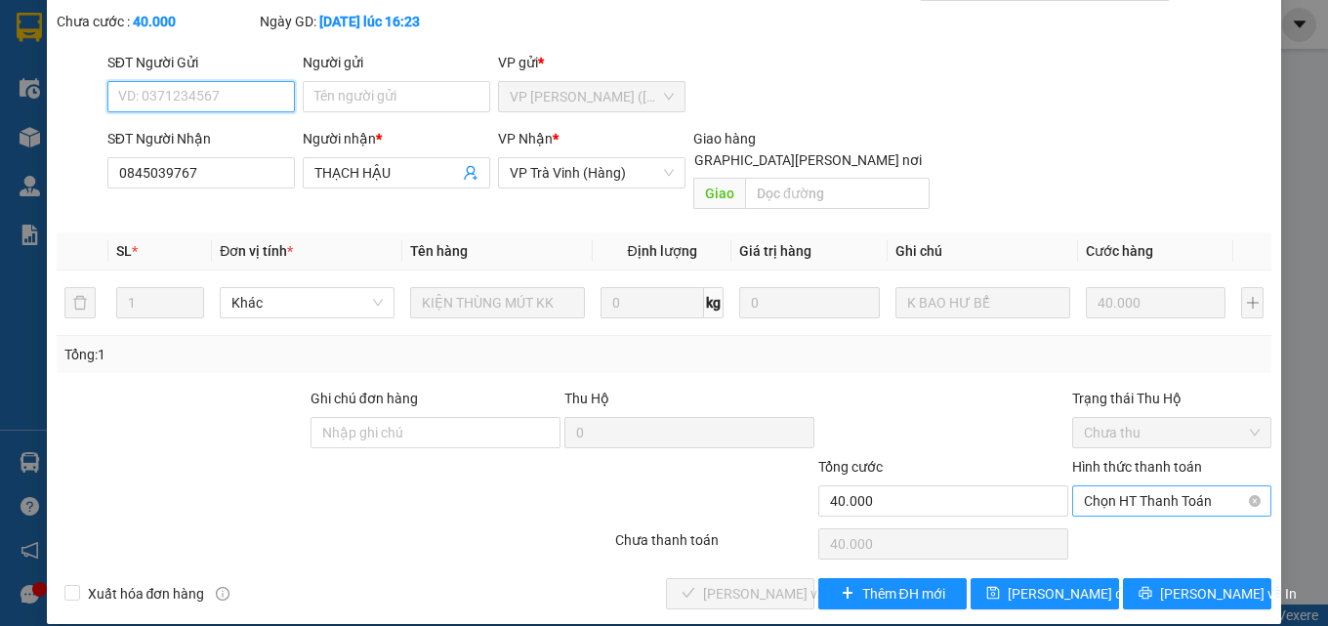
click at [1098, 486] on span "Chọn HT Thanh Toán" at bounding box center [1172, 500] width 176 height 29
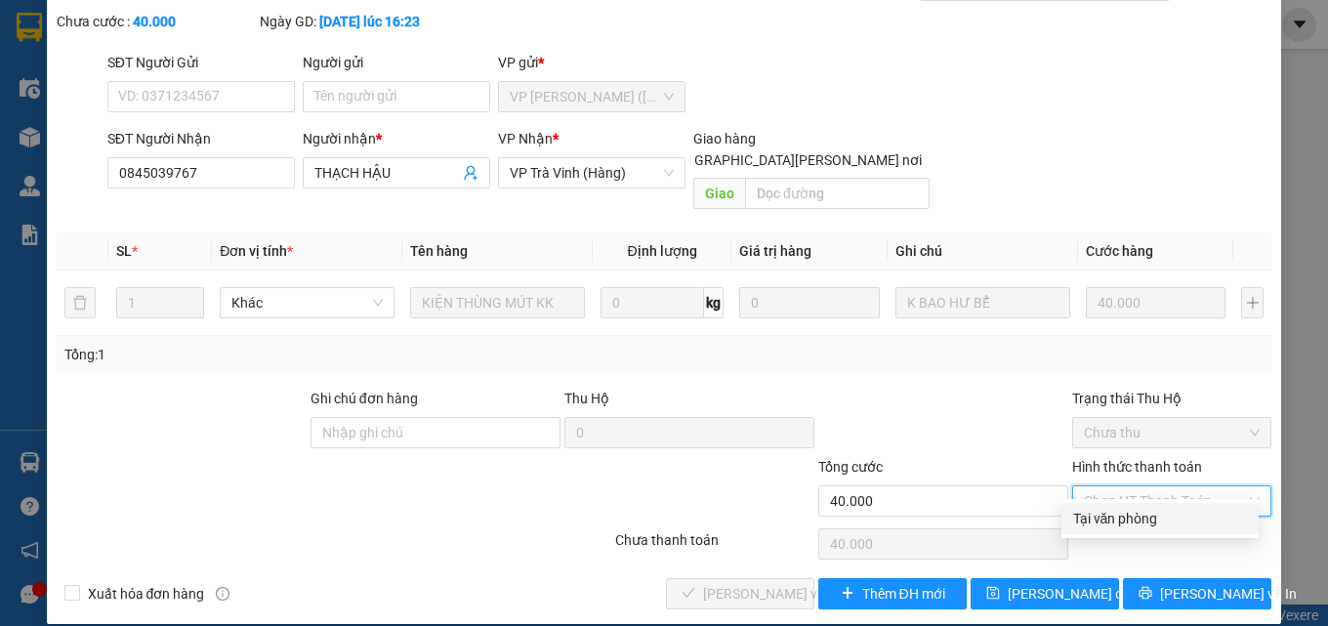
click at [1101, 520] on div "Tại văn phòng" at bounding box center [1160, 518] width 174 height 21
type input "0"
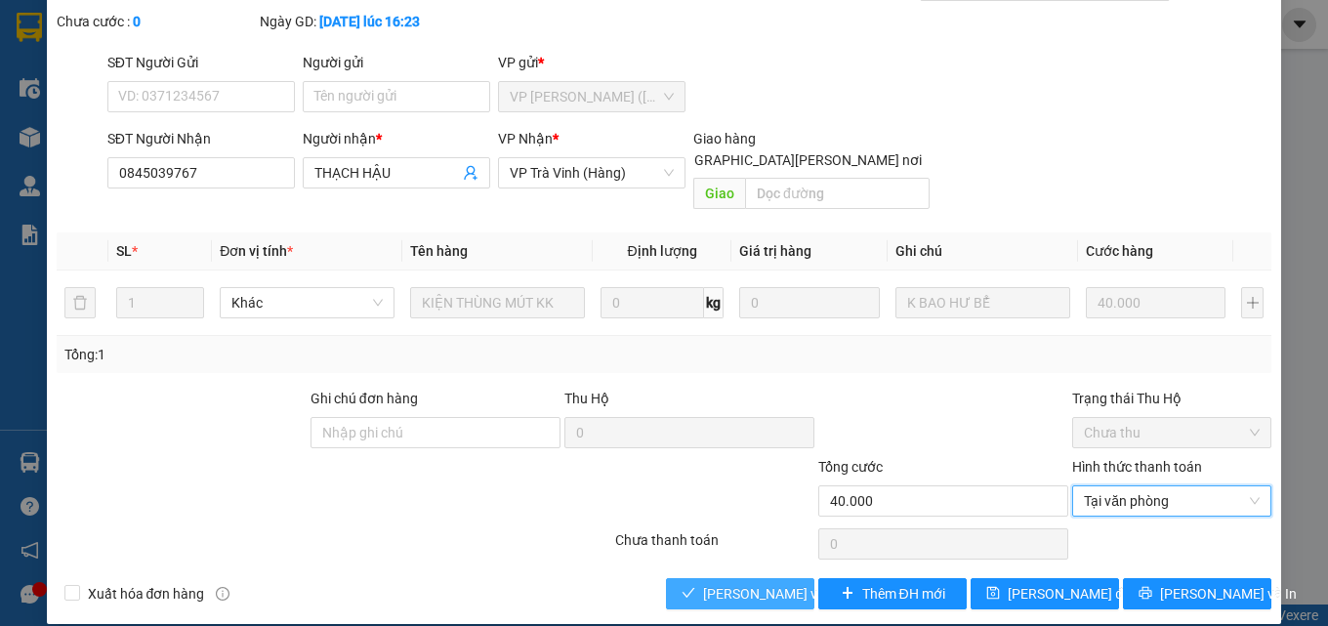
click at [777, 583] on span "[PERSON_NAME] và Giao hàng" at bounding box center [835, 593] width 264 height 21
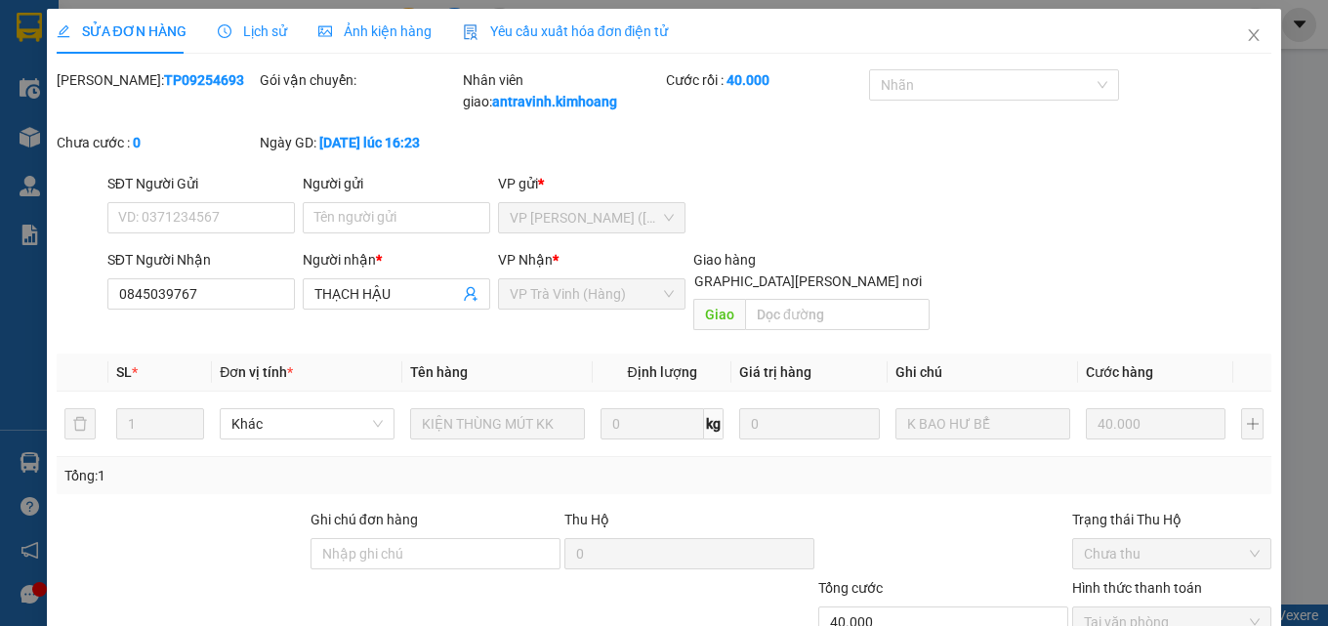
scroll to position [0, 0]
click at [1249, 39] on icon "close" at bounding box center [1254, 36] width 11 height 12
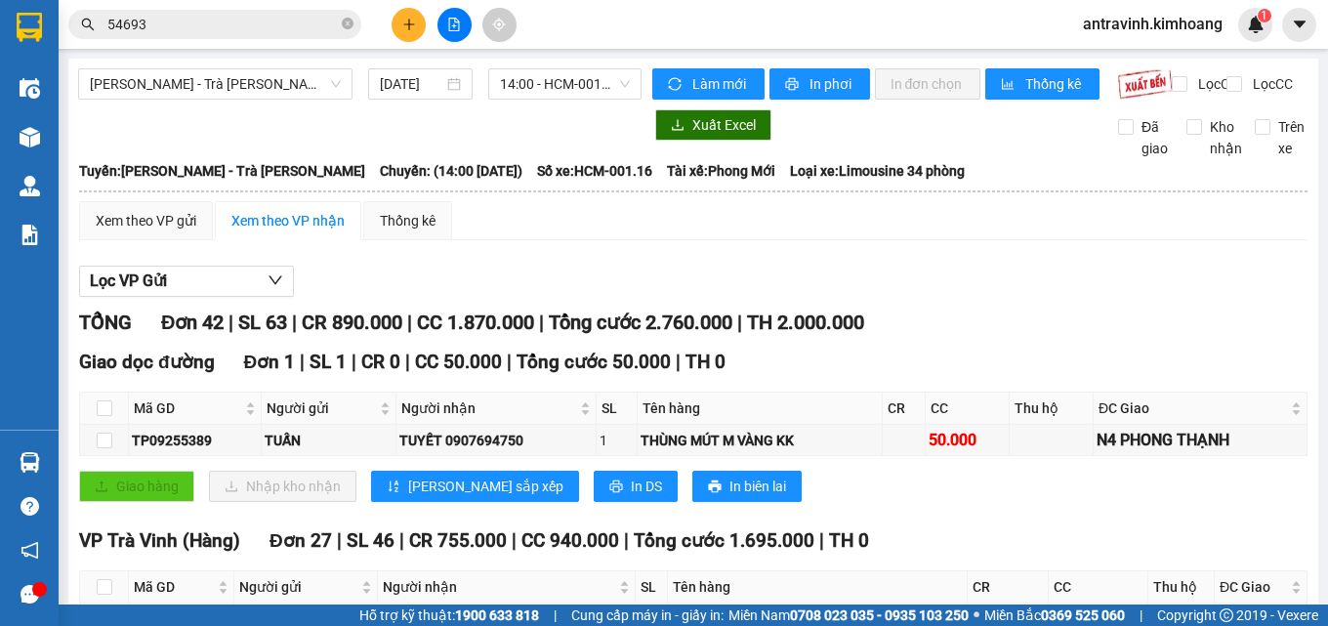
click at [270, 22] on input "54693" at bounding box center [222, 24] width 230 height 21
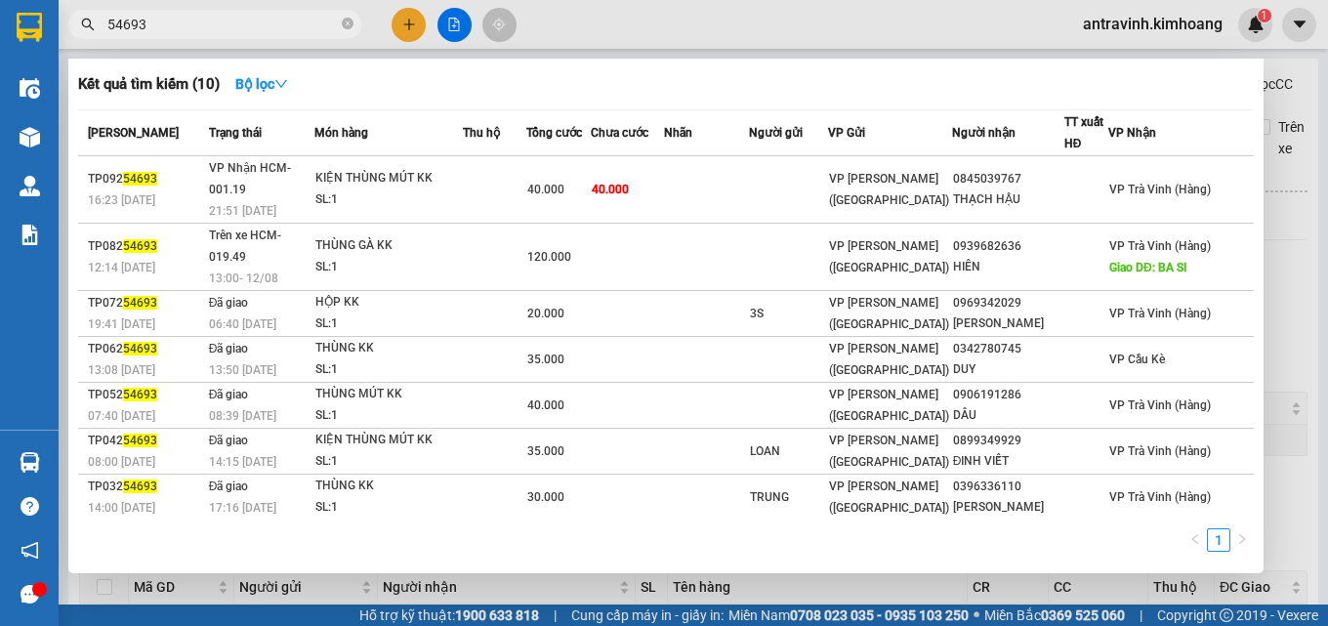
click at [270, 22] on input "54693" at bounding box center [222, 24] width 230 height 21
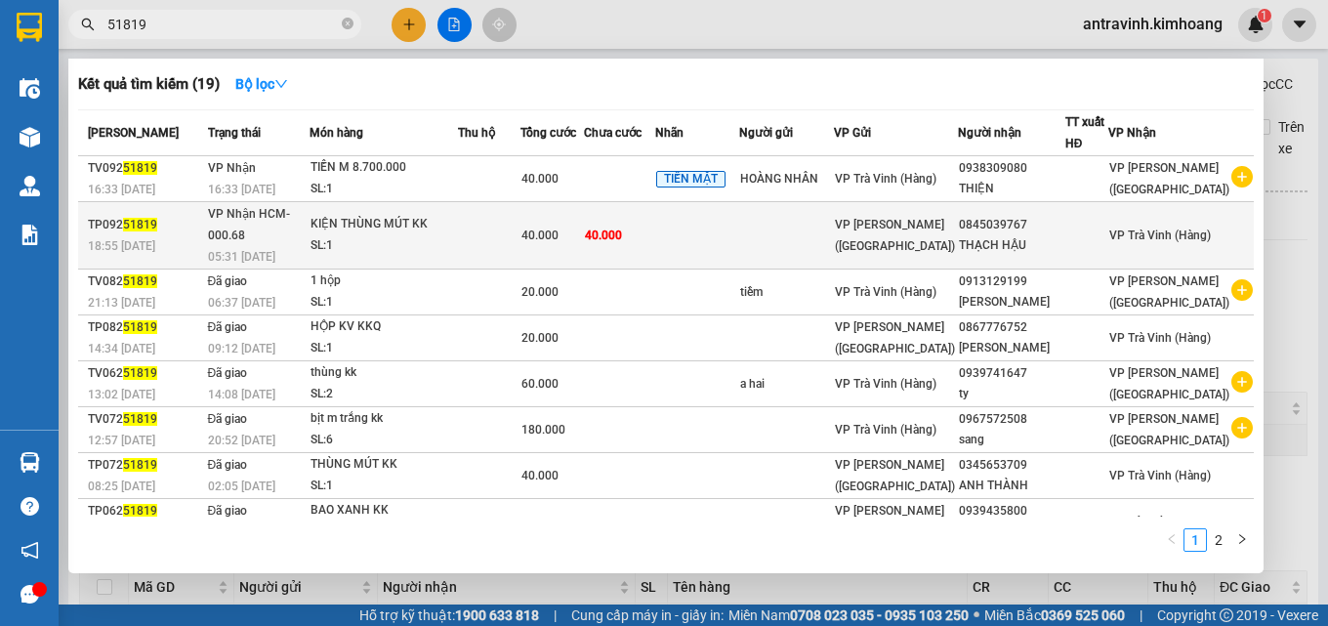
type input "51819"
click at [583, 228] on div "40.000" at bounding box center [552, 235] width 62 height 21
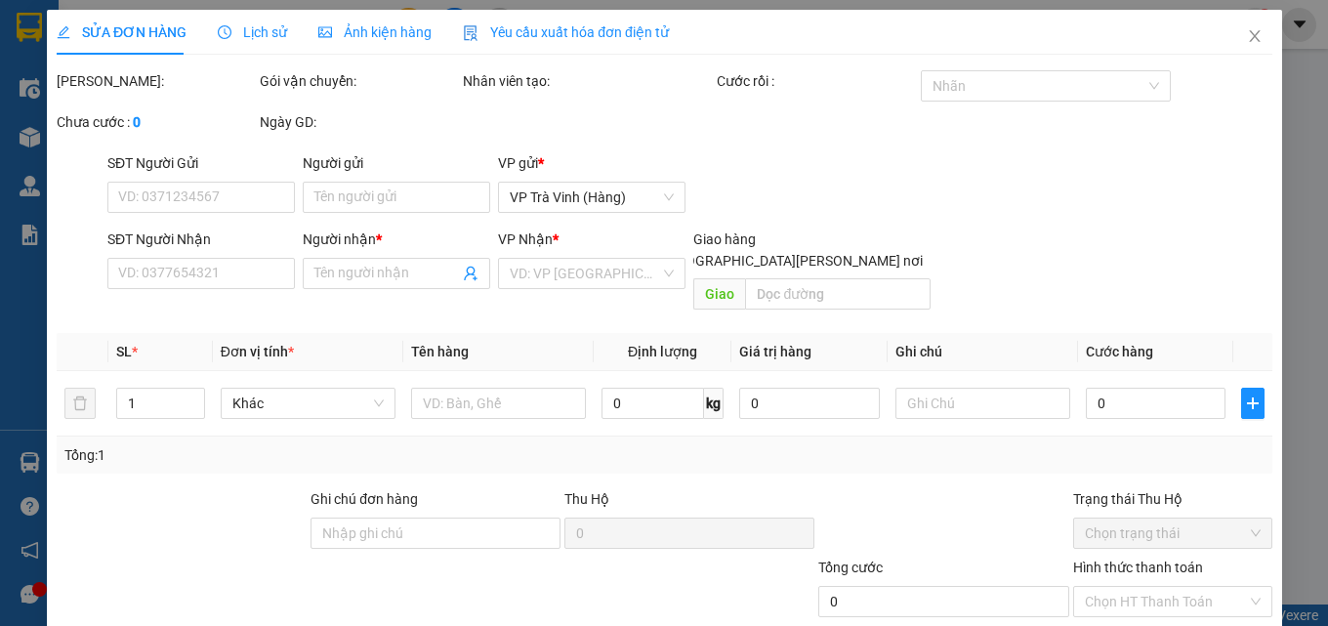
type input "0845039767"
type input "THẠCH HẬU"
type input "40.000"
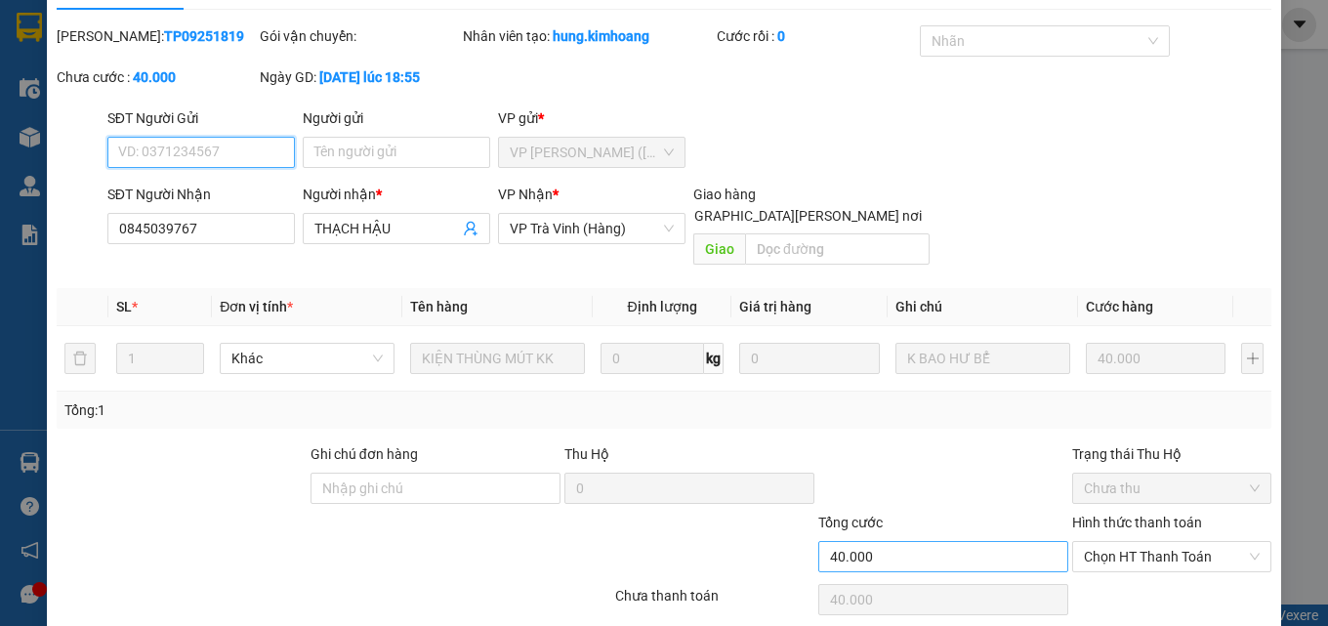
scroll to position [101, 0]
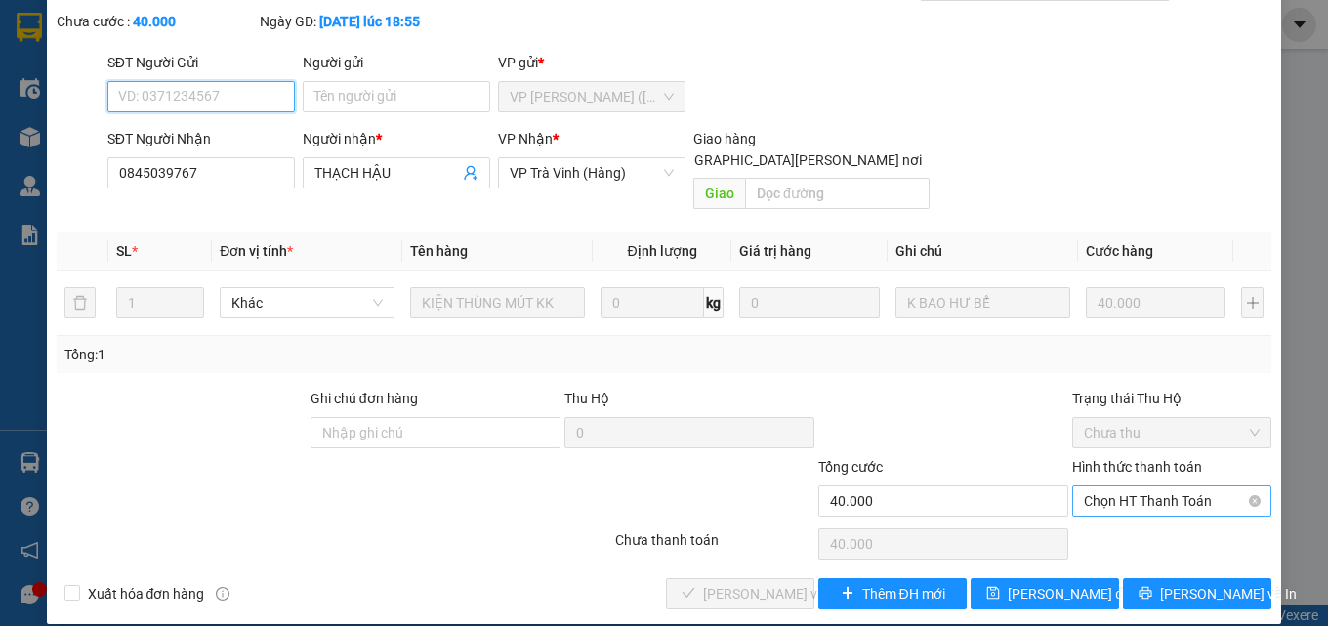
click at [1095, 492] on span "Chọn HT Thanh Toán" at bounding box center [1172, 500] width 176 height 29
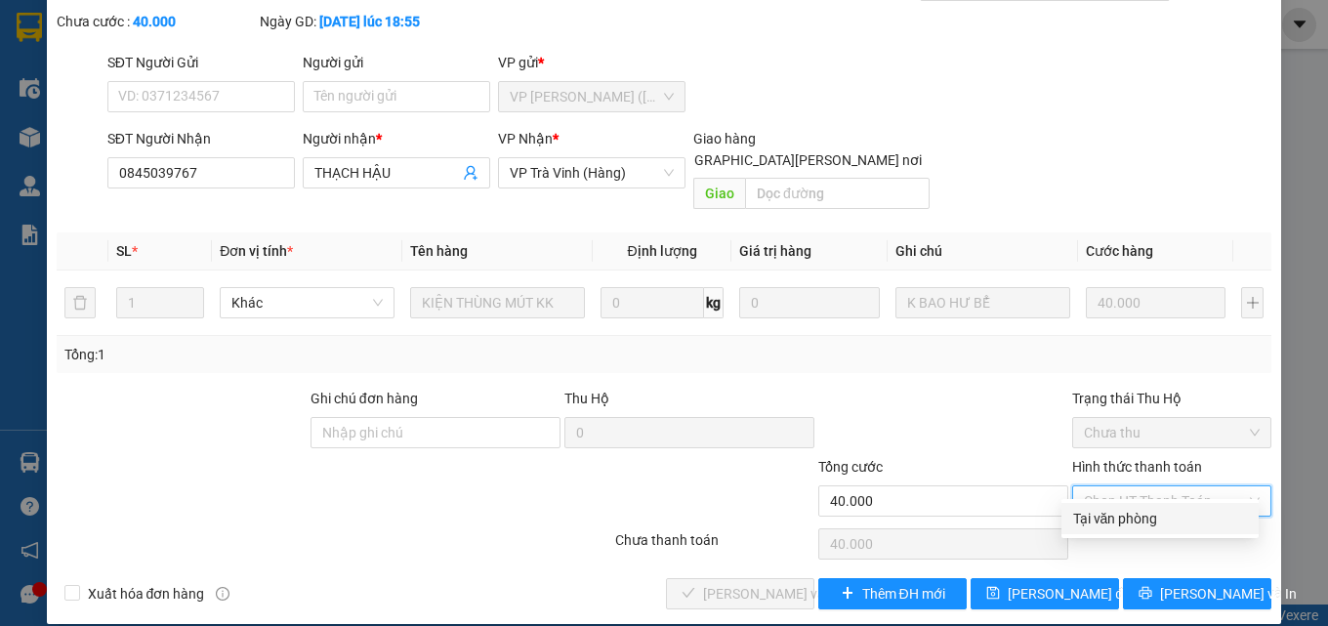
click at [1098, 514] on div "Tại văn phòng" at bounding box center [1160, 518] width 174 height 21
type input "0"
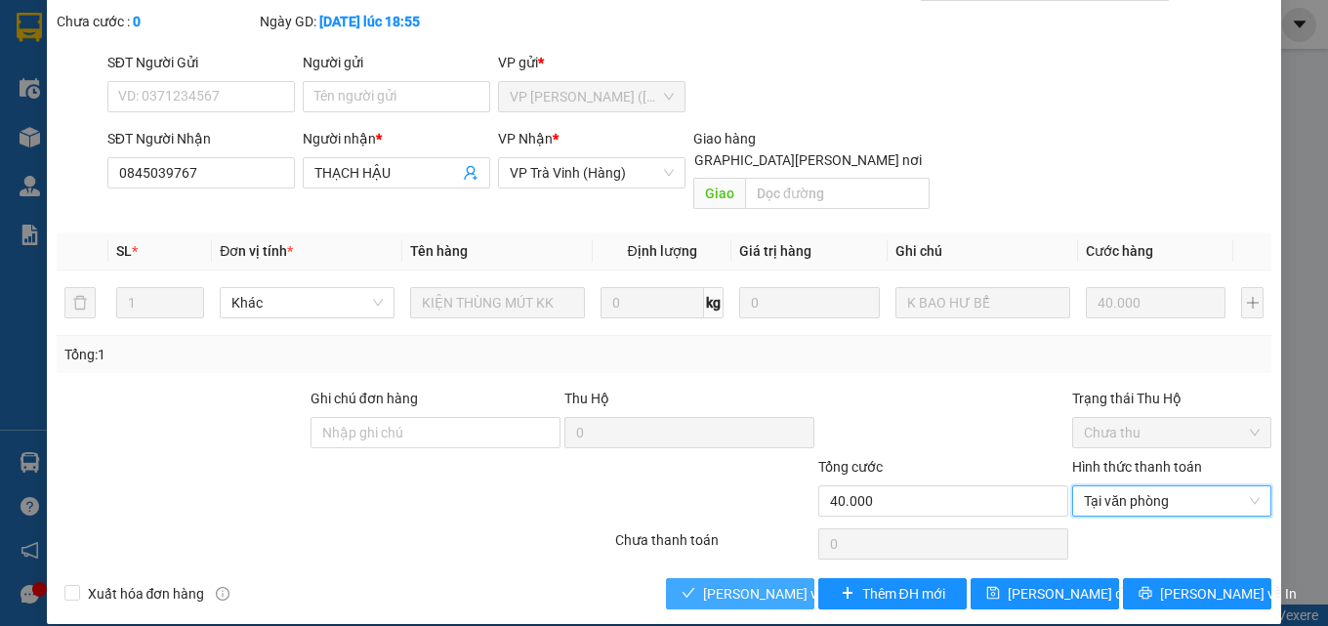
click at [734, 583] on span "[PERSON_NAME] và Giao hàng" at bounding box center [835, 593] width 264 height 21
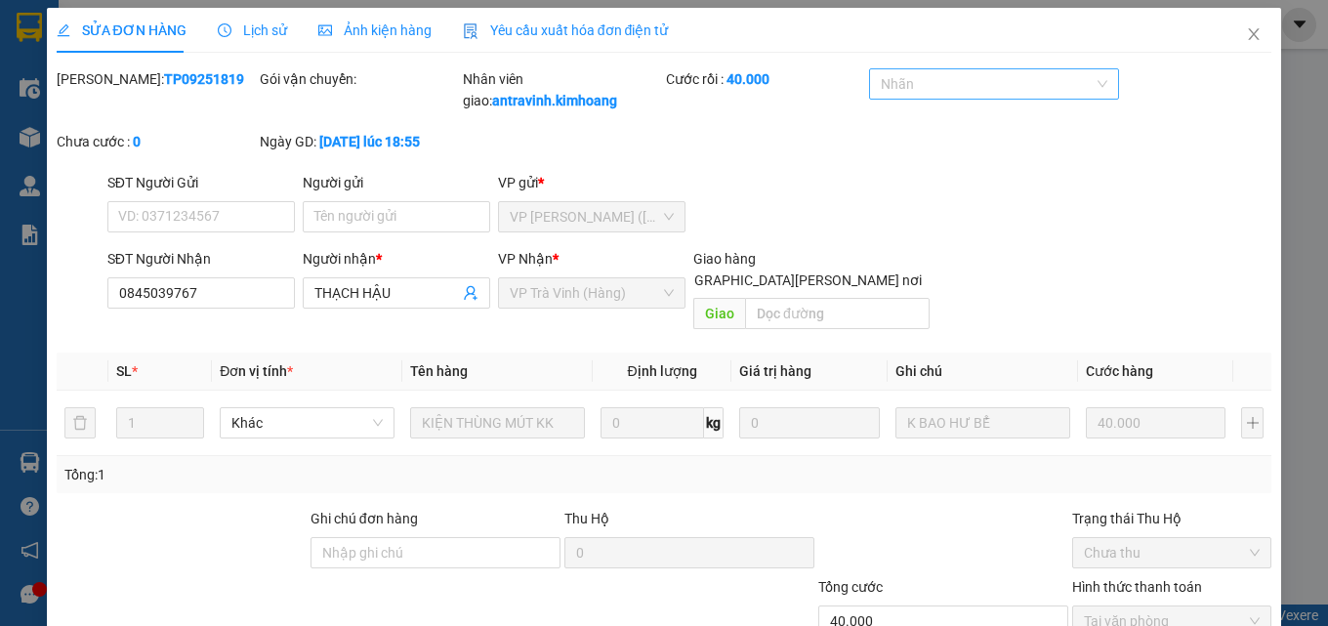
scroll to position [0, 0]
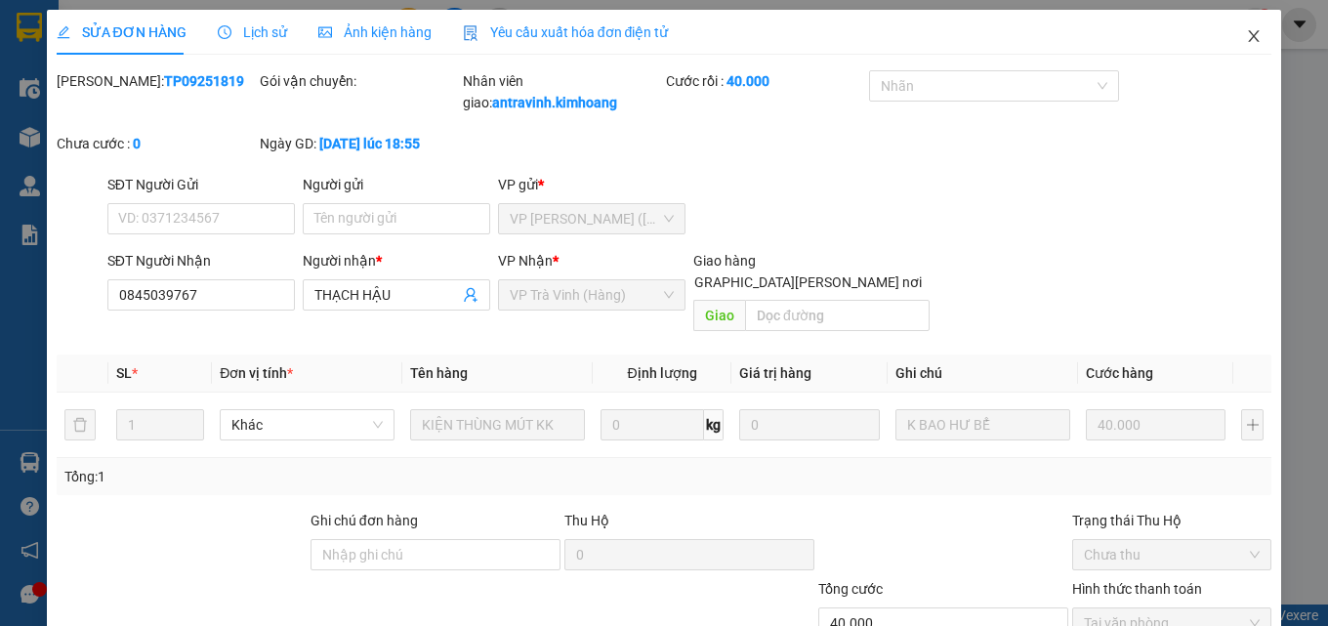
click at [1246, 42] on icon "close" at bounding box center [1254, 36] width 16 height 16
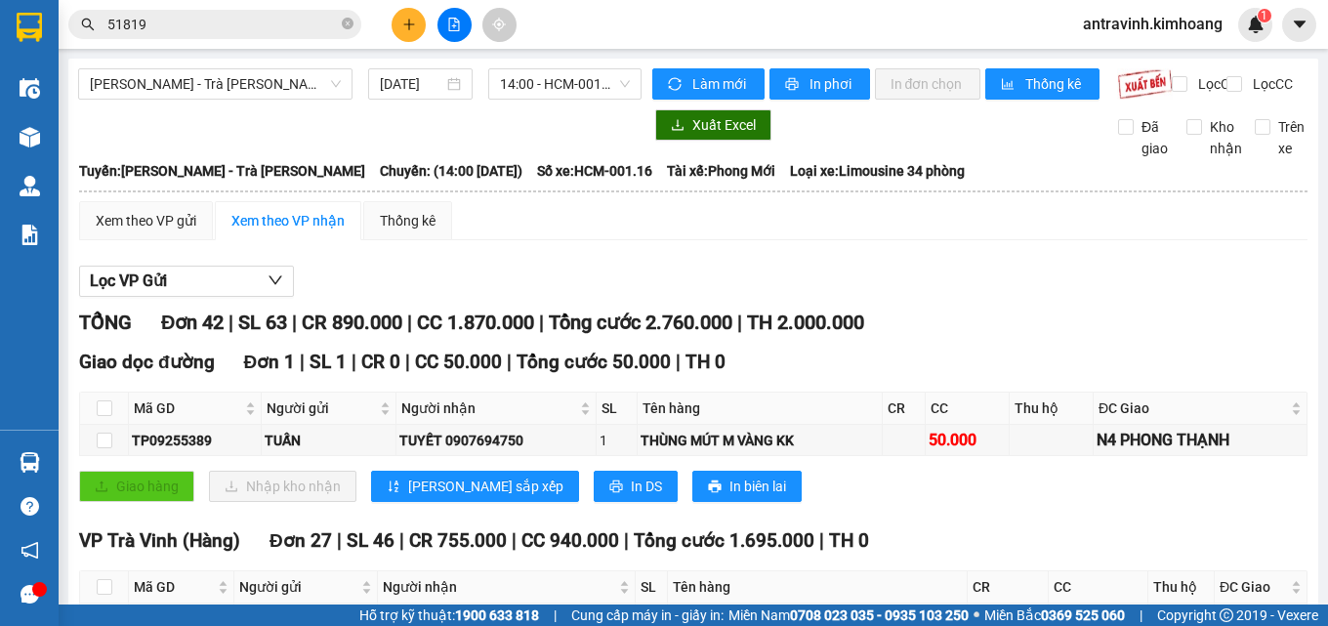
click at [254, 24] on input "51819" at bounding box center [222, 24] width 230 height 21
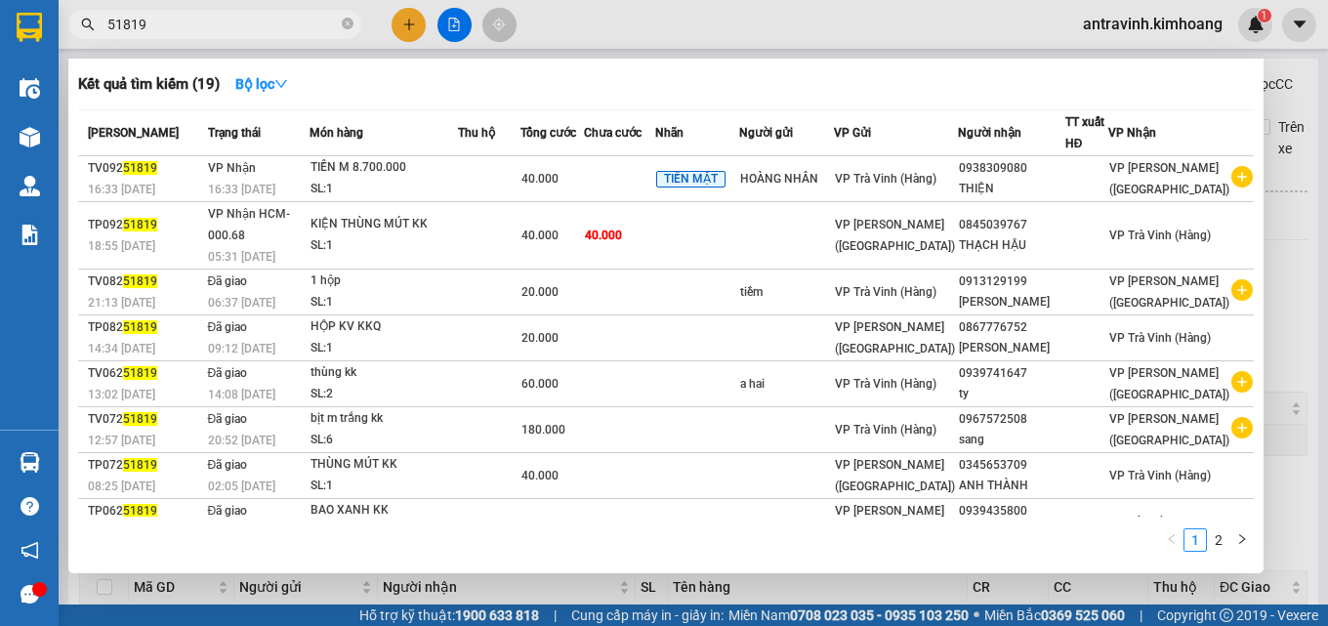
click at [254, 24] on input "51819" at bounding box center [222, 24] width 230 height 21
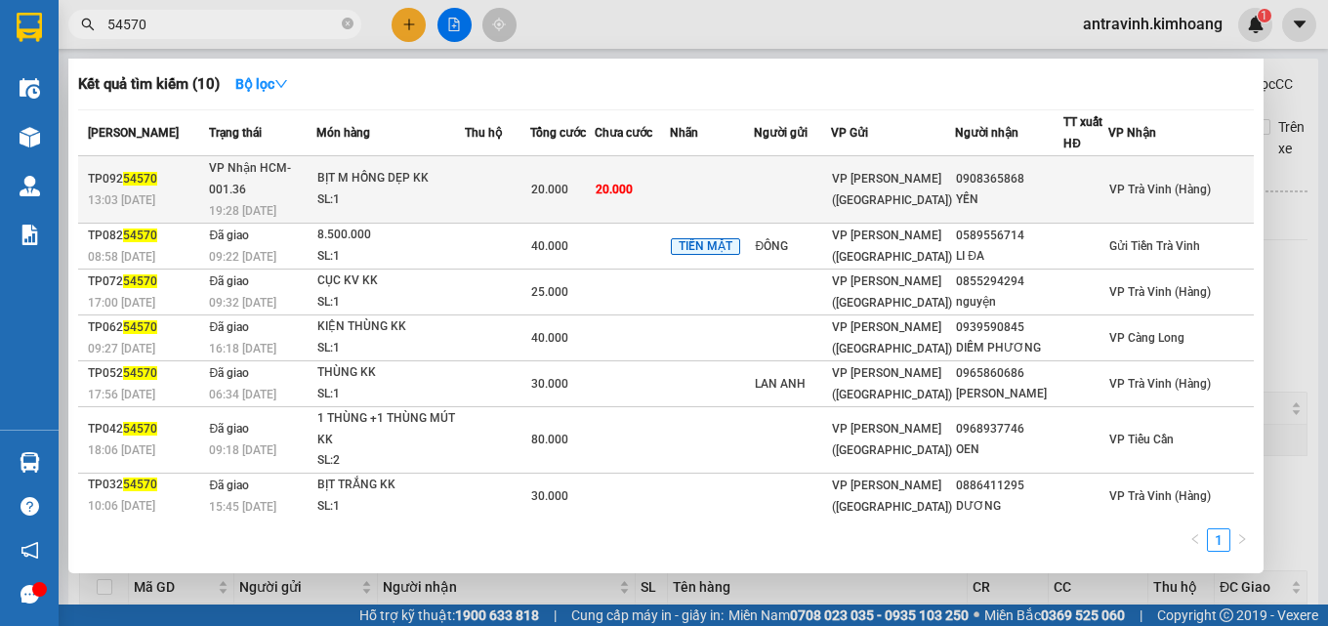
type input "54570"
click at [568, 183] on span "20.000" at bounding box center [549, 190] width 37 height 14
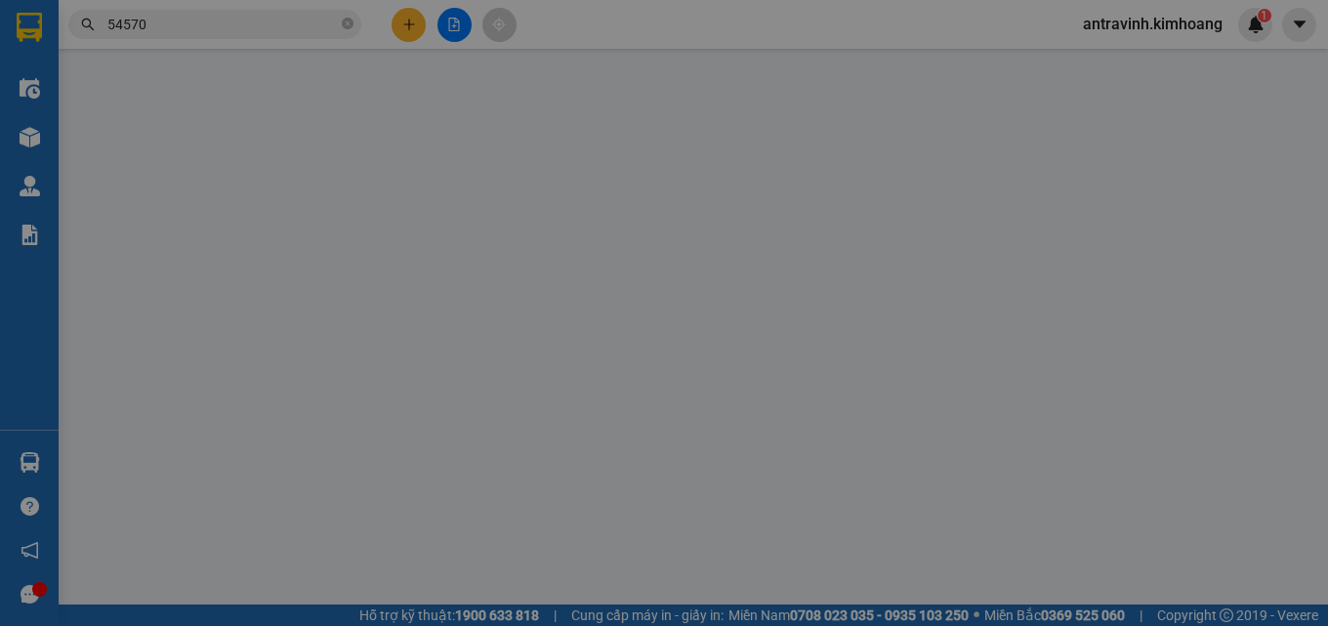
type input "0908365868"
type input "YẾN"
type input "20.000"
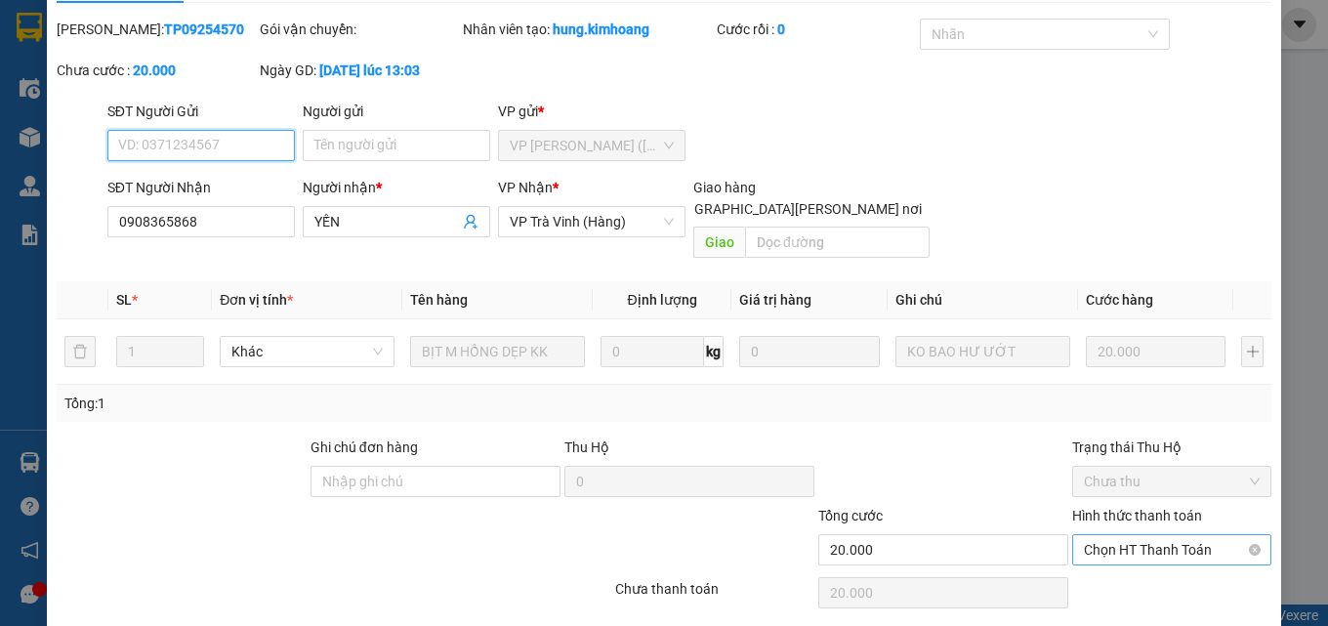
scroll to position [101, 0]
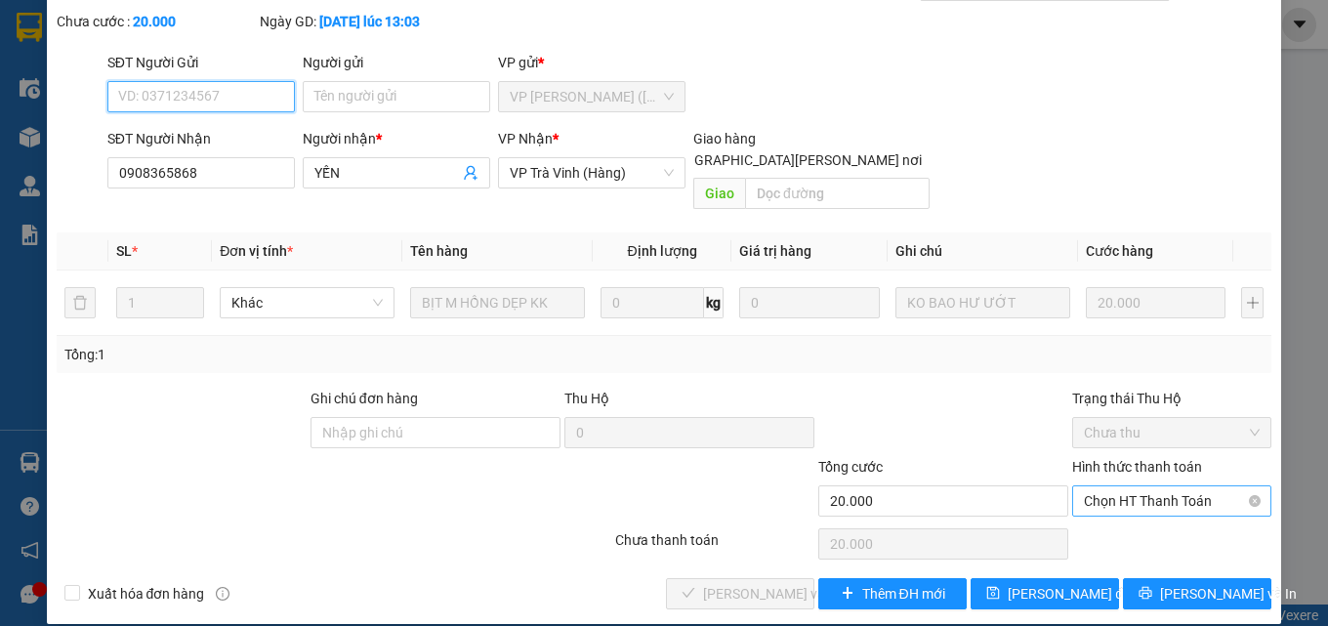
click at [1160, 486] on span "Chọn HT Thanh Toán" at bounding box center [1172, 500] width 176 height 29
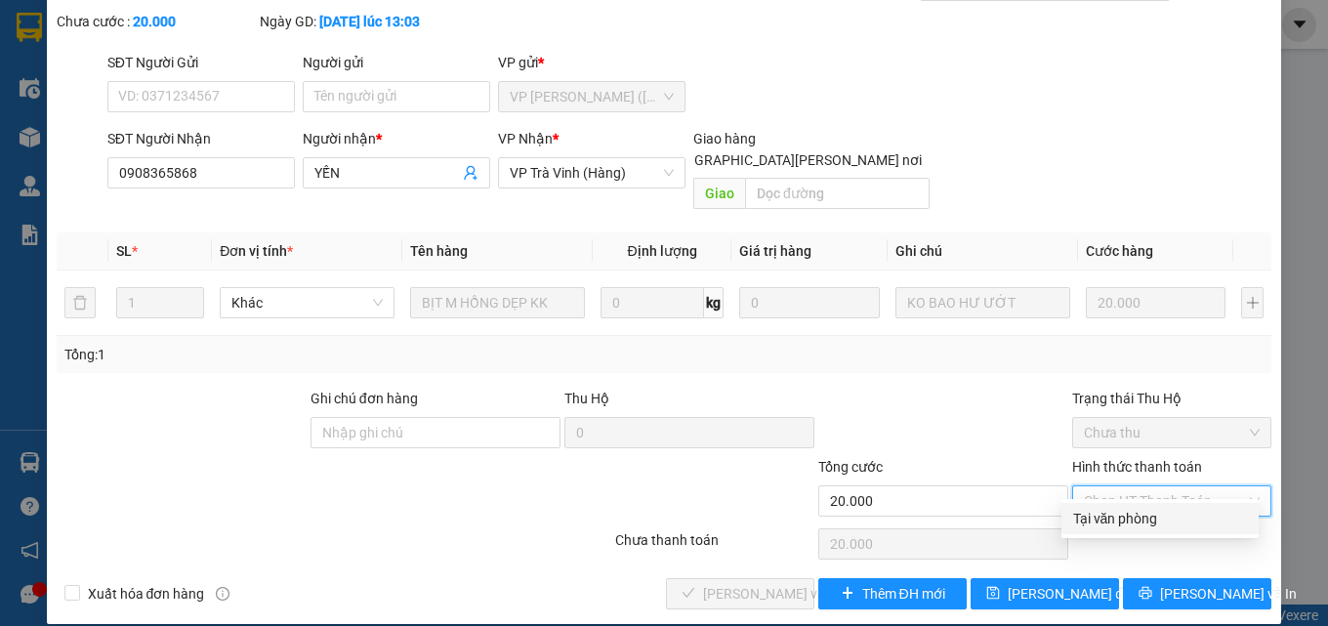
click at [1144, 515] on div "Tại văn phòng" at bounding box center [1160, 518] width 174 height 21
type input "0"
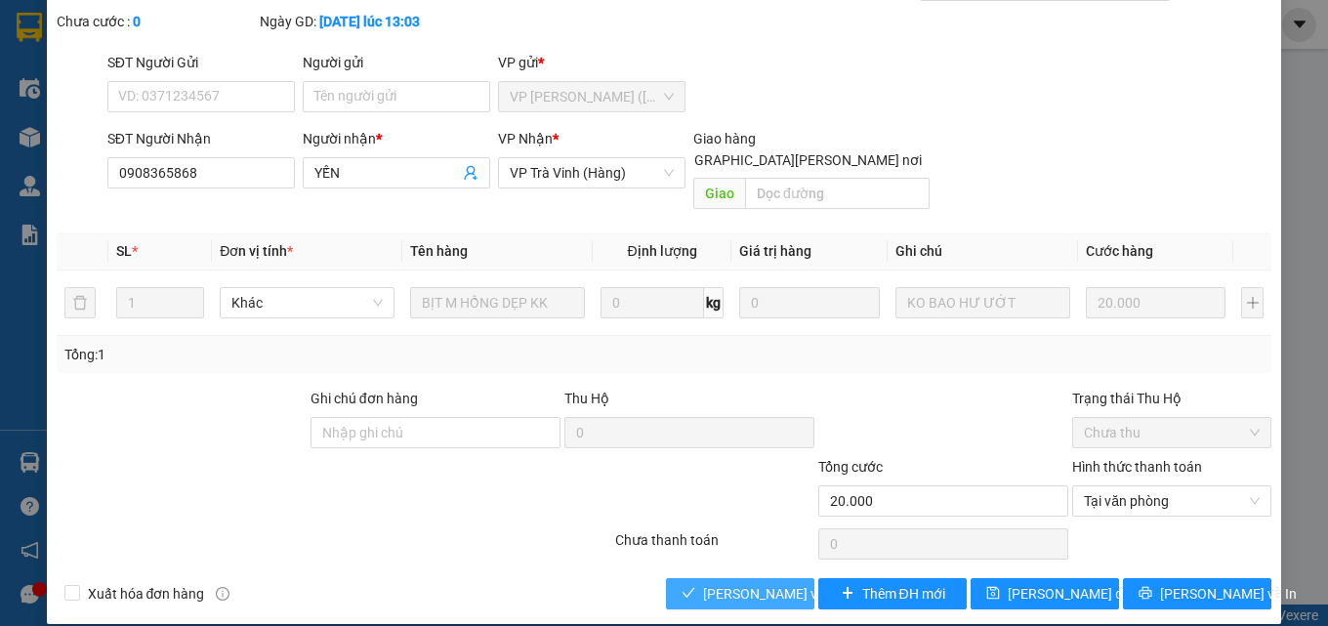
click at [733, 583] on span "[PERSON_NAME] và Giao hàng" at bounding box center [835, 593] width 264 height 21
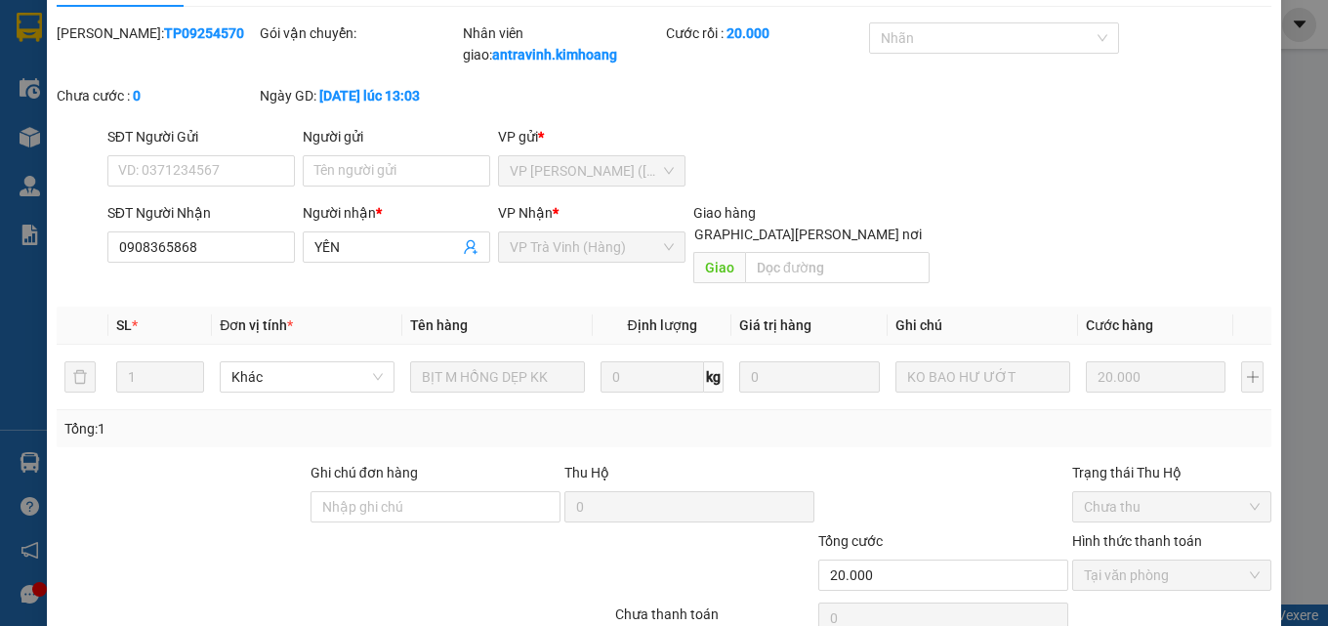
scroll to position [0, 0]
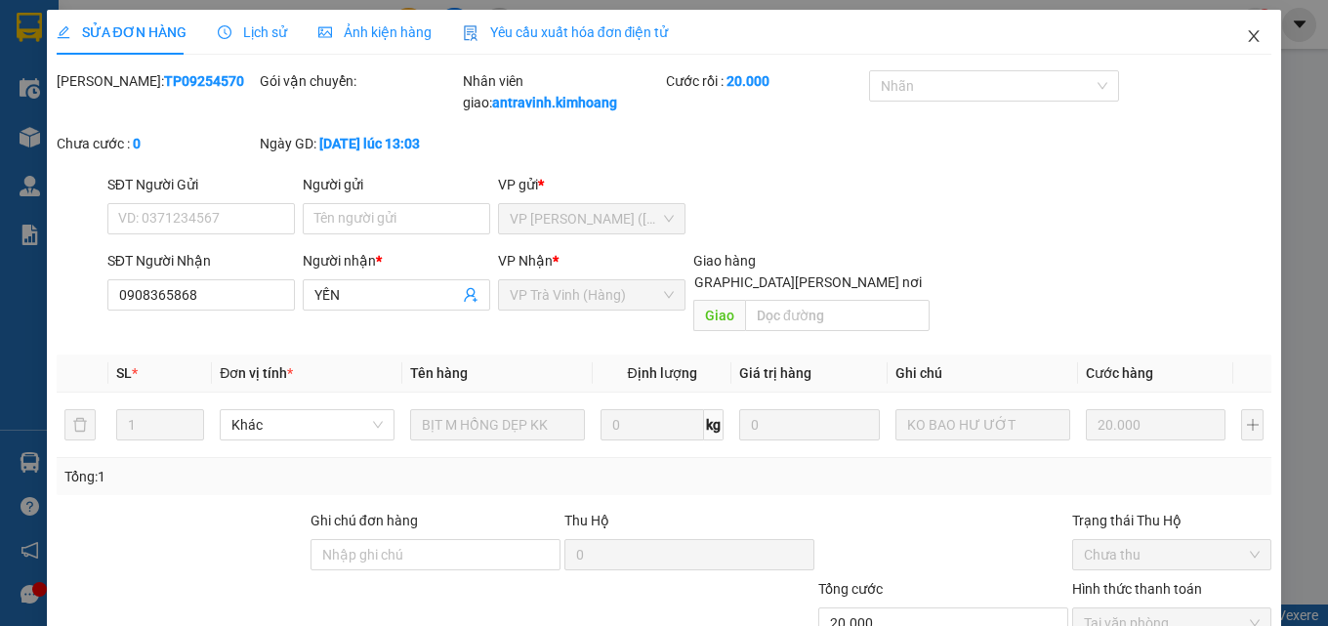
click at [1249, 36] on icon "close" at bounding box center [1254, 36] width 11 height 12
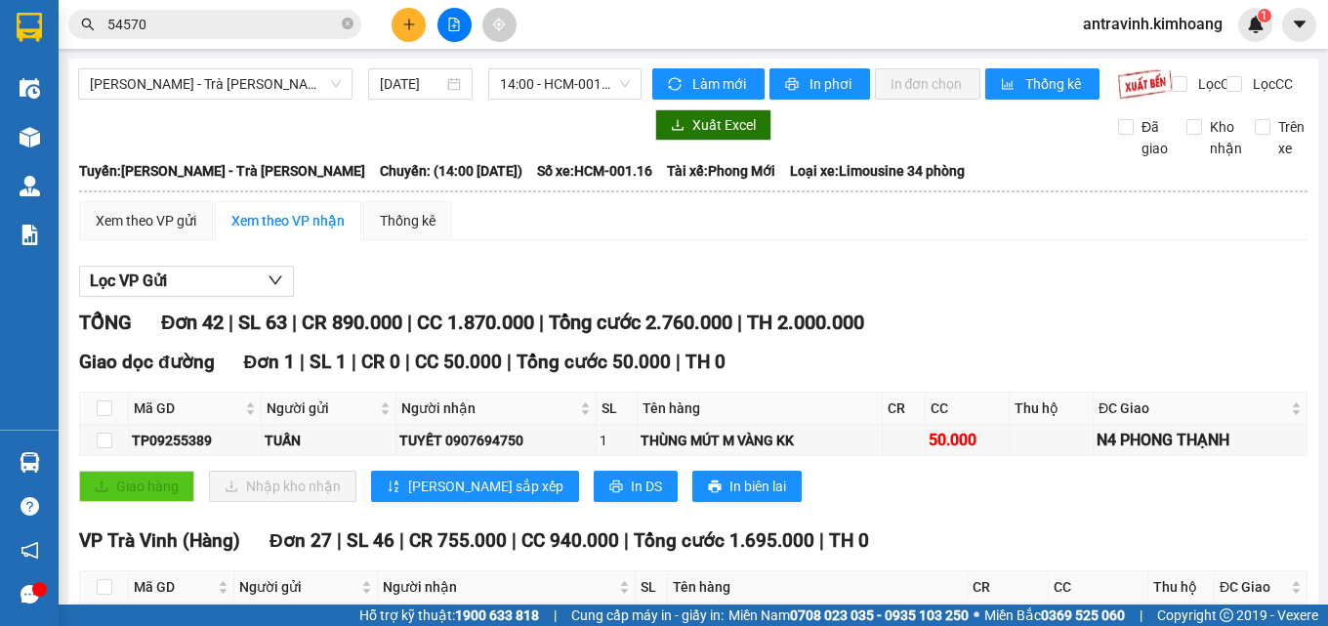
click at [259, 27] on input "54570" at bounding box center [222, 24] width 230 height 21
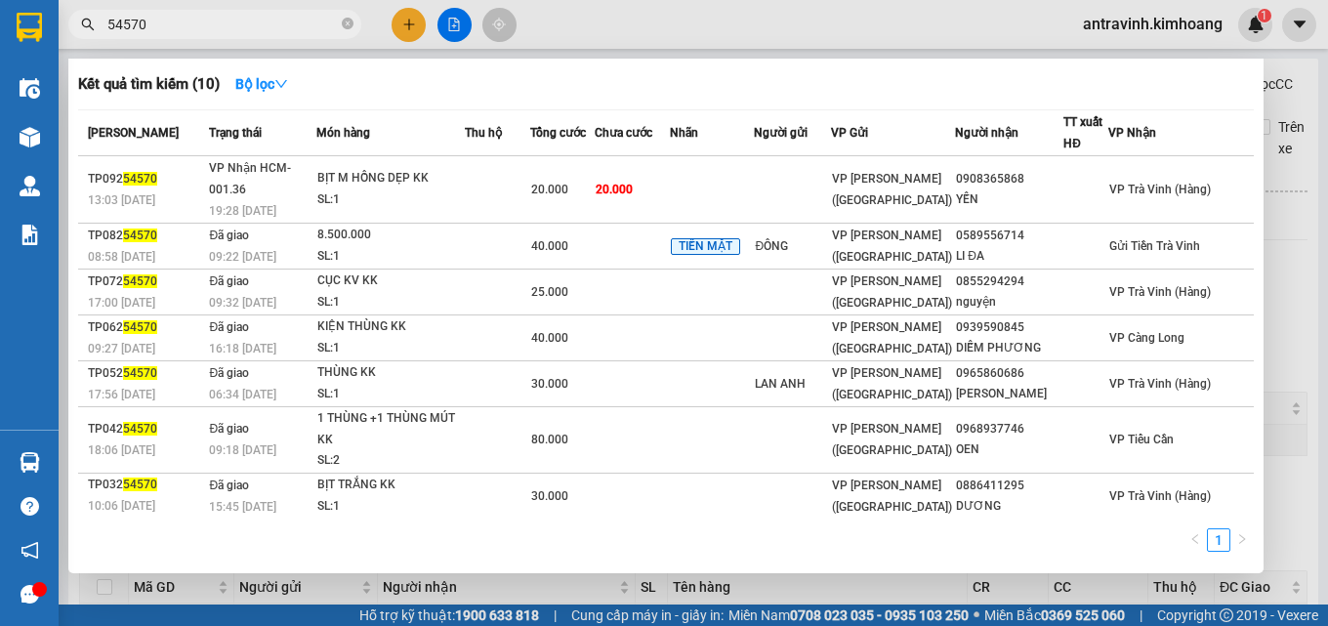
click at [259, 27] on input "54570" at bounding box center [222, 24] width 230 height 21
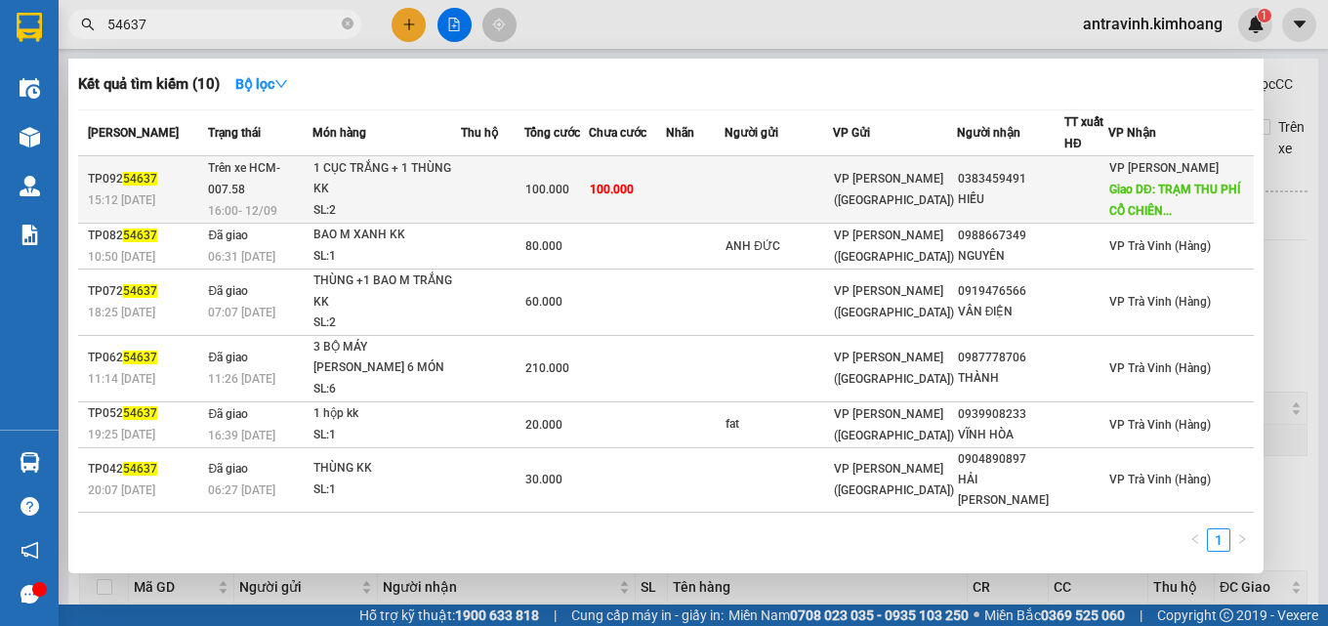
type input "54637"
click at [569, 193] on span "100.000" at bounding box center [547, 190] width 44 height 14
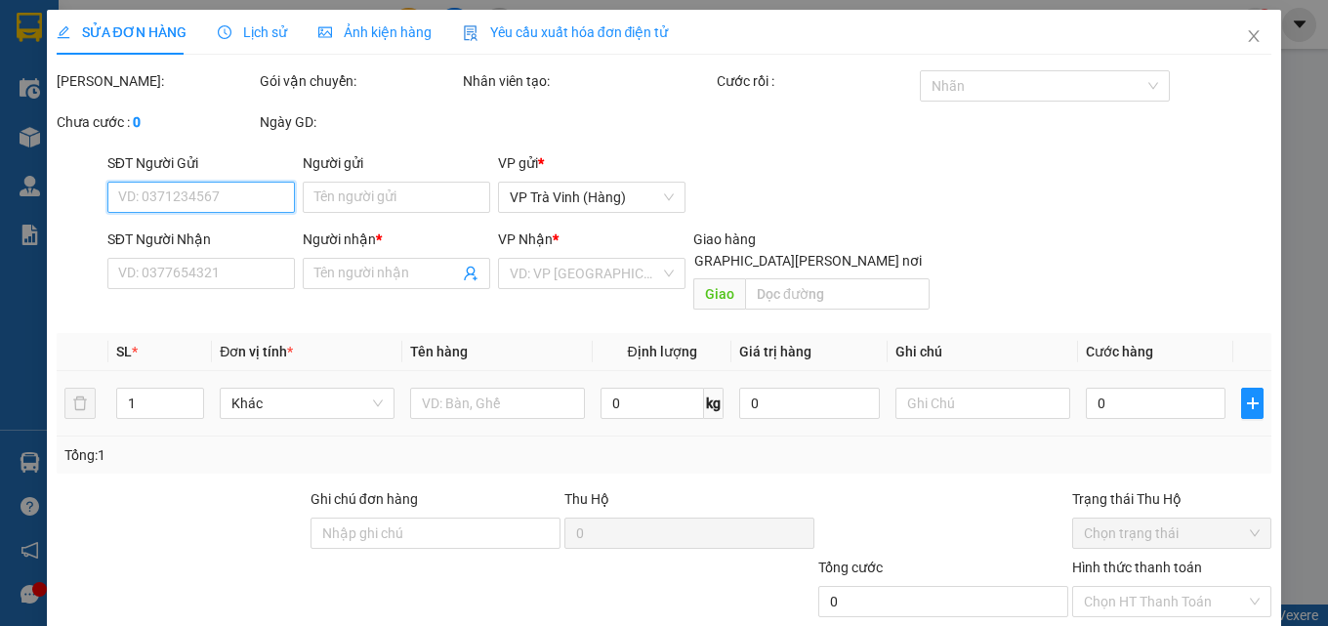
type input "0383459491"
type input "HIẾU"
type input "TRẠM THU PHÍ CỔ CHIÊN"
type input "100.000"
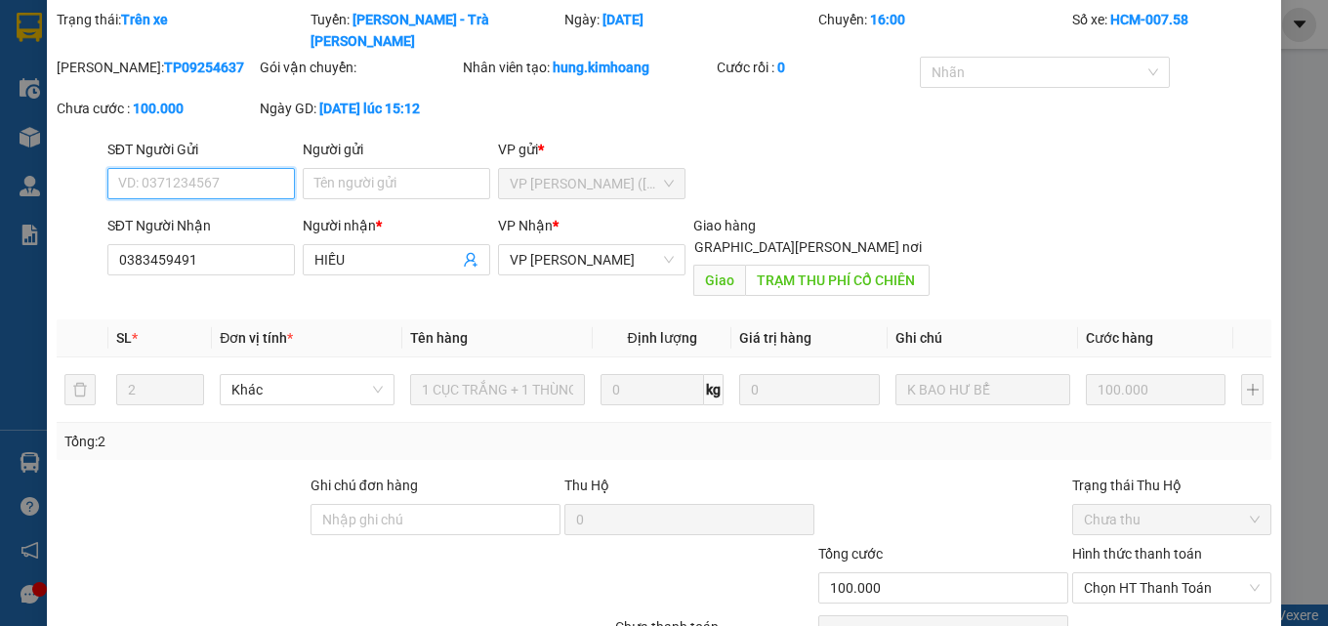
scroll to position [101, 0]
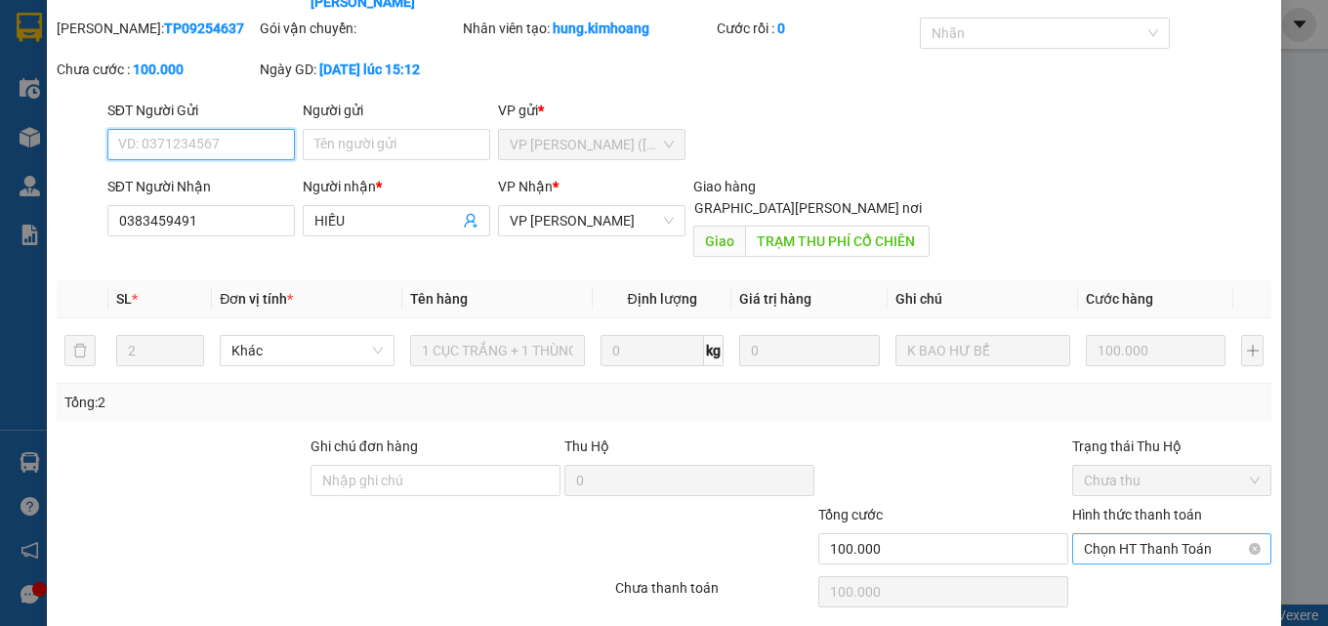
click at [1118, 534] on span "Chọn HT Thanh Toán" at bounding box center [1172, 548] width 176 height 29
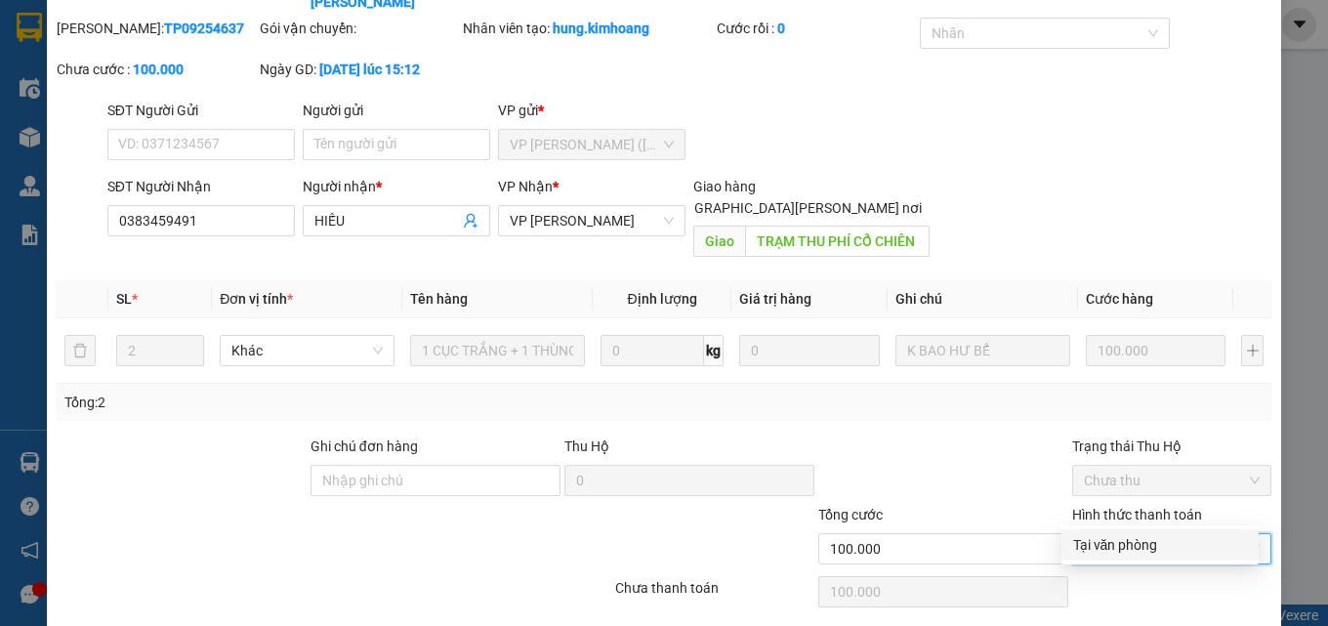
click at [1126, 544] on div "Tại văn phòng" at bounding box center [1160, 544] width 174 height 21
type input "0"
click at [642, 206] on span "VP Bình Phú" at bounding box center [592, 220] width 164 height 29
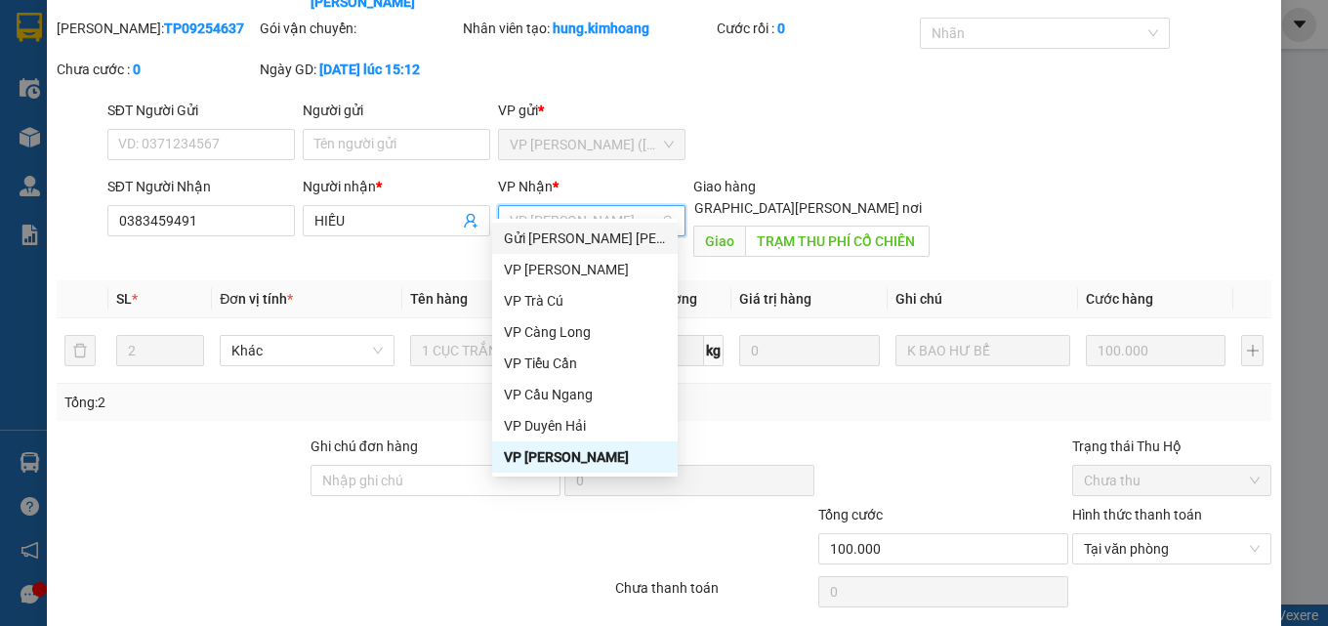
scroll to position [0, 0]
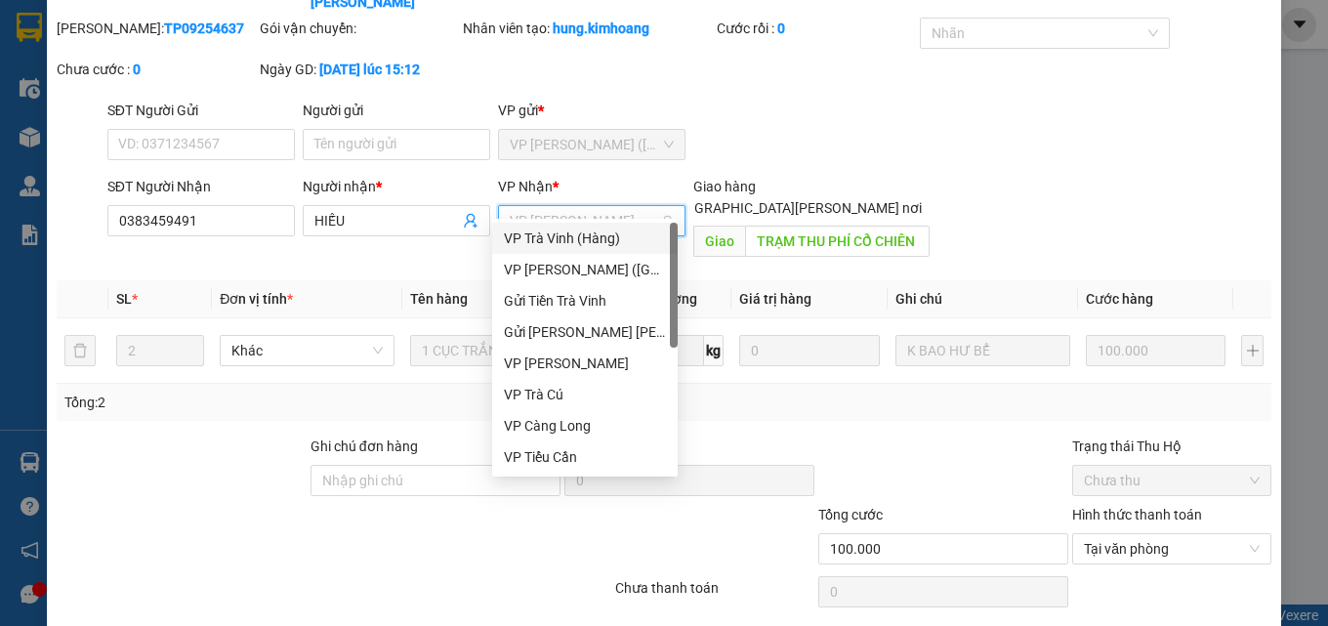
click at [563, 237] on div "VP Trà Vinh (Hàng)" at bounding box center [585, 237] width 162 height 21
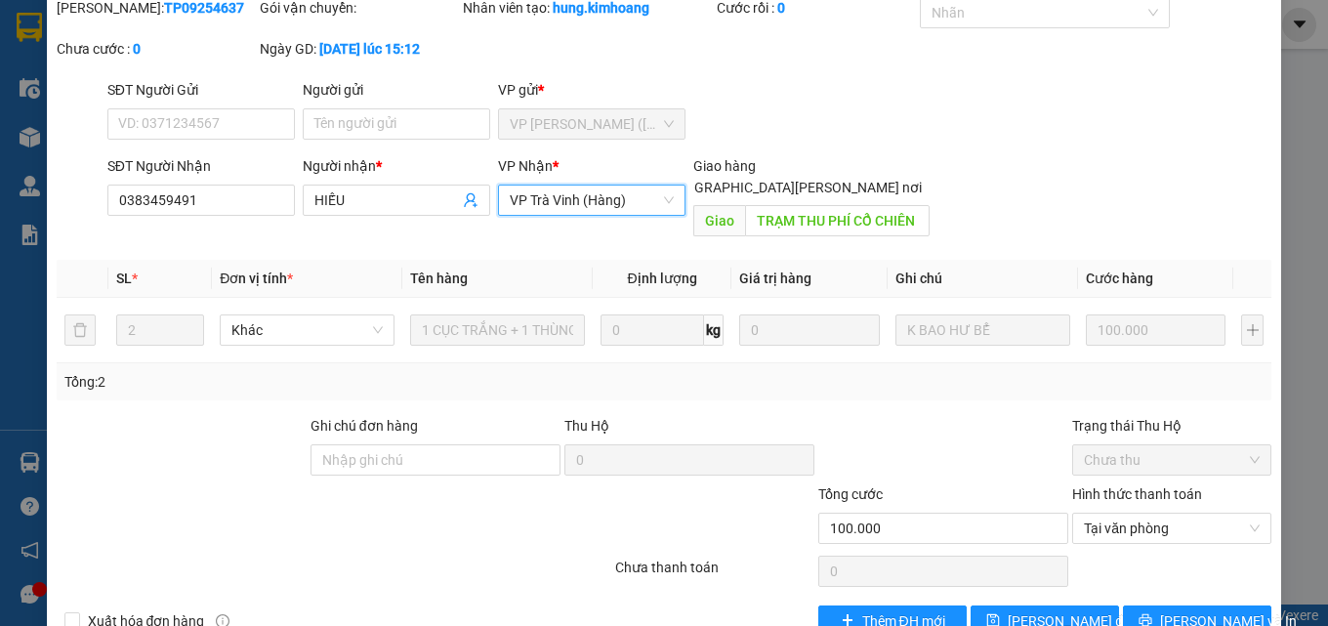
scroll to position [127, 0]
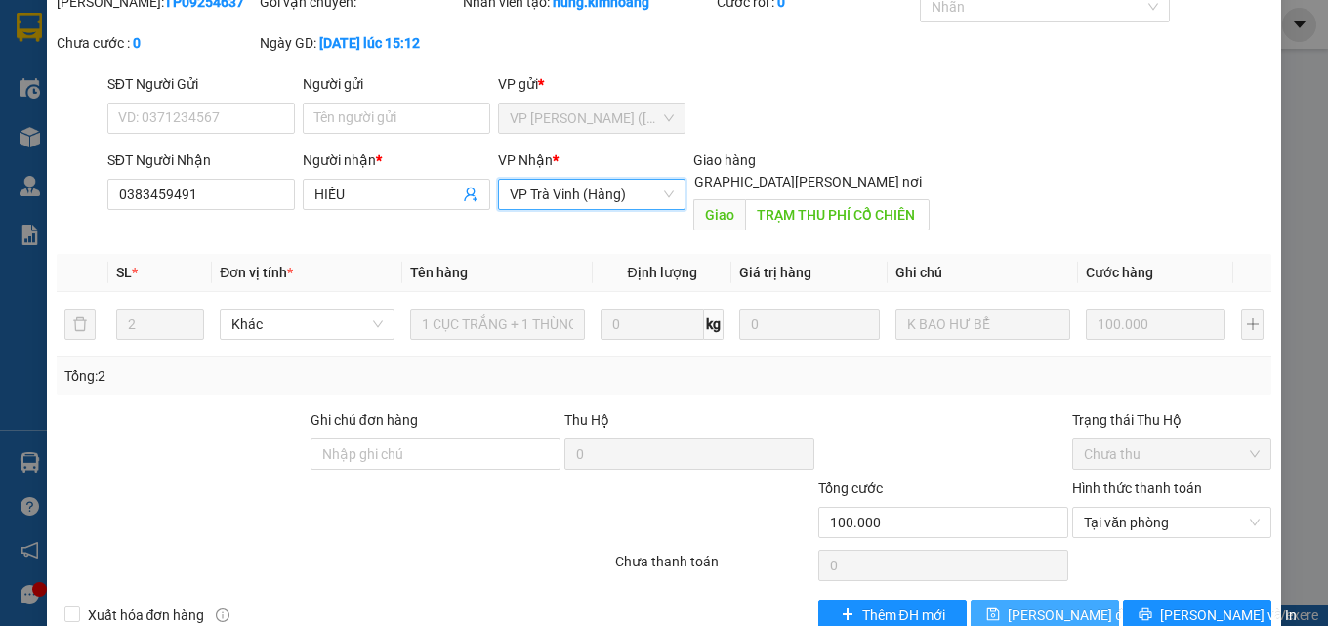
click at [1007, 604] on span "[PERSON_NAME] thay đổi" at bounding box center [1070, 614] width 126 height 21
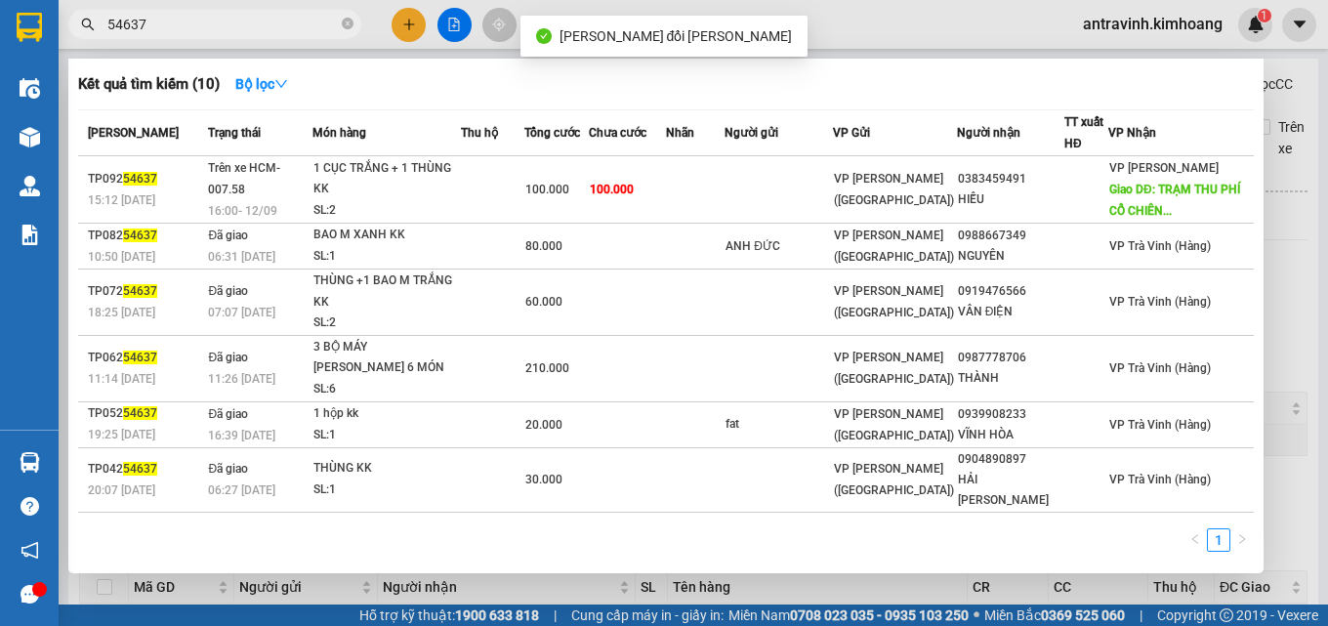
click at [271, 23] on input "54637" at bounding box center [222, 24] width 230 height 21
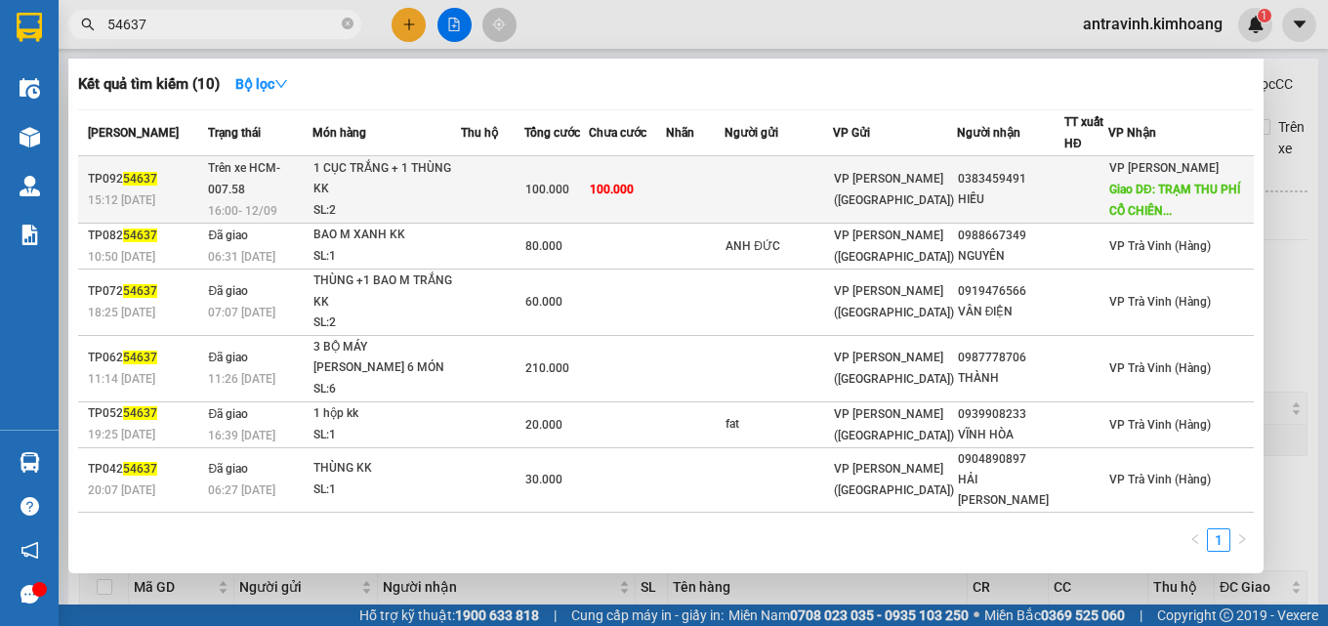
click at [666, 215] on td "100.000" at bounding box center [627, 189] width 77 height 67
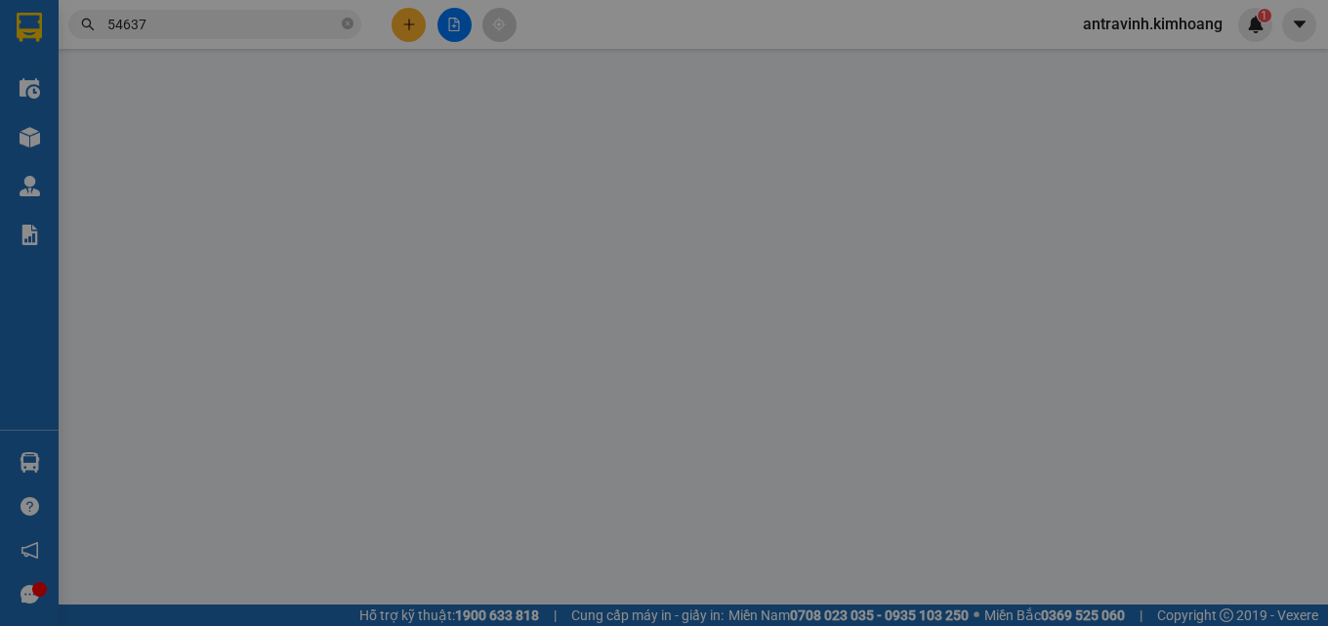
type input "0383459491"
type input "HIẾU"
type input "TRẠM THU PHÍ CỔ CHIÊN"
type input "100.000"
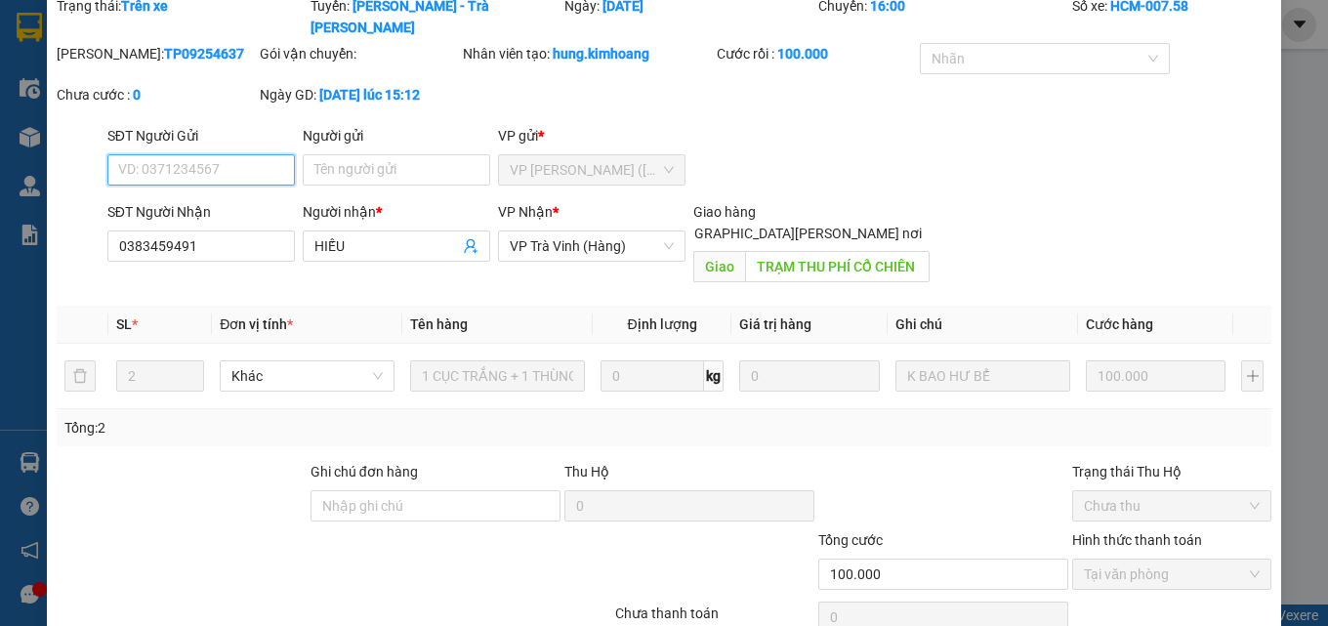
scroll to position [127, 0]
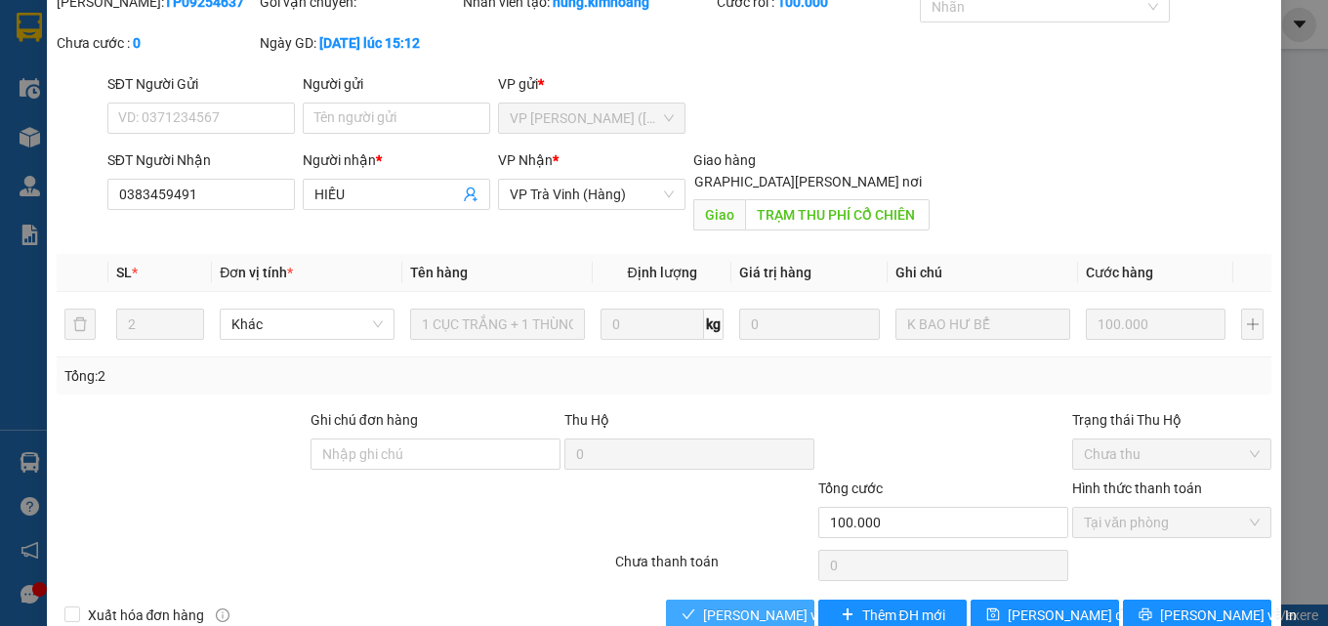
click at [756, 604] on span "[PERSON_NAME] và Giao hàng" at bounding box center [835, 614] width 264 height 21
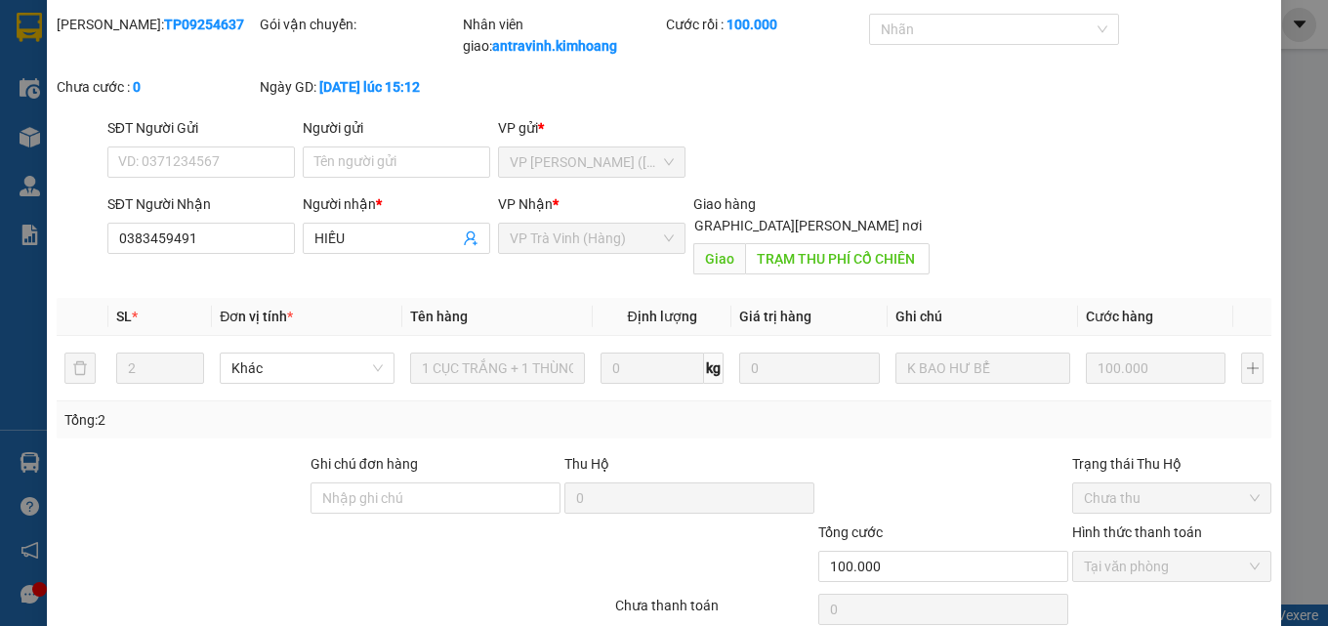
scroll to position [0, 0]
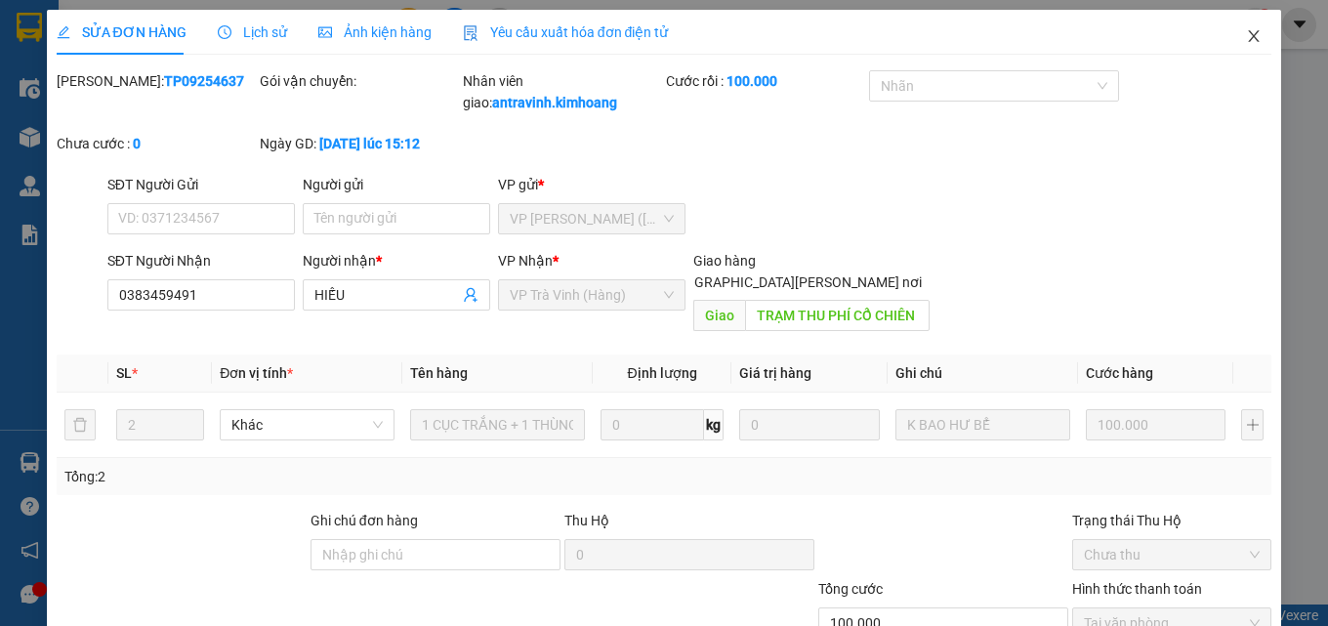
click at [1246, 39] on icon "close" at bounding box center [1254, 36] width 16 height 16
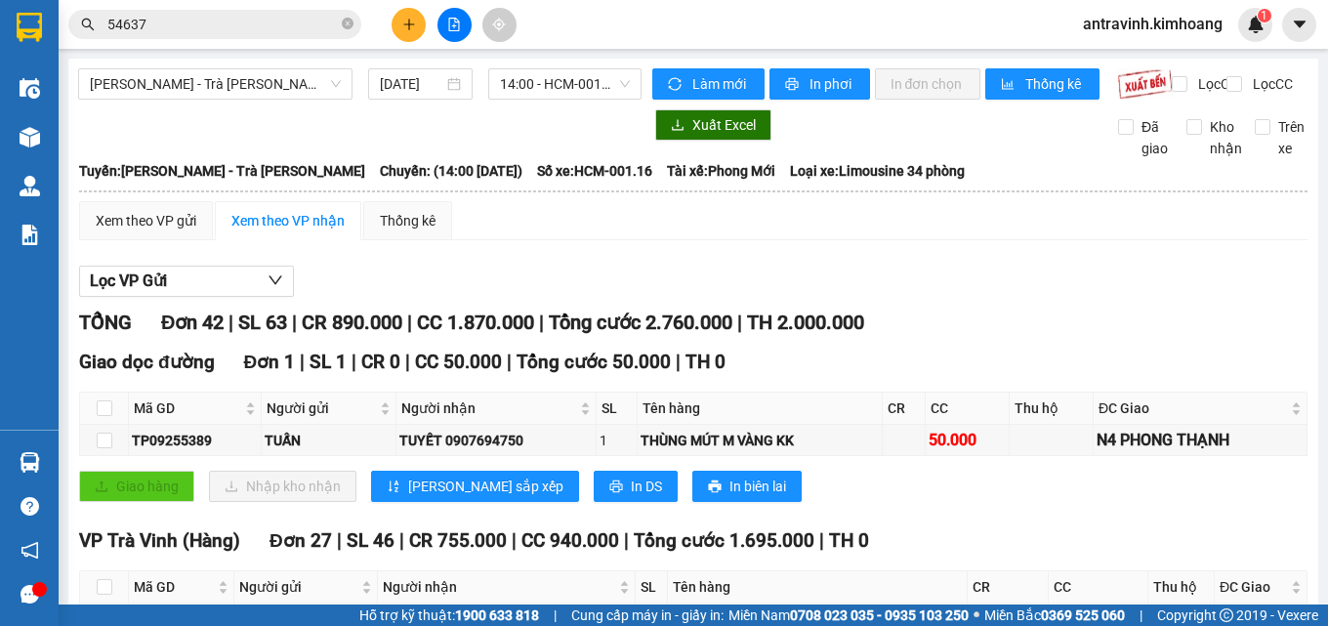
click at [206, 21] on input "54637" at bounding box center [222, 24] width 230 height 21
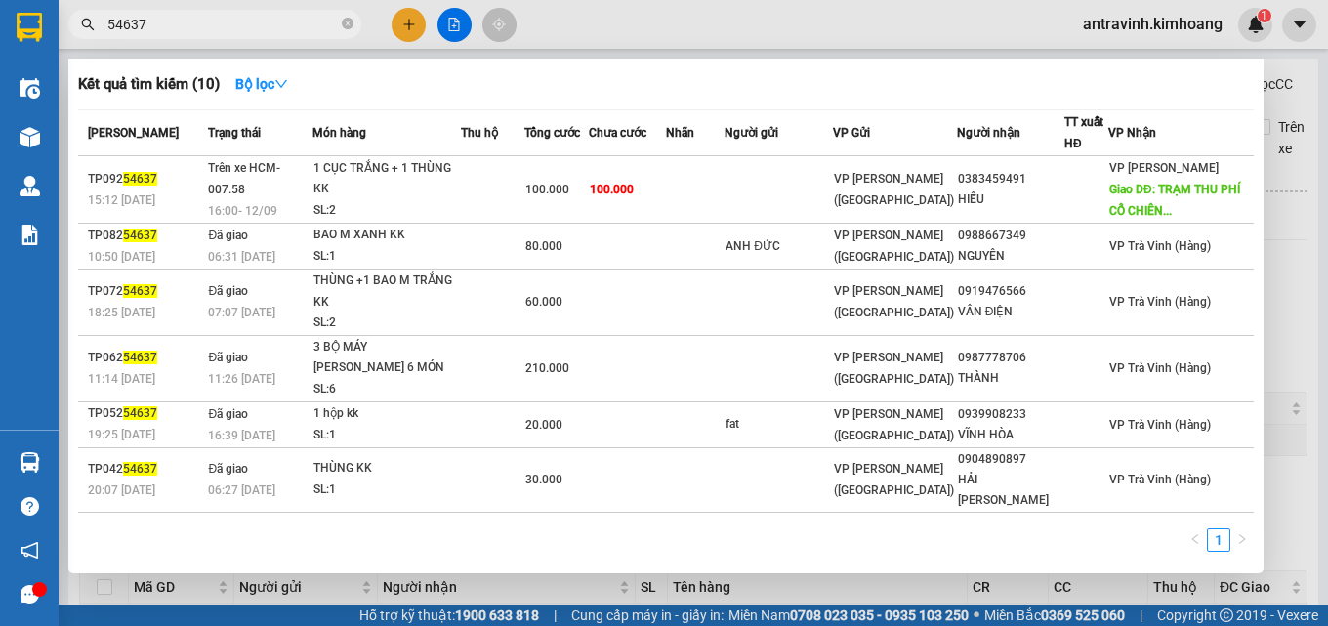
click at [206, 21] on input "54637" at bounding box center [222, 24] width 230 height 21
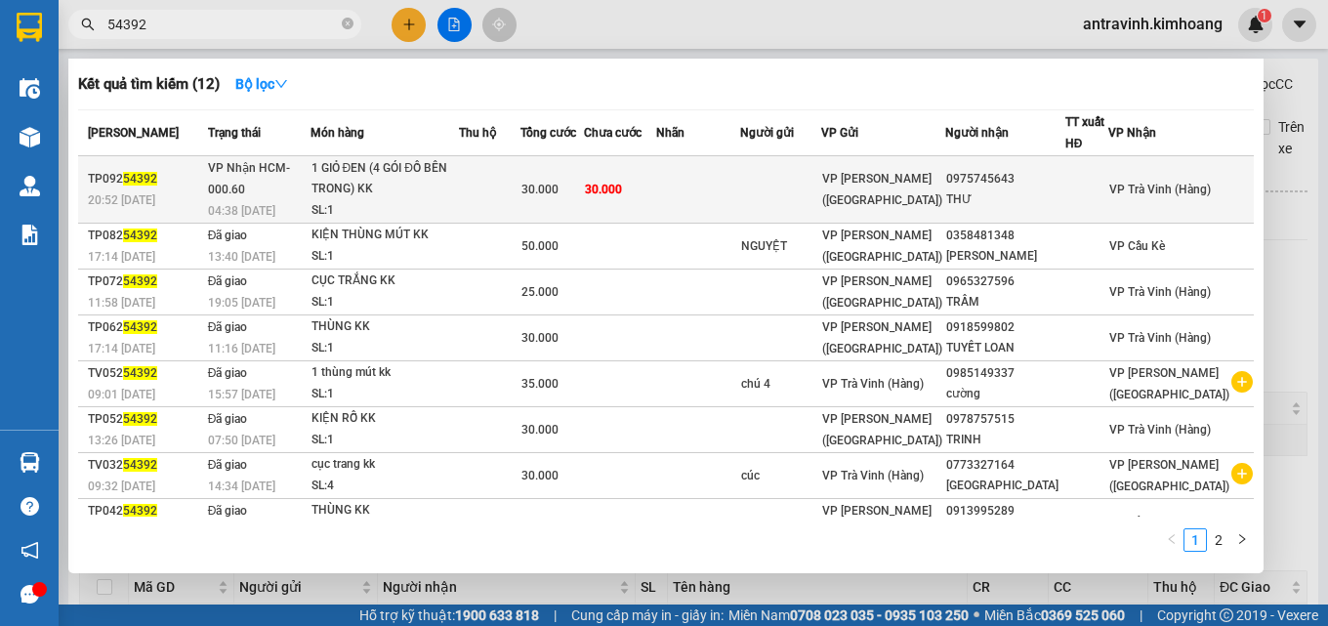
type input "54392"
click at [622, 196] on span "30.000" at bounding box center [603, 190] width 37 height 14
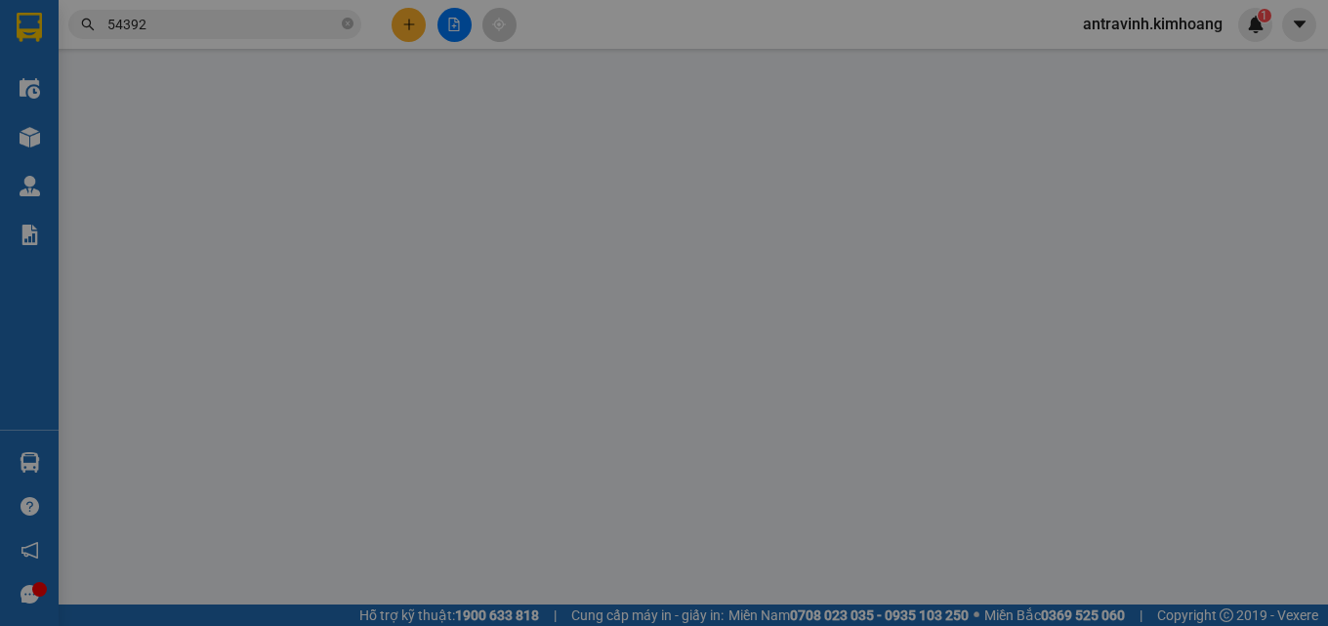
type input "0975745643"
type input "THƯ"
type input "30.000"
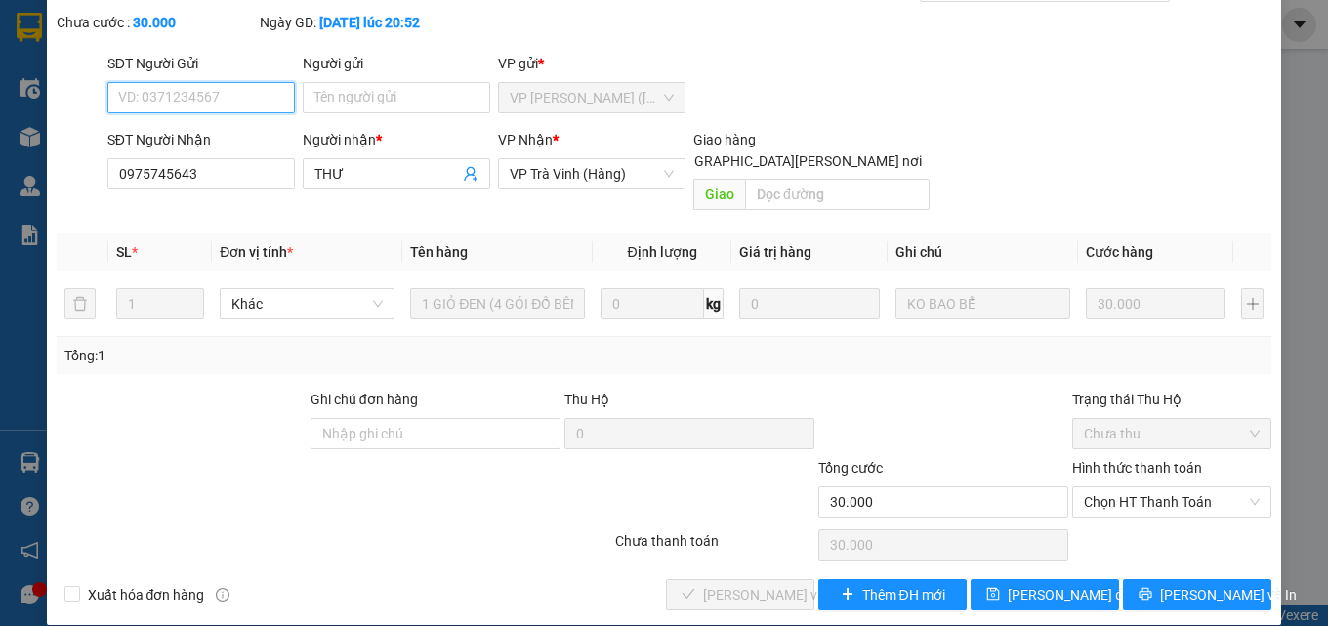
scroll to position [101, 0]
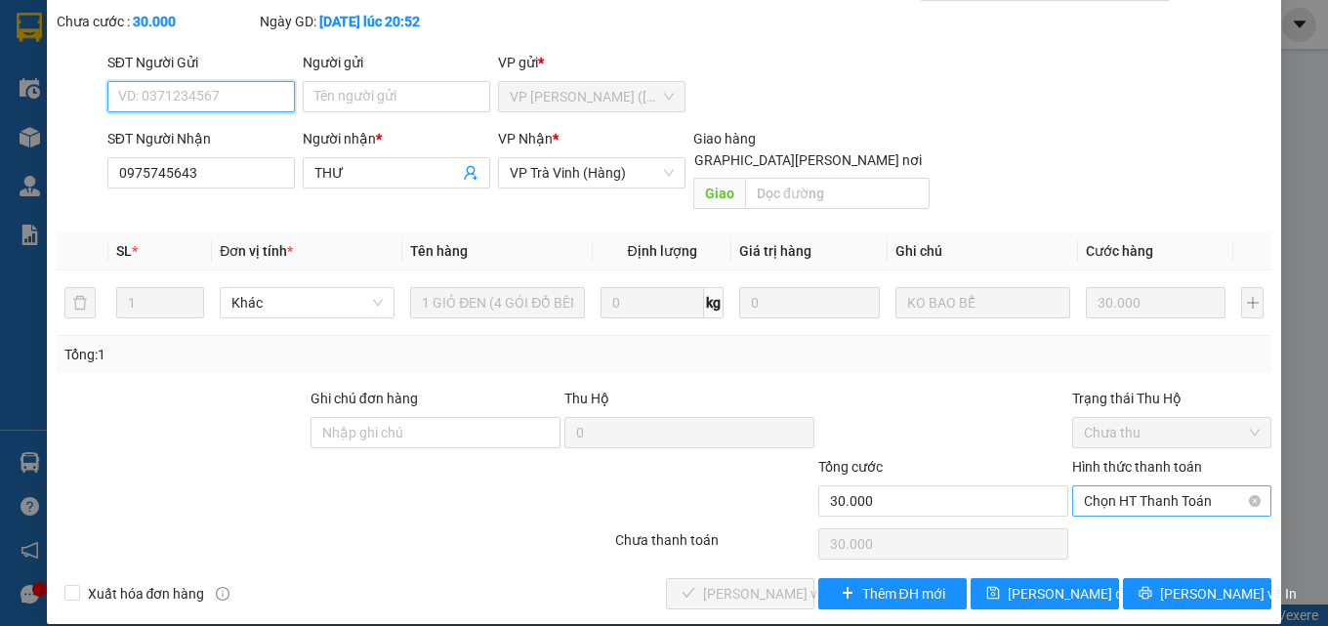
click at [1091, 486] on span "Chọn HT Thanh Toán" at bounding box center [1172, 500] width 176 height 29
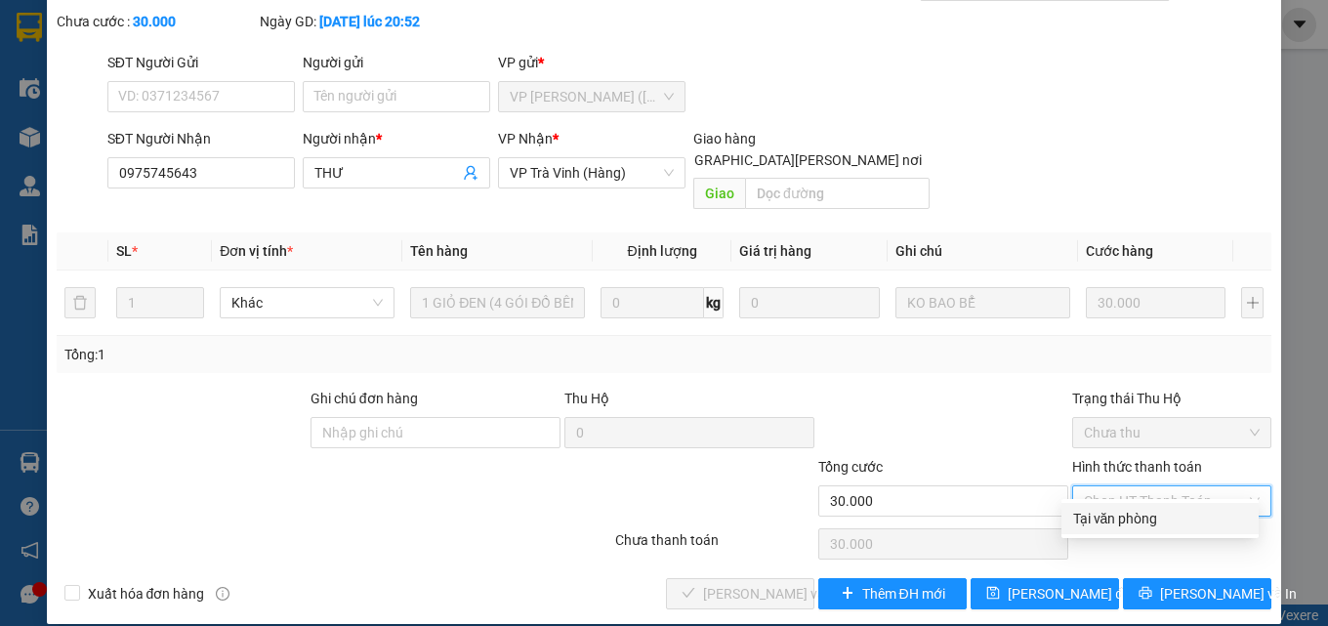
click at [1092, 519] on div "Tại văn phòng" at bounding box center [1160, 518] width 174 height 21
type input "0"
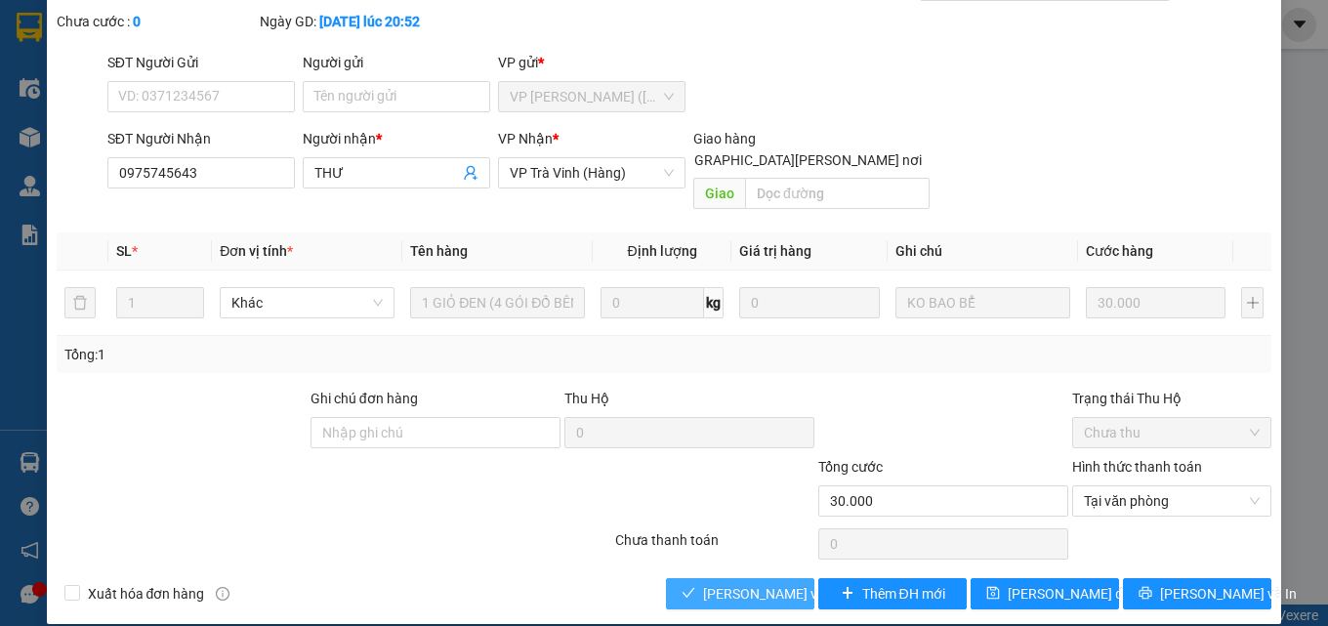
click at [769, 583] on span "[PERSON_NAME] và Giao hàng" at bounding box center [835, 593] width 264 height 21
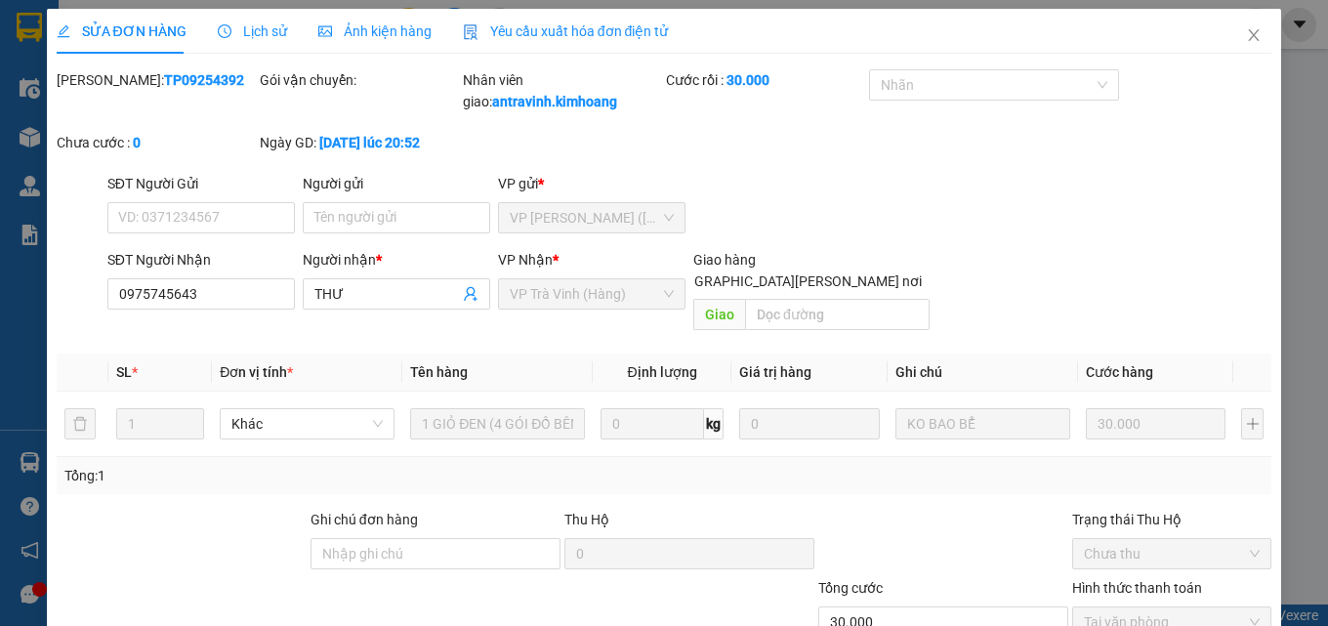
scroll to position [0, 0]
click at [1246, 36] on icon "close" at bounding box center [1254, 36] width 16 height 16
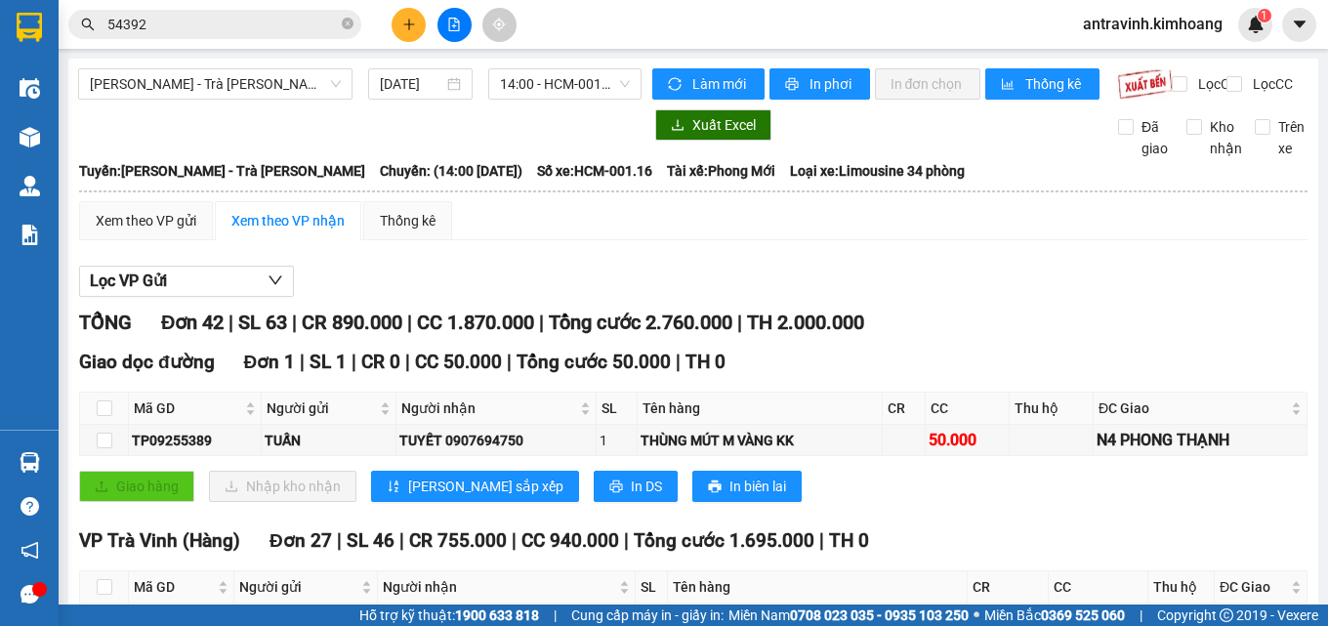
click at [276, 23] on input "54392" at bounding box center [222, 24] width 230 height 21
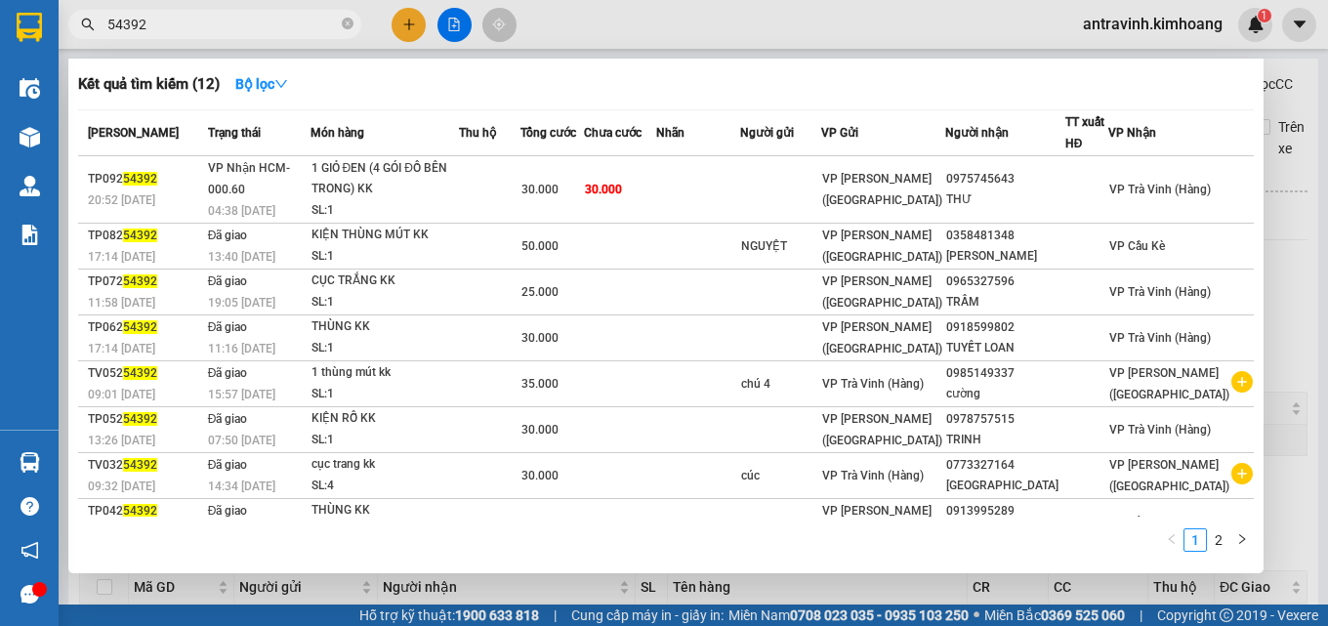
click at [276, 23] on input "54392" at bounding box center [222, 24] width 230 height 21
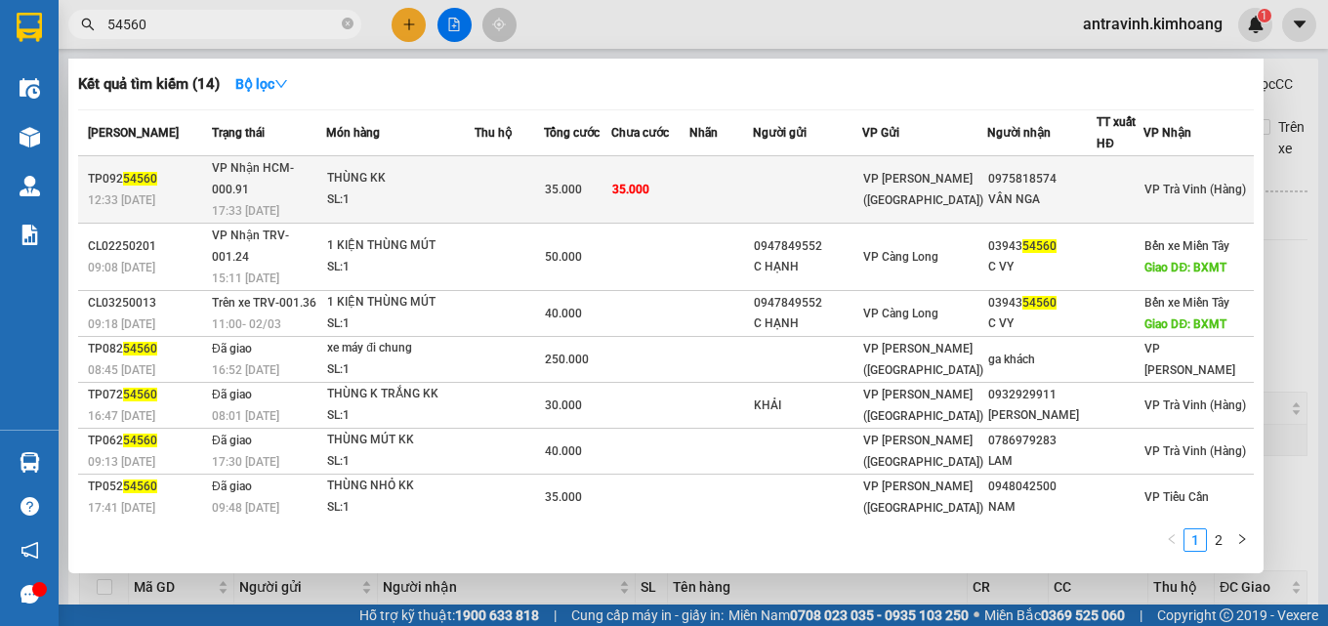
type input "54560"
click at [582, 183] on span "35.000" at bounding box center [563, 190] width 37 height 14
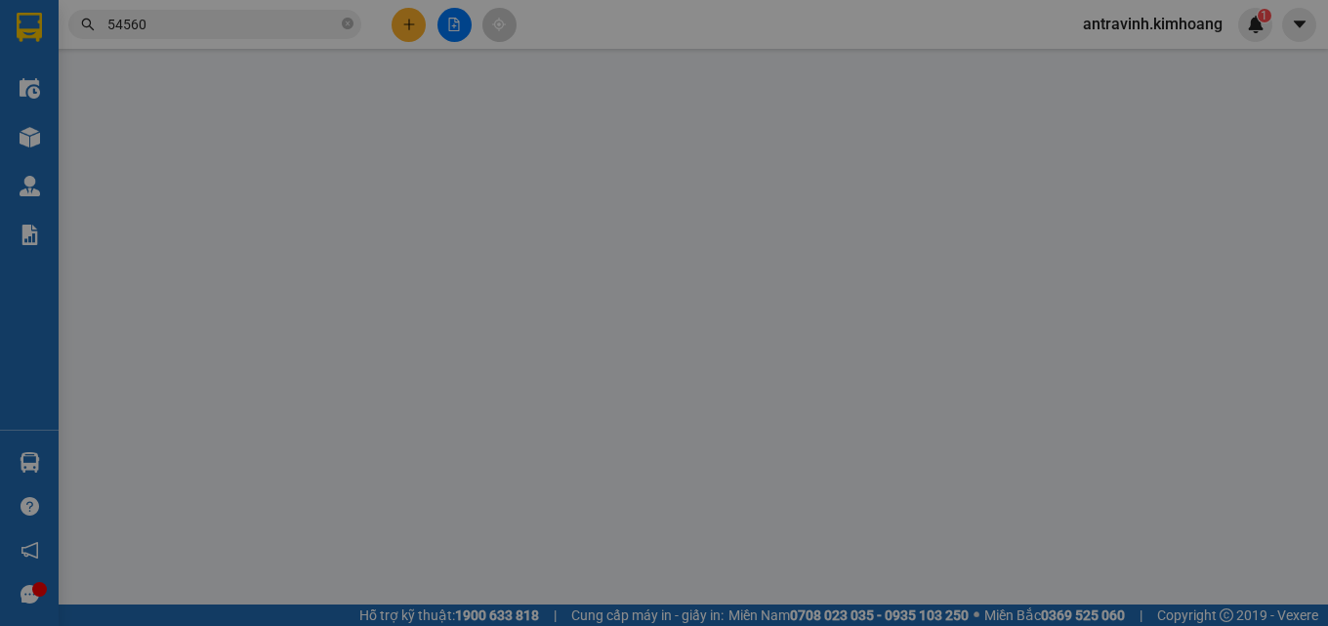
type input "0975818574"
type input "VÂN NGA"
type input "35.000"
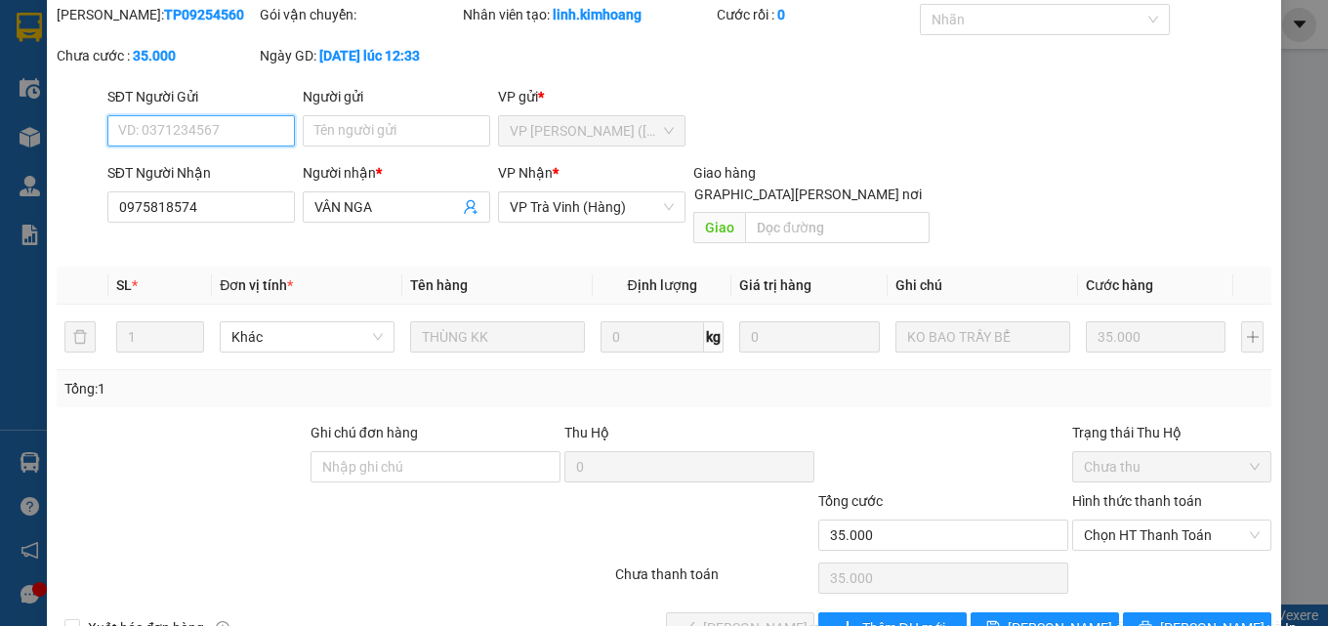
scroll to position [101, 0]
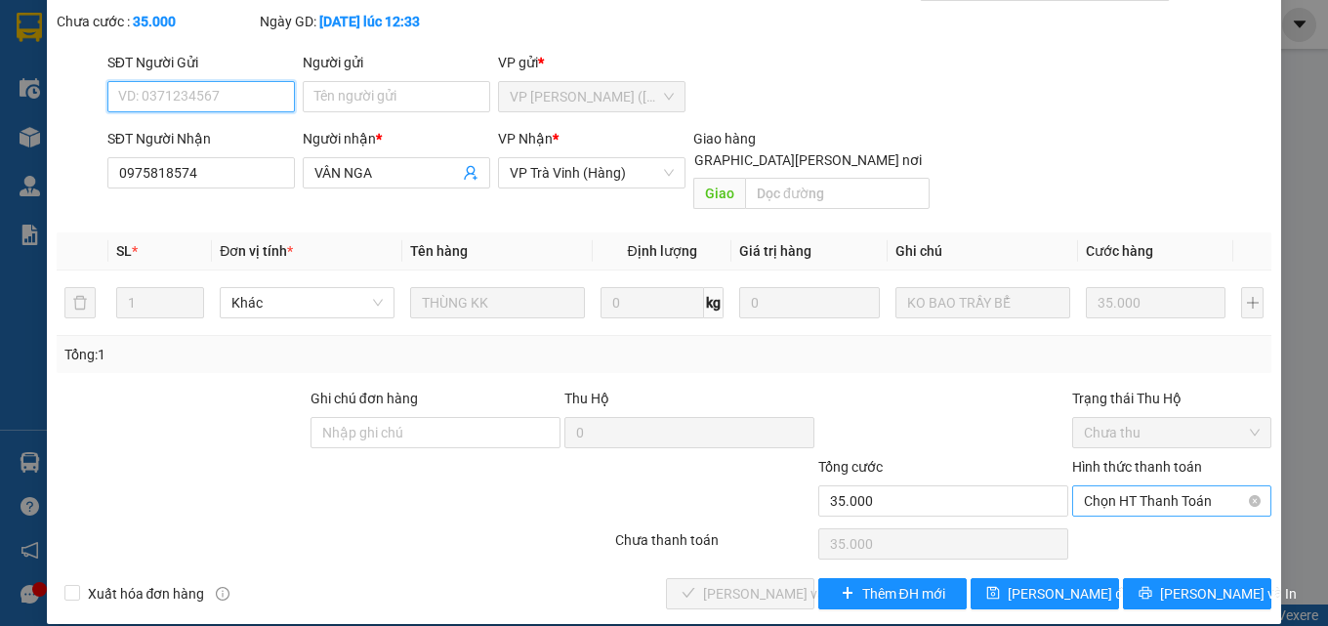
click at [1119, 486] on span "Chọn HT Thanh Toán" at bounding box center [1172, 500] width 176 height 29
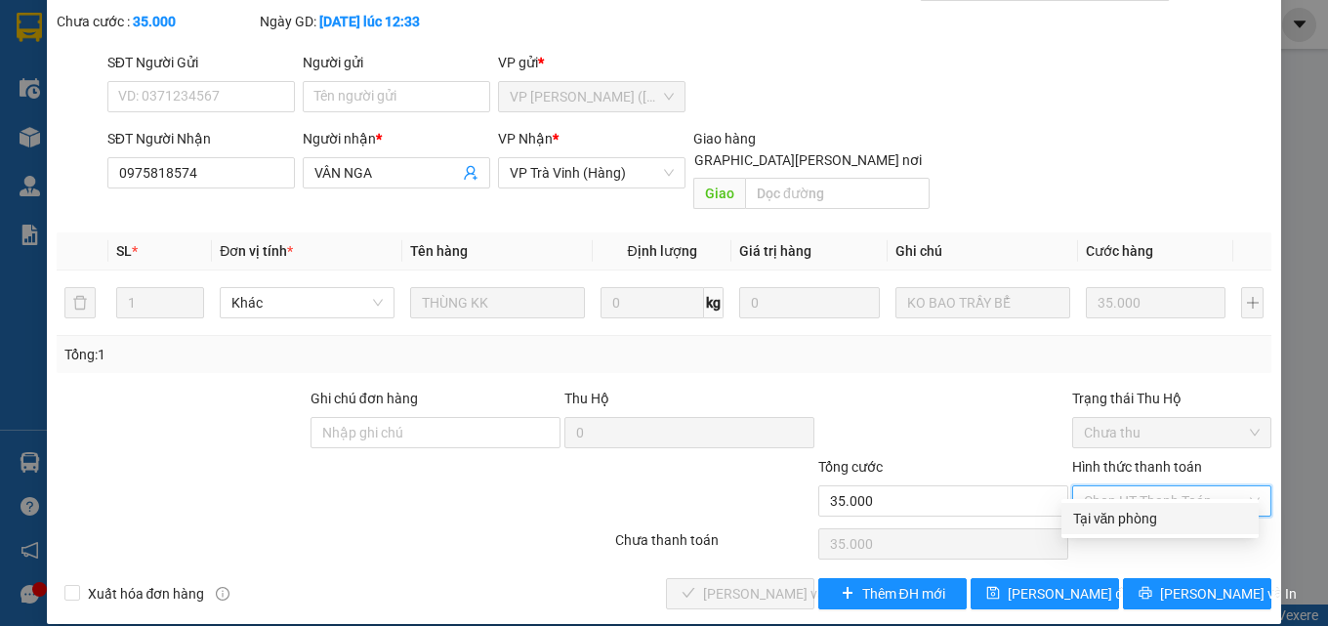
click at [1116, 511] on div "Tại văn phòng" at bounding box center [1160, 518] width 174 height 21
type input "0"
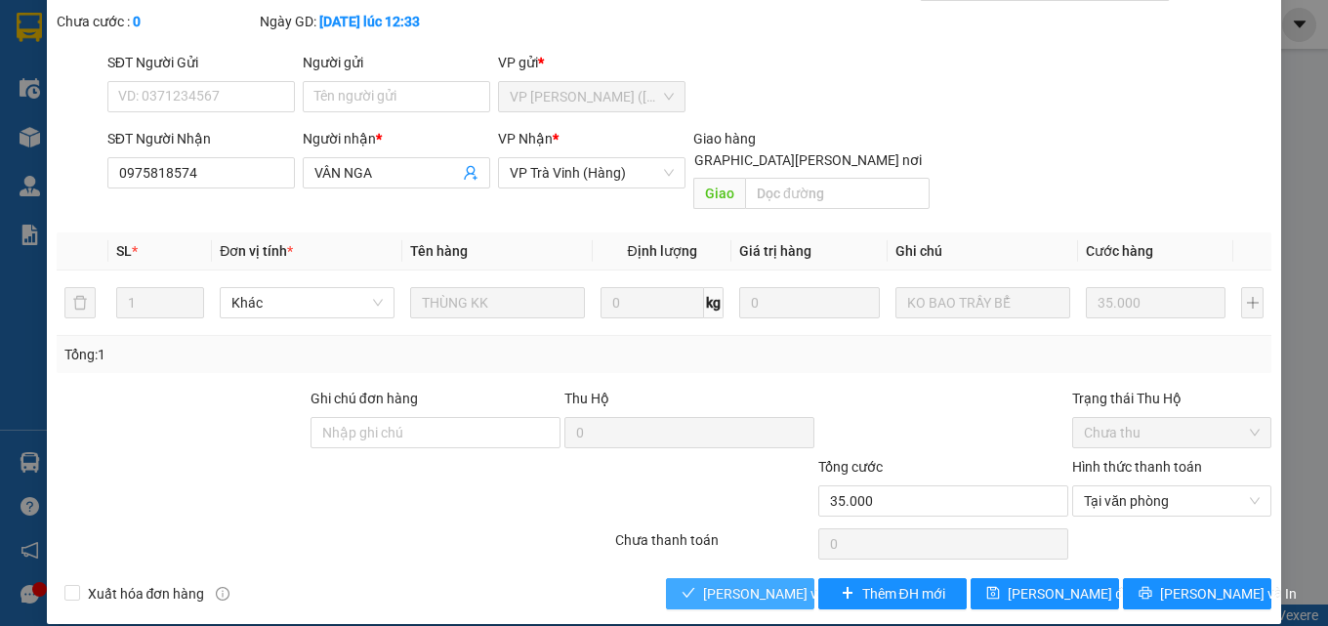
click at [748, 583] on span "[PERSON_NAME] và Giao hàng" at bounding box center [835, 593] width 264 height 21
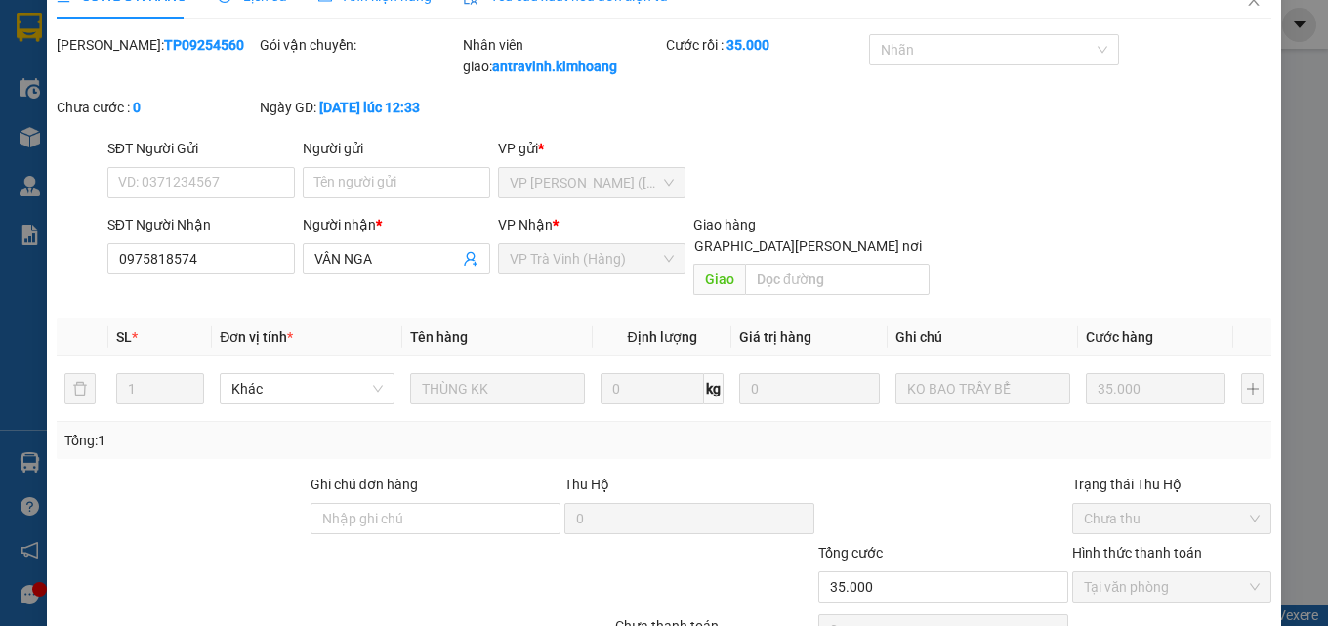
scroll to position [3, 0]
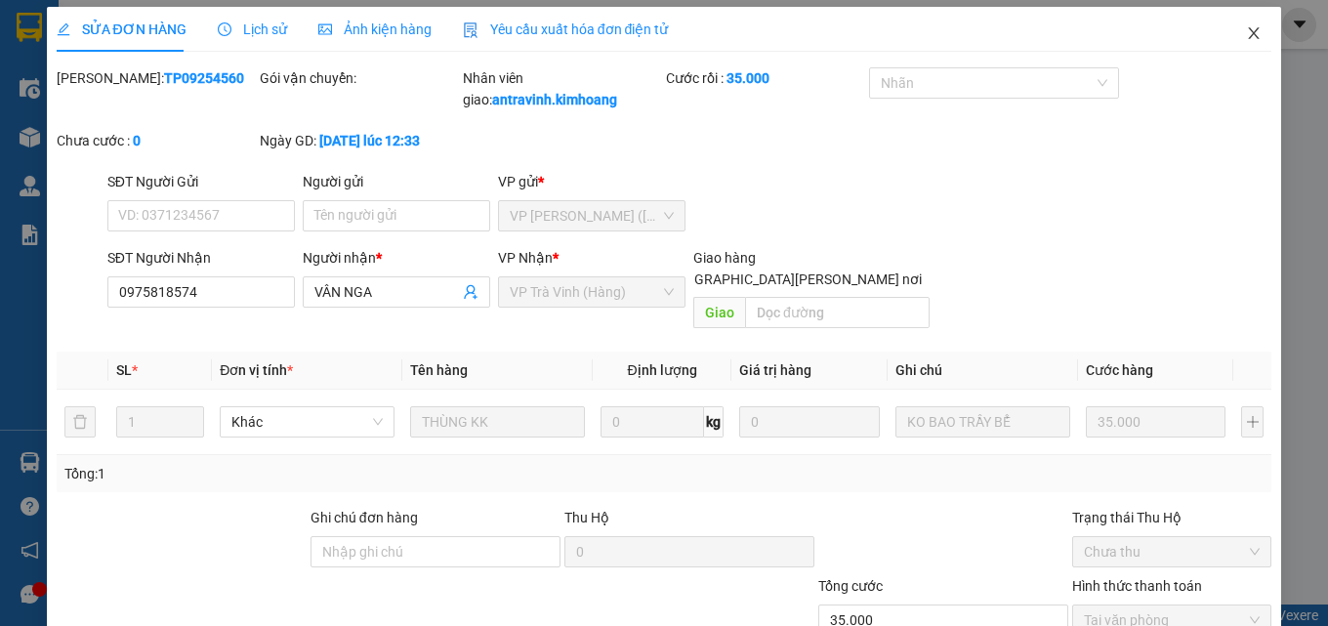
click at [1246, 35] on icon "close" at bounding box center [1254, 33] width 16 height 16
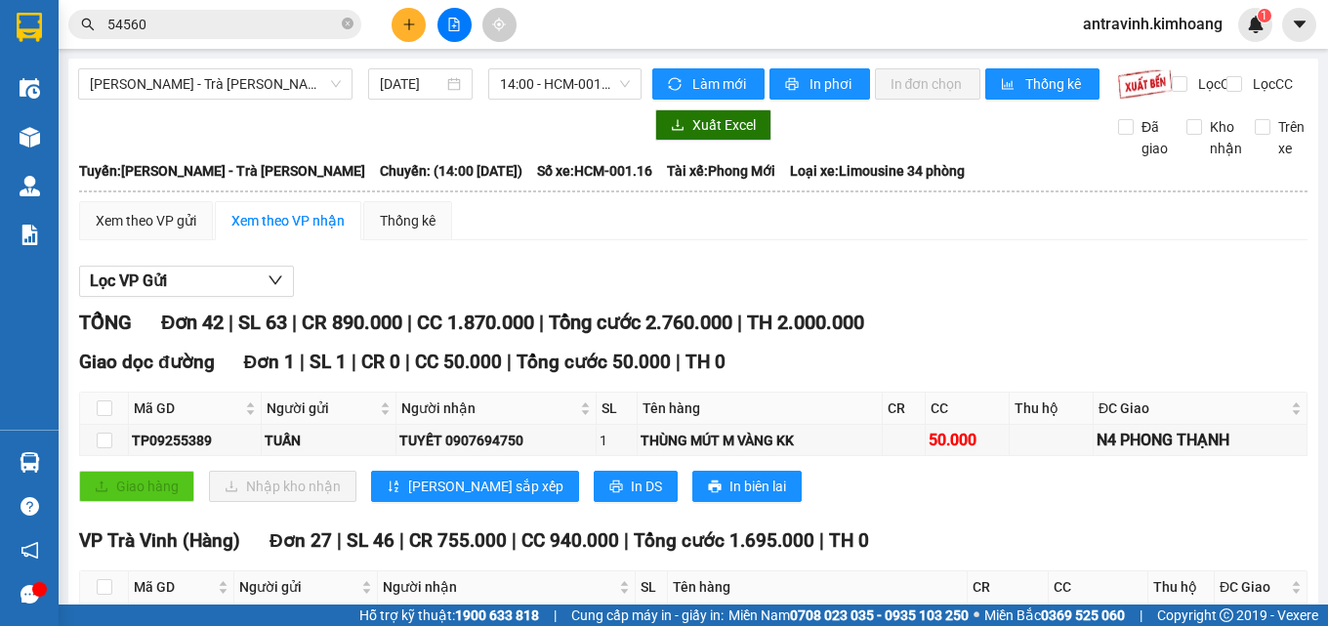
click at [257, 21] on input "54560" at bounding box center [222, 24] width 230 height 21
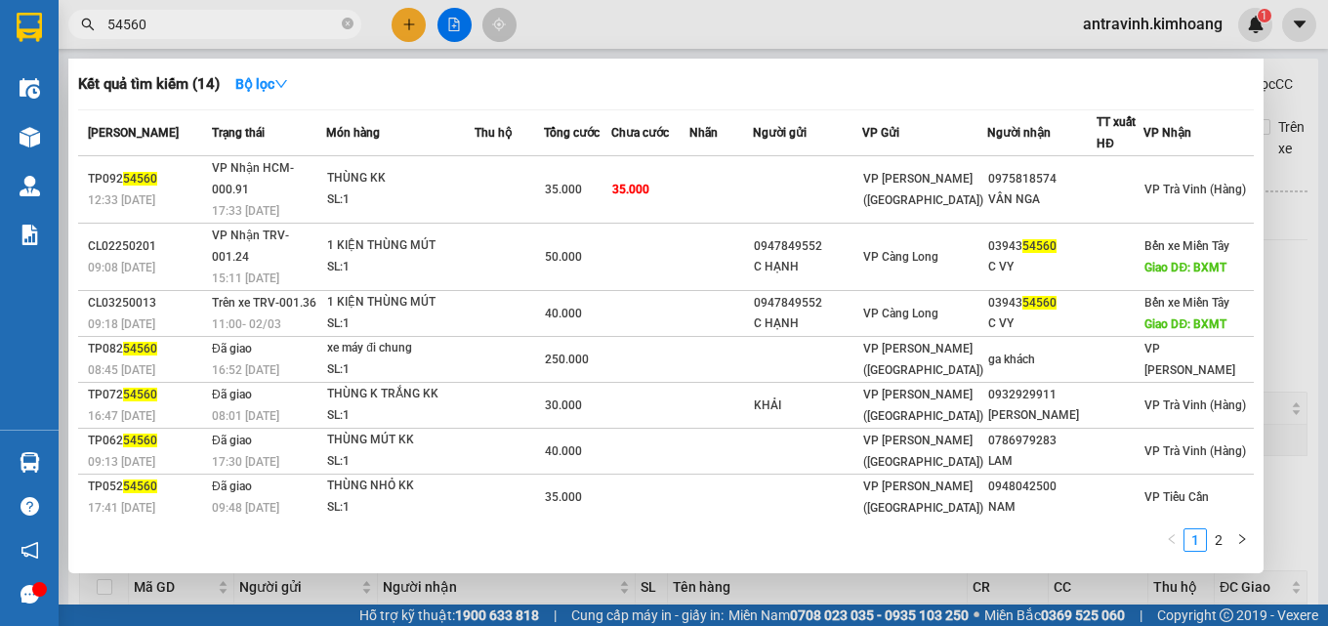
click at [257, 21] on input "54560" at bounding box center [222, 24] width 230 height 21
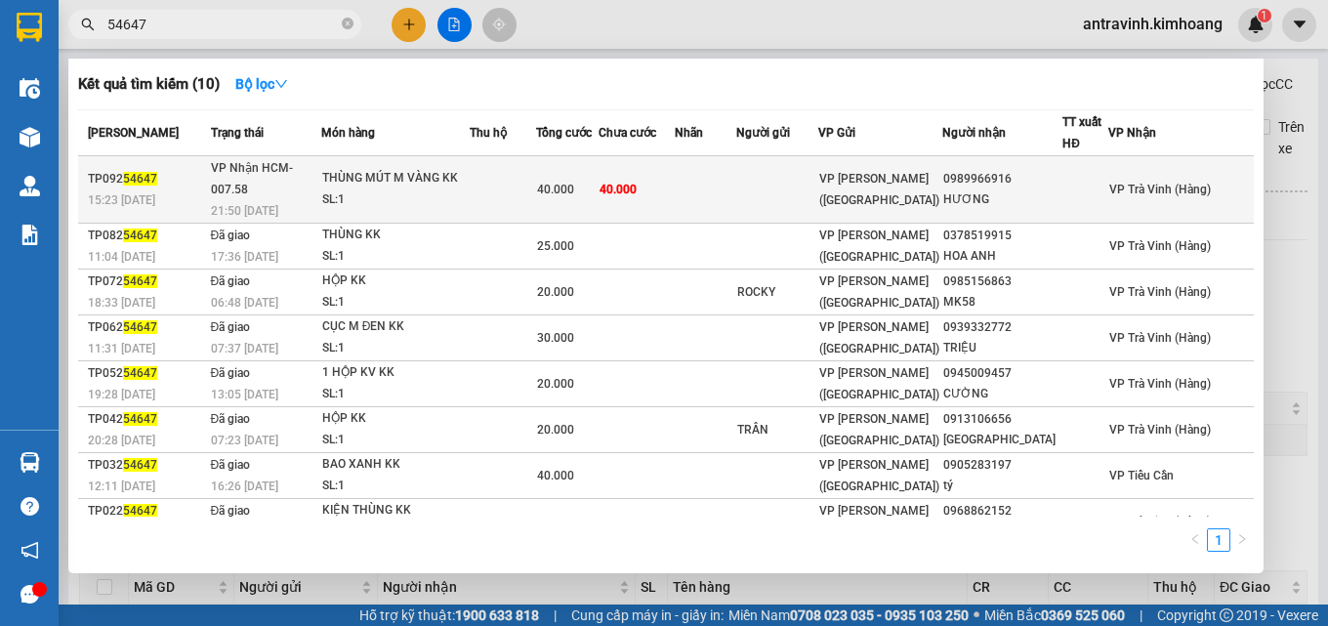
type input "54647"
click at [675, 178] on td "40.000" at bounding box center [636, 189] width 76 height 67
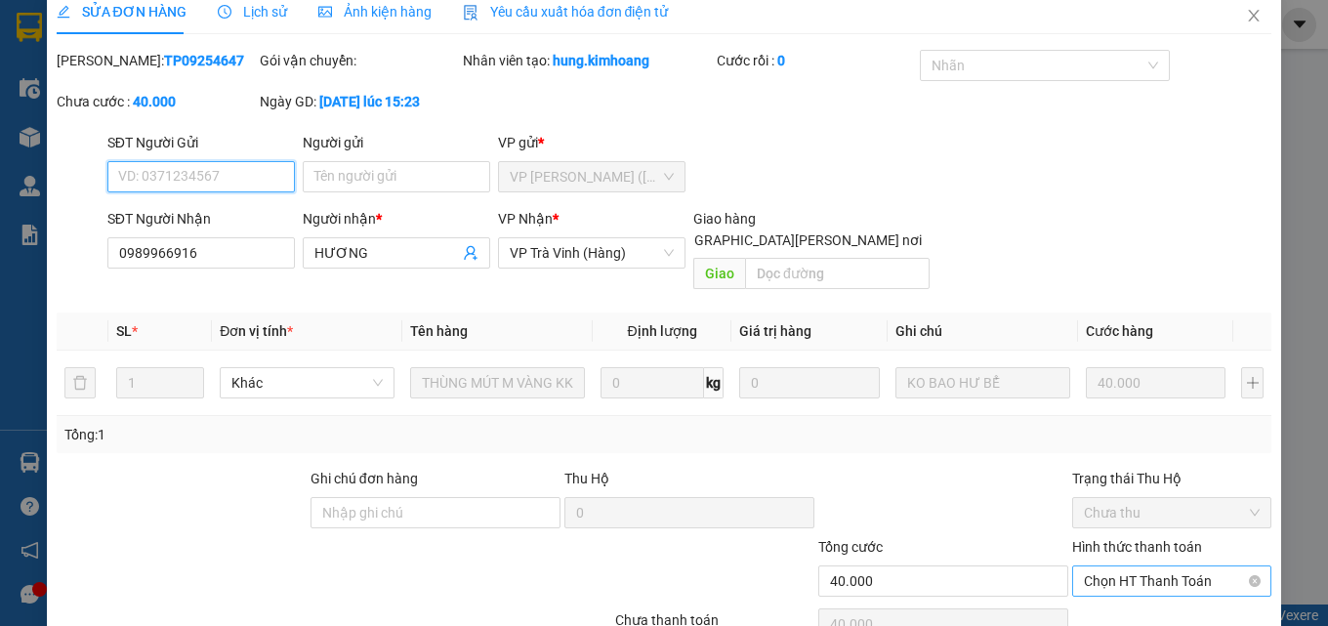
scroll to position [101, 0]
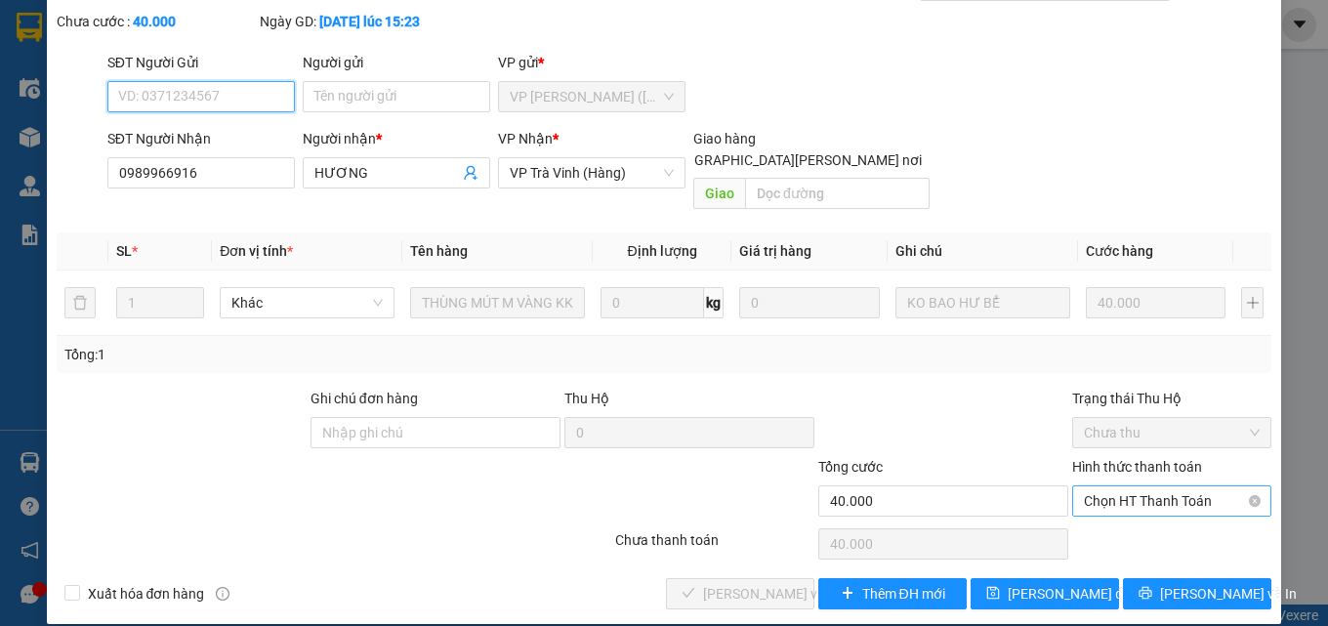
click at [1146, 486] on span "Chọn HT Thanh Toán" at bounding box center [1172, 500] width 176 height 29
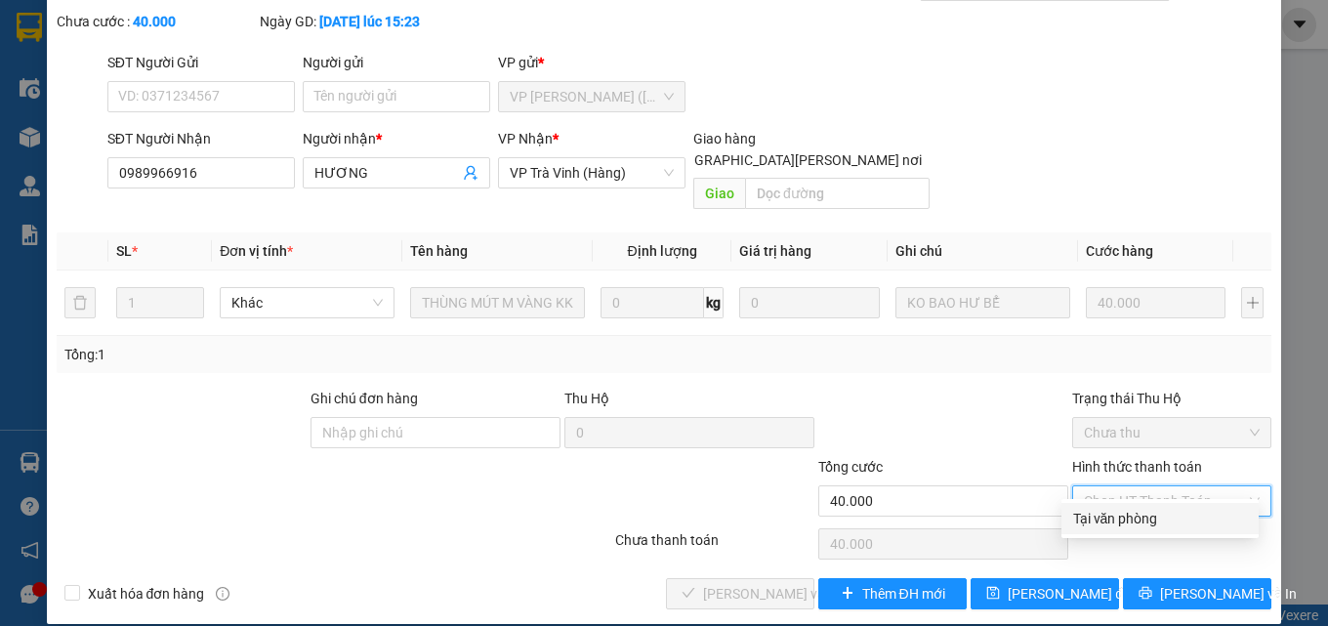
click at [1129, 512] on div "Tại văn phòng" at bounding box center [1160, 518] width 174 height 21
type input "0"
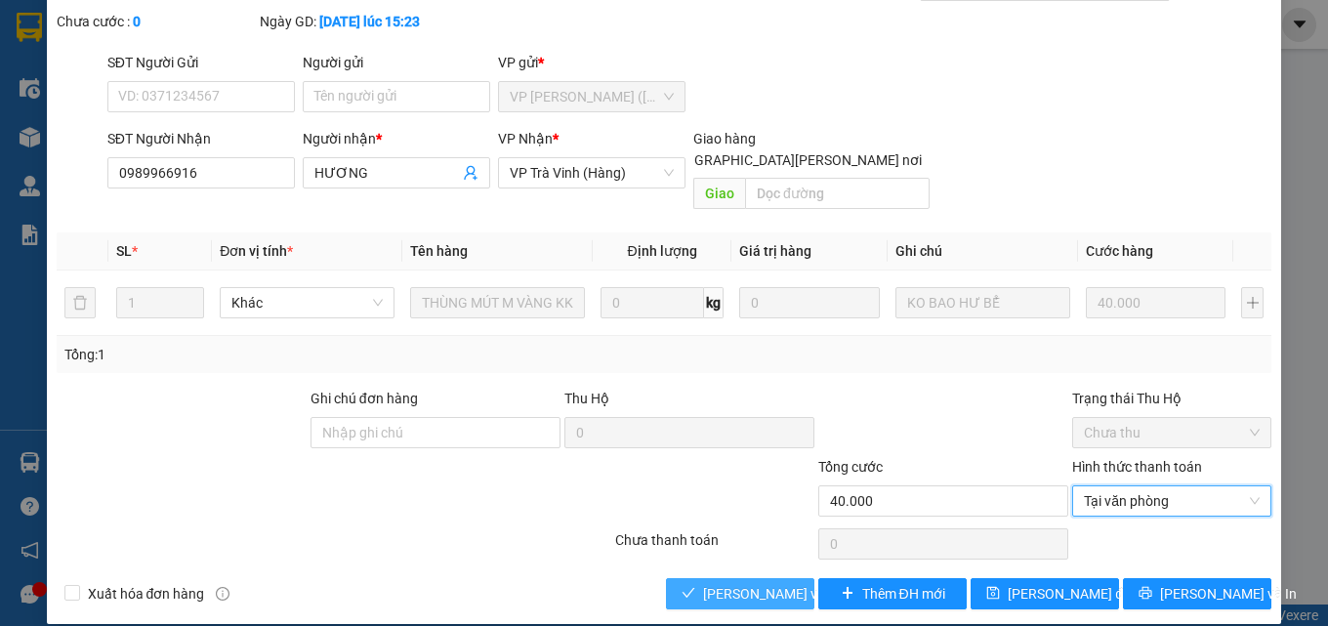
click at [769, 583] on span "[PERSON_NAME] và Giao hàng" at bounding box center [835, 593] width 264 height 21
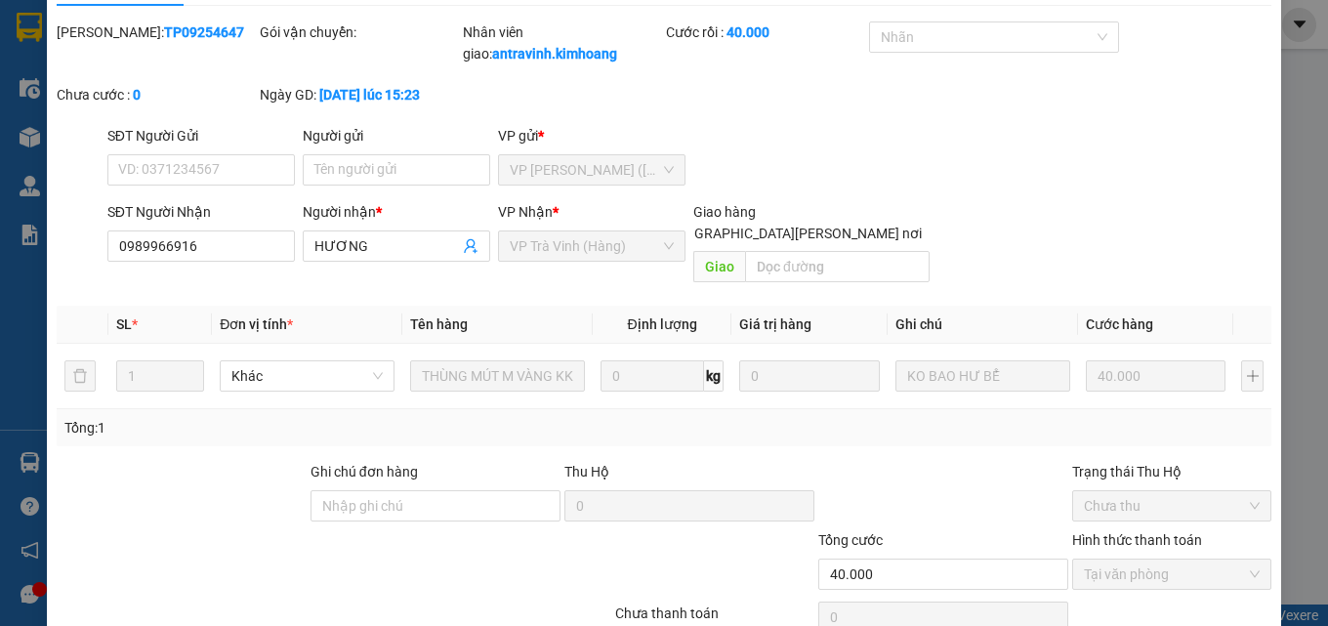
scroll to position [0, 0]
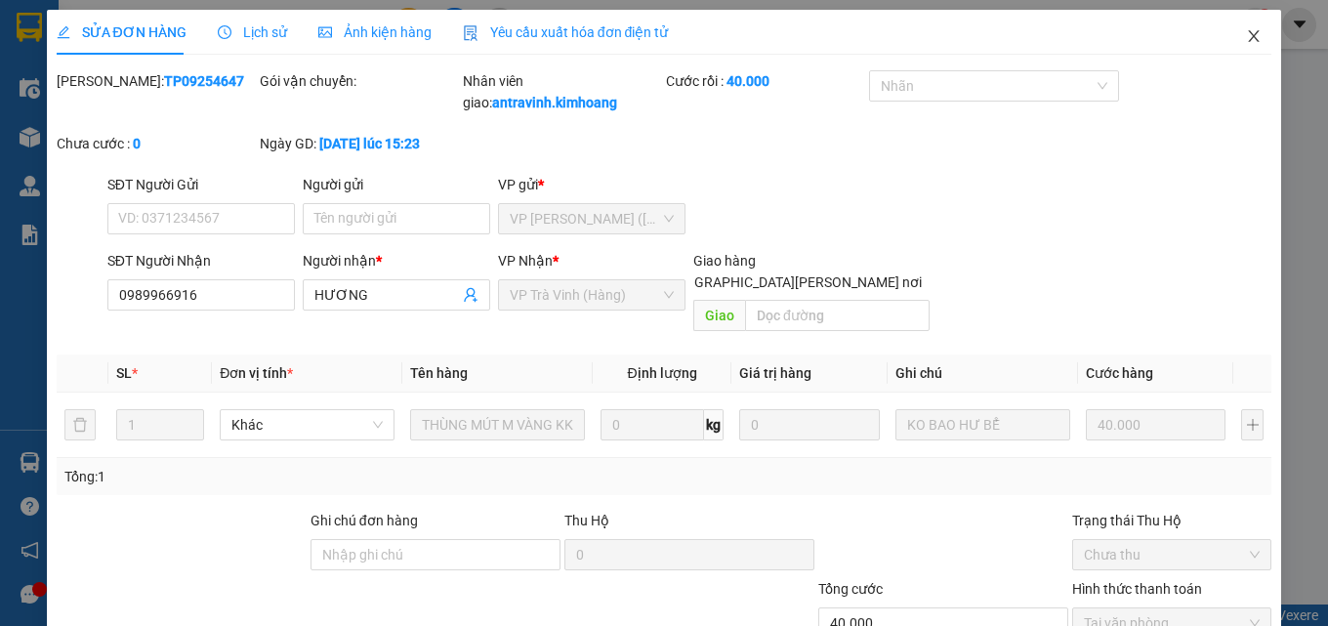
click at [1248, 34] on span "Close" at bounding box center [1253, 37] width 55 height 55
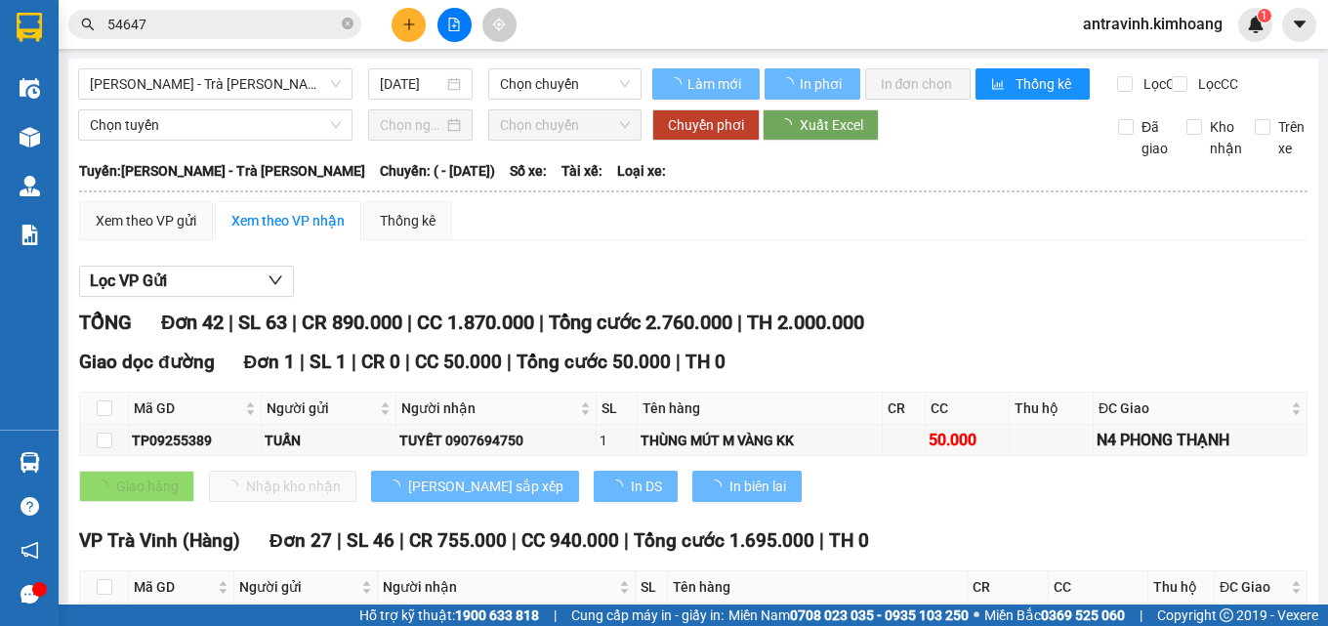
click at [270, 28] on input "54647" at bounding box center [222, 24] width 230 height 21
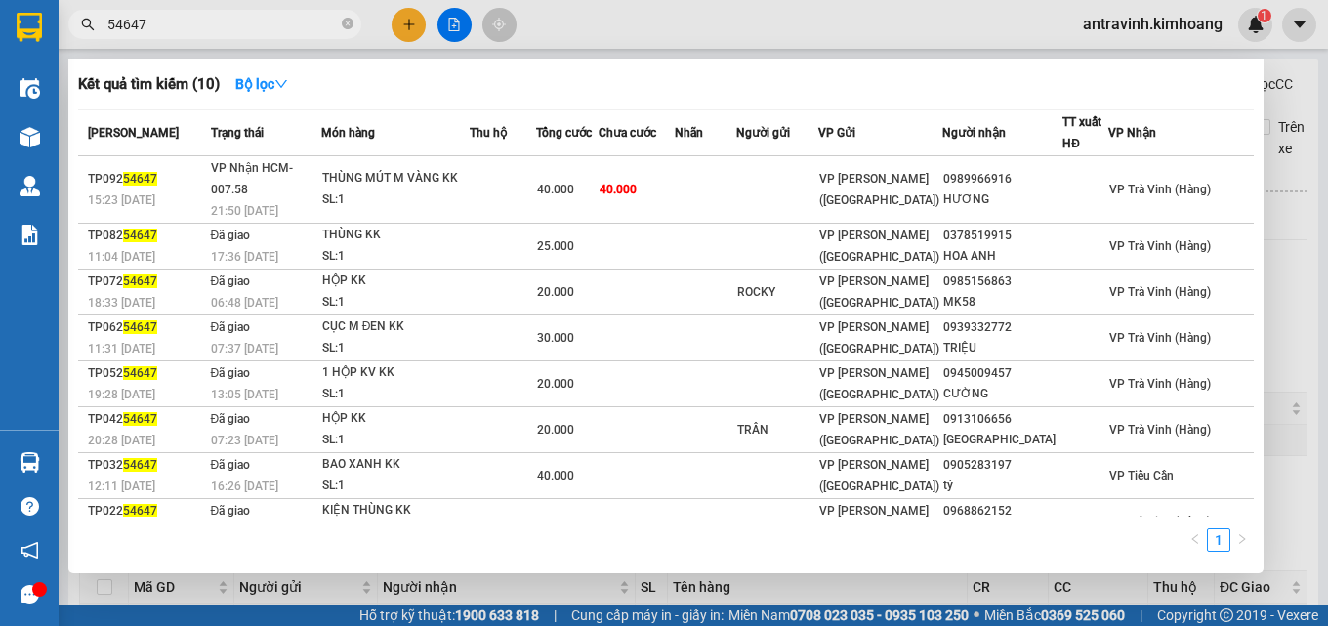
click at [270, 28] on input "54647" at bounding box center [222, 24] width 230 height 21
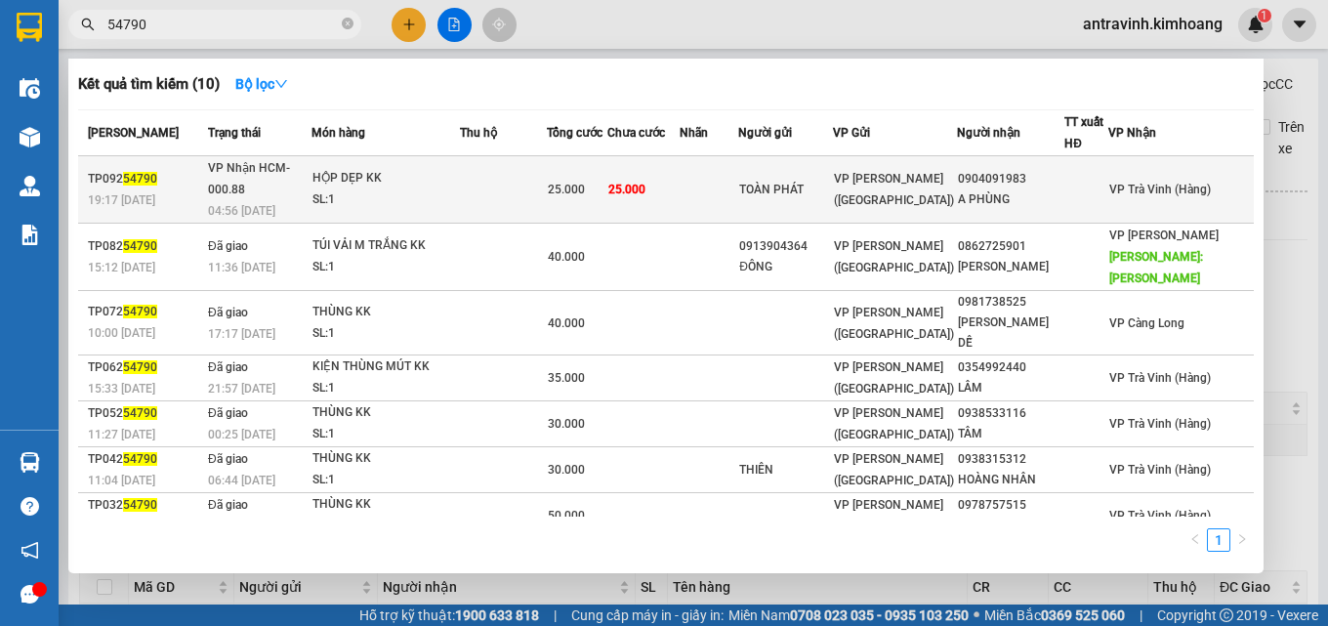
type input "54790"
click at [645, 185] on span "25.000" at bounding box center [626, 190] width 37 height 14
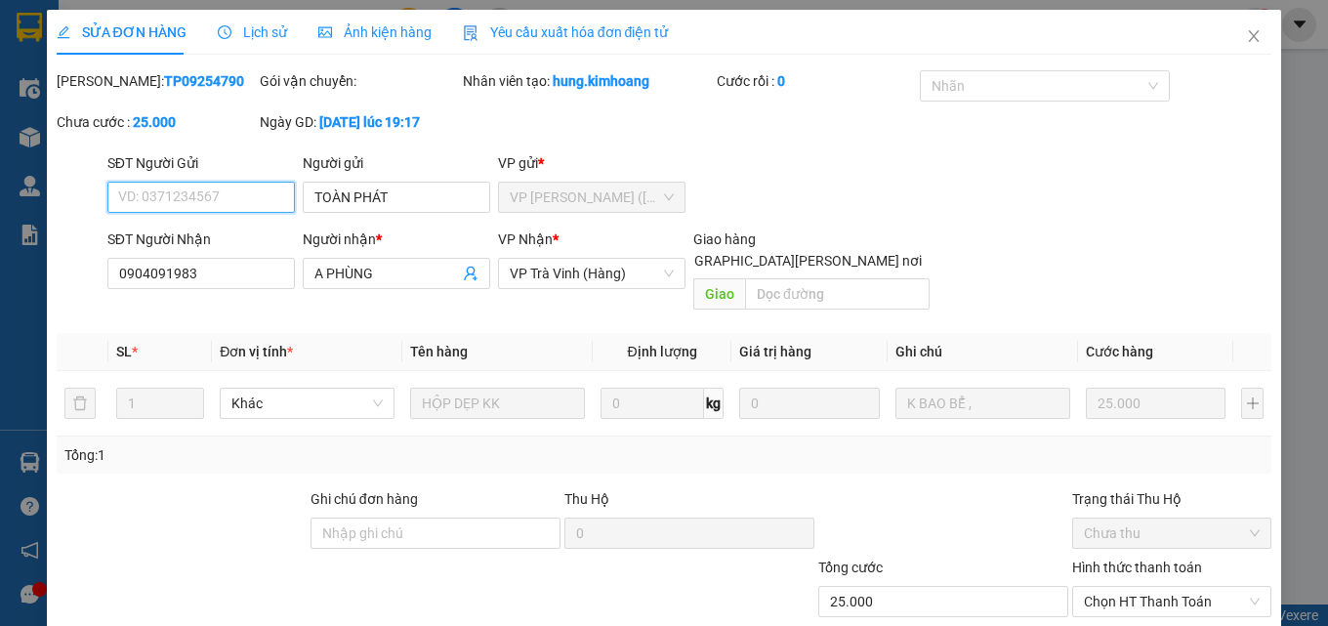
scroll to position [101, 0]
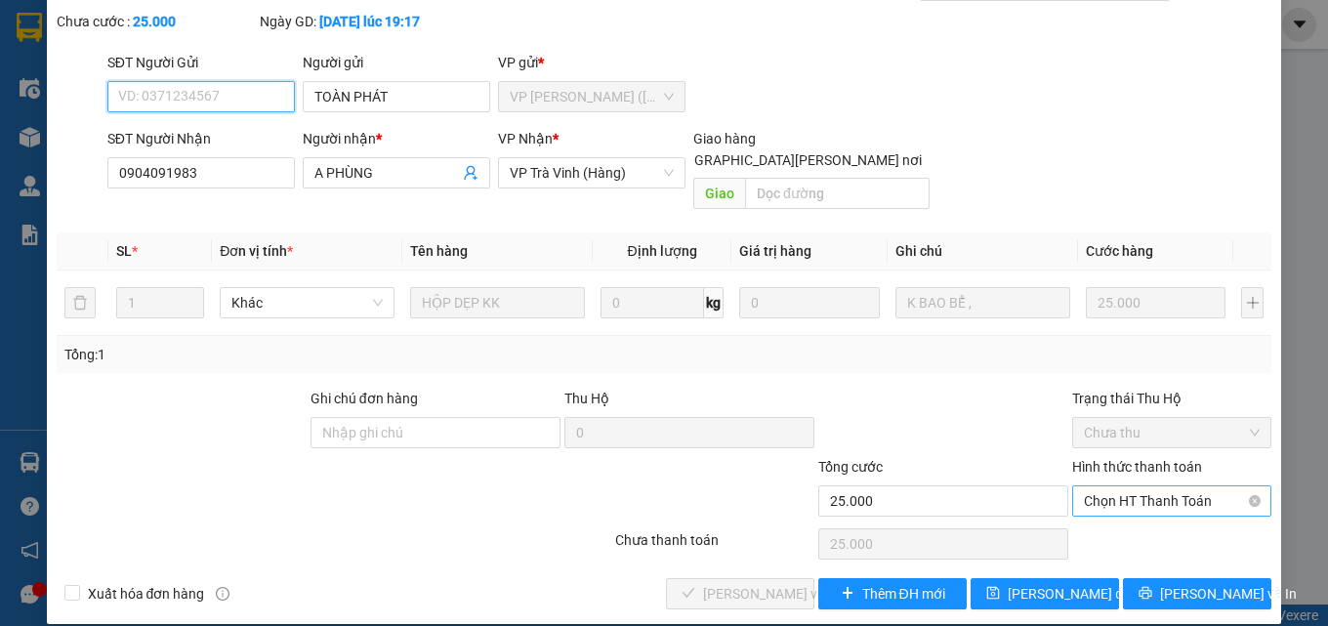
click at [1136, 486] on span "Chọn HT Thanh Toán" at bounding box center [1172, 500] width 176 height 29
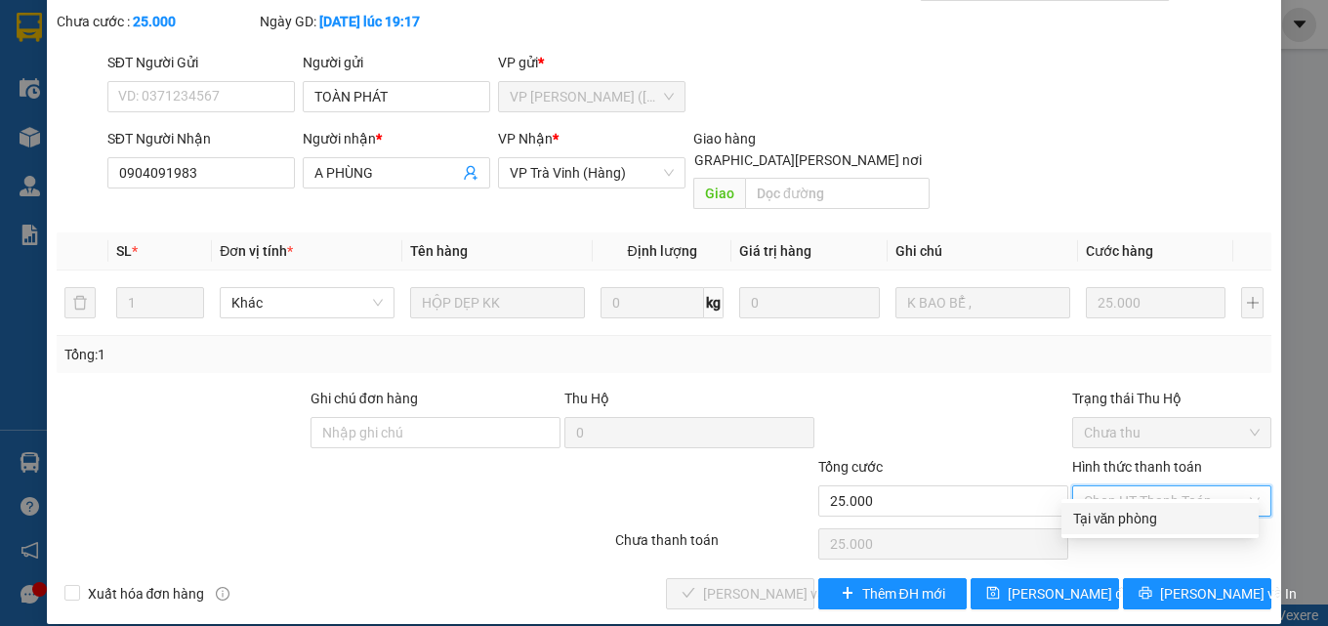
click at [1129, 513] on div "Tại văn phòng" at bounding box center [1160, 518] width 174 height 21
type input "0"
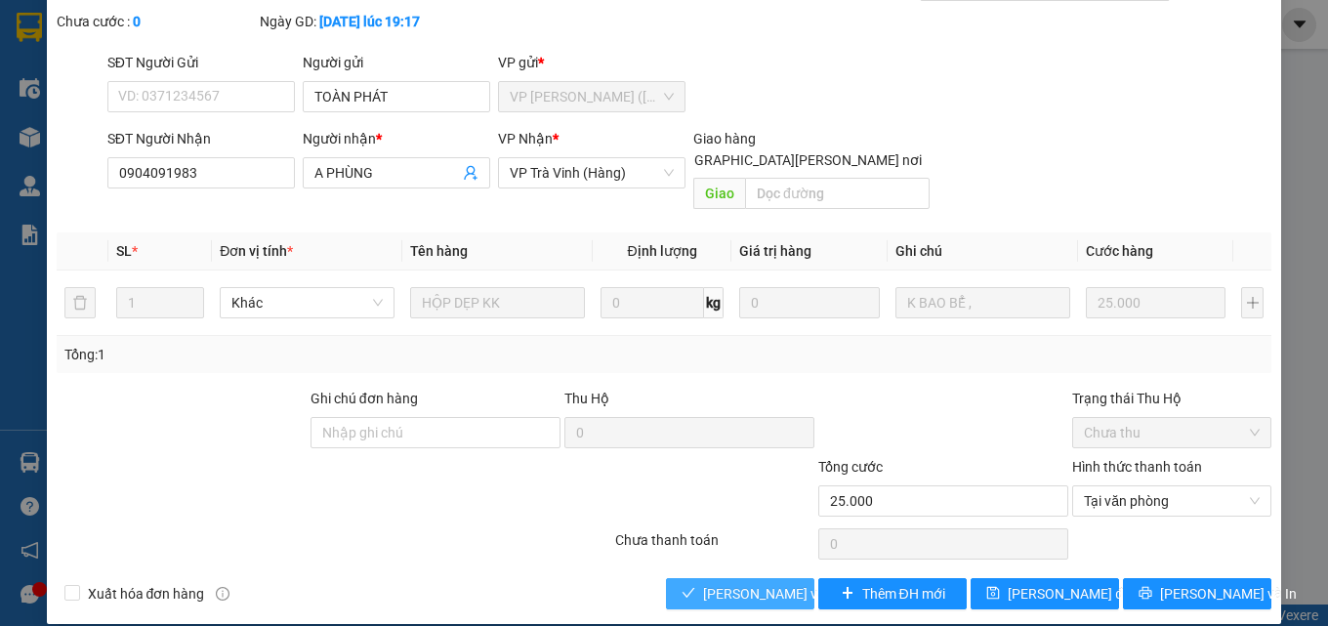
click at [767, 583] on span "[PERSON_NAME] và Giao hàng" at bounding box center [835, 593] width 264 height 21
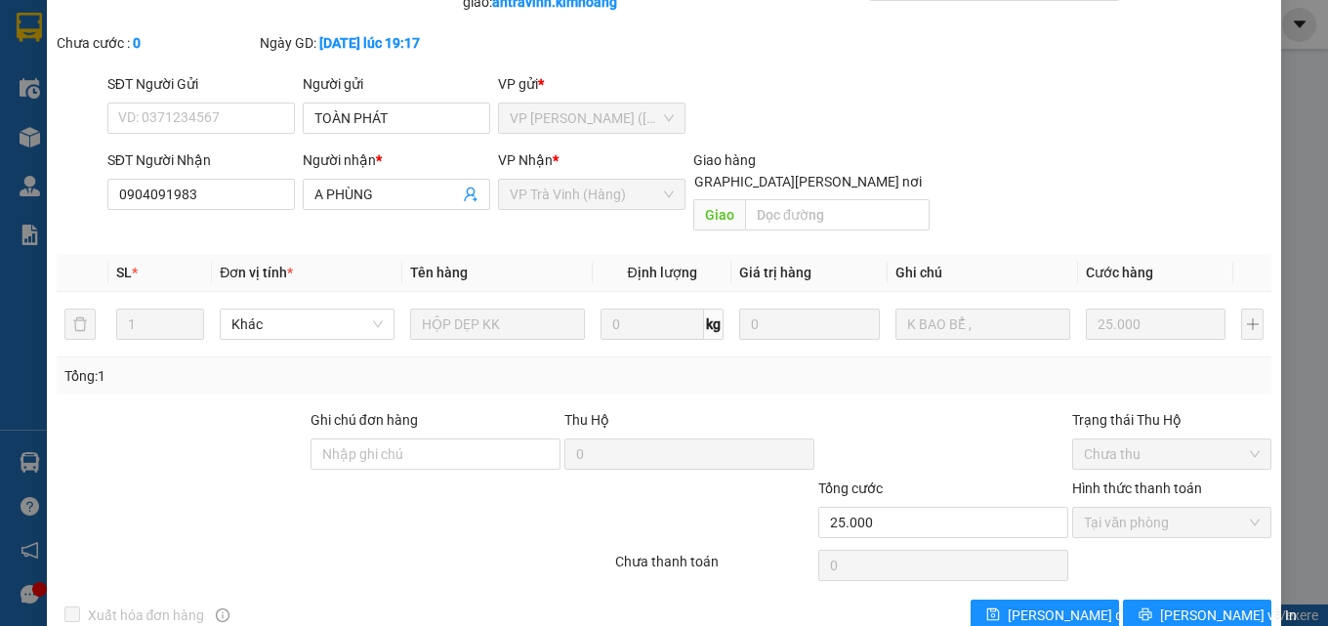
scroll to position [0, 0]
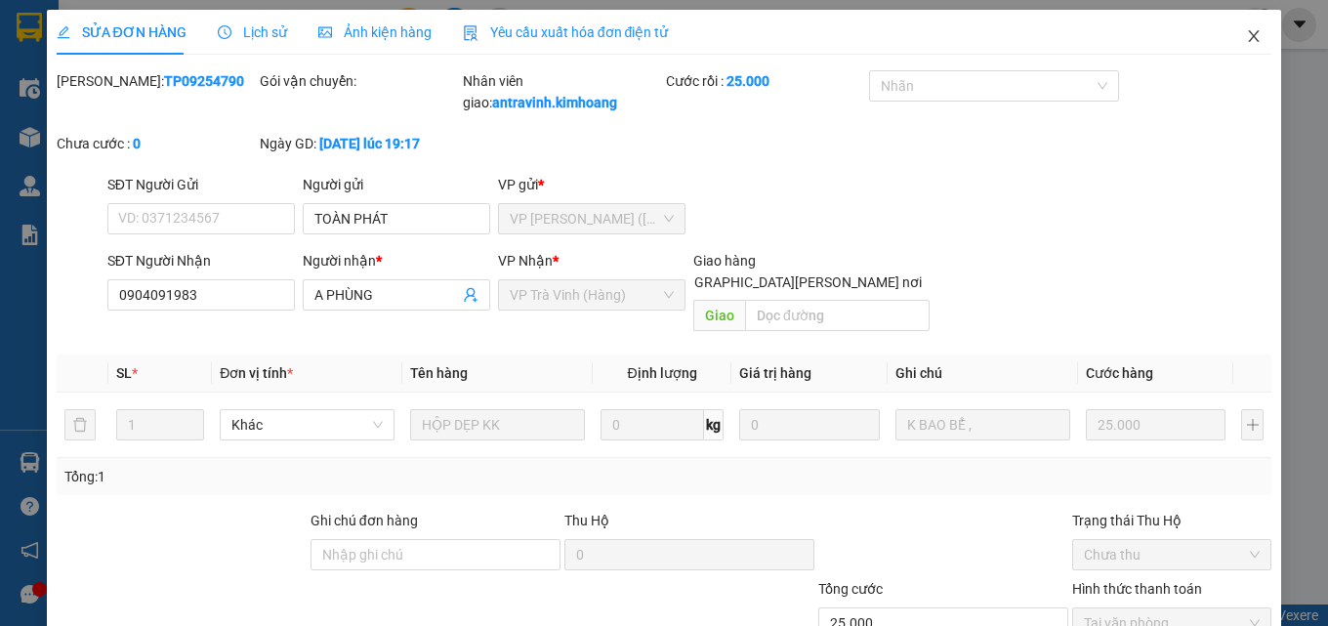
click at [1246, 42] on icon "close" at bounding box center [1254, 36] width 16 height 16
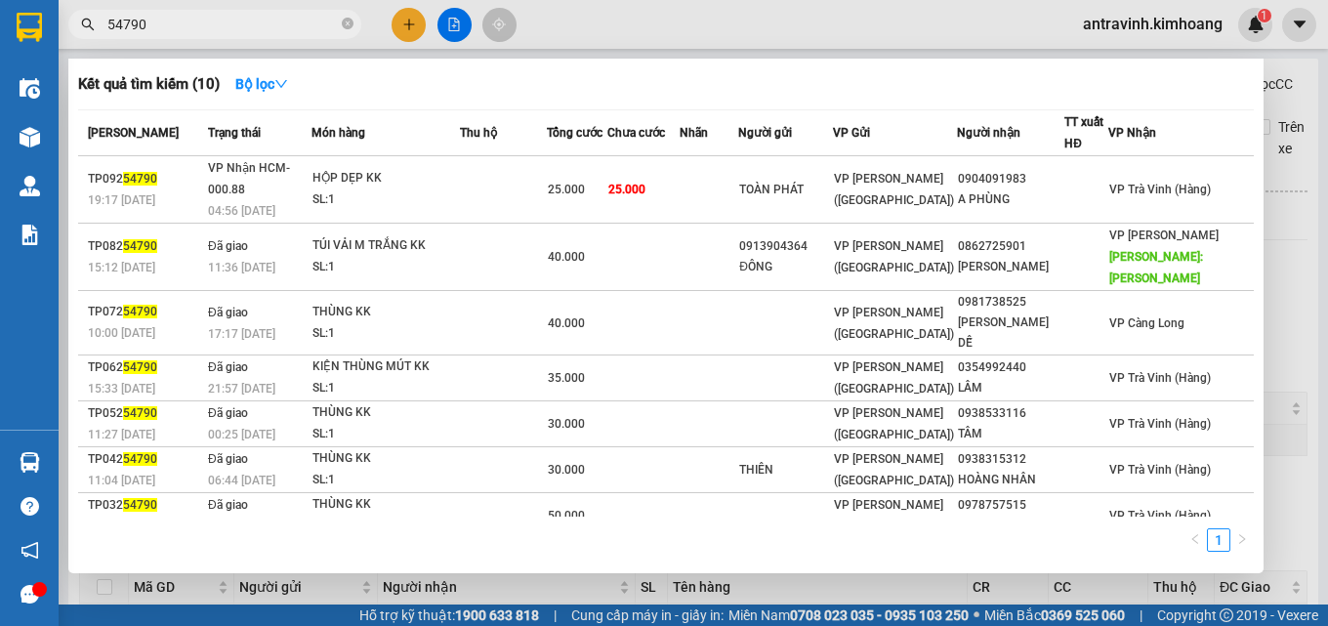
click at [238, 22] on input "54790" at bounding box center [222, 24] width 230 height 21
click at [237, 22] on input "54790" at bounding box center [222, 24] width 230 height 21
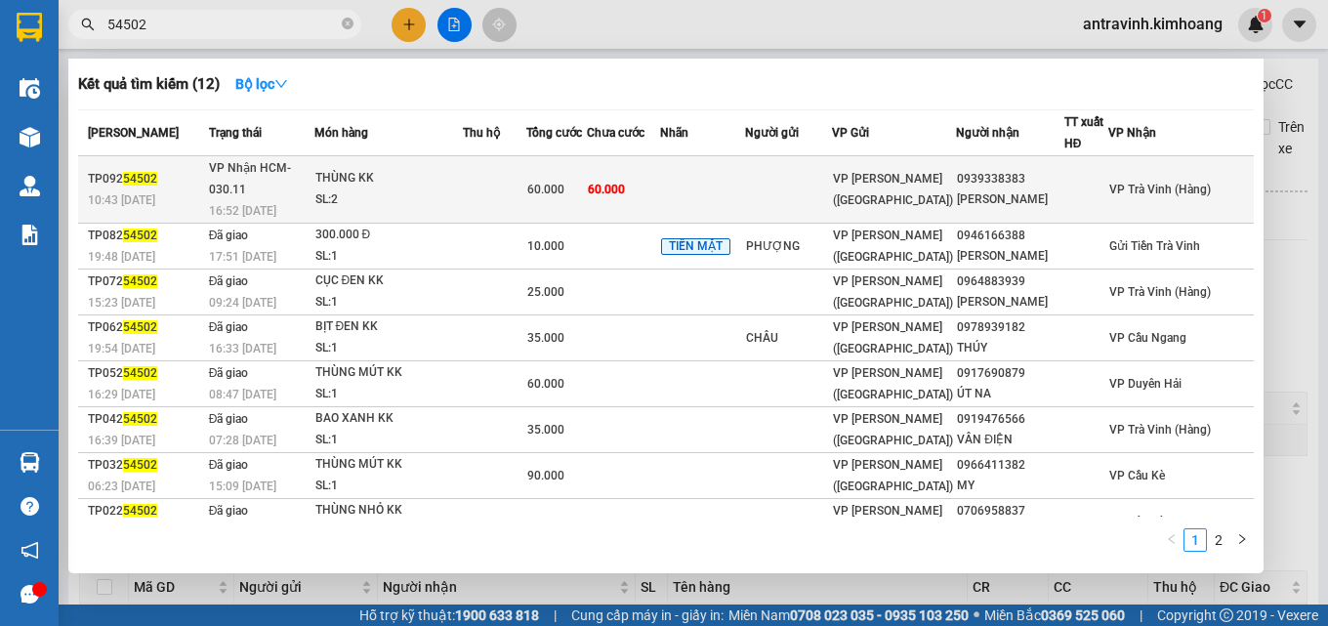
type input "54502"
click at [526, 176] on td at bounding box center [494, 189] width 63 height 67
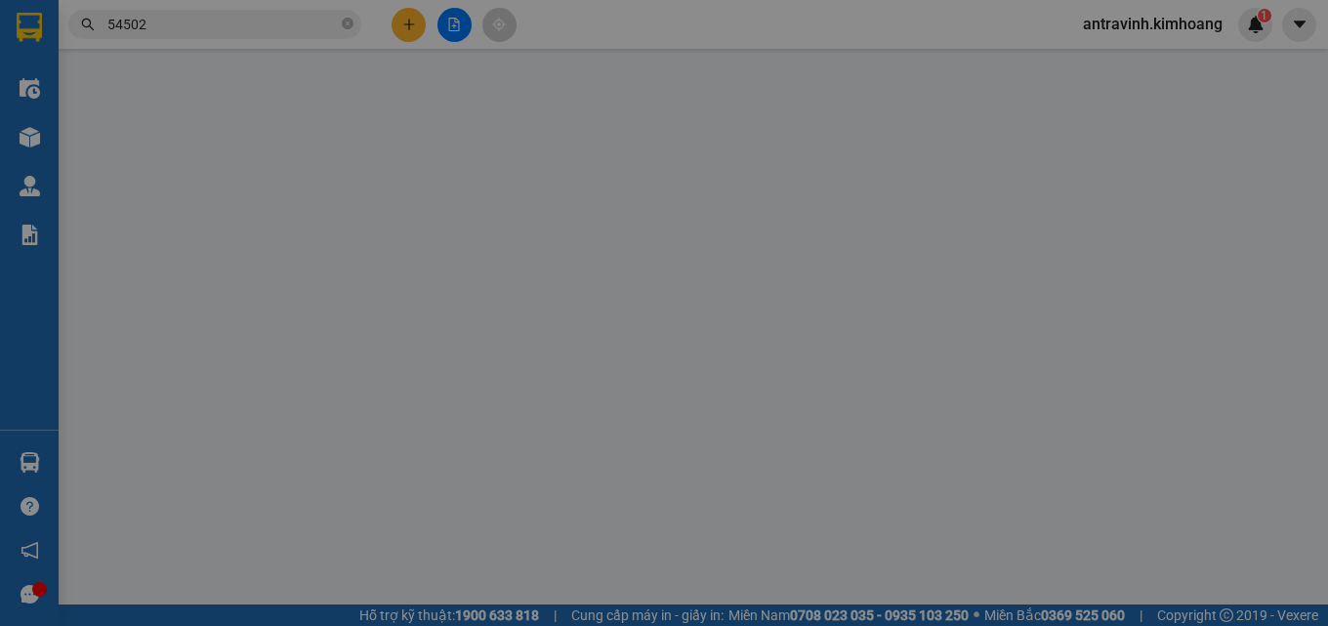
type input "0939338383"
type input "ANH SƠN"
type input "60.000"
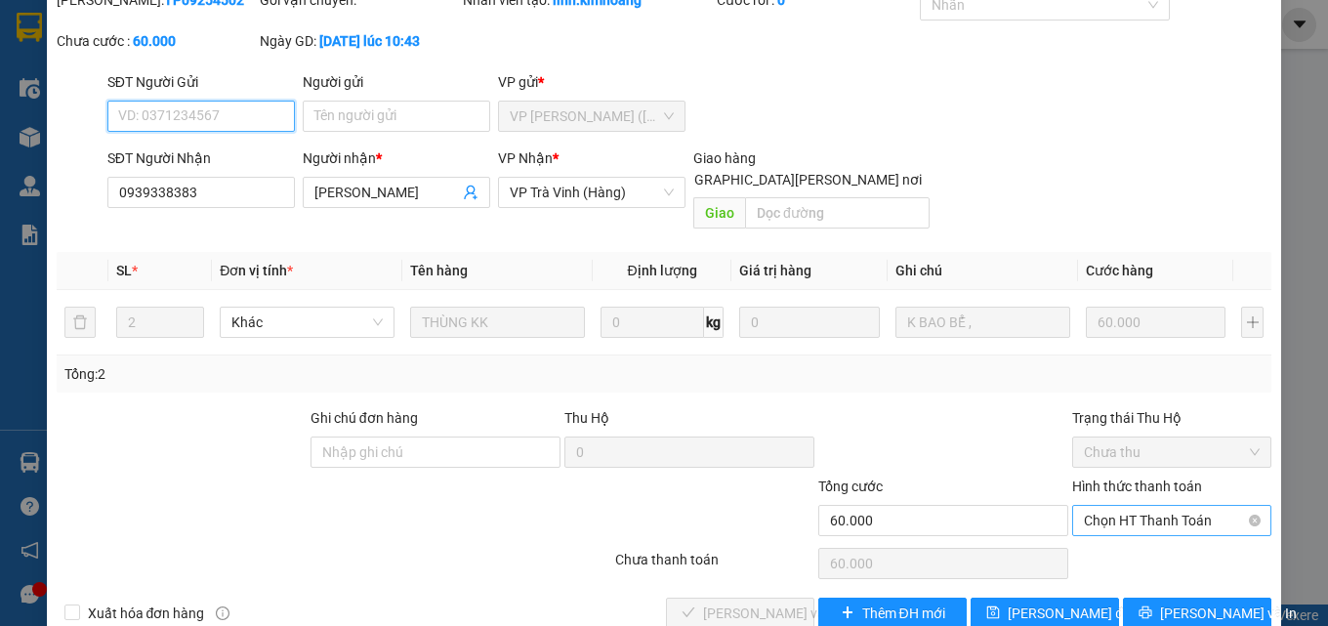
scroll to position [101, 0]
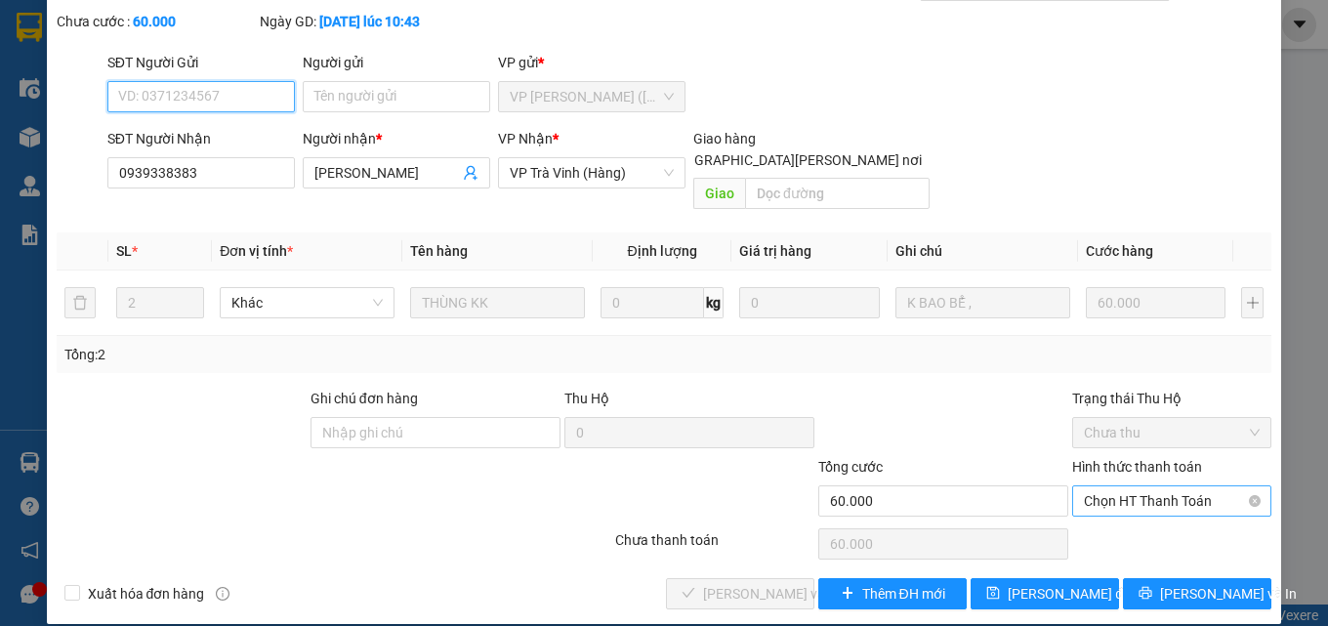
click at [1093, 486] on span "Chọn HT Thanh Toán" at bounding box center [1172, 500] width 176 height 29
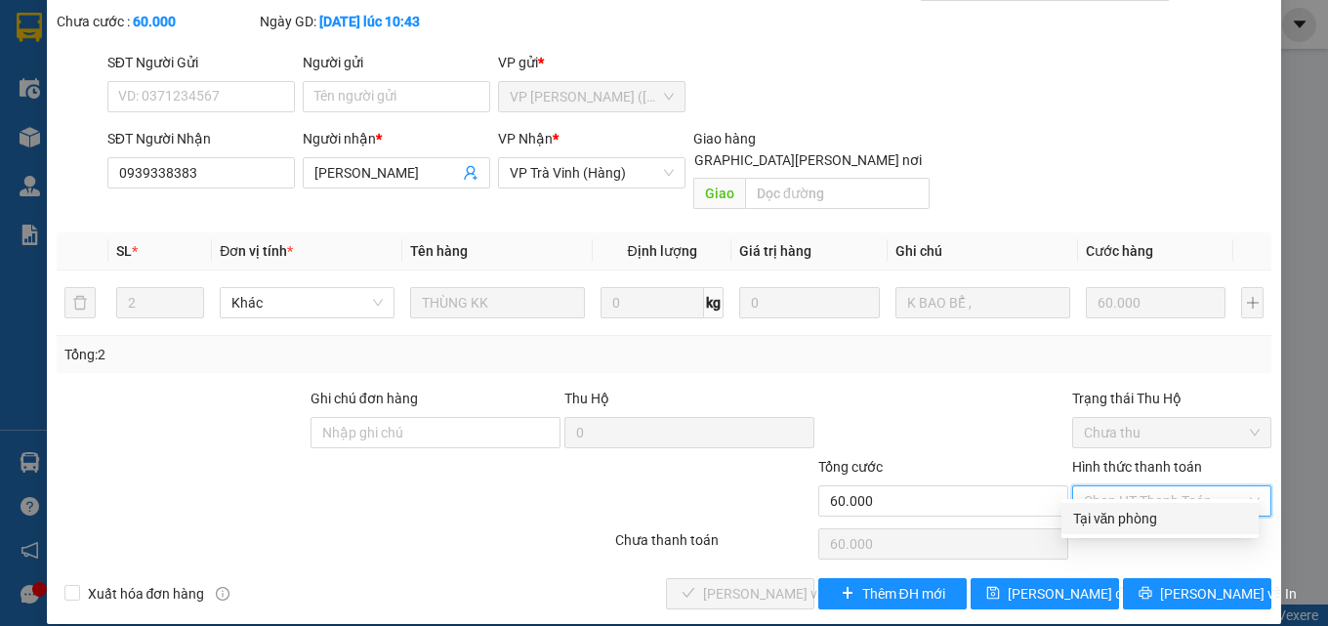
click at [1108, 513] on div "Tại văn phòng" at bounding box center [1160, 518] width 174 height 21
type input "0"
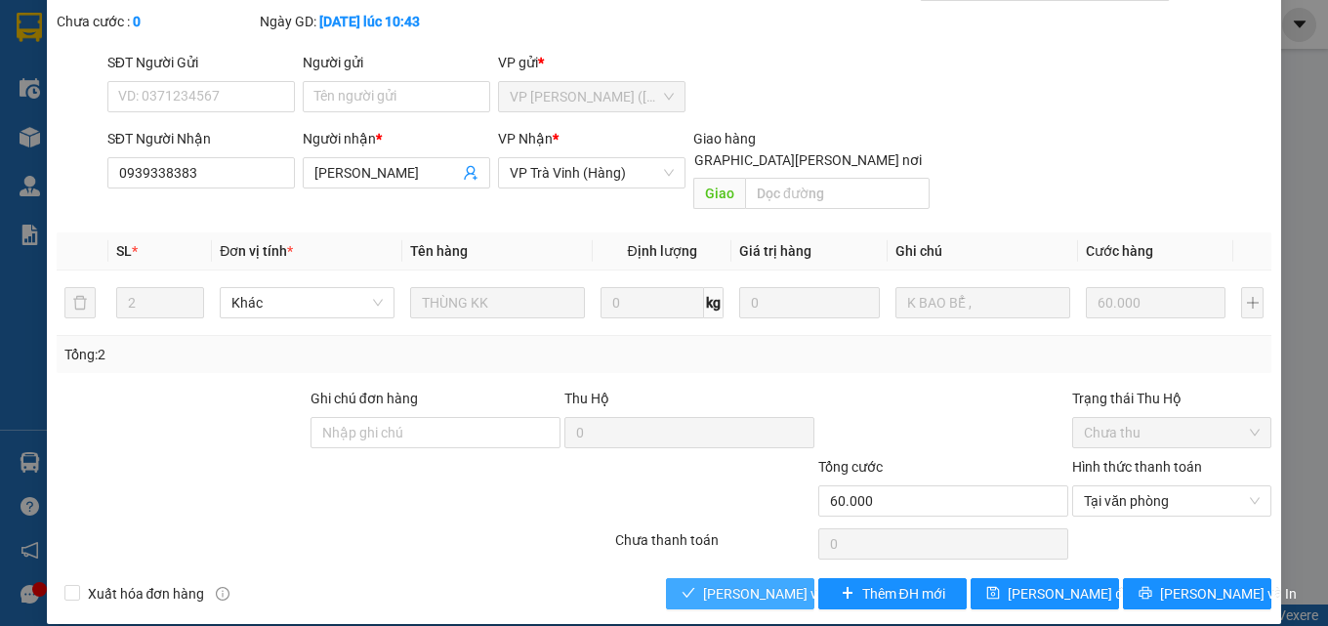
click at [706, 583] on span "[PERSON_NAME] và Giao hàng" at bounding box center [835, 593] width 264 height 21
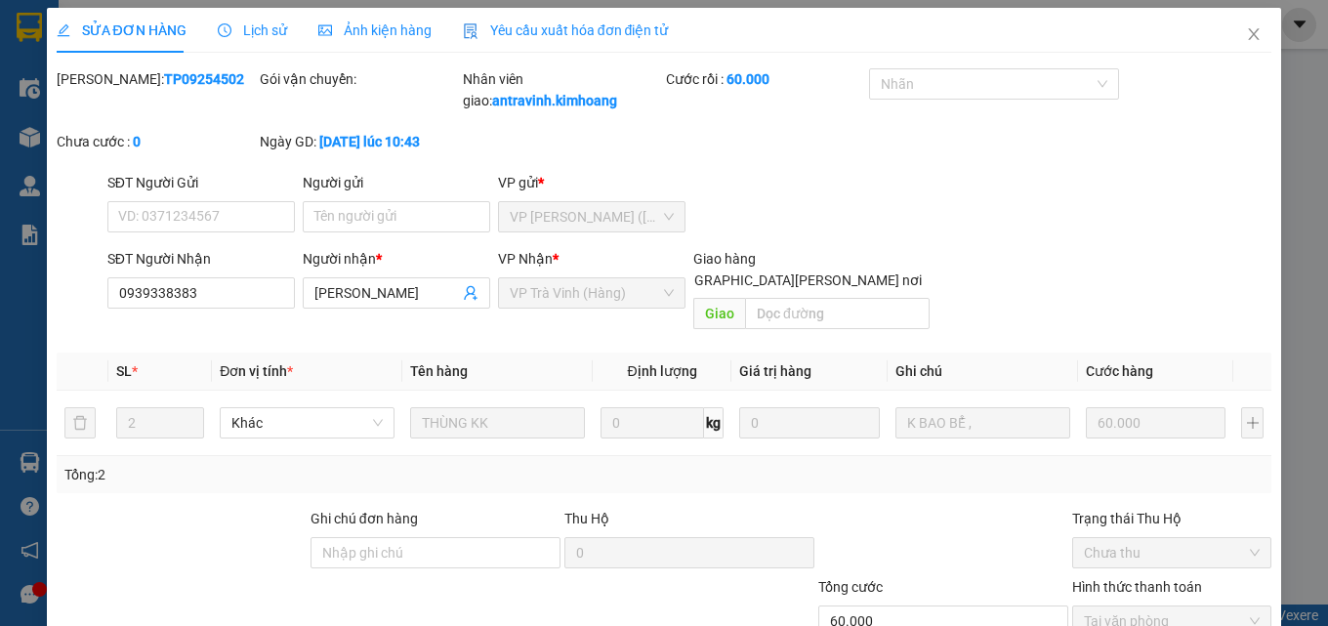
scroll to position [0, 0]
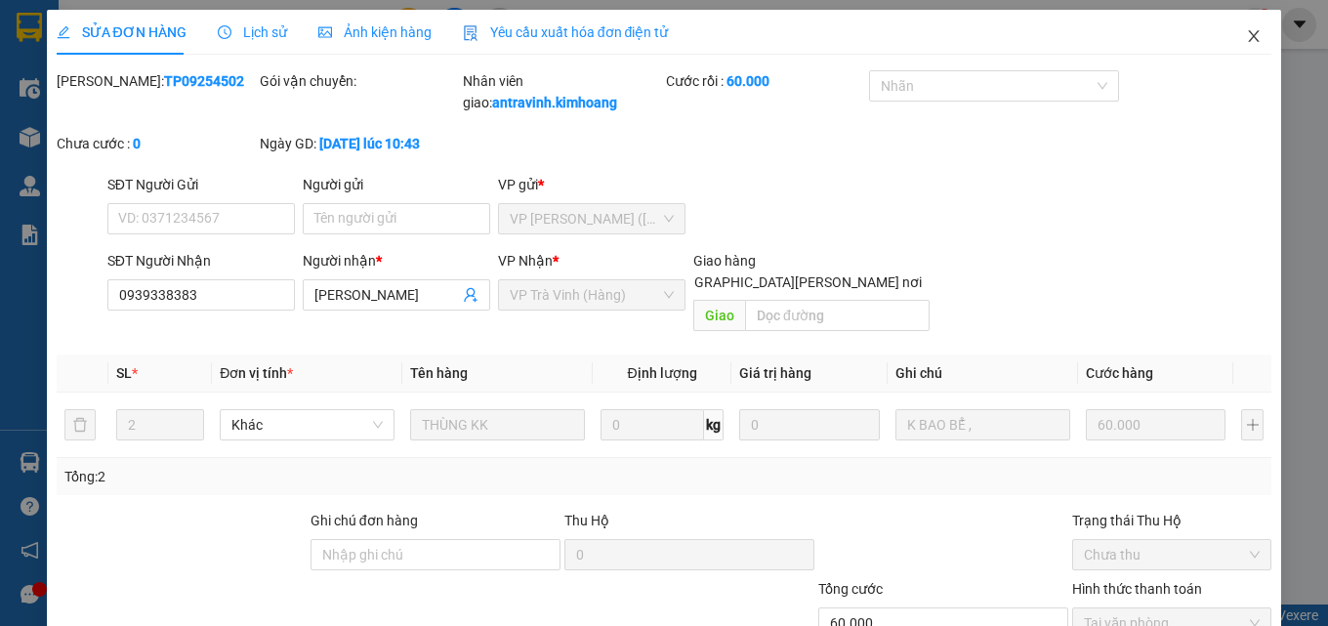
click at [1246, 33] on icon "close" at bounding box center [1254, 36] width 16 height 16
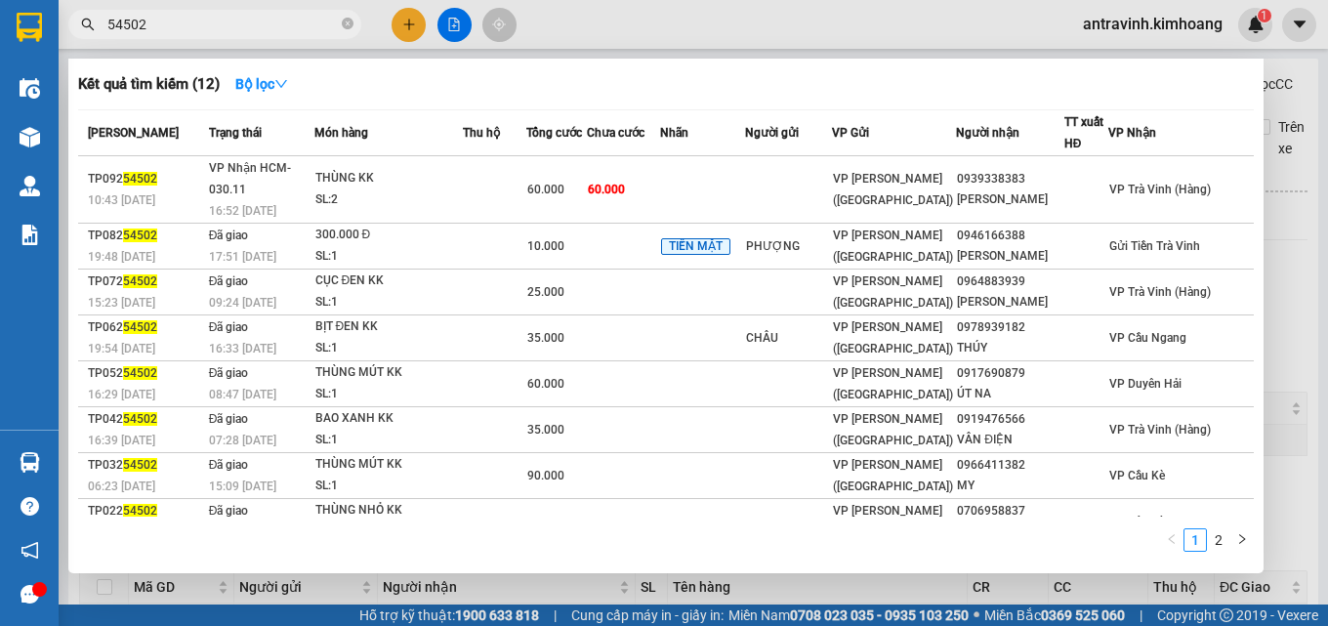
click at [224, 26] on input "54502" at bounding box center [222, 24] width 230 height 21
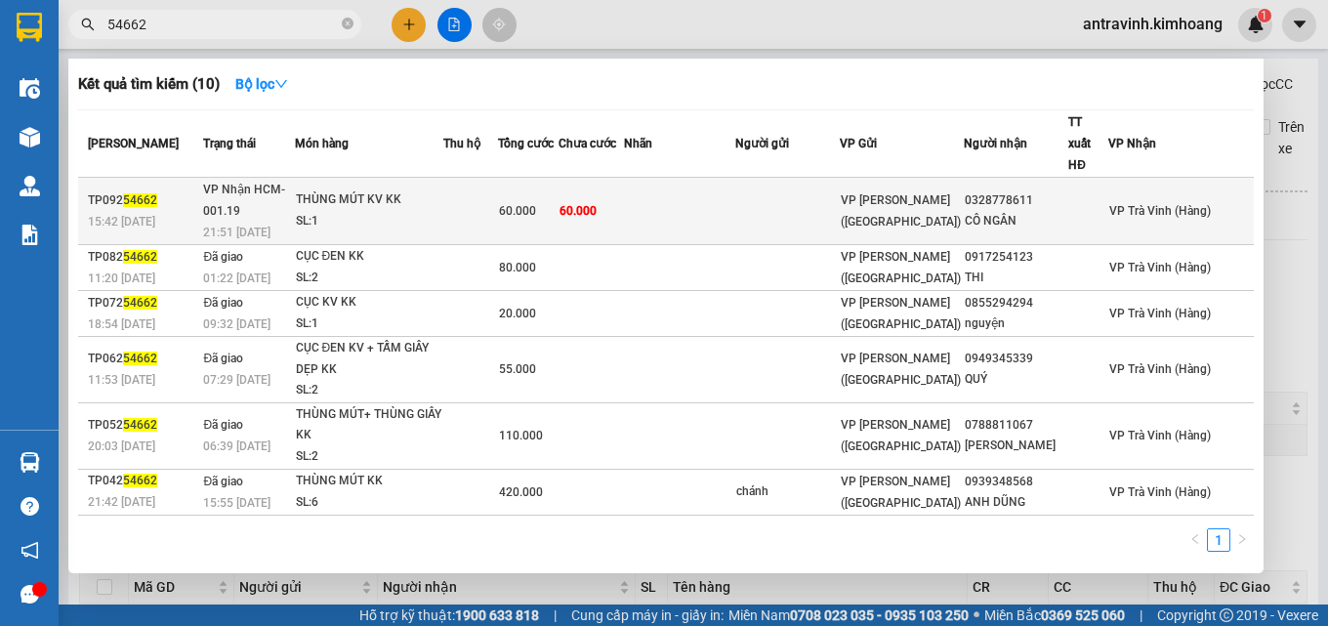
type input "54662"
click at [625, 178] on td "60.000" at bounding box center [591, 211] width 66 height 67
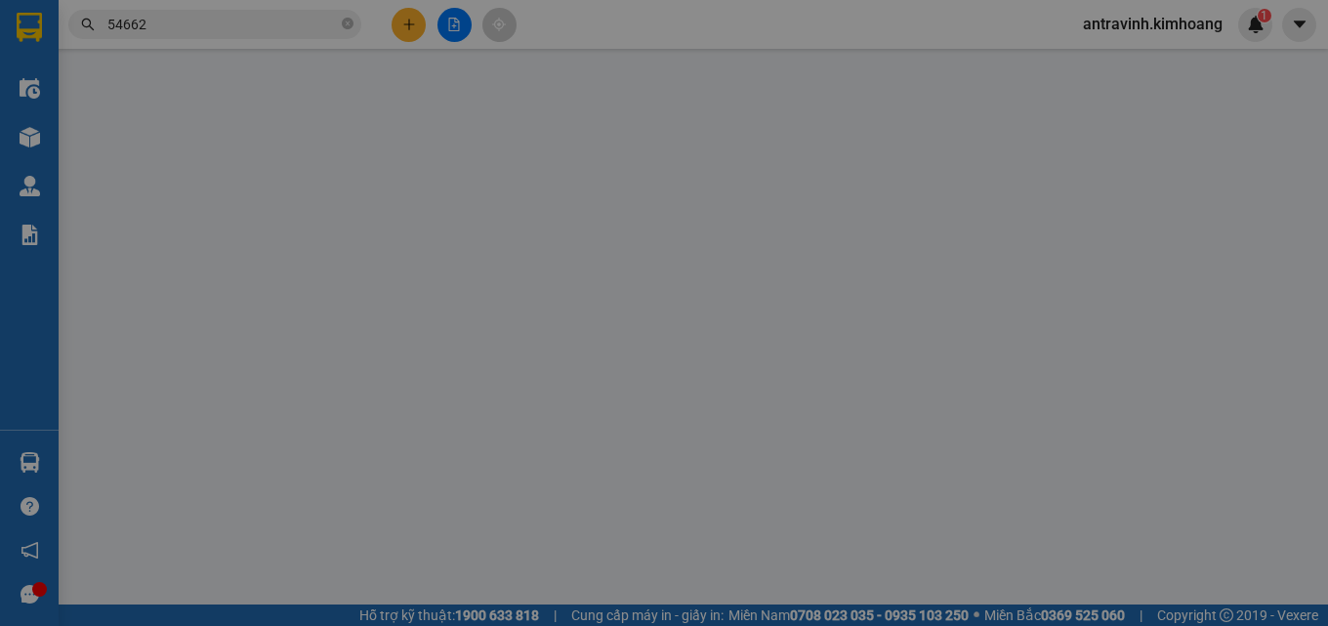
type input "0328778611"
type input "CÔ NGÂN"
type input "60.000"
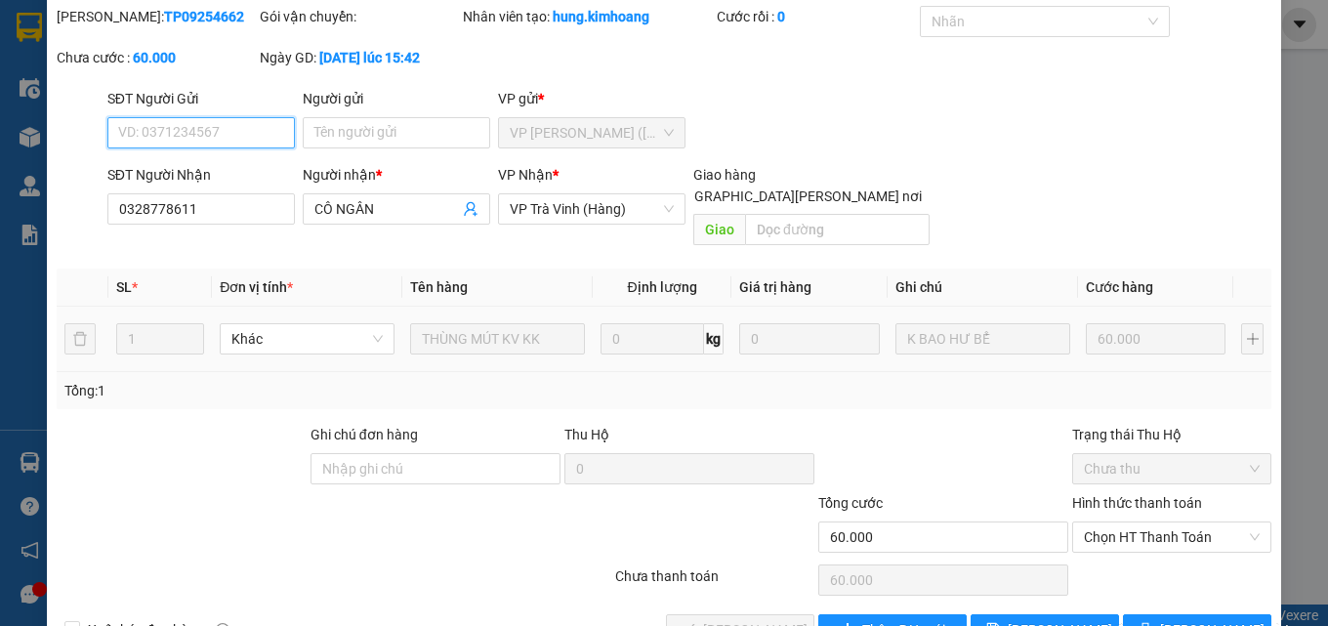
scroll to position [101, 0]
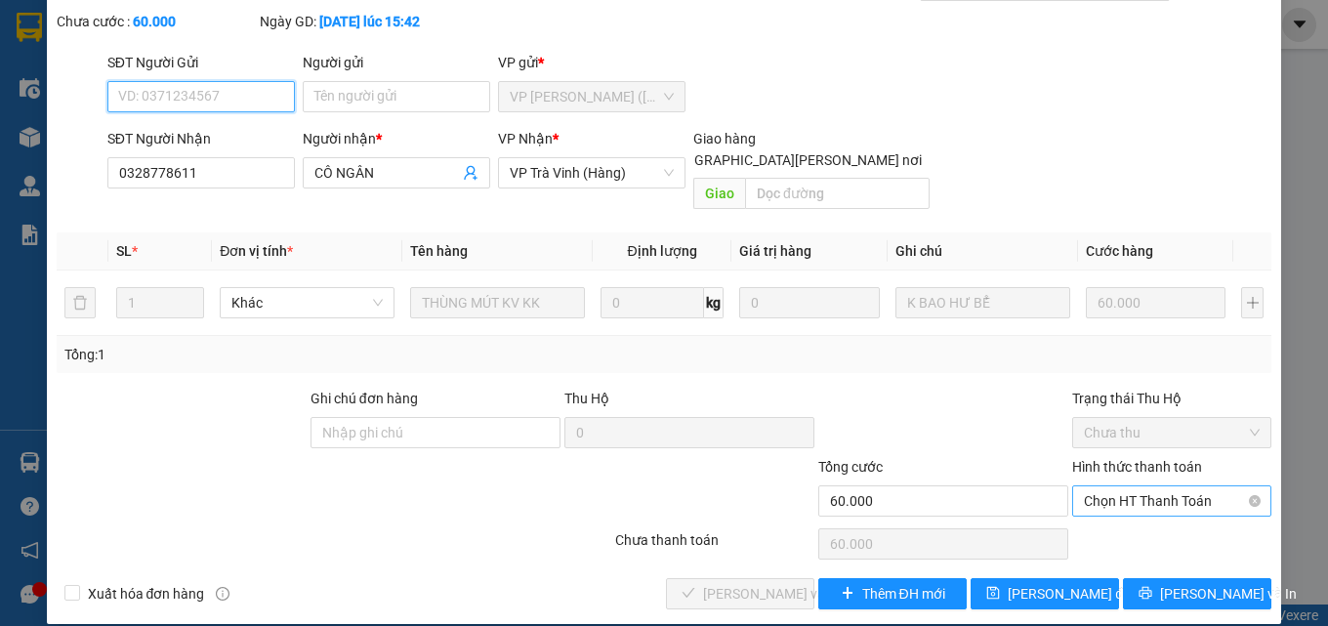
click at [1093, 486] on span "Chọn HT Thanh Toán" at bounding box center [1172, 500] width 176 height 29
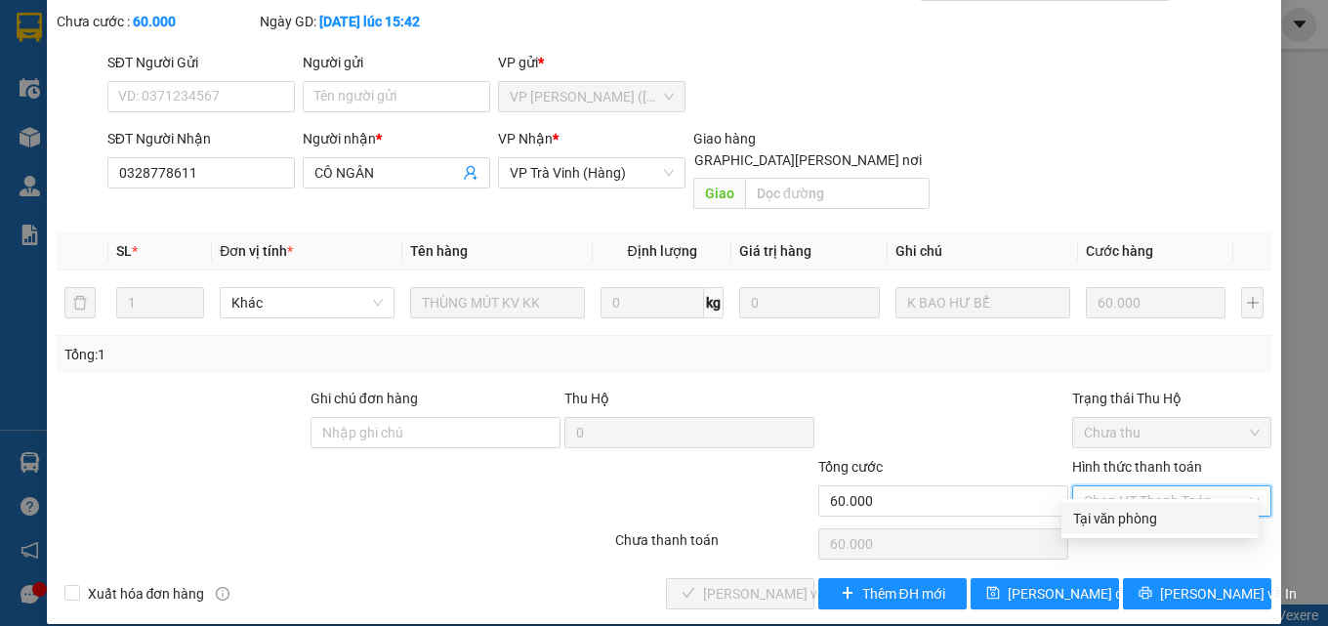
click at [1102, 514] on div "Tại văn phòng" at bounding box center [1160, 518] width 174 height 21
type input "0"
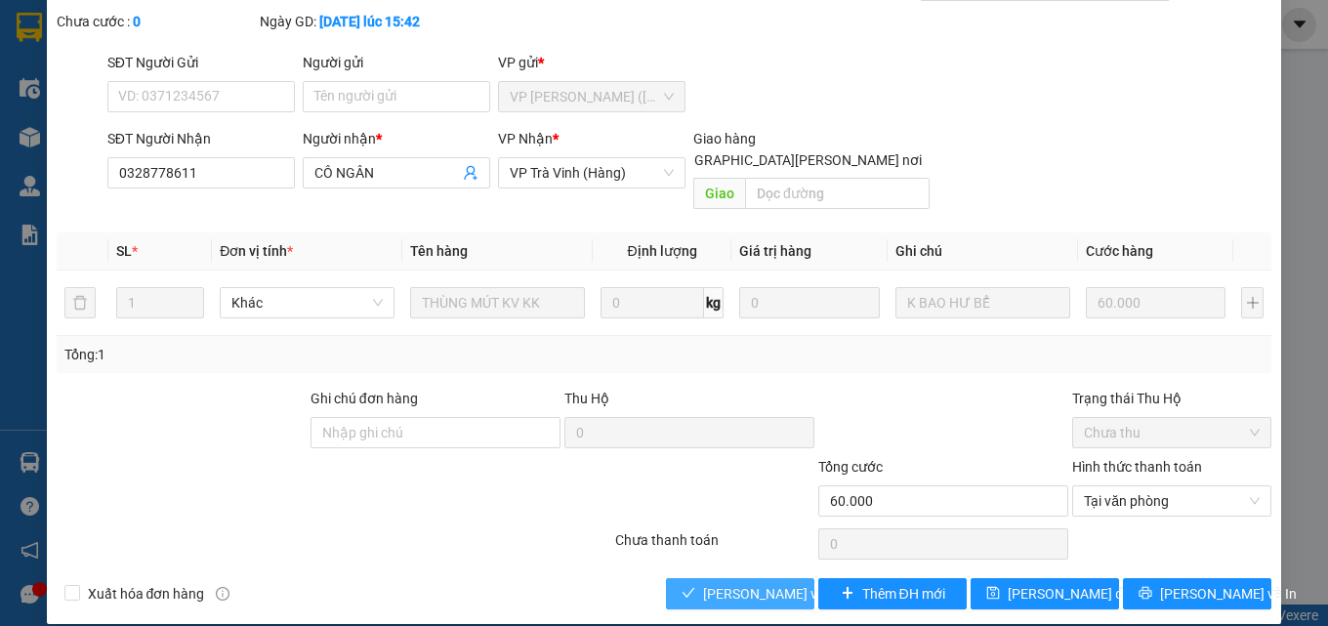
click at [766, 583] on span "[PERSON_NAME] và Giao hàng" at bounding box center [835, 593] width 264 height 21
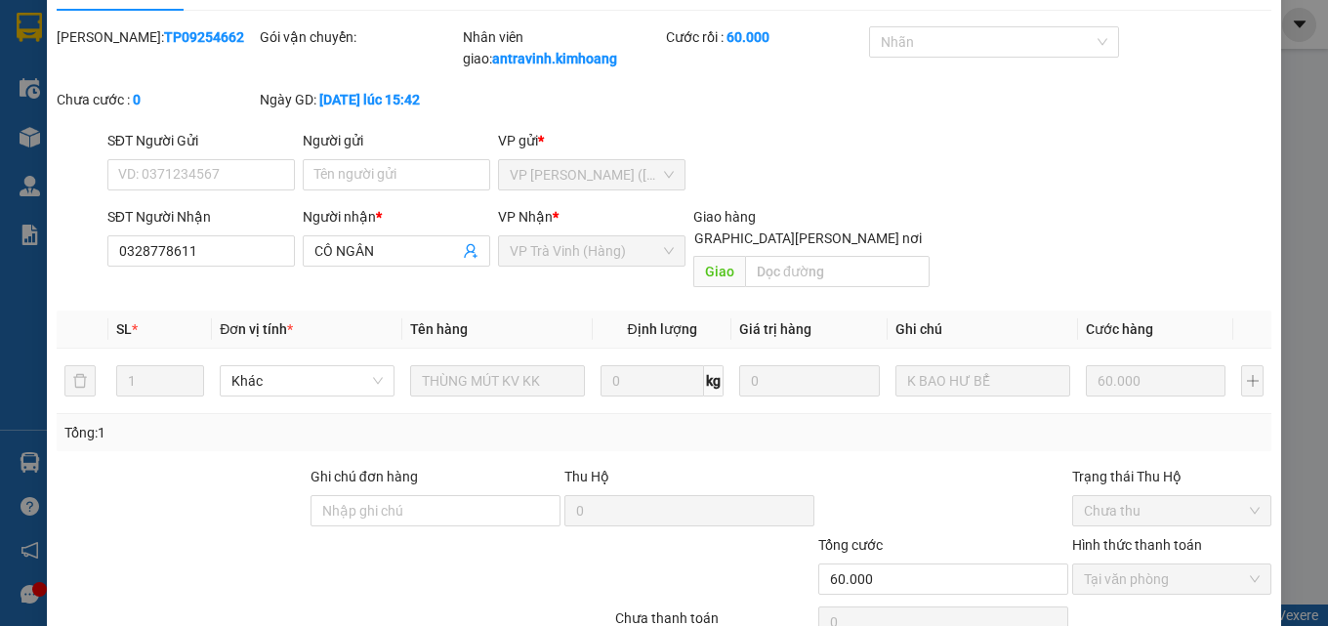
scroll to position [0, 0]
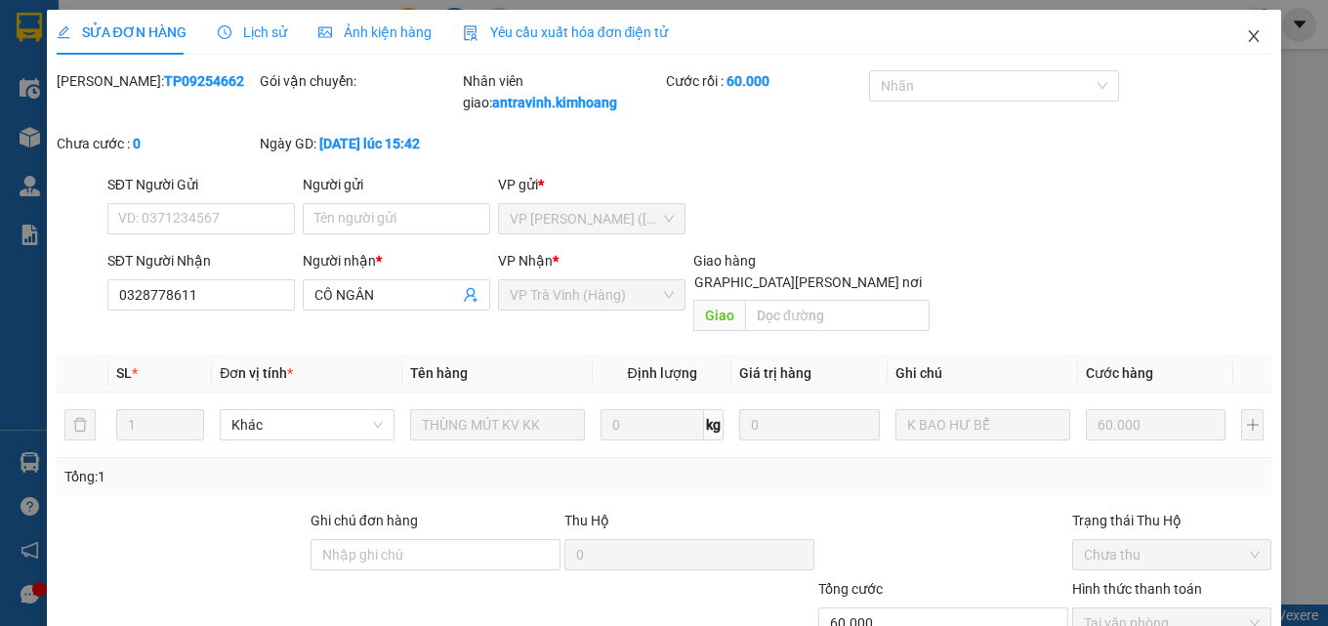
click at [1249, 39] on icon "close" at bounding box center [1254, 36] width 11 height 12
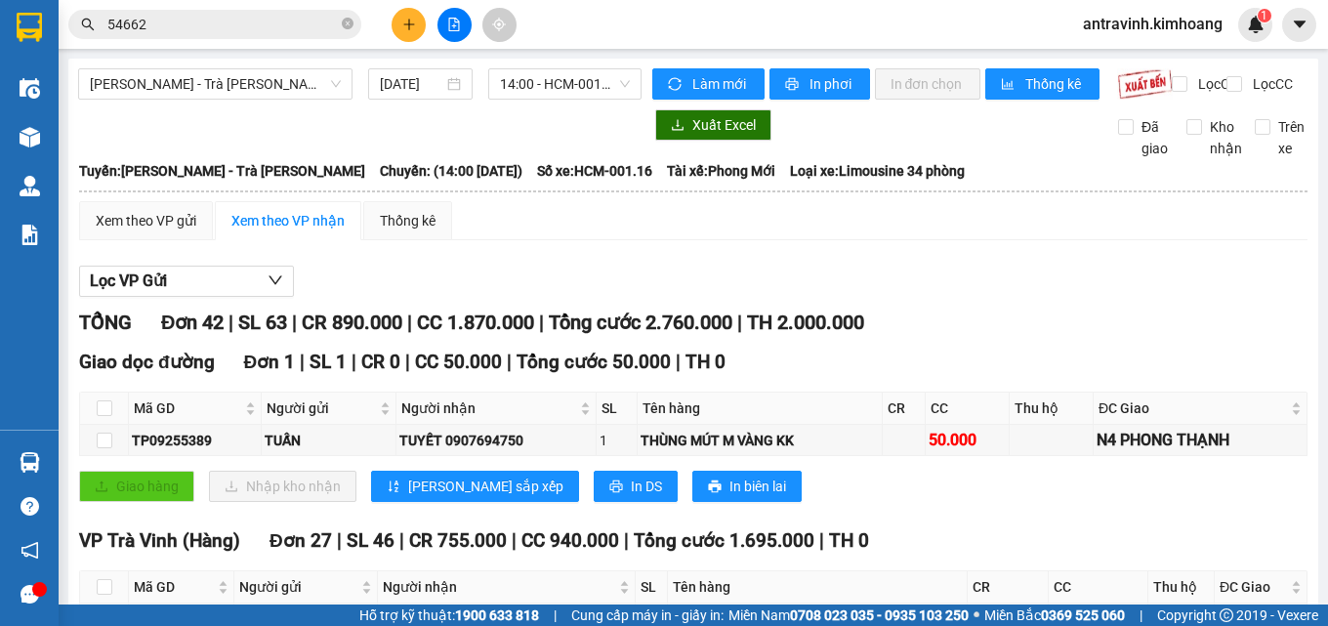
click at [287, 26] on input "54662" at bounding box center [222, 24] width 230 height 21
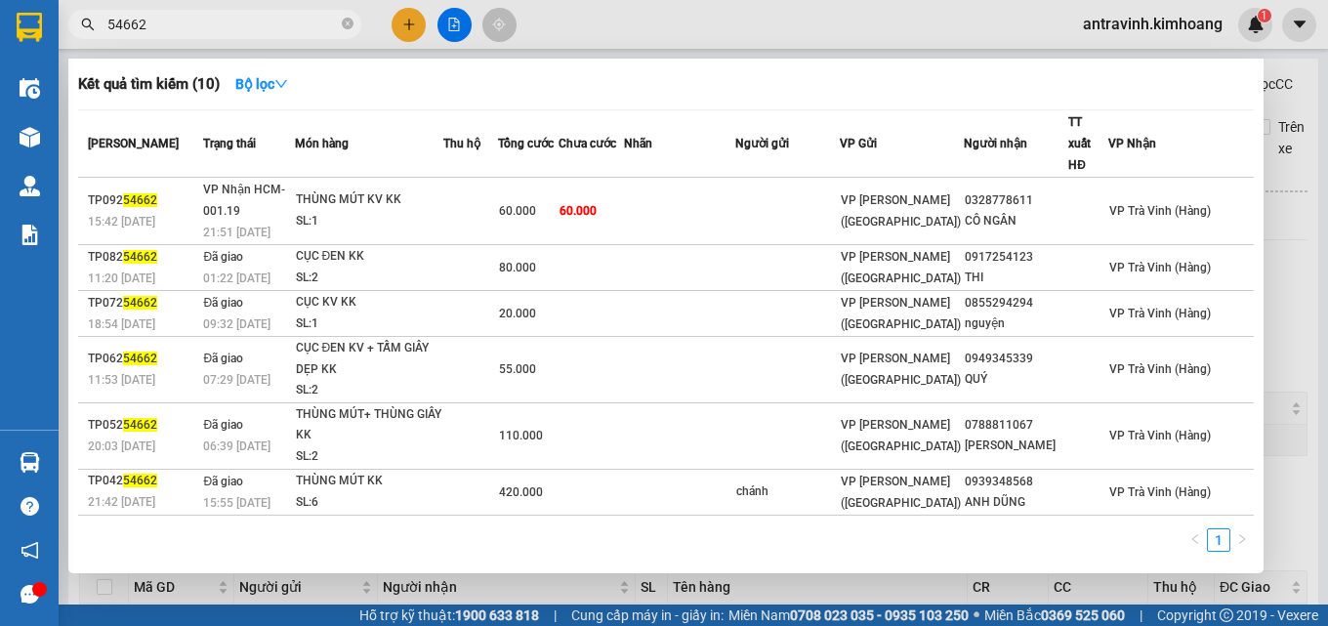
click at [287, 26] on input "54662" at bounding box center [222, 24] width 230 height 21
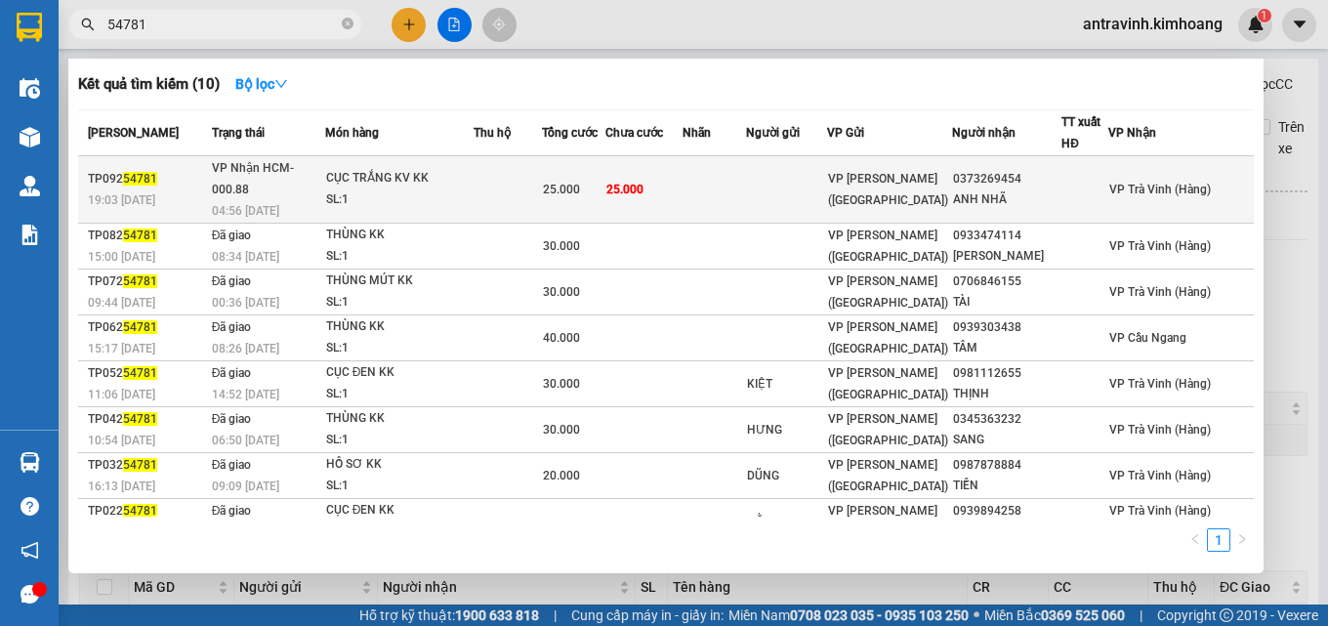
type input "54781"
click at [604, 179] on div "25.000" at bounding box center [574, 189] width 62 height 21
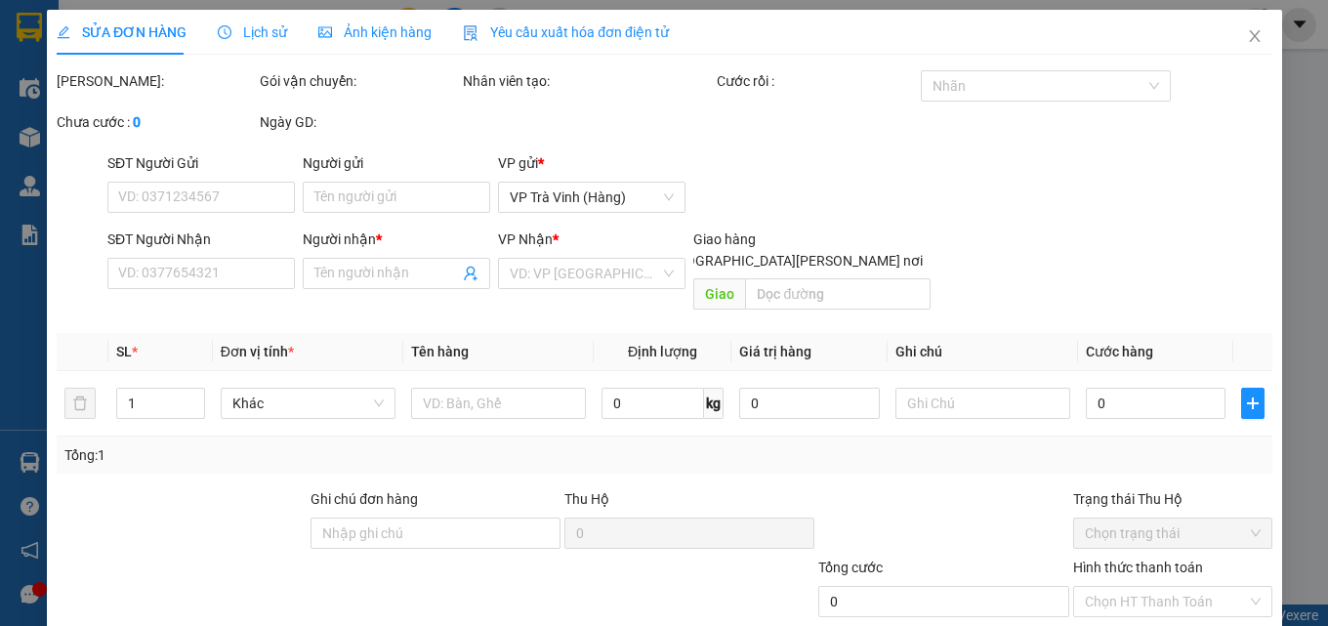
type input "0373269454"
type input "ANH NHÃ"
type input "25.000"
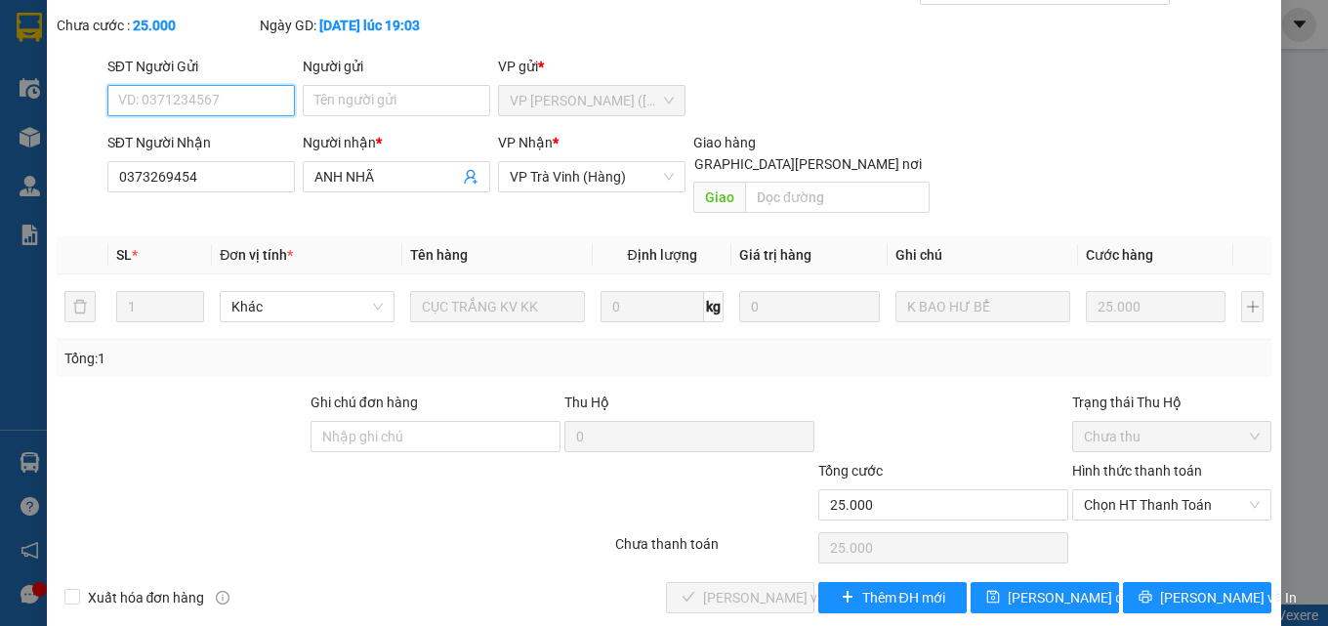
scroll to position [101, 0]
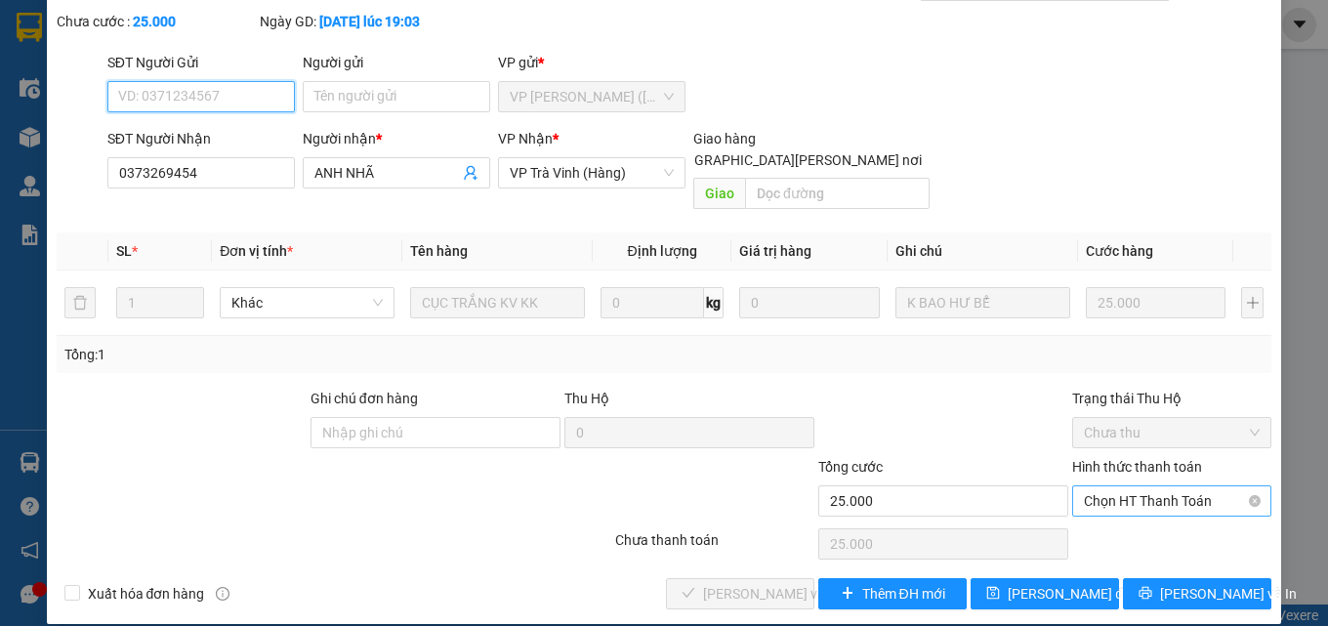
click at [1126, 486] on span "Chọn HT Thanh Toán" at bounding box center [1172, 500] width 176 height 29
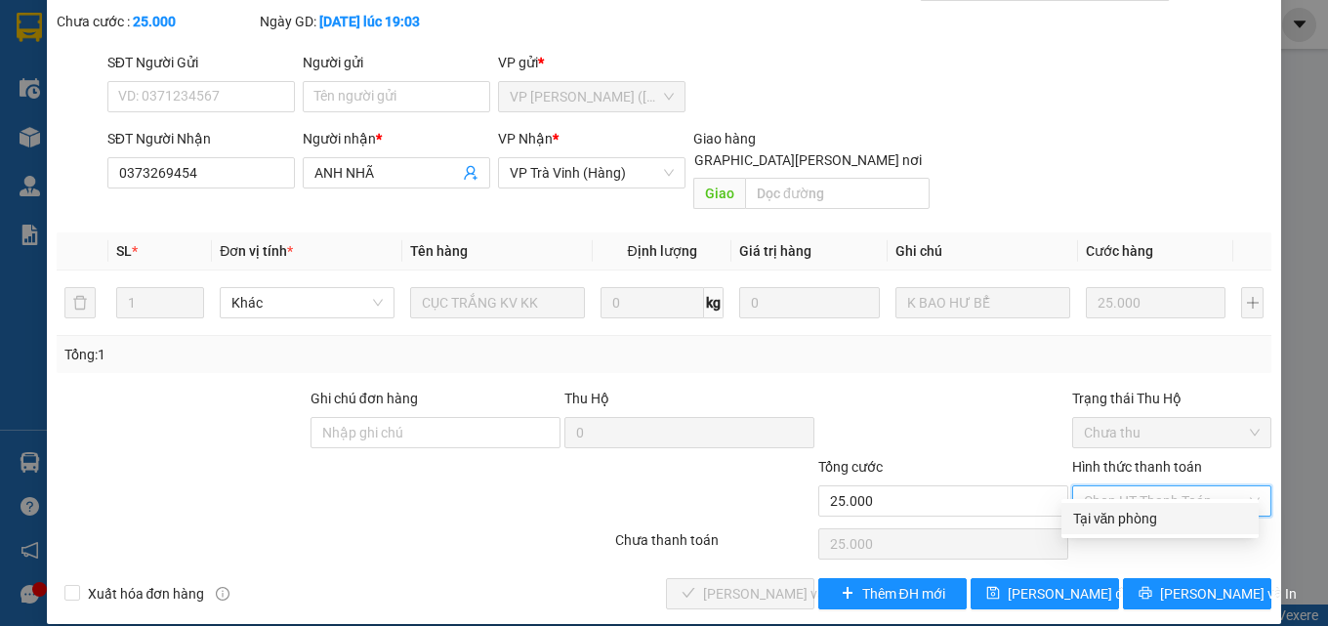
click at [1126, 514] on div "Tại văn phòng" at bounding box center [1160, 518] width 174 height 21
type input "0"
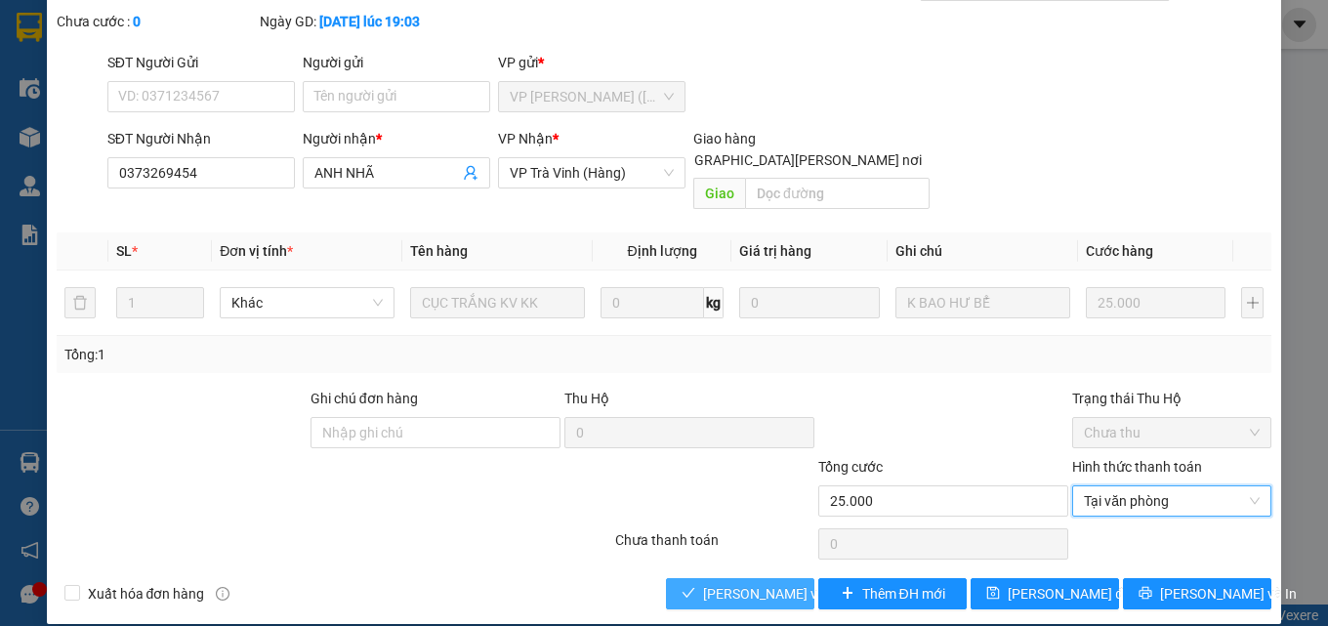
click at [751, 583] on span "[PERSON_NAME] và Giao hàng" at bounding box center [835, 593] width 264 height 21
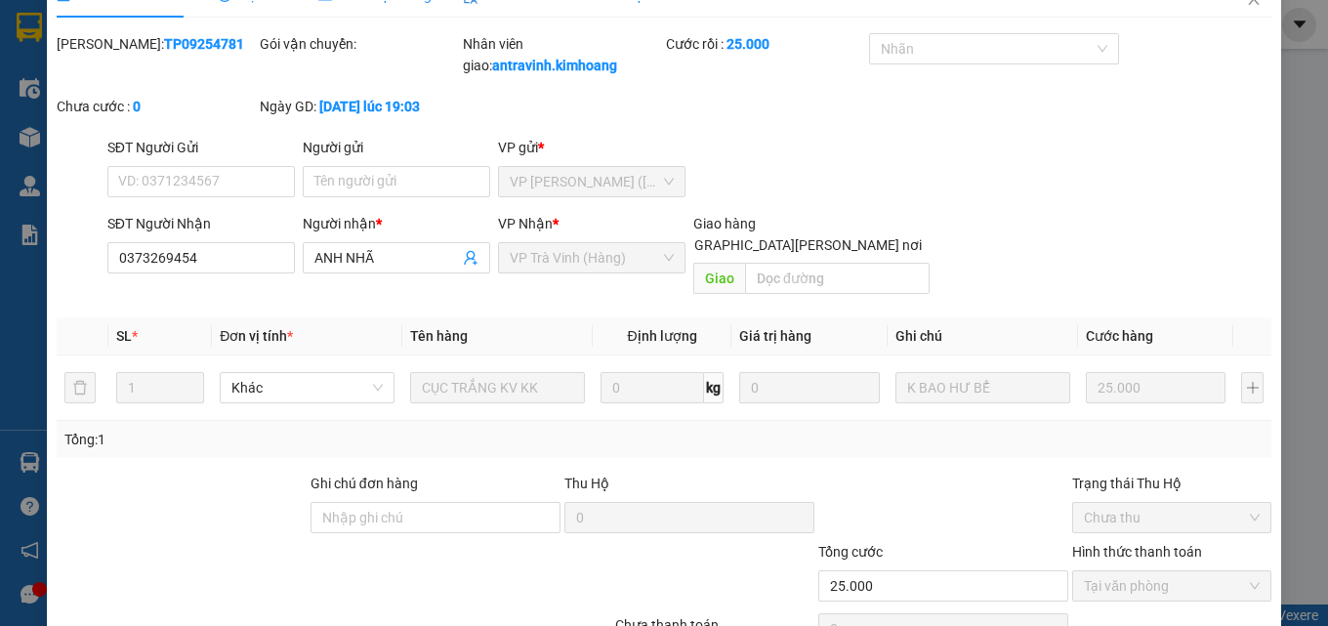
scroll to position [0, 0]
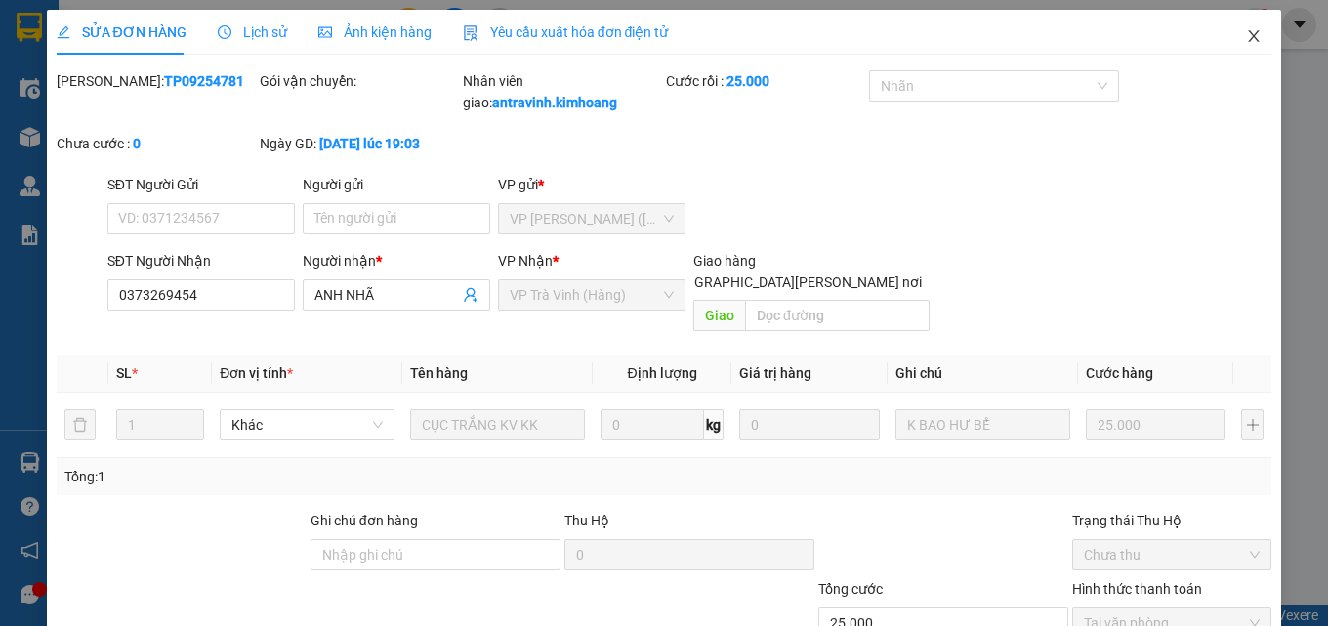
click at [1246, 37] on icon "close" at bounding box center [1254, 36] width 16 height 16
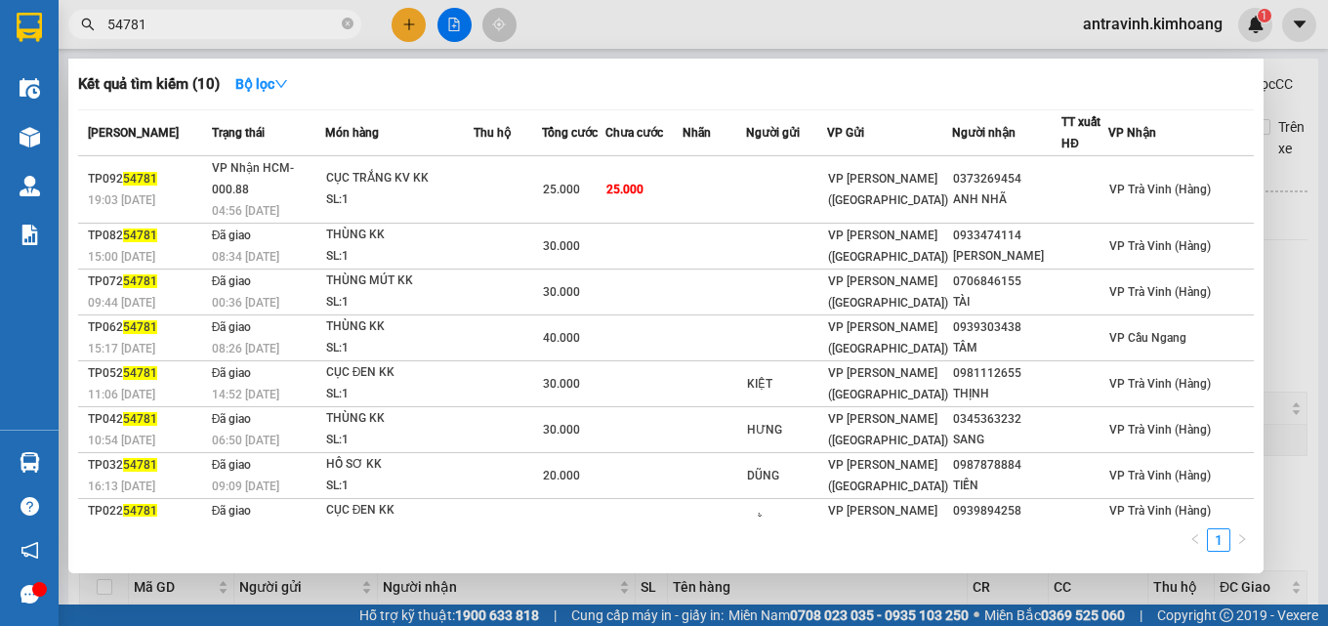
click at [263, 28] on input "54781" at bounding box center [222, 24] width 230 height 21
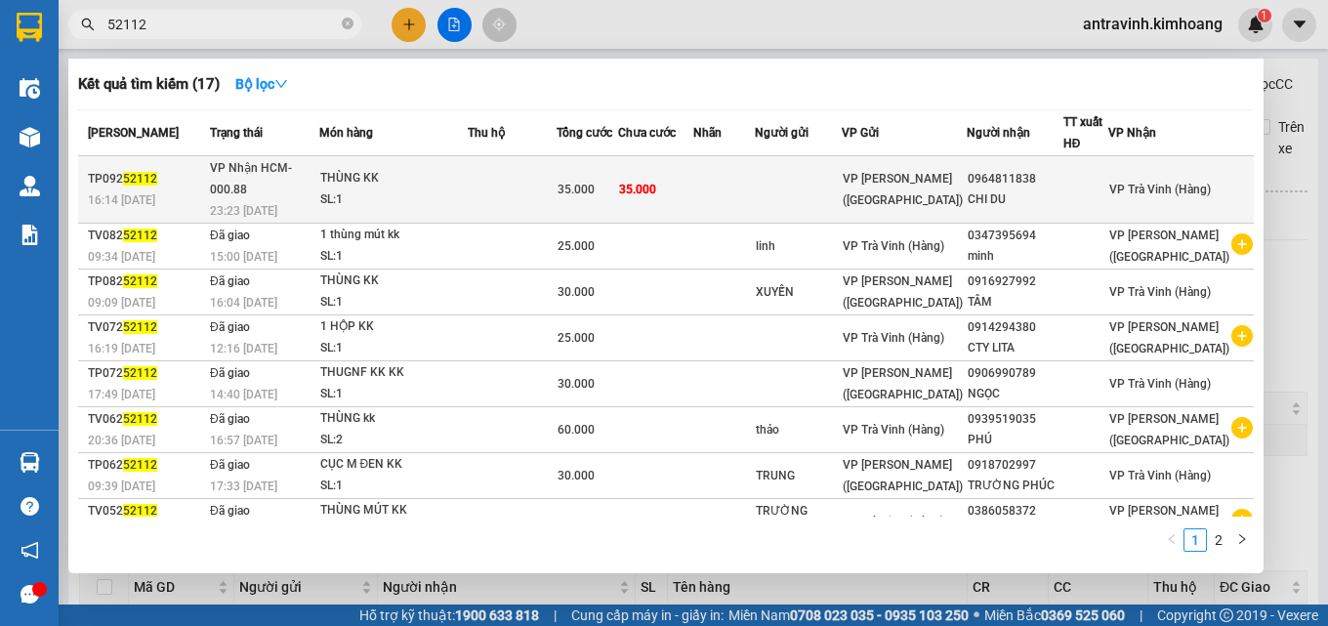
type input "52112"
click at [617, 185] on div "35.000" at bounding box center [587, 189] width 60 height 21
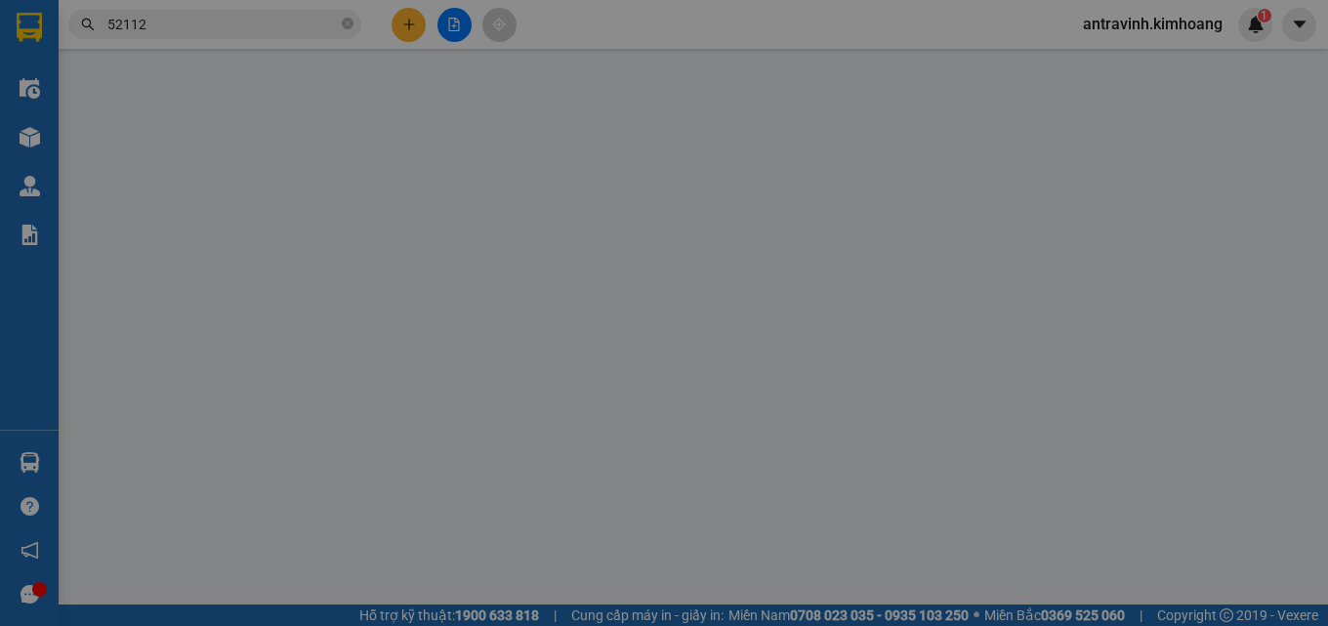
type input "0964811838"
type input "CHI DU"
type input "35.000"
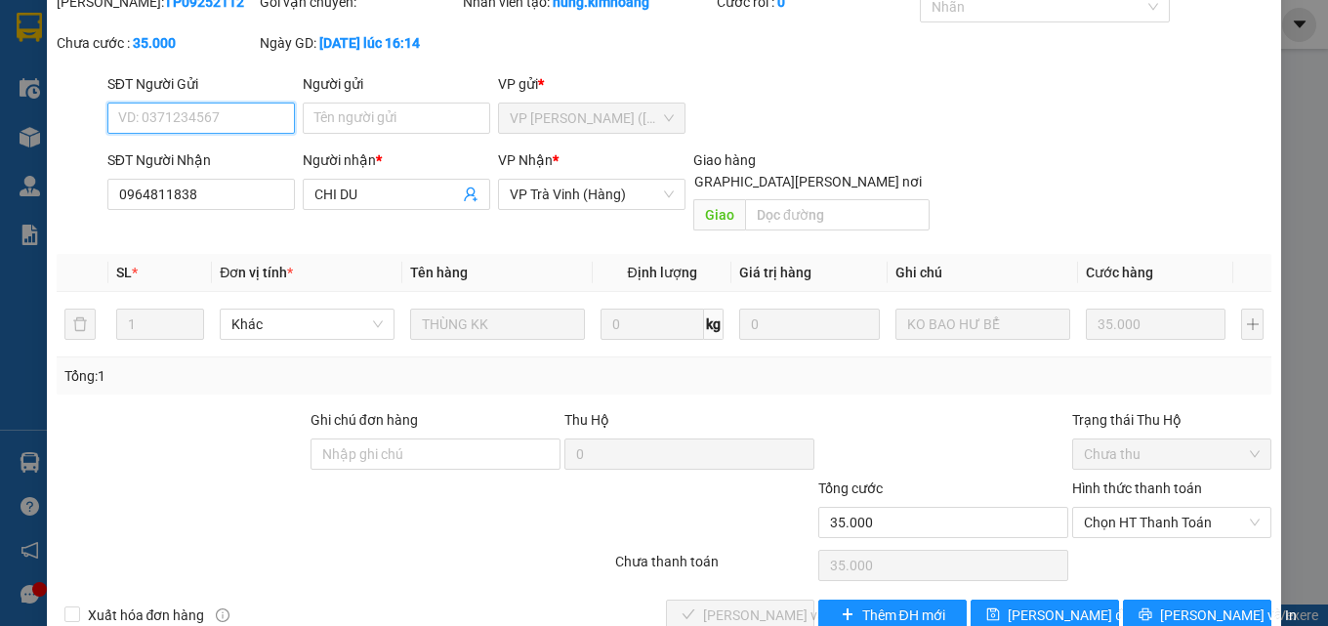
scroll to position [101, 0]
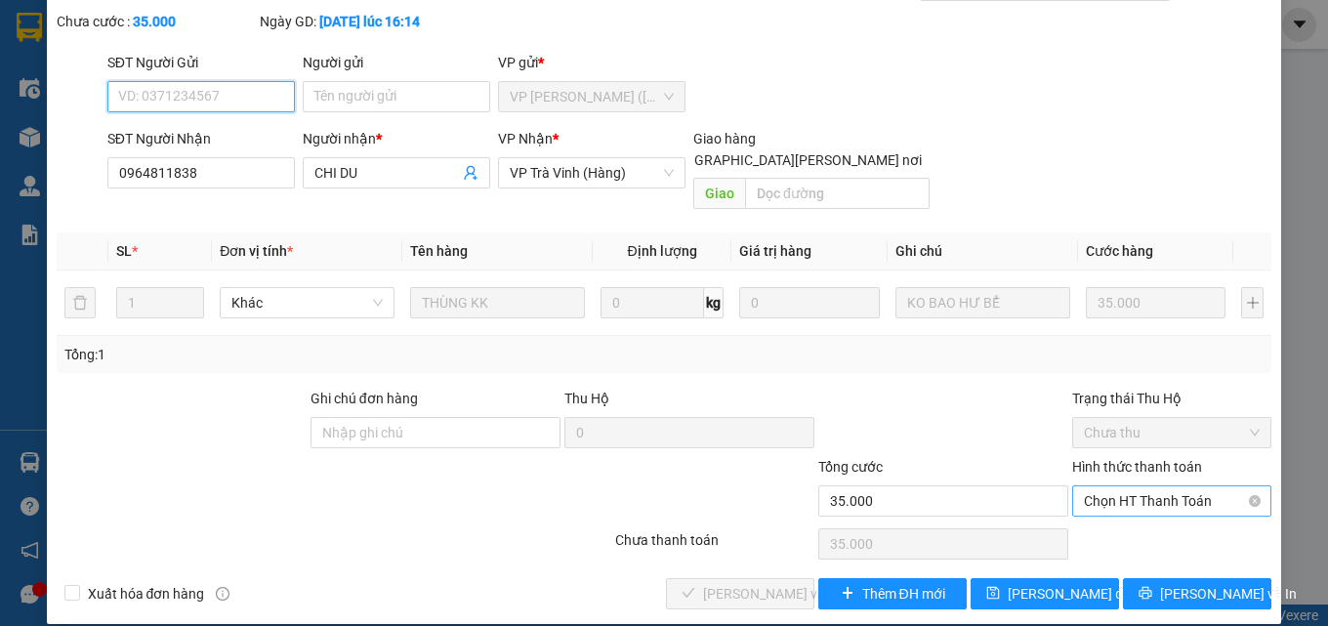
click at [1105, 486] on span "Chọn HT Thanh Toán" at bounding box center [1172, 500] width 176 height 29
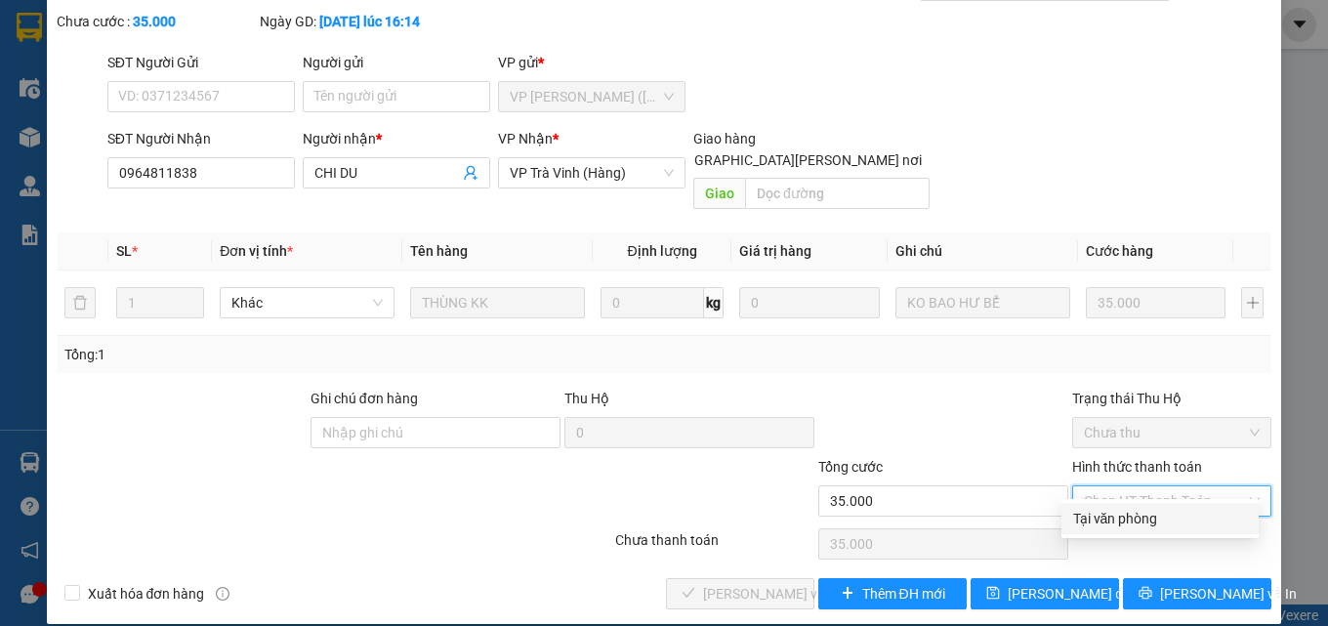
click at [1109, 518] on div "Tại văn phòng" at bounding box center [1160, 518] width 174 height 21
type input "0"
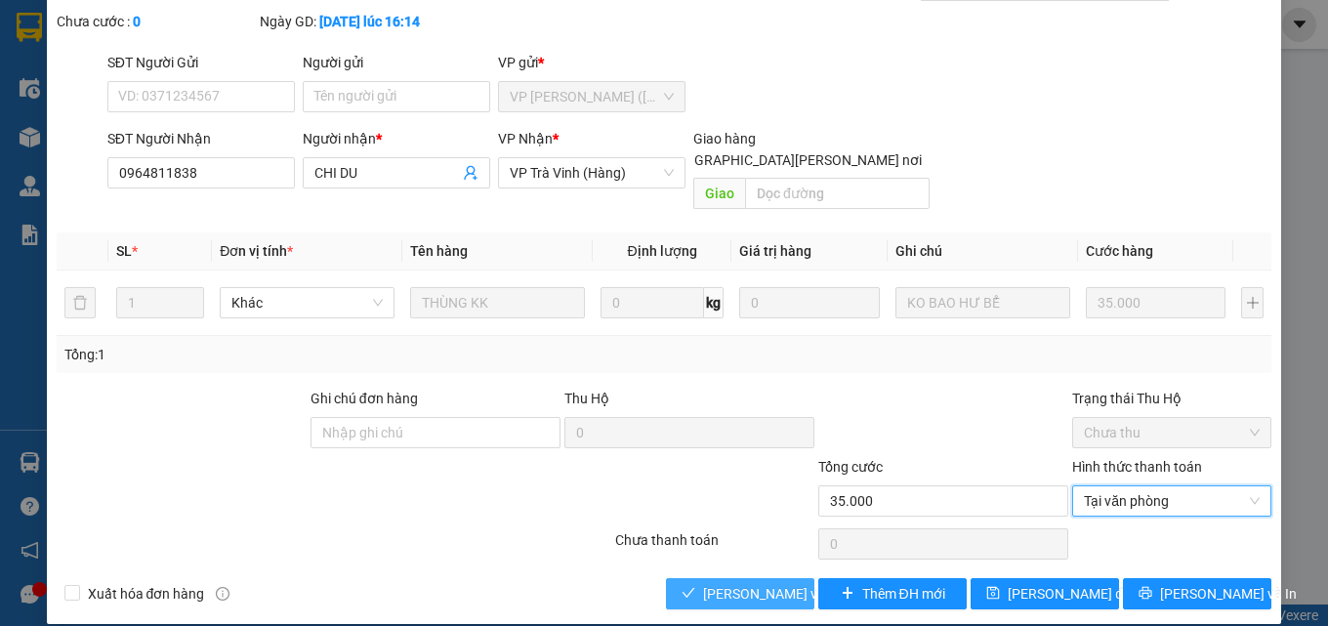
click at [760, 583] on span "[PERSON_NAME] và Giao hàng" at bounding box center [835, 593] width 264 height 21
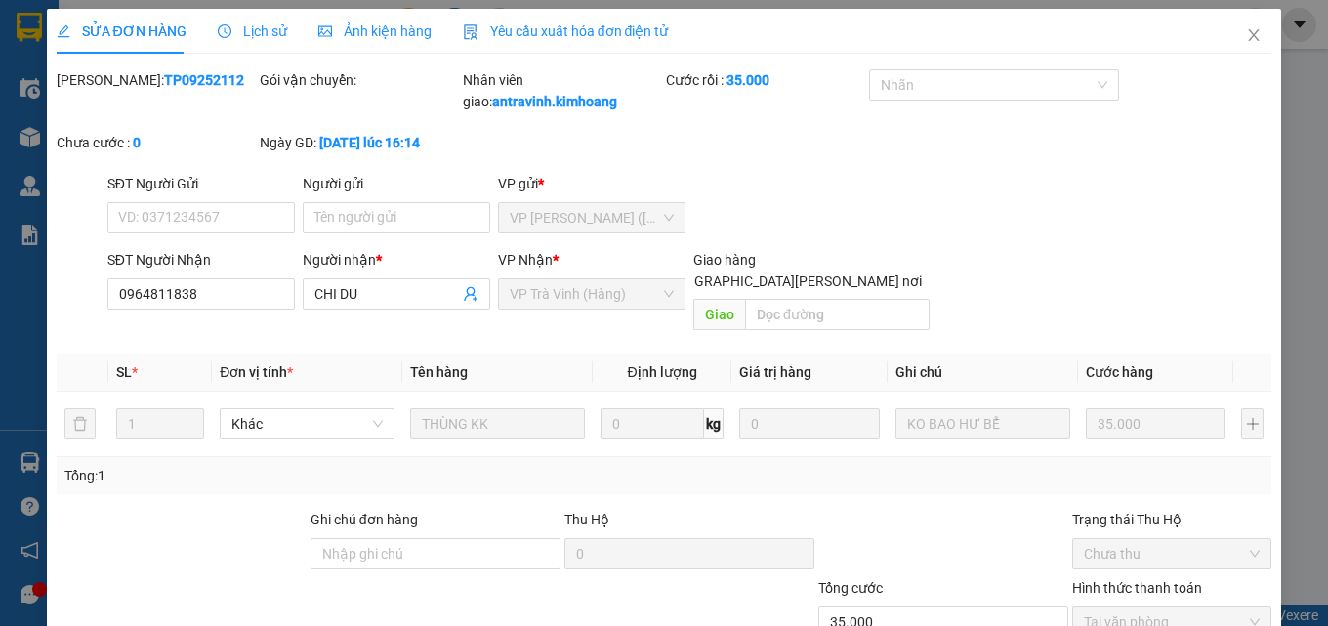
scroll to position [0, 0]
click at [1249, 36] on icon "close" at bounding box center [1254, 36] width 11 height 12
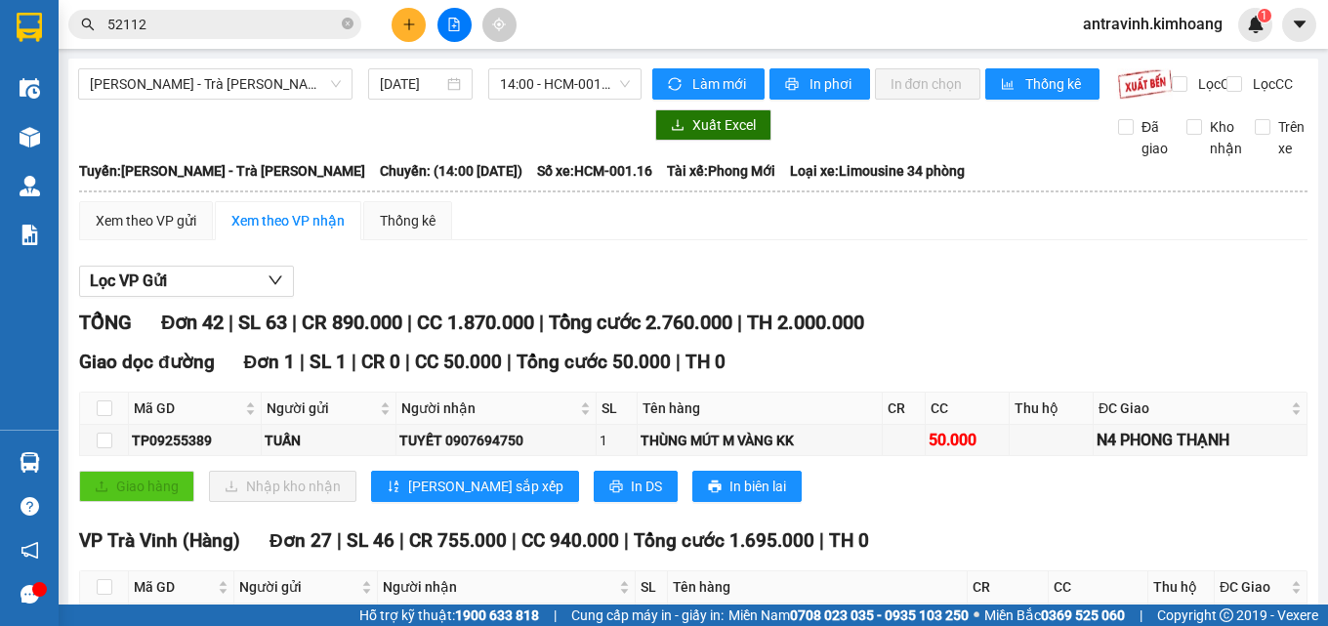
click at [237, 27] on input "52112" at bounding box center [222, 24] width 230 height 21
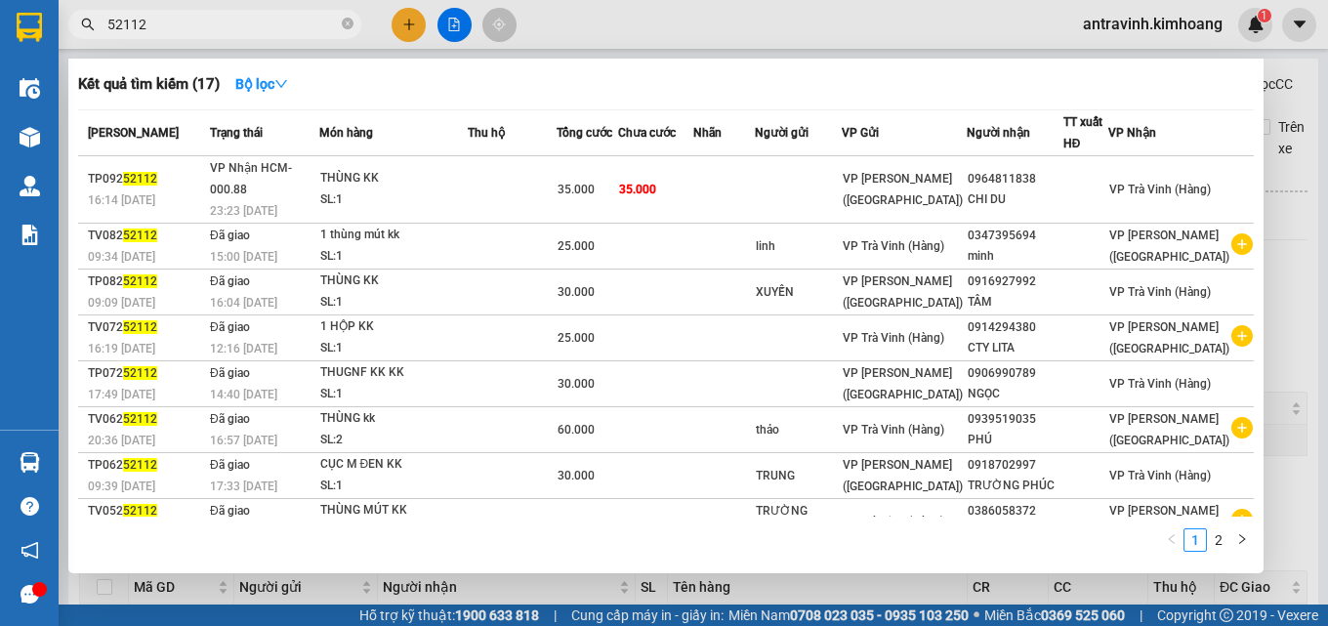
click at [237, 27] on input "52112" at bounding box center [222, 24] width 230 height 21
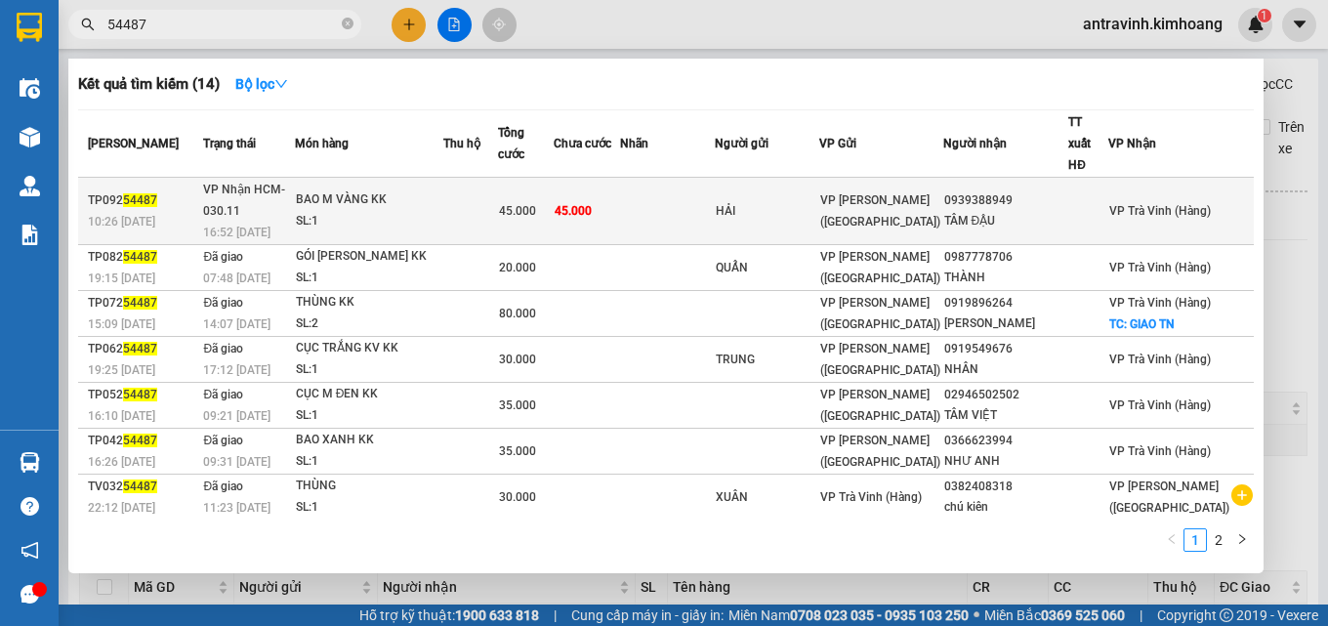
type input "54487"
click at [498, 178] on td at bounding box center [470, 211] width 55 height 67
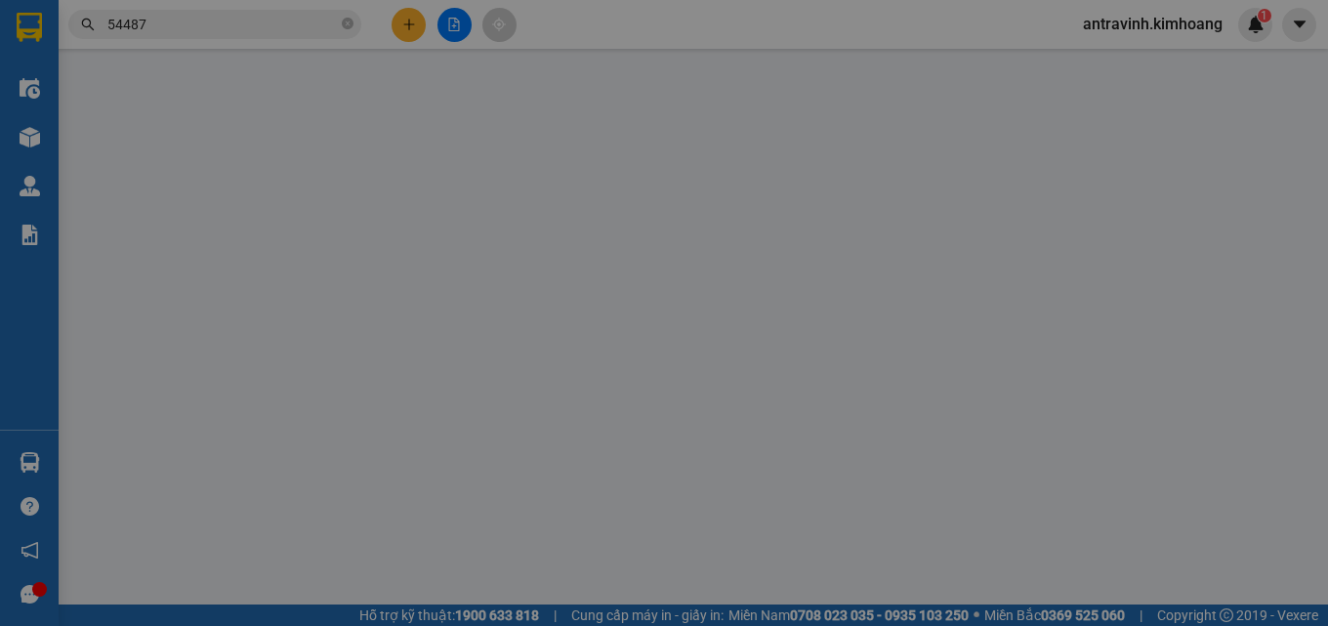
type input "HẢI"
type input "0939388949"
type input "TÂM ĐẬU"
type input "45.000"
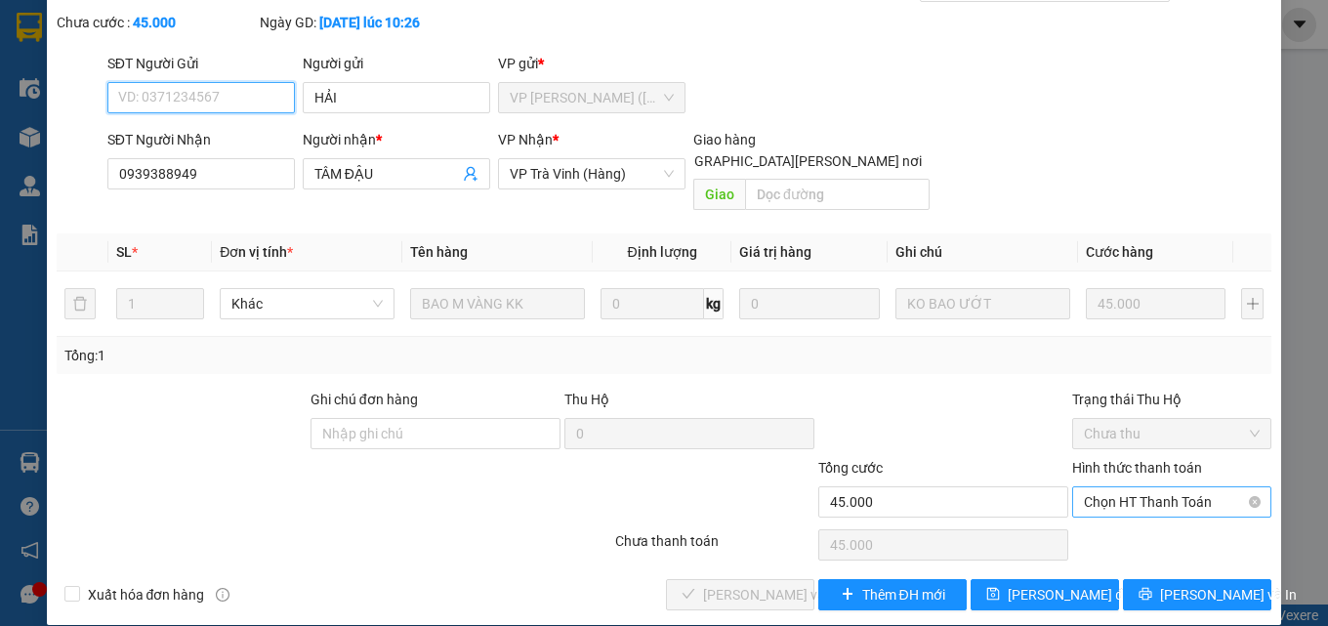
scroll to position [101, 0]
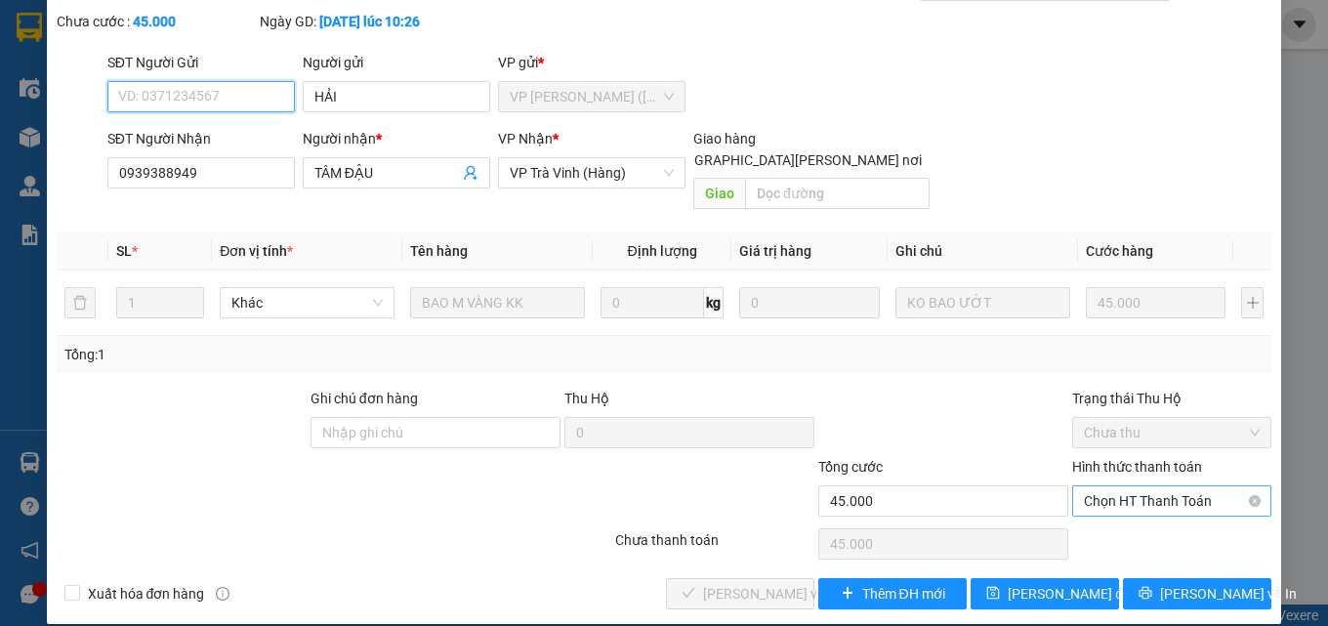
click at [1091, 486] on span "Chọn HT Thanh Toán" at bounding box center [1172, 500] width 176 height 29
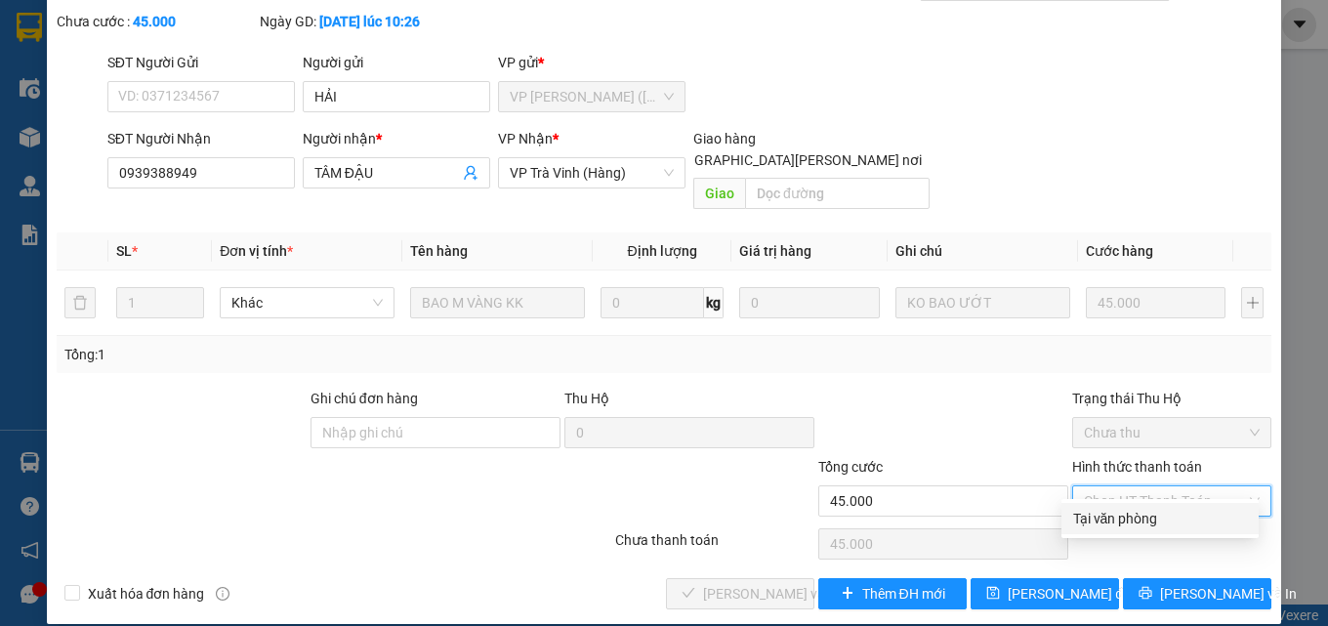
click at [1110, 518] on div "Tại văn phòng" at bounding box center [1160, 518] width 174 height 21
type input "0"
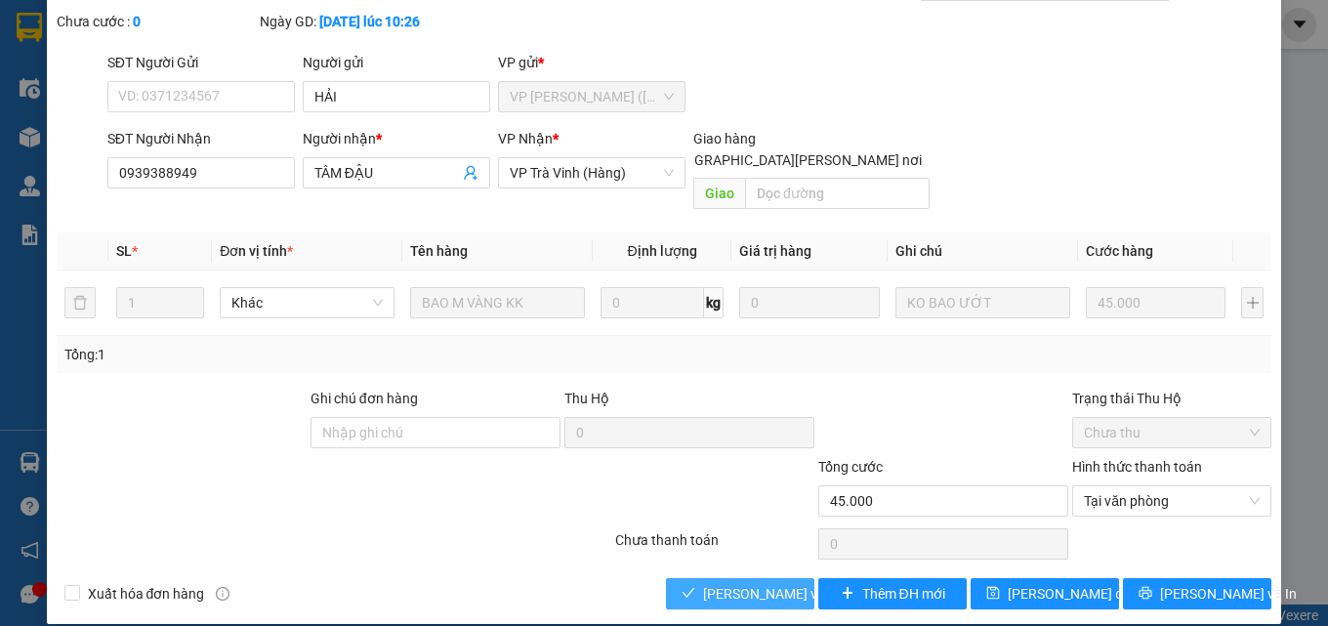
click at [777, 583] on span "[PERSON_NAME] và Giao hàng" at bounding box center [835, 593] width 264 height 21
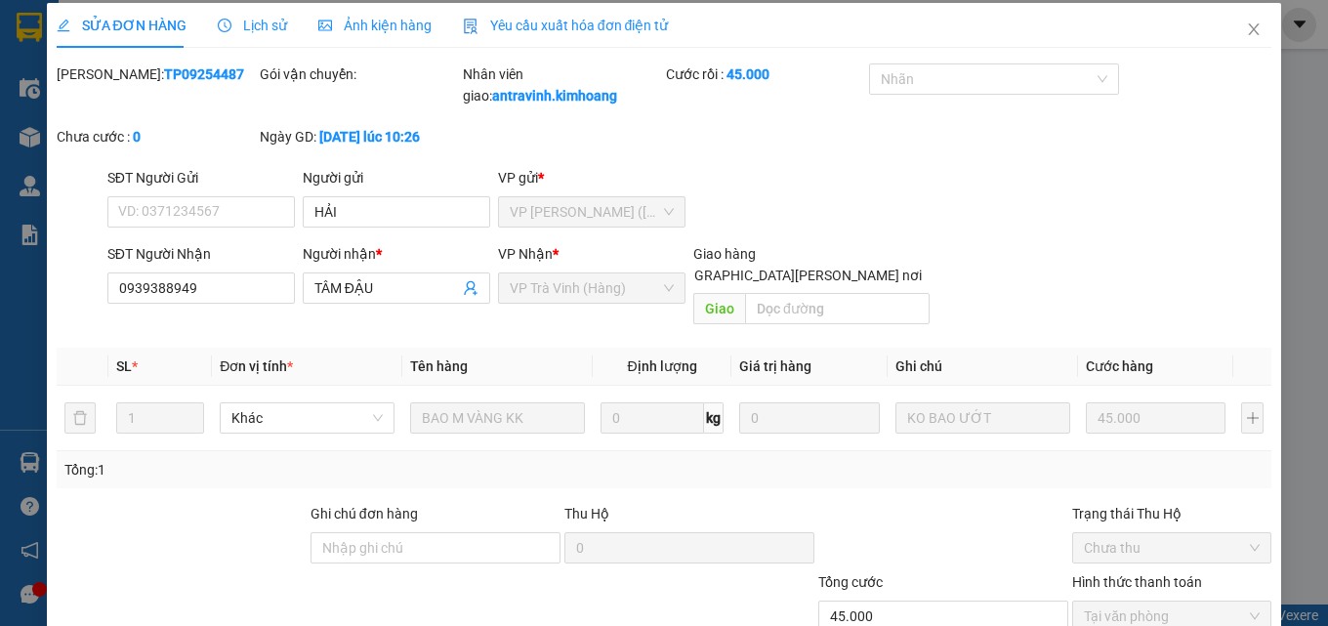
scroll to position [0, 0]
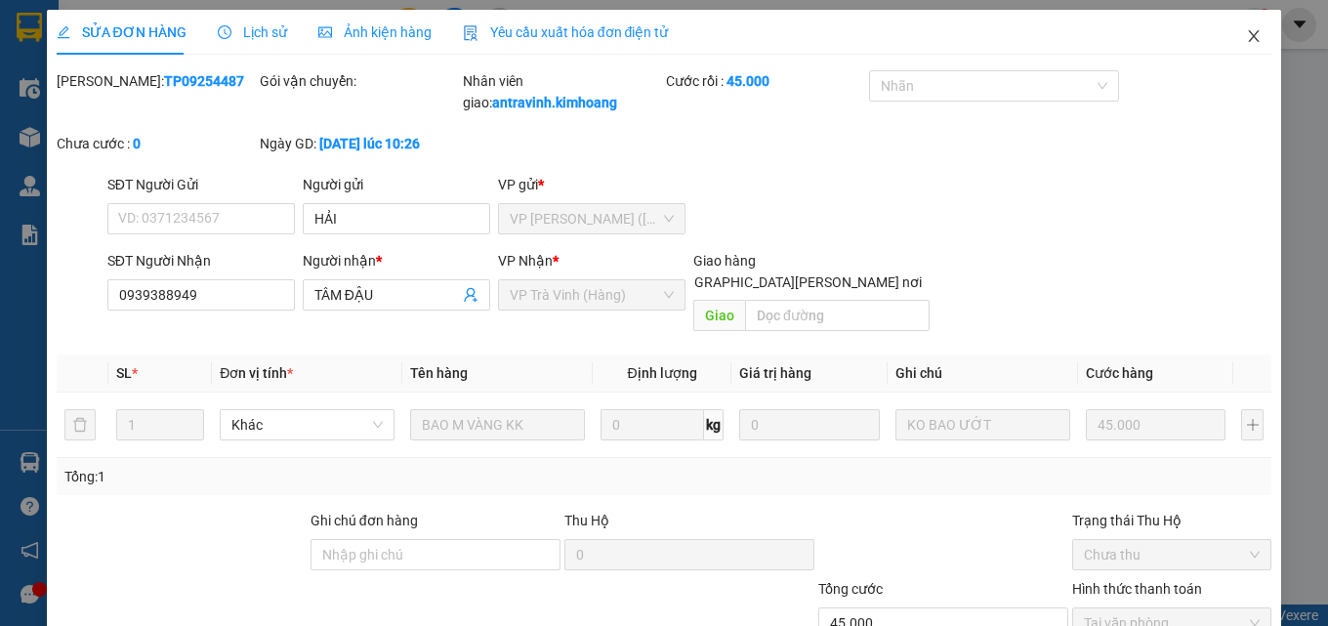
click at [1246, 41] on icon "close" at bounding box center [1254, 36] width 16 height 16
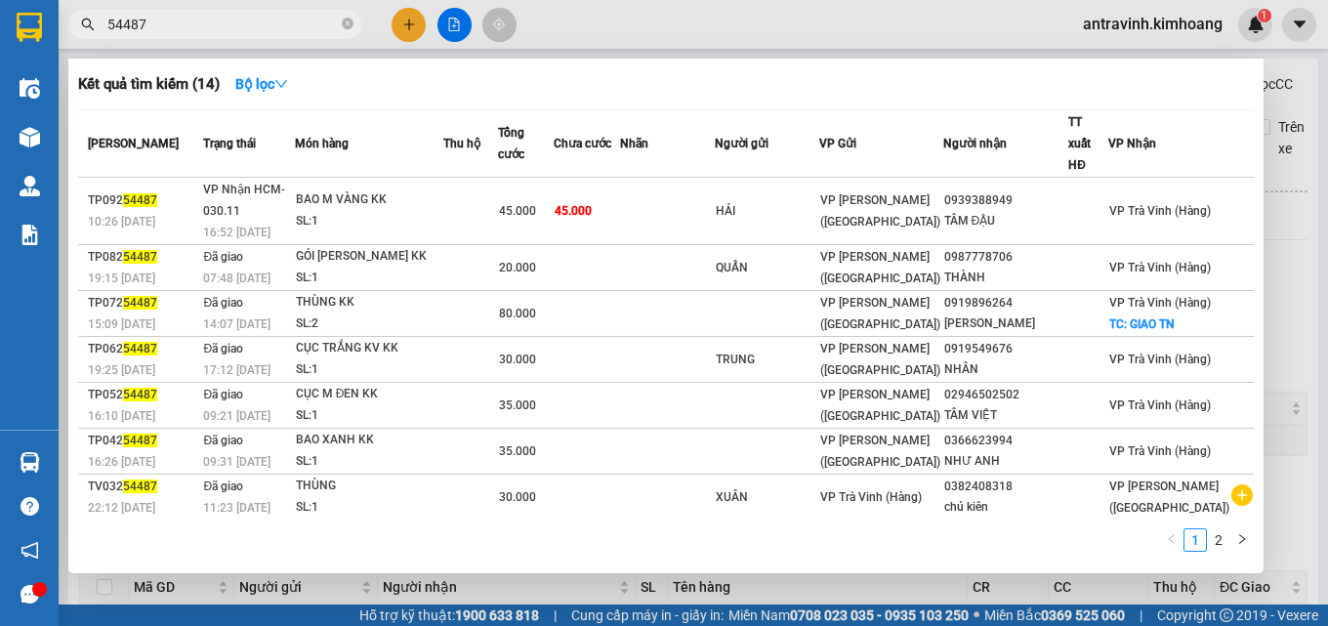
click at [226, 26] on input "54487" at bounding box center [222, 24] width 230 height 21
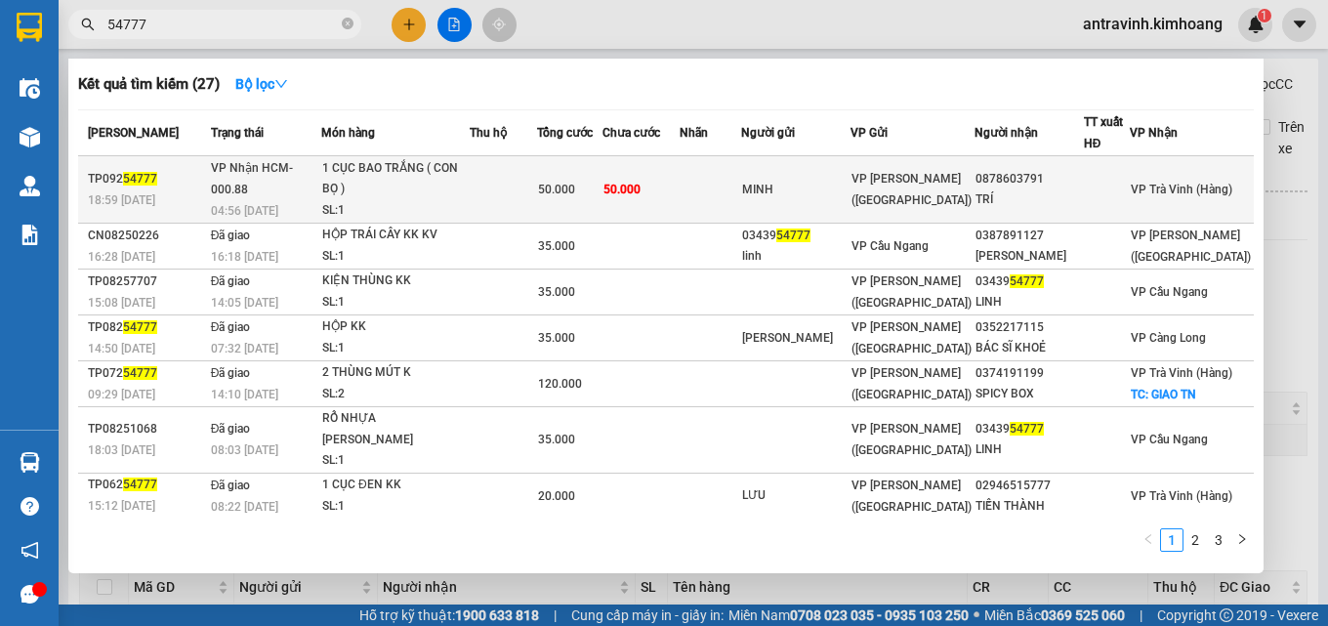
type input "54777"
click at [575, 186] on span "50.000" at bounding box center [556, 190] width 37 height 14
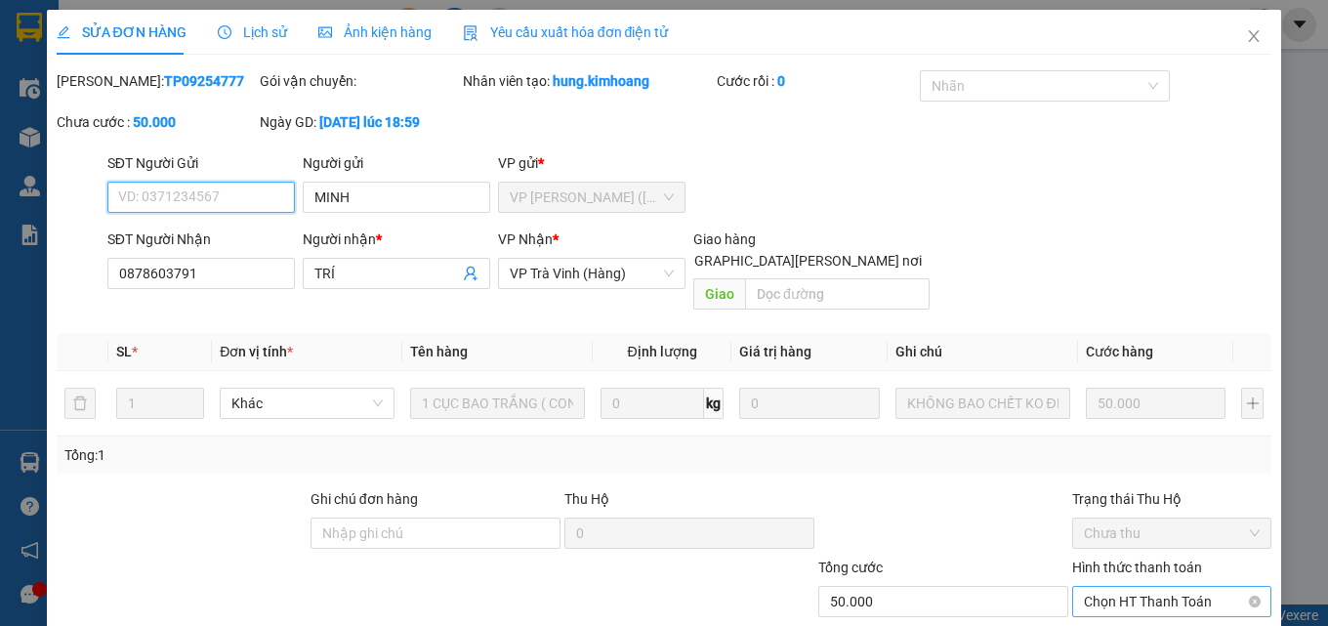
scroll to position [101, 0]
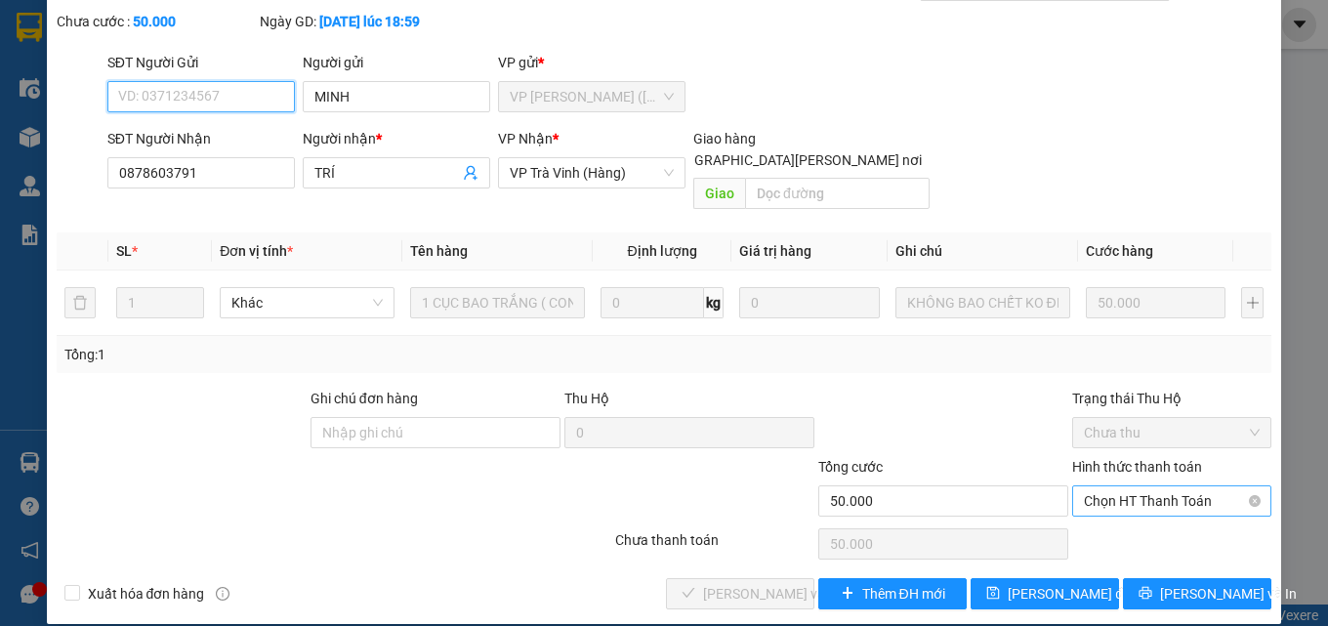
click at [1160, 486] on span "Chọn HT Thanh Toán" at bounding box center [1172, 500] width 176 height 29
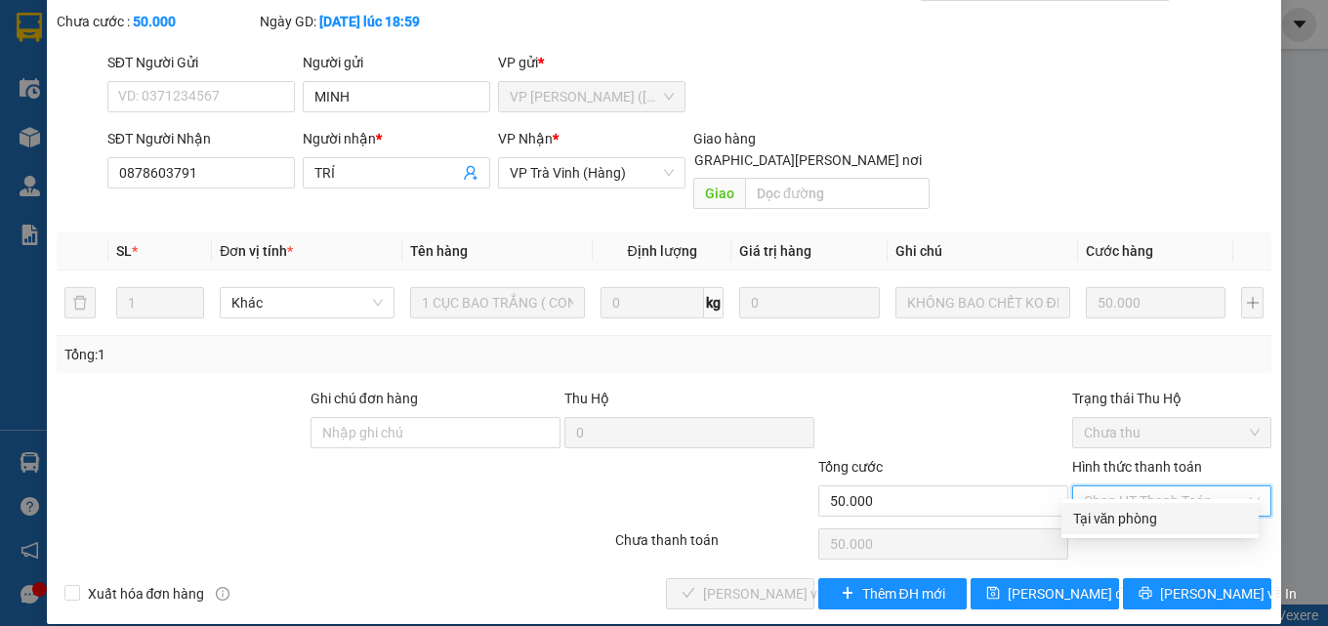
click at [1138, 511] on div "Tại văn phòng" at bounding box center [1160, 518] width 174 height 21
type input "0"
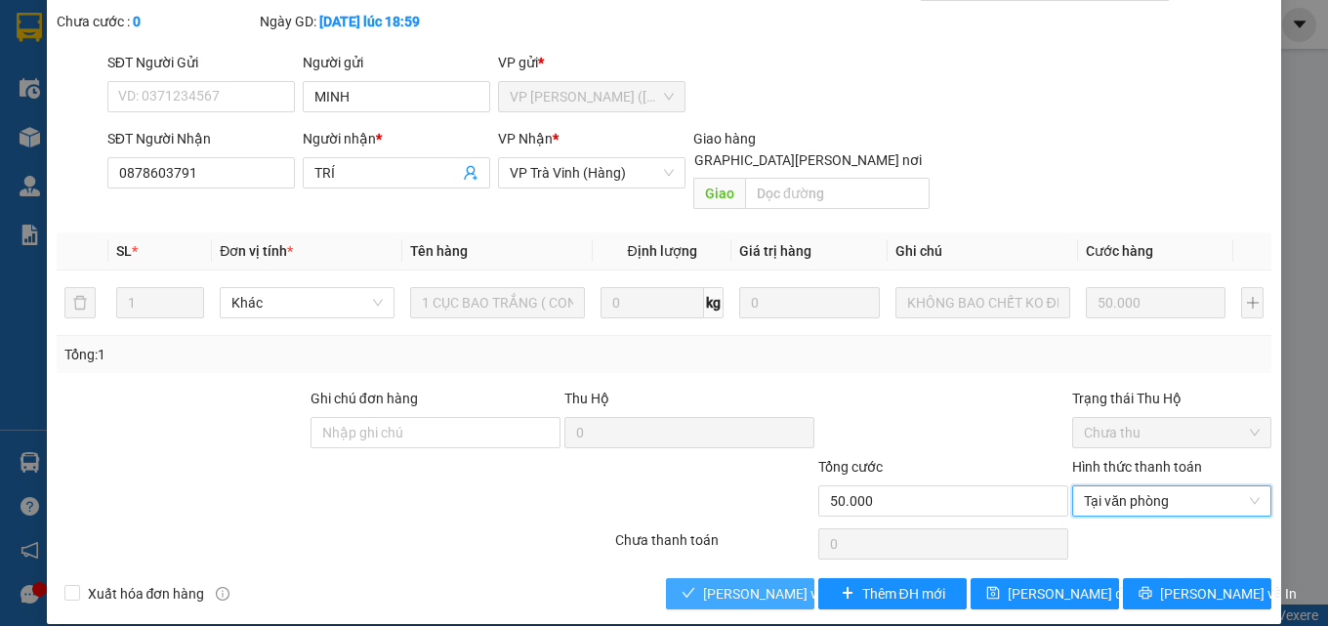
click at [703, 583] on span "[PERSON_NAME] và Giao hàng" at bounding box center [835, 593] width 264 height 21
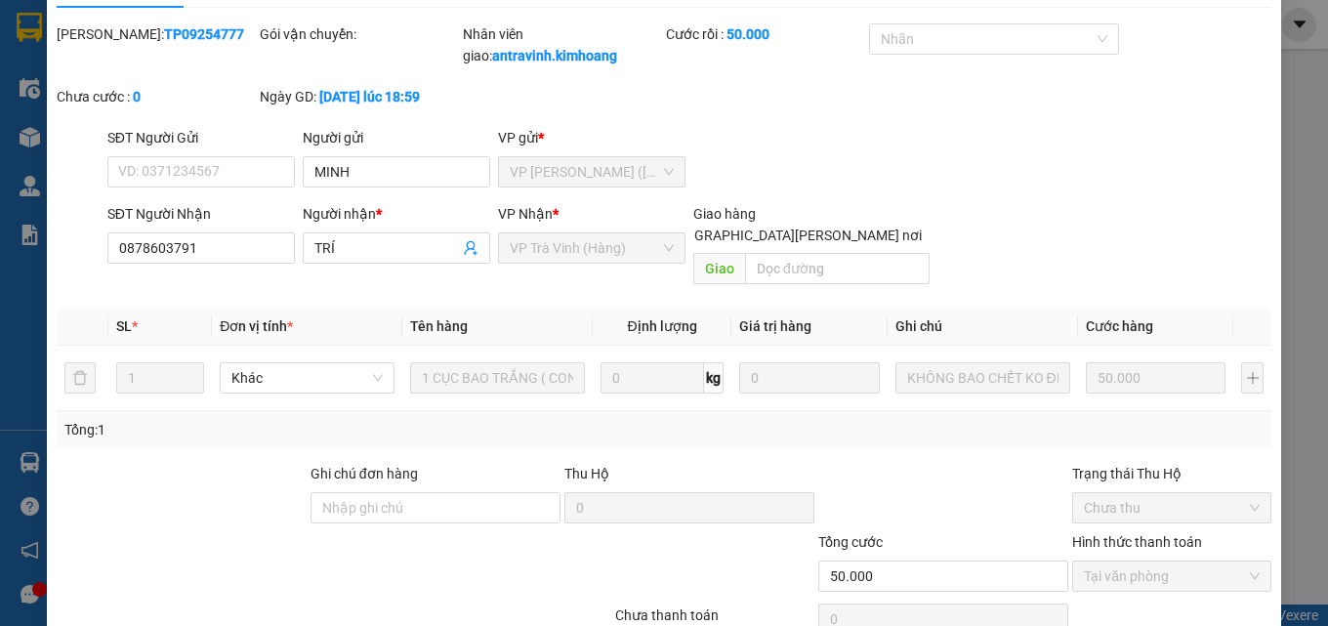
scroll to position [0, 0]
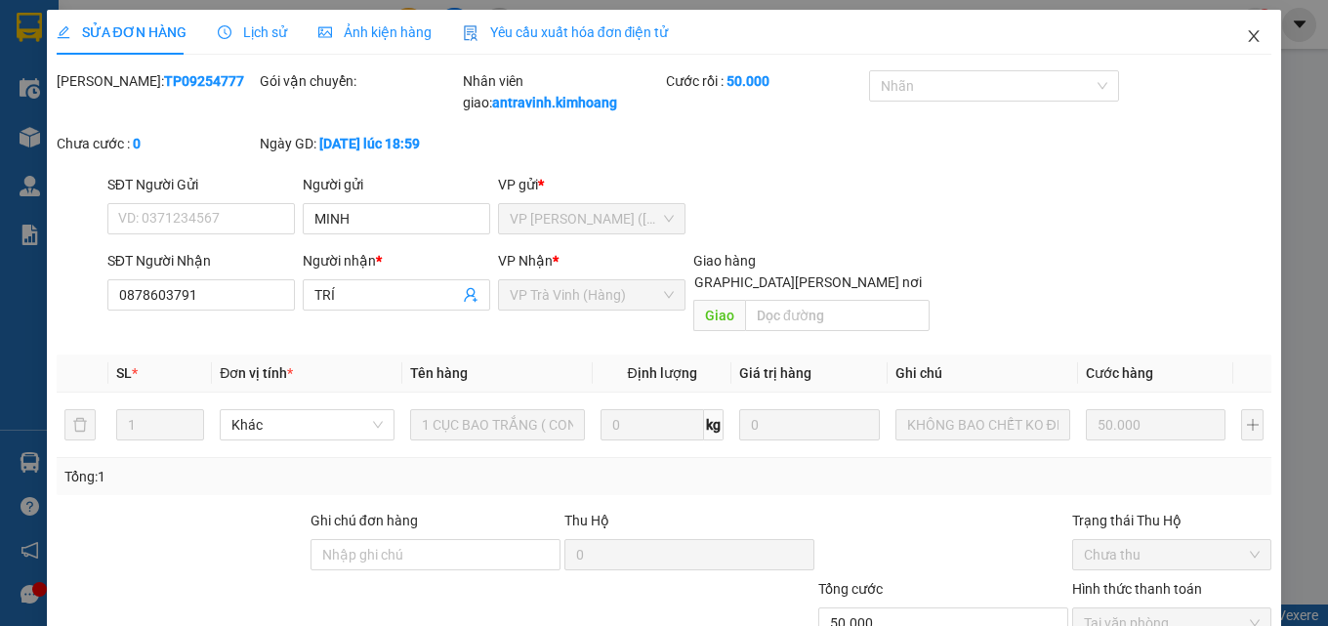
click at [1246, 39] on icon "close" at bounding box center [1254, 36] width 16 height 16
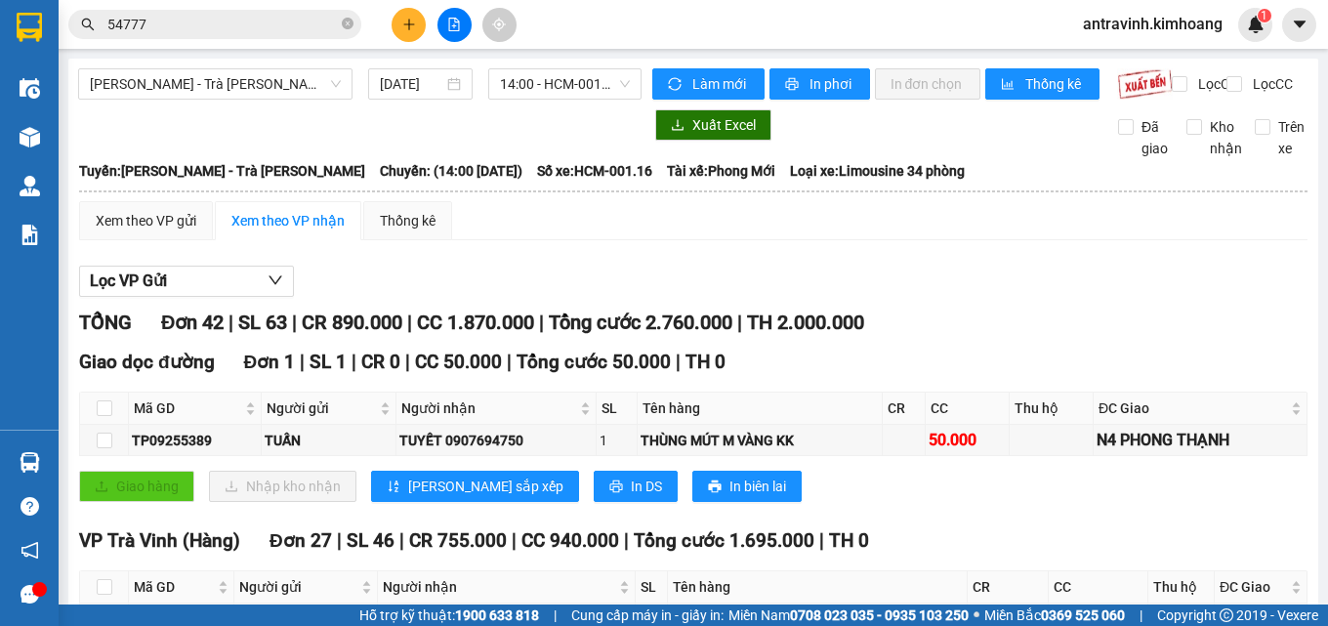
click at [285, 19] on input "54777" at bounding box center [222, 24] width 230 height 21
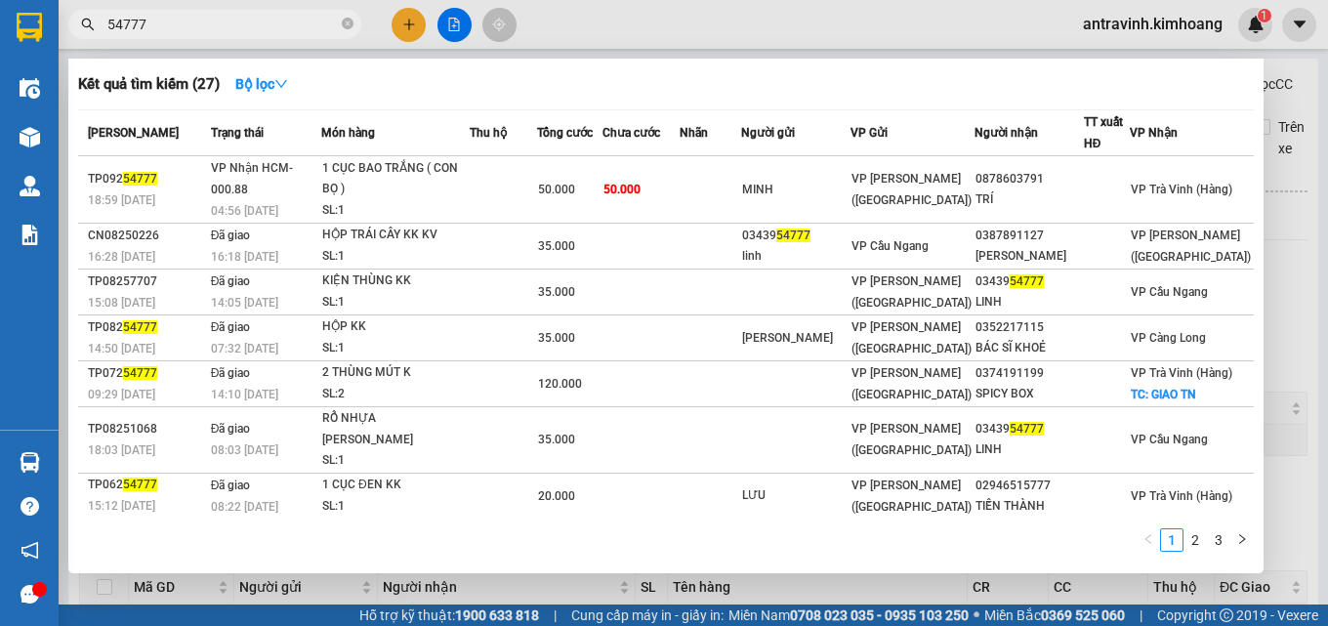
click at [285, 19] on input "54777" at bounding box center [222, 24] width 230 height 21
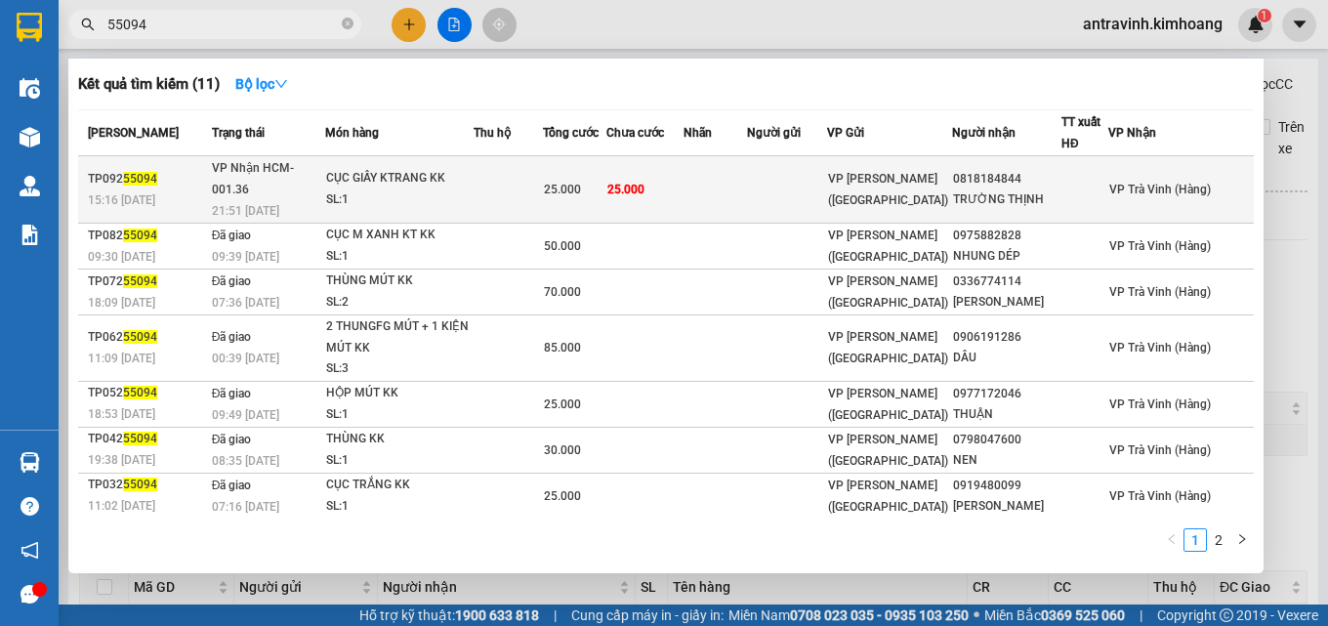
type input "55094"
click at [580, 183] on span "25.000" at bounding box center [562, 190] width 37 height 14
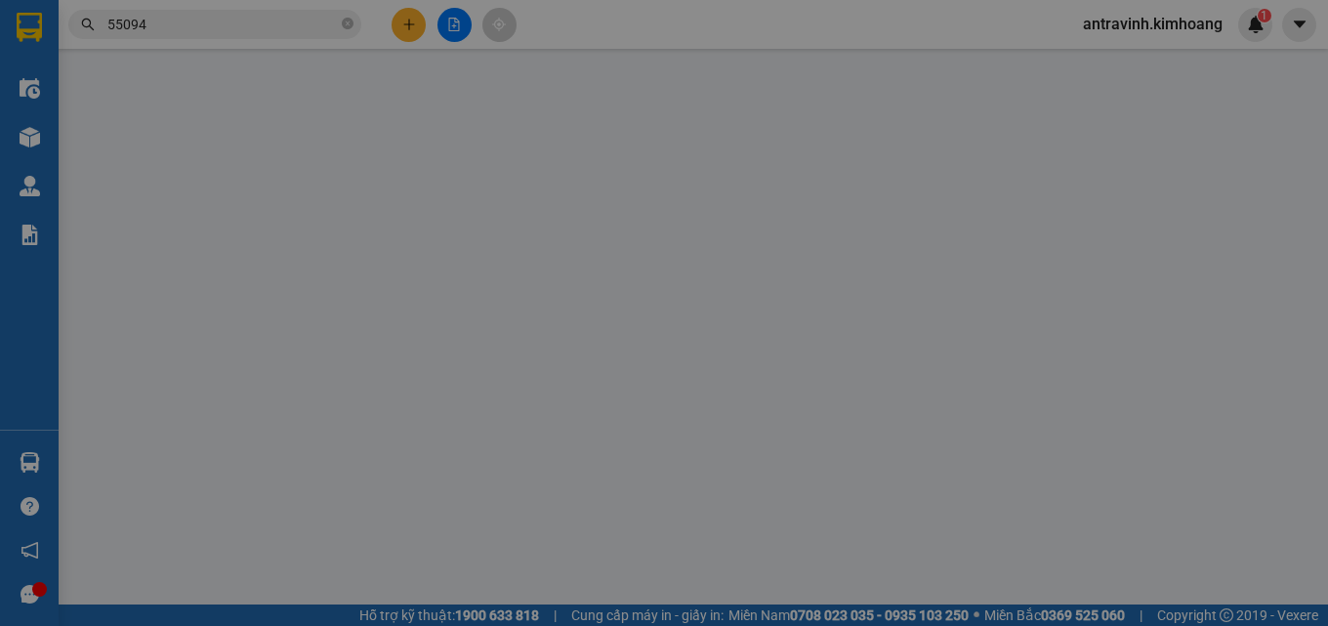
type input "0818184844"
type input "TRƯỜNG THỊNH"
type input "25.000"
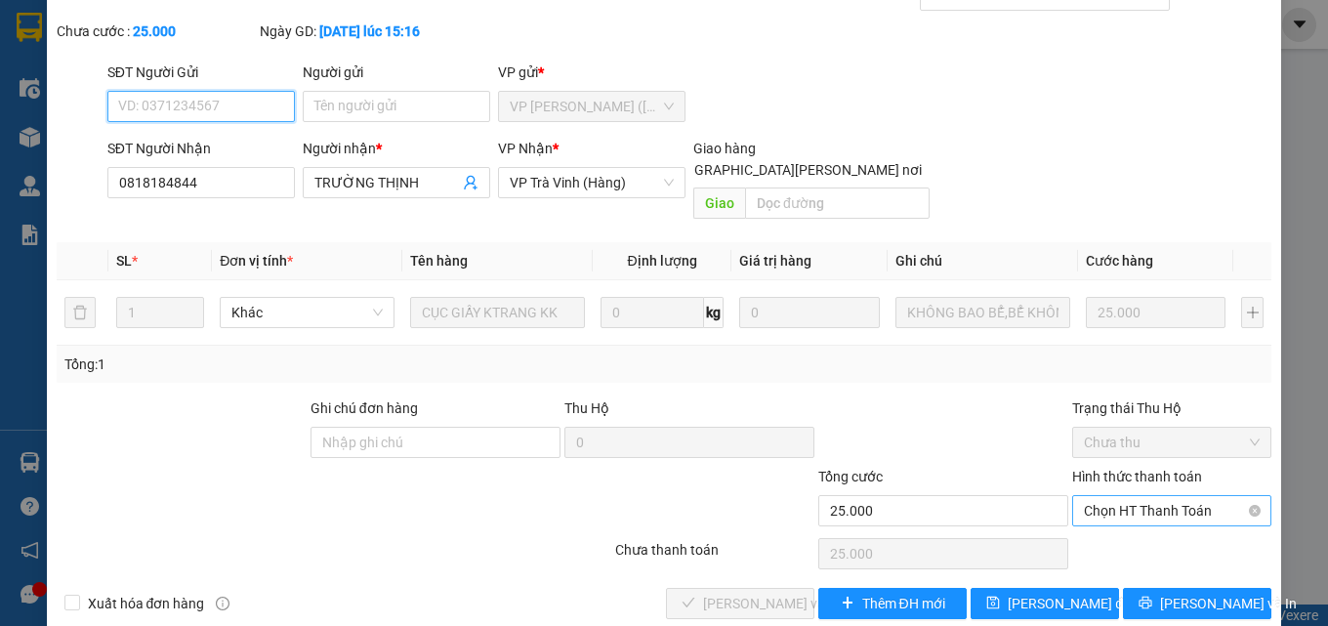
scroll to position [101, 0]
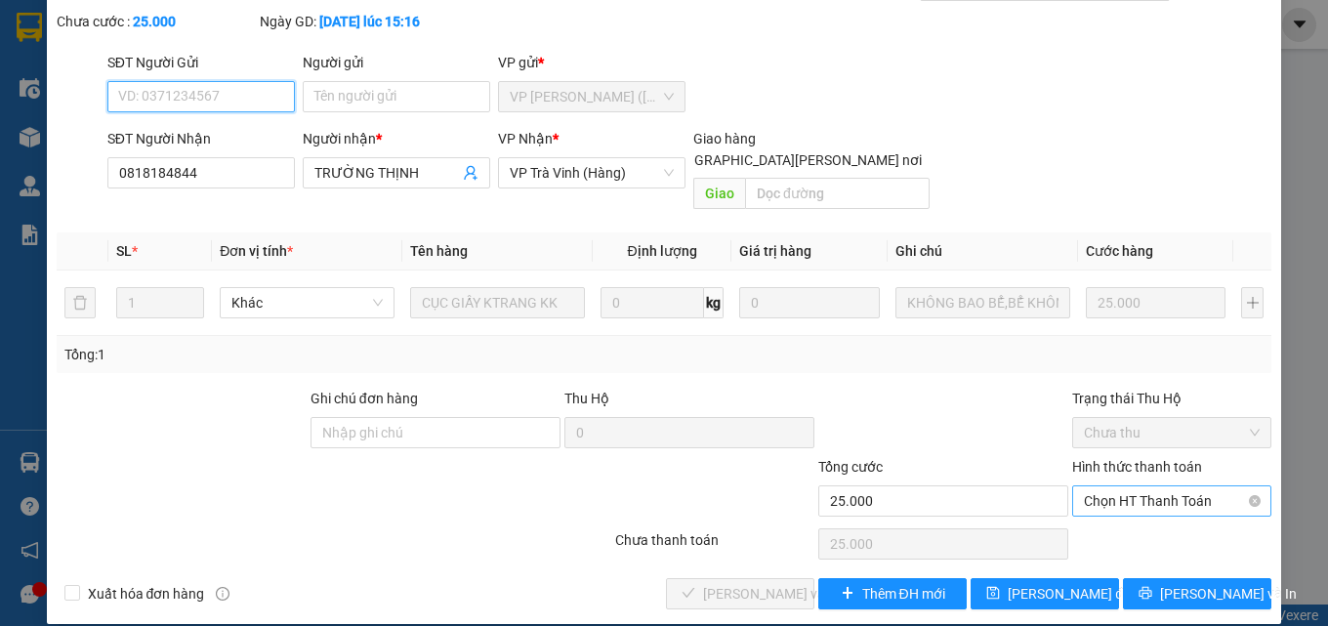
click at [1113, 486] on span "Chọn HT Thanh Toán" at bounding box center [1172, 500] width 176 height 29
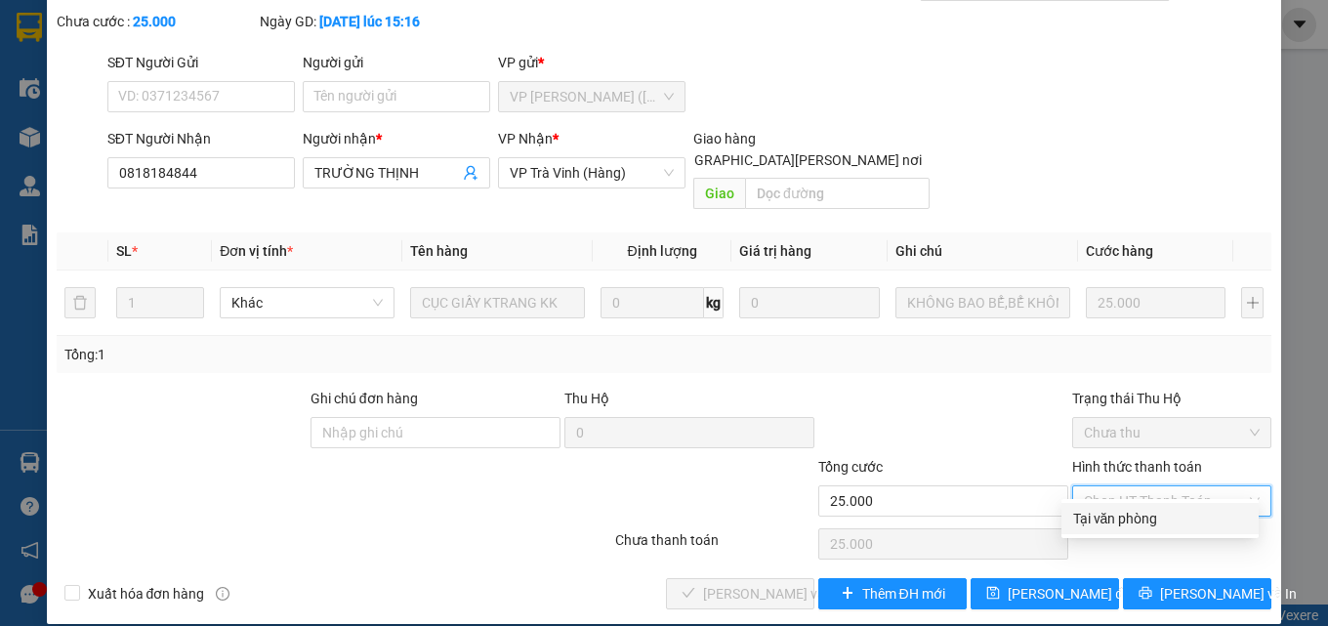
click at [1113, 516] on div "Tại văn phòng" at bounding box center [1160, 518] width 174 height 21
type input "0"
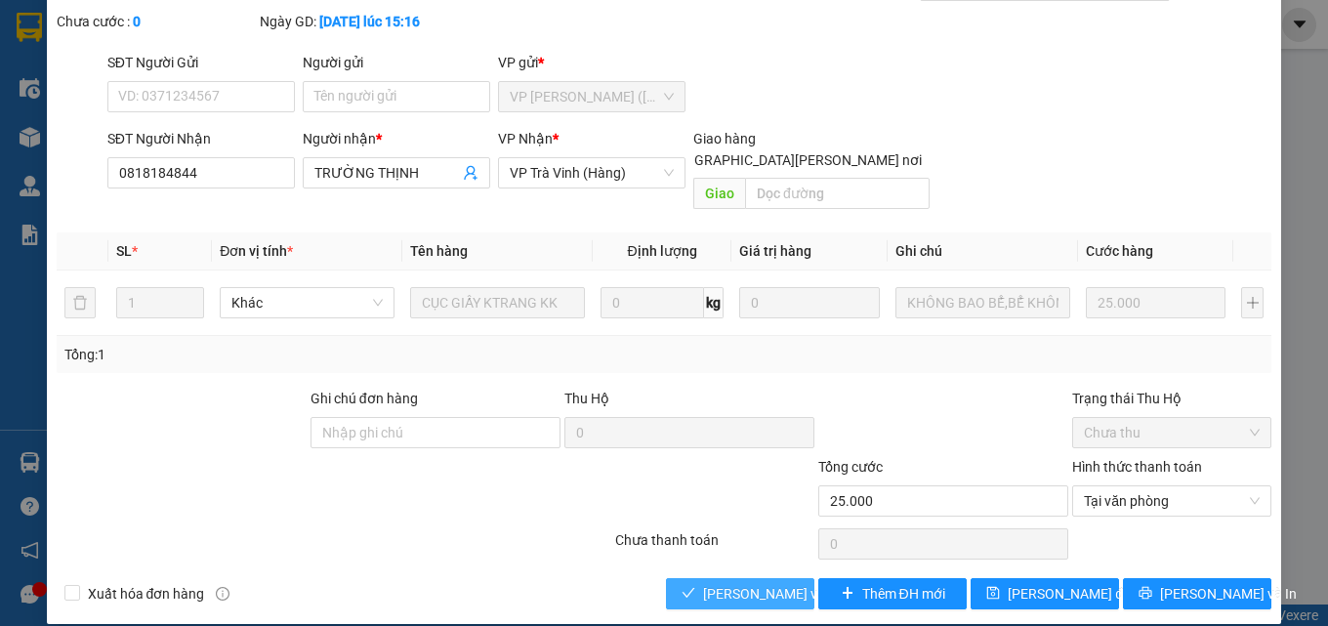
click at [752, 583] on span "[PERSON_NAME] và Giao hàng" at bounding box center [835, 593] width 264 height 21
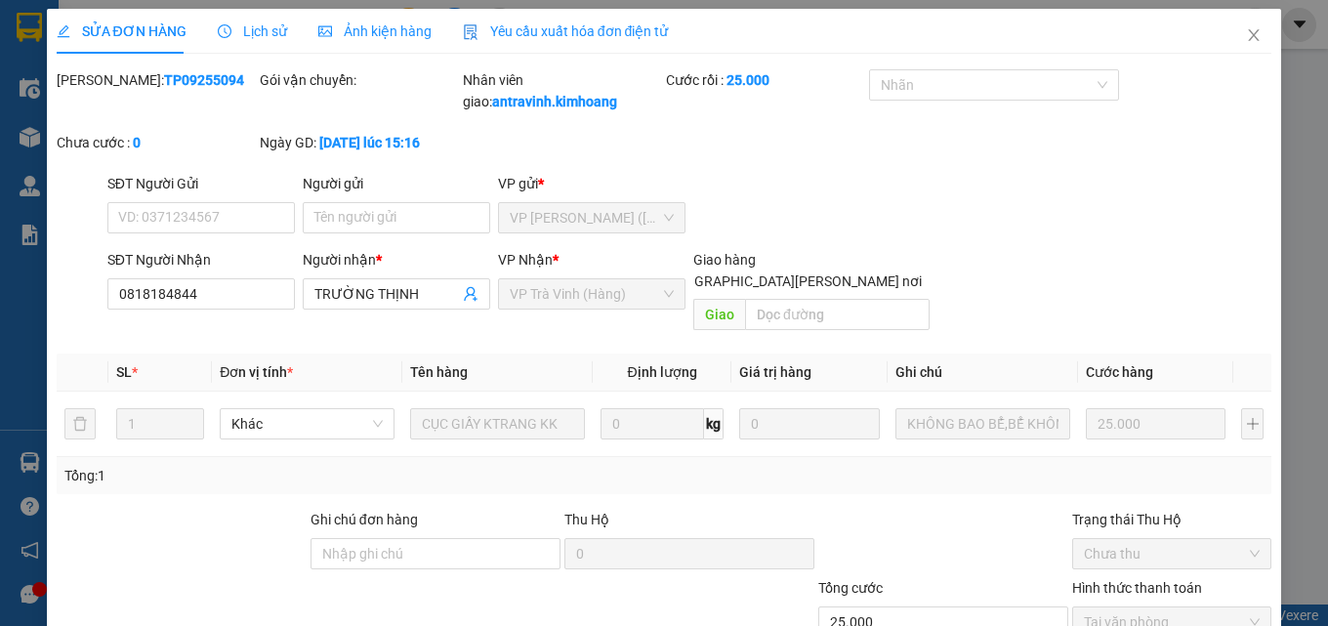
scroll to position [0, 0]
click at [1246, 39] on icon "close" at bounding box center [1254, 36] width 16 height 16
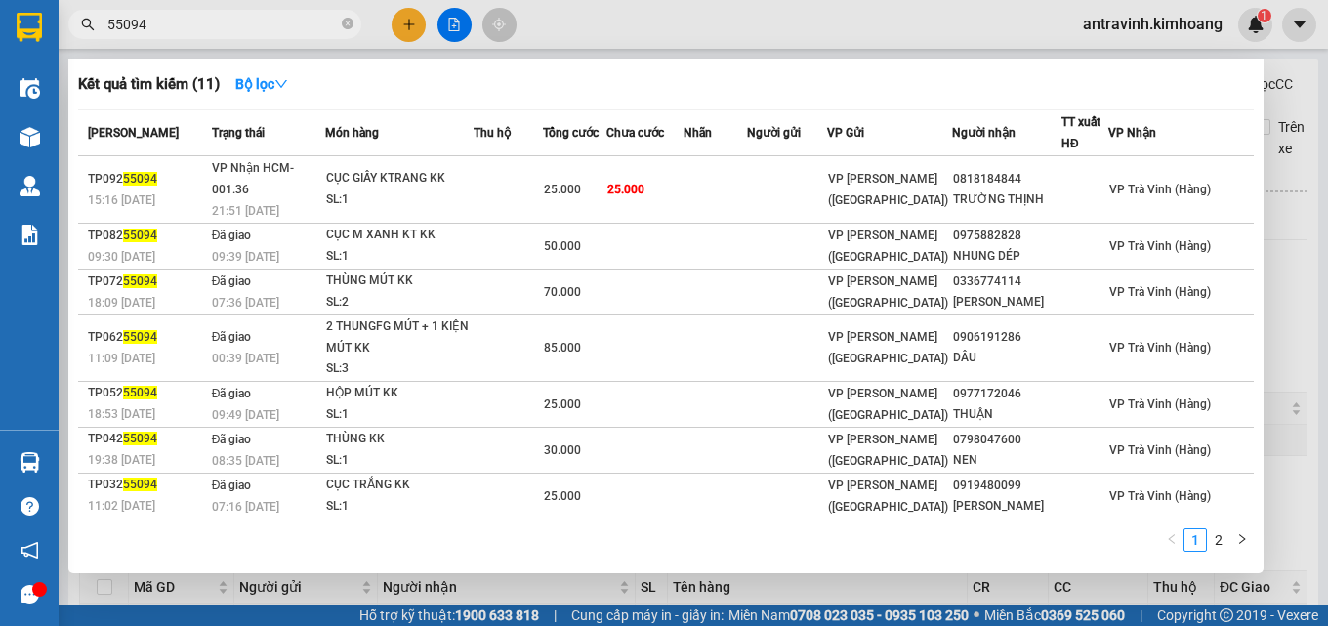
click at [262, 28] on input "55094" at bounding box center [222, 24] width 230 height 21
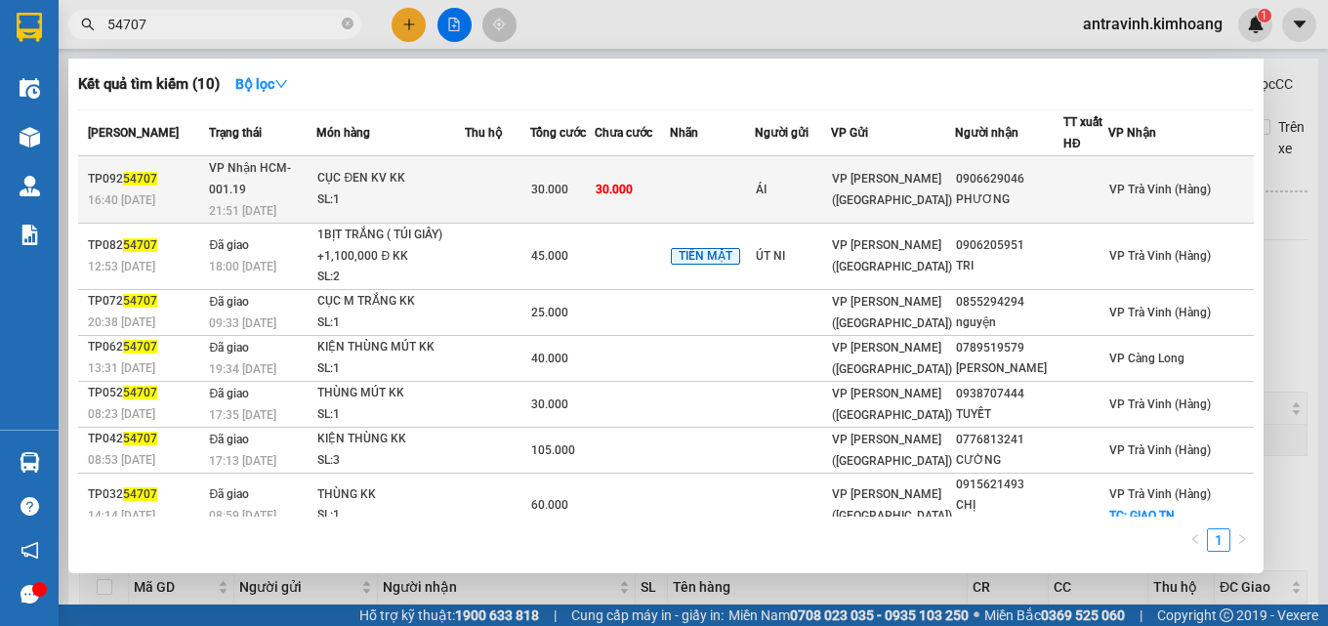
type input "54707"
click at [633, 185] on span "30.000" at bounding box center [614, 190] width 37 height 14
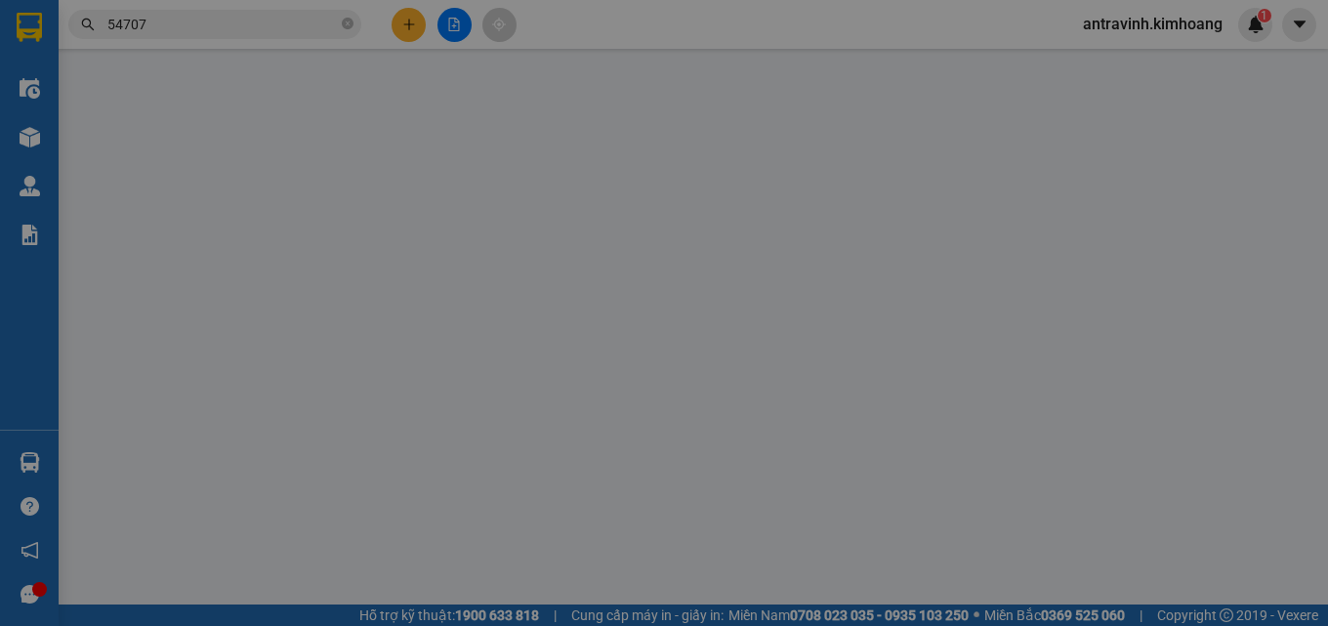
type input "ÁI"
type input "0906629046"
type input "PHƯƠNG"
type input "30.000"
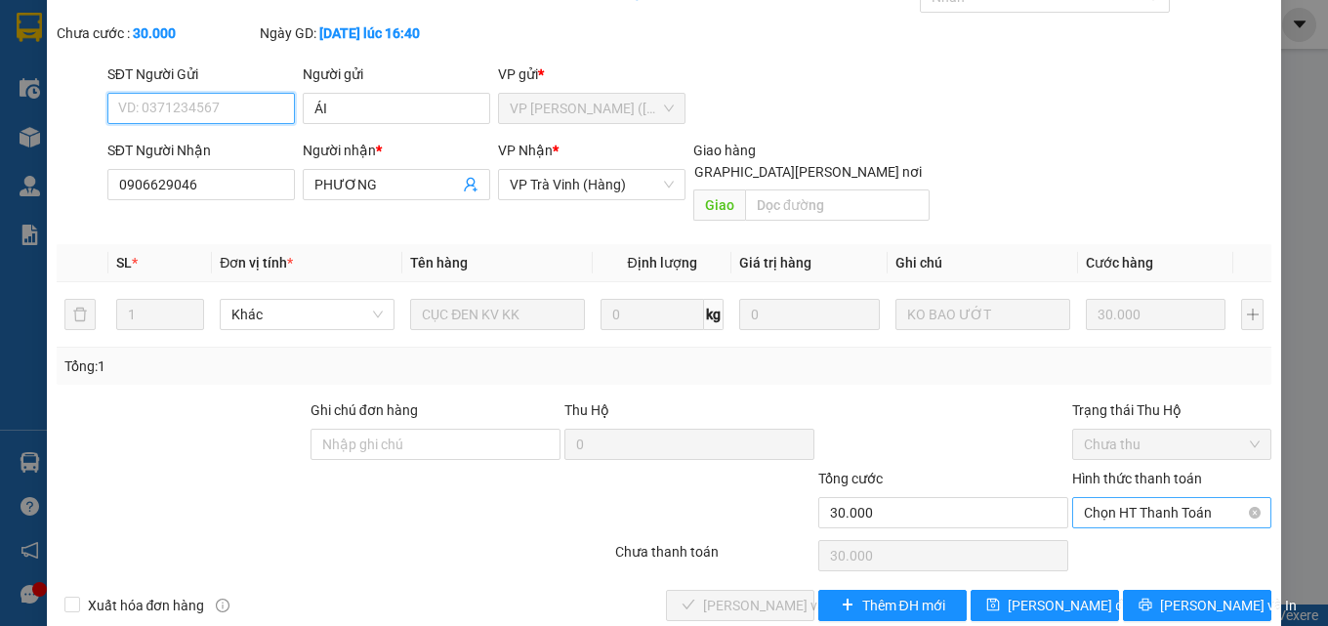
scroll to position [101, 0]
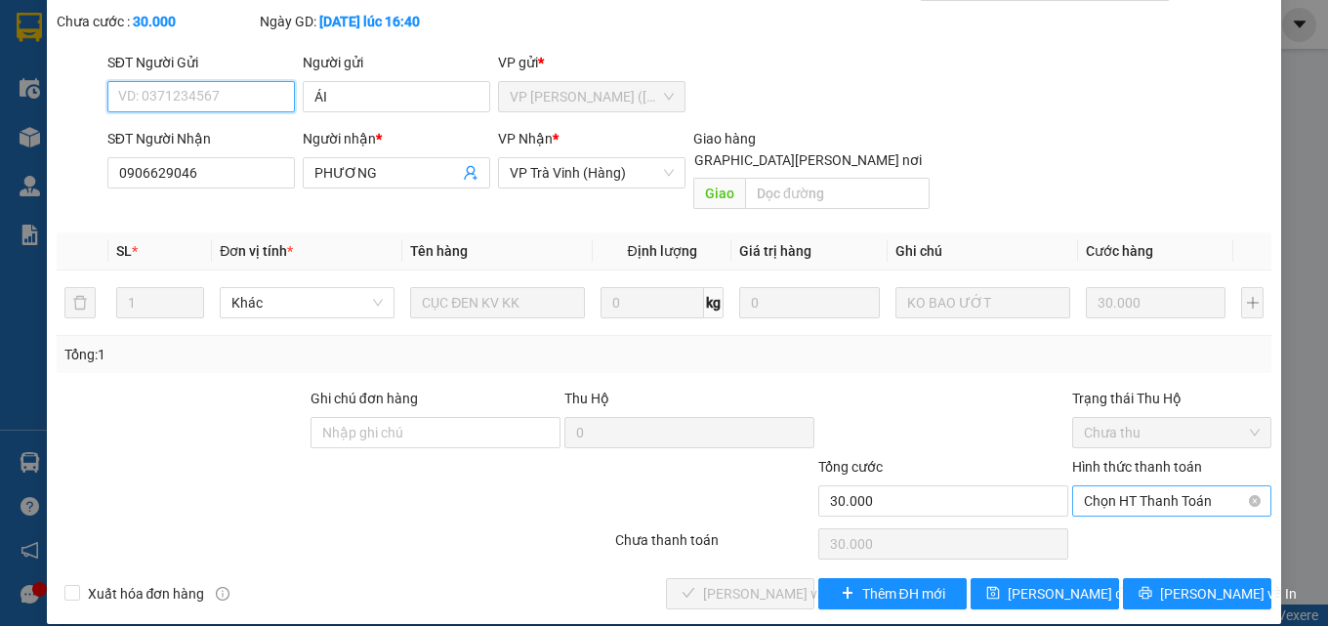
click at [1092, 486] on span "Chọn HT Thanh Toán" at bounding box center [1172, 500] width 176 height 29
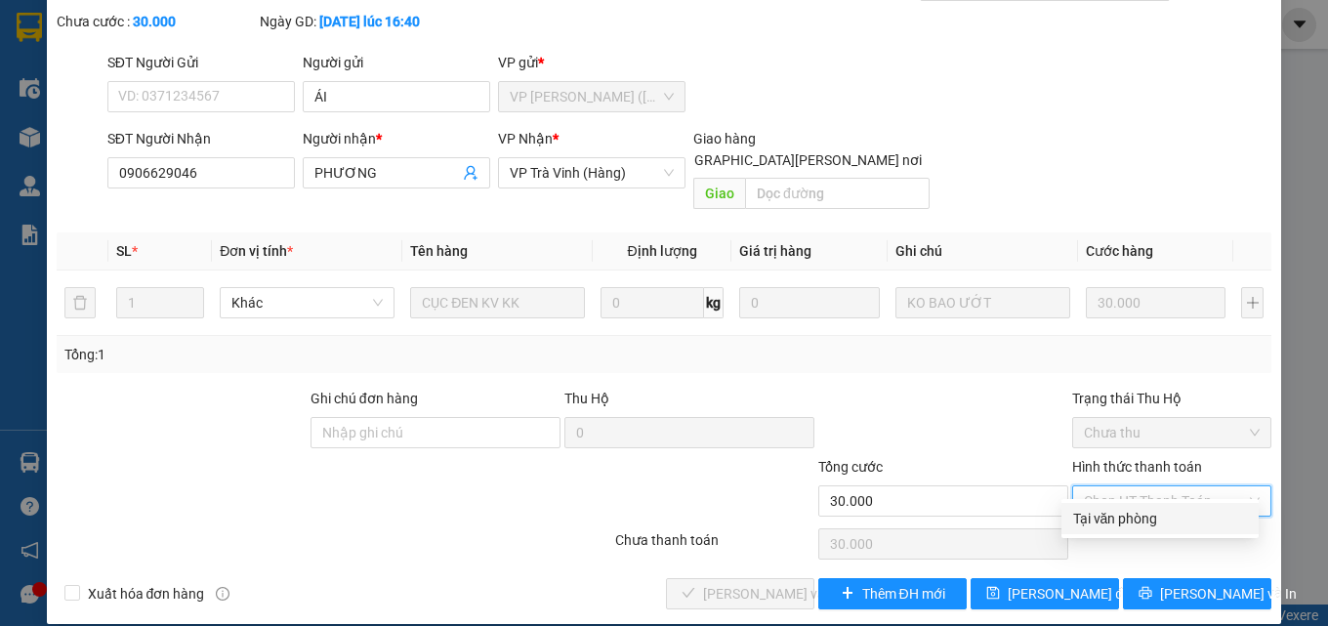
click at [1103, 516] on div "Tại văn phòng" at bounding box center [1160, 518] width 174 height 21
type input "0"
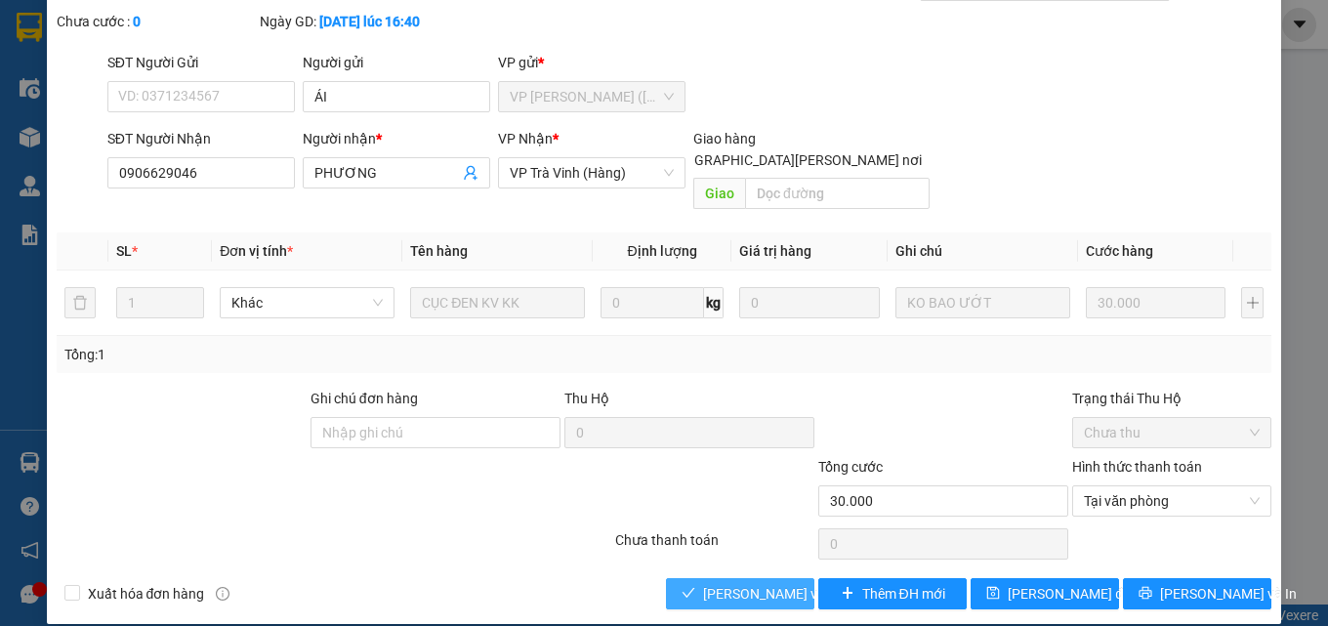
click at [749, 583] on span "[PERSON_NAME] và Giao hàng" at bounding box center [835, 593] width 264 height 21
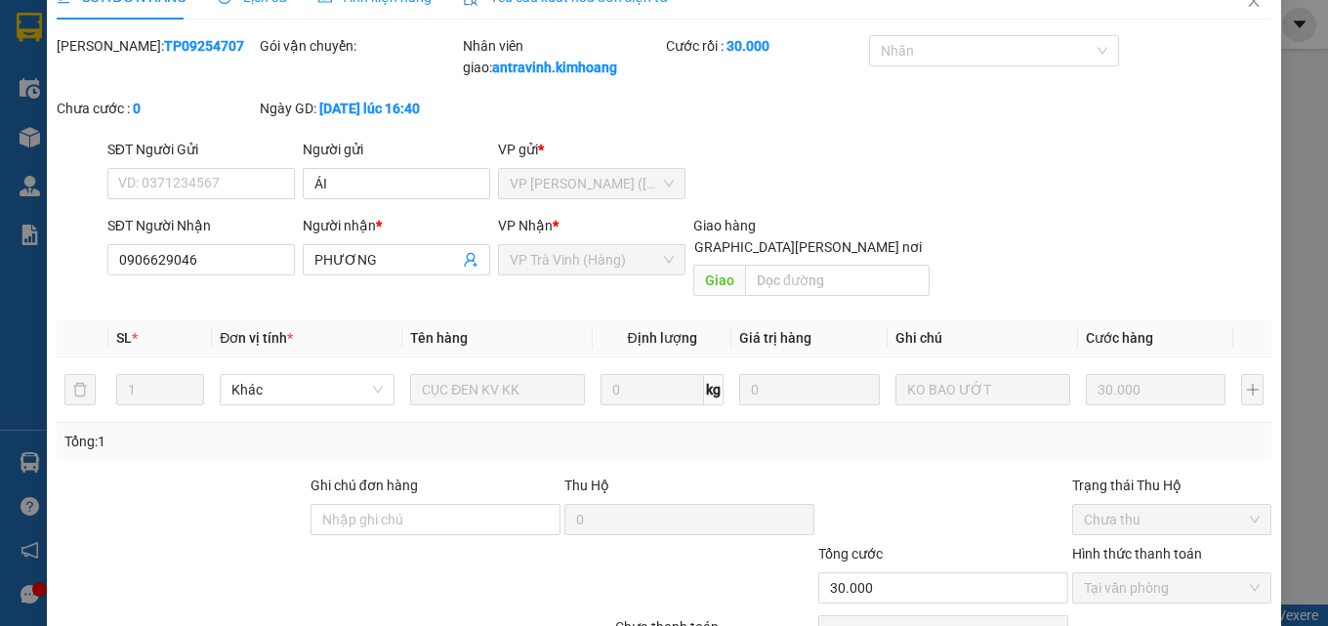
scroll to position [0, 0]
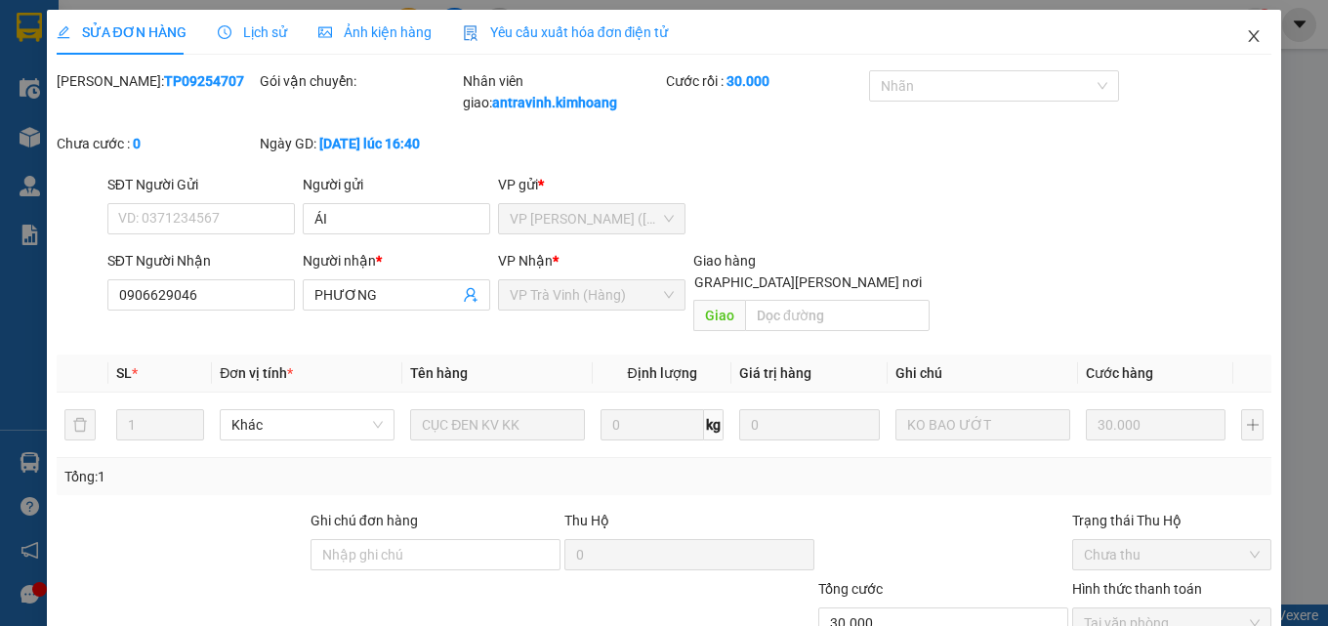
click at [1249, 33] on icon "close" at bounding box center [1254, 36] width 11 height 12
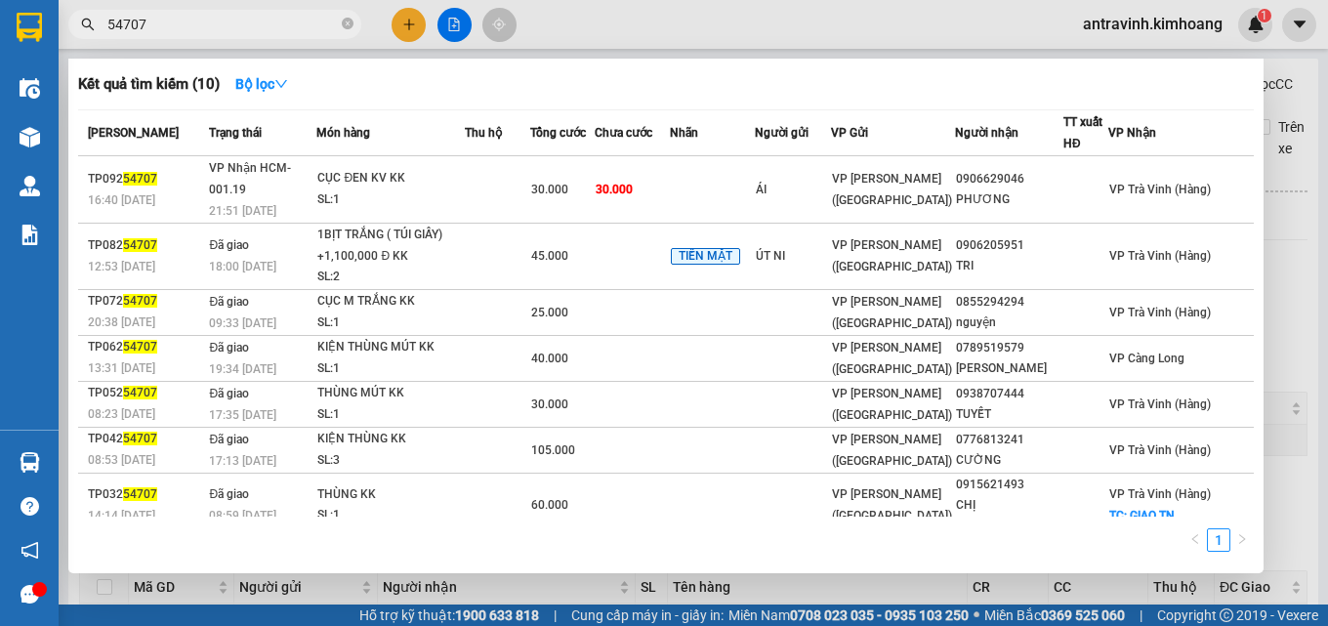
click at [243, 22] on input "54707" at bounding box center [222, 24] width 230 height 21
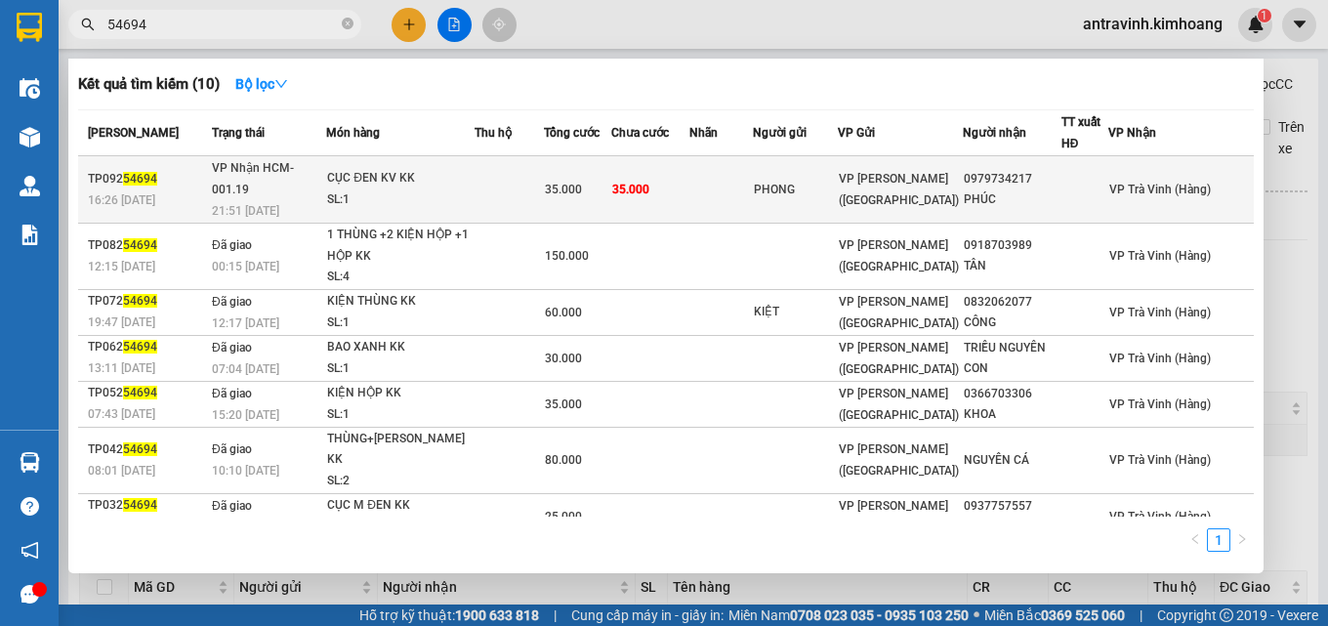
type input "54694"
click at [544, 187] on td at bounding box center [508, 189] width 69 height 67
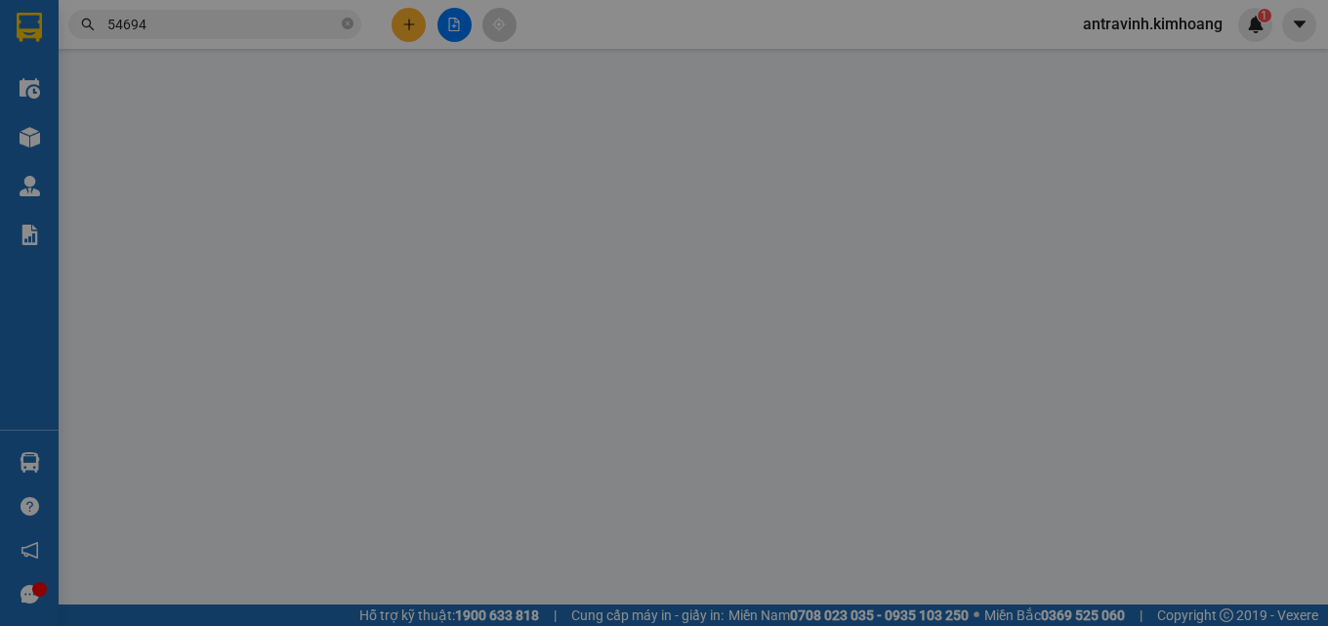
type input "PHONG"
type input "0979734217"
type input "PHÚC"
type input "35.000"
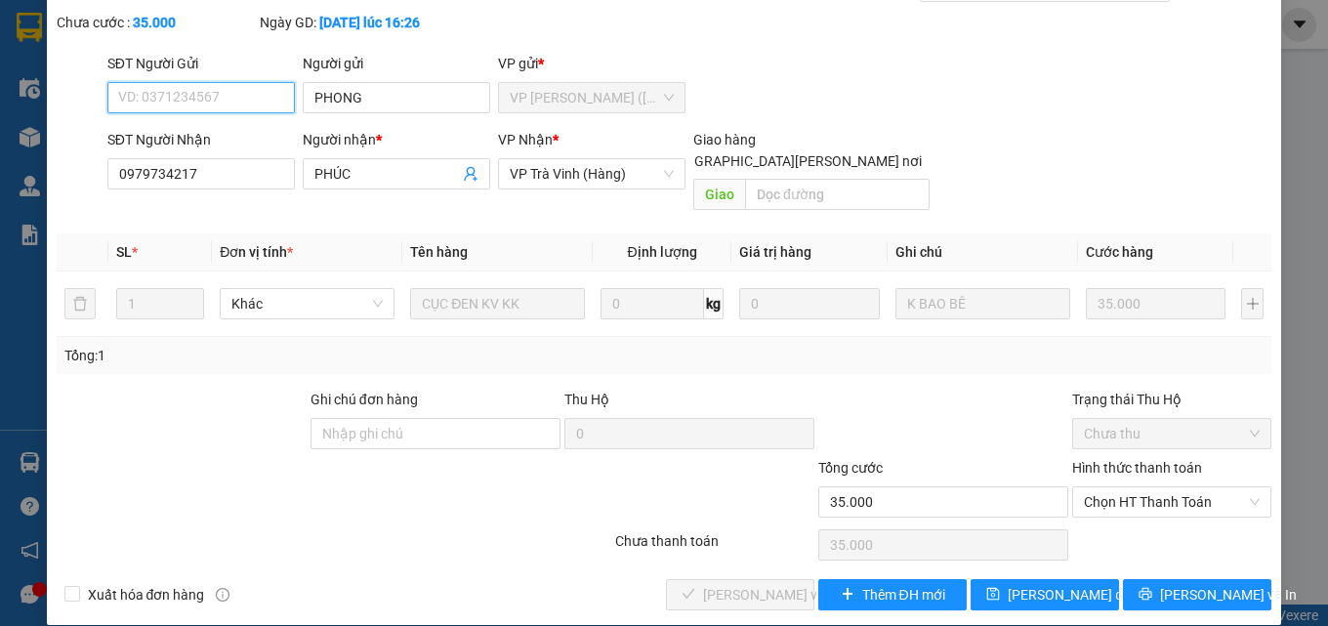
scroll to position [101, 0]
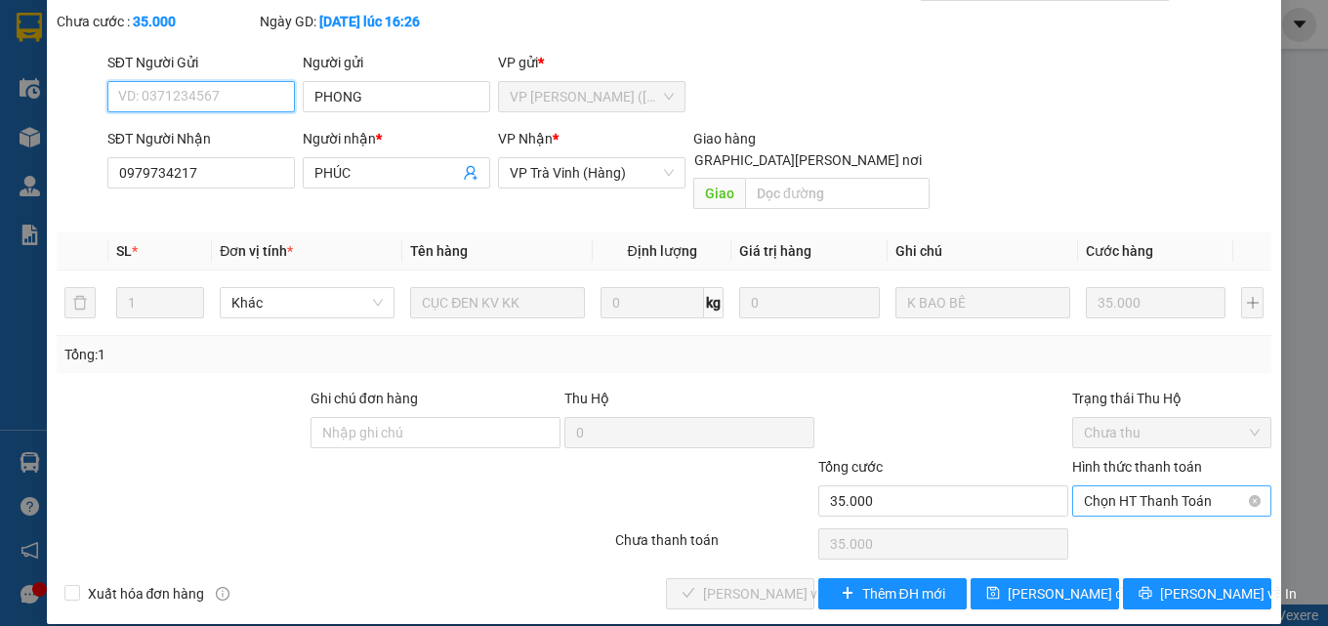
click at [1110, 486] on span "Chọn HT Thanh Toán" at bounding box center [1172, 500] width 176 height 29
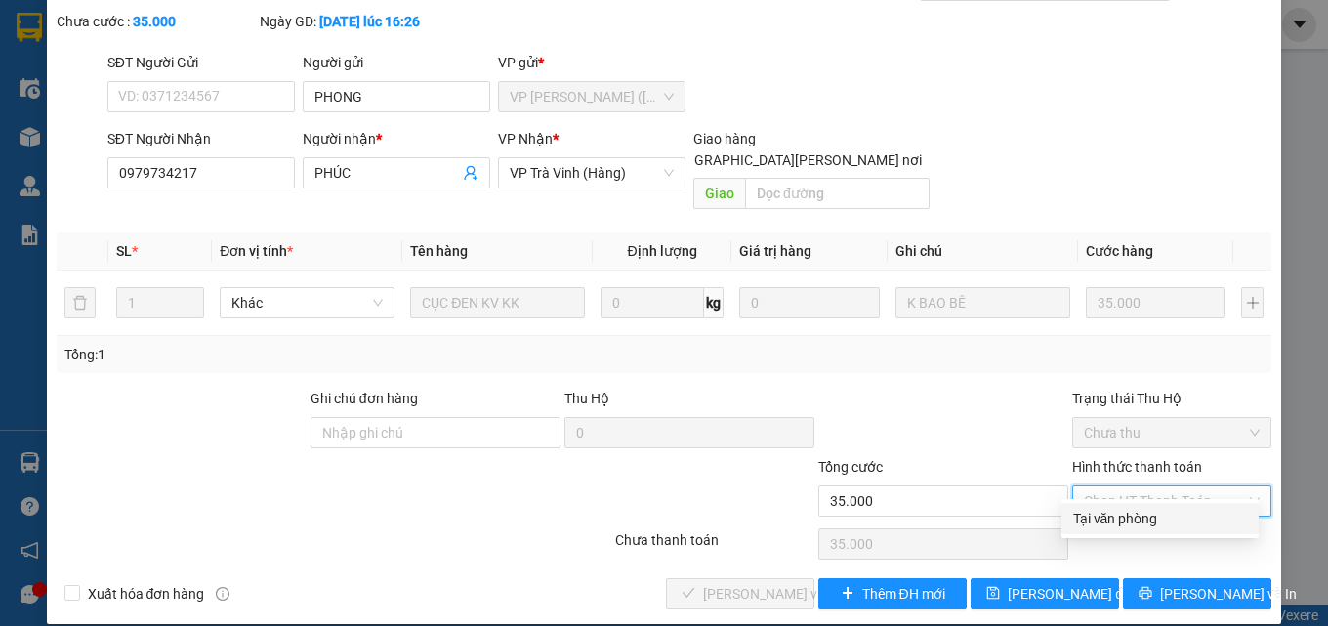
click at [1103, 519] on div "Tại văn phòng" at bounding box center [1160, 518] width 174 height 21
type input "0"
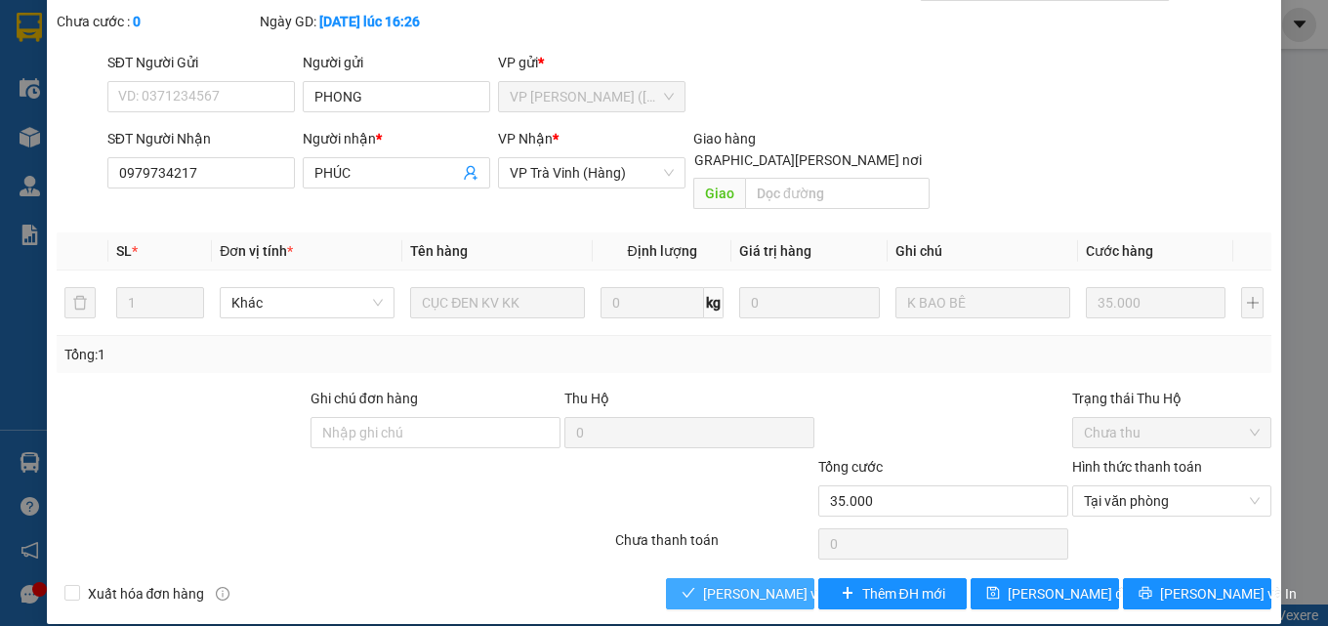
click at [772, 583] on span "[PERSON_NAME] và Giao hàng" at bounding box center [835, 593] width 264 height 21
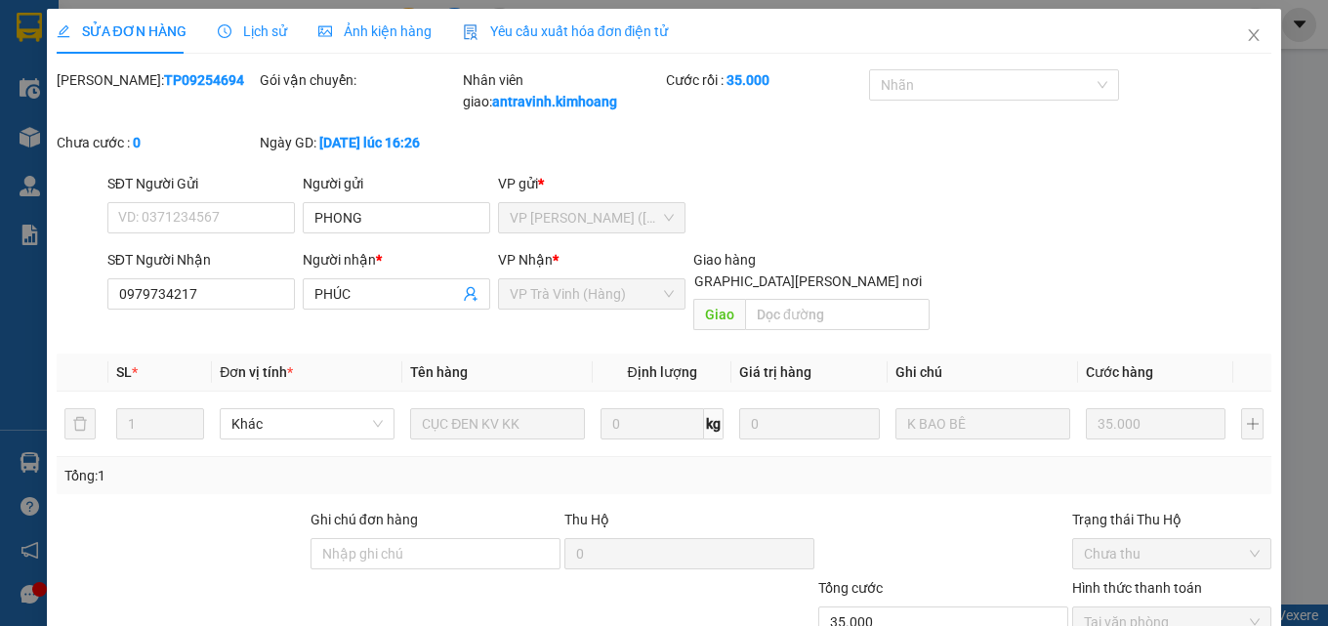
scroll to position [0, 0]
click at [1246, 41] on icon "close" at bounding box center [1254, 36] width 16 height 16
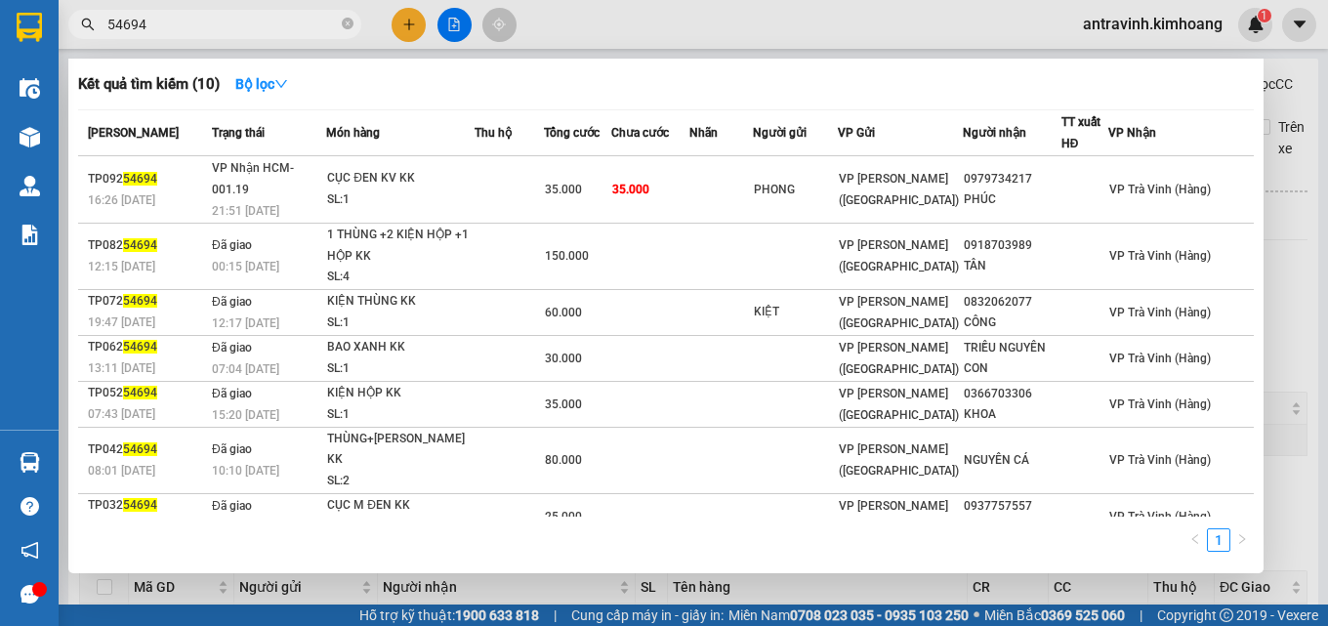
click at [244, 28] on input "54694" at bounding box center [222, 24] width 230 height 21
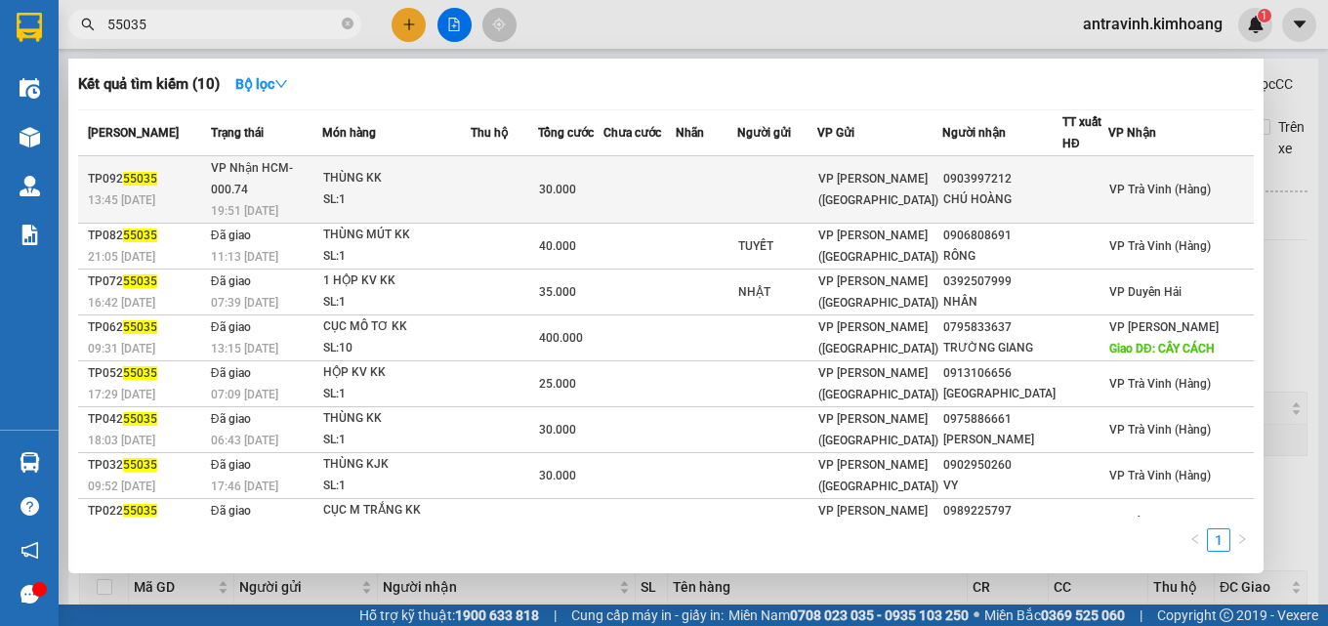
type input "55035"
click at [538, 178] on td at bounding box center [504, 189] width 67 height 67
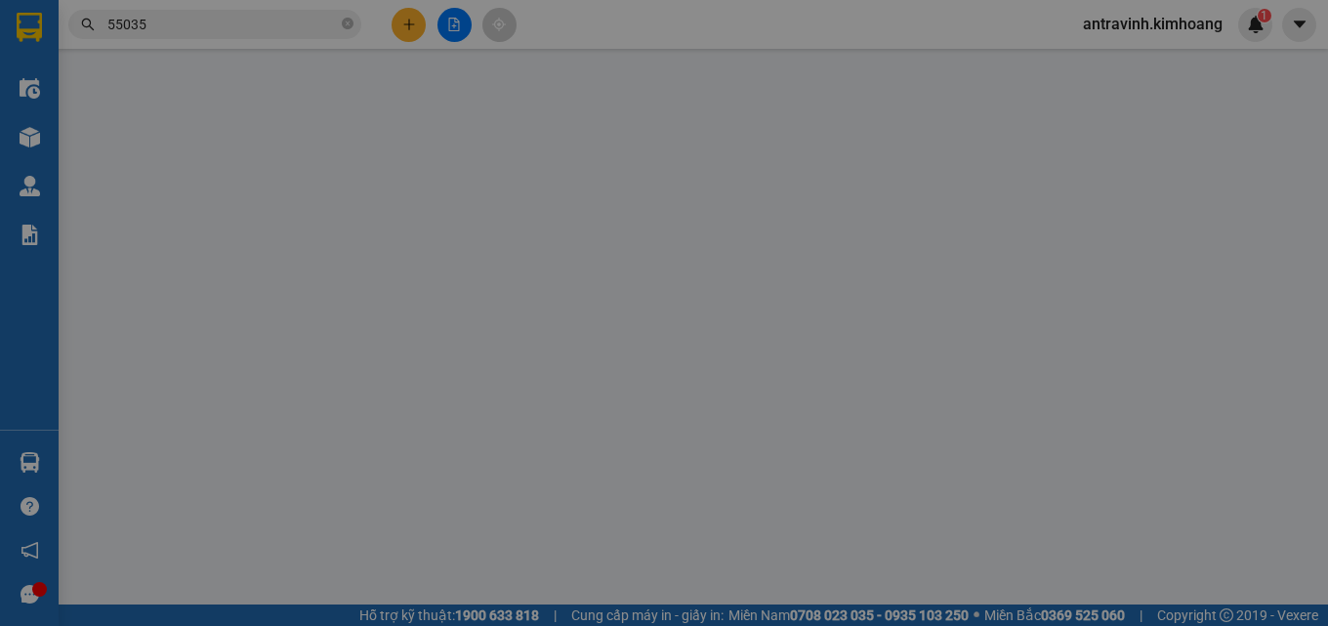
type input "0903997212"
type input "CHÚ HOÀNG"
type input "30.000"
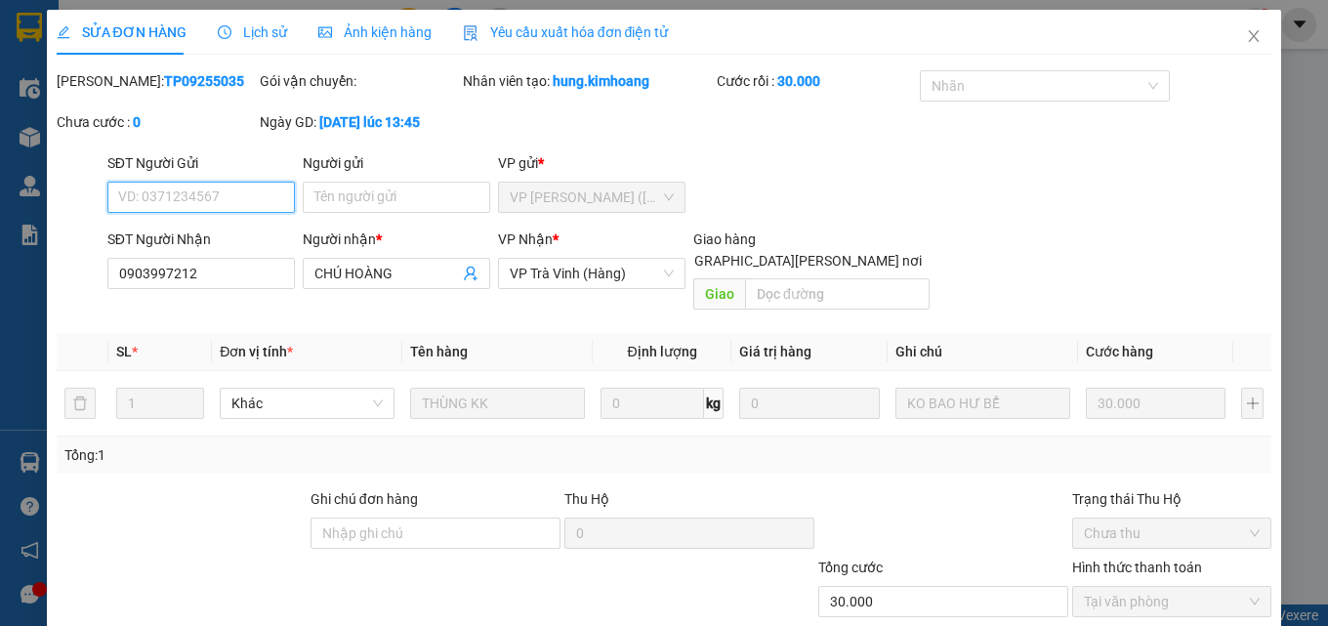
scroll to position [101, 0]
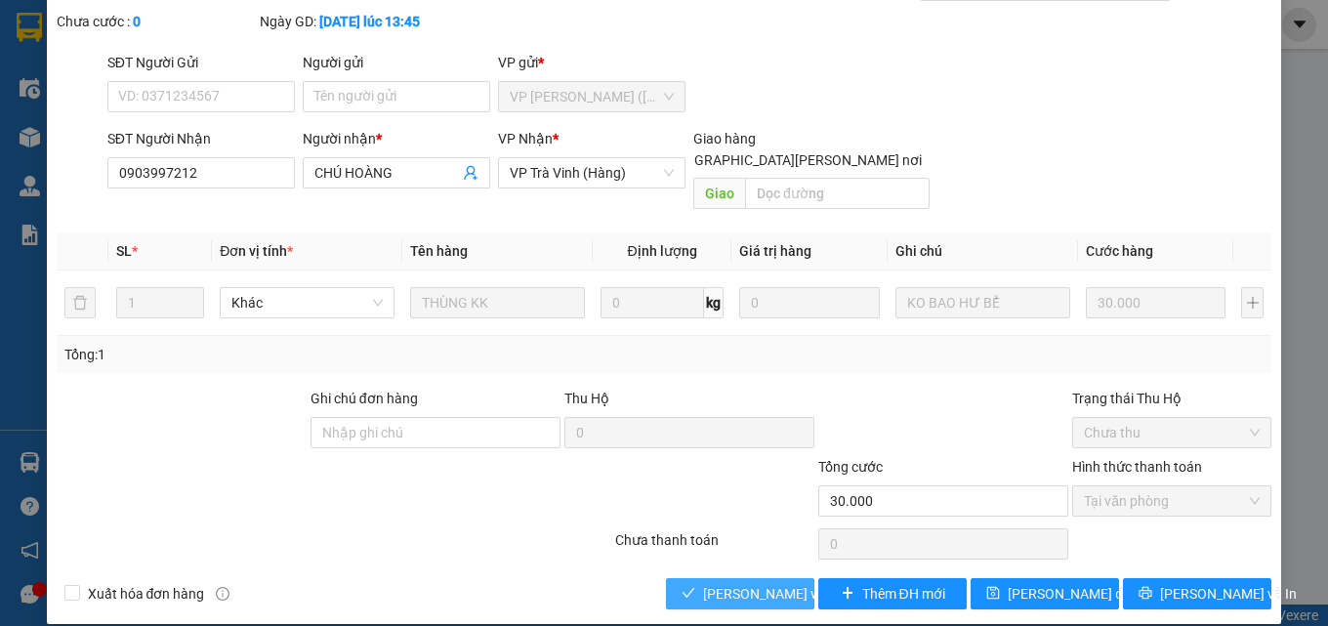
click at [762, 583] on span "[PERSON_NAME] và Giao hàng" at bounding box center [835, 593] width 264 height 21
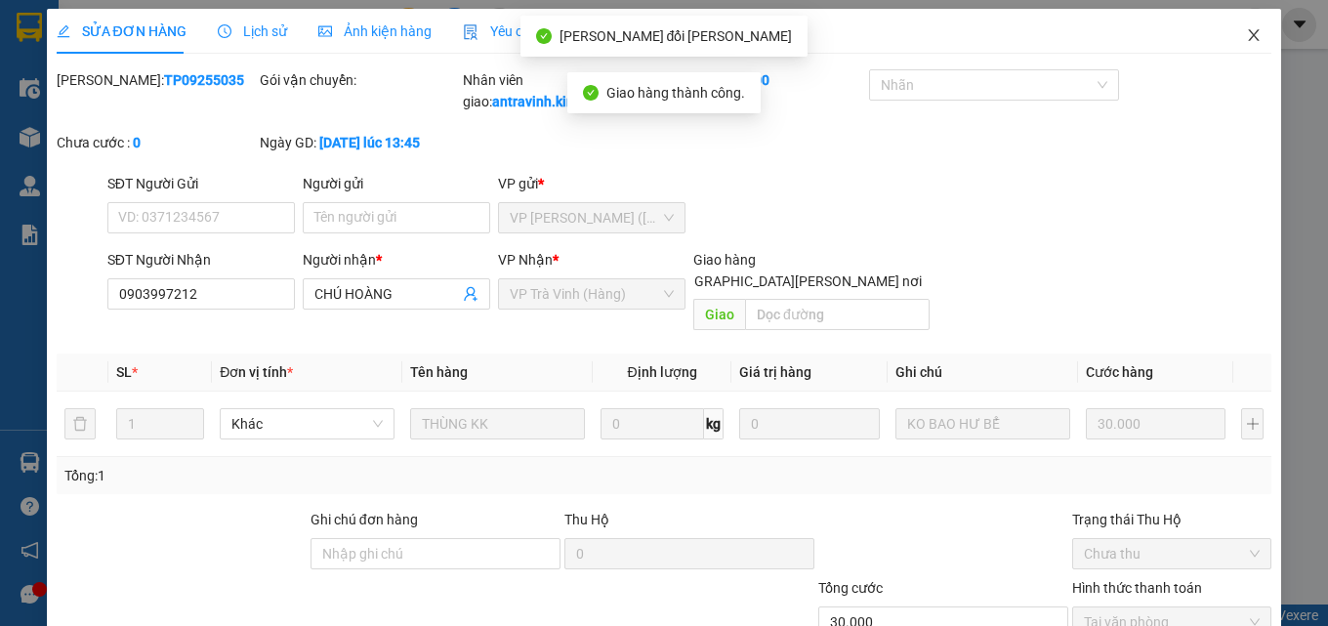
scroll to position [0, 0]
click at [1249, 38] on icon "close" at bounding box center [1254, 36] width 11 height 12
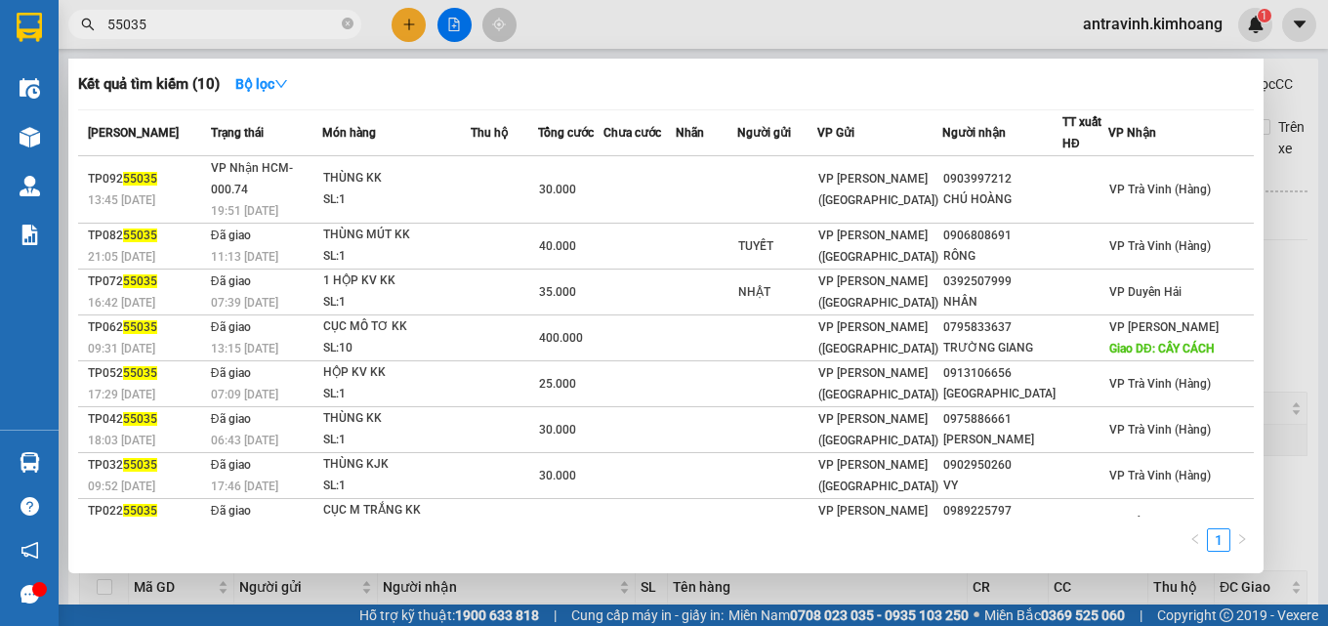
click at [250, 25] on input "55035" at bounding box center [222, 24] width 230 height 21
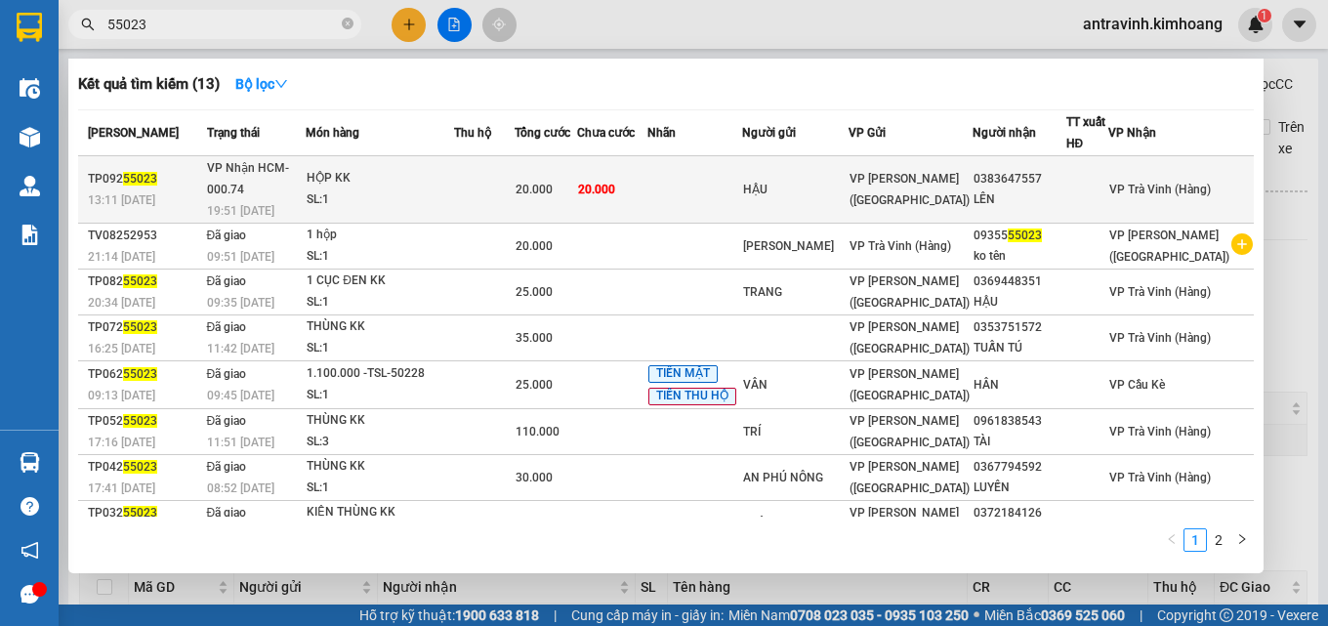
type input "55023"
click at [513, 181] on td at bounding box center [484, 189] width 60 height 67
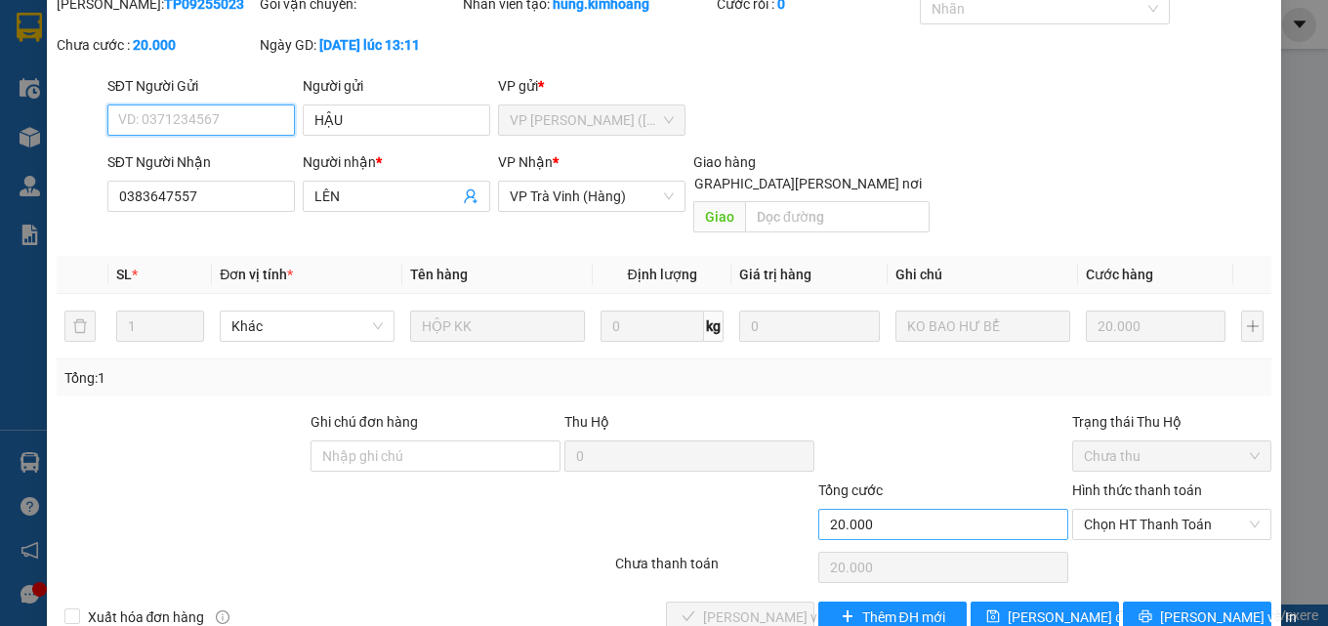
scroll to position [101, 0]
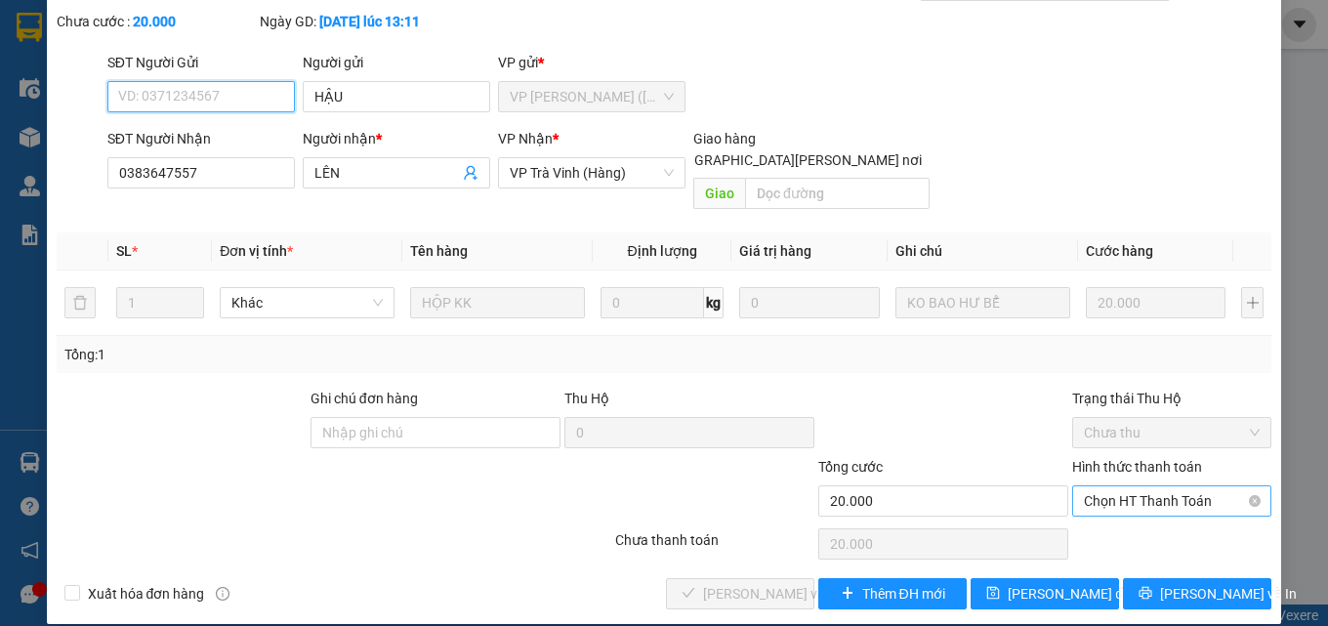
click at [1099, 486] on span "Chọn HT Thanh Toán" at bounding box center [1172, 500] width 176 height 29
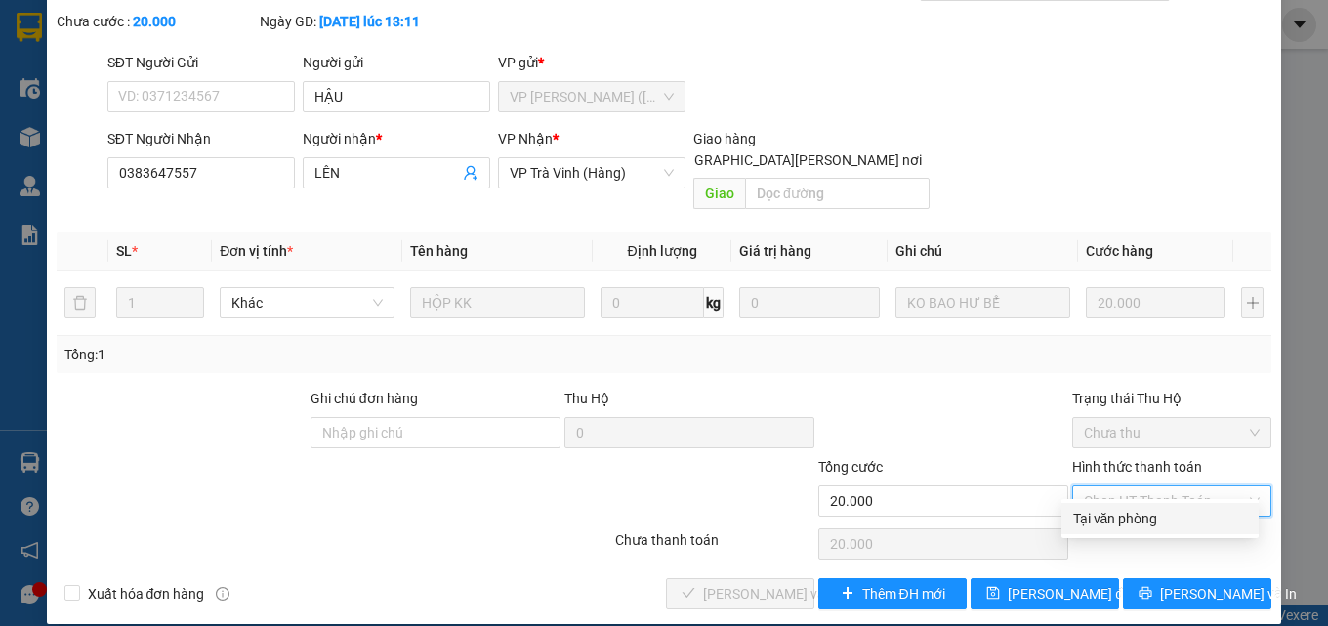
click at [1100, 512] on div "Tại văn phòng" at bounding box center [1160, 518] width 174 height 21
type input "0"
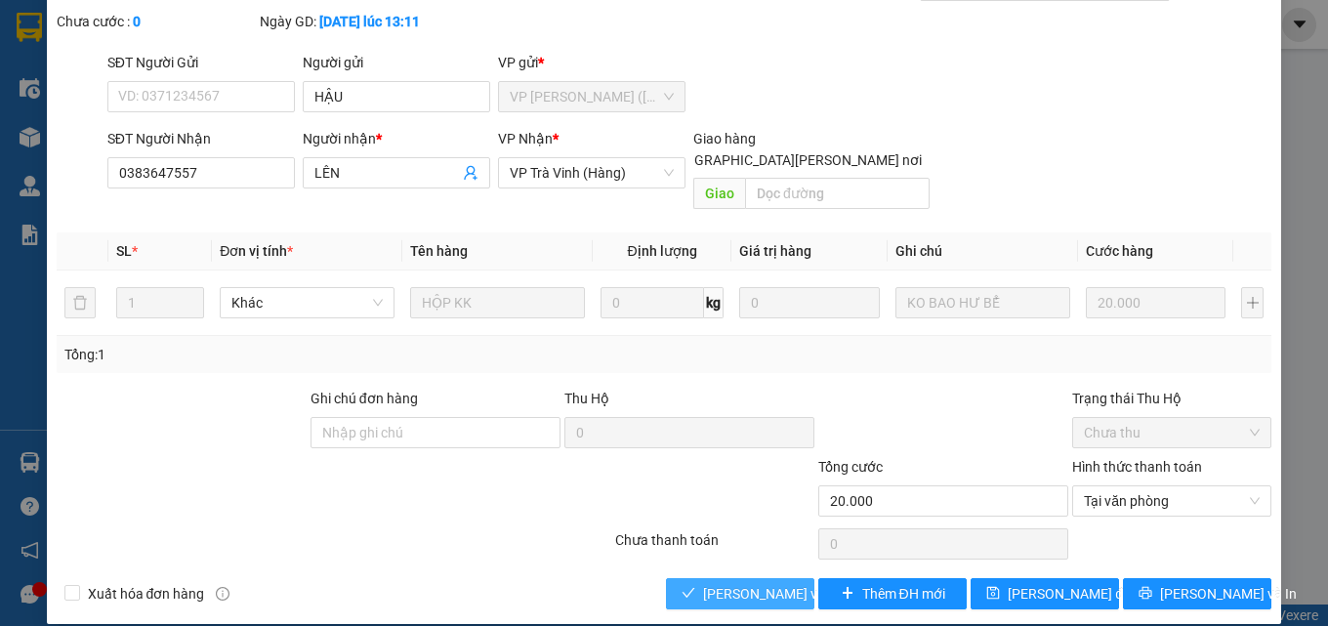
click at [767, 583] on span "[PERSON_NAME] và Giao hàng" at bounding box center [835, 593] width 264 height 21
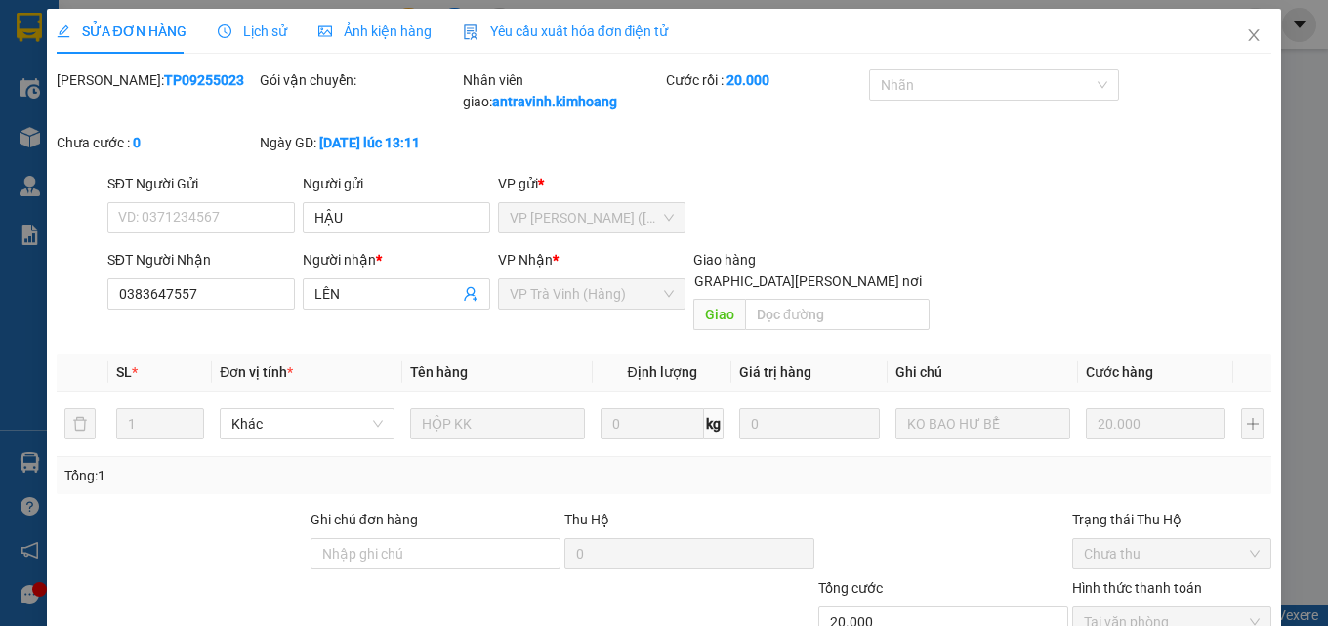
scroll to position [0, 0]
click at [1246, 41] on icon "close" at bounding box center [1254, 36] width 16 height 16
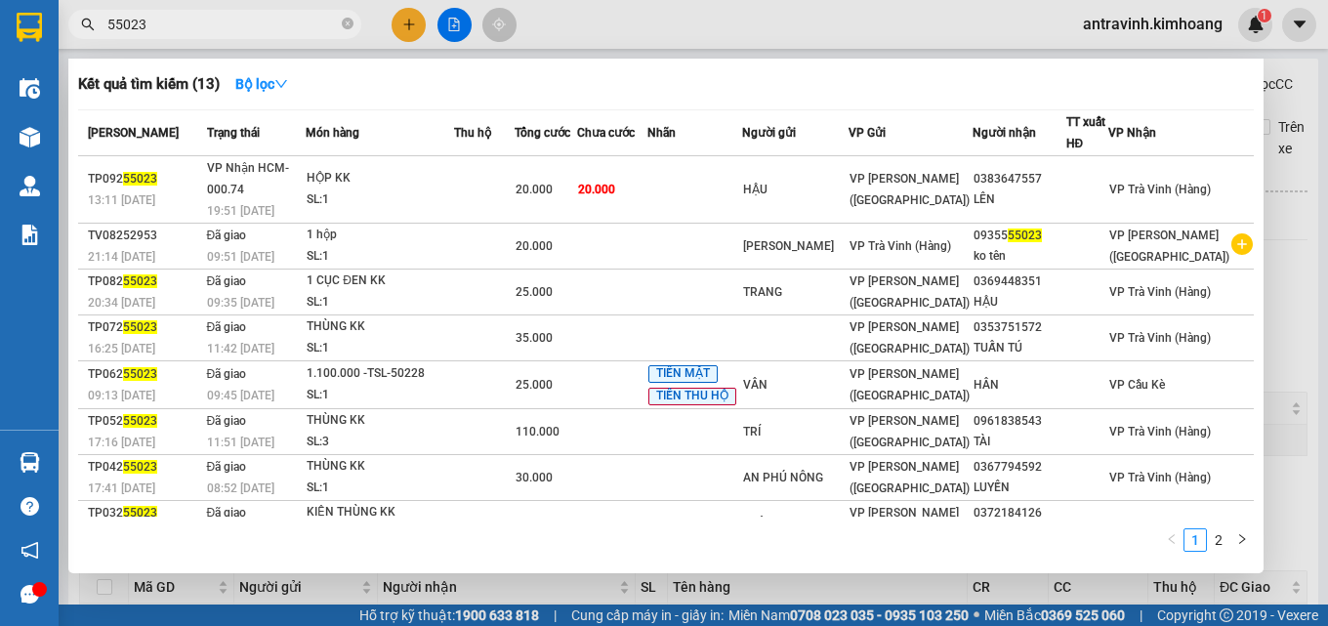
click at [211, 27] on input "55023" at bounding box center [222, 24] width 230 height 21
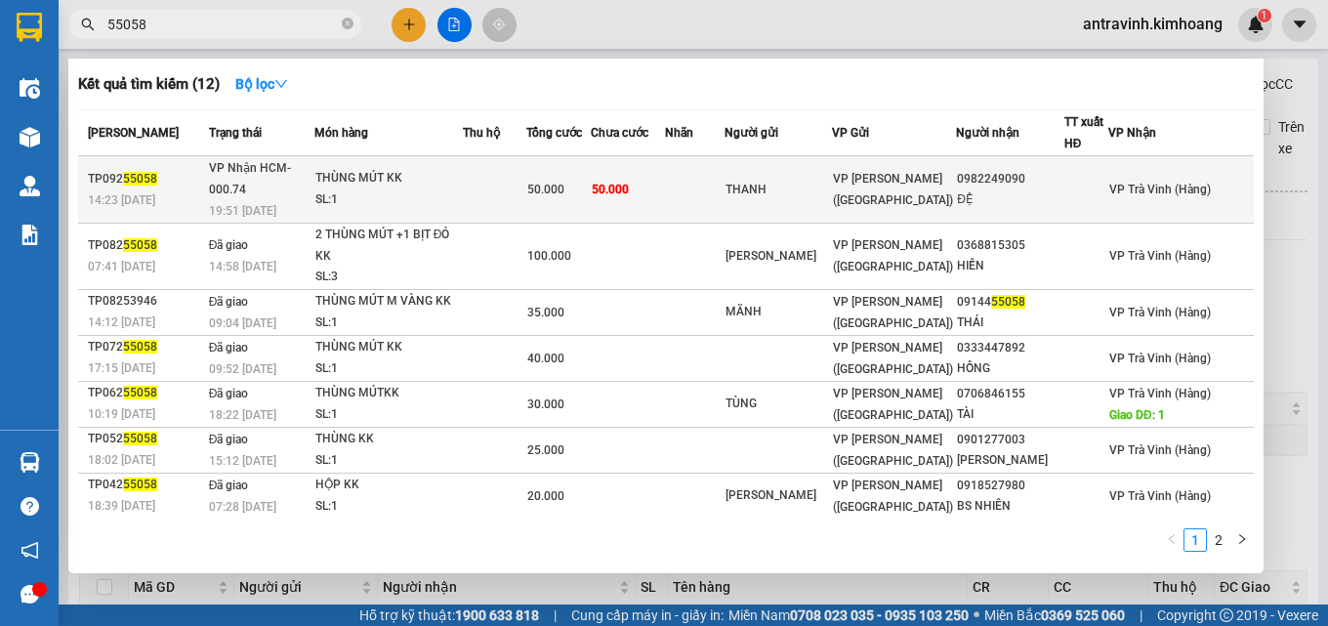
type input "55058"
click at [520, 169] on td at bounding box center [494, 189] width 63 height 67
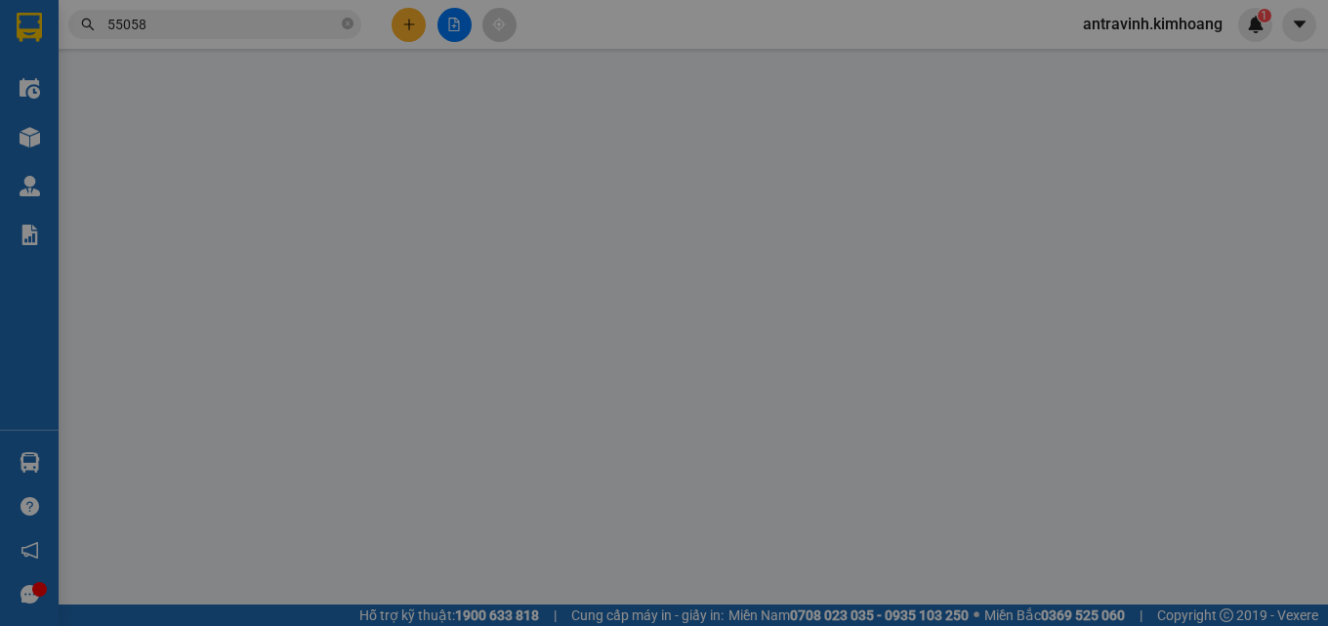
type input "THANH"
type input "0982249090"
type input "ĐỆ"
type input "50.000"
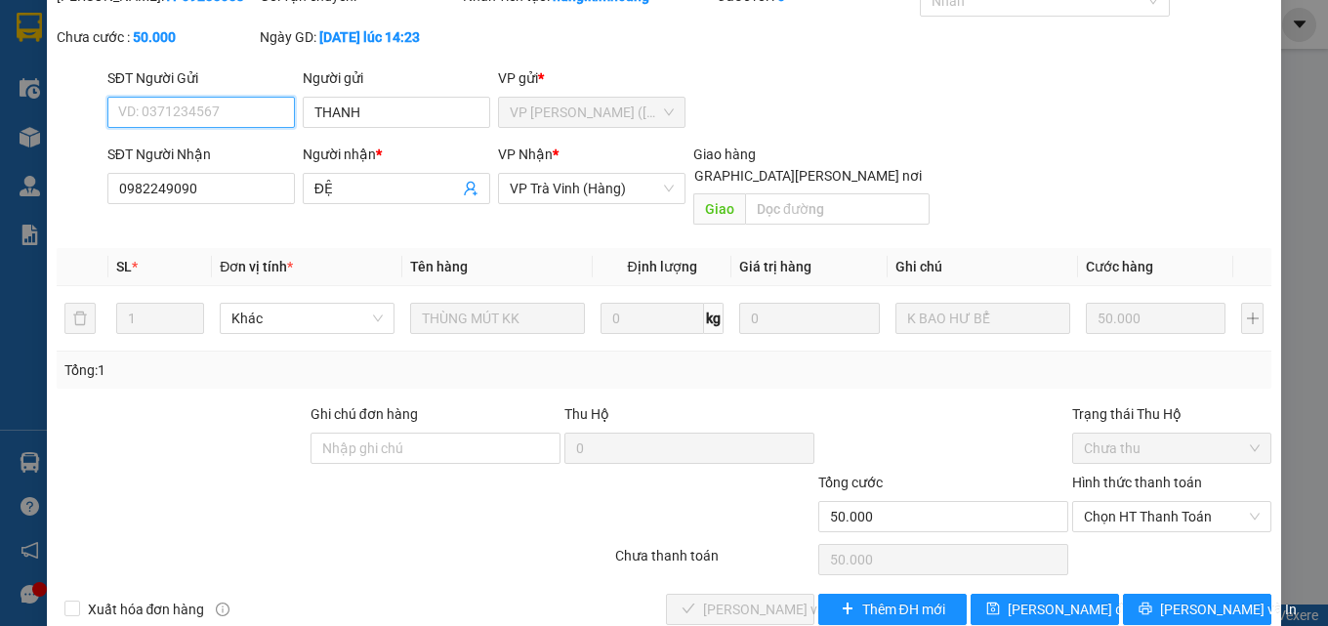
scroll to position [101, 0]
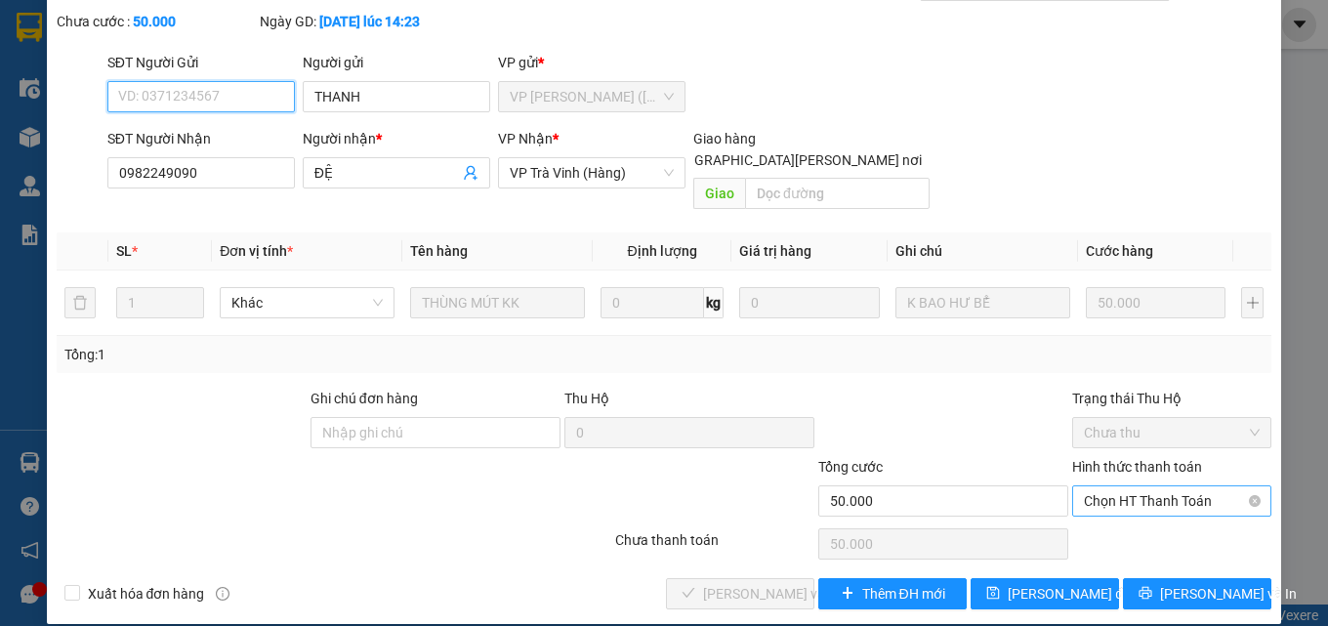
click at [1106, 486] on span "Chọn HT Thanh Toán" at bounding box center [1172, 500] width 176 height 29
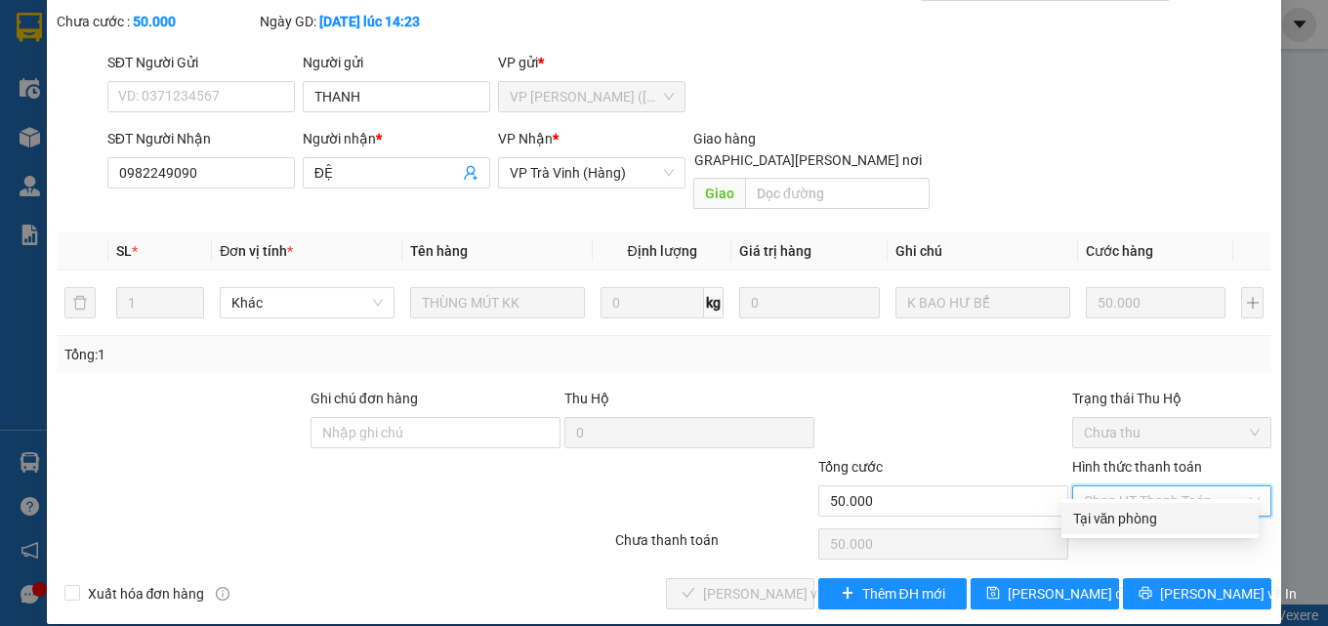
click at [1105, 526] on div "Tại văn phòng" at bounding box center [1160, 518] width 174 height 21
type input "0"
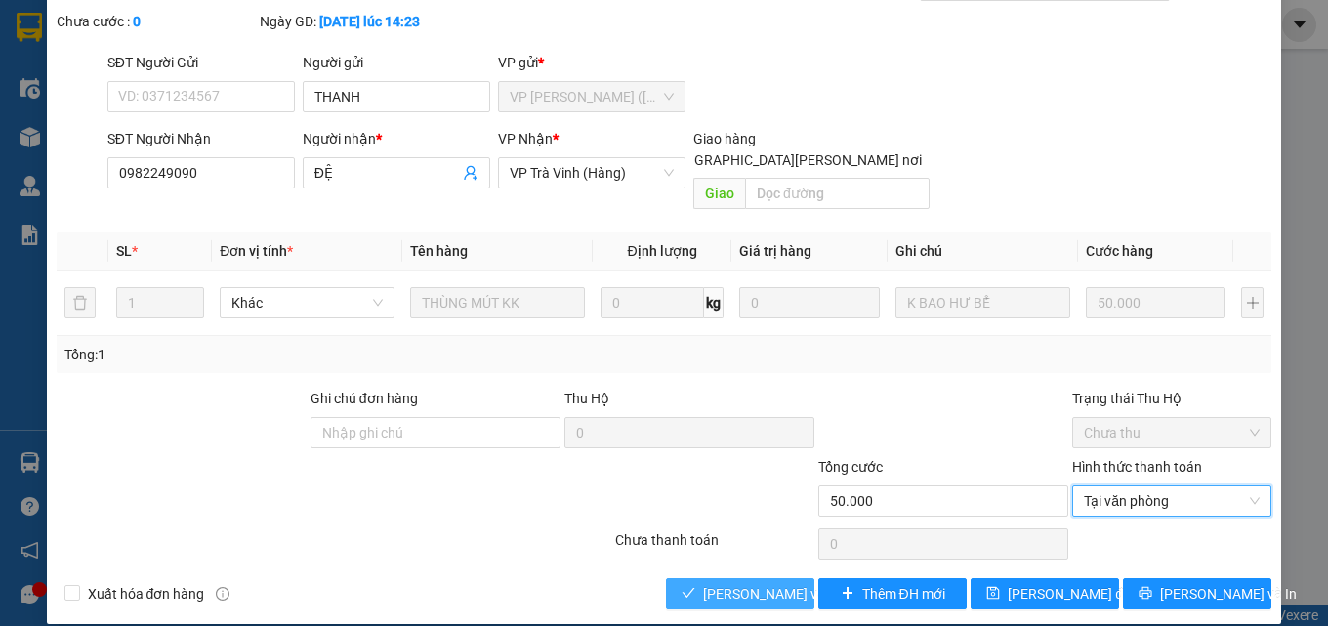
click at [764, 583] on span "[PERSON_NAME] và Giao hàng" at bounding box center [835, 593] width 264 height 21
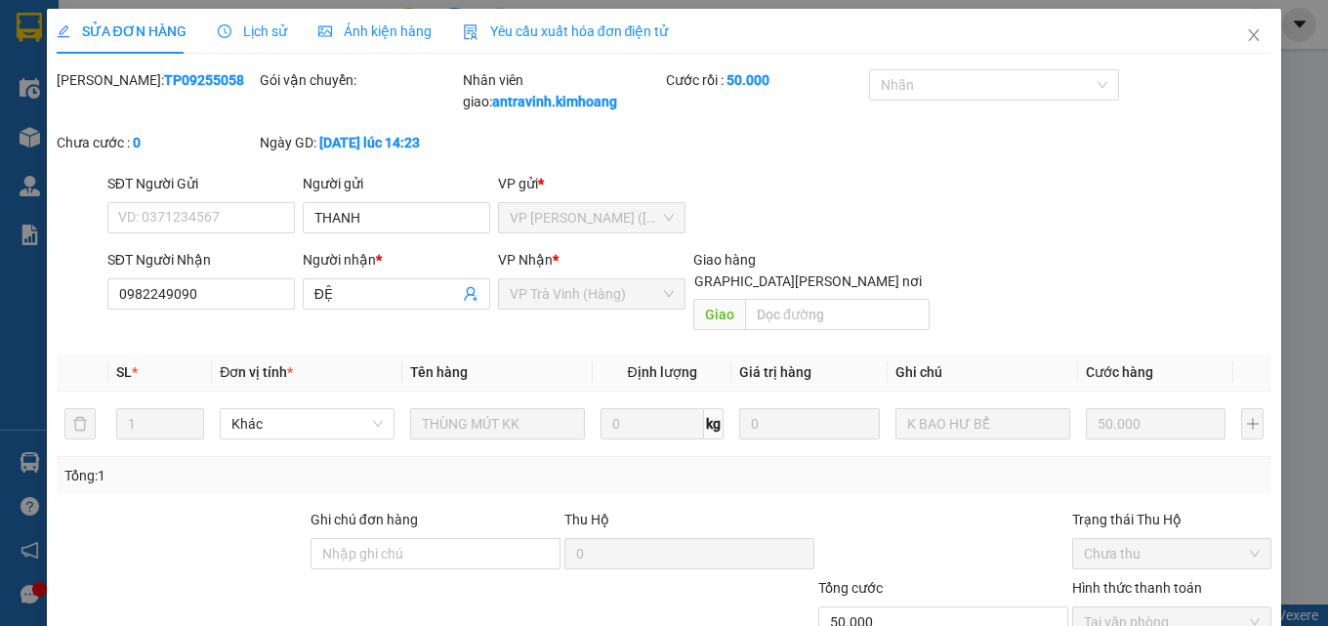
scroll to position [0, 0]
click at [1246, 36] on icon "close" at bounding box center [1254, 36] width 16 height 16
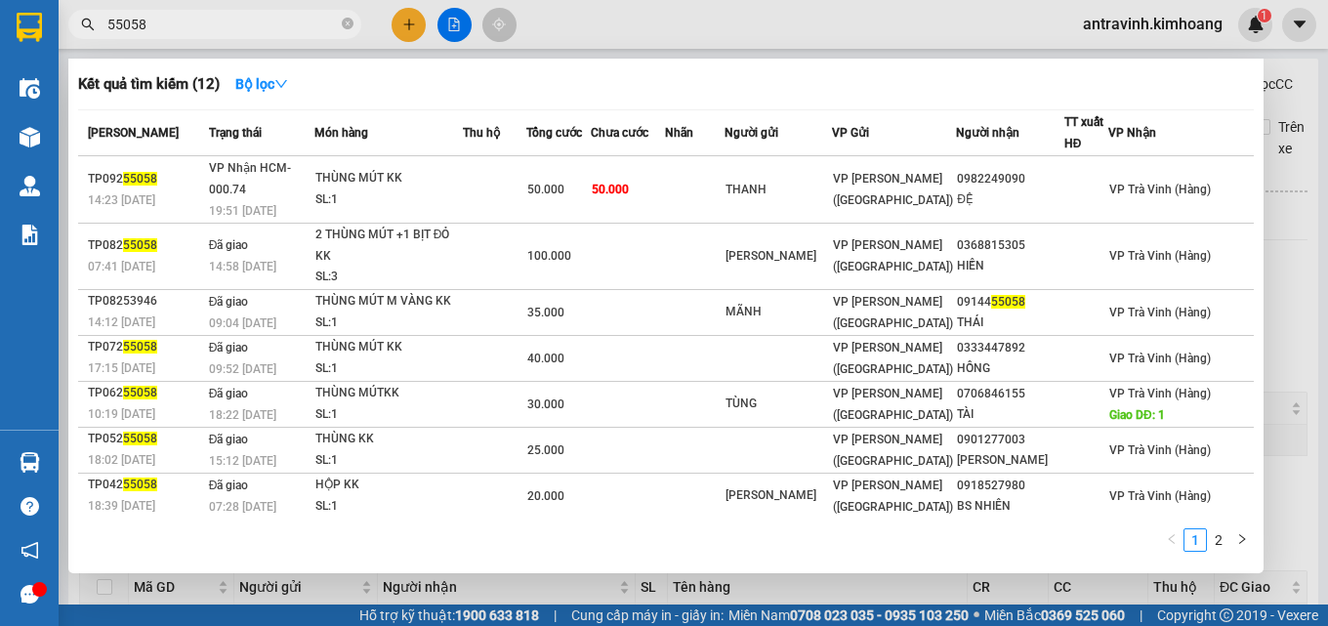
click at [185, 24] on input "55058" at bounding box center [222, 24] width 230 height 21
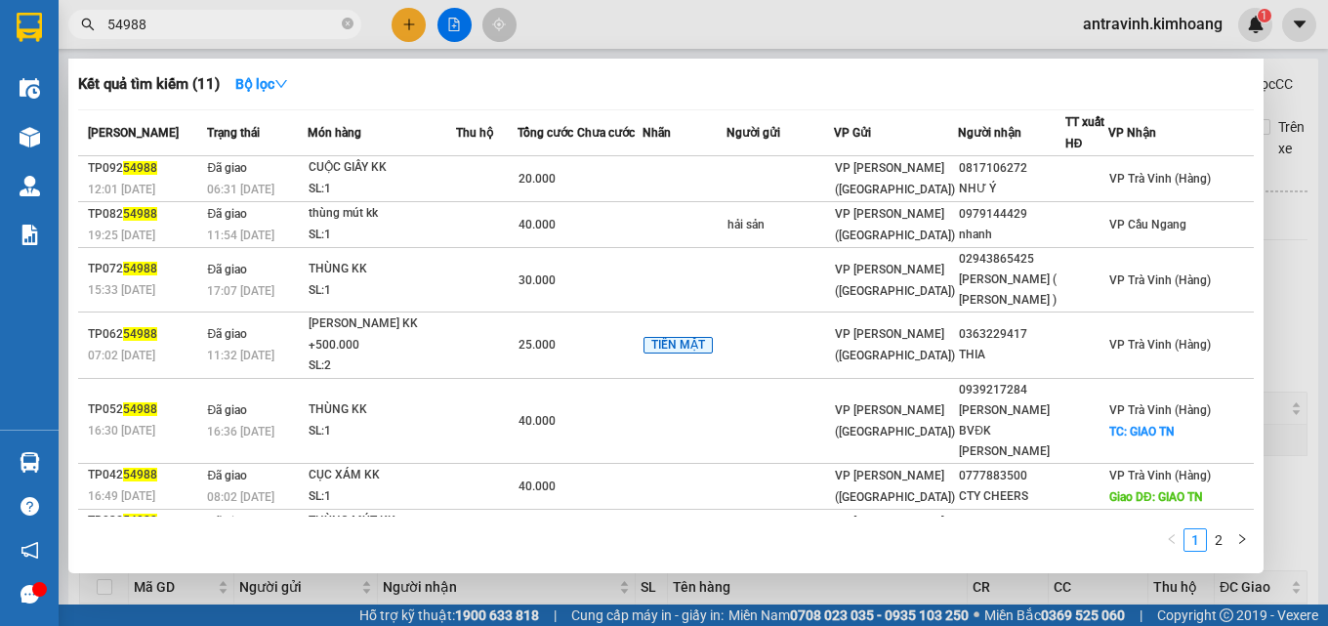
click at [207, 27] on input "54988" at bounding box center [222, 24] width 230 height 21
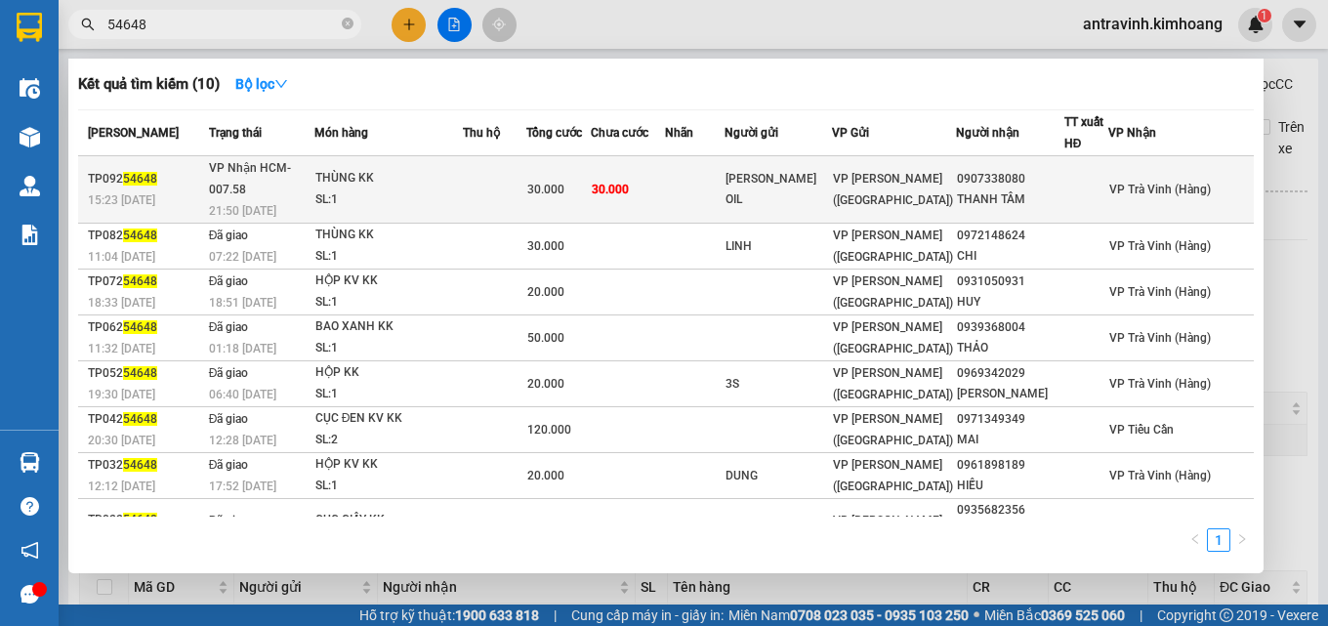
type input "54648"
click at [508, 183] on td at bounding box center [494, 189] width 63 height 67
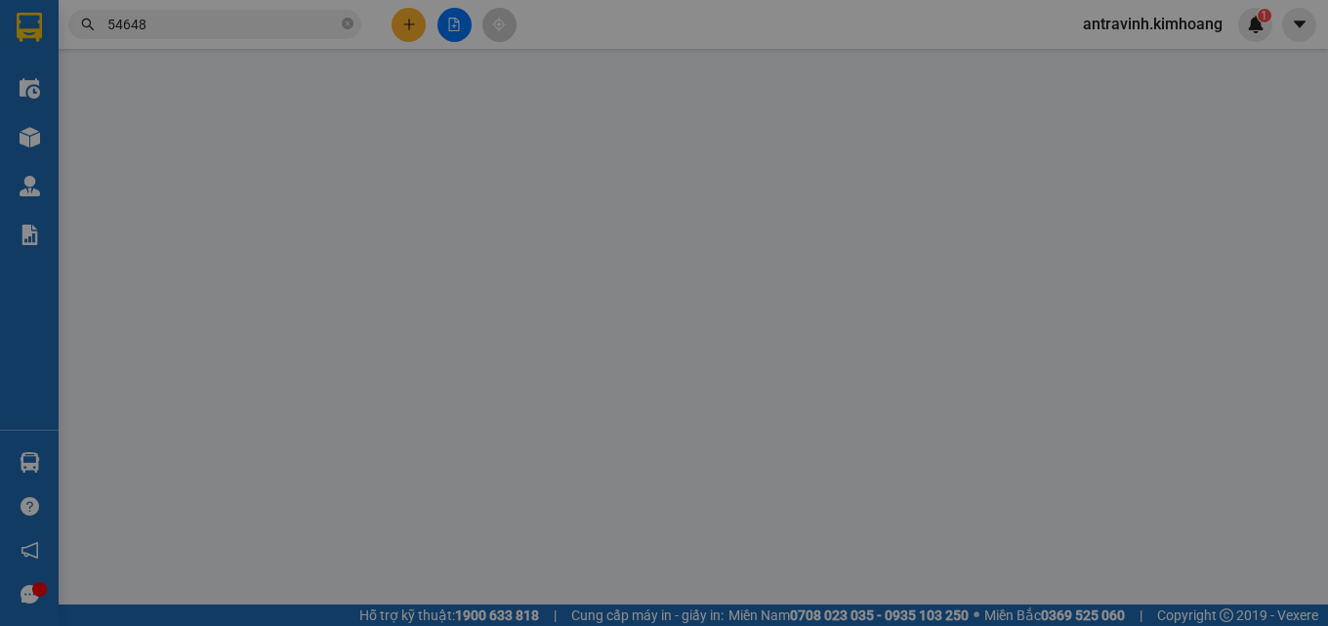
type input "NGUYỄN TRẦN OIL"
type input "0907338080"
type input "THANH TÂM"
type input "30.000"
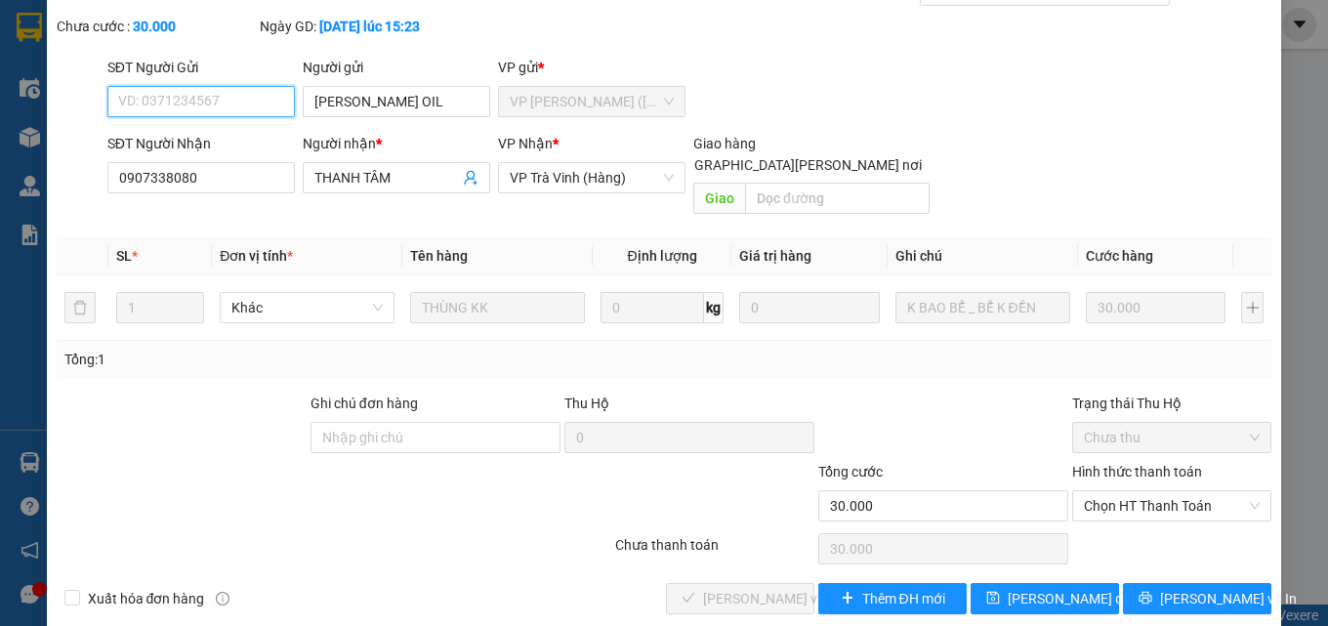
scroll to position [101, 0]
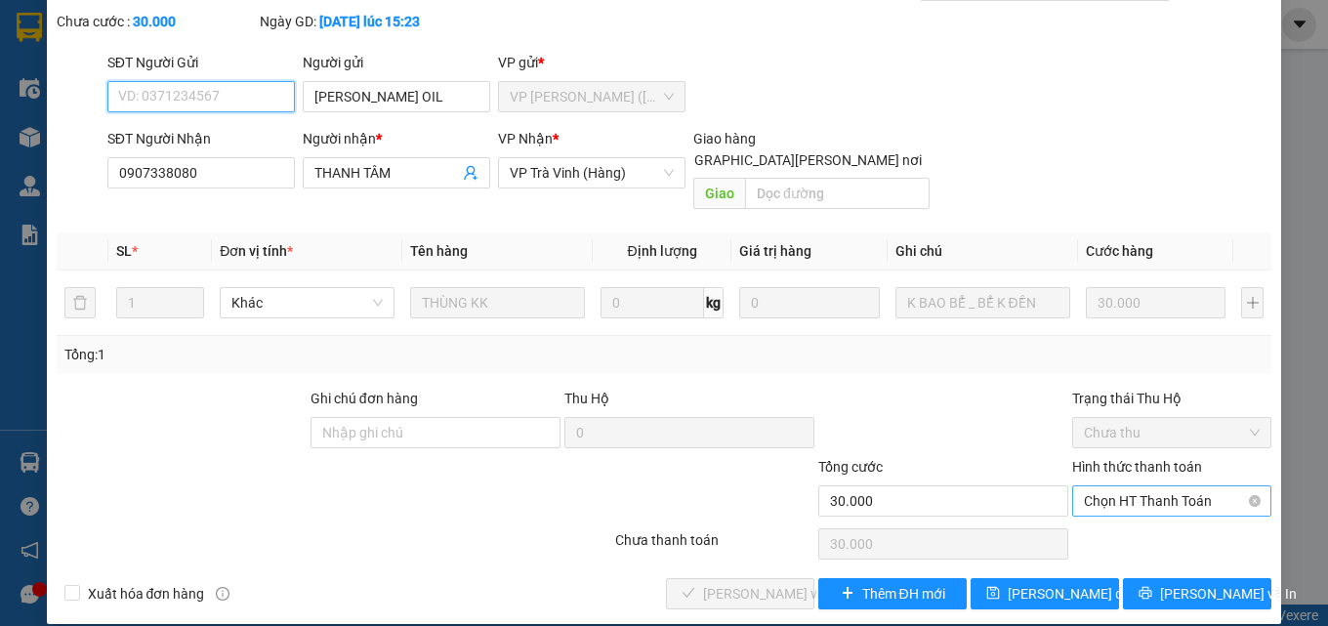
click at [1131, 486] on span "Chọn HT Thanh Toán" at bounding box center [1172, 500] width 176 height 29
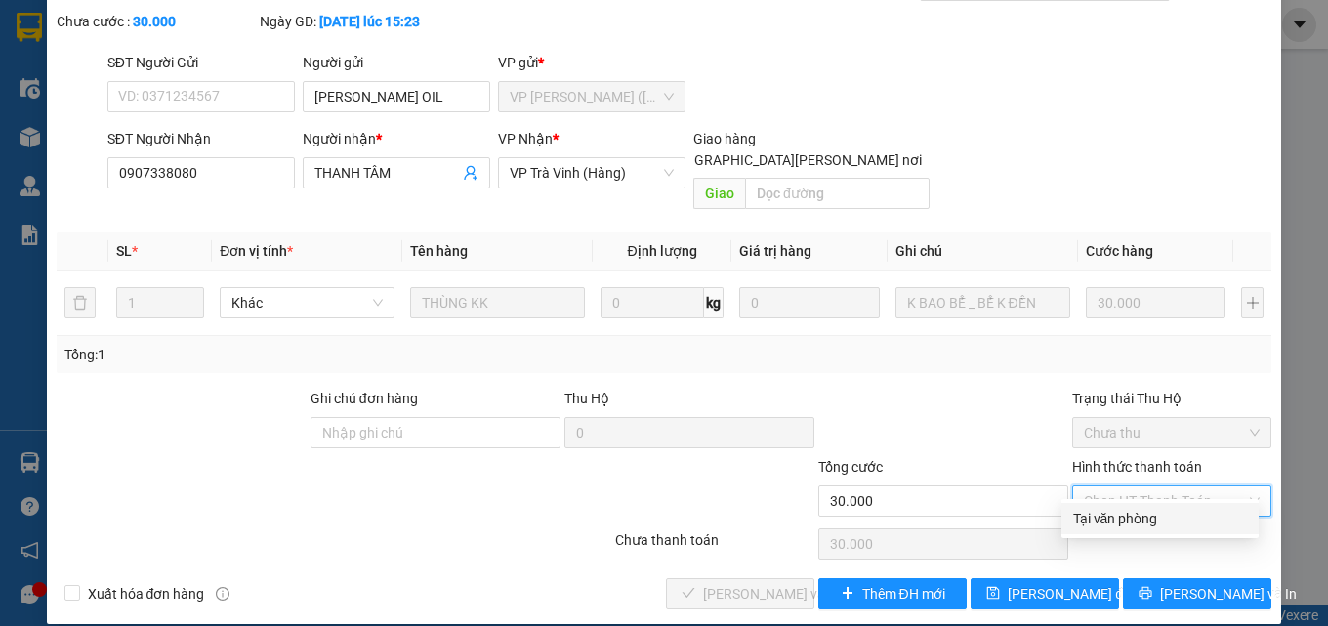
click at [1131, 513] on div "Tại văn phòng" at bounding box center [1160, 518] width 174 height 21
type input "0"
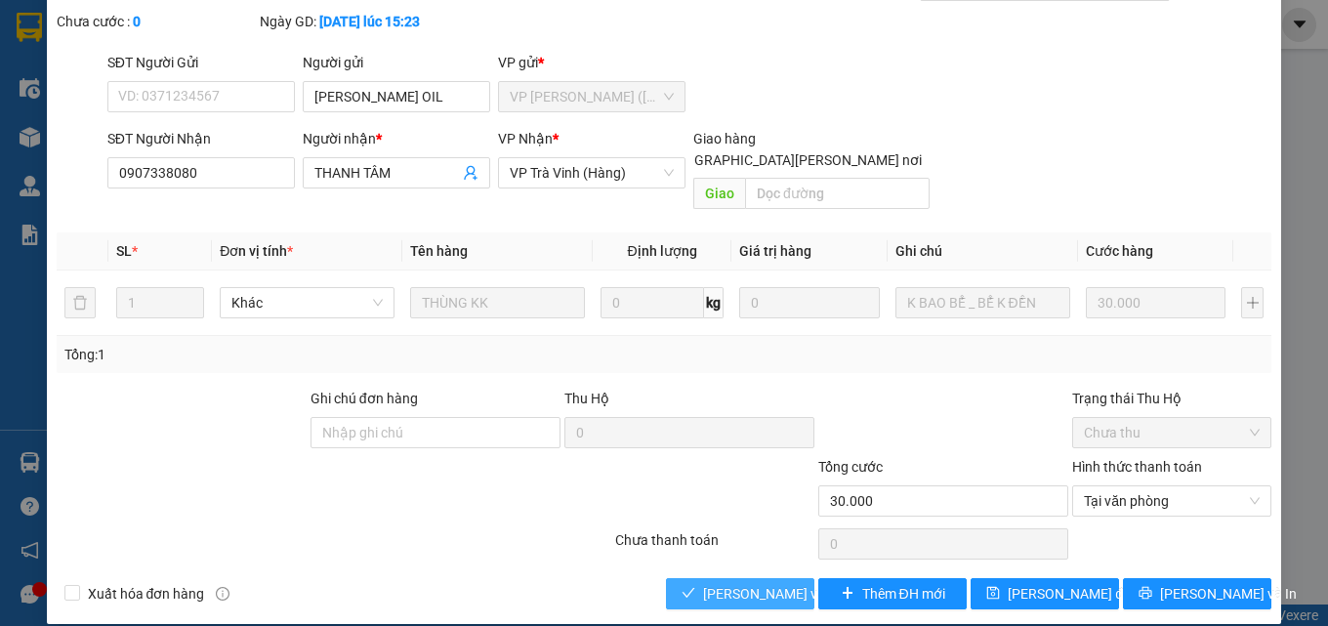
click at [775, 583] on span "[PERSON_NAME] và Giao hàng" at bounding box center [835, 593] width 264 height 21
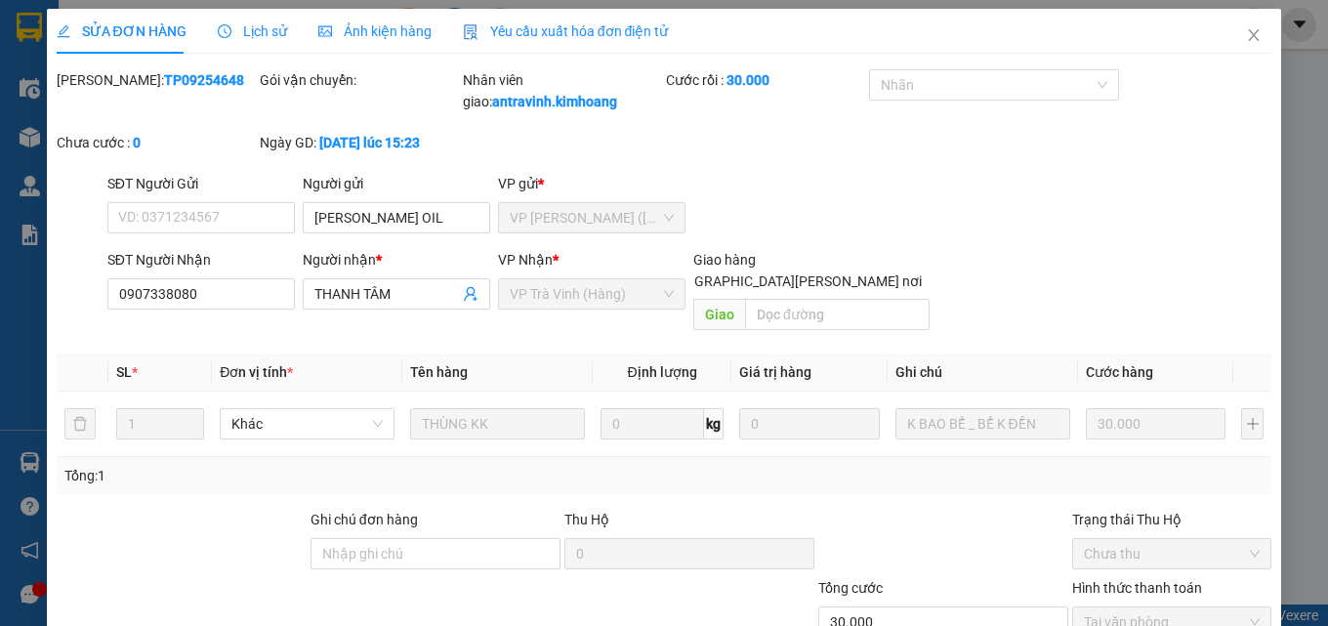
scroll to position [0, 0]
click at [1246, 42] on icon "close" at bounding box center [1254, 36] width 16 height 16
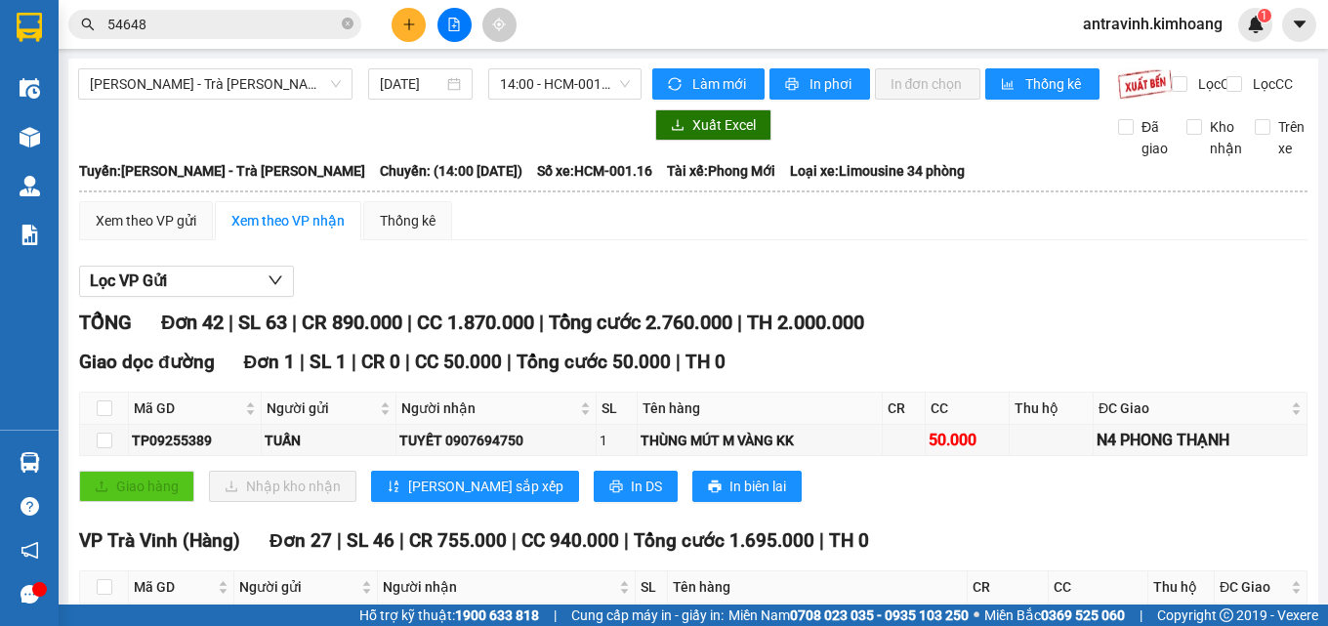
click at [244, 27] on input "54648" at bounding box center [222, 24] width 230 height 21
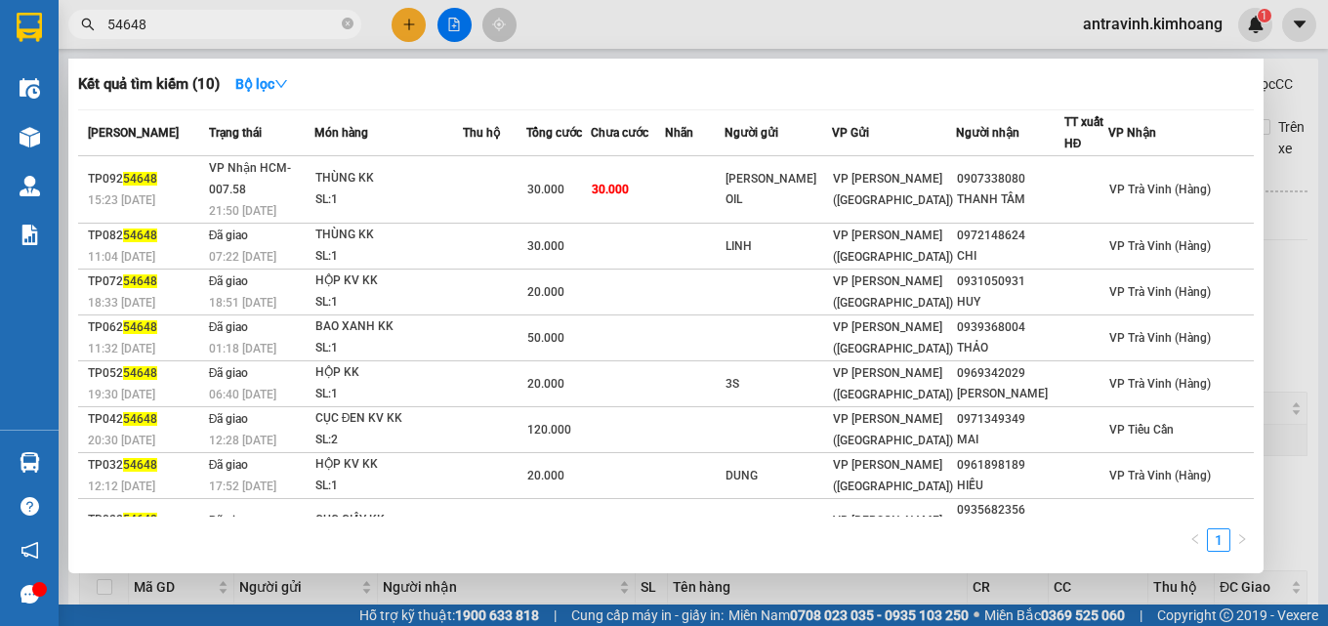
click at [244, 27] on input "54648" at bounding box center [222, 24] width 230 height 21
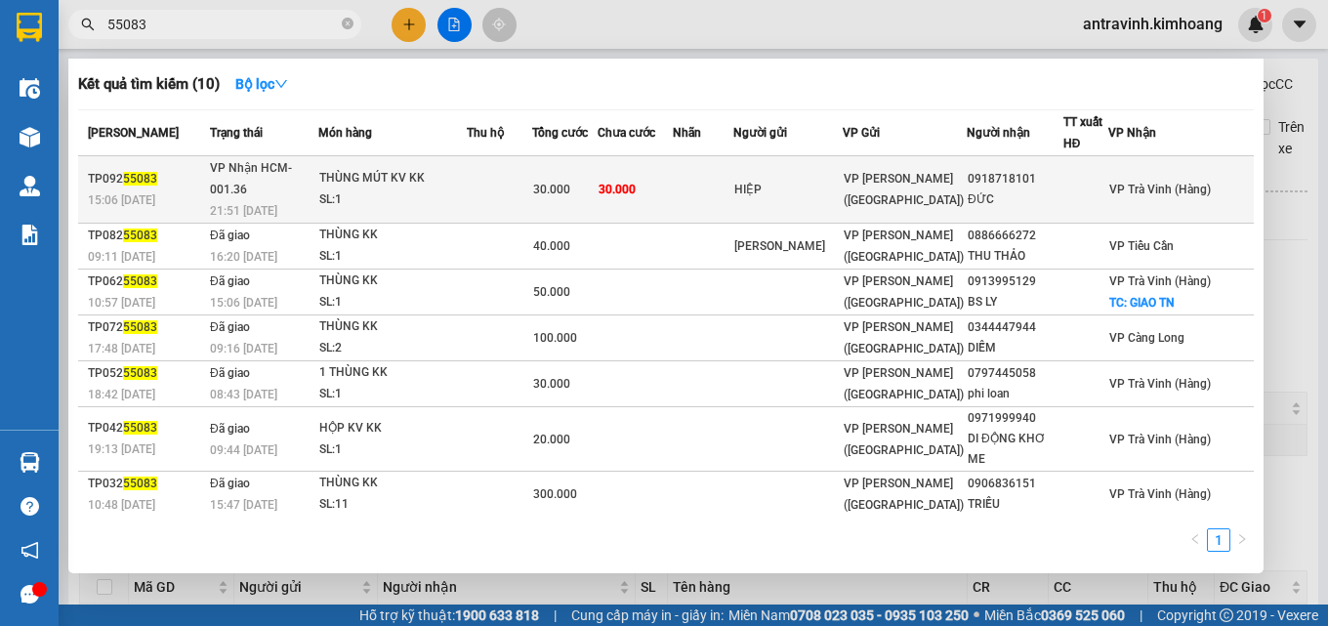
type input "55083"
click at [490, 183] on td at bounding box center [499, 189] width 65 height 67
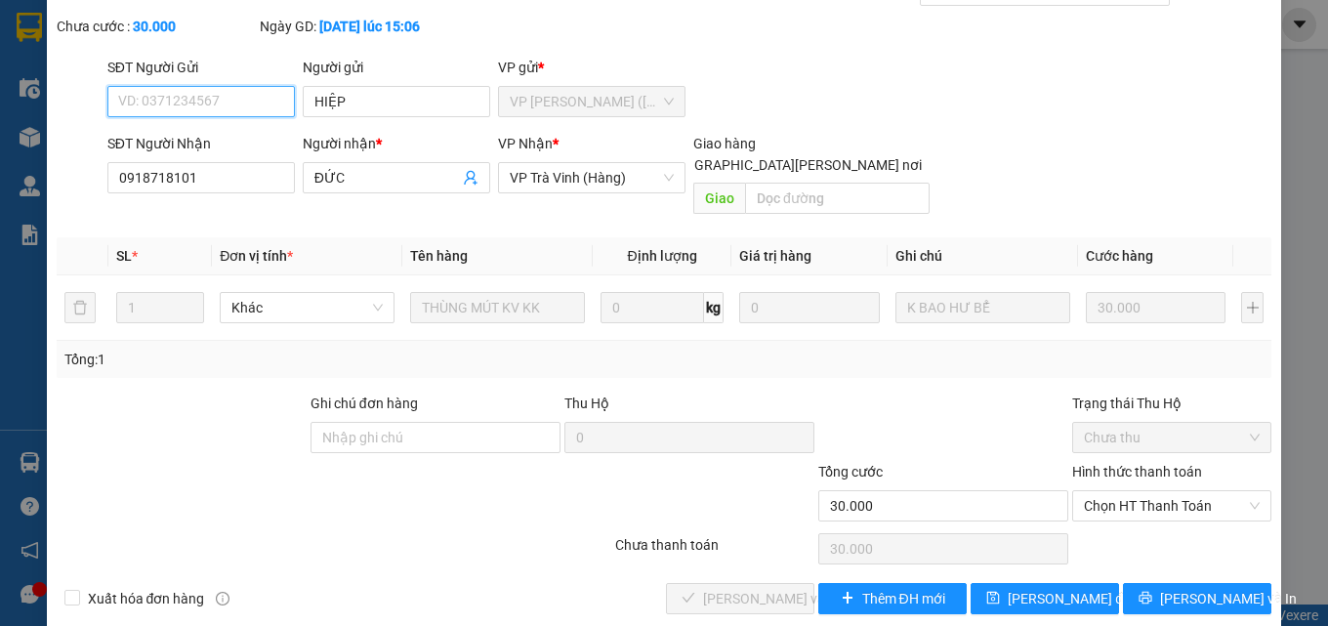
scroll to position [101, 0]
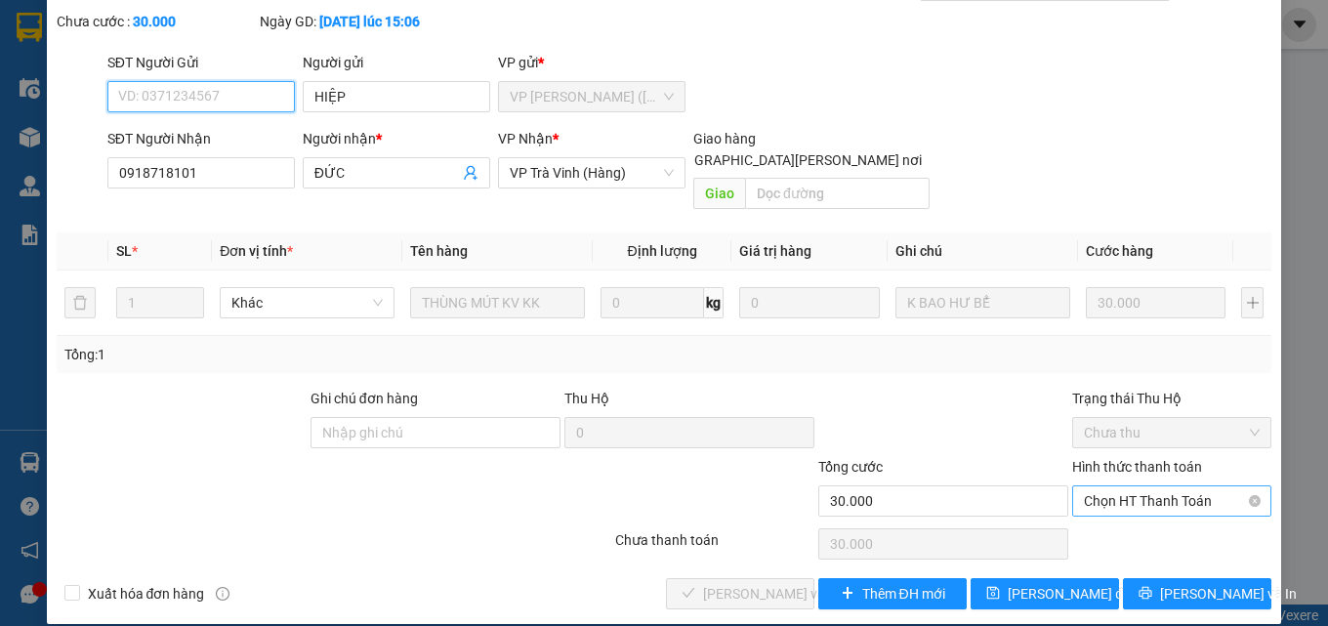
click at [1153, 486] on span "Chọn HT Thanh Toán" at bounding box center [1172, 500] width 176 height 29
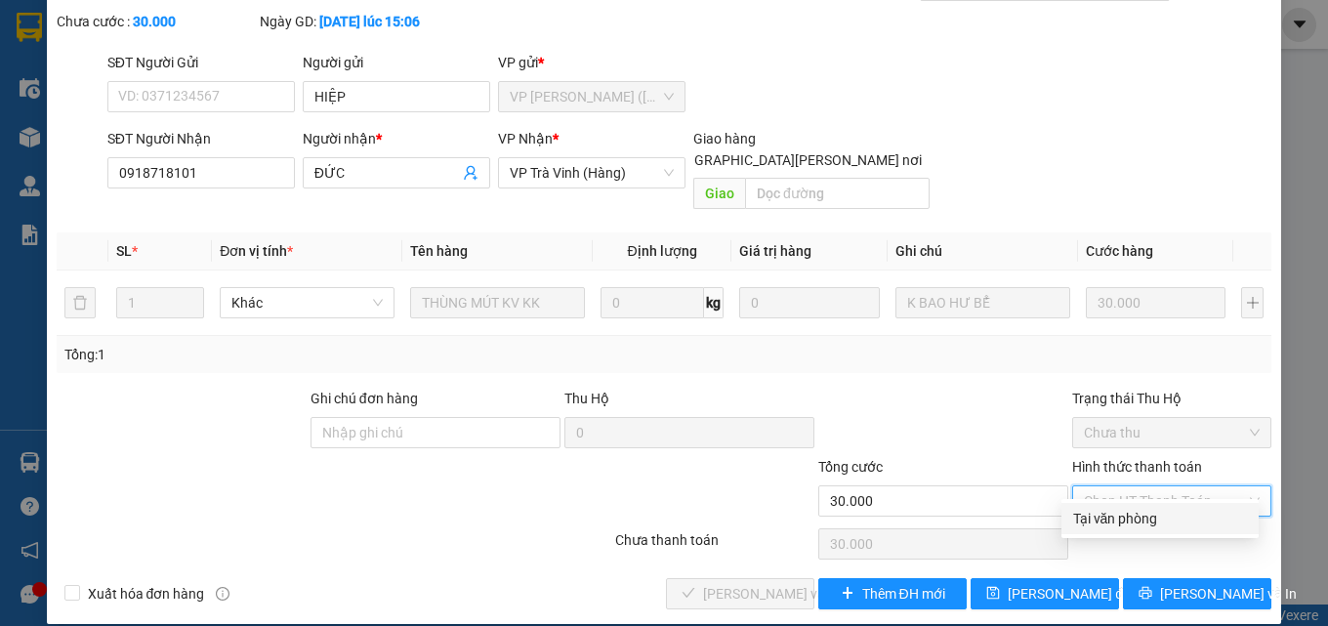
click at [1144, 512] on div "Tại văn phòng" at bounding box center [1160, 518] width 174 height 21
type input "0"
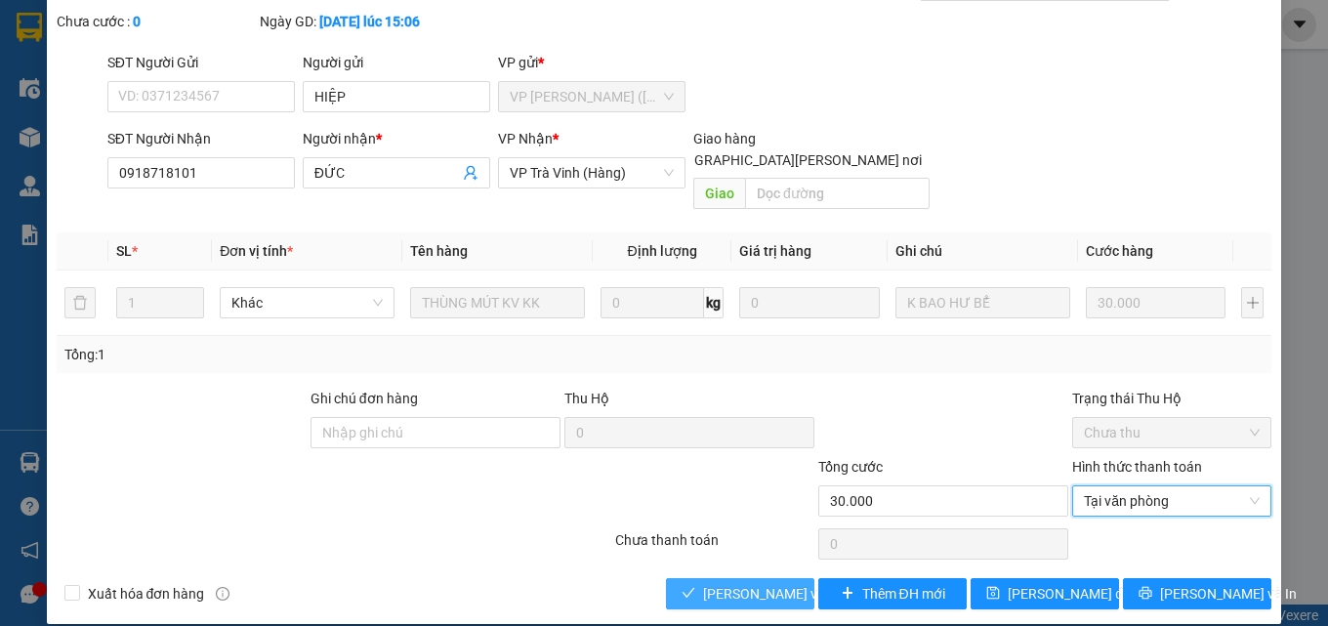
click at [775, 583] on span "[PERSON_NAME] và Giao hàng" at bounding box center [835, 593] width 264 height 21
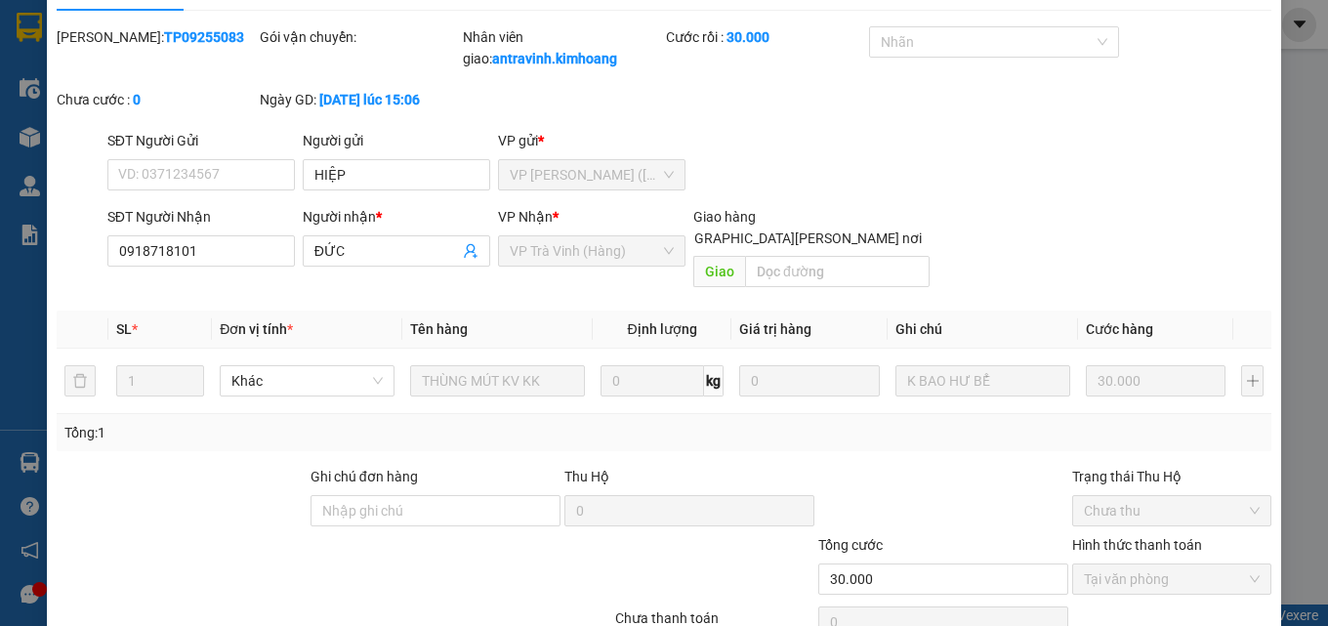
scroll to position [0, 0]
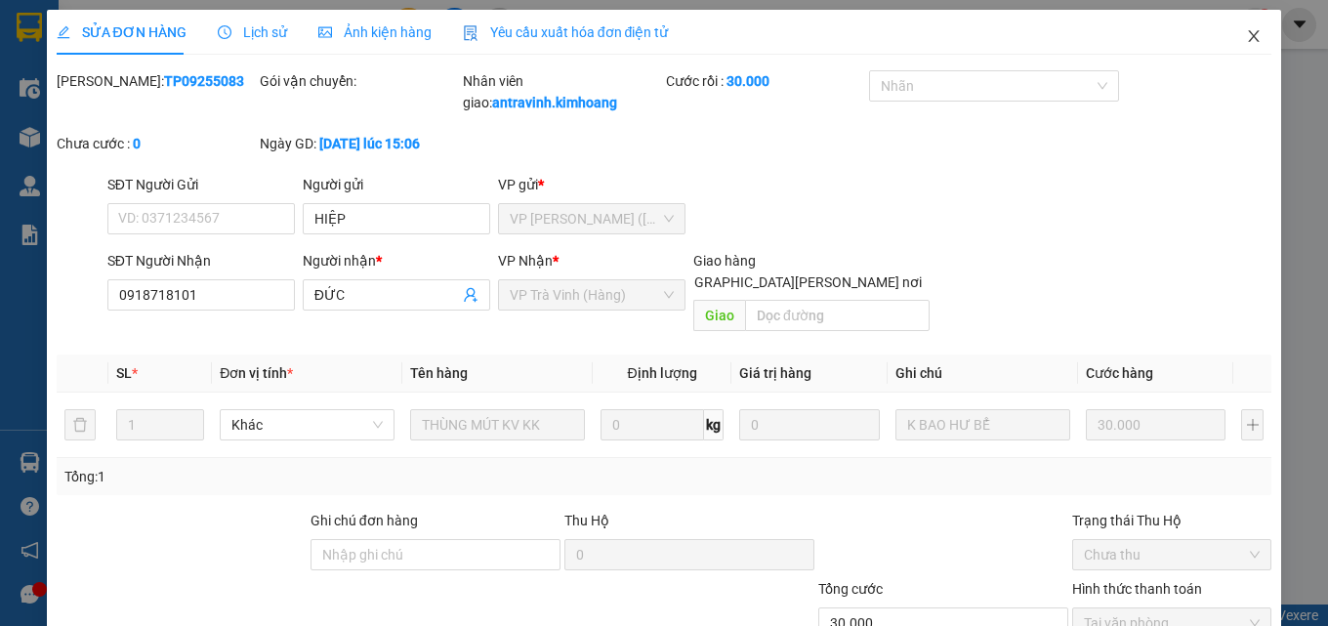
click at [1246, 33] on icon "close" at bounding box center [1254, 36] width 16 height 16
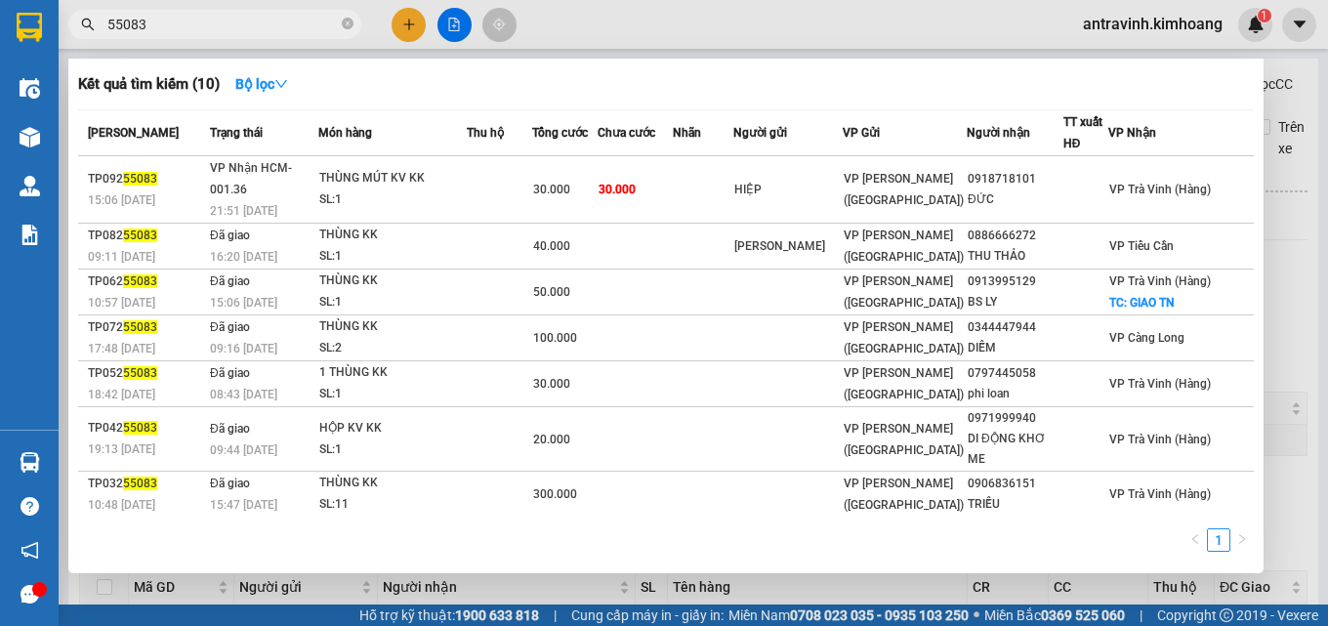
click at [232, 29] on input "55083" at bounding box center [222, 24] width 230 height 21
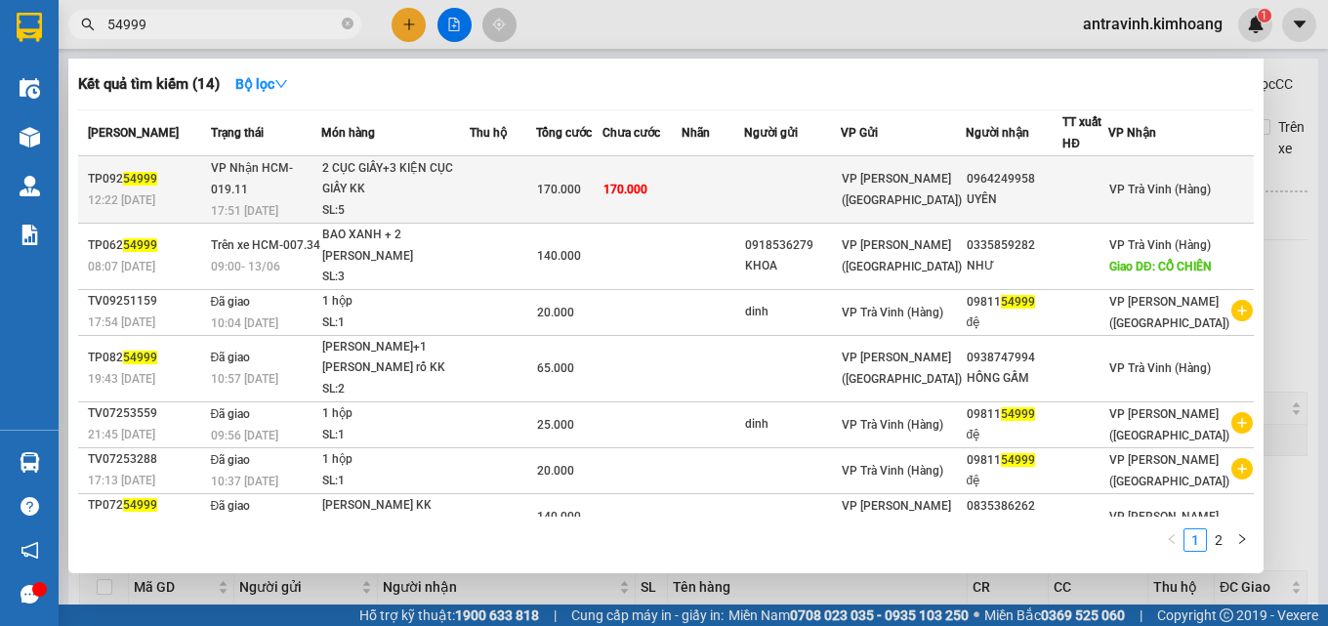
type input "54999"
click at [469, 186] on div "2 CỤC GIẤY+3 KIỆN CỤC GIẤY KK" at bounding box center [395, 179] width 146 height 42
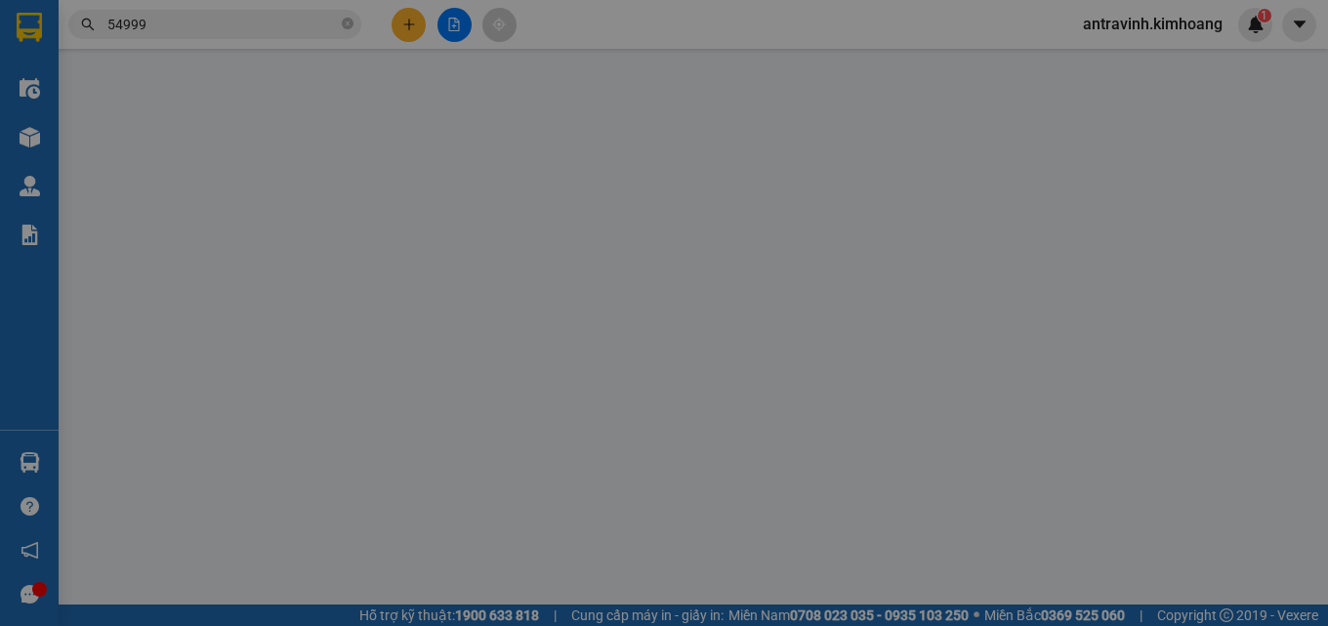
type input "0964249958"
type input "UYÊN"
type input "170.000"
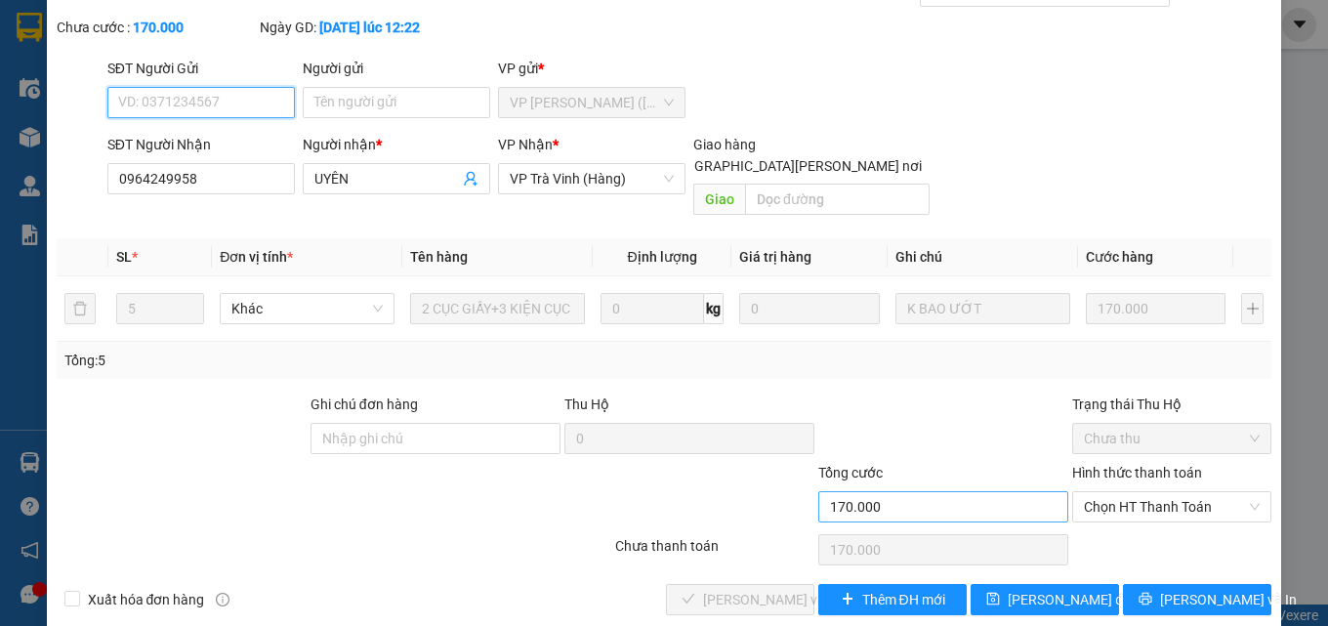
scroll to position [101, 0]
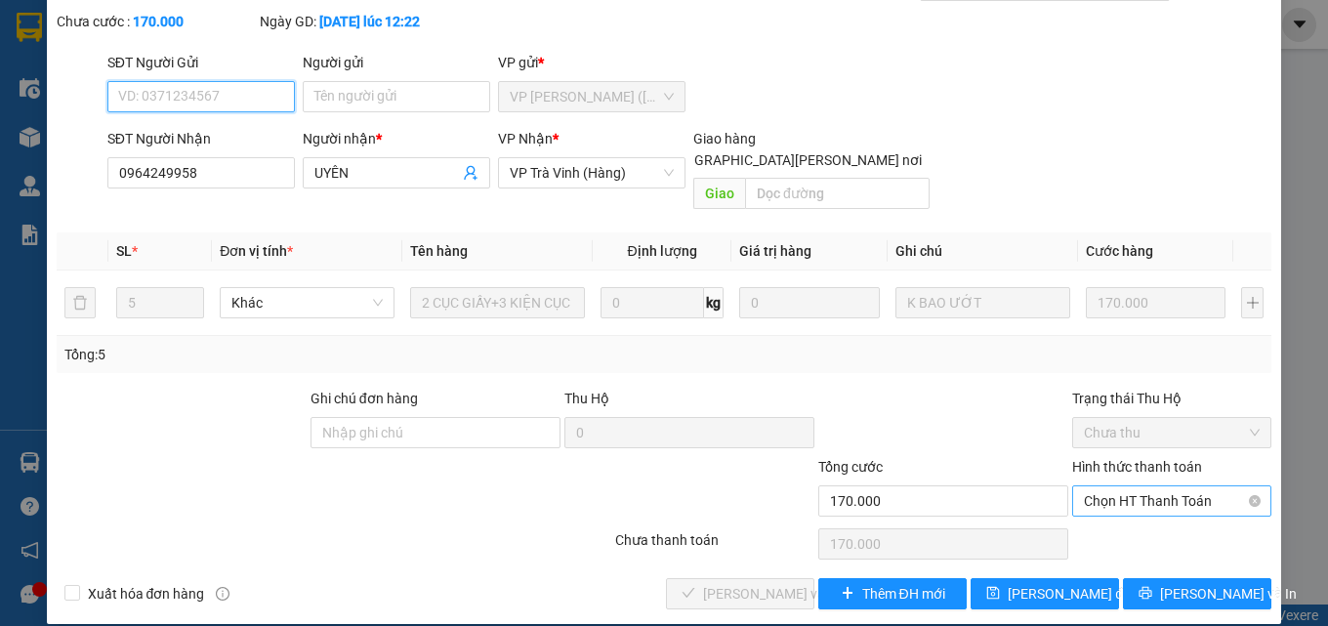
click at [1098, 486] on span "Chọn HT Thanh Toán" at bounding box center [1172, 500] width 176 height 29
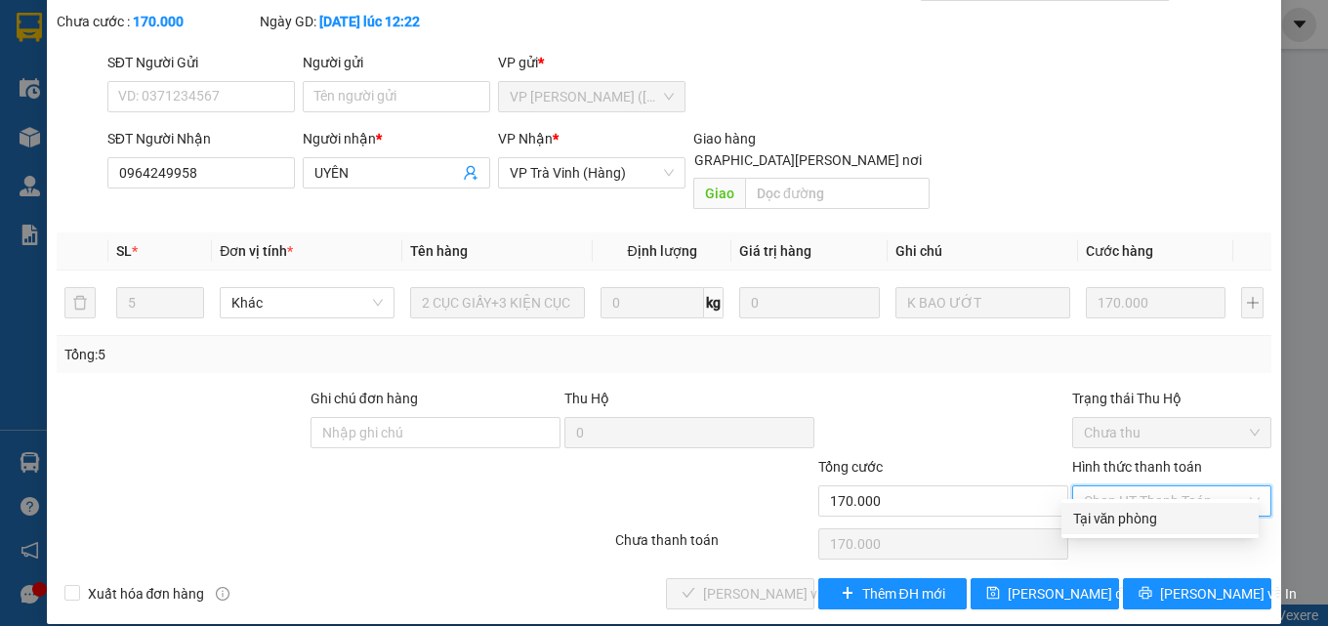
click at [1094, 515] on div "Tại văn phòng" at bounding box center [1160, 518] width 174 height 21
type input "0"
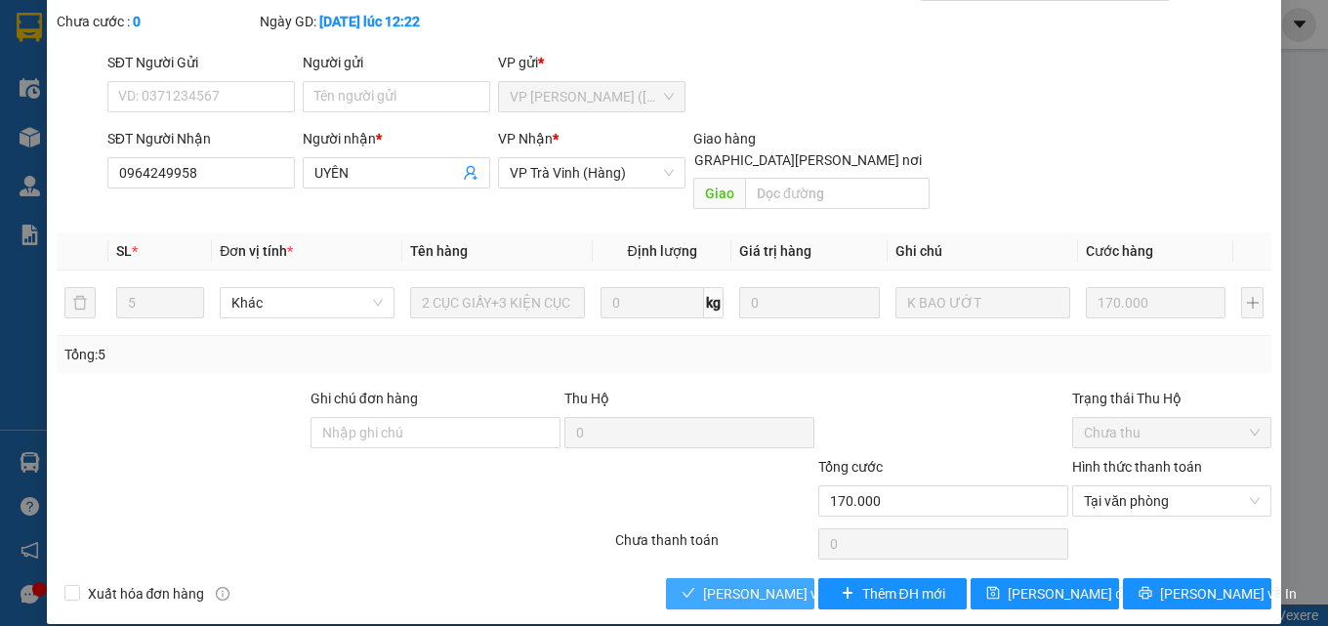
click at [749, 583] on span "[PERSON_NAME] và Giao hàng" at bounding box center [835, 593] width 264 height 21
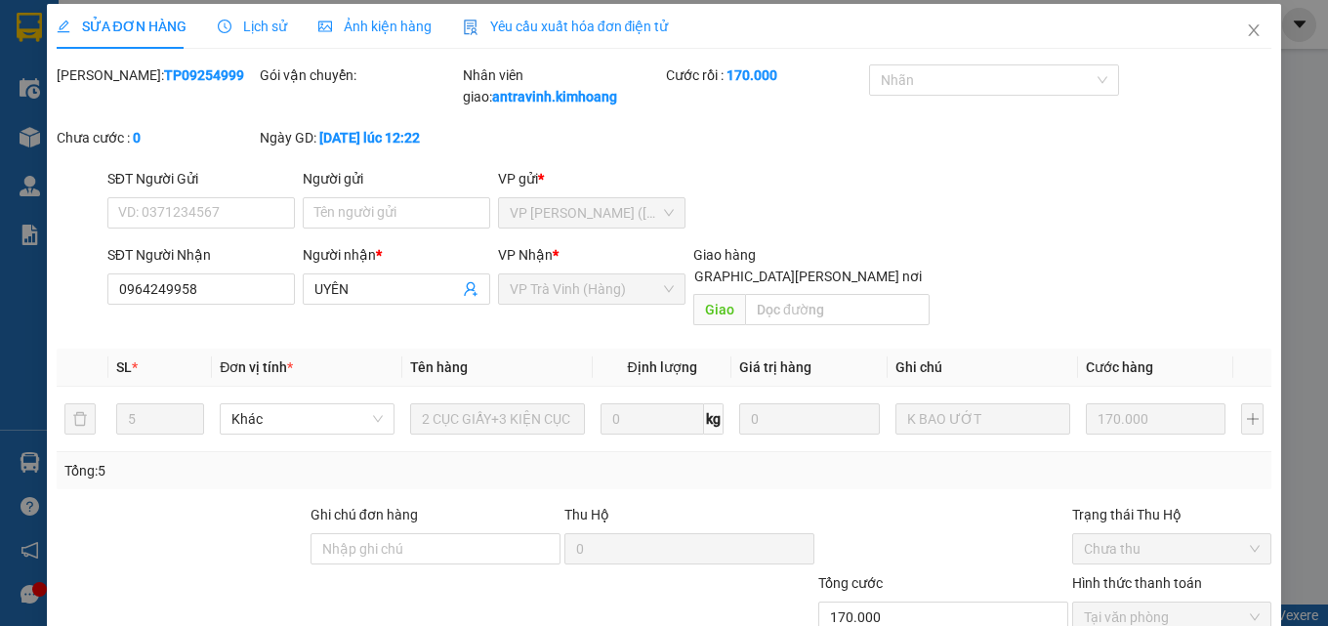
scroll to position [0, 0]
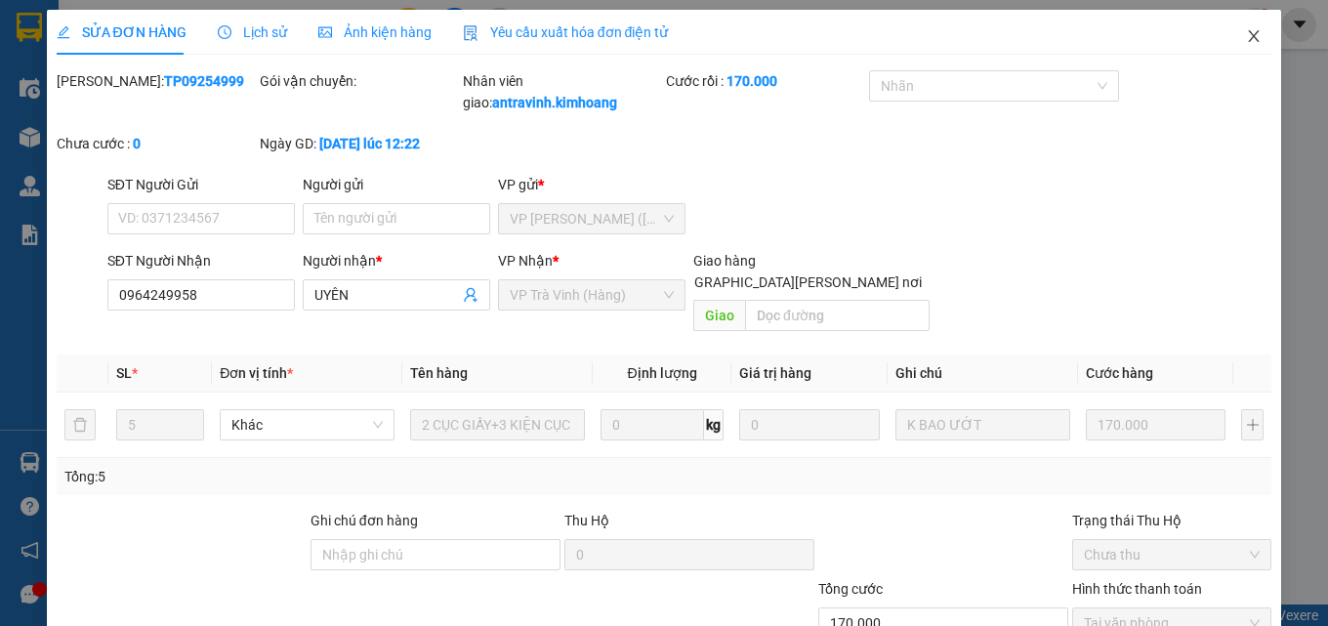
click at [1246, 37] on icon "close" at bounding box center [1254, 36] width 16 height 16
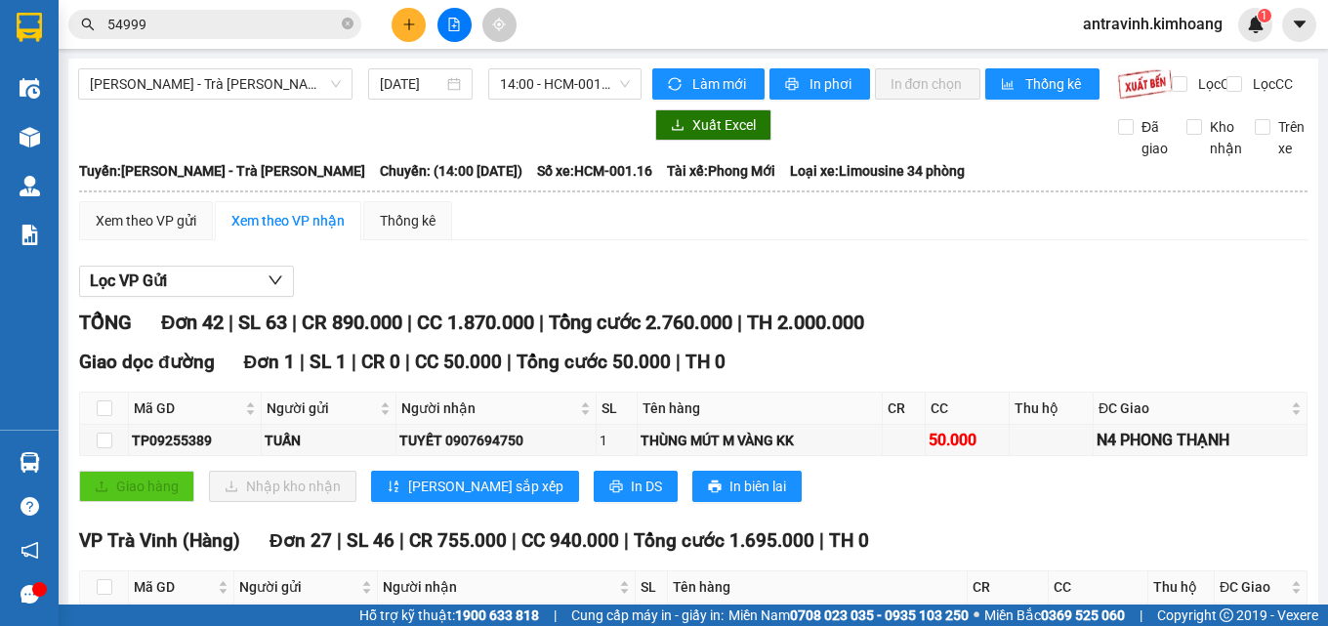
click at [248, 33] on input "54999" at bounding box center [222, 24] width 230 height 21
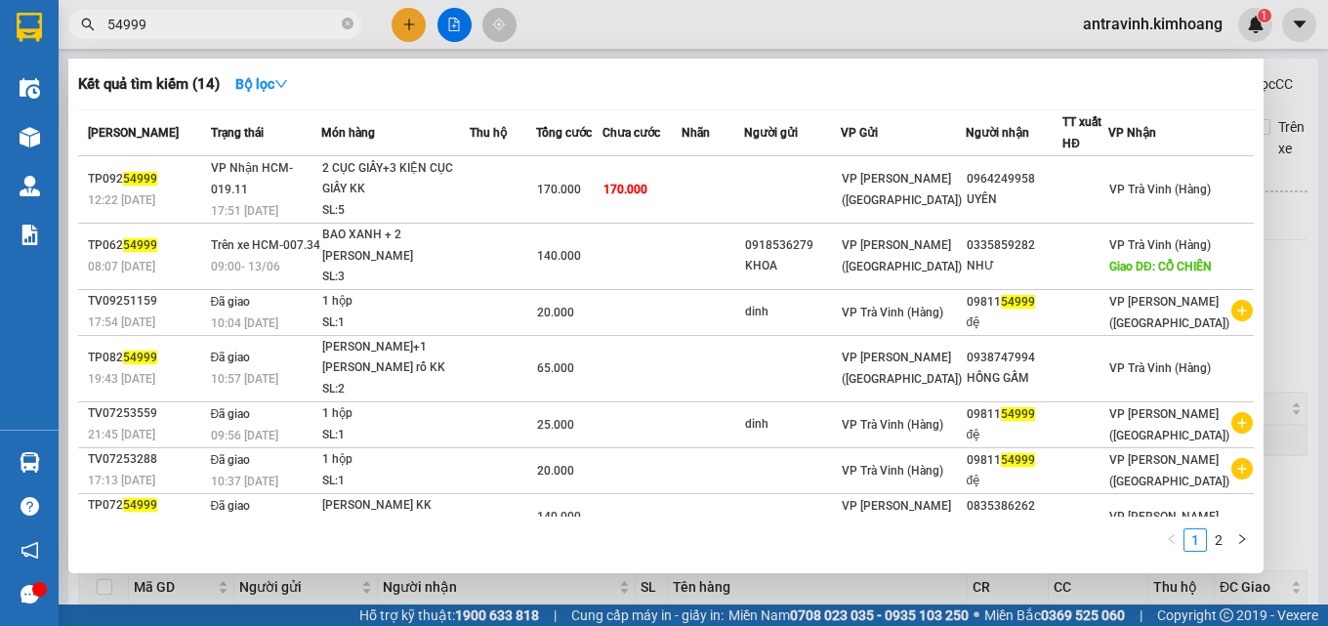
click at [248, 33] on input "54999" at bounding box center [222, 24] width 230 height 21
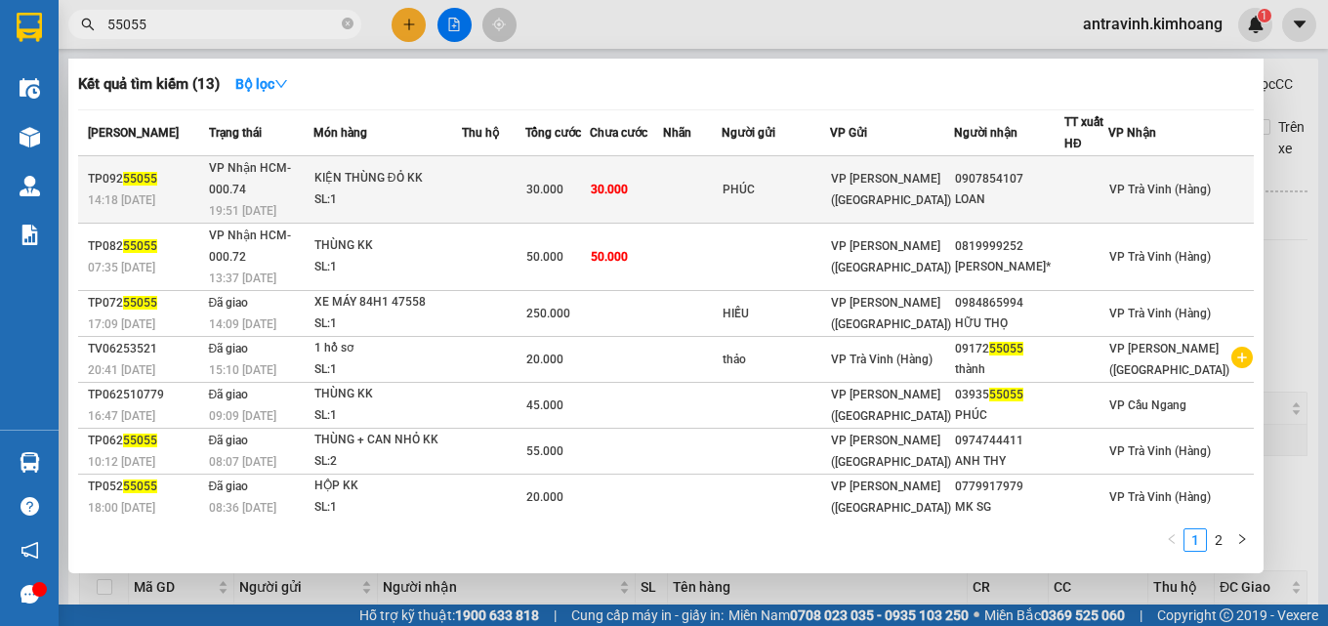
type input "55055"
click at [589, 181] on div "30.000" at bounding box center [557, 189] width 62 height 21
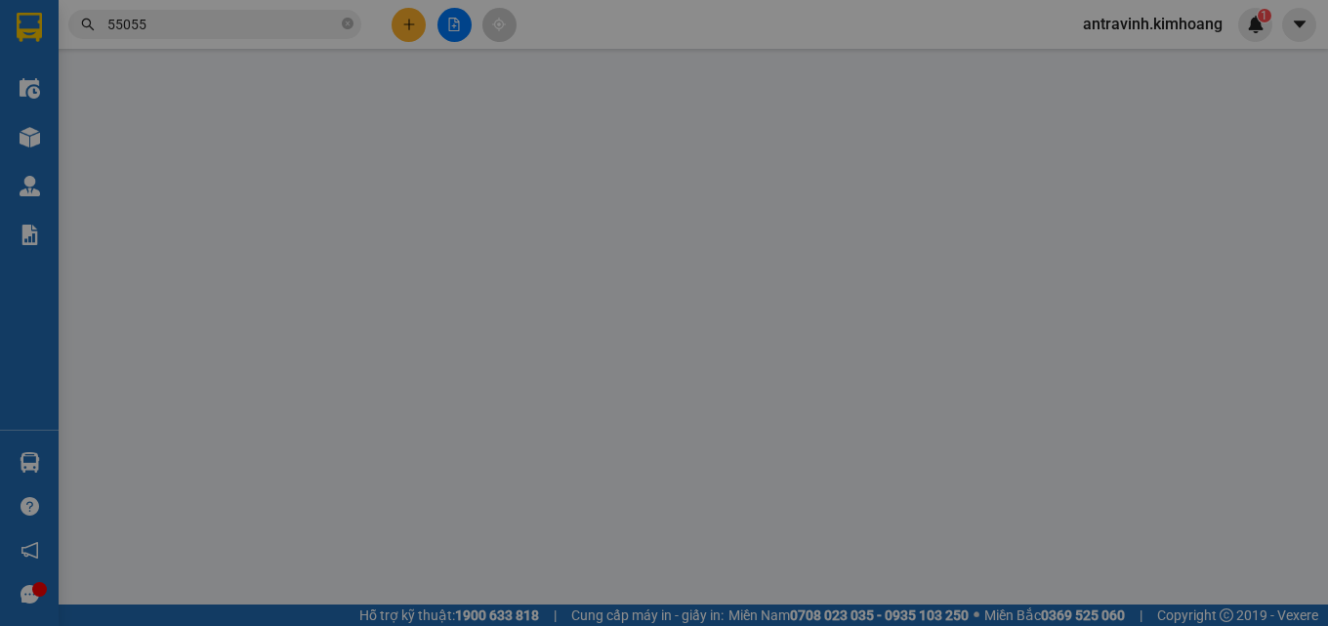
type input "PHÚC"
type input "0907854107"
type input "LOAN"
type input "30.000"
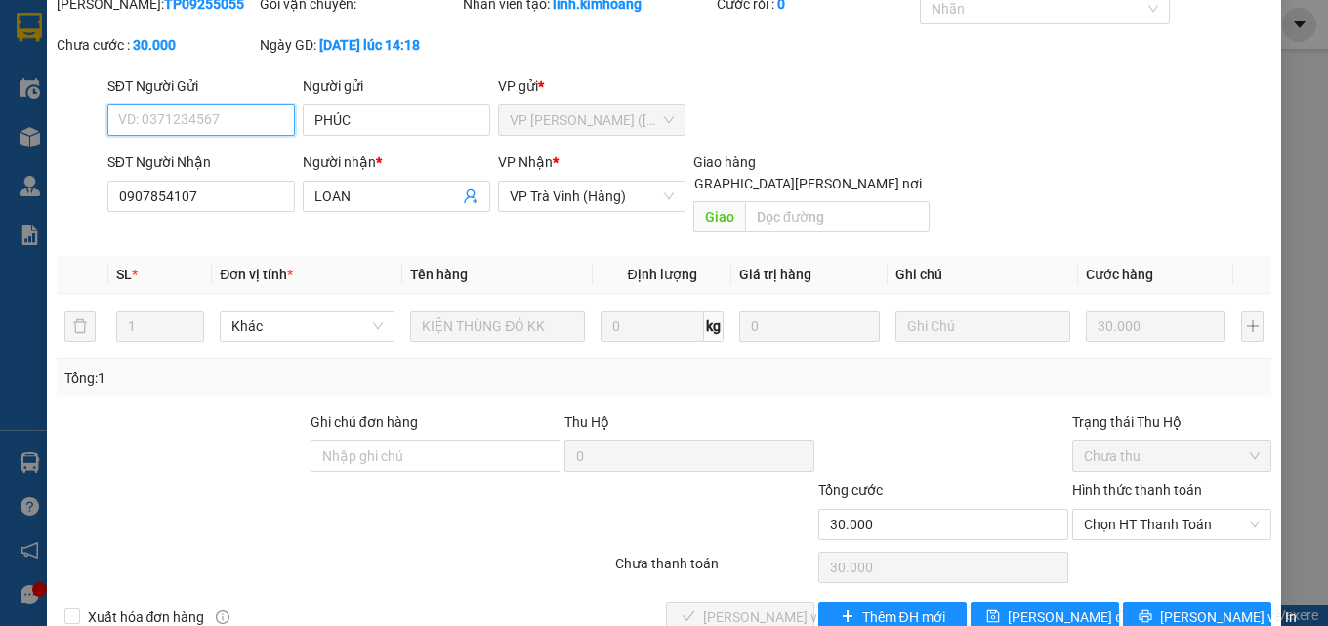
scroll to position [101, 0]
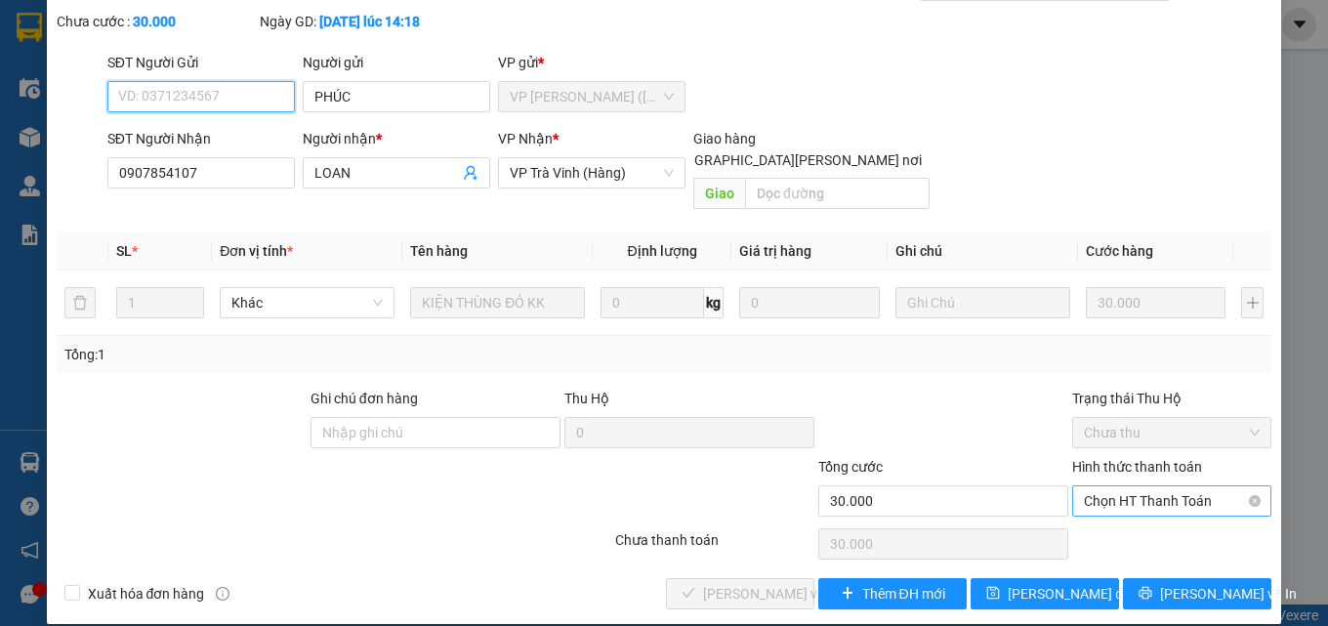
click at [1140, 486] on span "Chọn HT Thanh Toán" at bounding box center [1172, 500] width 176 height 29
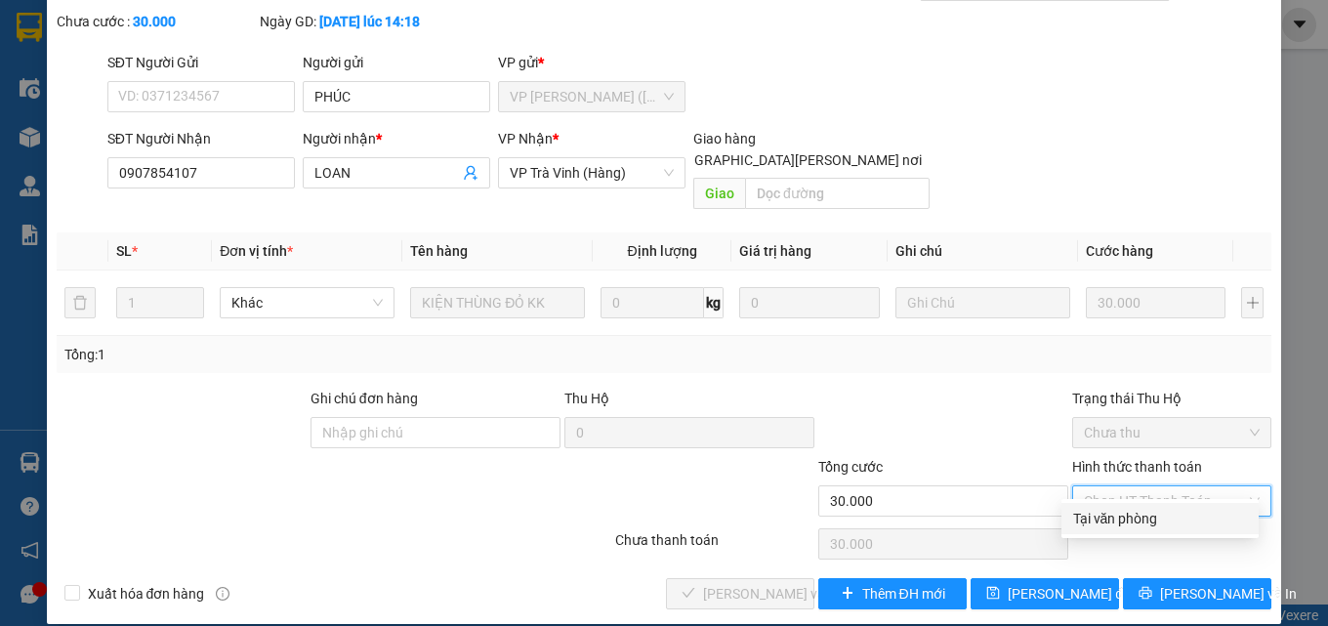
click at [1132, 512] on div "Tại văn phòng" at bounding box center [1160, 518] width 174 height 21
type input "0"
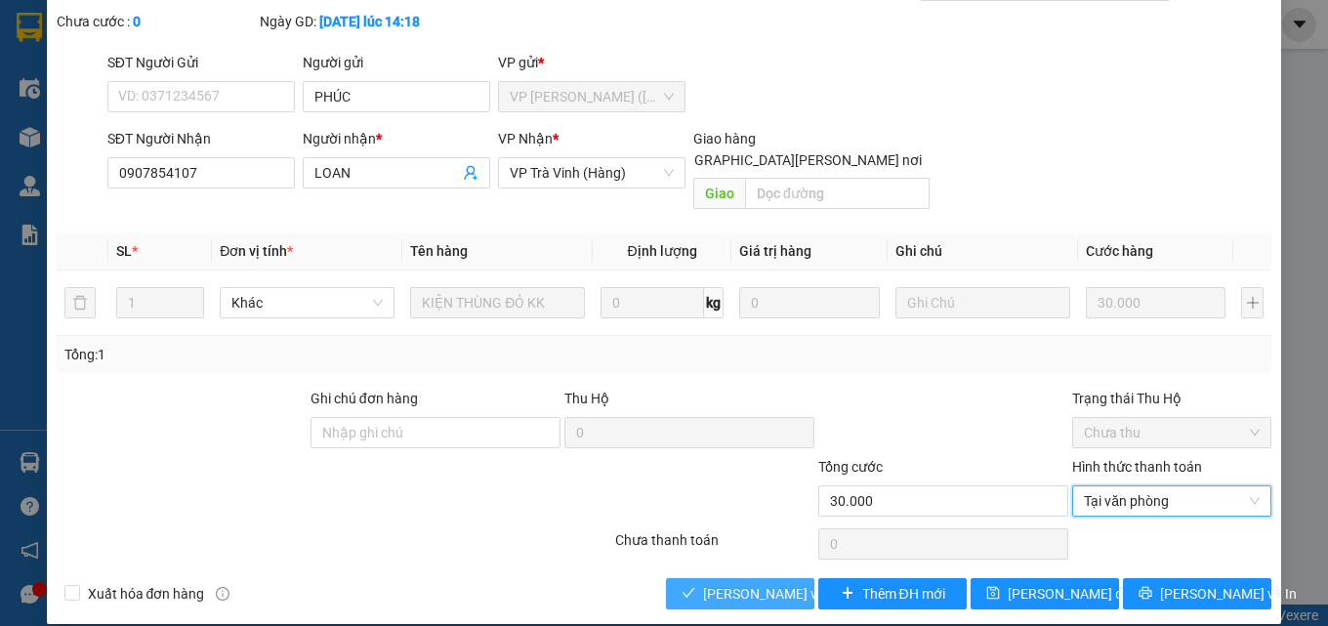
click at [765, 583] on span "[PERSON_NAME] và Giao hàng" at bounding box center [835, 593] width 264 height 21
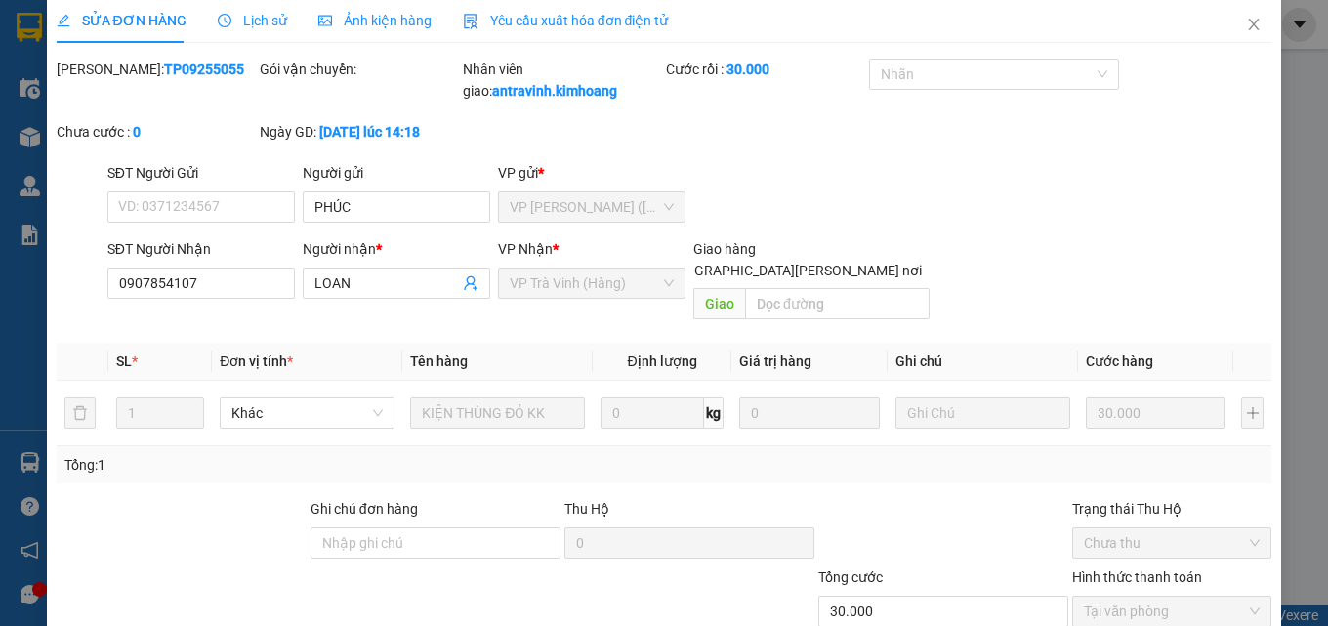
scroll to position [0, 0]
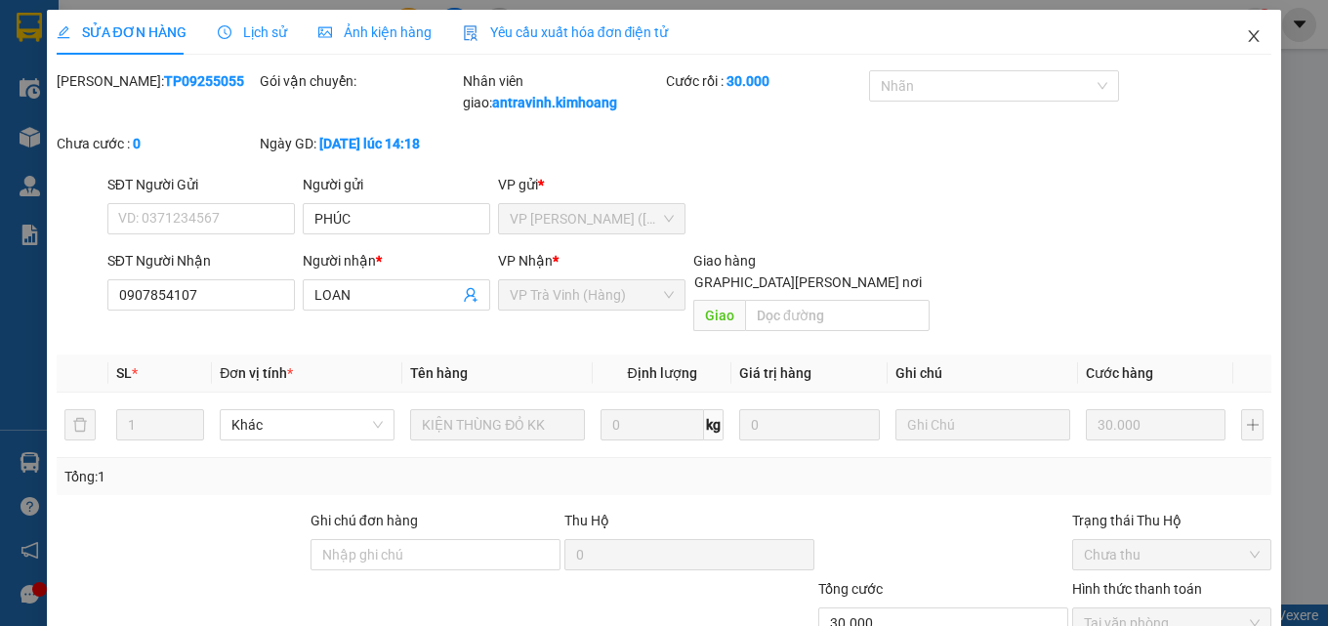
click at [1246, 36] on icon "close" at bounding box center [1254, 36] width 16 height 16
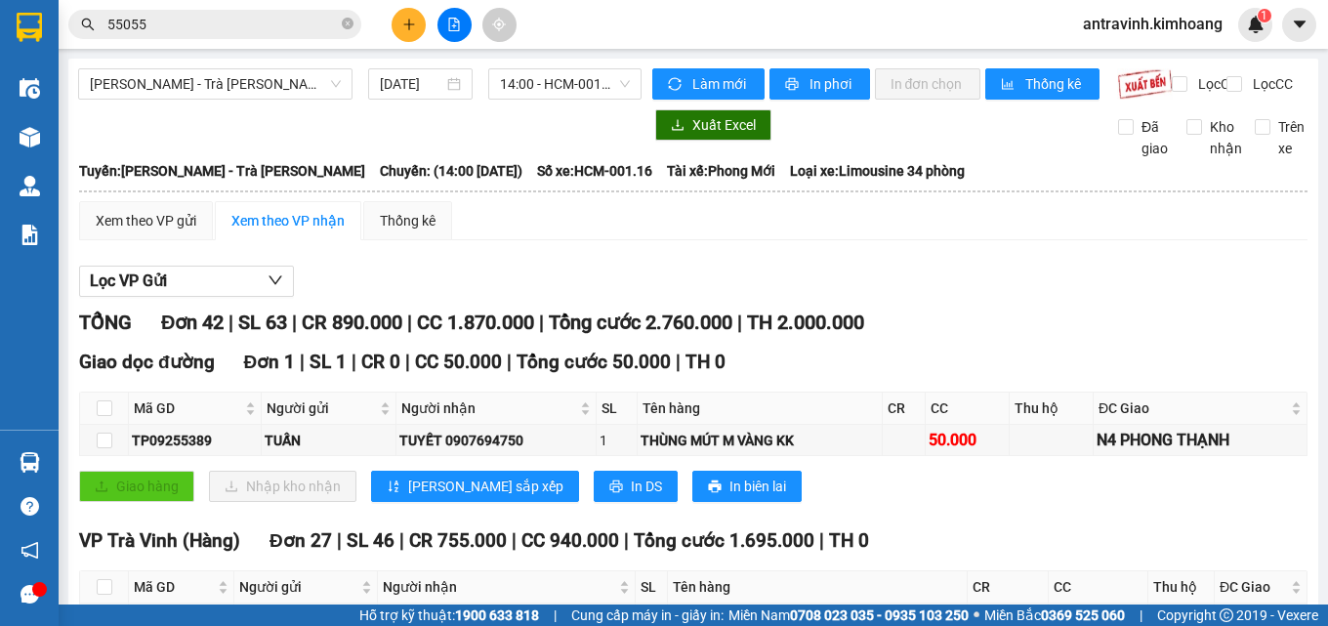
click at [288, 29] on input "55055" at bounding box center [222, 24] width 230 height 21
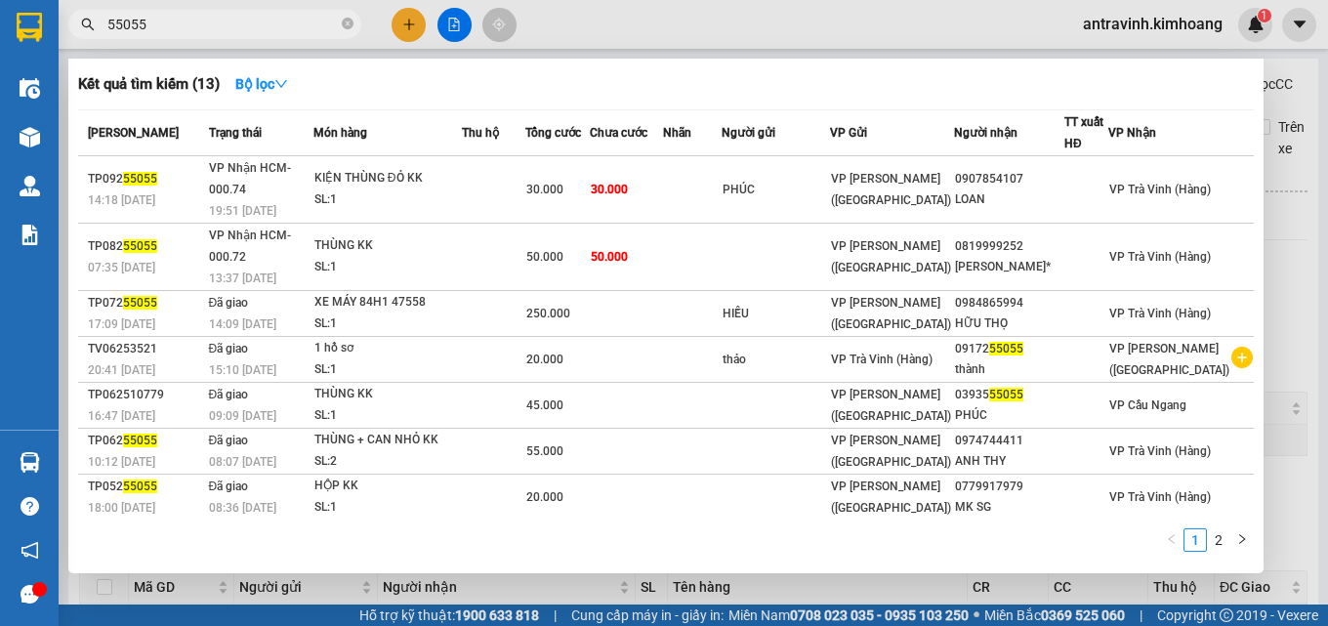
click at [288, 29] on input "55055" at bounding box center [222, 24] width 230 height 21
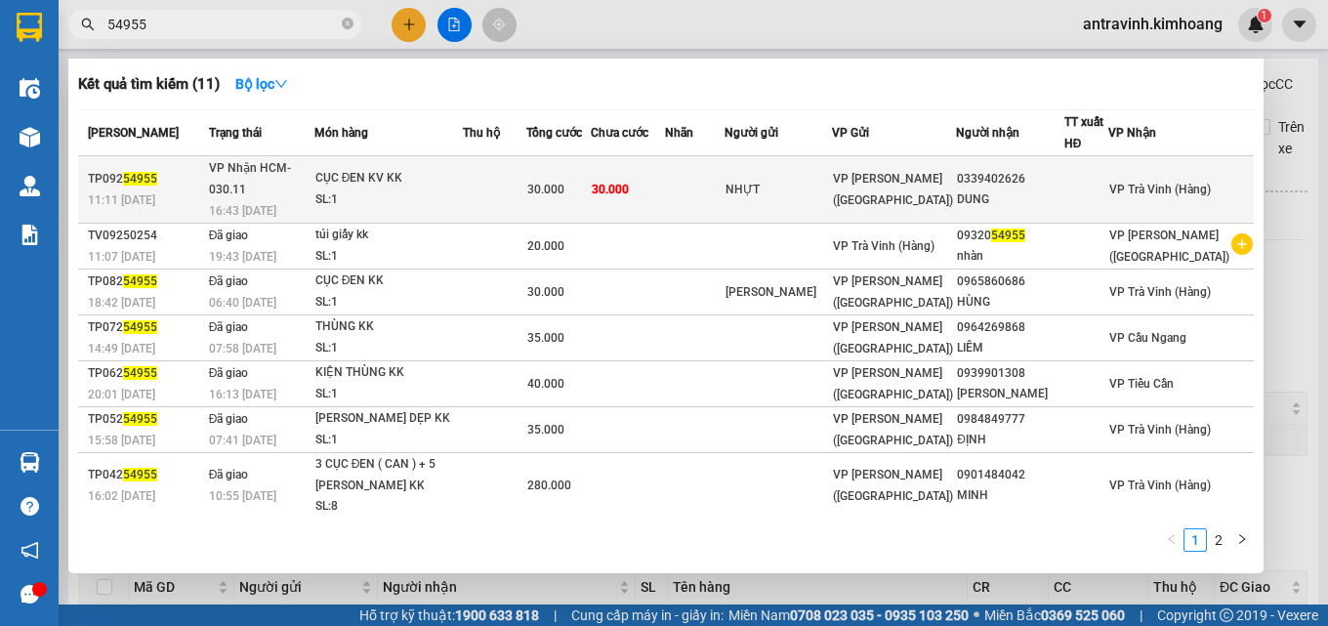
type input "54955"
click at [564, 183] on span "30.000" at bounding box center [545, 190] width 37 height 14
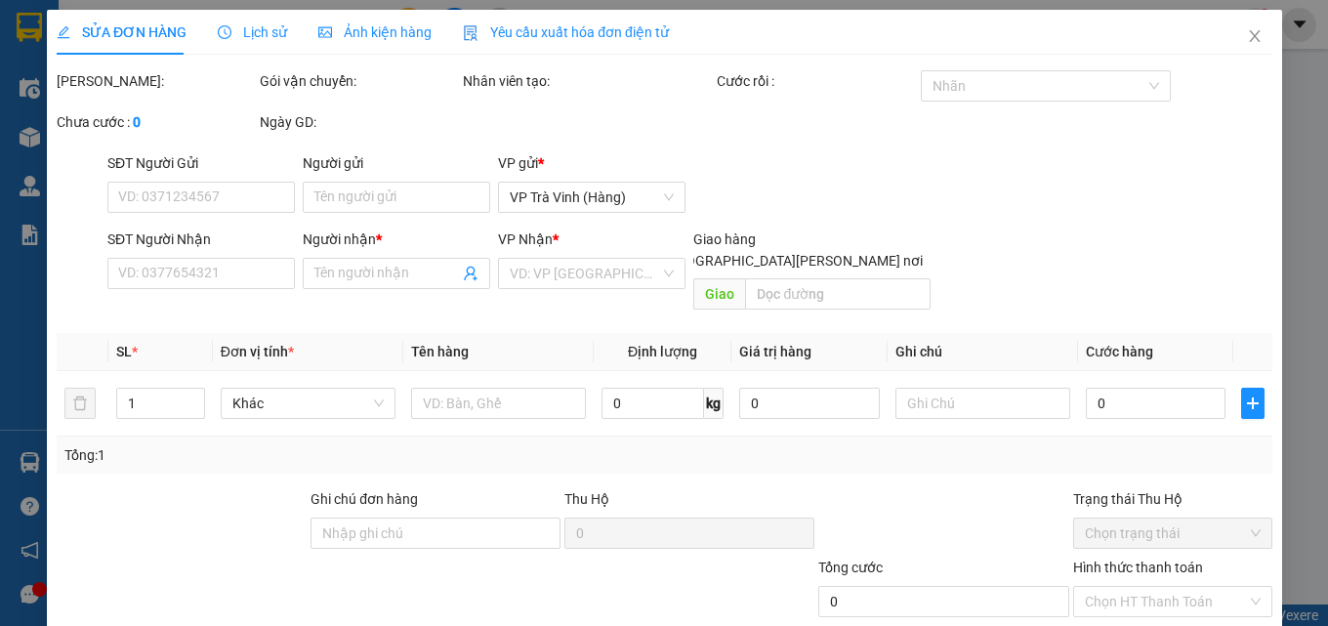
type input "NHỰT"
type input "0339402626"
type input "DUNG"
type input "30.000"
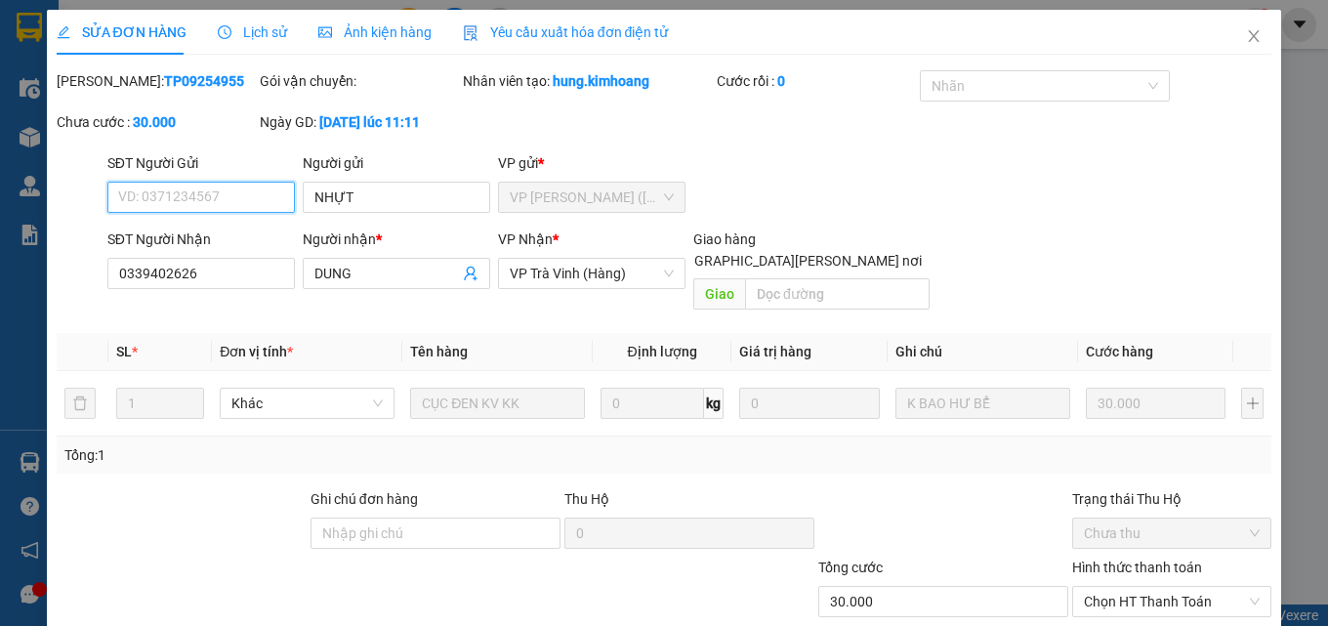
scroll to position [98, 0]
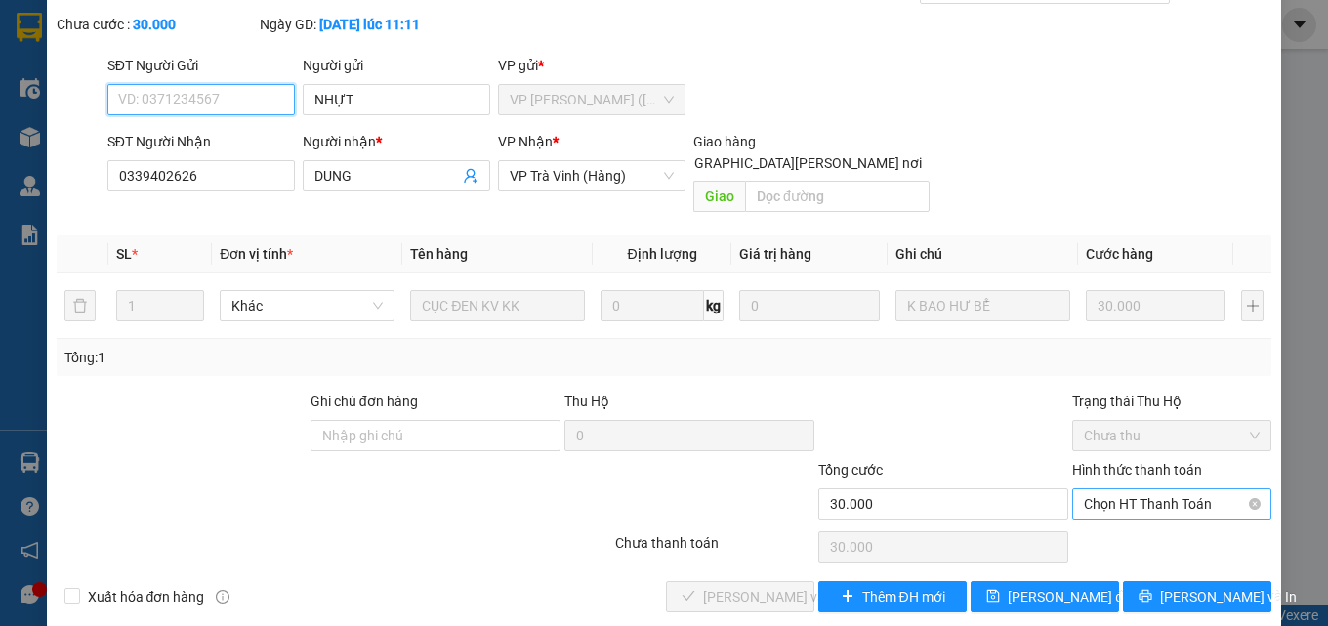
click at [1096, 489] on span "Chọn HT Thanh Toán" at bounding box center [1172, 503] width 176 height 29
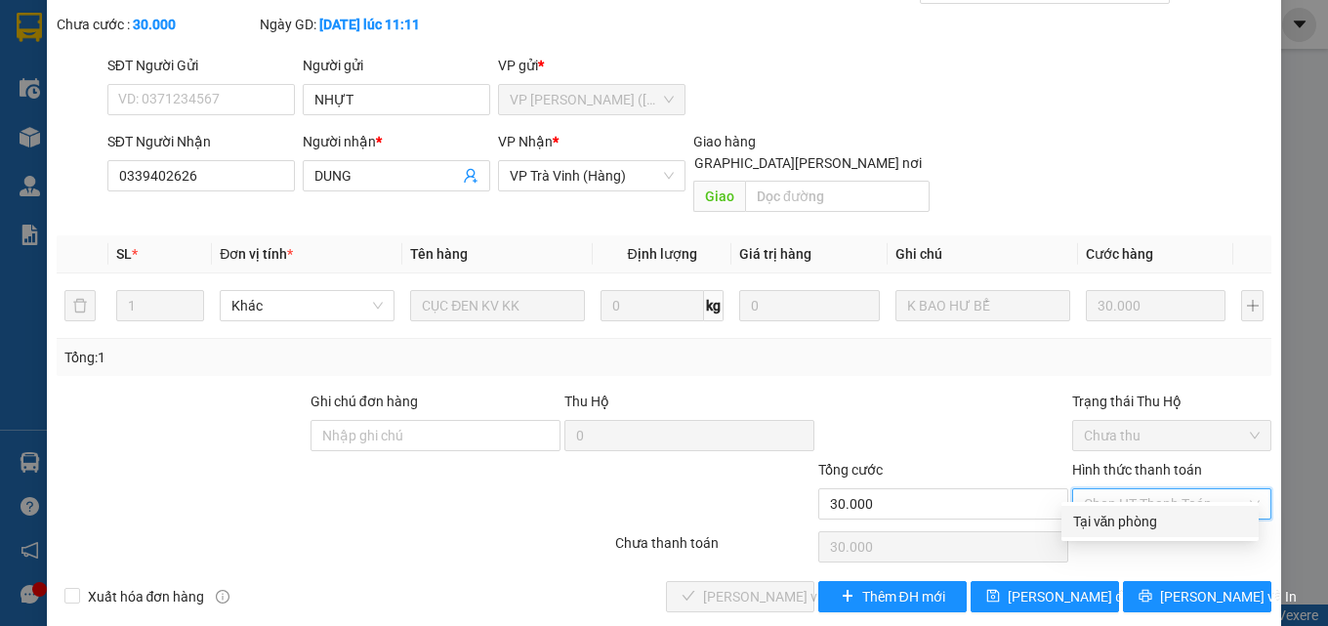
click at [1102, 524] on div "Tại văn phòng" at bounding box center [1160, 521] width 174 height 21
type input "0"
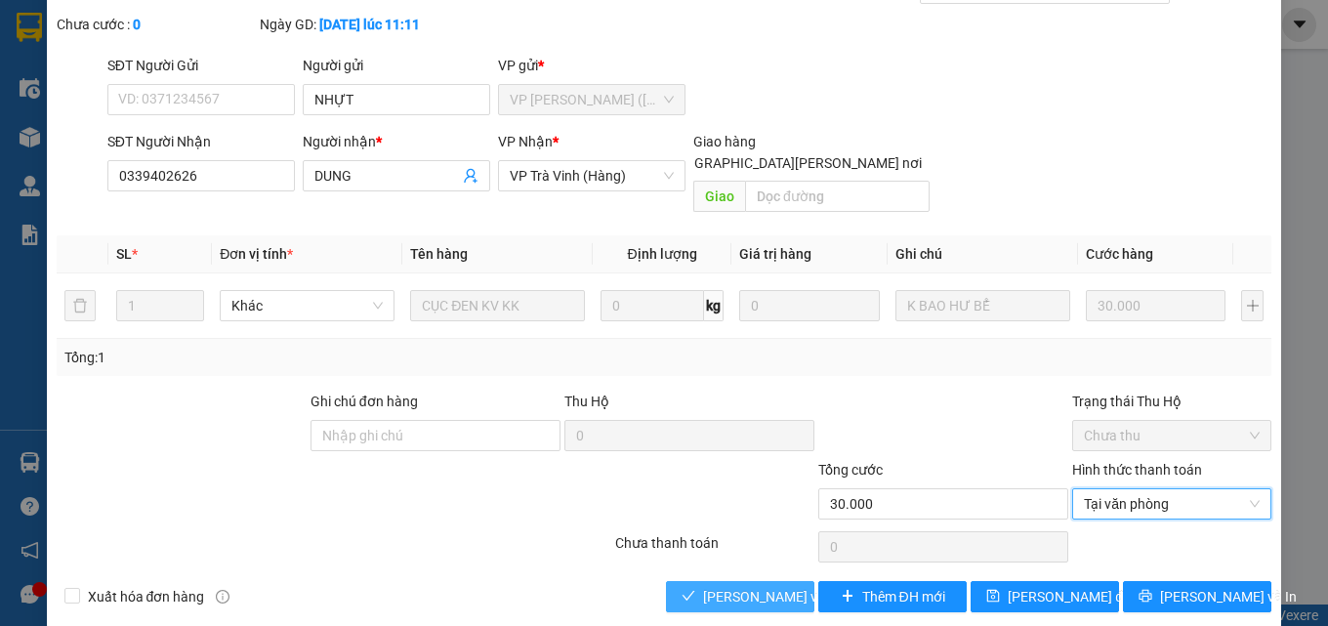
click at [726, 586] on span "[PERSON_NAME] và Giao hàng" at bounding box center [835, 596] width 264 height 21
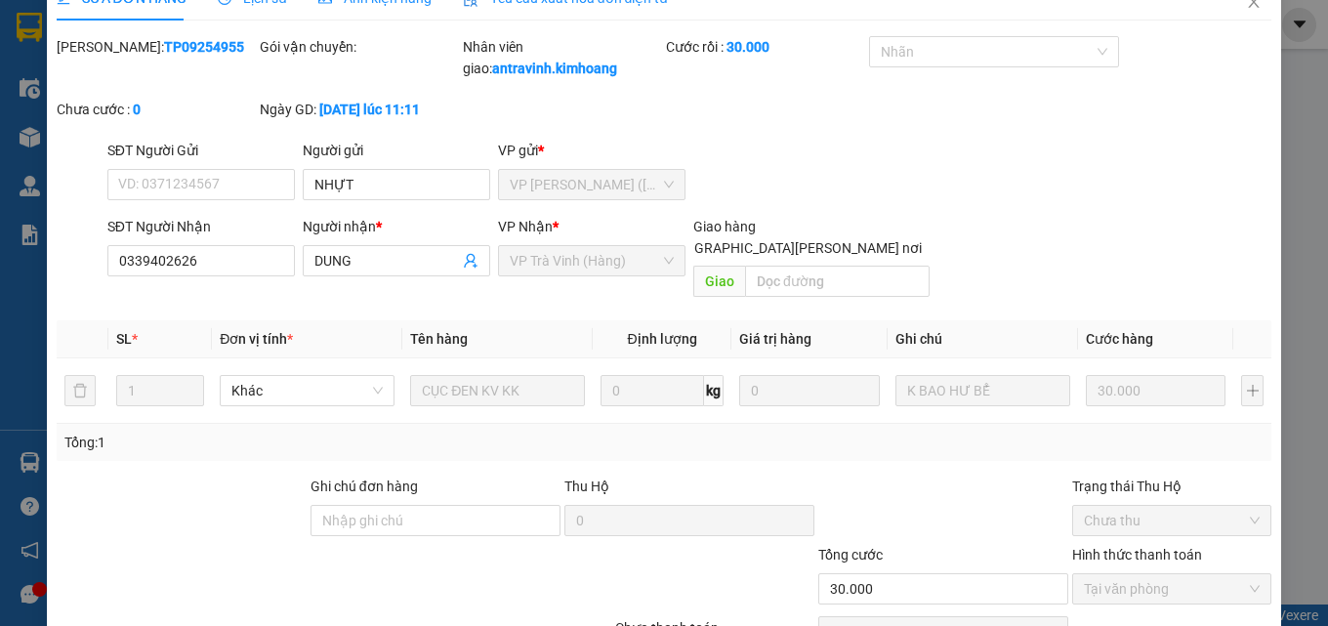
scroll to position [0, 0]
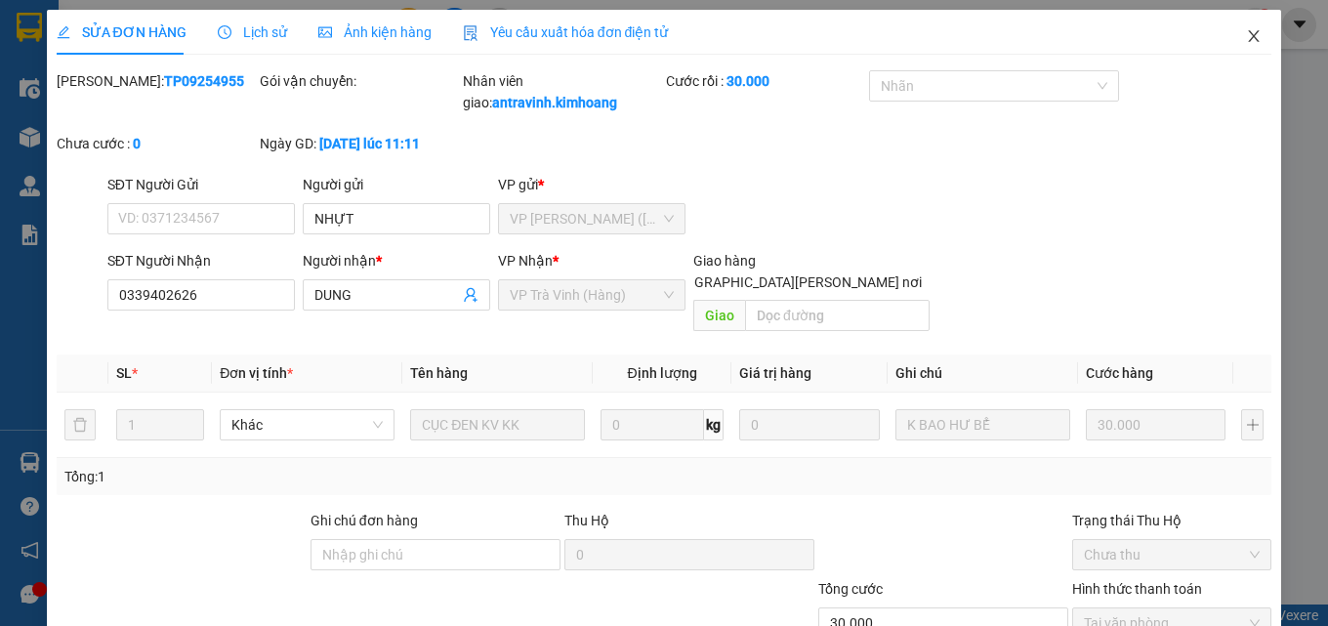
click at [1249, 38] on icon "close" at bounding box center [1254, 36] width 11 height 12
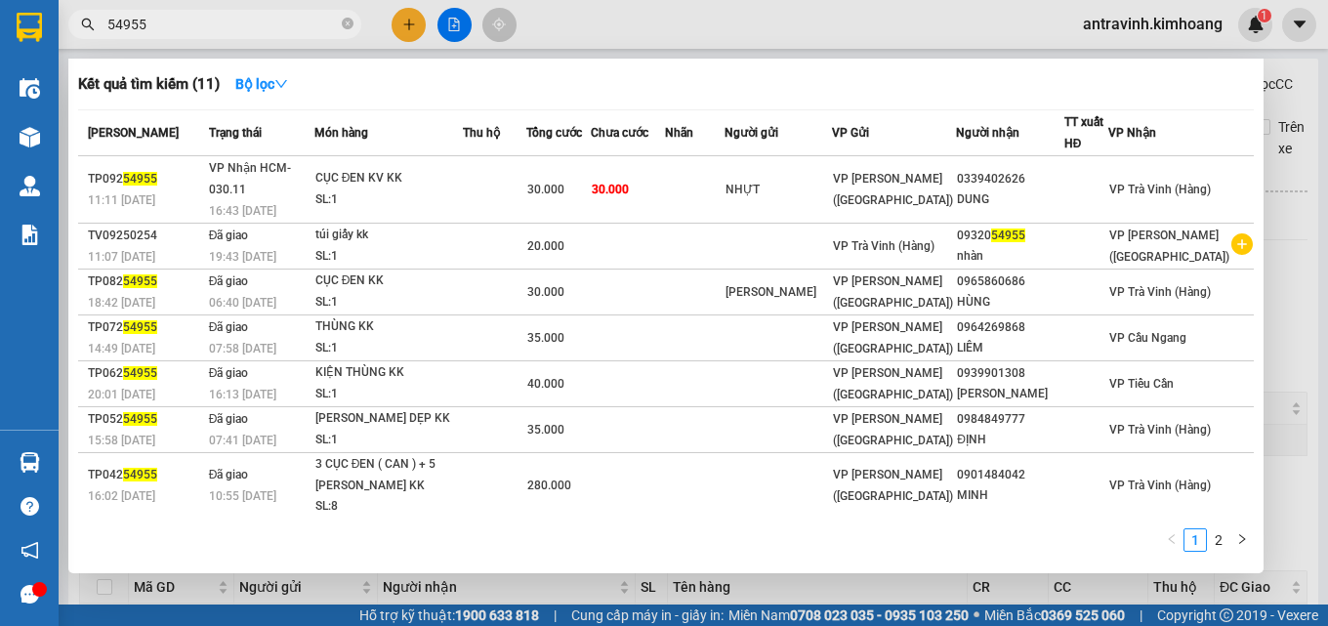
click at [239, 23] on input "54955" at bounding box center [222, 24] width 230 height 21
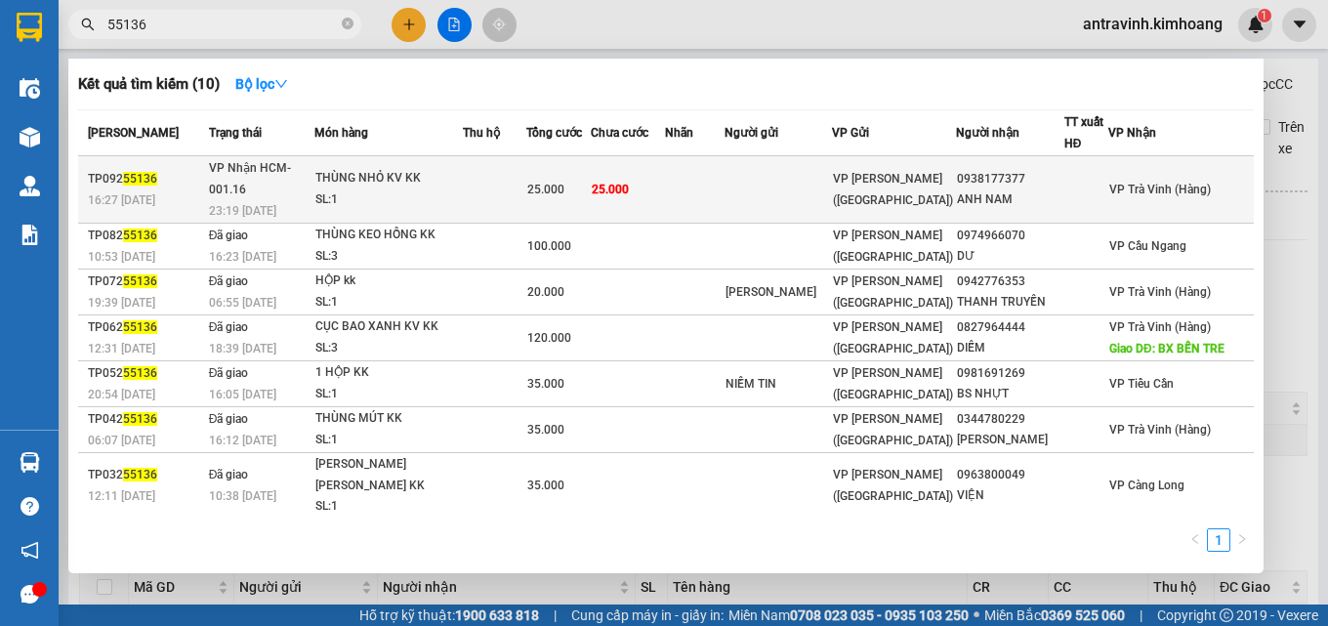
type input "55136"
click at [564, 183] on span "25.000" at bounding box center [545, 190] width 37 height 14
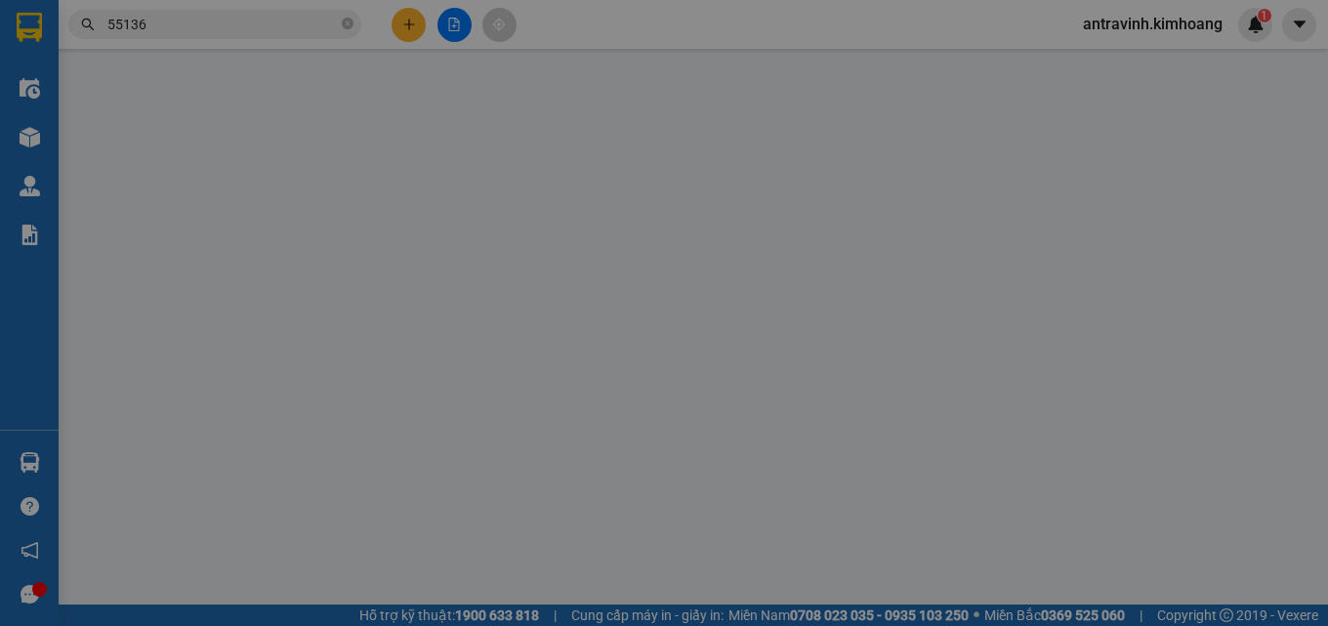
type input "0938177377"
type input "ANH NAM"
type input "25.000"
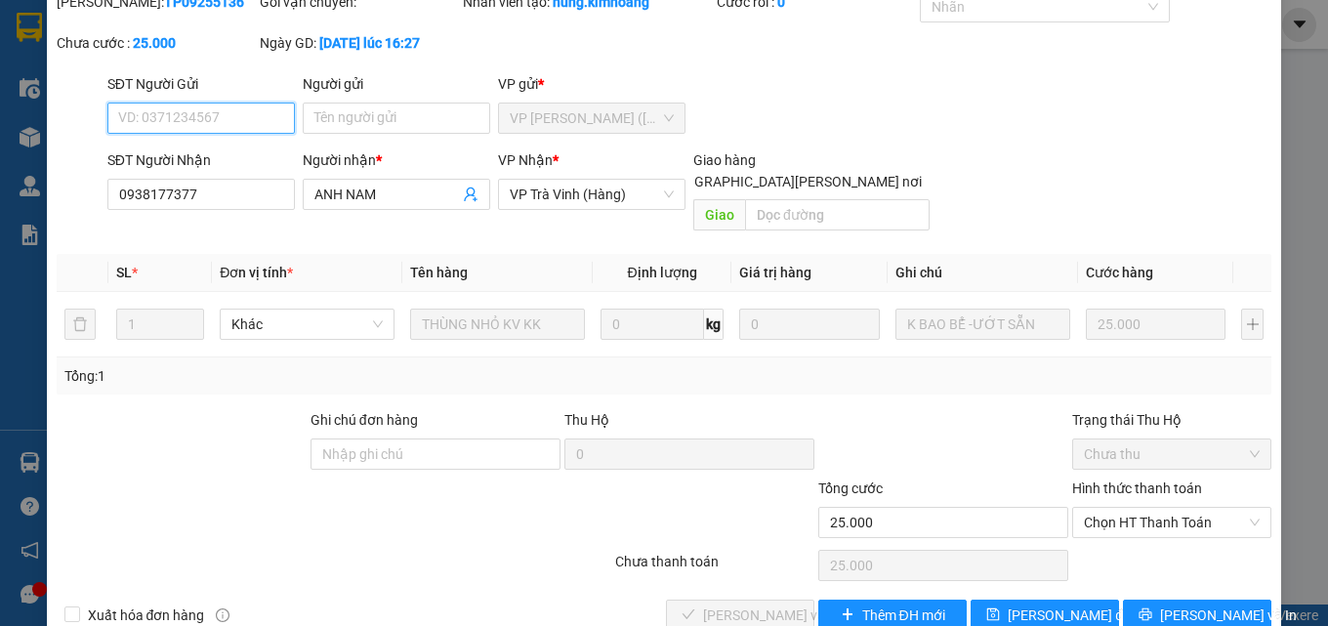
scroll to position [101, 0]
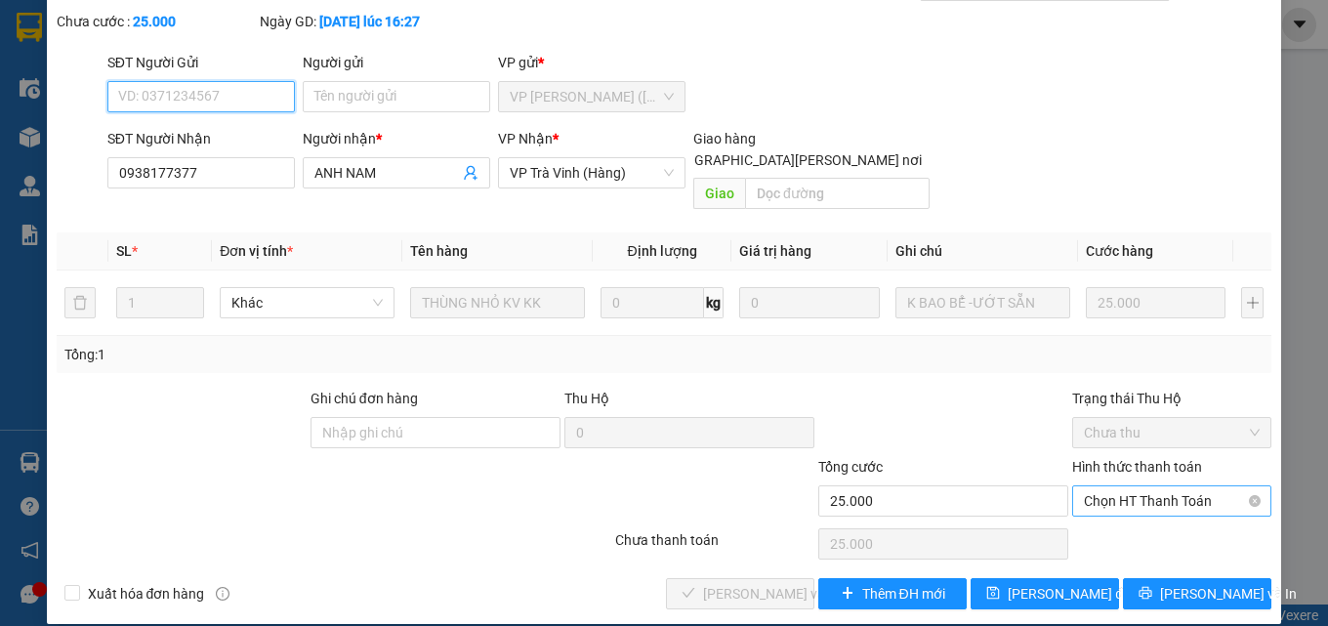
click at [1100, 486] on span "Chọn HT Thanh Toán" at bounding box center [1172, 500] width 176 height 29
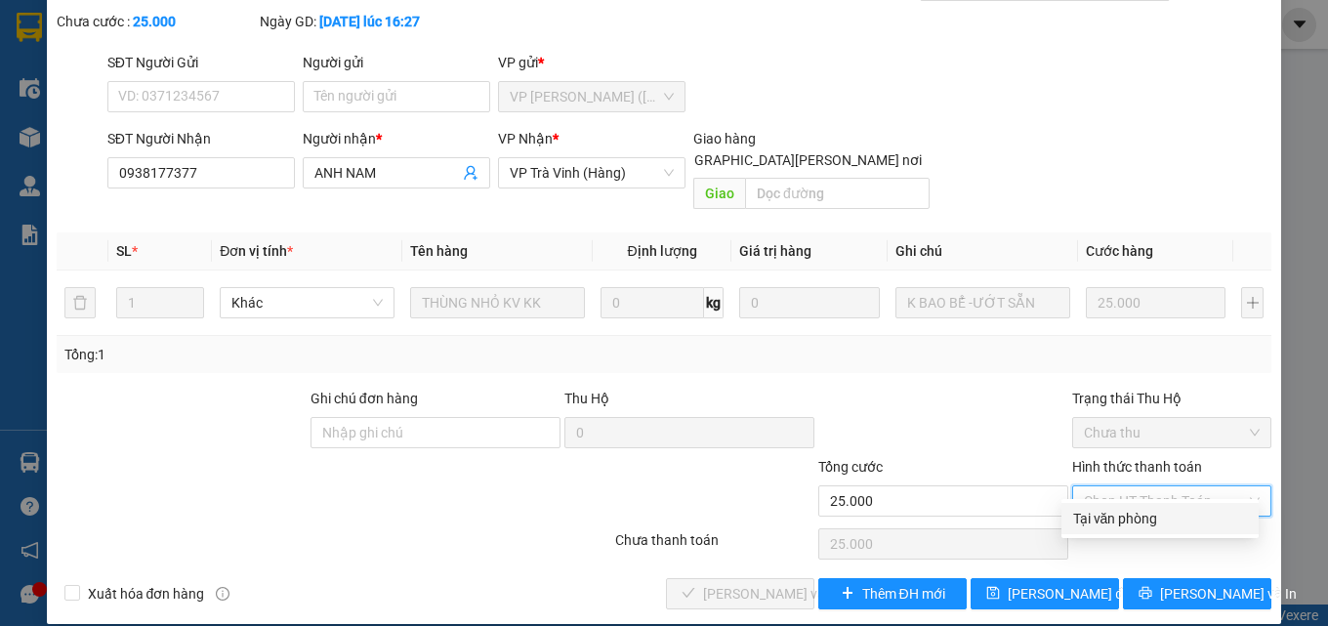
click at [1107, 521] on div "Tại văn phòng" at bounding box center [1160, 518] width 174 height 21
type input "0"
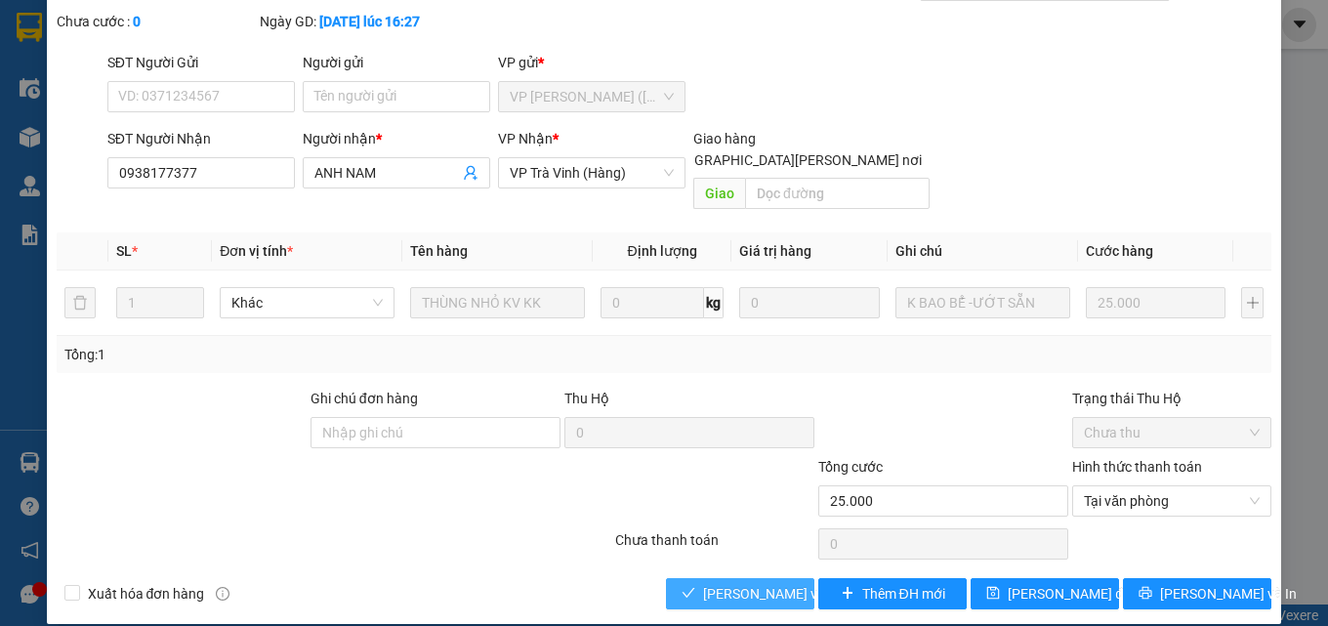
click at [776, 583] on span "[PERSON_NAME] và Giao hàng" at bounding box center [835, 593] width 264 height 21
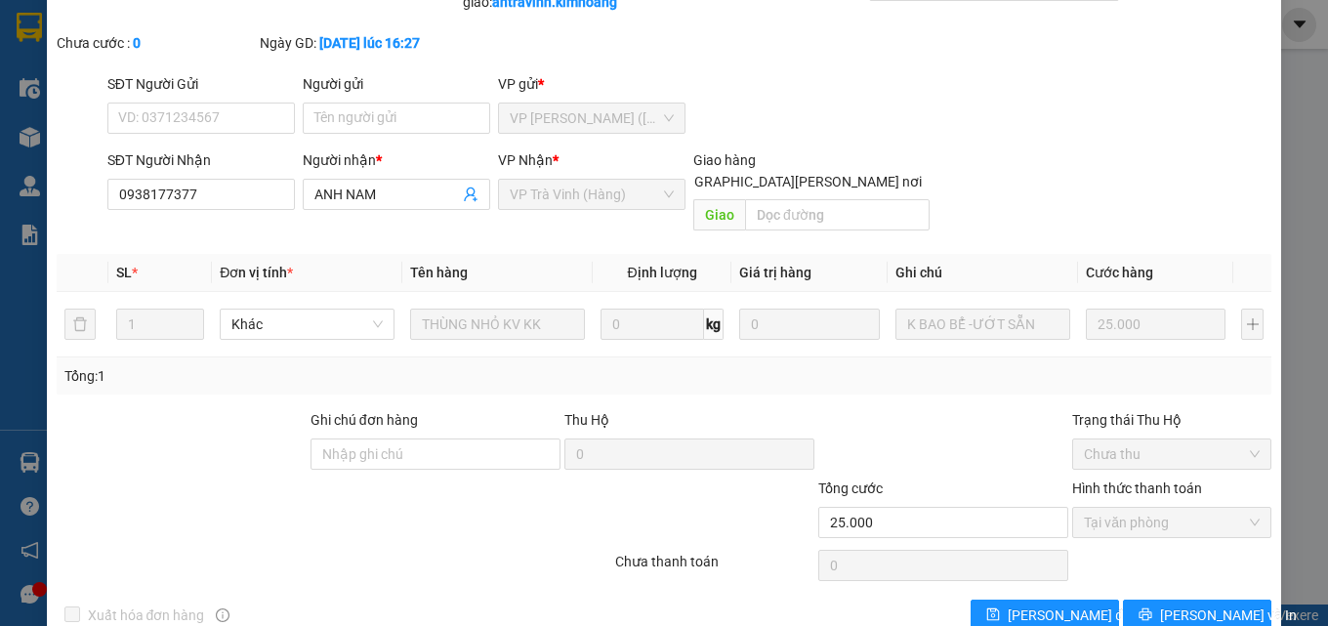
scroll to position [0, 0]
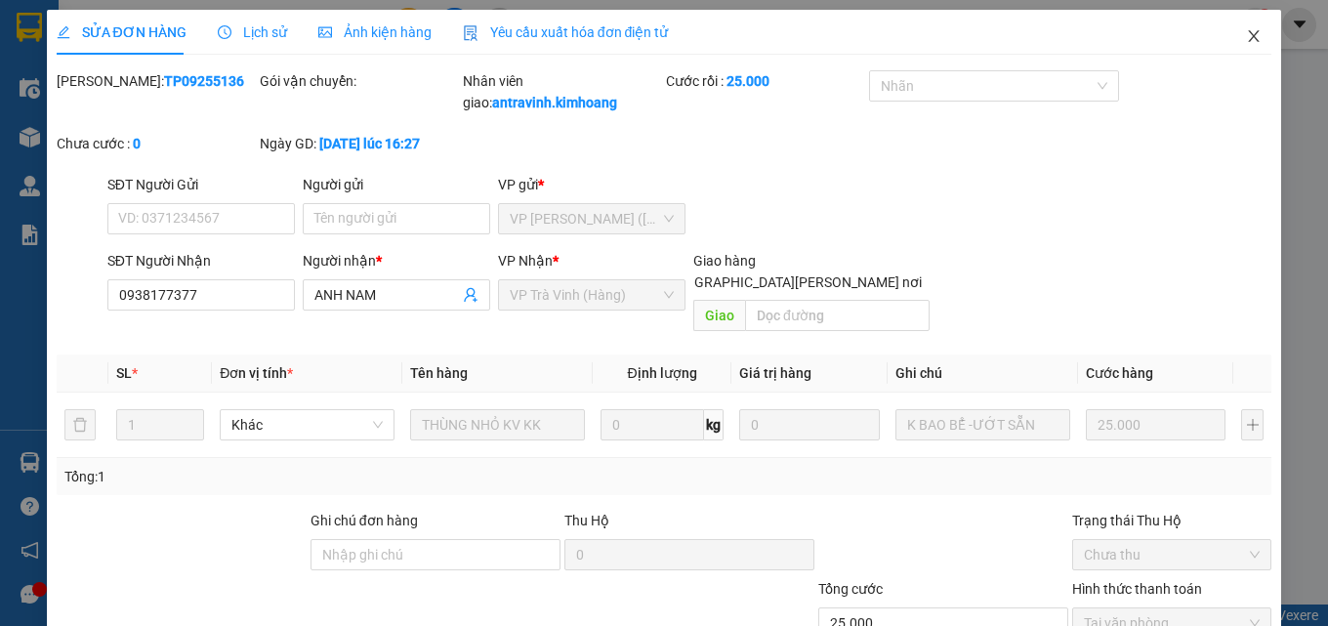
click at [1249, 36] on icon "close" at bounding box center [1254, 36] width 11 height 12
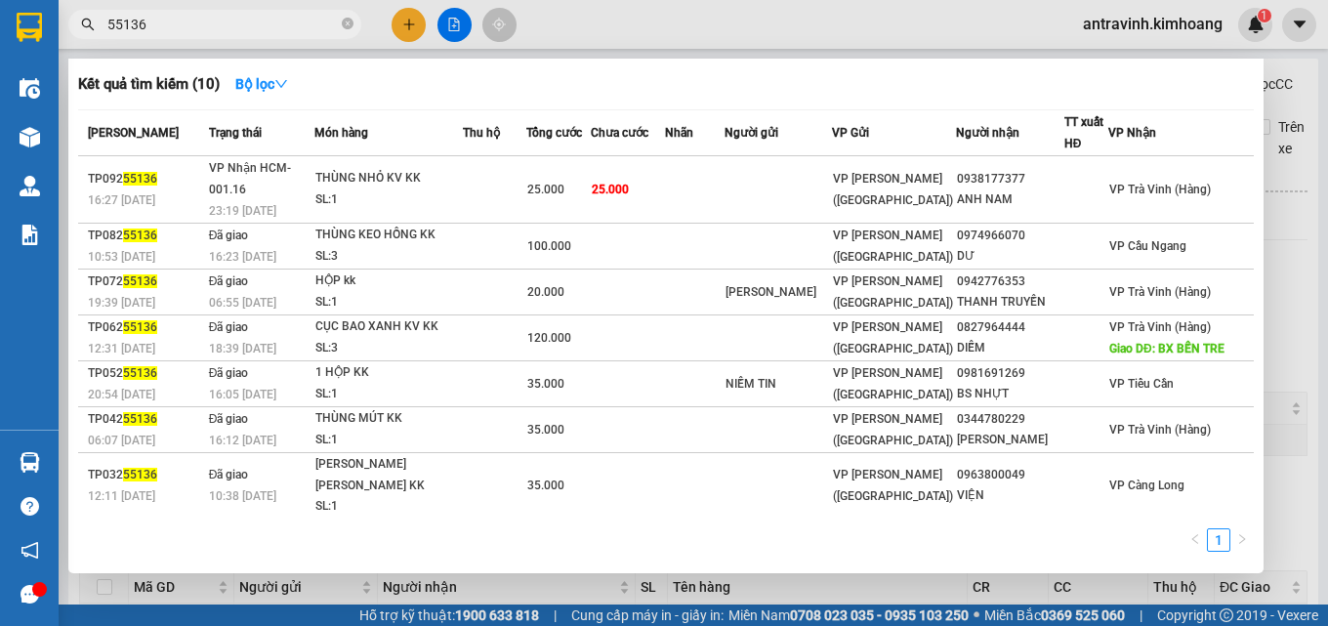
click at [249, 28] on input "55136" at bounding box center [222, 24] width 230 height 21
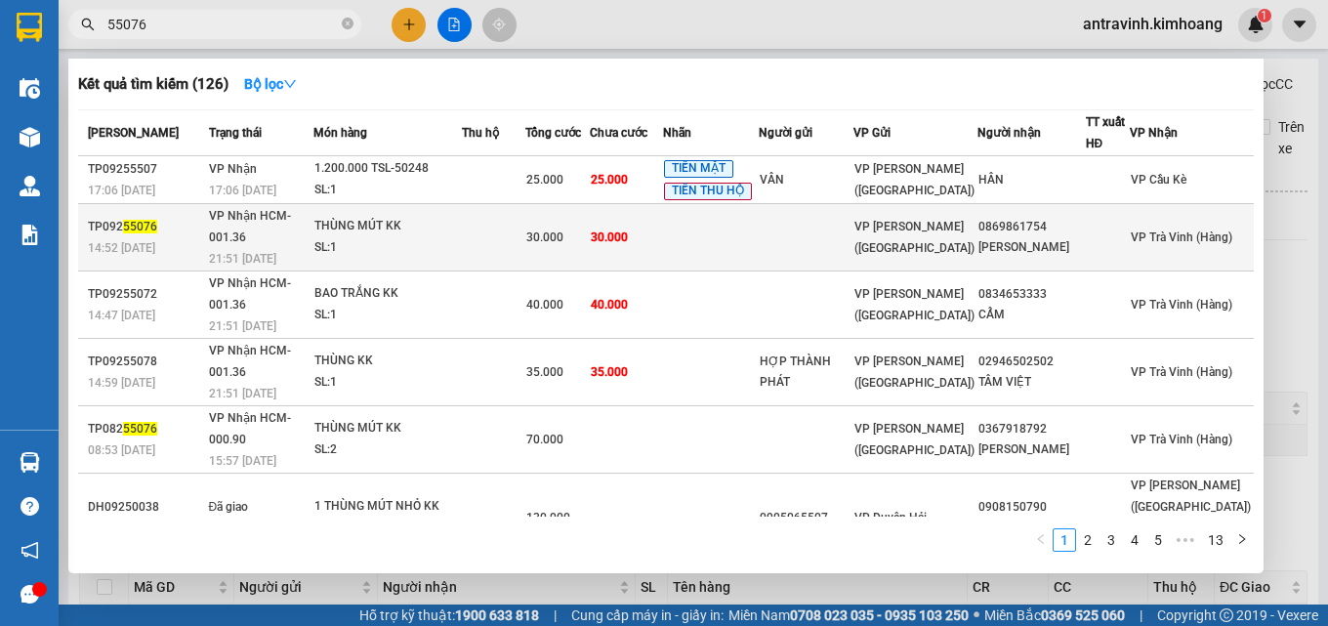
type input "55076"
click at [654, 229] on td "30.000" at bounding box center [626, 237] width 73 height 67
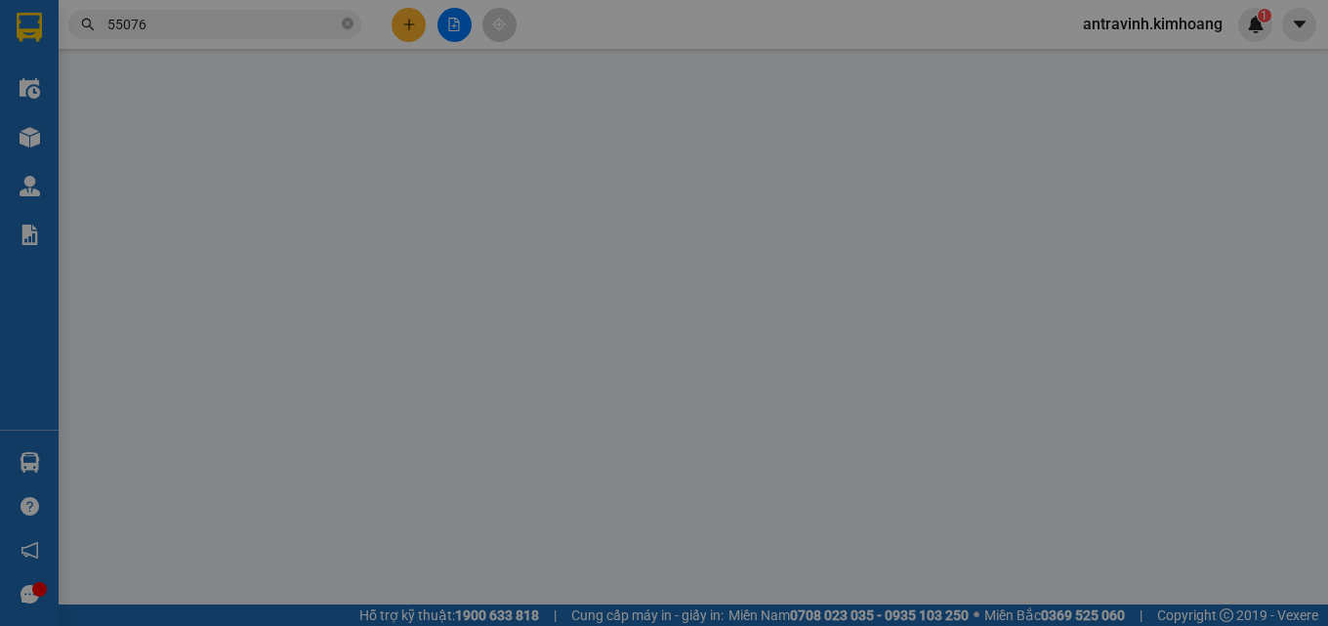
type input "0869861754"
type input "HOA DUY"
type input "30.000"
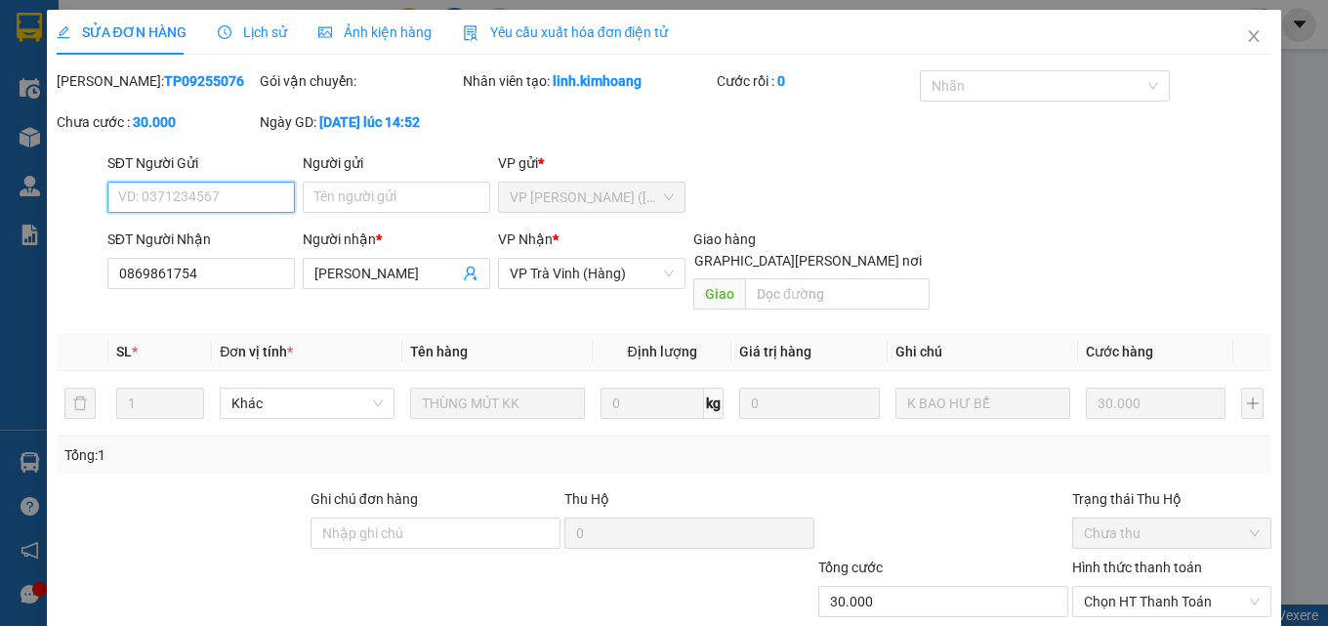
scroll to position [101, 0]
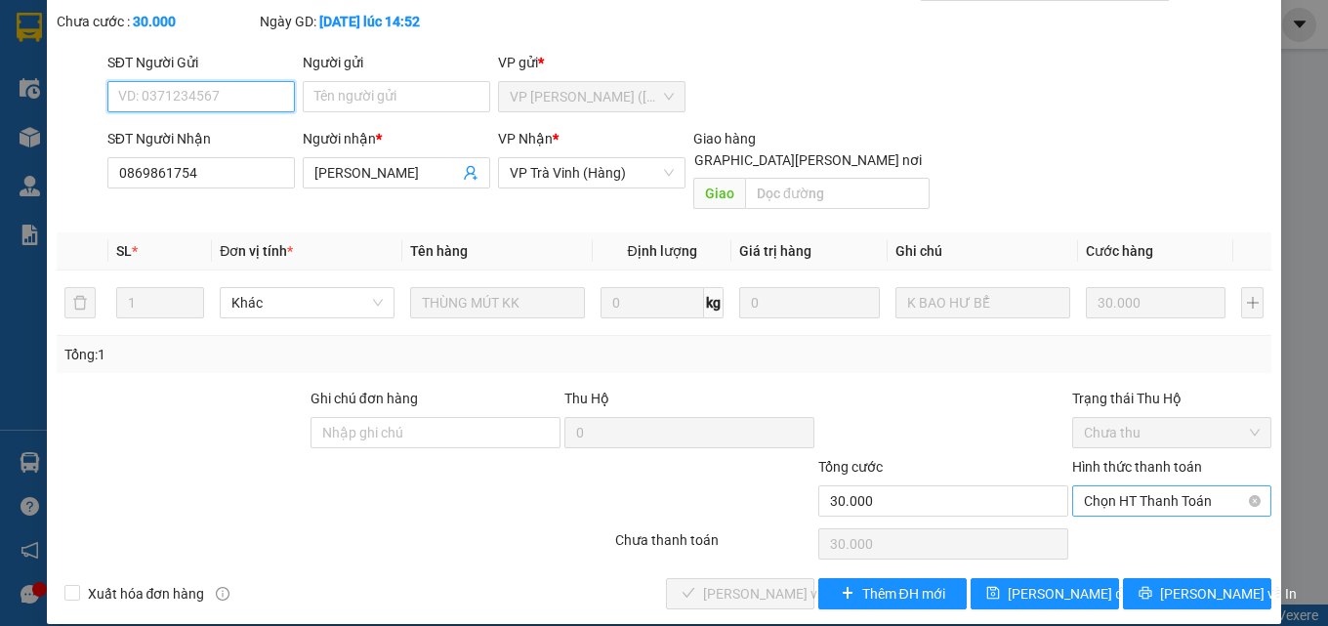
click at [1136, 486] on span "Chọn HT Thanh Toán" at bounding box center [1172, 500] width 176 height 29
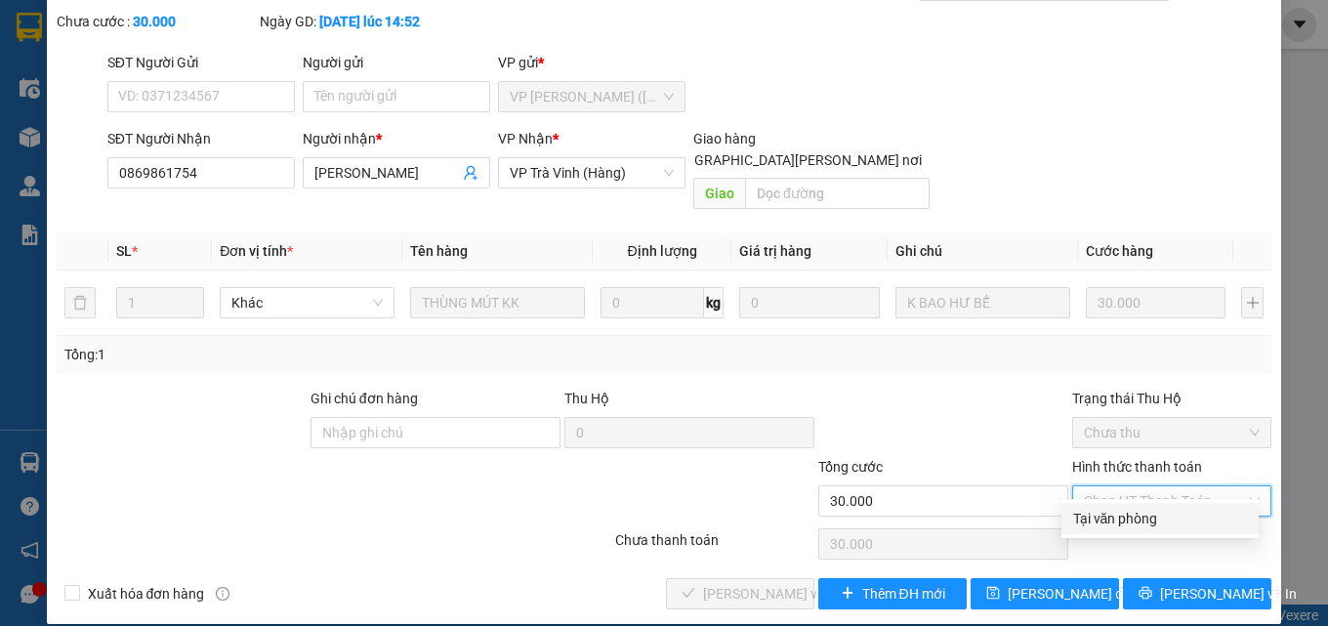
click at [1132, 516] on div "Tại văn phòng" at bounding box center [1160, 518] width 174 height 21
type input "0"
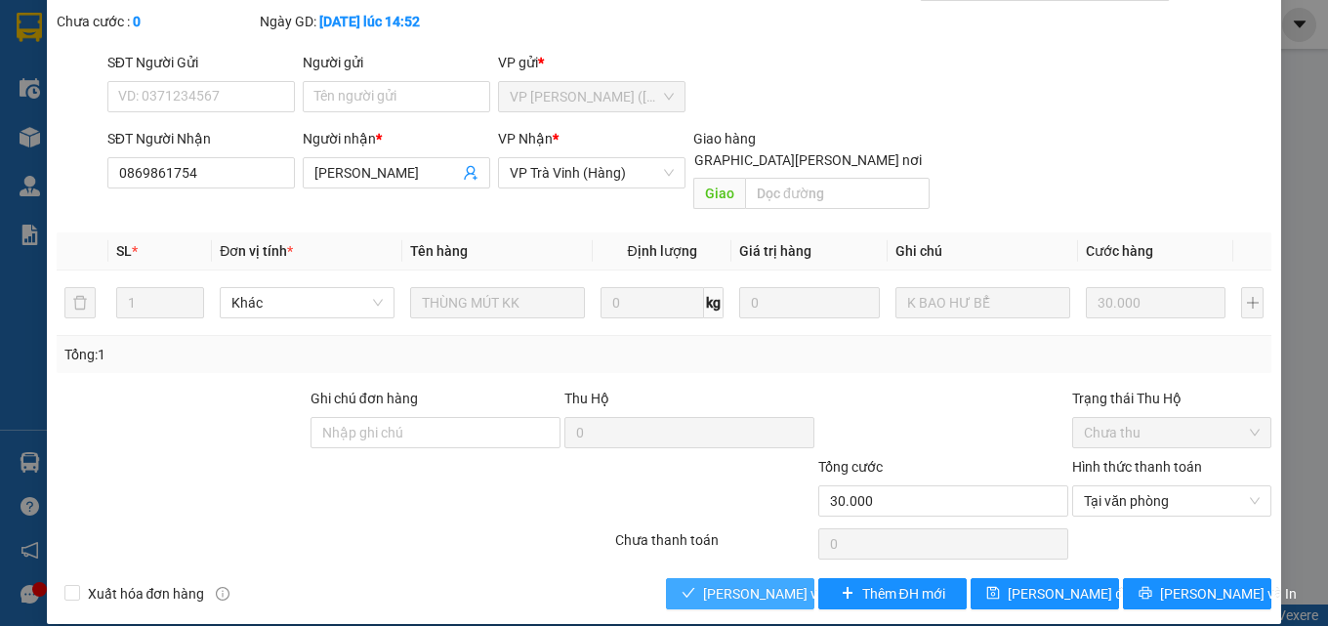
click at [762, 583] on span "[PERSON_NAME] và Giao hàng" at bounding box center [835, 593] width 264 height 21
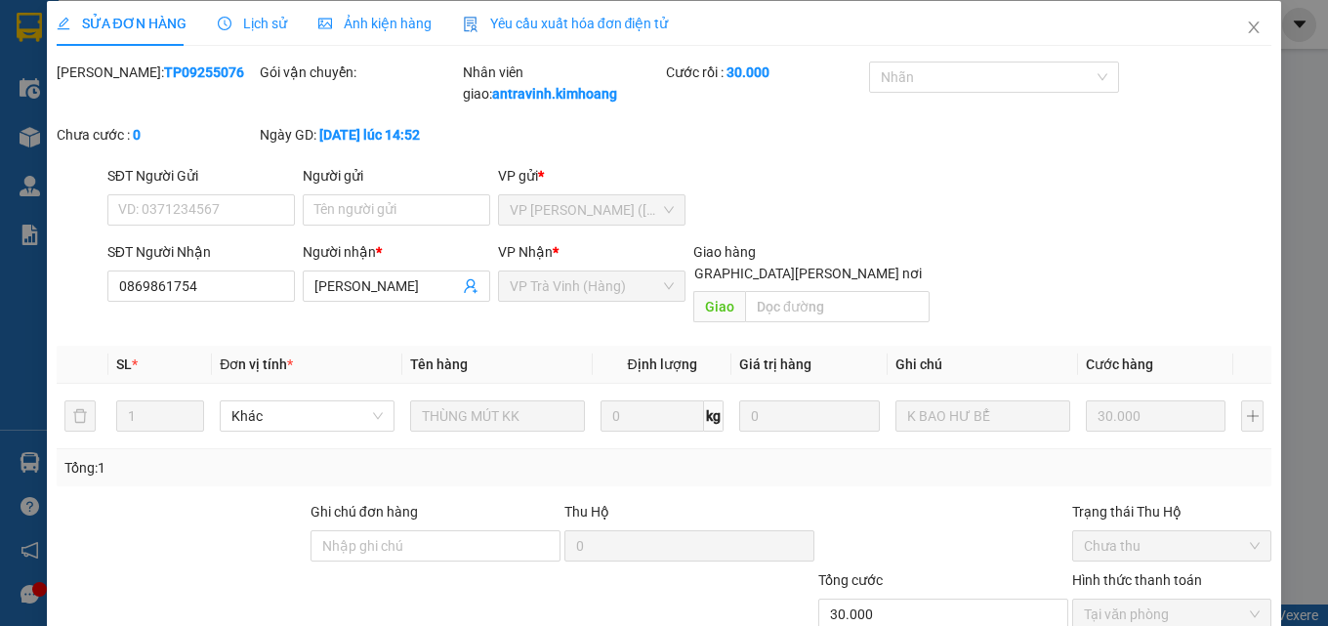
scroll to position [0, 0]
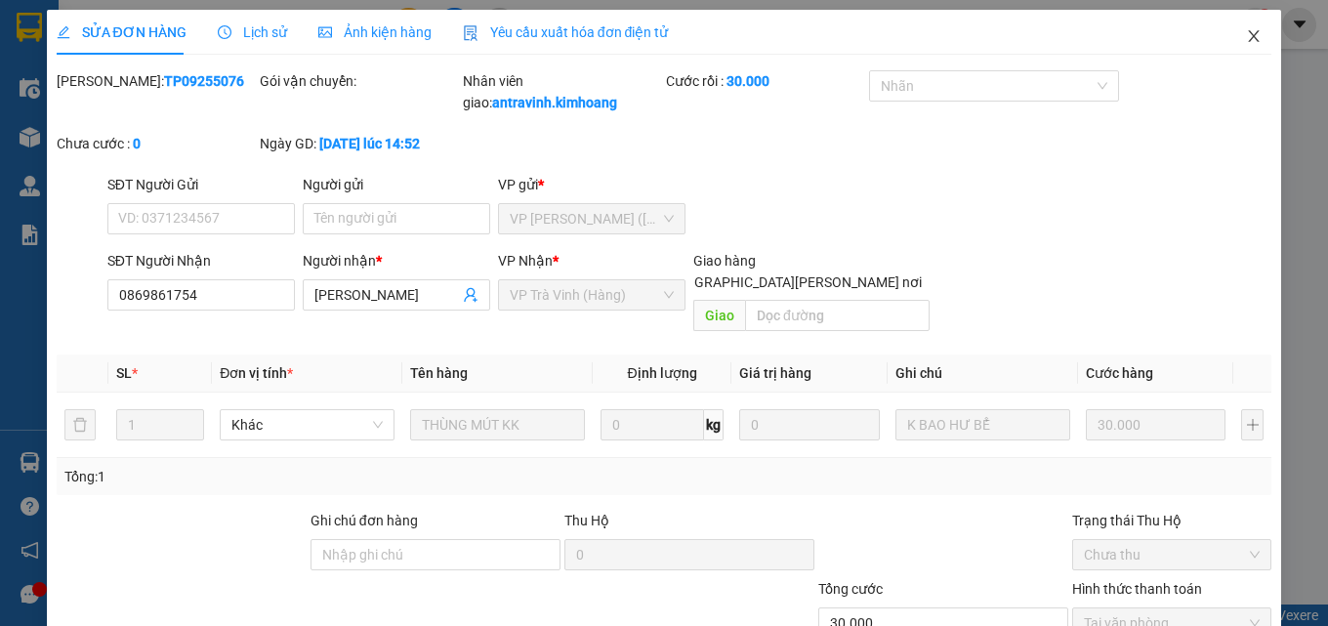
click at [1246, 36] on icon "close" at bounding box center [1254, 36] width 16 height 16
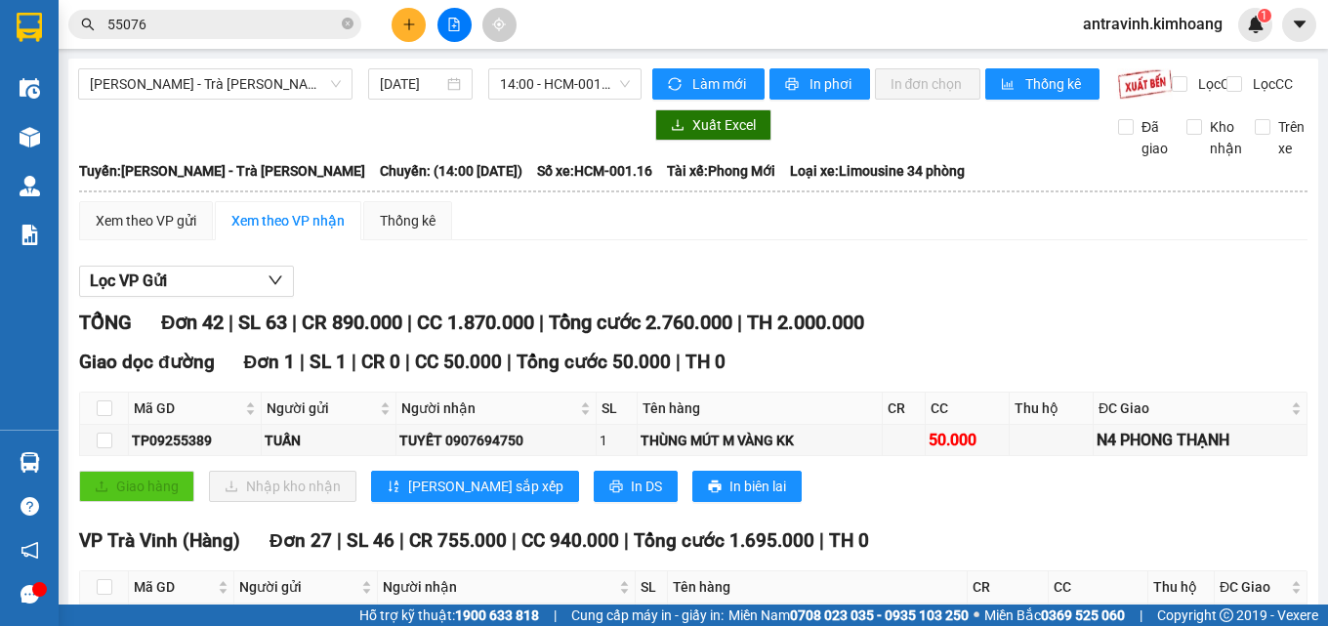
click at [229, 24] on input "55076" at bounding box center [222, 24] width 230 height 21
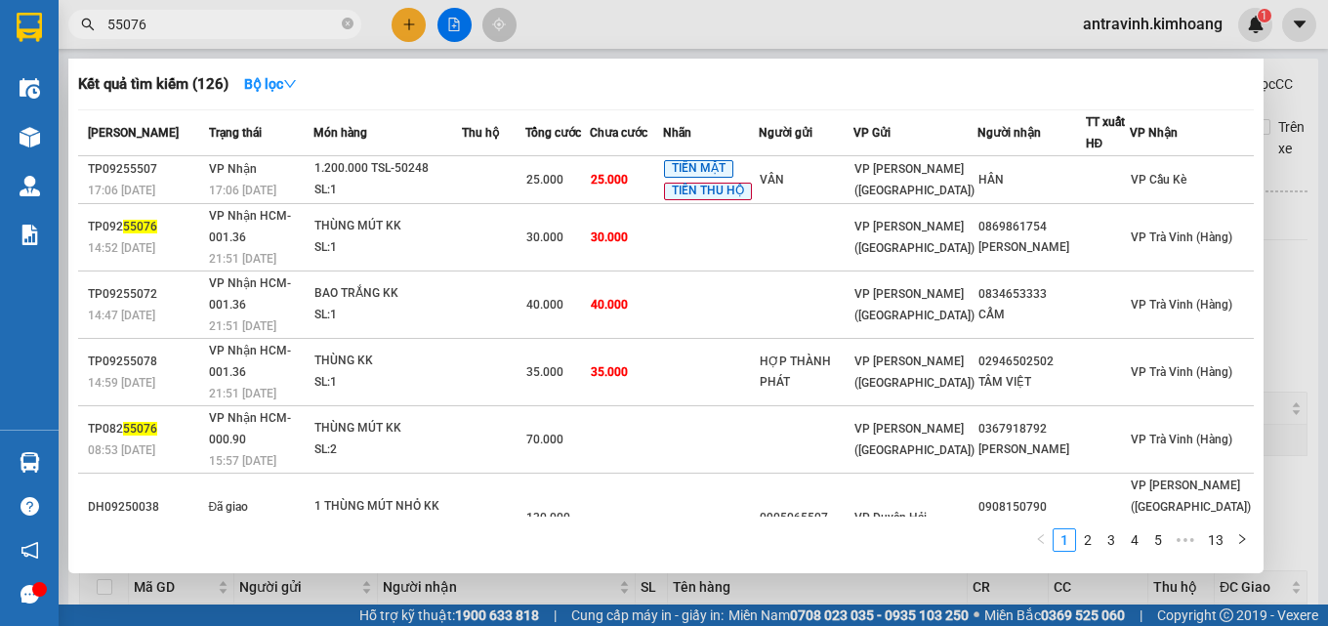
click at [229, 24] on input "55076" at bounding box center [222, 24] width 230 height 21
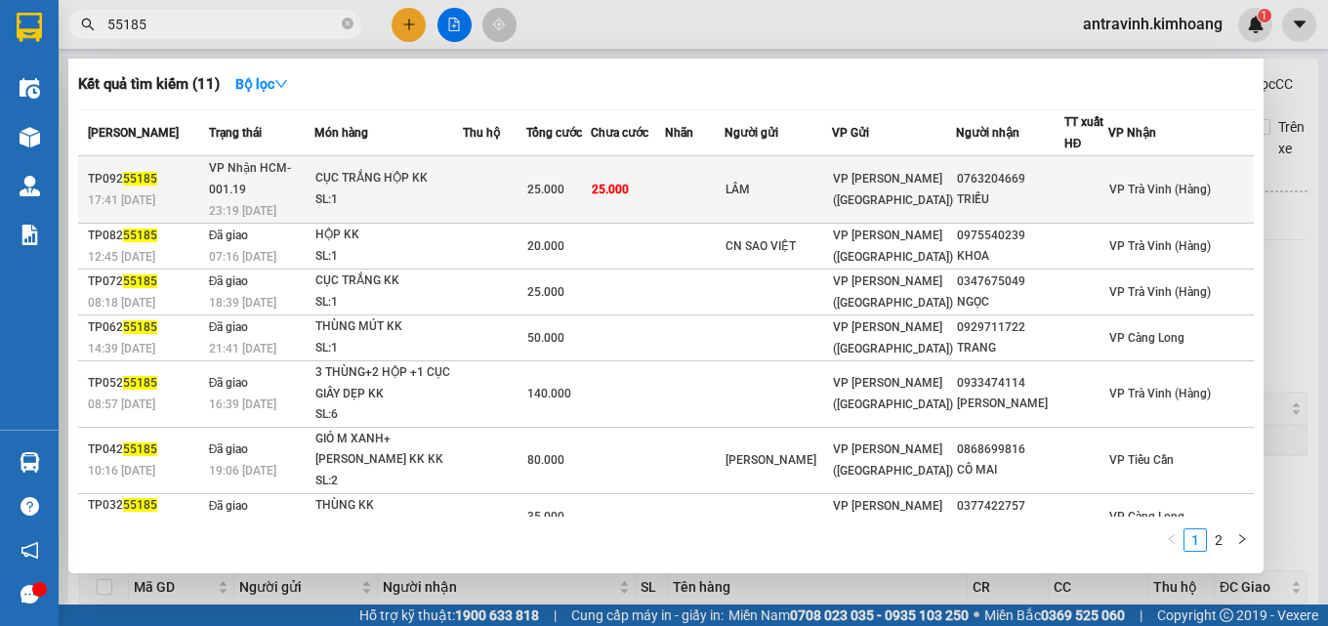
type input "55185"
click at [590, 179] on div "25.000" at bounding box center [558, 189] width 62 height 21
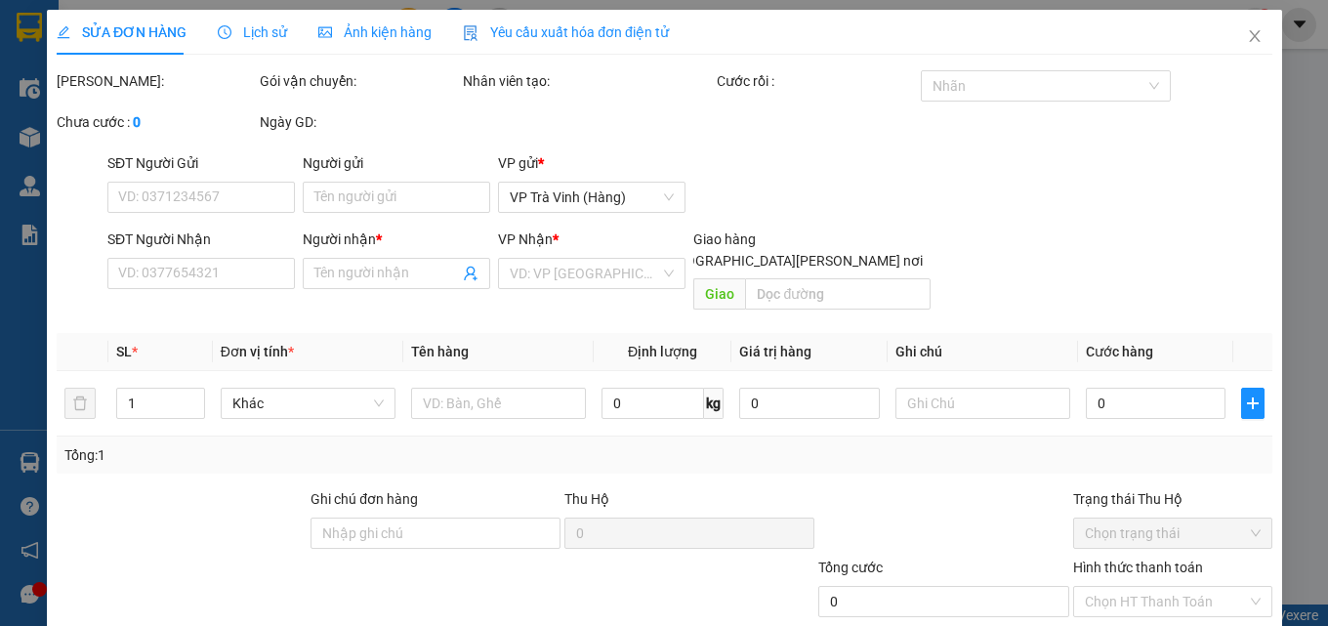
type input "LÂM"
type input "0763204669"
type input "TRIỀU"
type input "25.000"
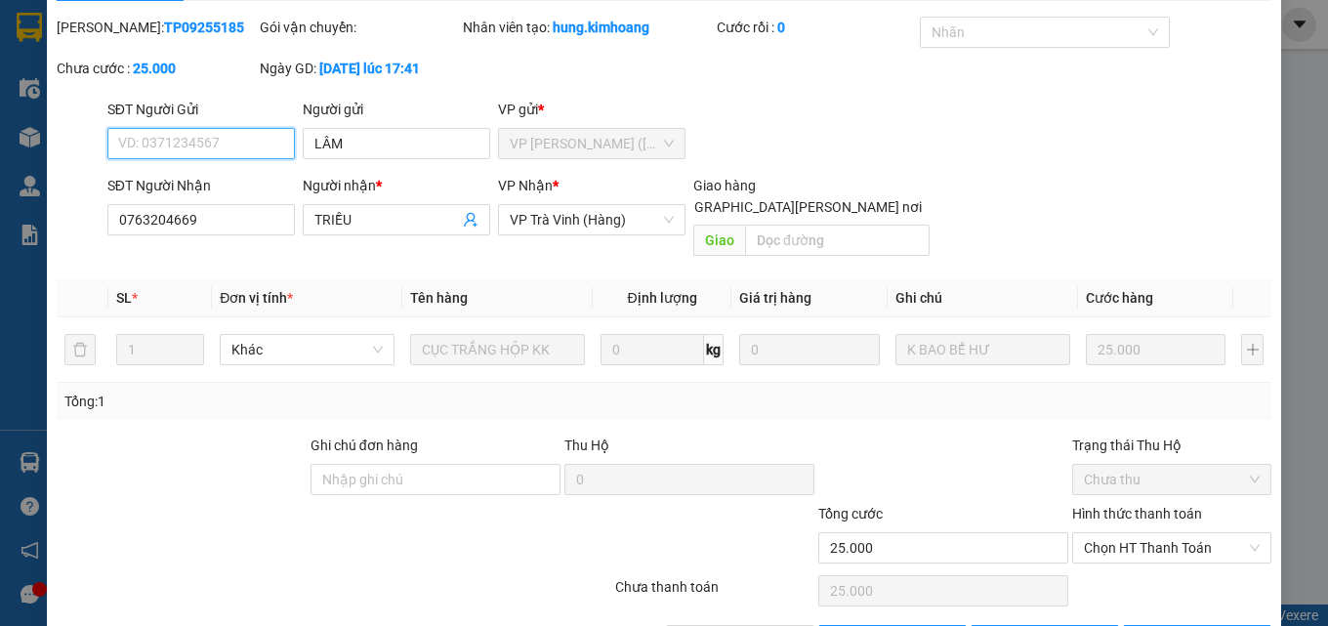
scroll to position [101, 0]
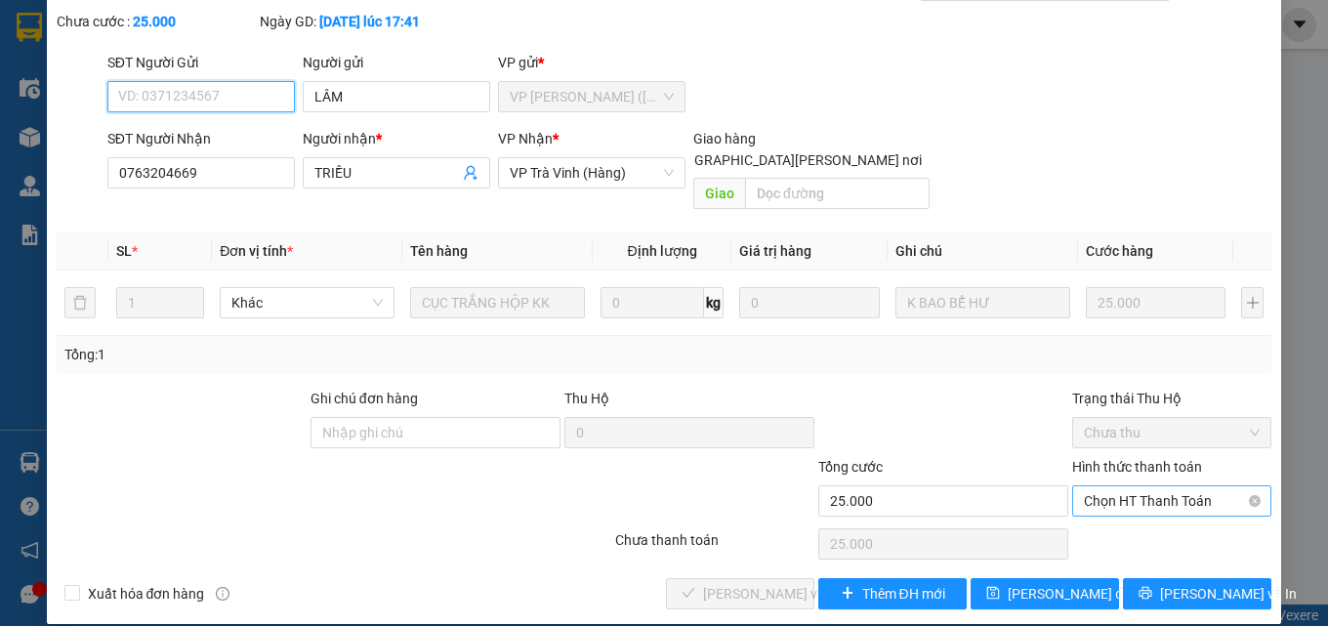
click at [1133, 487] on span "Chọn HT Thanh Toán" at bounding box center [1172, 500] width 176 height 29
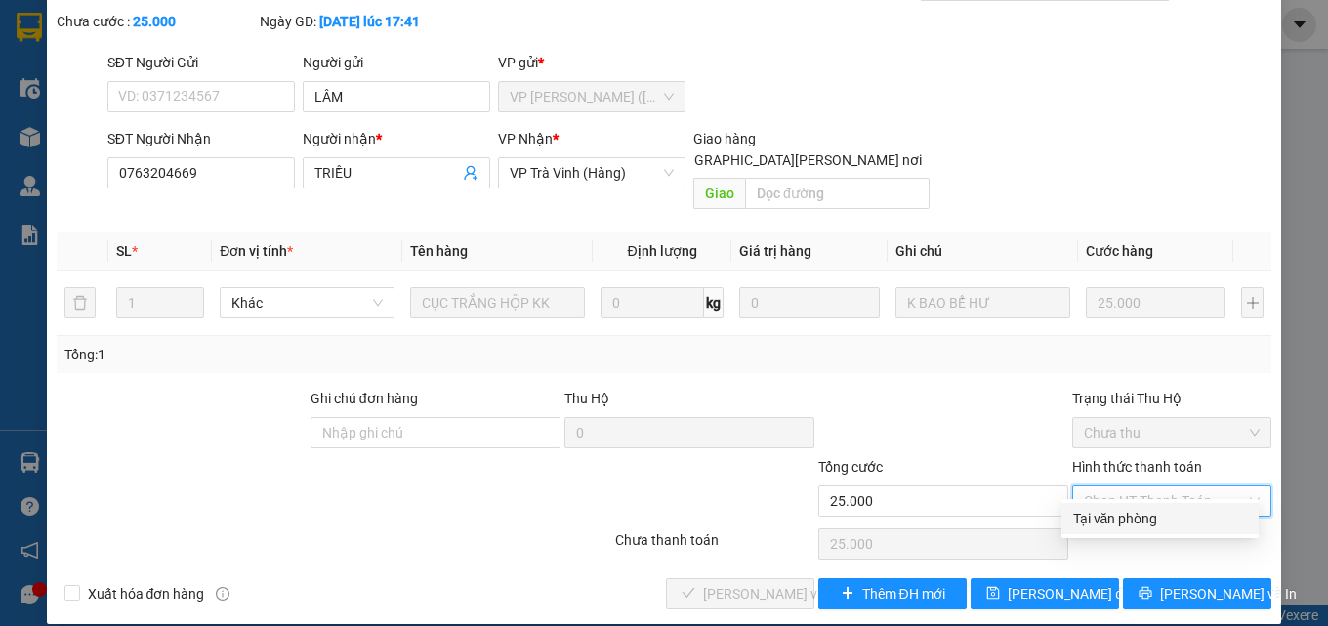
click at [1127, 514] on div "Tại văn phòng" at bounding box center [1160, 518] width 174 height 21
type input "0"
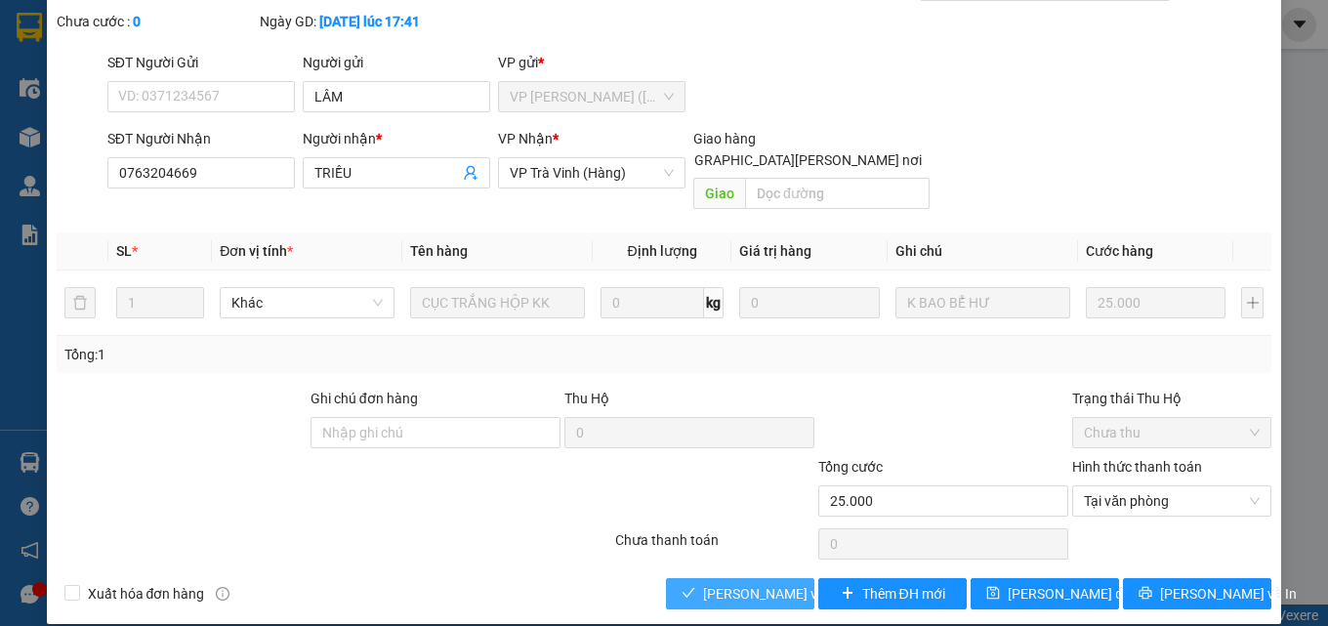
click at [738, 583] on span "[PERSON_NAME] và Giao hàng" at bounding box center [835, 593] width 264 height 21
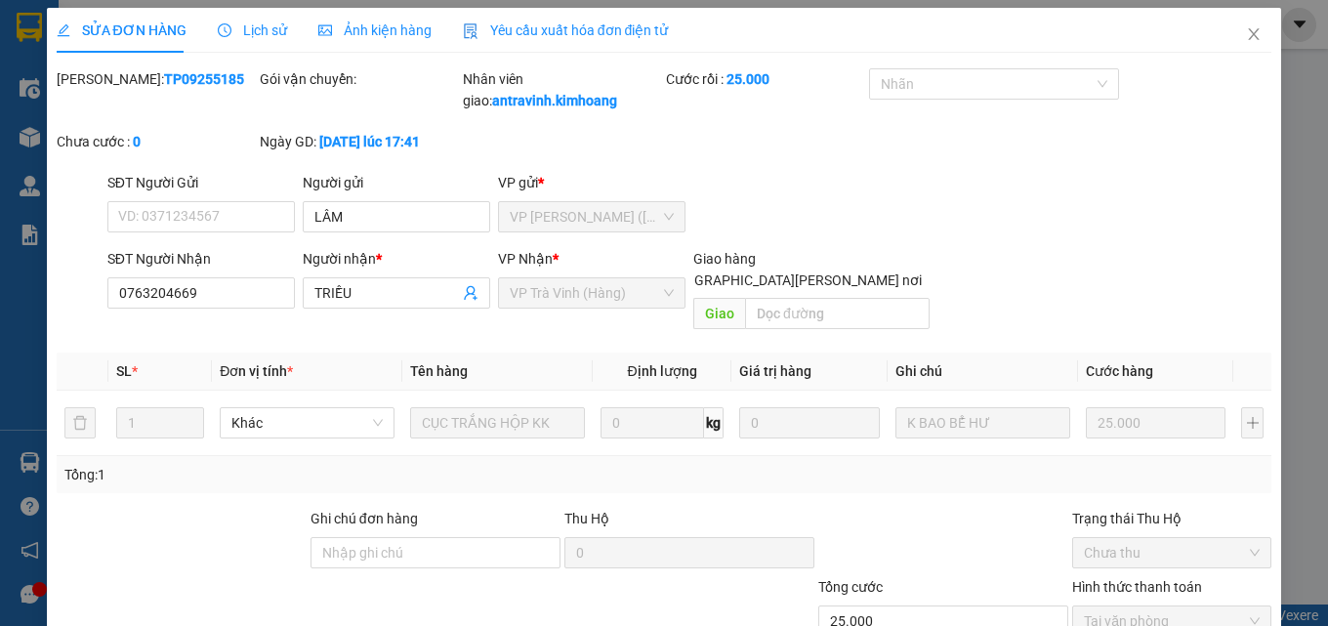
scroll to position [0, 0]
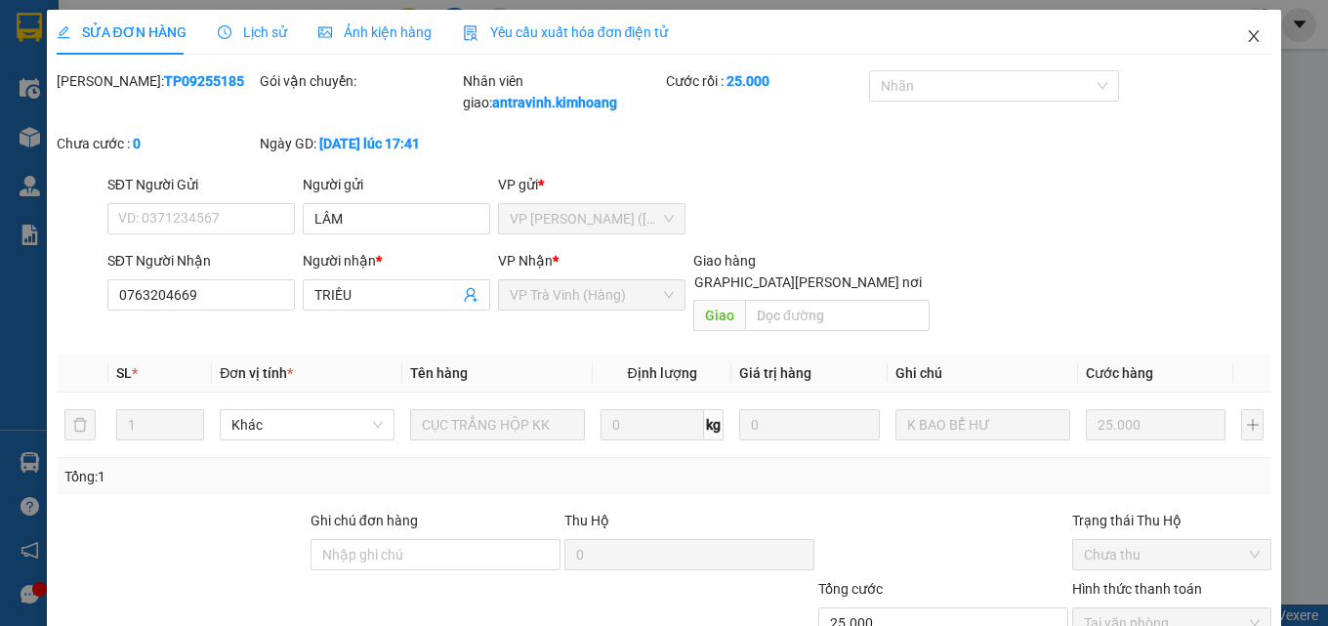
click at [1249, 38] on icon "close" at bounding box center [1254, 36] width 11 height 12
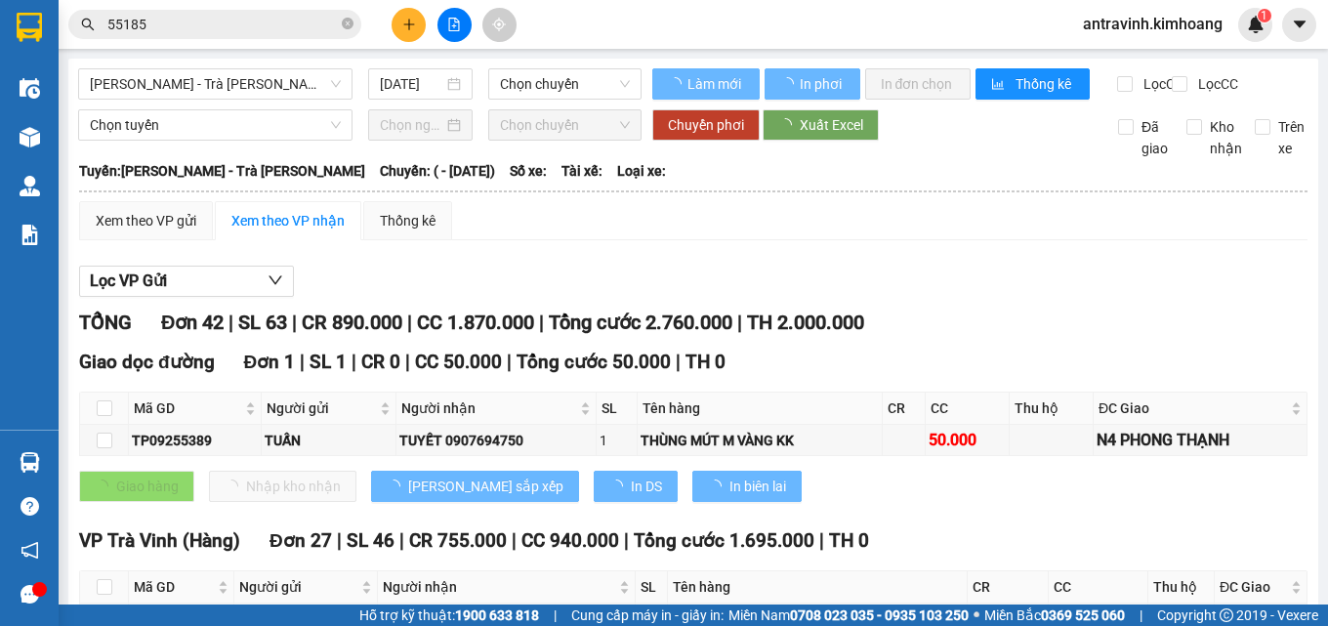
click at [268, 20] on input "55185" at bounding box center [222, 24] width 230 height 21
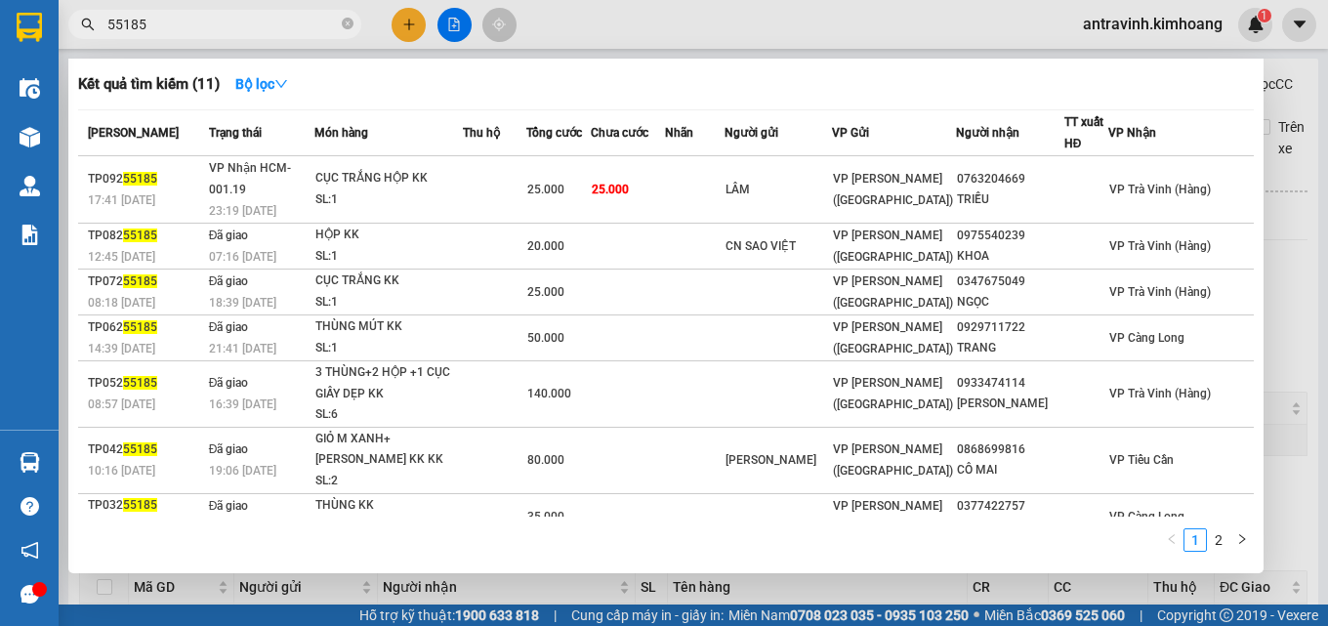
click at [268, 20] on input "55185" at bounding box center [222, 24] width 230 height 21
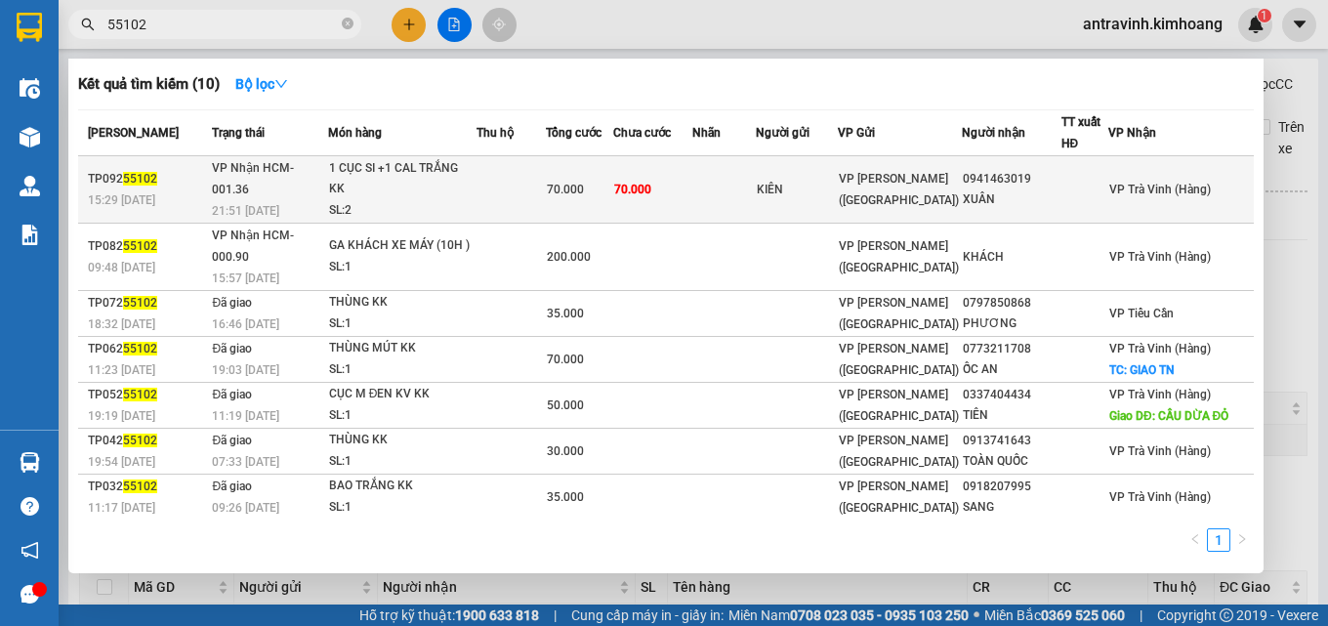
type input "55102"
click at [612, 184] on div "70.000" at bounding box center [579, 189] width 65 height 21
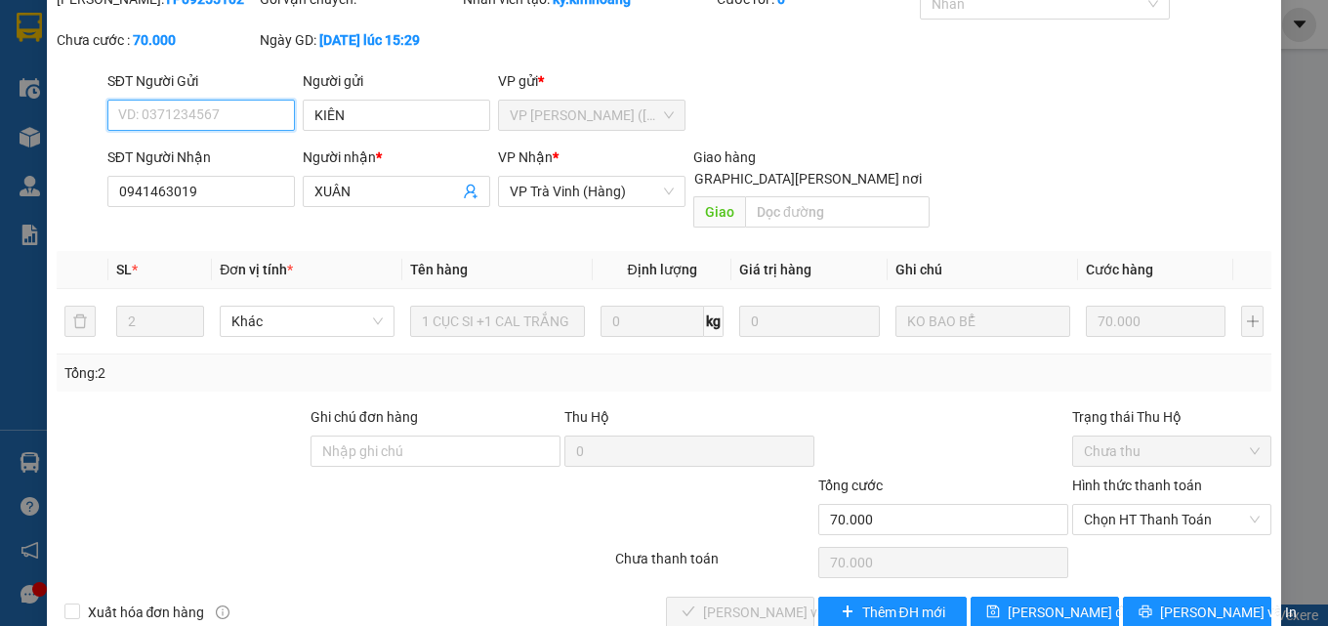
scroll to position [101, 0]
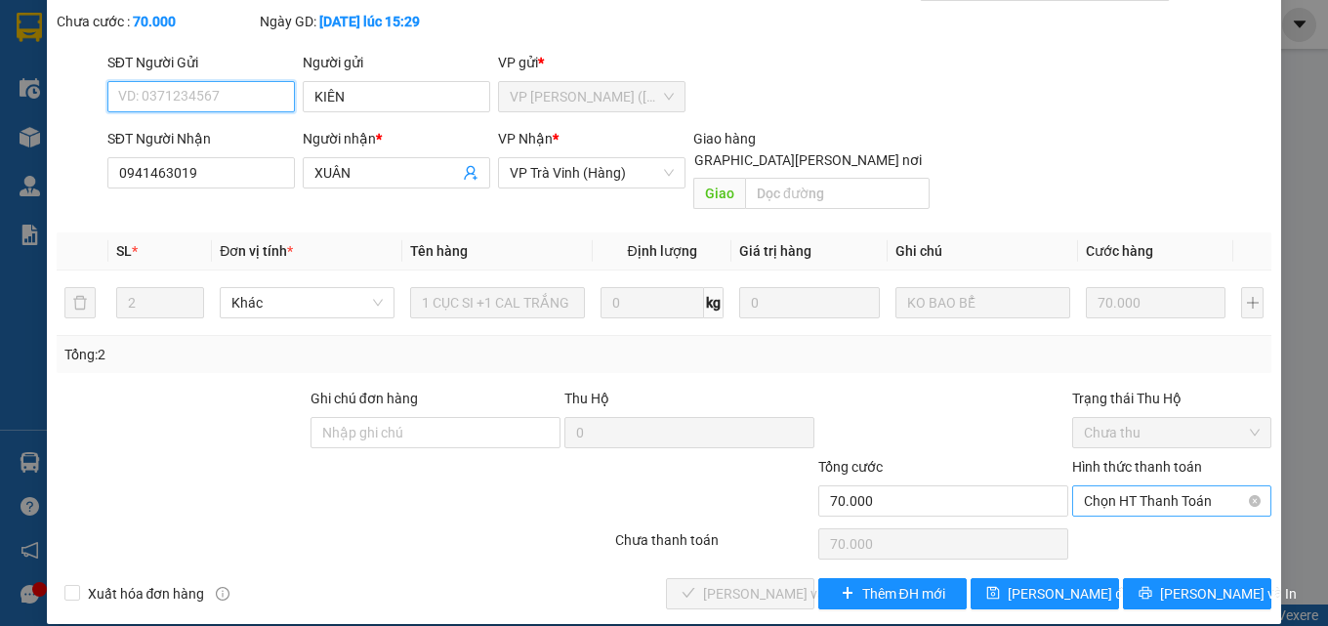
click at [1116, 486] on span "Chọn HT Thanh Toán" at bounding box center [1172, 500] width 176 height 29
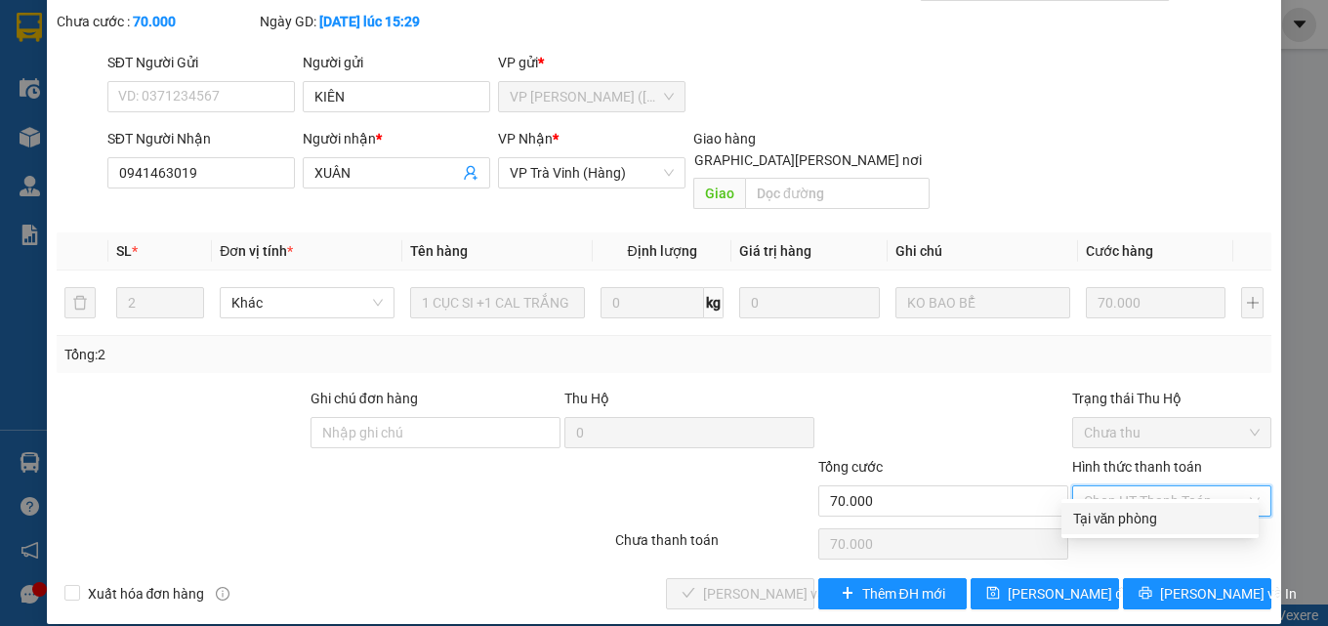
click at [1119, 516] on div "Tại văn phòng" at bounding box center [1160, 518] width 174 height 21
type input "0"
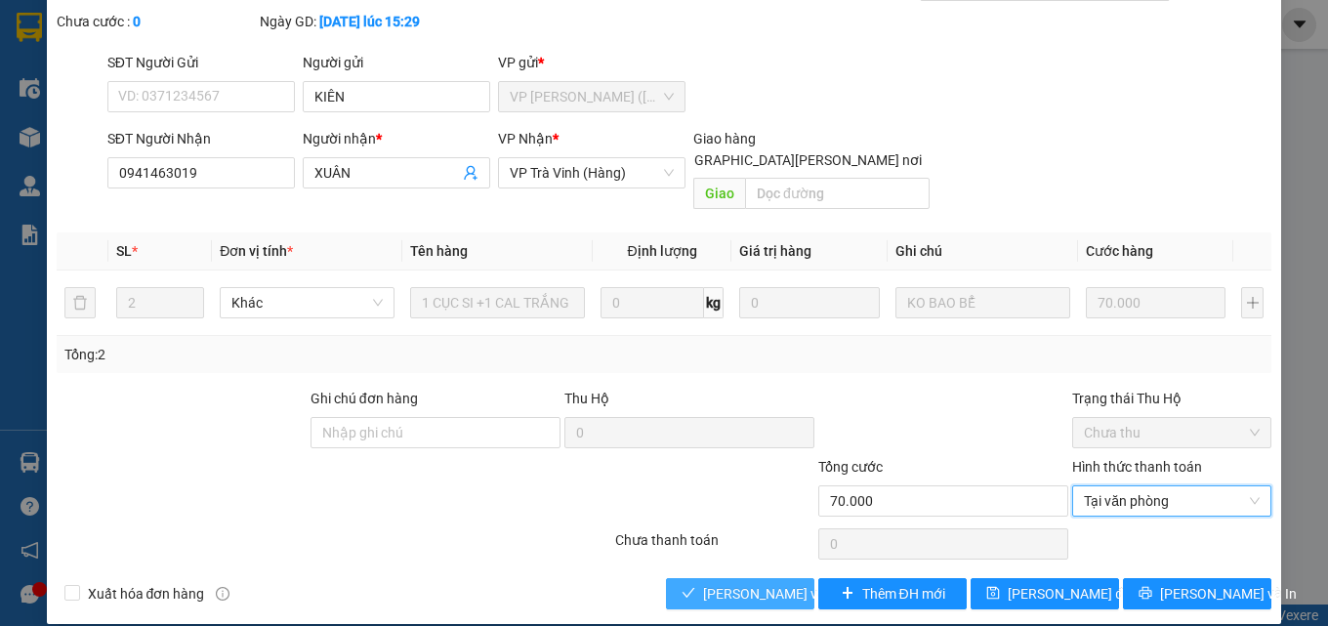
click at [760, 583] on span "[PERSON_NAME] và Giao hàng" at bounding box center [835, 593] width 264 height 21
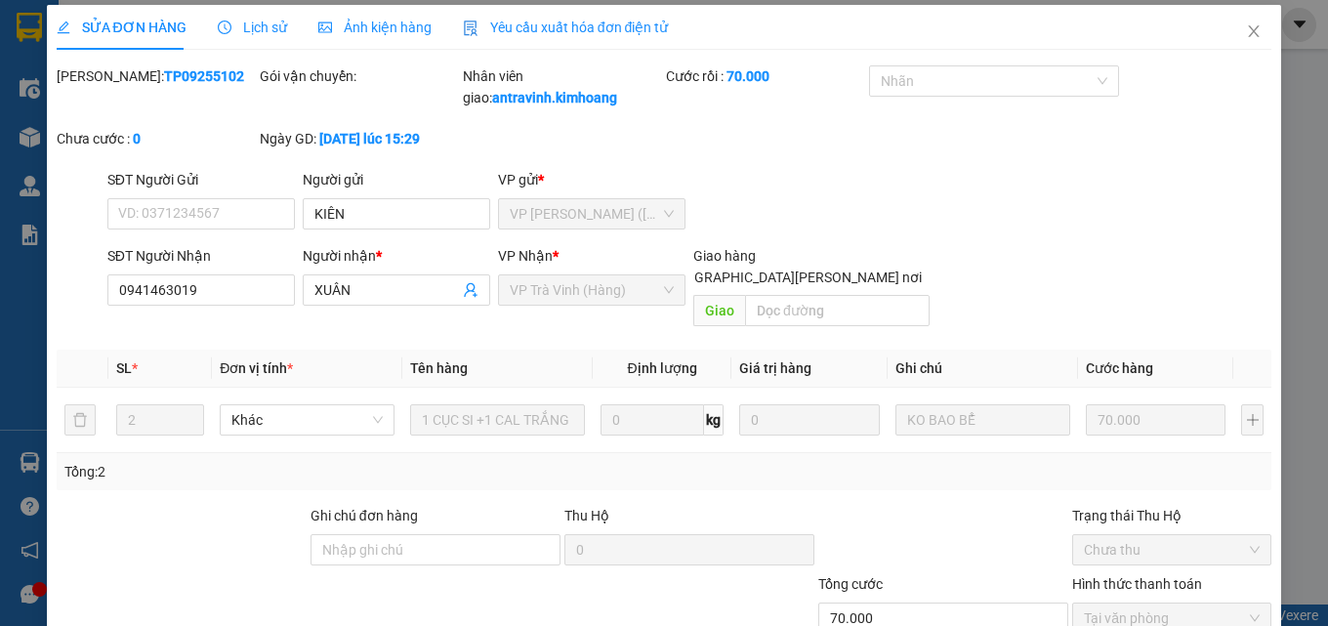
scroll to position [0, 0]
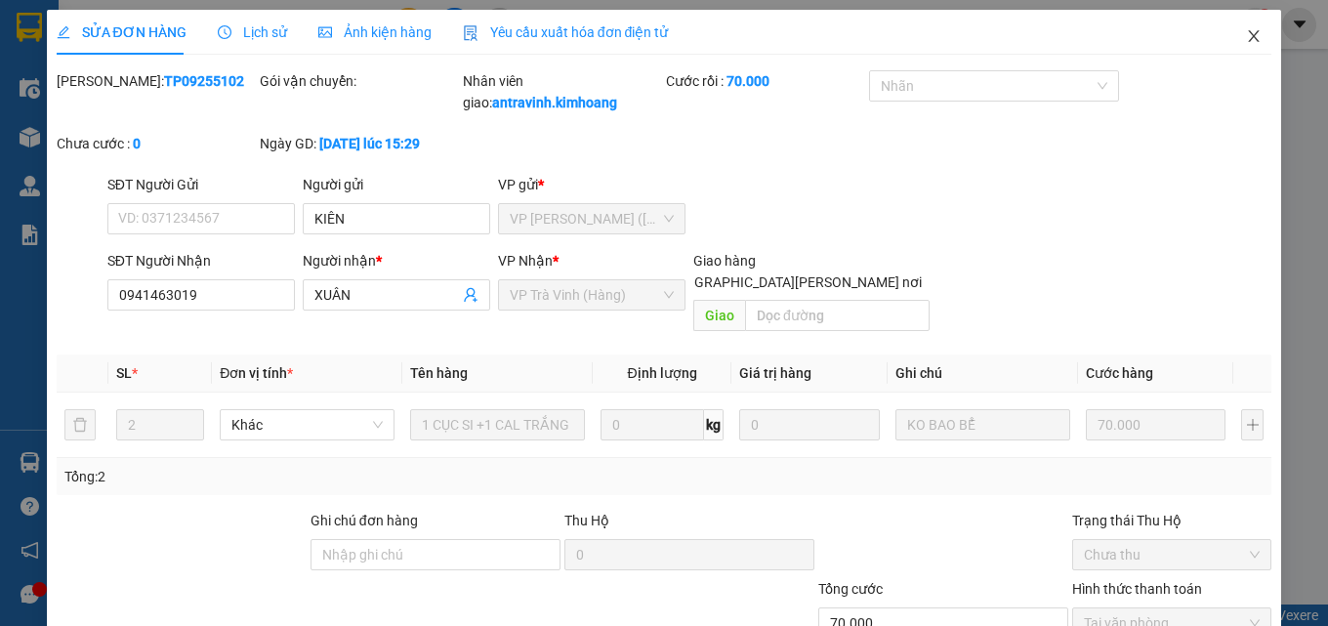
click at [1246, 41] on icon "close" at bounding box center [1254, 36] width 16 height 16
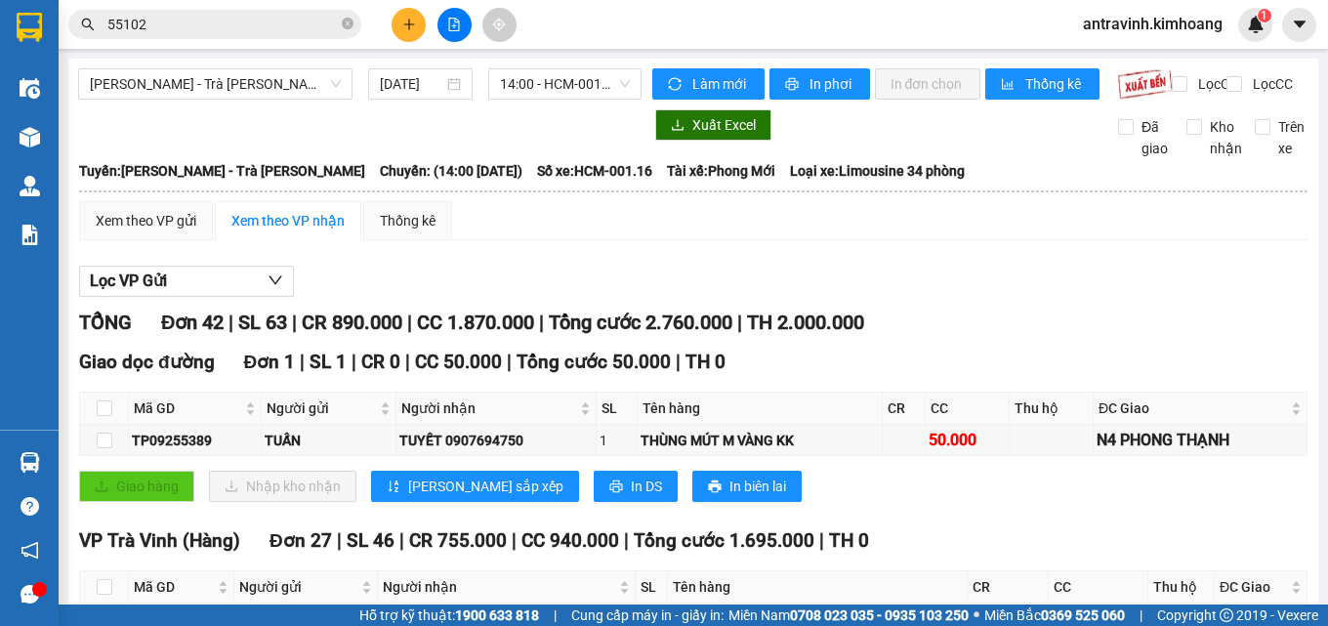
click at [221, 24] on input "55102" at bounding box center [222, 24] width 230 height 21
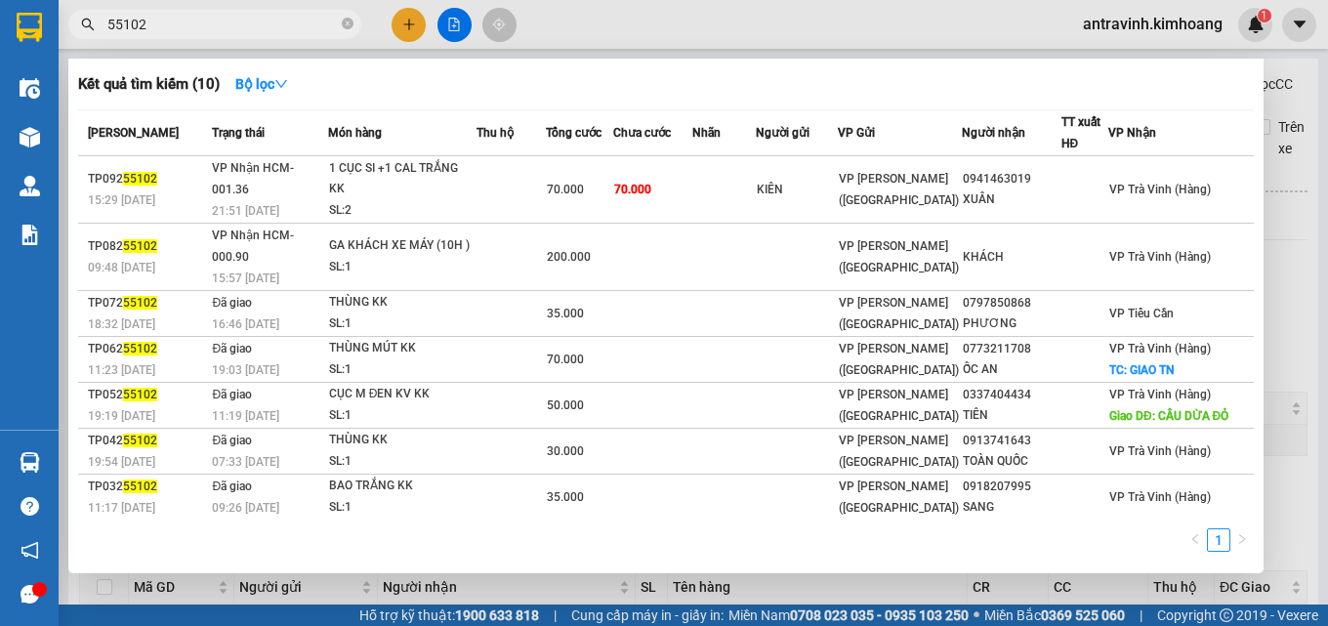
click at [221, 24] on input "55102" at bounding box center [222, 24] width 230 height 21
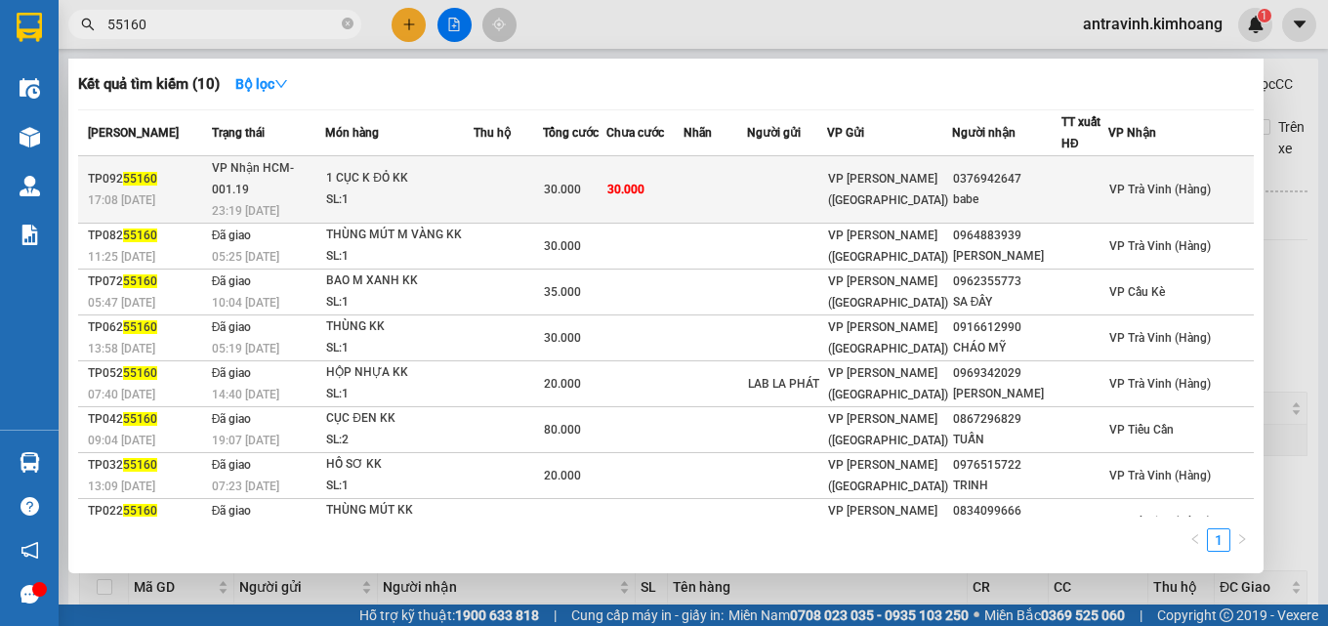
type input "55160"
click at [540, 182] on td at bounding box center [507, 189] width 69 height 67
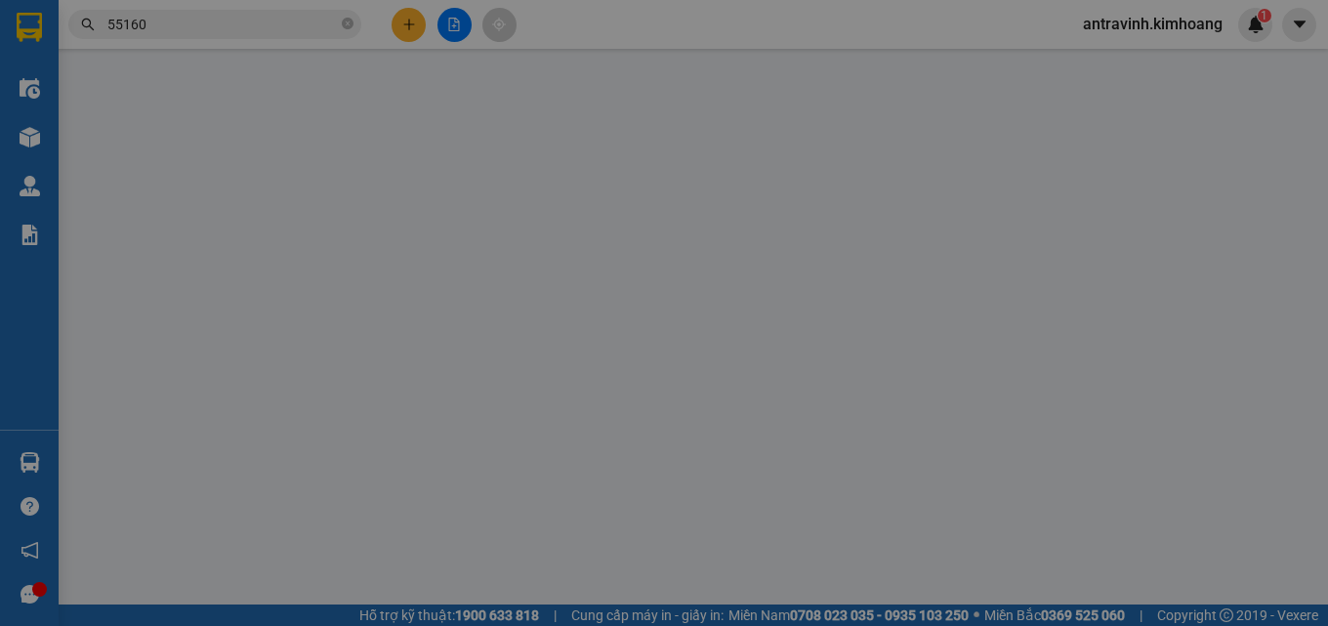
type input "0376942647"
type input "babe"
type input "30.000"
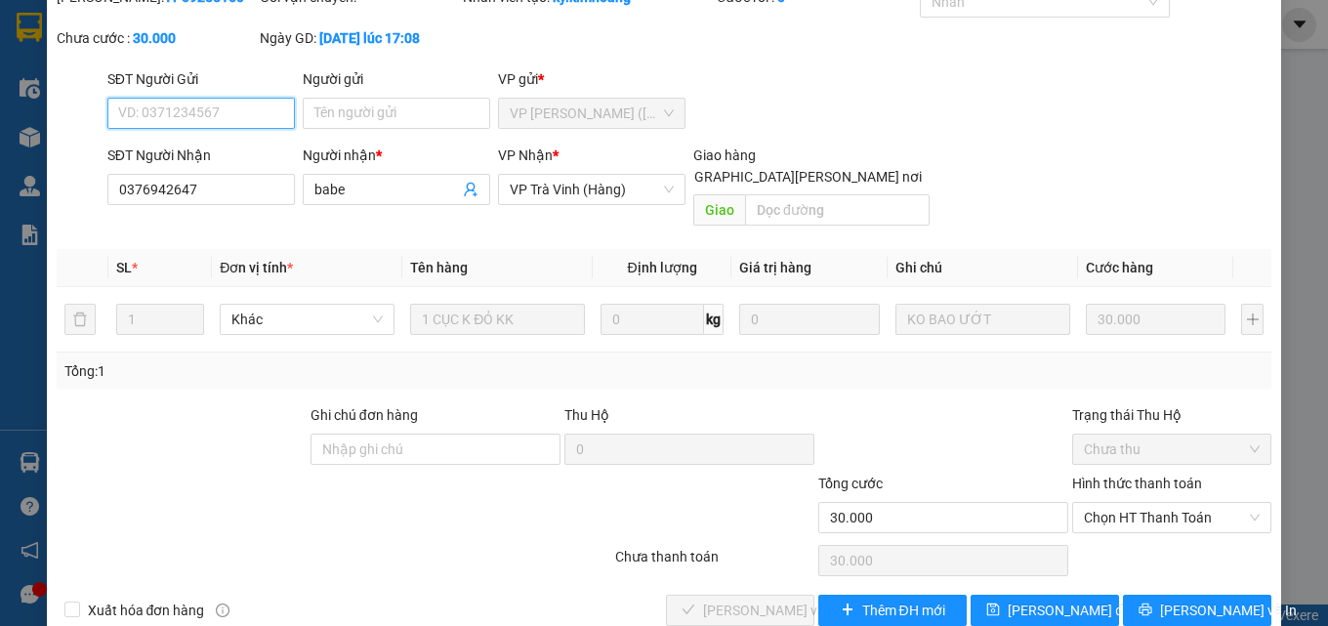
scroll to position [101, 0]
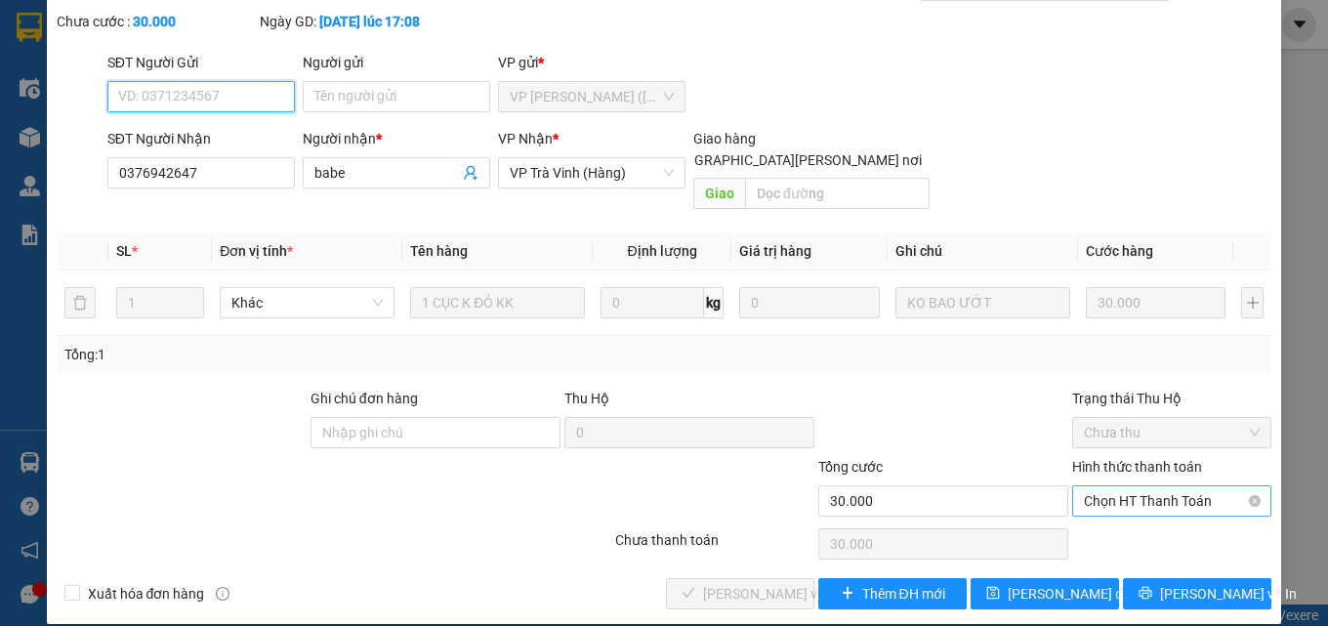
click at [1120, 486] on span "Chọn HT Thanh Toán" at bounding box center [1172, 500] width 176 height 29
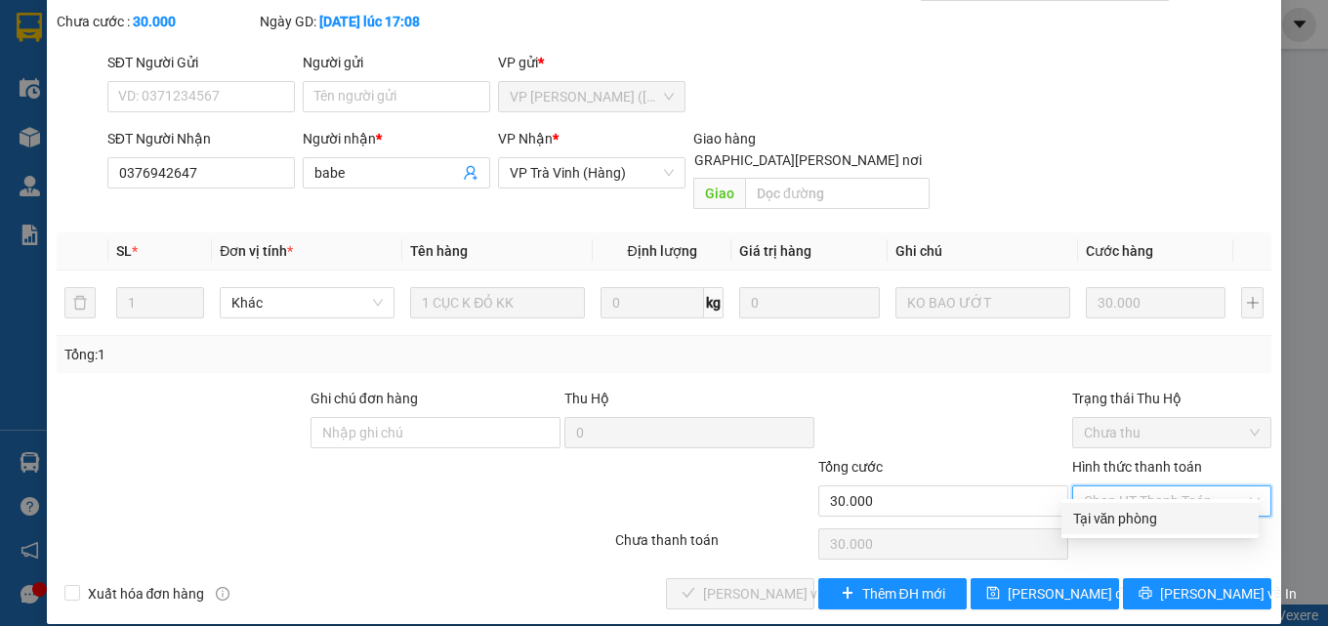
click at [1115, 520] on div "Tại văn phòng" at bounding box center [1160, 518] width 174 height 21
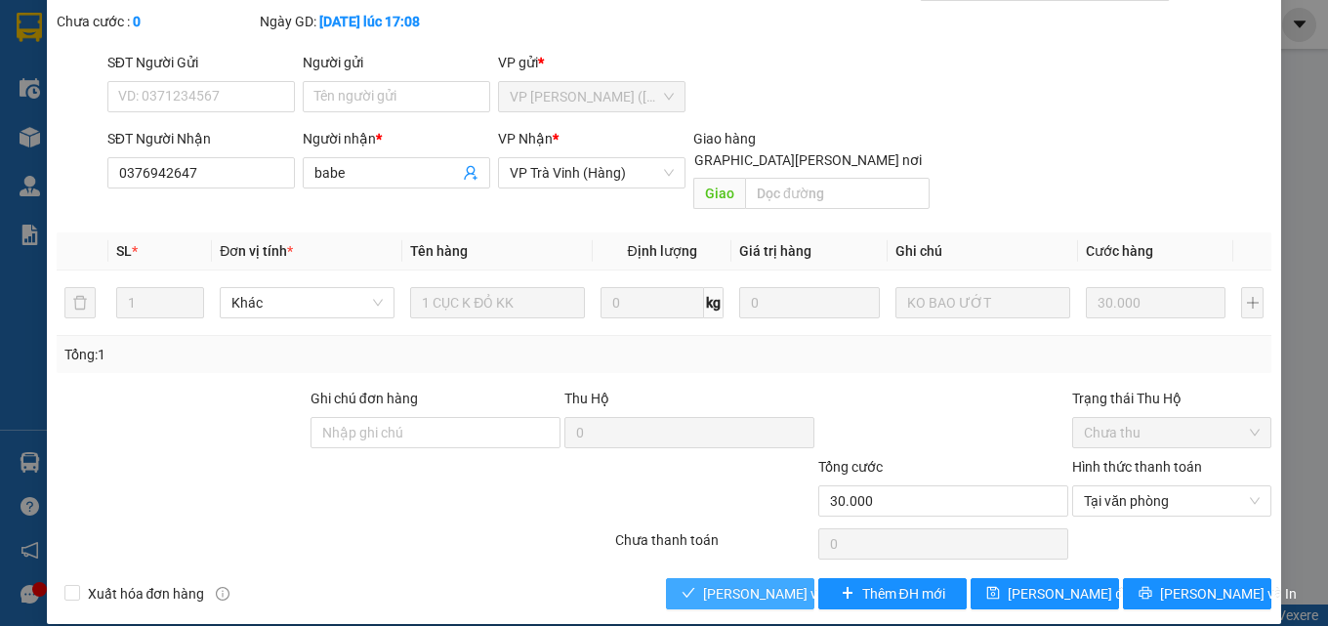
click at [724, 583] on span "[PERSON_NAME] và Giao hàng" at bounding box center [835, 593] width 264 height 21
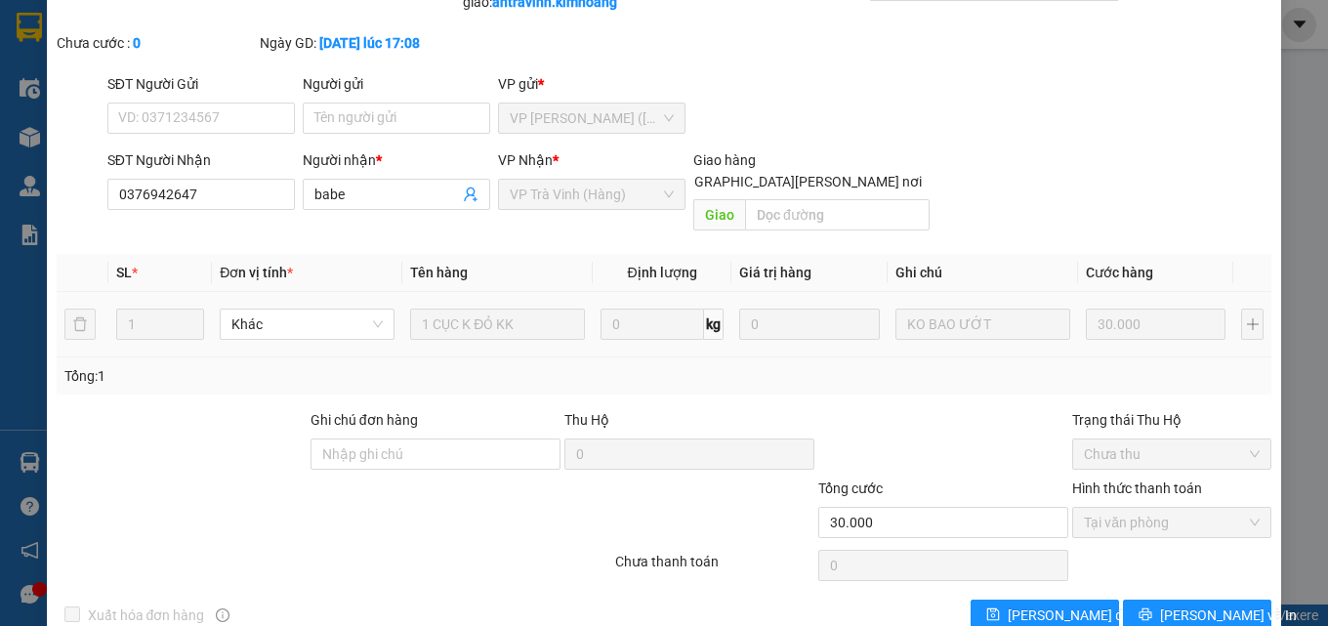
scroll to position [0, 0]
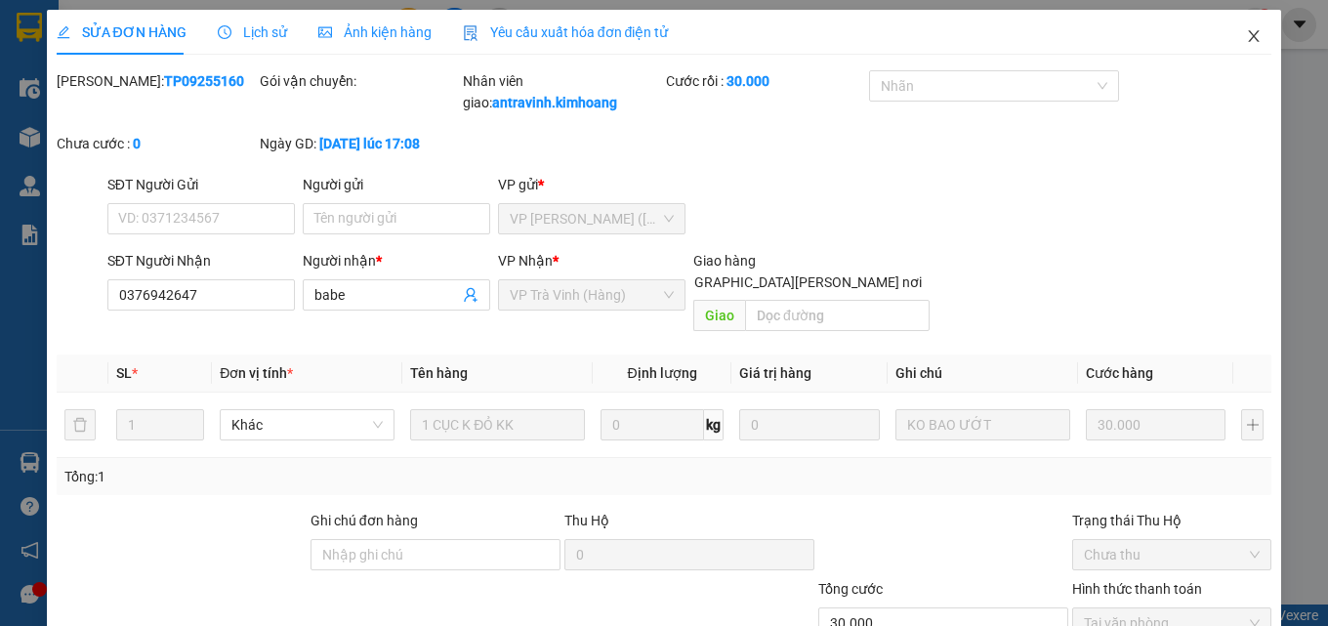
click at [1246, 35] on icon "close" at bounding box center [1254, 36] width 16 height 16
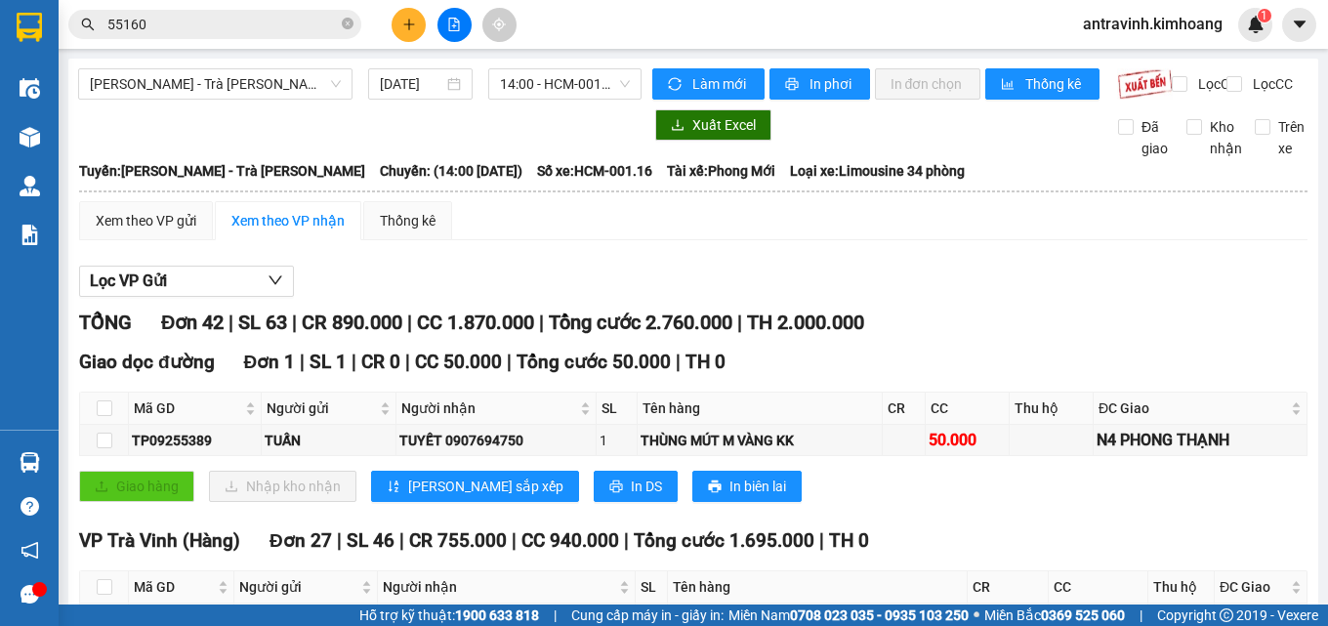
click at [253, 25] on input "55160" at bounding box center [222, 24] width 230 height 21
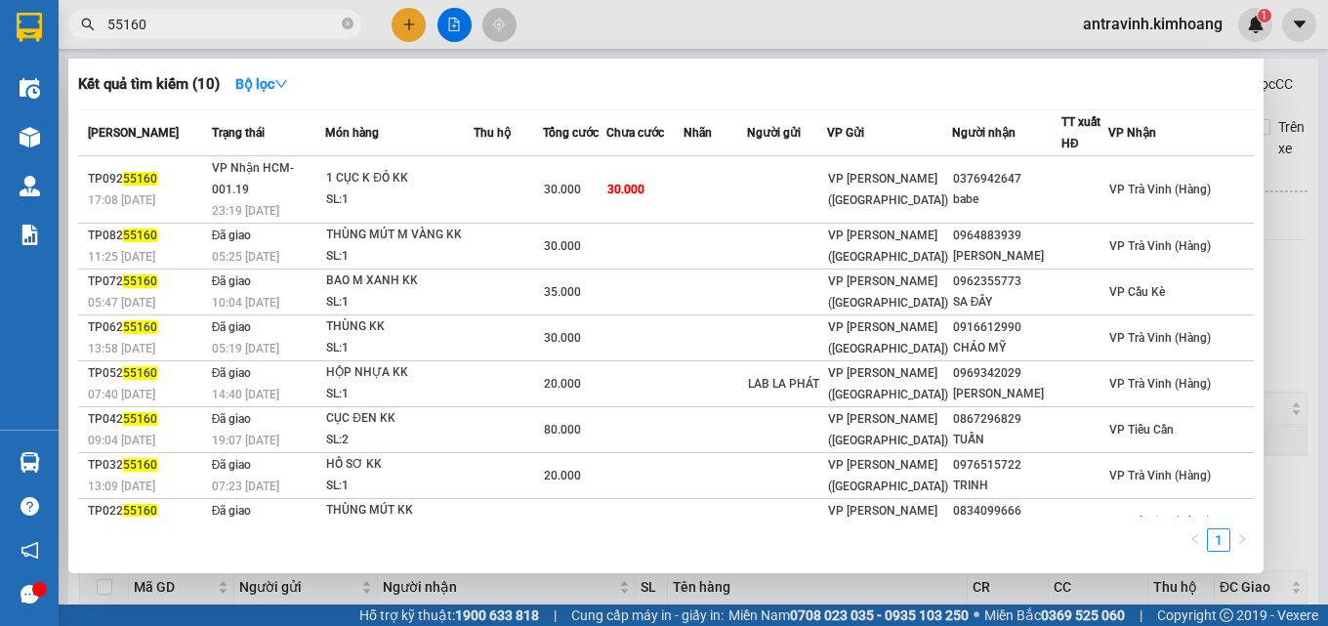
click at [253, 25] on input "55160" at bounding box center [222, 24] width 230 height 21
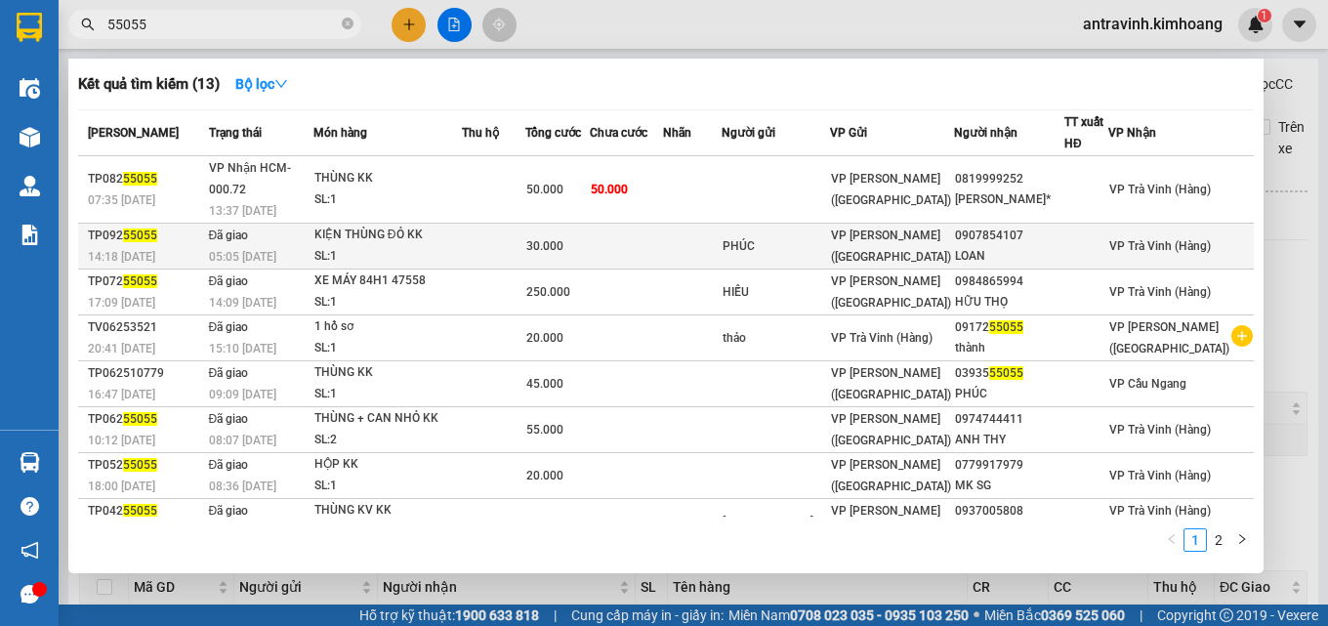
click at [518, 224] on td at bounding box center [493, 247] width 63 height 46
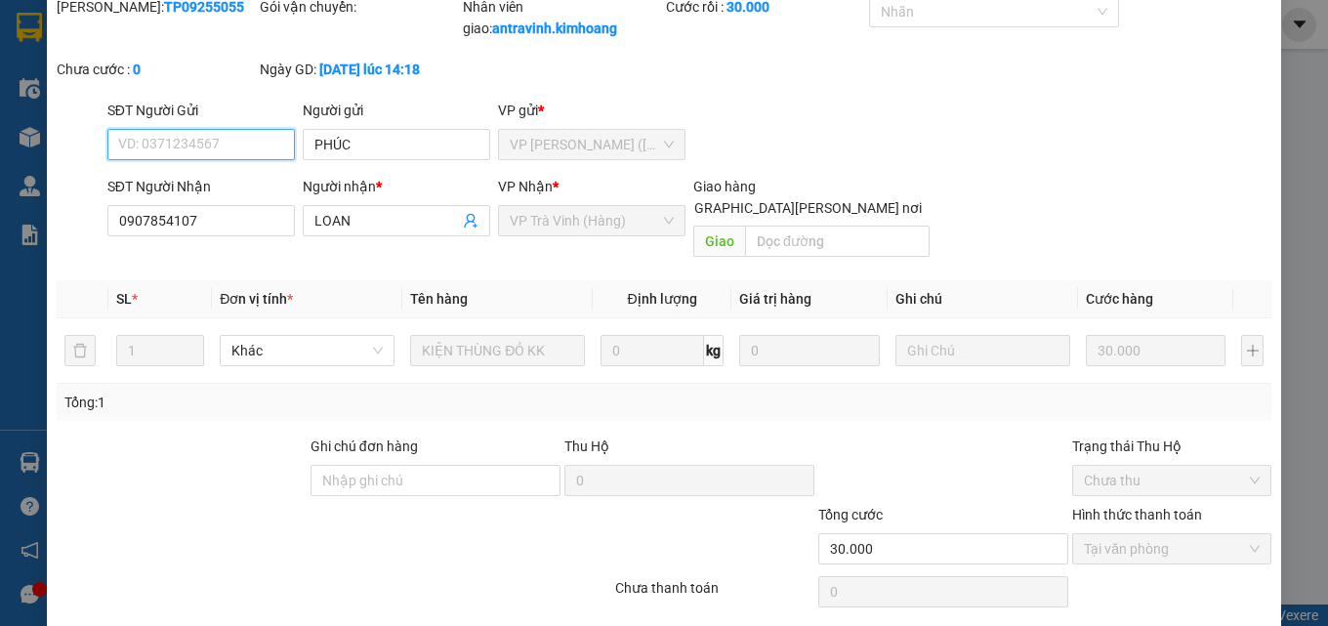
scroll to position [91, 0]
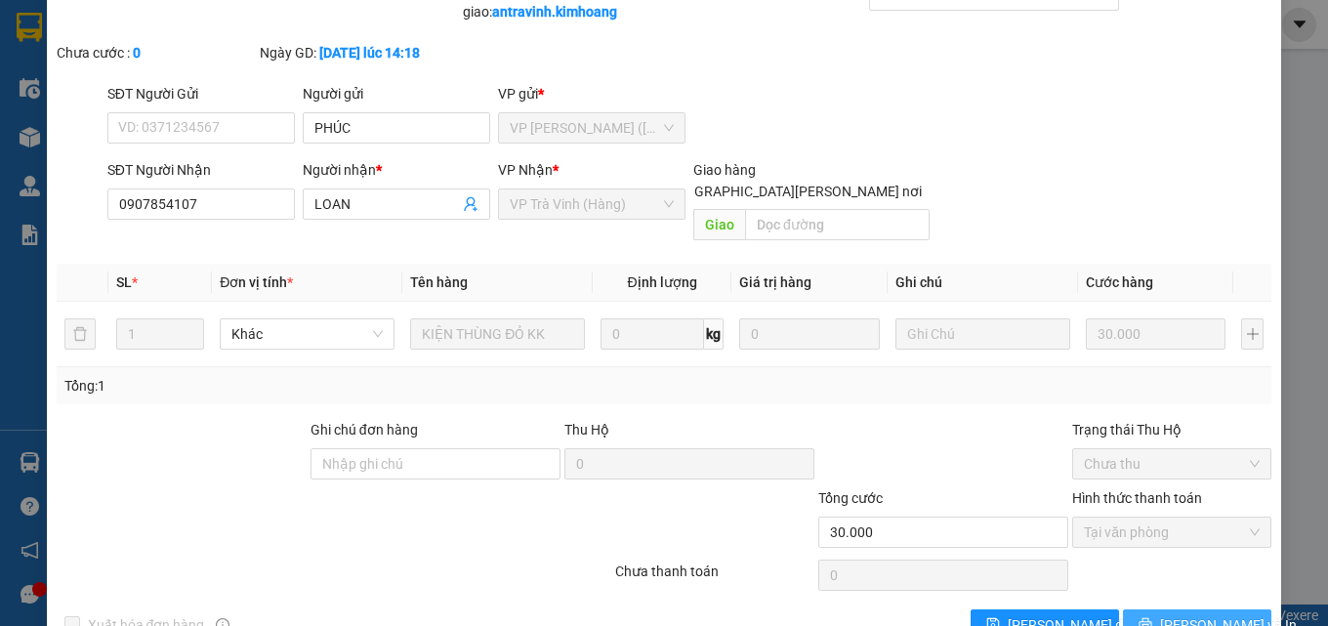
click at [1148, 617] on icon "printer" at bounding box center [1145, 624] width 14 height 14
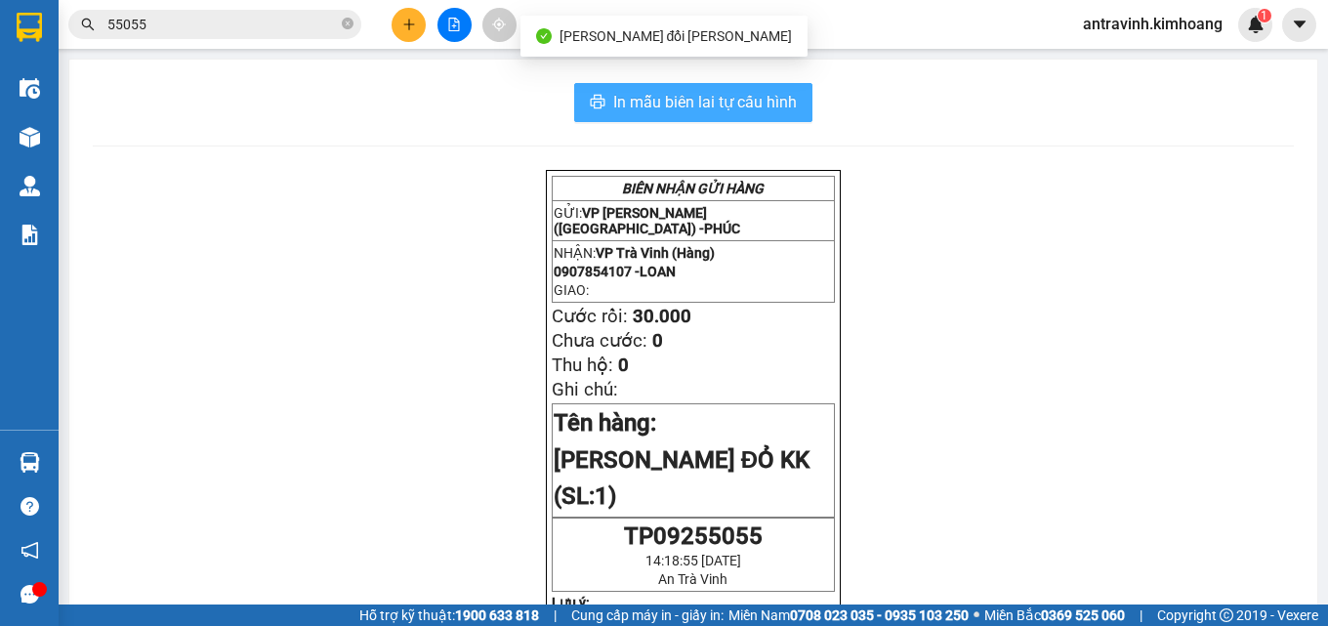
click at [751, 102] on span "In mẫu biên lai tự cấu hình" at bounding box center [705, 102] width 184 height 24
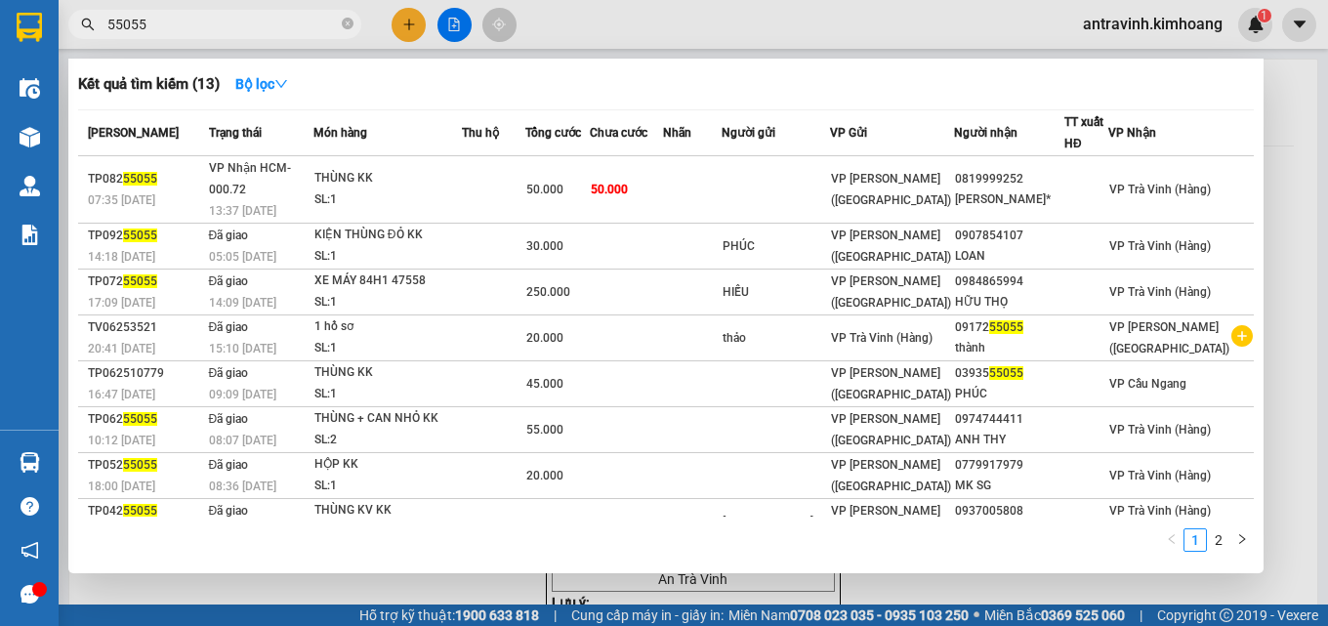
click at [194, 28] on input "55055" at bounding box center [222, 24] width 230 height 21
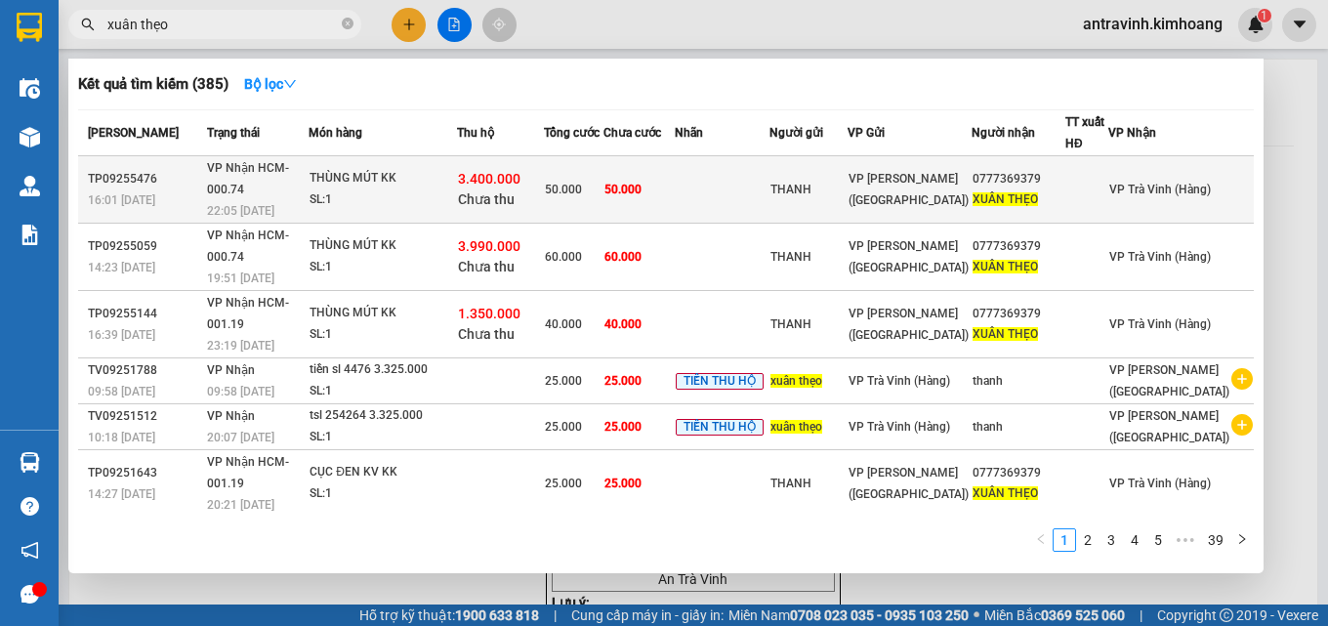
click at [767, 175] on td at bounding box center [722, 189] width 95 height 67
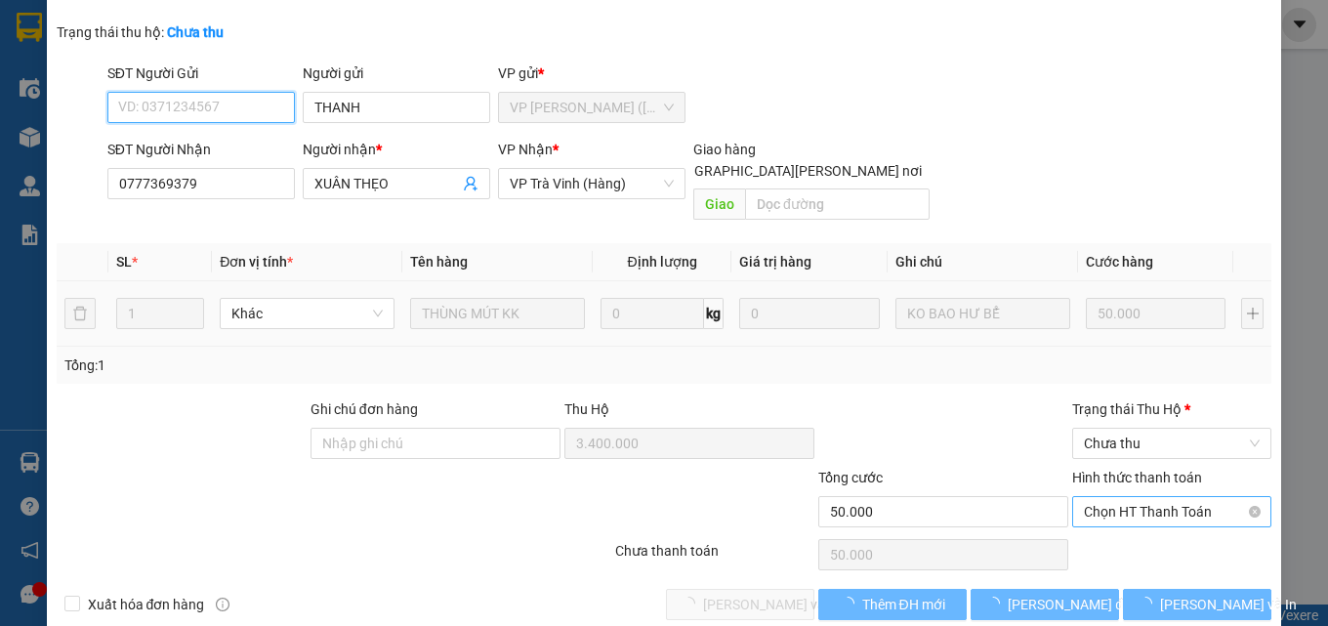
scroll to position [142, 0]
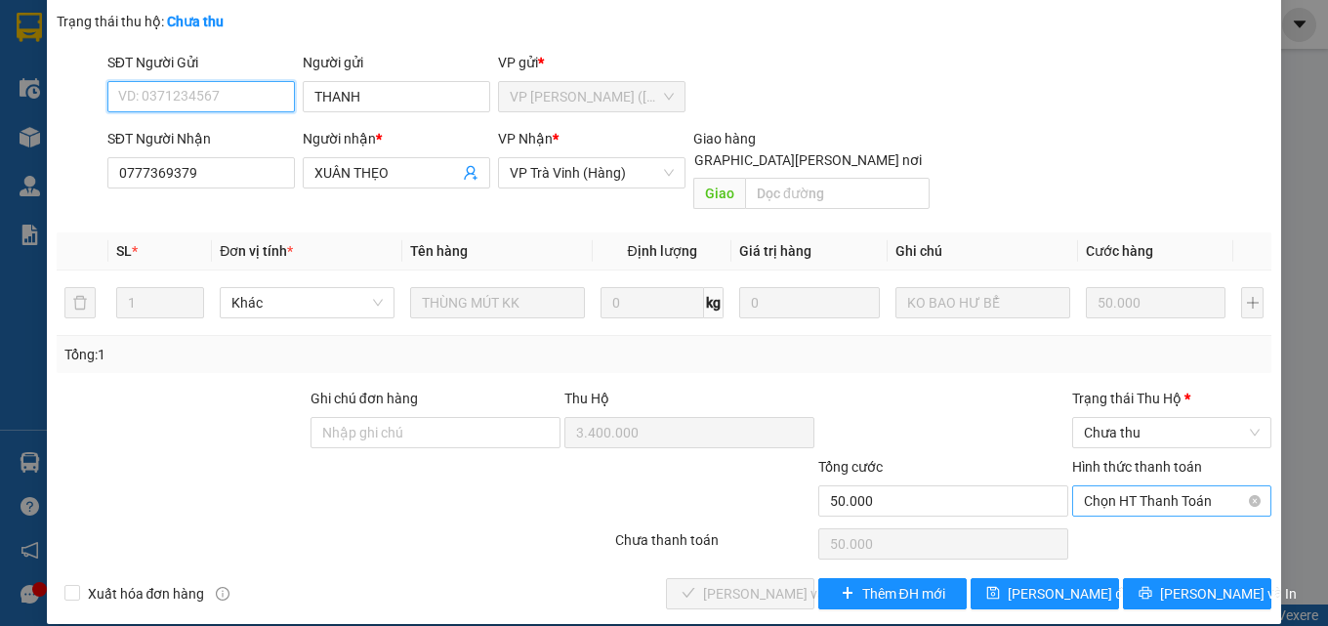
click at [1164, 486] on span "Chọn HT Thanh Toán" at bounding box center [1172, 500] width 176 height 29
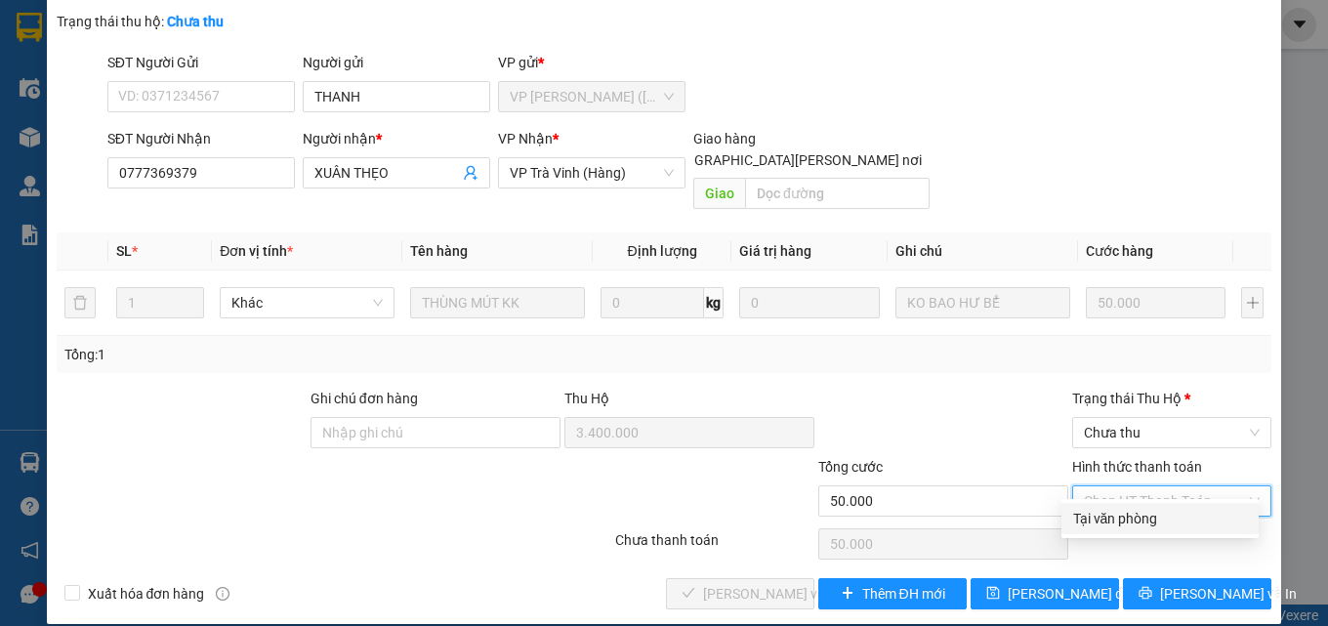
click at [1144, 521] on div "Tại văn phòng" at bounding box center [1160, 518] width 174 height 21
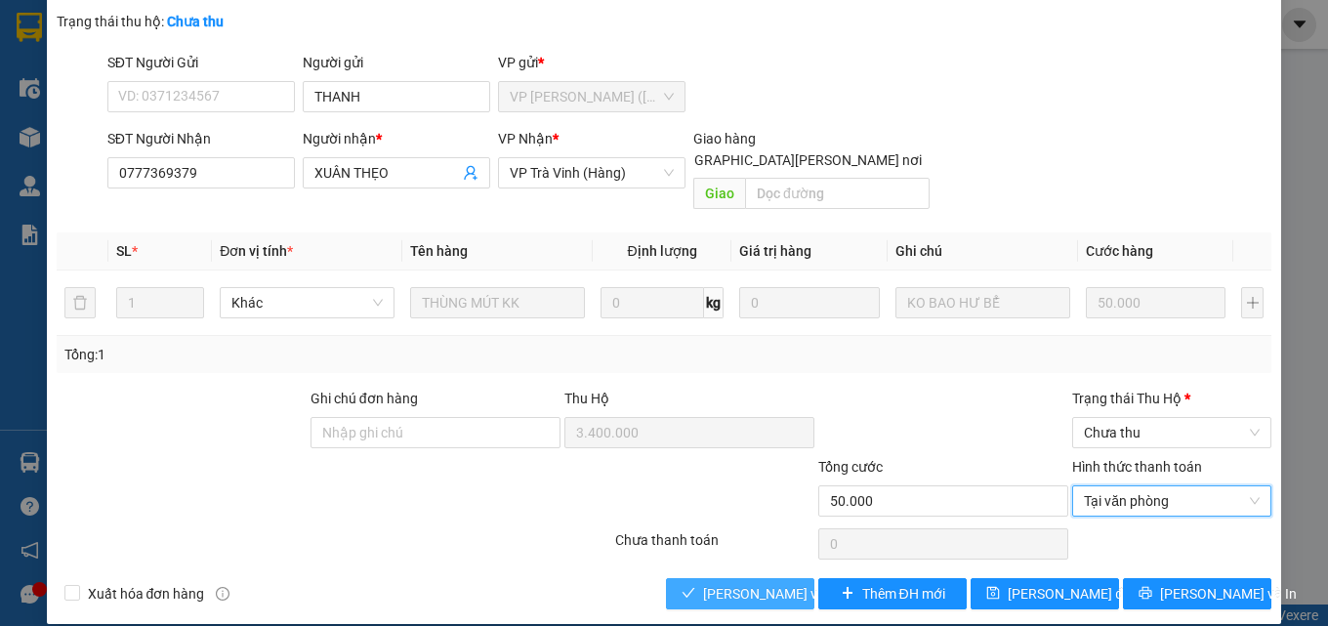
click at [721, 583] on span "[PERSON_NAME] và Giao hàng" at bounding box center [835, 593] width 264 height 21
click at [1159, 418] on span "Chưa thu" at bounding box center [1172, 432] width 176 height 29
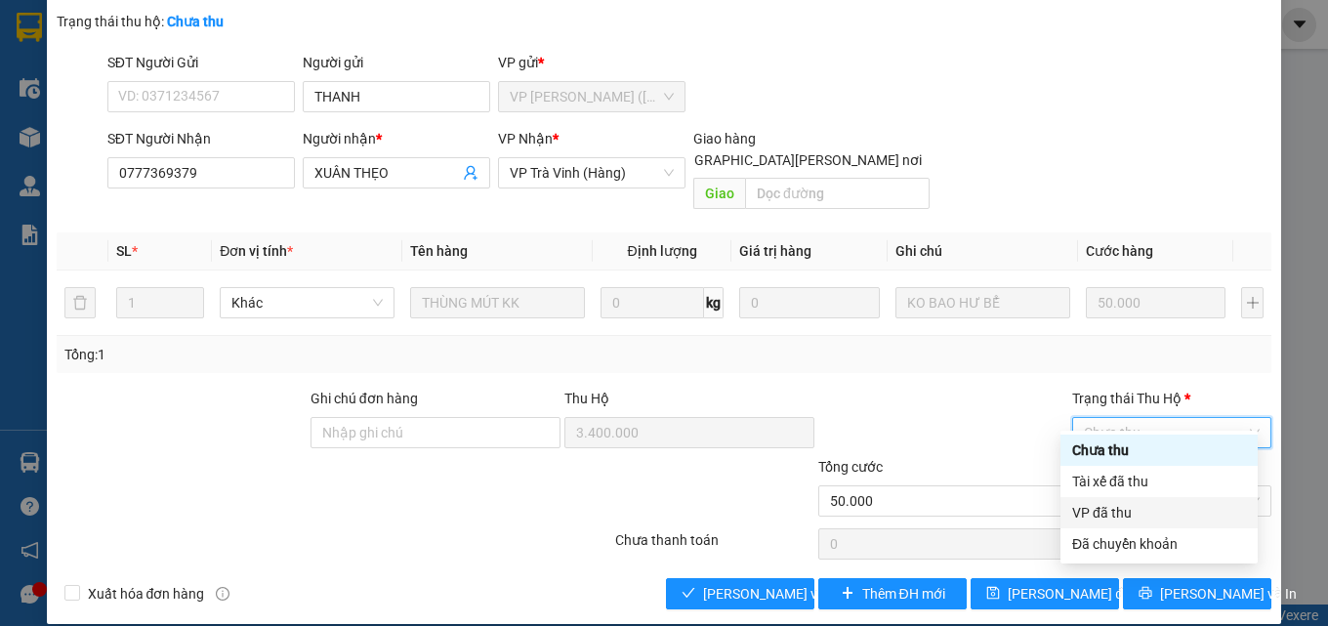
click at [1149, 507] on div "VP đã thu" at bounding box center [1159, 512] width 174 height 21
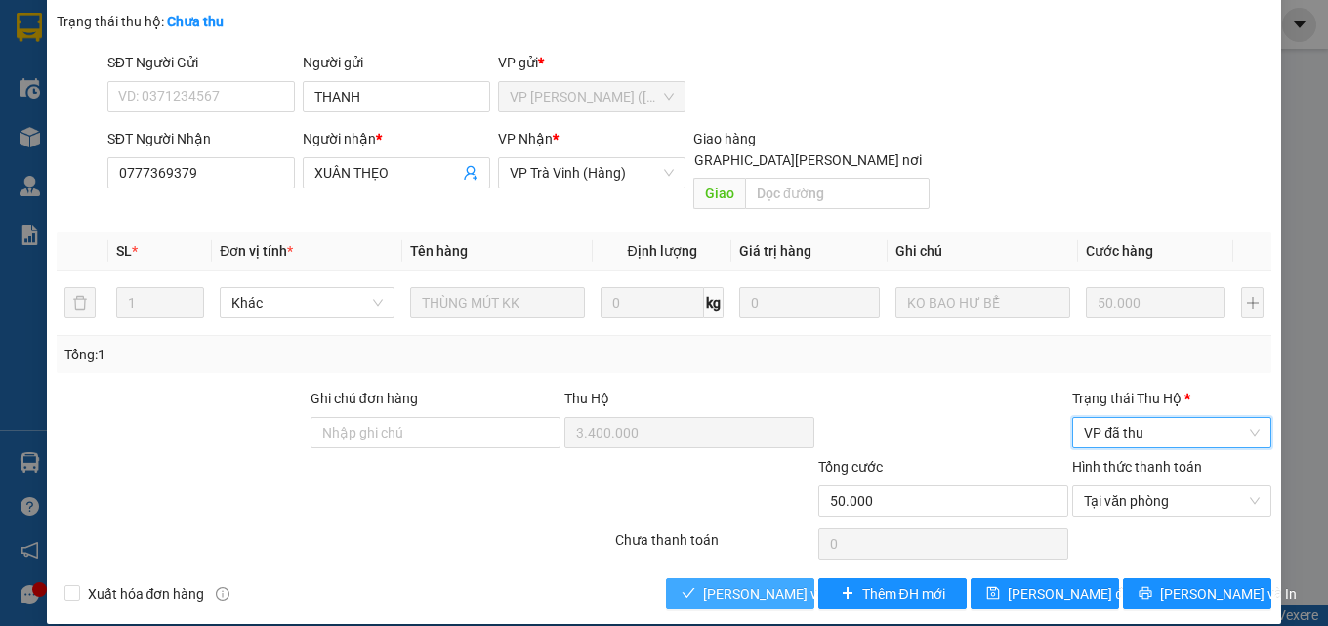
click at [723, 583] on span "[PERSON_NAME] và Giao hàng" at bounding box center [835, 593] width 264 height 21
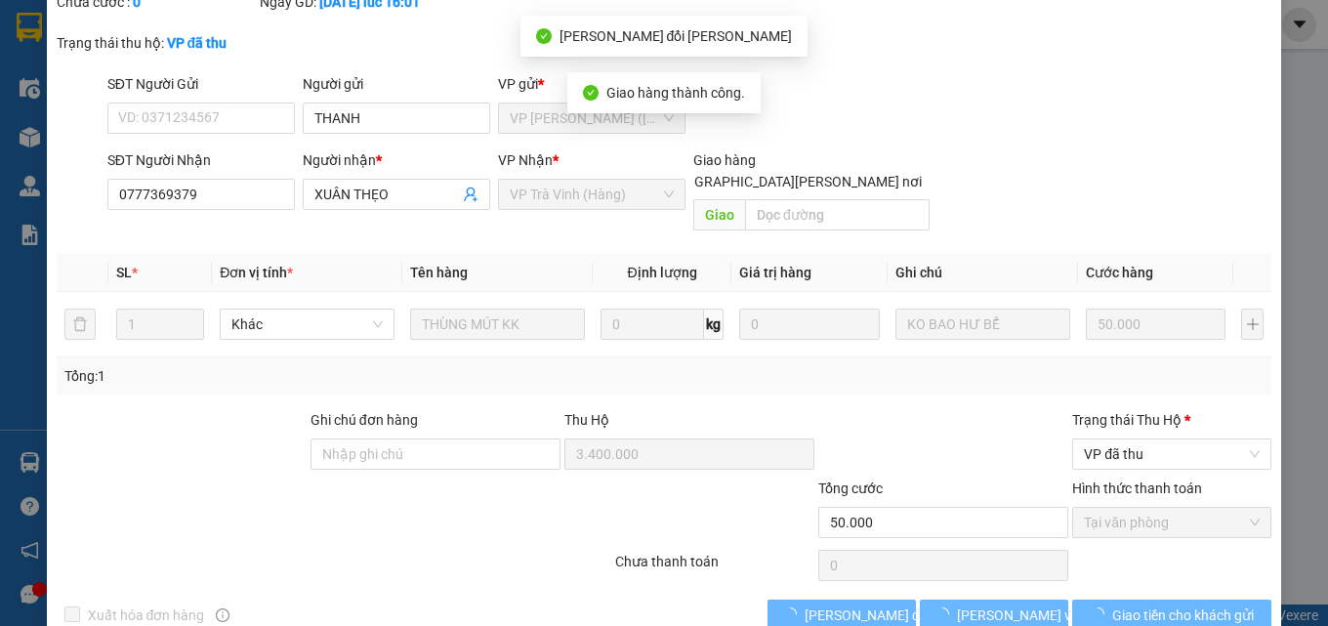
scroll to position [163, 0]
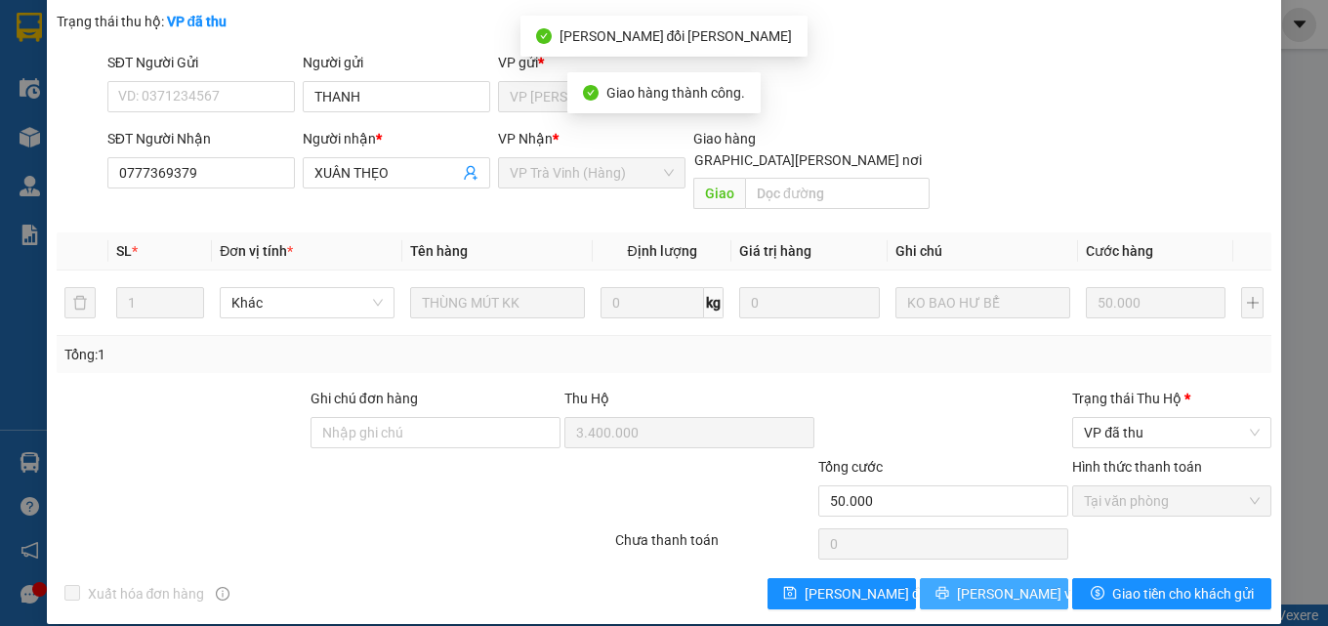
click at [980, 583] on span "[PERSON_NAME] và In" at bounding box center [1025, 593] width 137 height 21
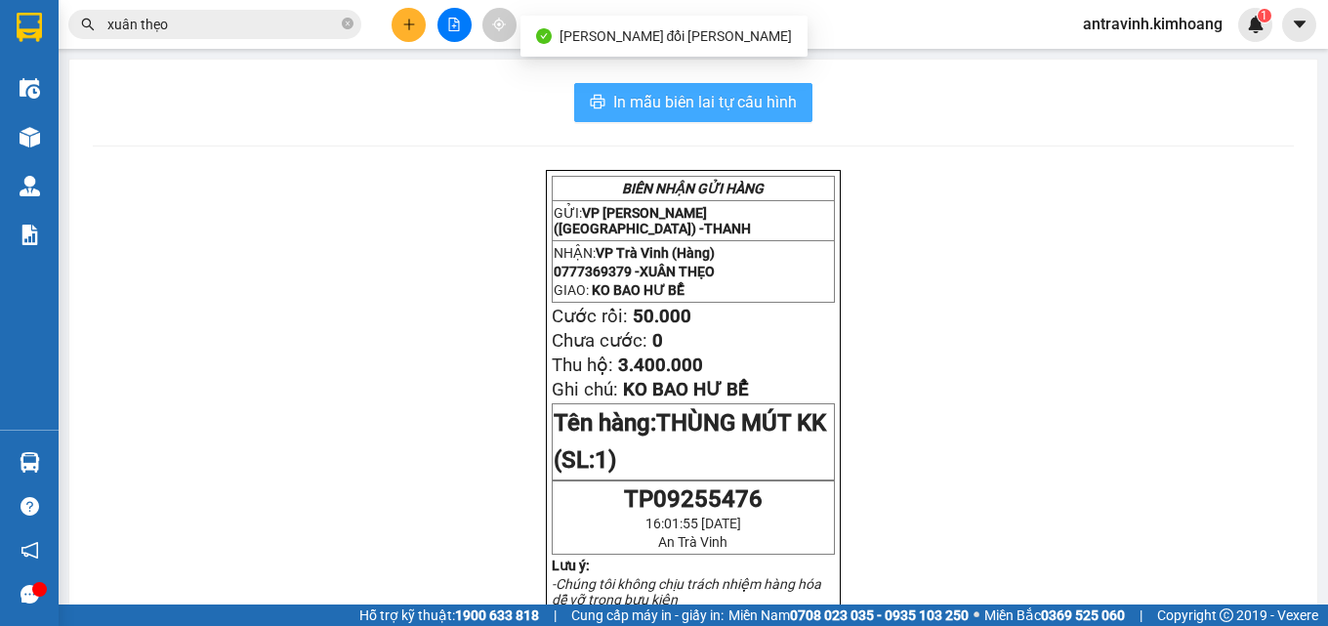
click at [781, 99] on span "In mẫu biên lai tự cấu hình" at bounding box center [705, 102] width 184 height 24
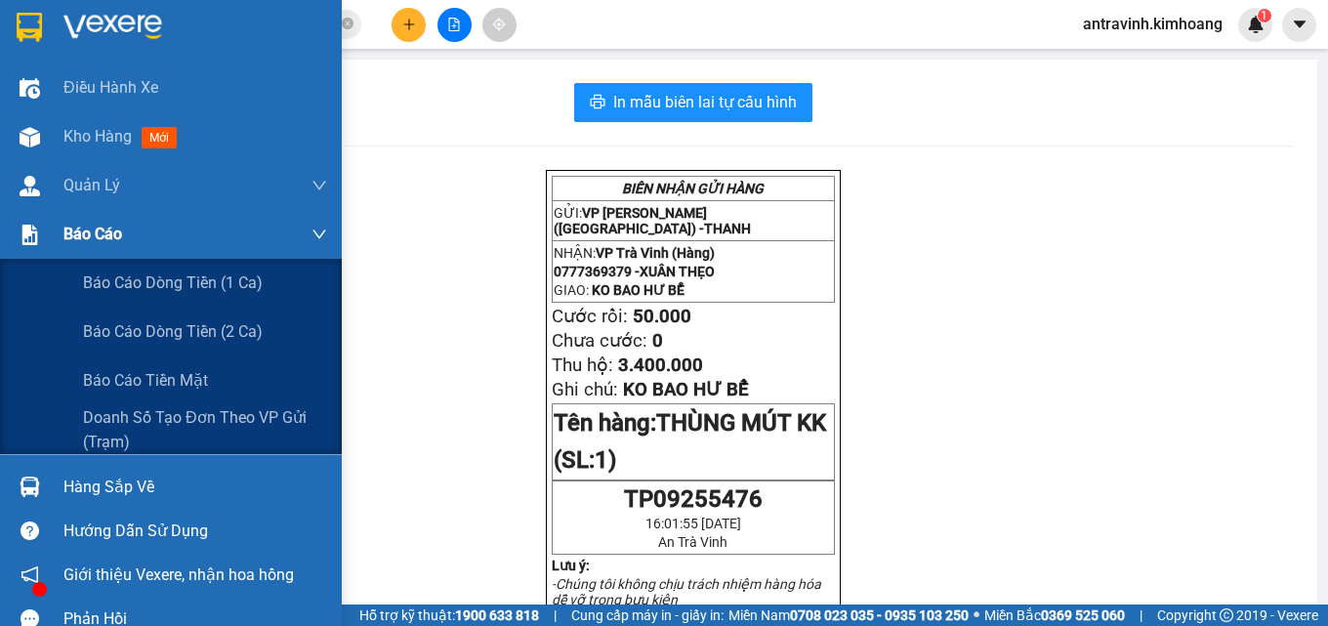
click at [83, 239] on span "Báo cáo" at bounding box center [92, 234] width 59 height 24
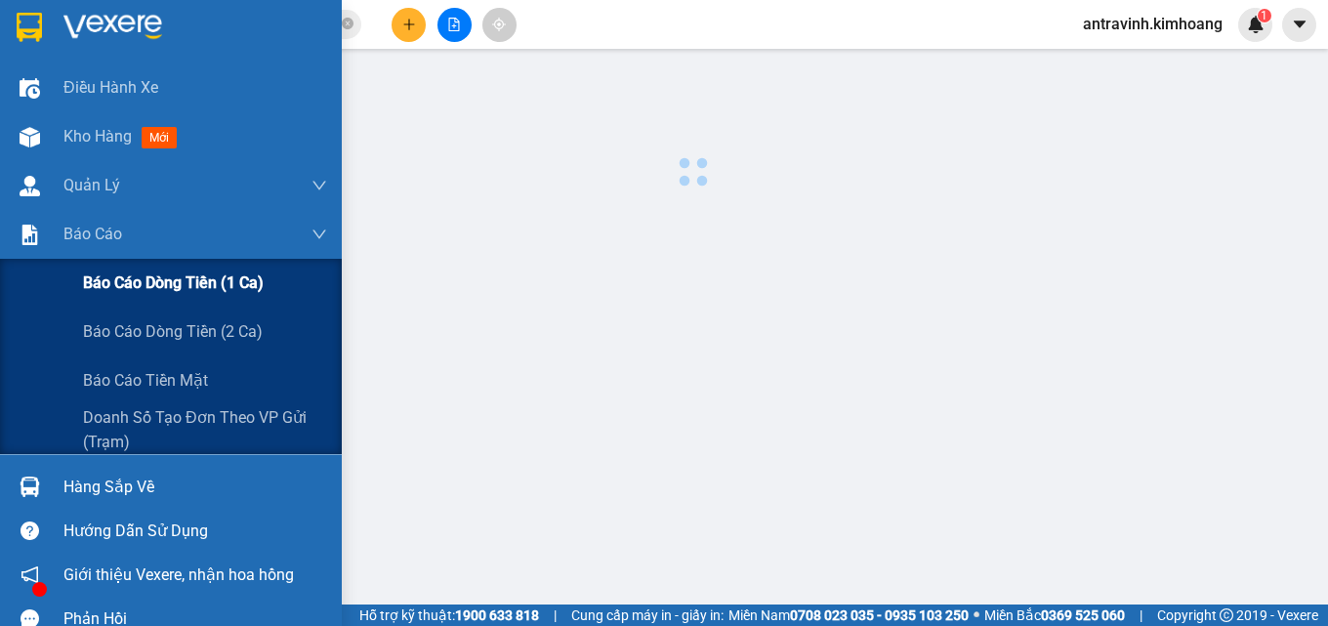
click at [137, 290] on span "Báo cáo dòng tiền (1 ca)" at bounding box center [173, 282] width 181 height 24
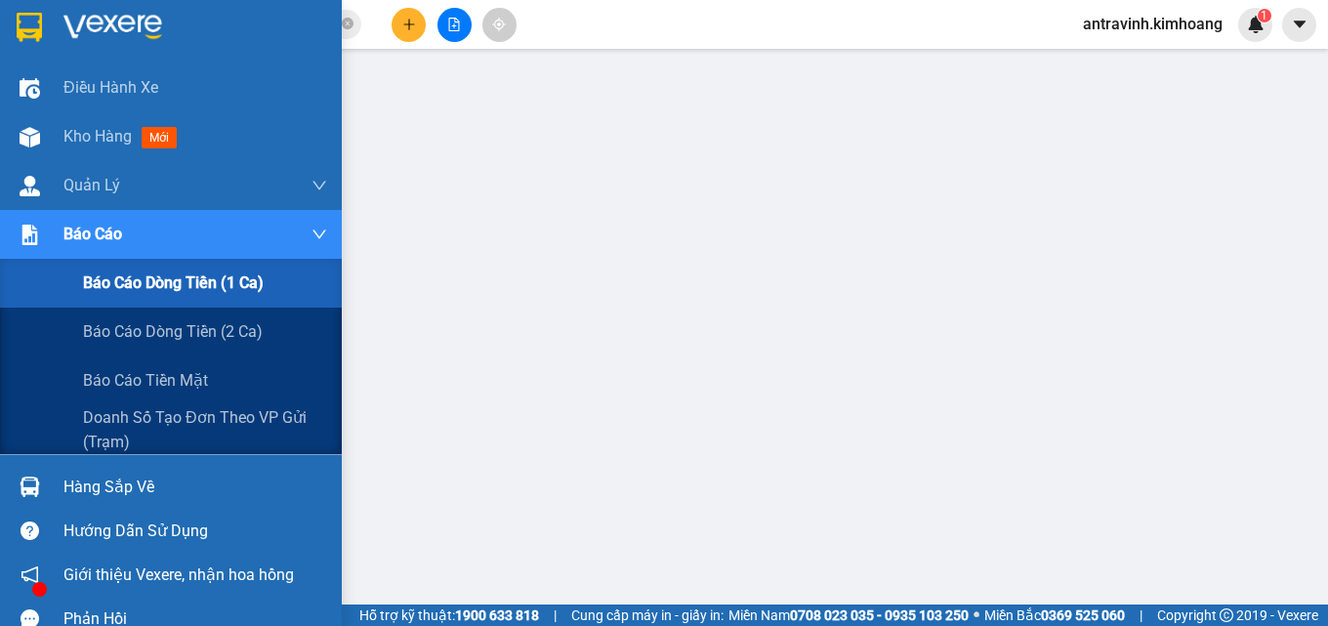
click at [95, 239] on span "Báo cáo" at bounding box center [92, 234] width 59 height 24
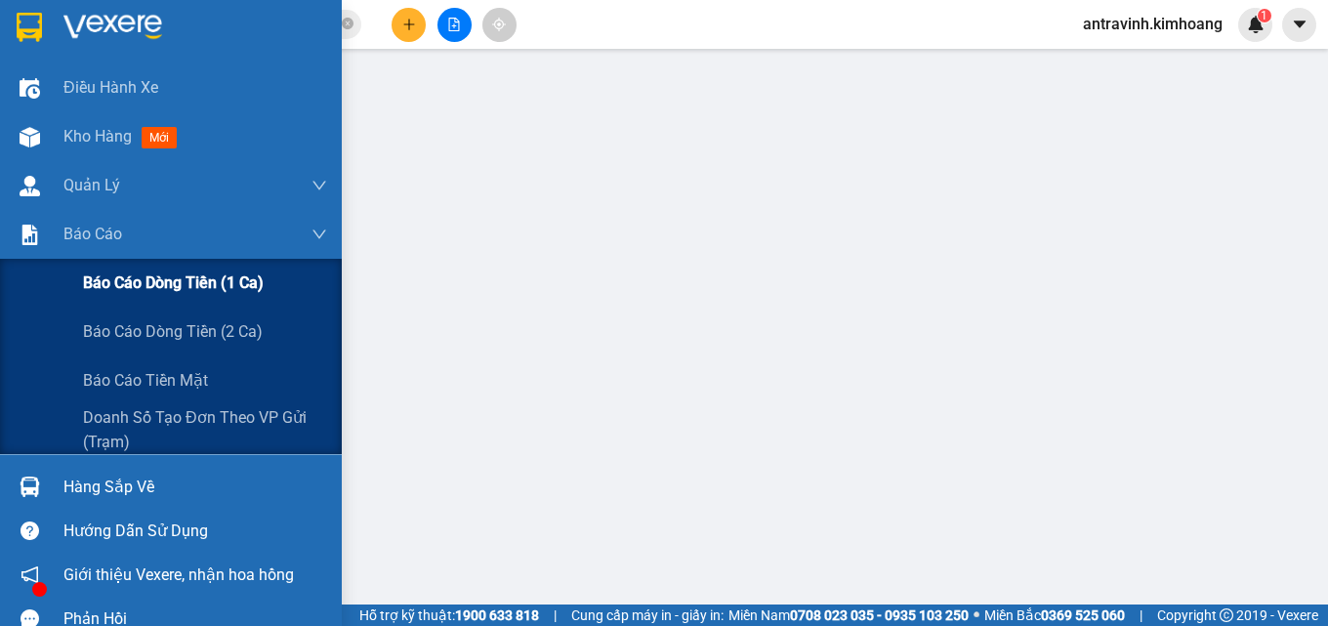
click at [126, 285] on span "Báo cáo dòng tiền (1 ca)" at bounding box center [173, 282] width 181 height 24
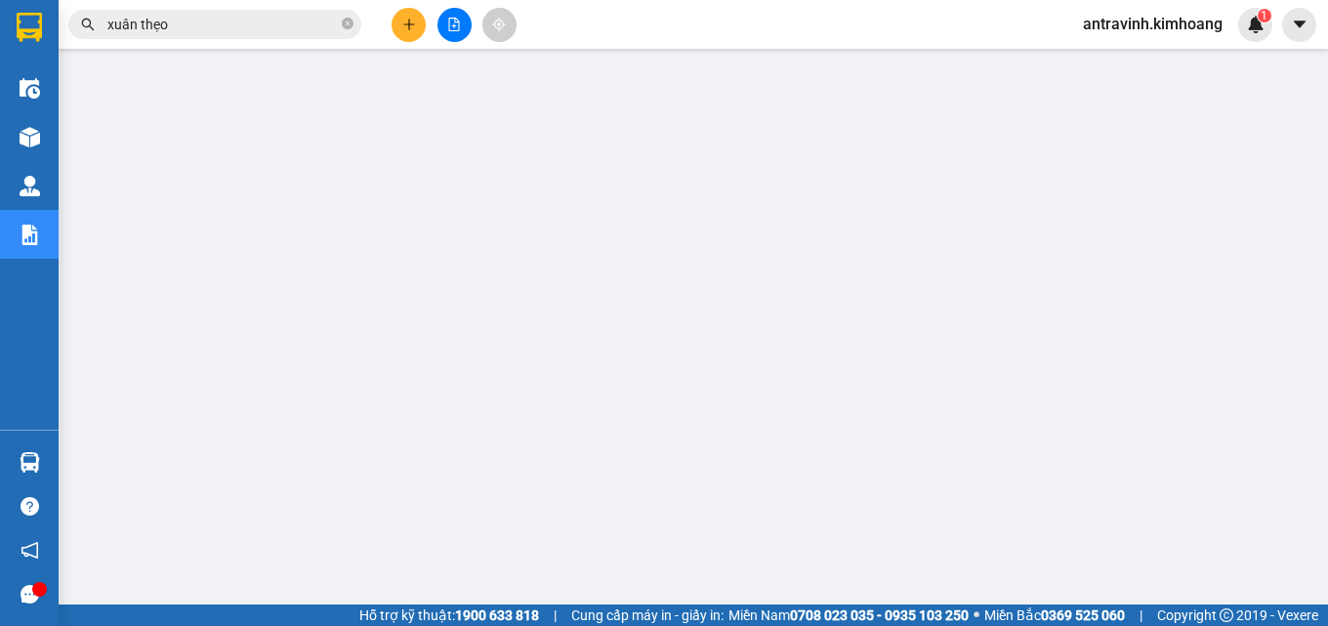
click at [235, 23] on input "xuân thẹo" at bounding box center [222, 24] width 230 height 21
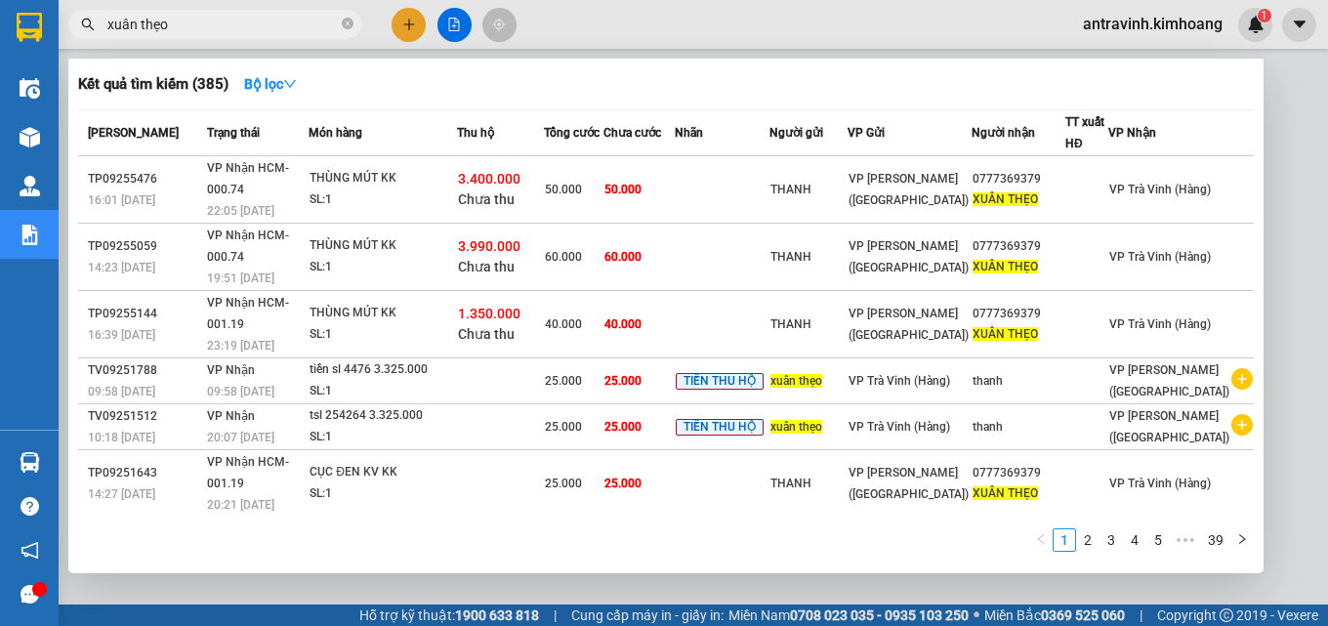
click at [235, 23] on input "xuân thẹo" at bounding box center [222, 24] width 230 height 21
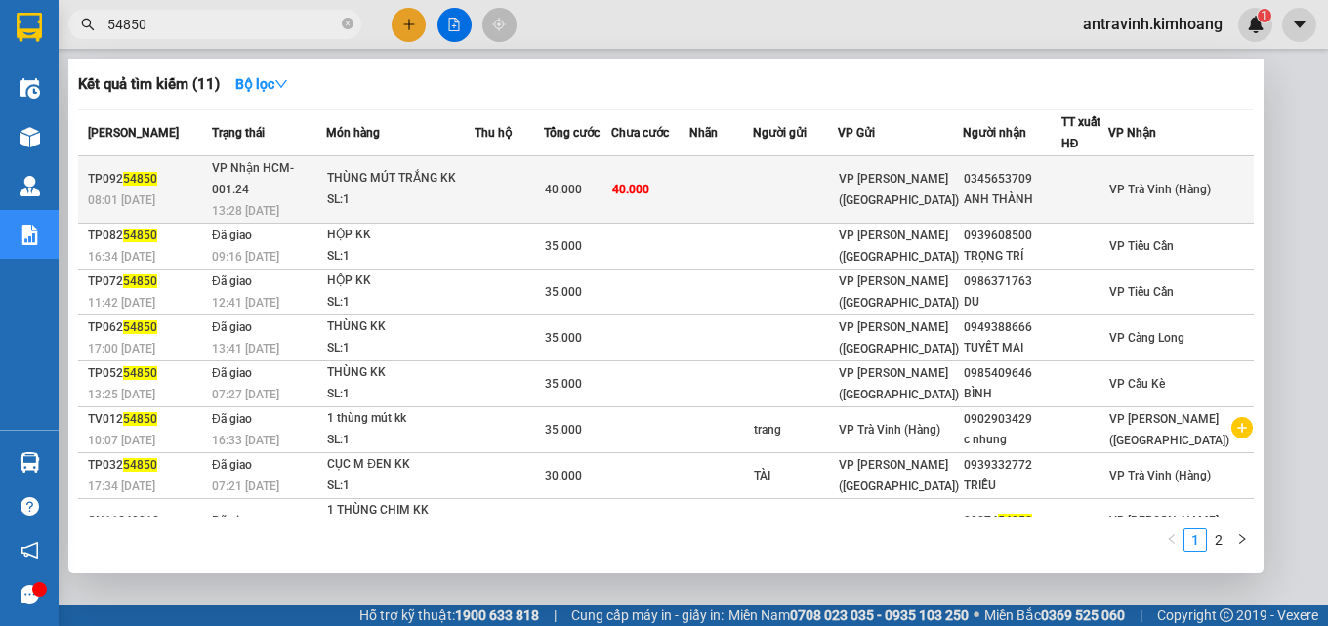
click at [518, 181] on td at bounding box center [508, 189] width 69 height 67
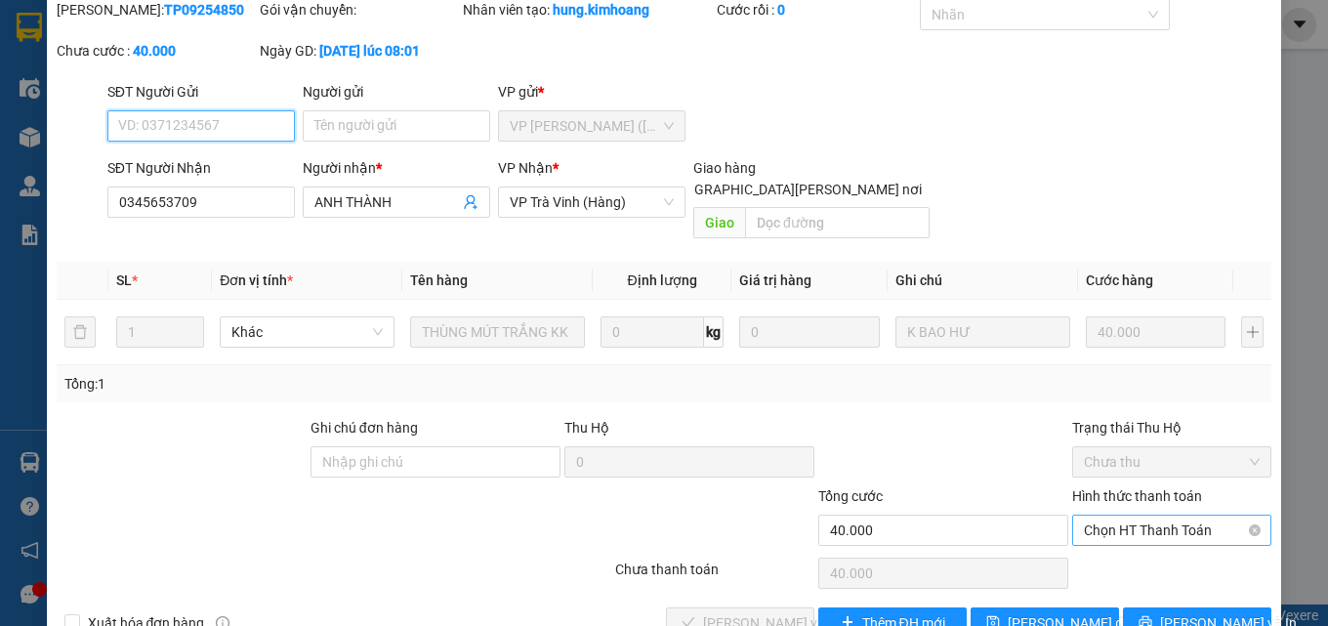
scroll to position [101, 0]
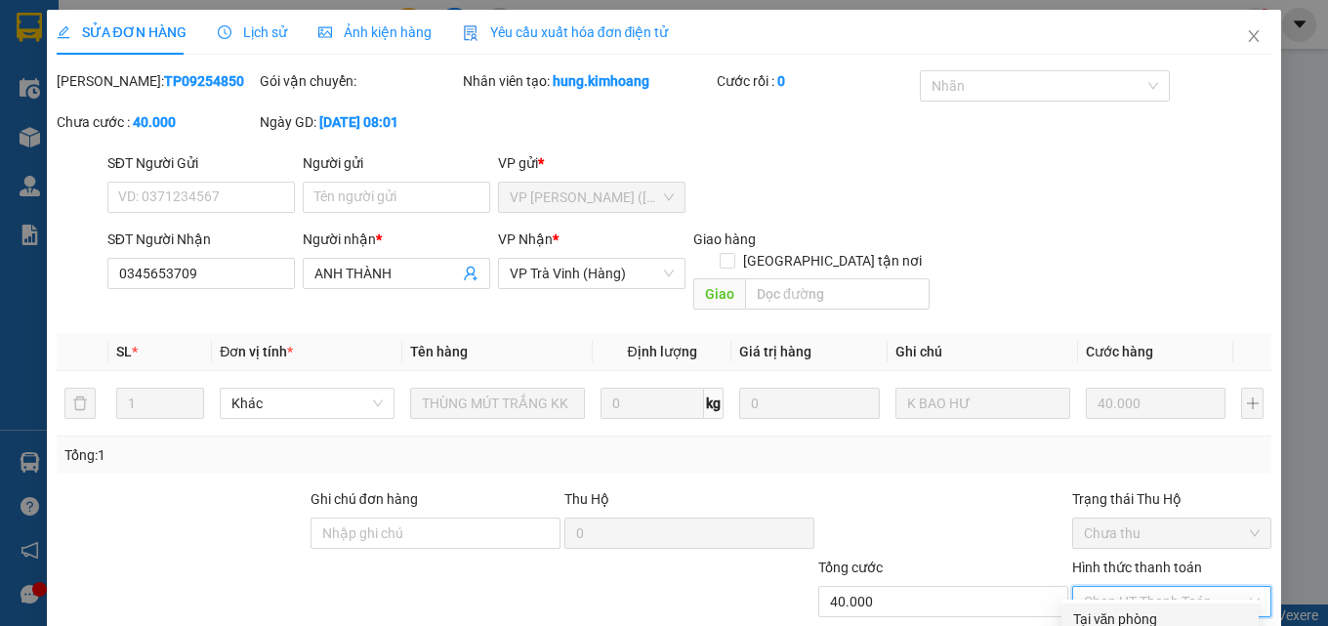
scroll to position [101, 0]
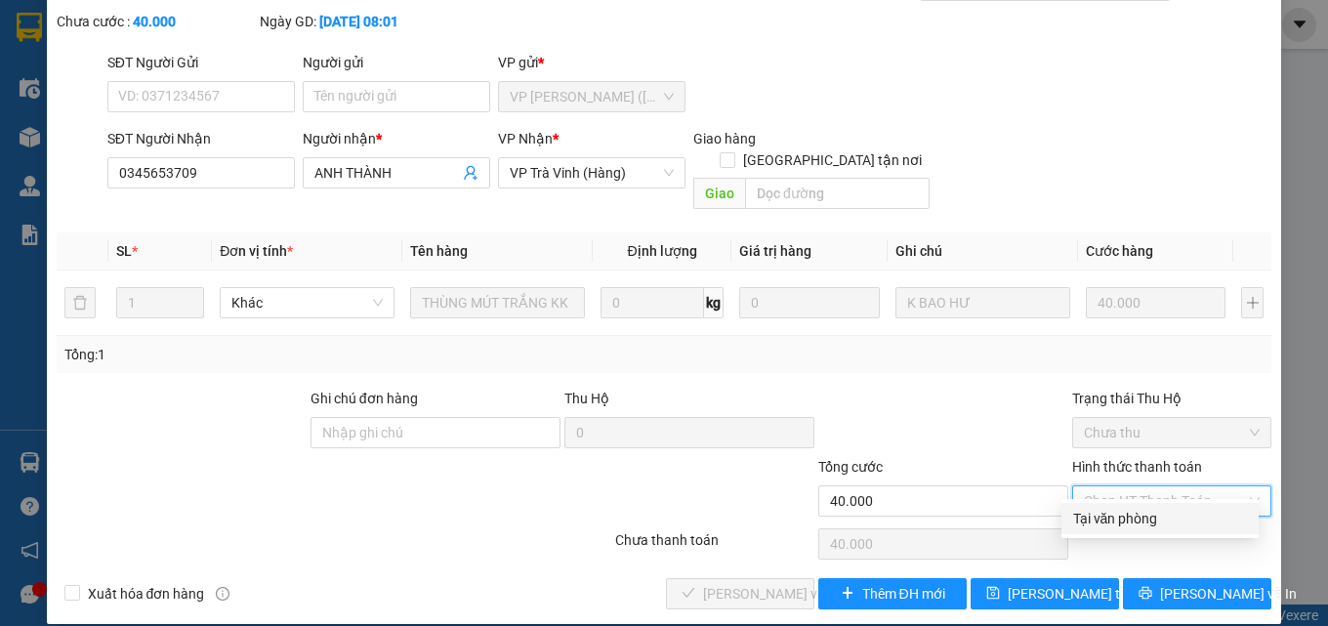
click at [1099, 518] on div "Tại văn phòng" at bounding box center [1160, 518] width 174 height 21
type input "0"
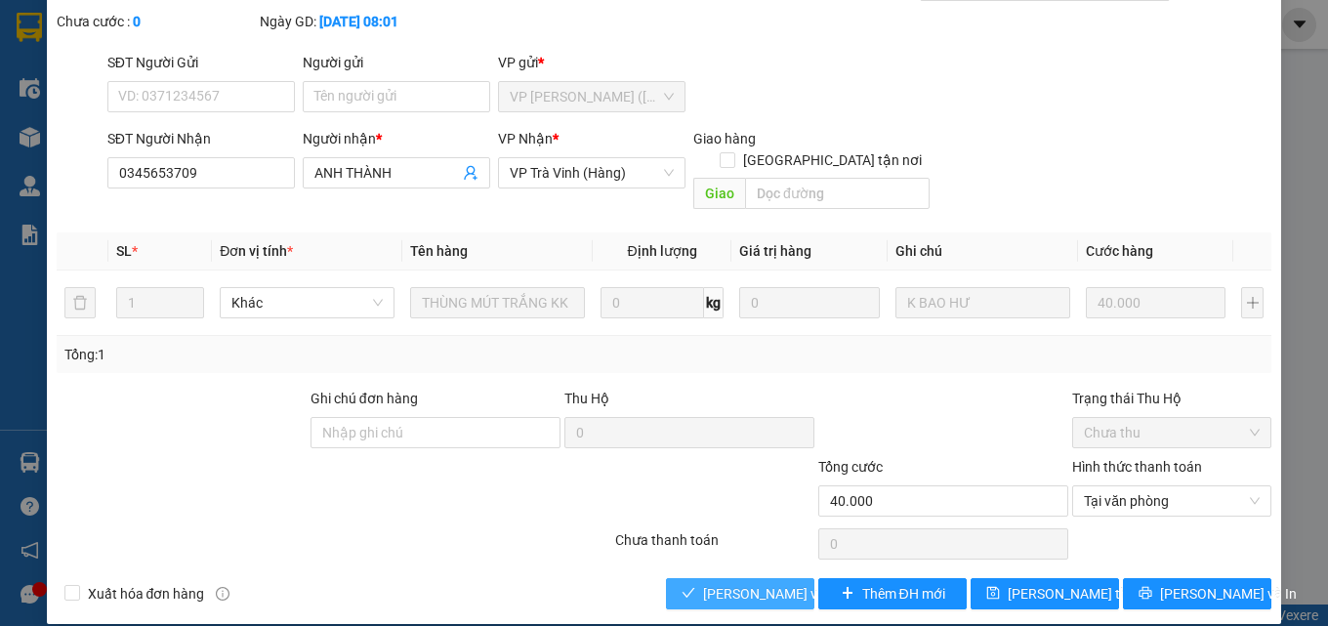
click at [748, 583] on span "[PERSON_NAME] và Giao hàng" at bounding box center [796, 593] width 187 height 21
